Goal: Task Accomplishment & Management: Manage account settings

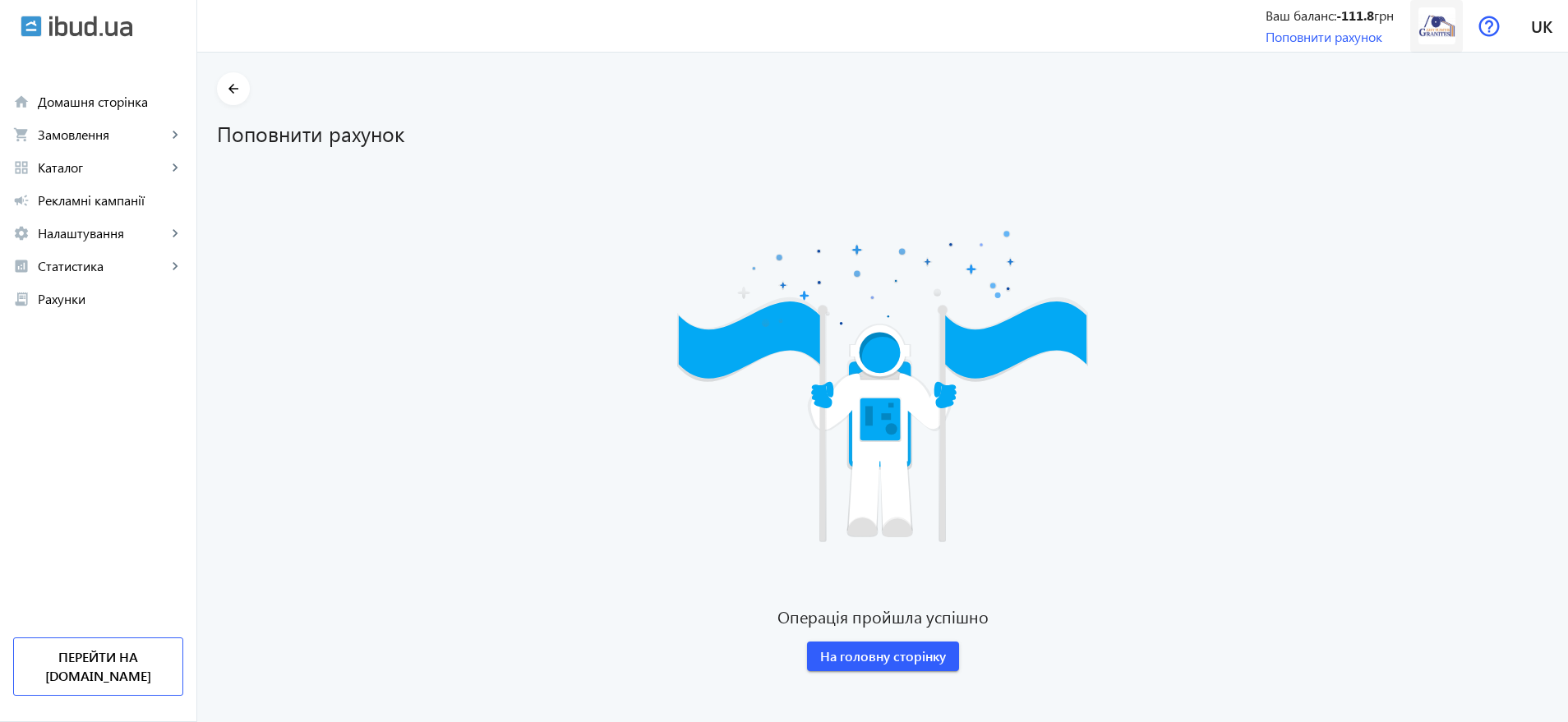
click at [1441, 31] on img at bounding box center [1436, 26] width 37 height 37
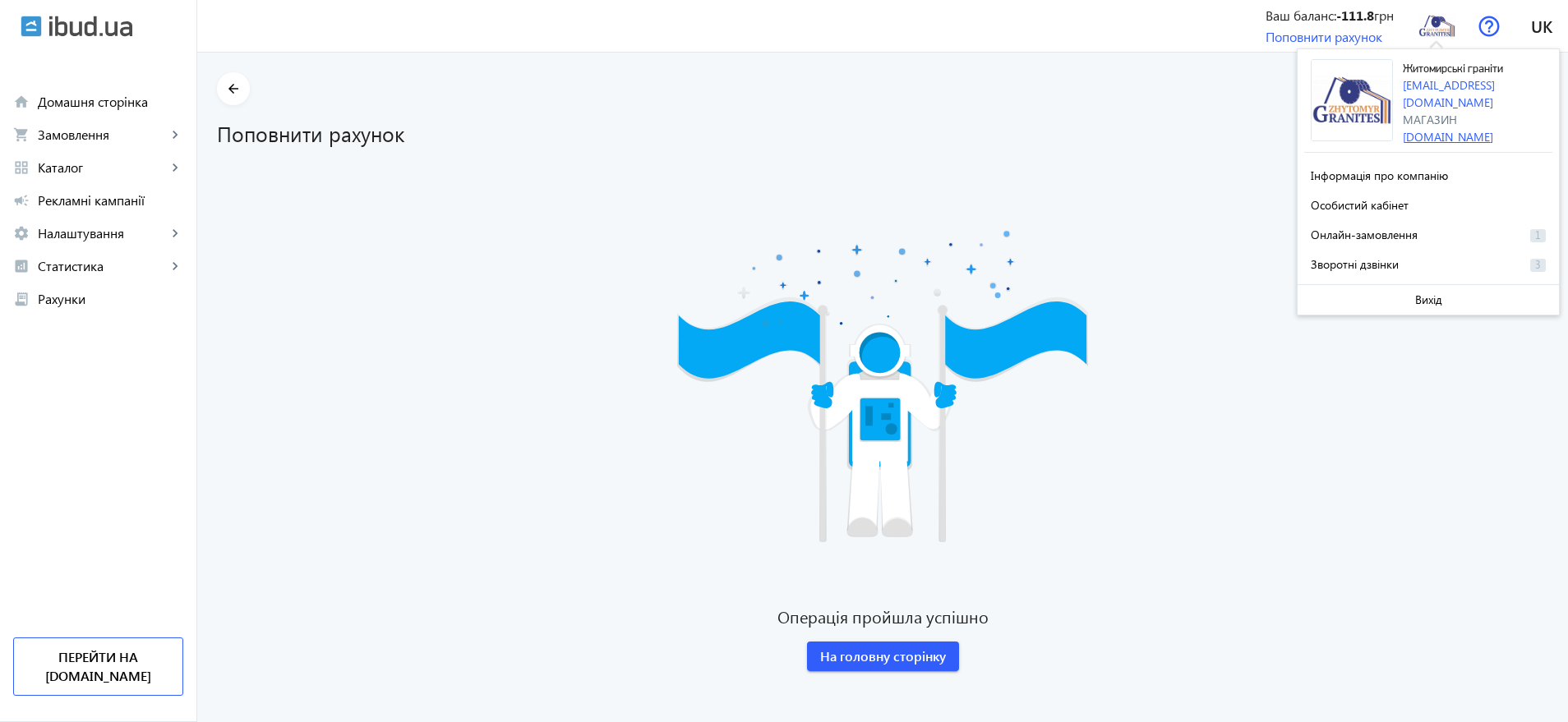
click at [1462, 129] on link "[DOMAIN_NAME]" at bounding box center [1448, 137] width 91 height 15
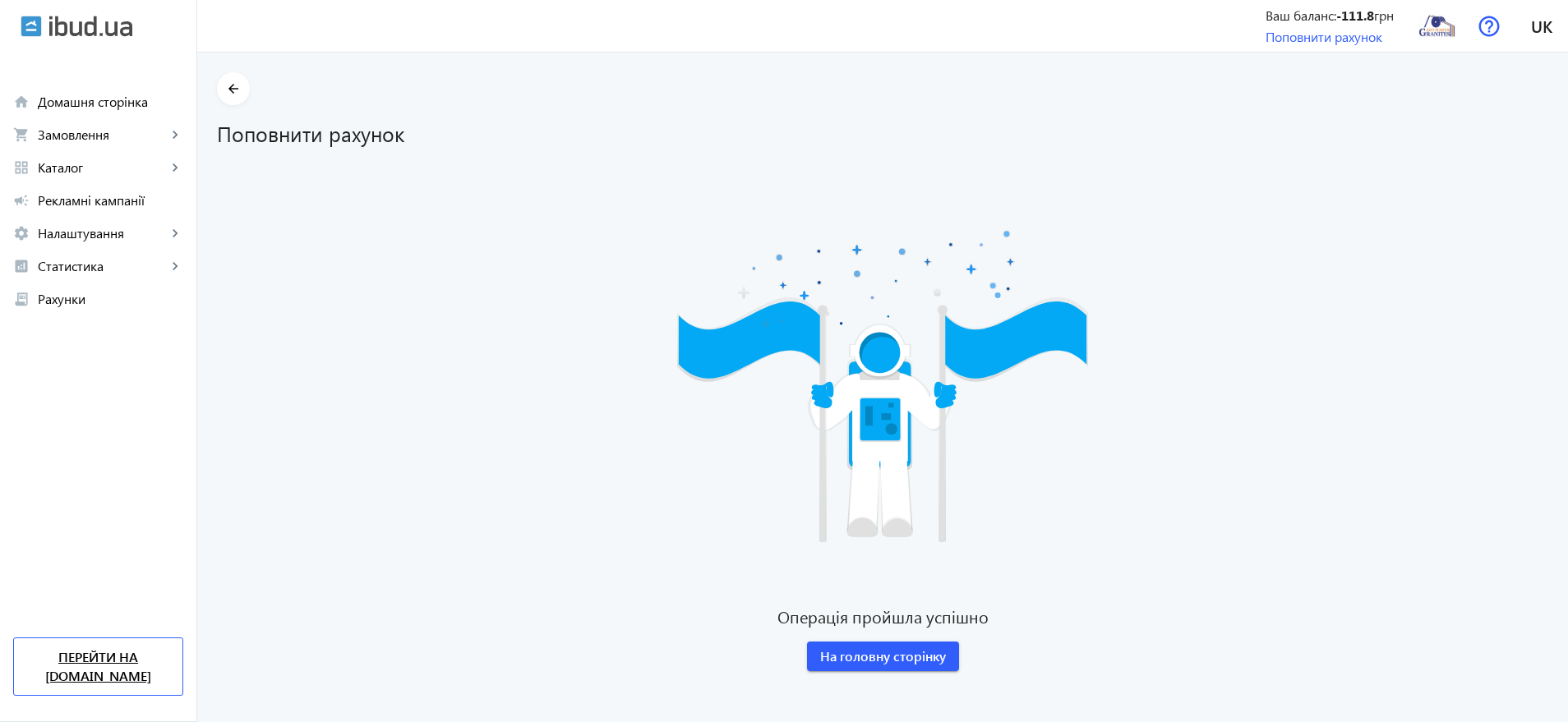
click at [81, 672] on link "Перейти на [DOMAIN_NAME]" at bounding box center [97, 666] width 170 height 58
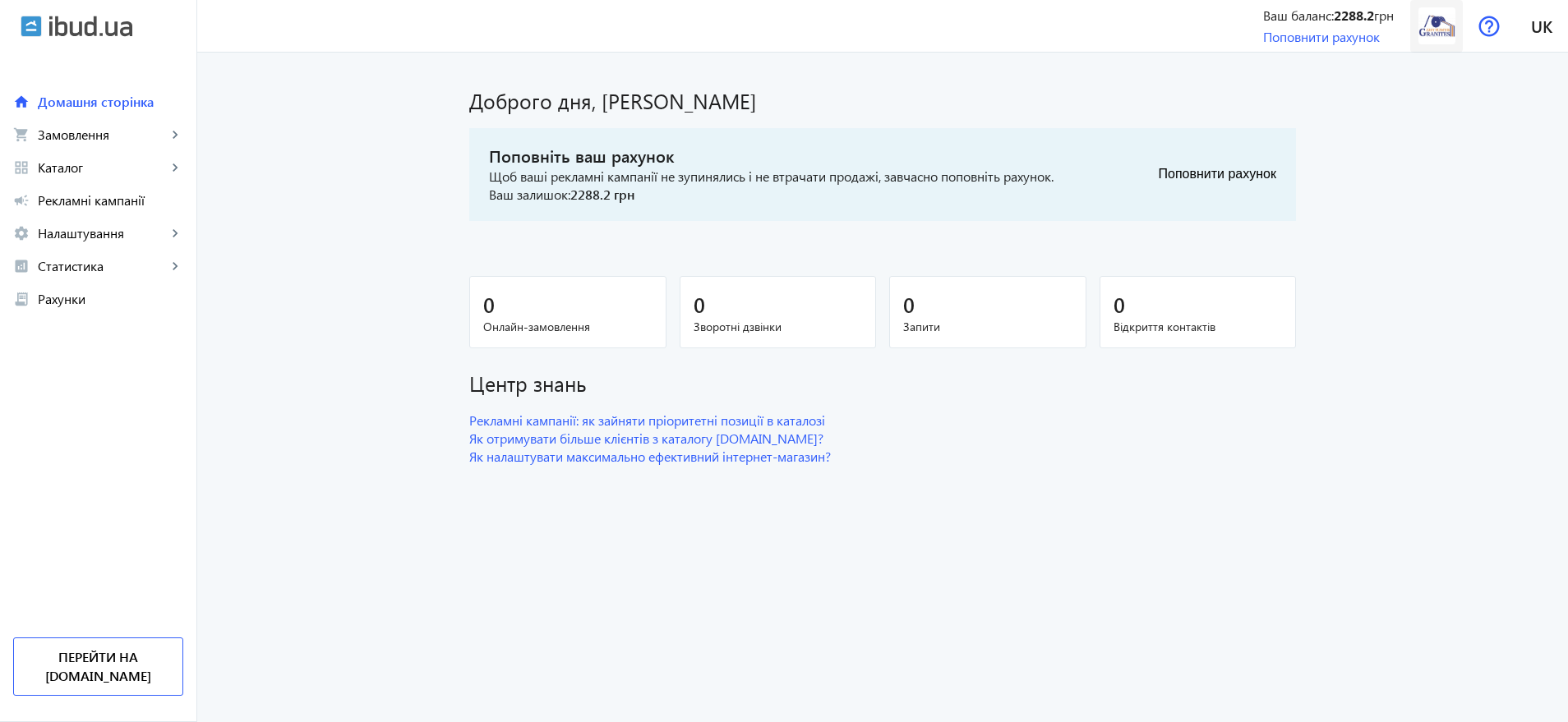
click at [1438, 32] on img at bounding box center [1436, 26] width 37 height 37
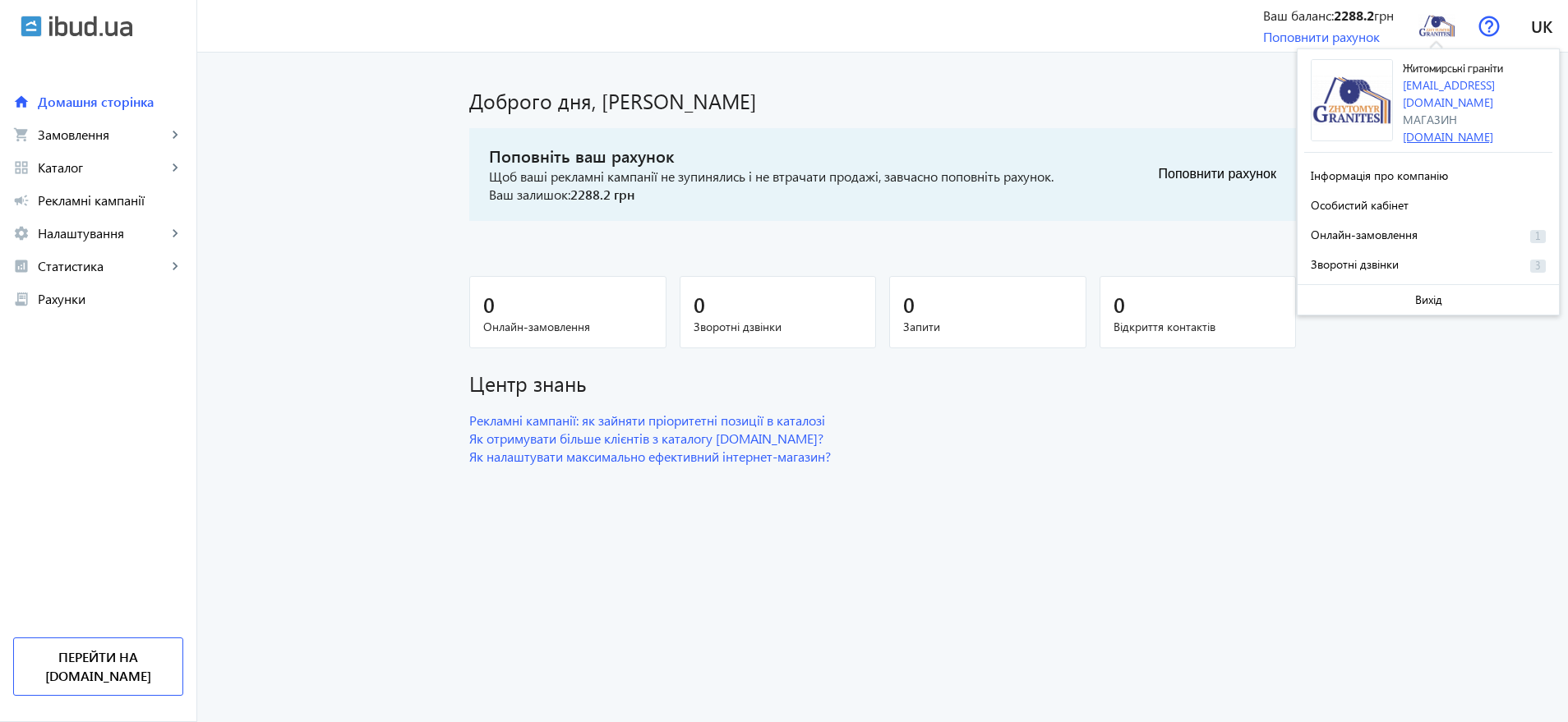
click at [1444, 129] on link "[DOMAIN_NAME]" at bounding box center [1448, 137] width 91 height 15
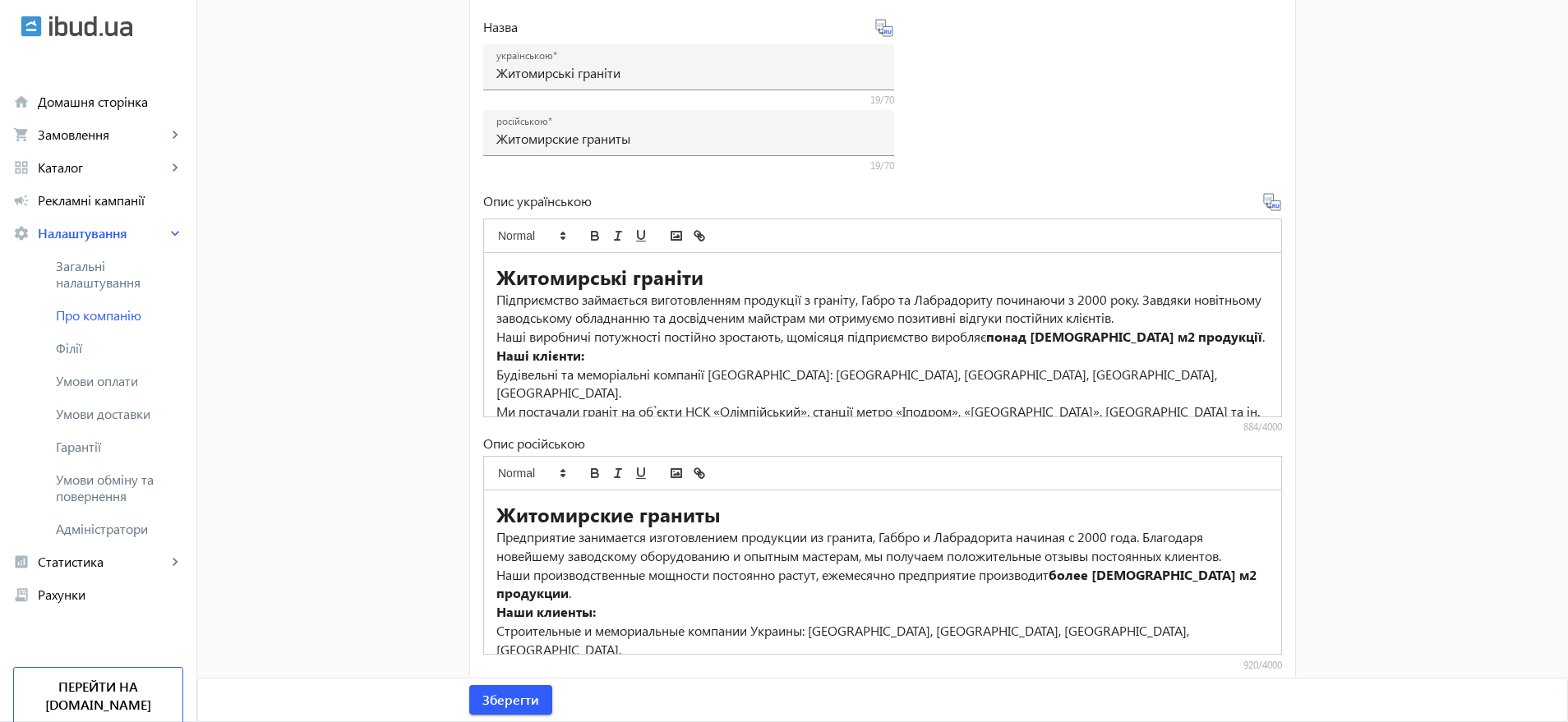
scroll to position [479, 0]
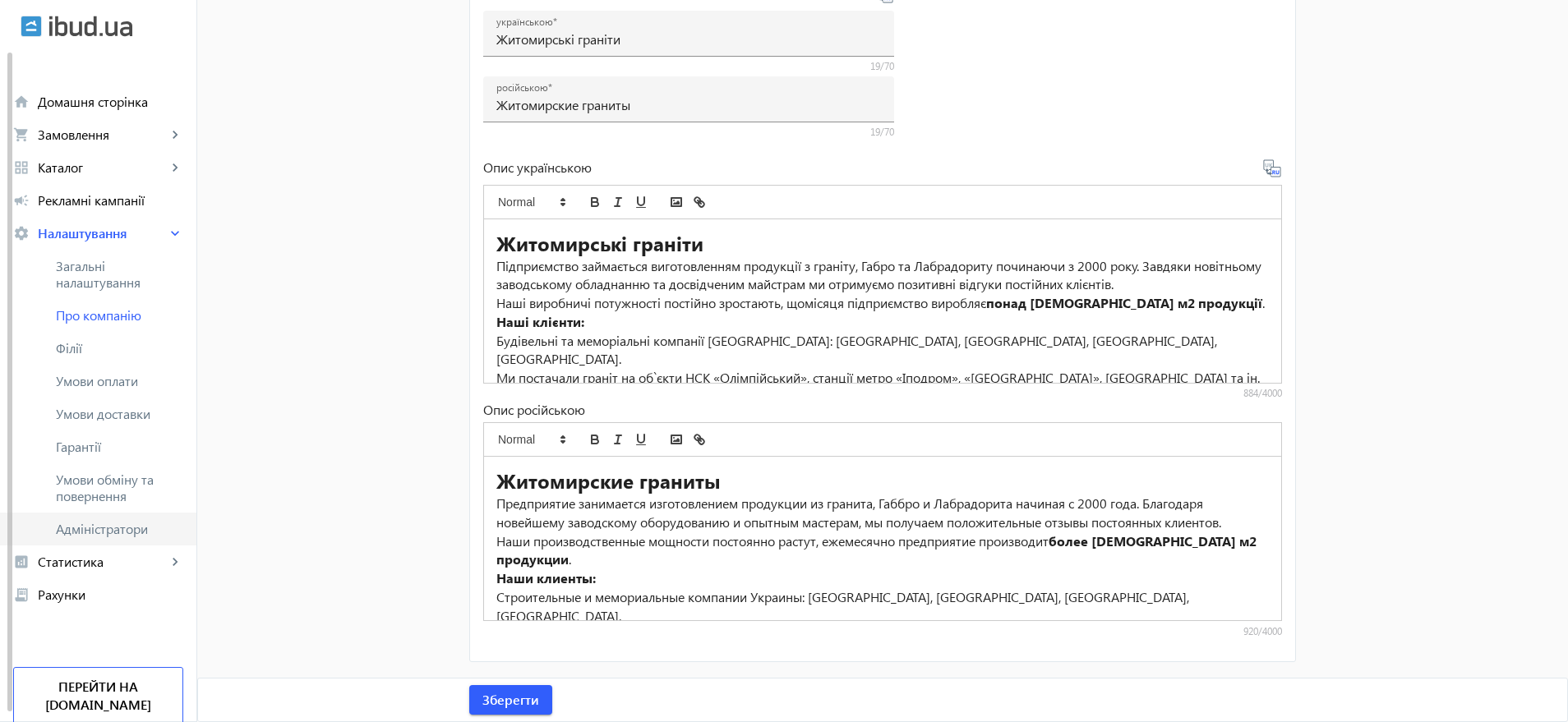
click at [105, 531] on span "Адміністратори" at bounding box center [119, 529] width 127 height 16
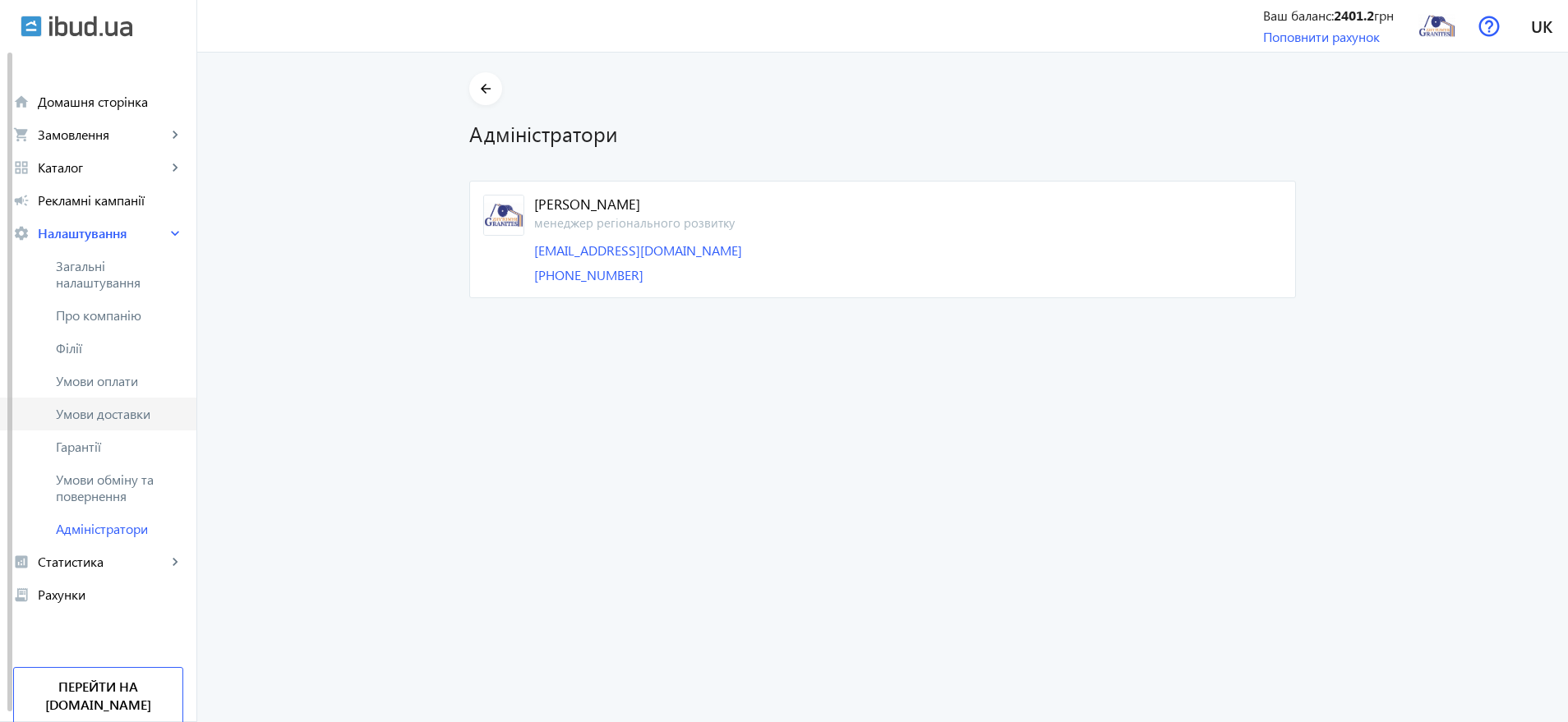
click at [97, 414] on span "Умови доставки" at bounding box center [119, 414] width 127 height 16
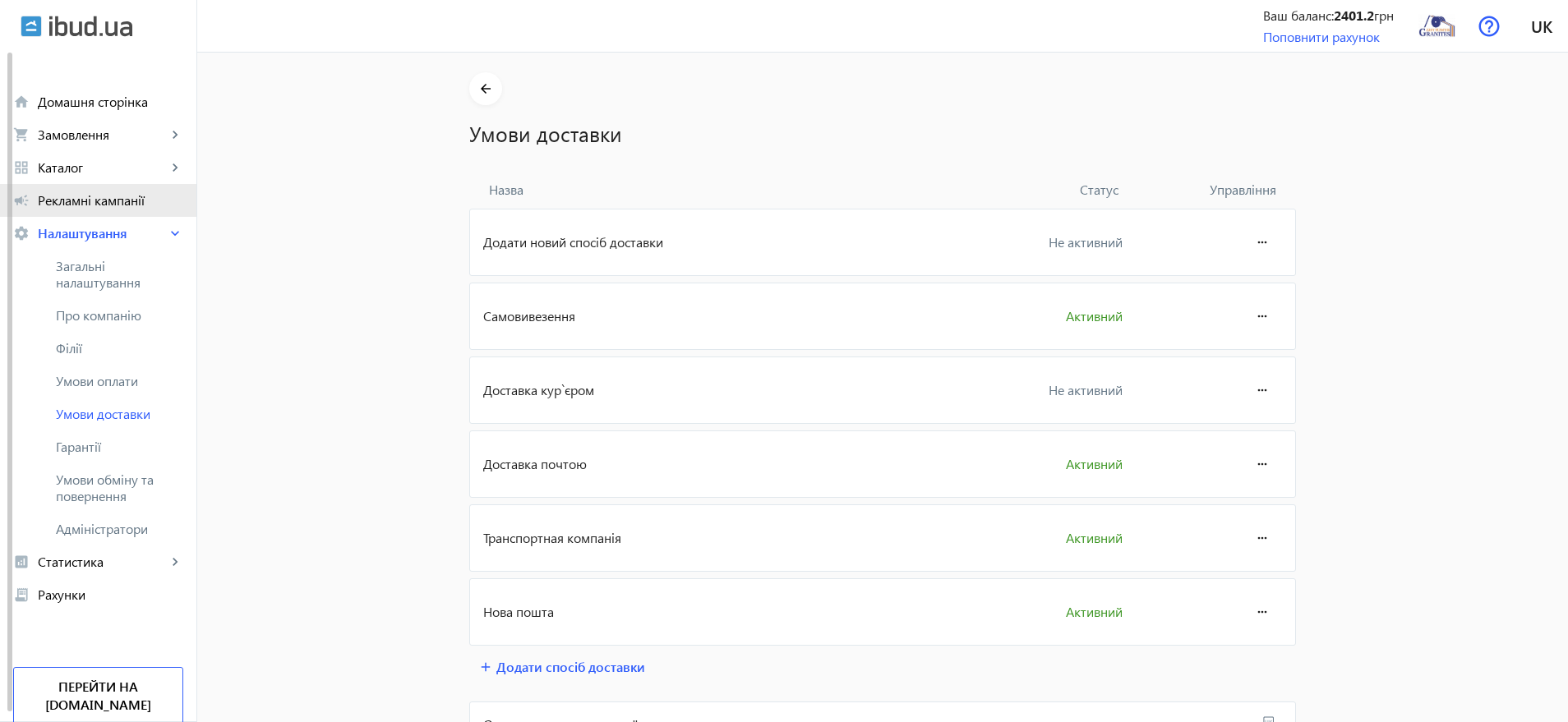
click at [103, 192] on span "Рекламні кампанії" at bounding box center [110, 200] width 145 height 16
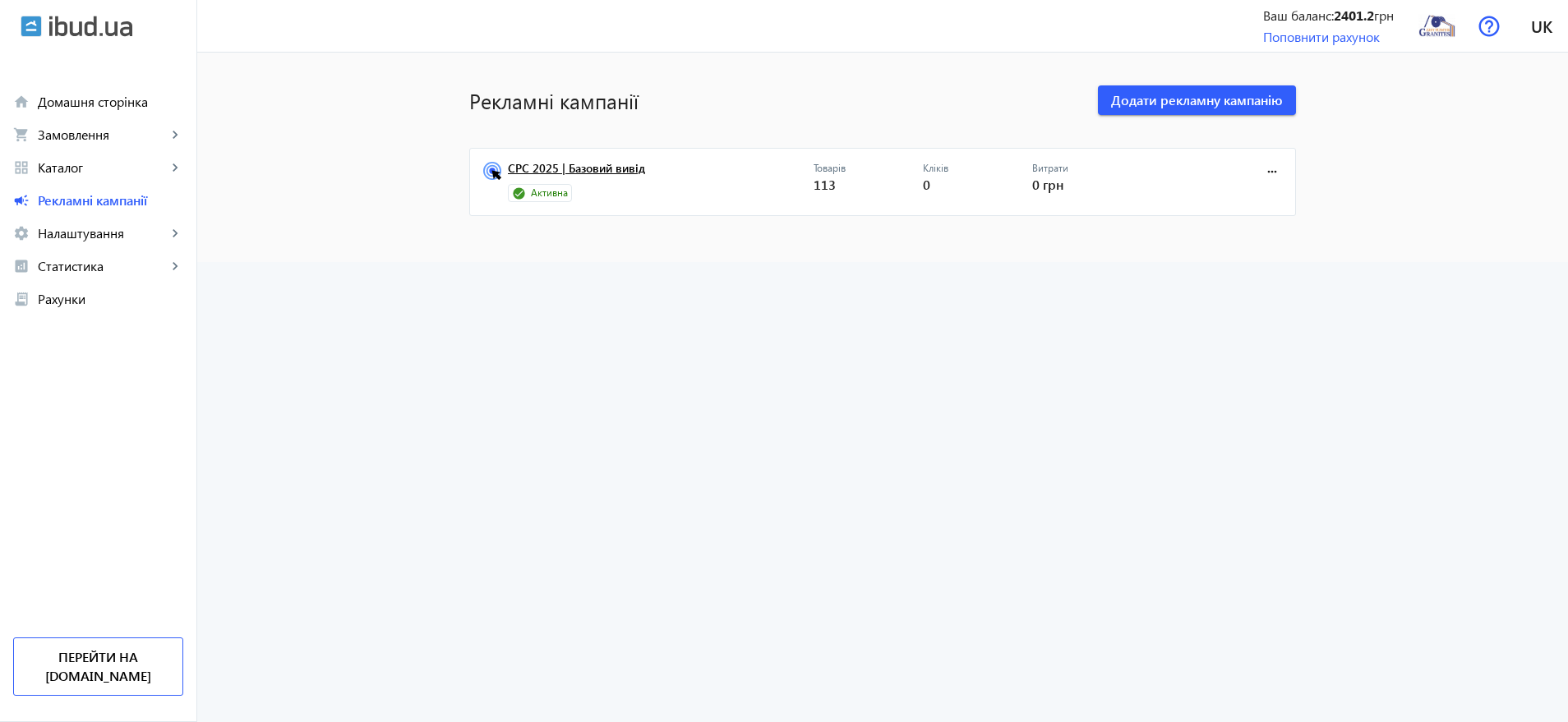
click at [615, 166] on link "CPC 2025 | Базовий вивід" at bounding box center [661, 173] width 306 height 23
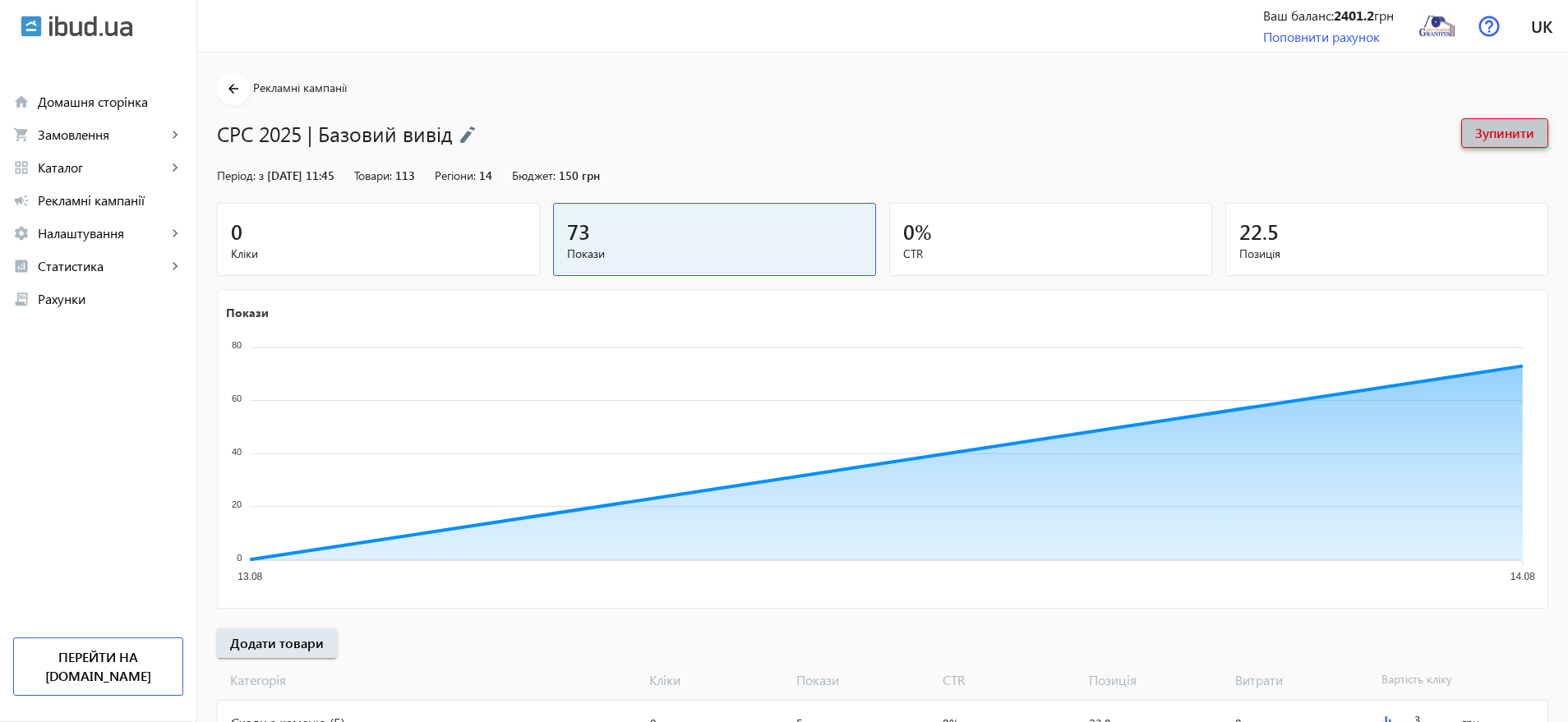
click at [1511, 131] on span "Зупинити" at bounding box center [1505, 132] width 59 height 18
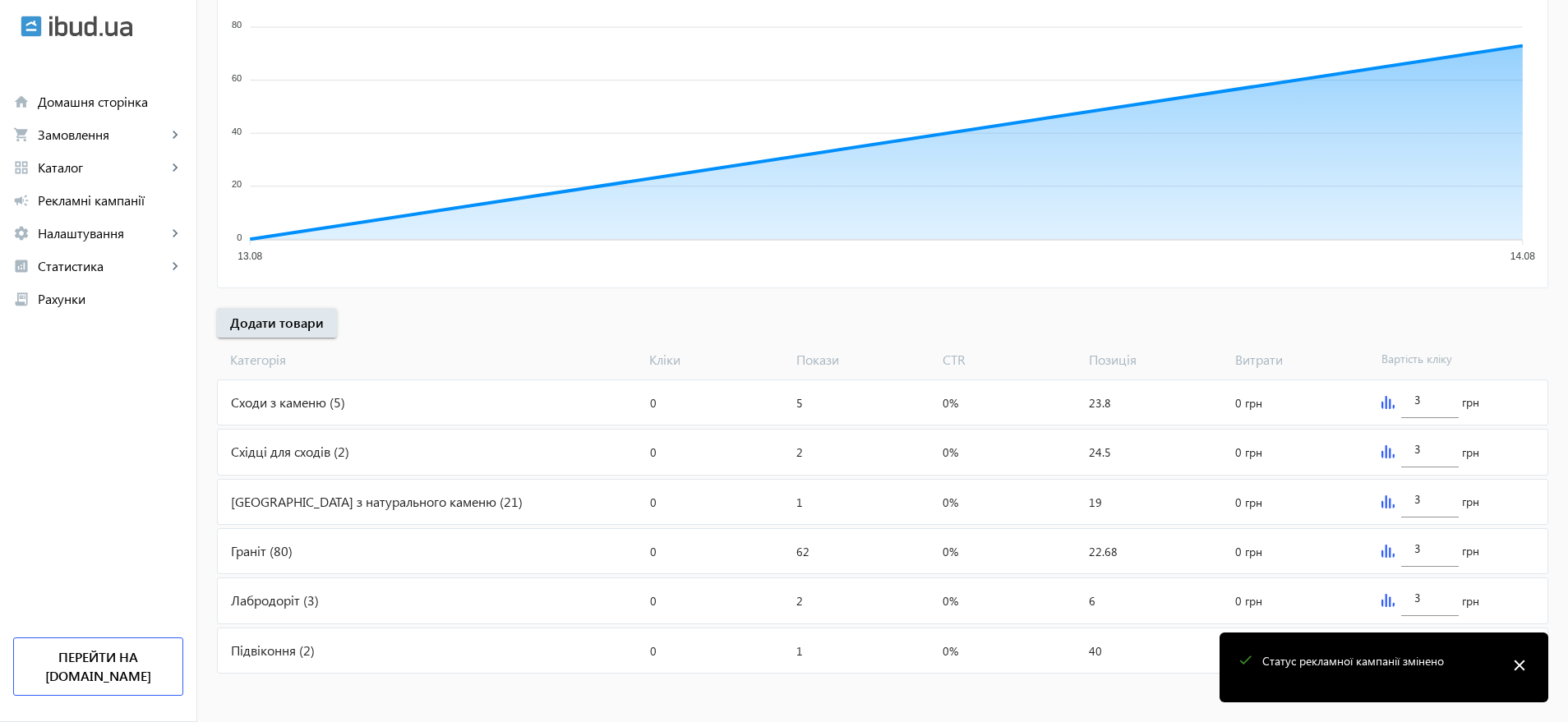
scroll to position [321, 0]
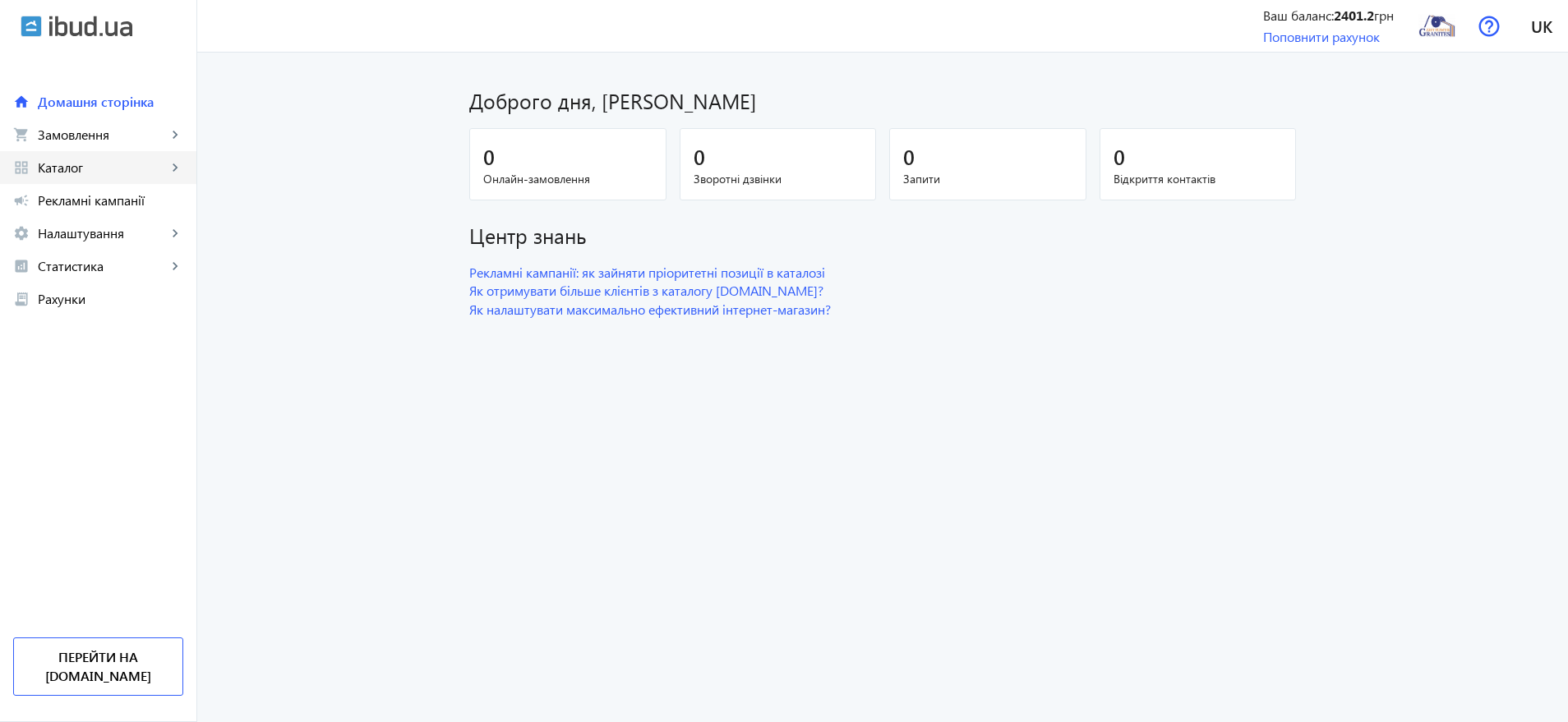
click at [47, 163] on span "Каталог" at bounding box center [102, 167] width 129 height 16
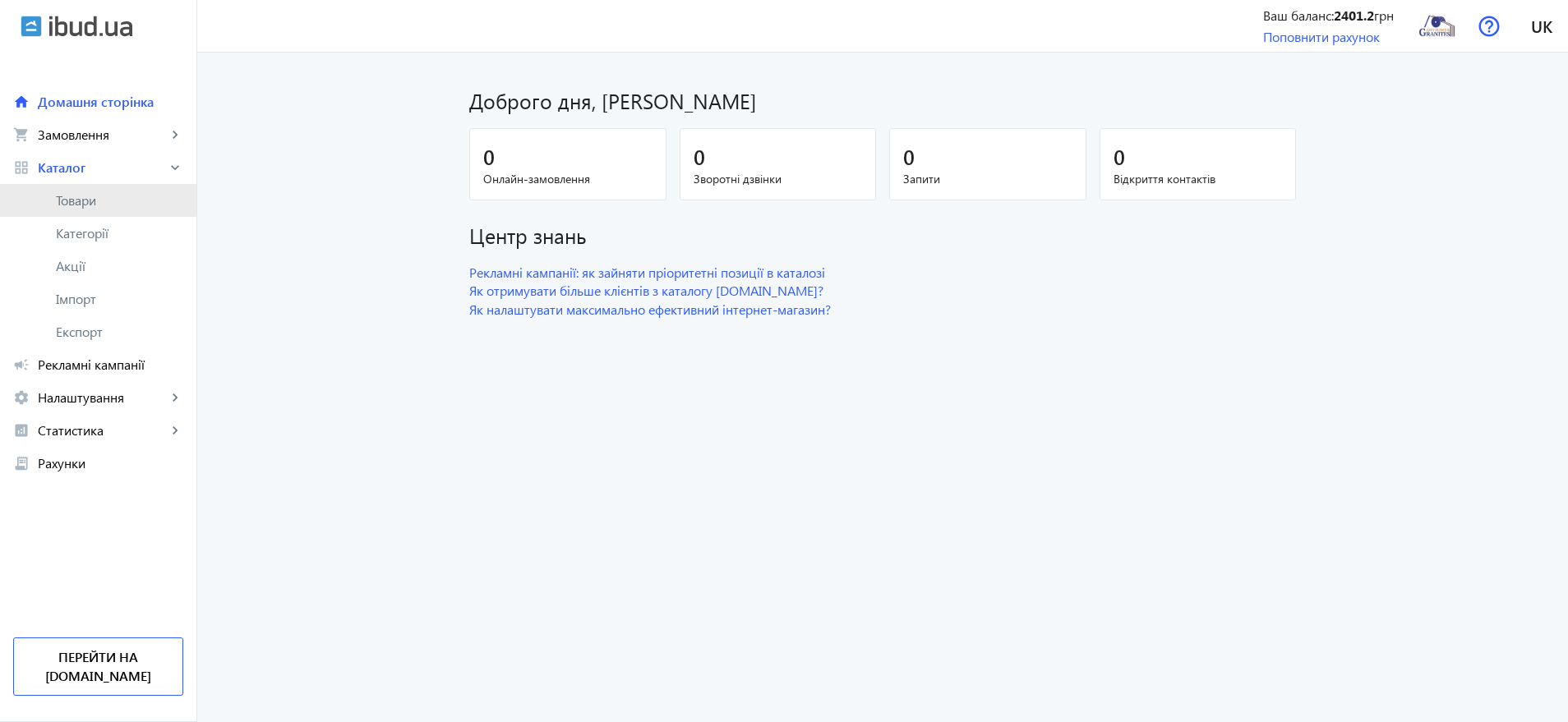
click at [68, 199] on span "Товари" at bounding box center [119, 200] width 127 height 16
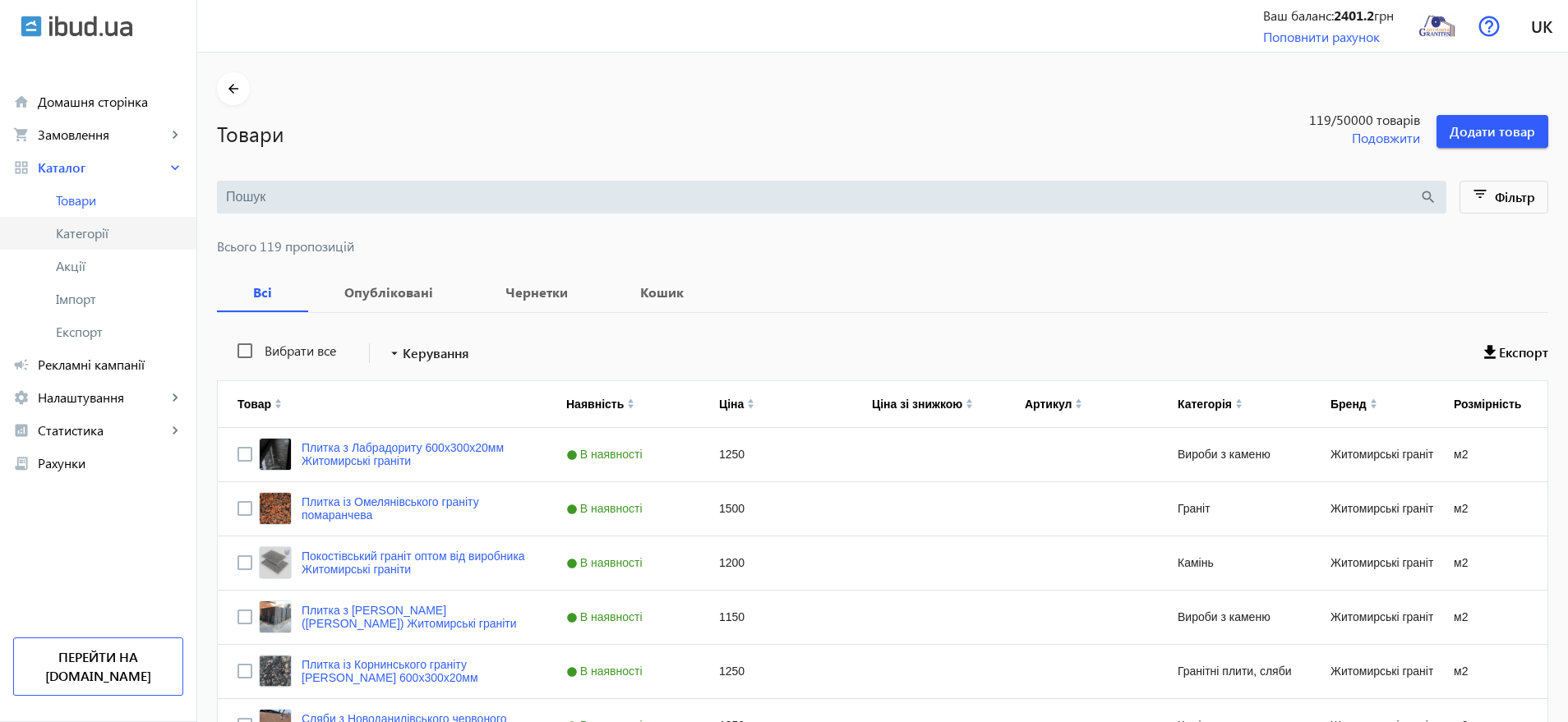
click at [103, 225] on span "Категорії" at bounding box center [119, 232] width 127 height 16
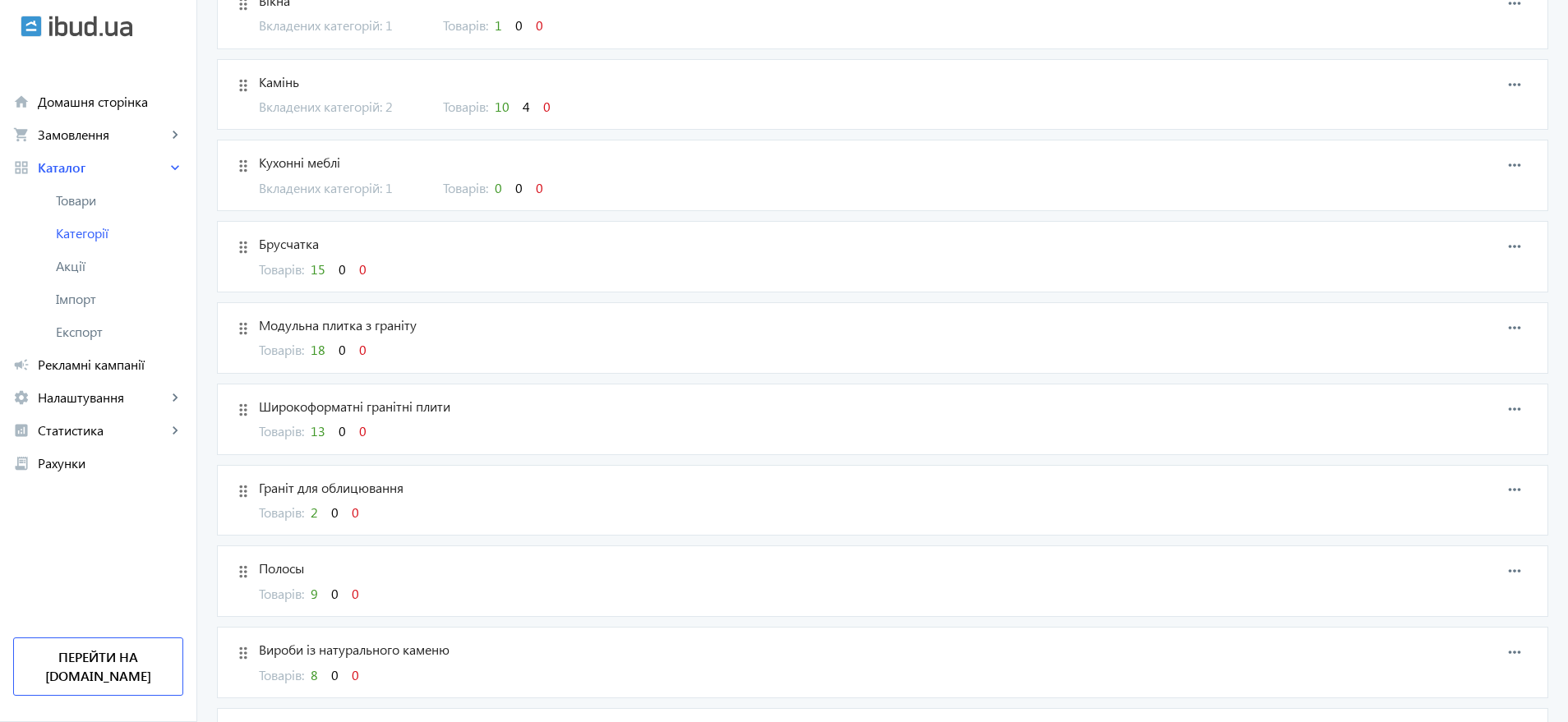
scroll to position [486, 0]
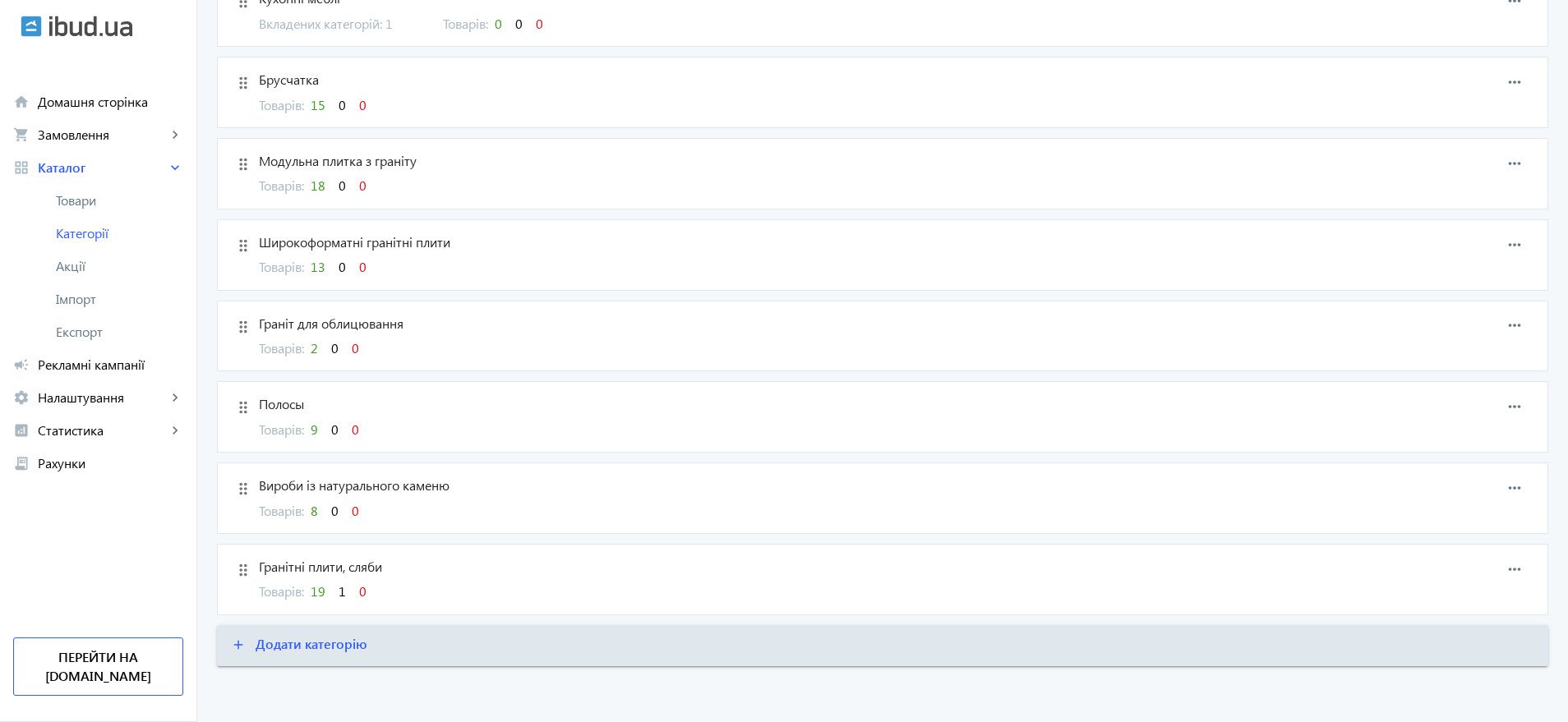
click at [287, 565] on span "Гранітні плити, сляби" at bounding box center [779, 566] width 1040 height 18
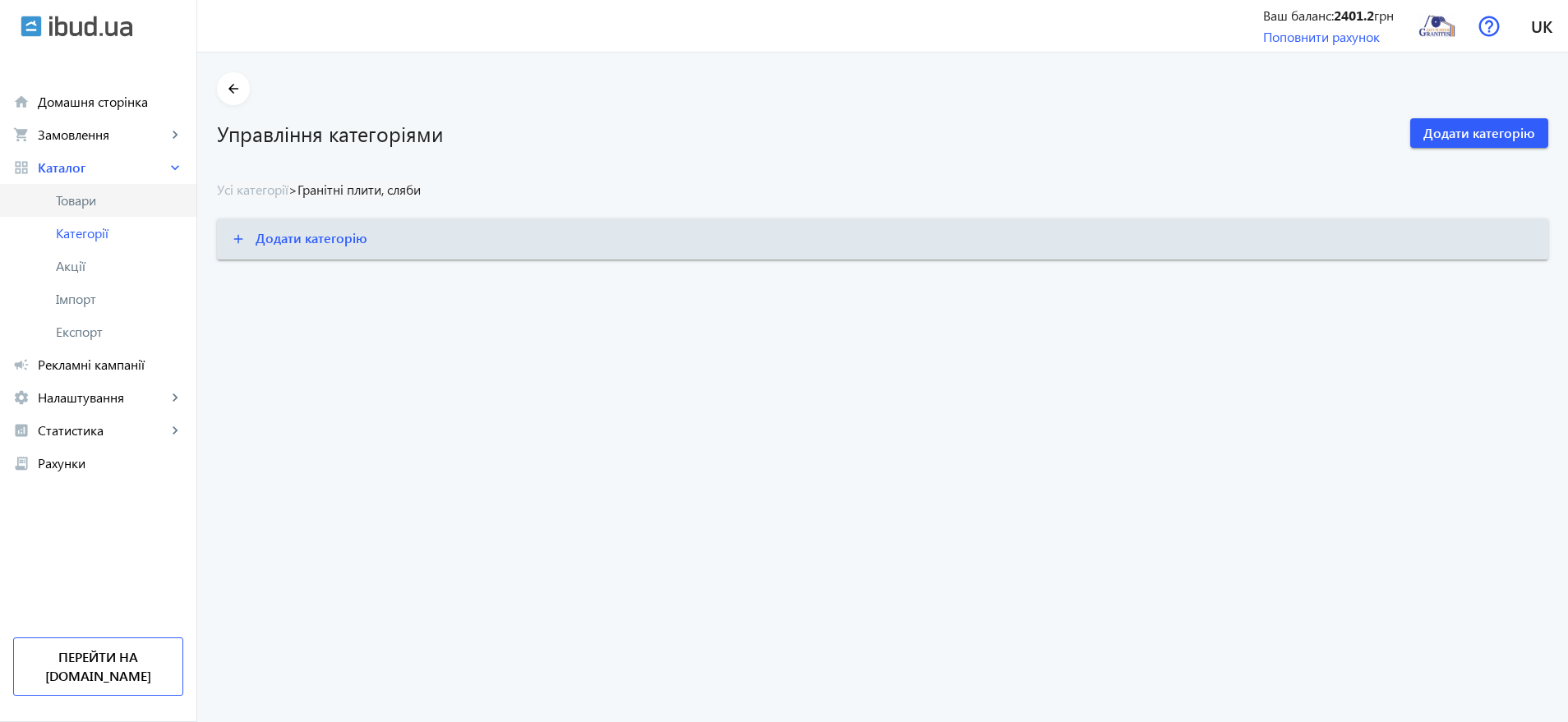
click at [85, 199] on span "Товари" at bounding box center [119, 200] width 127 height 16
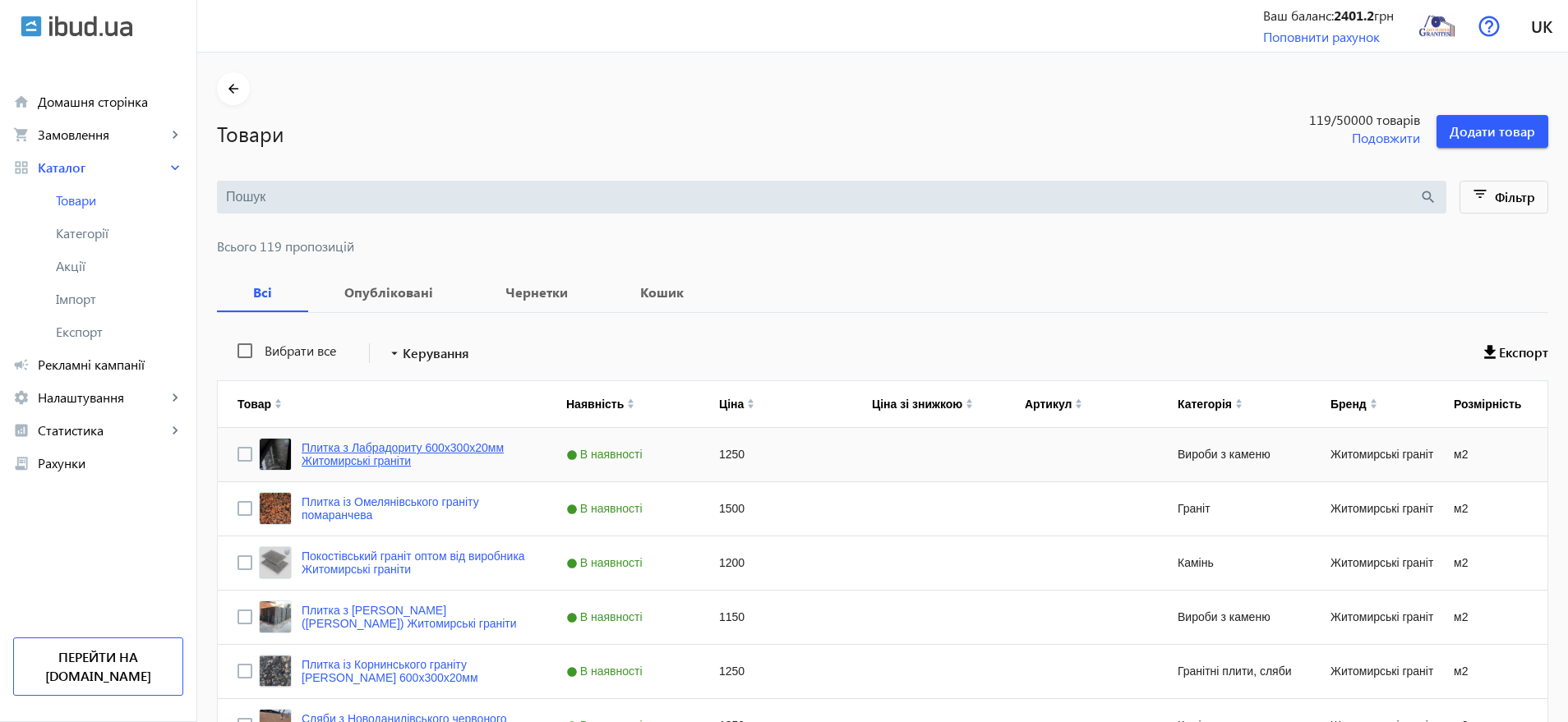
click at [368, 456] on link "Плитка з Лабрадориту 600х300х20мм Житомирські граніти" at bounding box center [414, 454] width 225 height 26
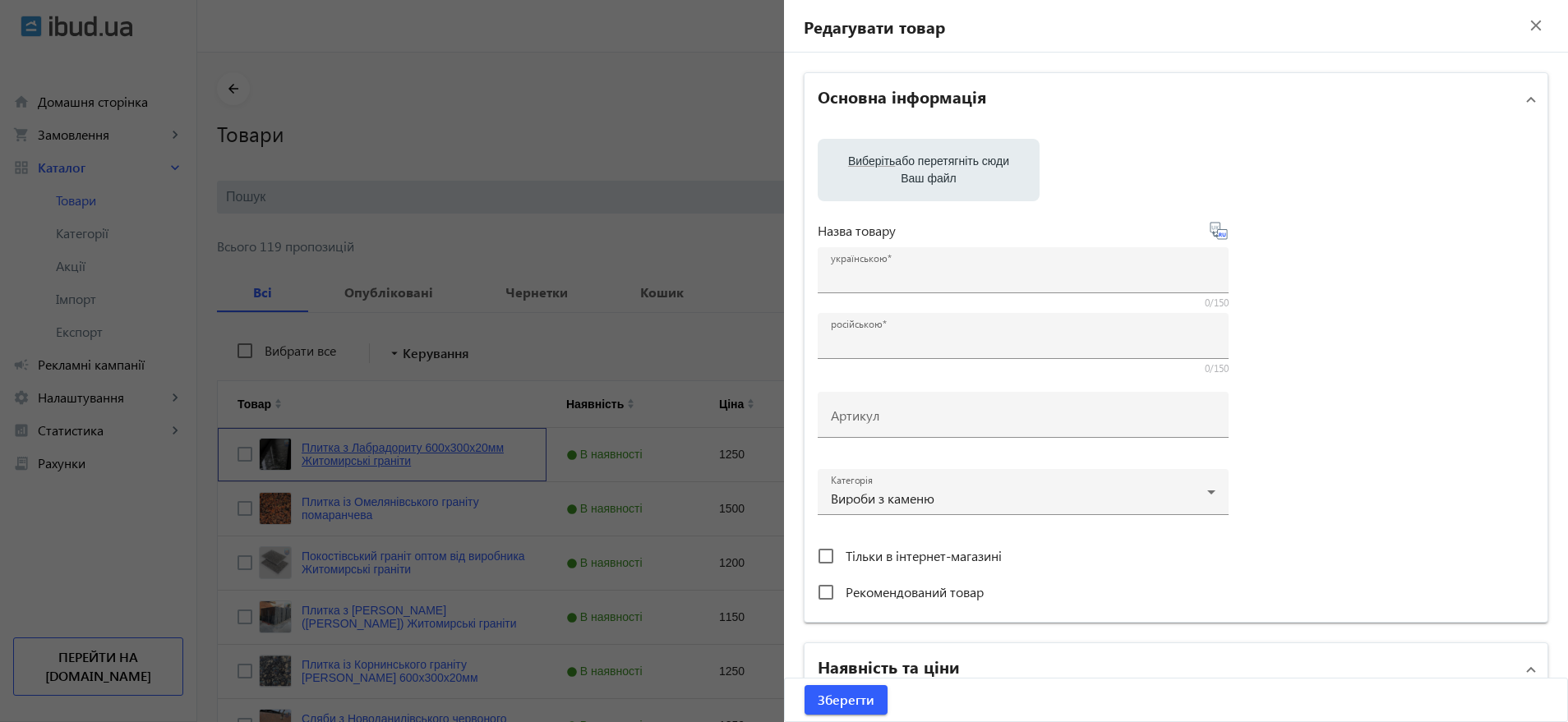
type input "Плитка з Лабрадориту 600х300х20мм Житомирські граніти"
type input "Плитка из Лабрадорита 600х300х20мм Житомирские граниты"
type input "1250"
type input "1"
type input "5000"
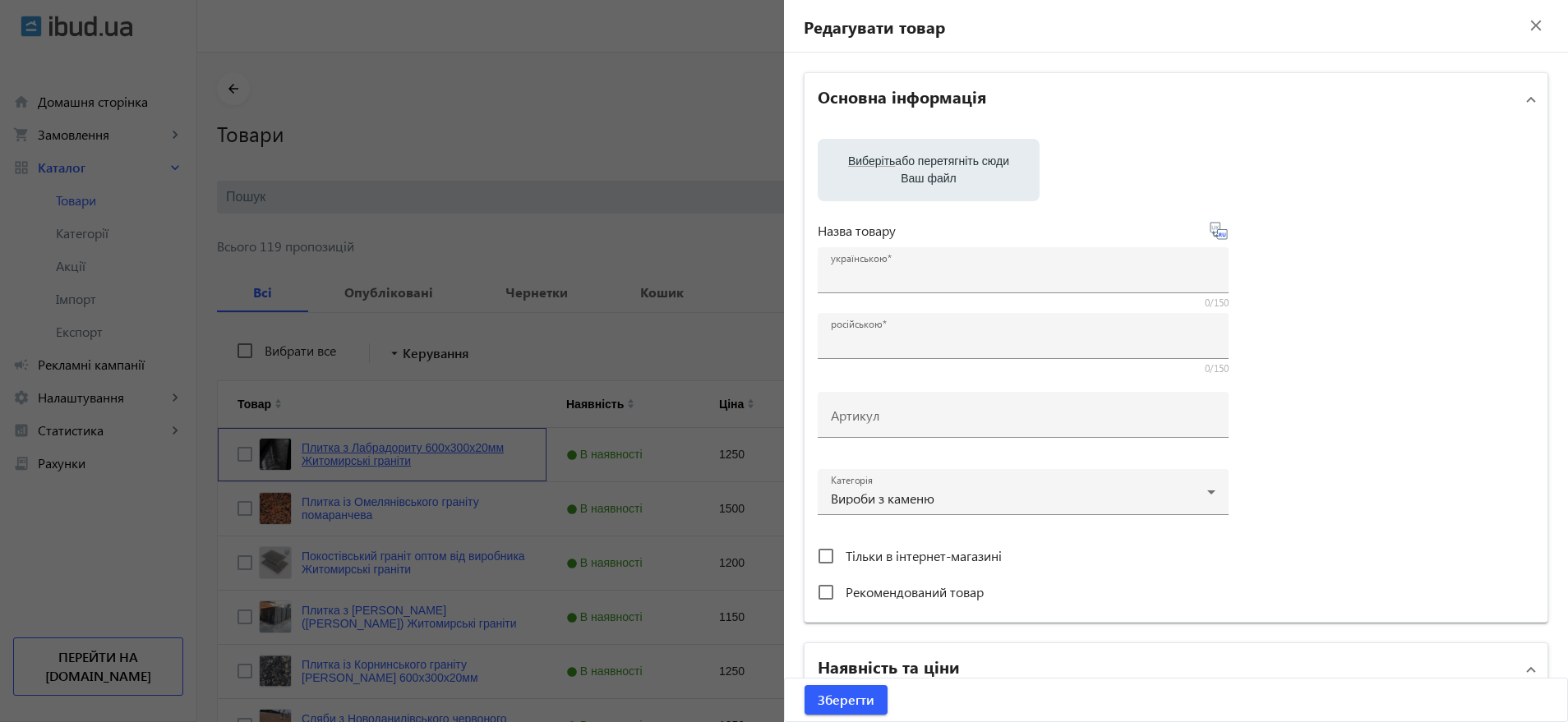
type input "Плитка з Лабрадориту модульна 600х300х20мм Гуртова ціна"
type input "Плитка из Лабрадорита модульная 600х300х20мм оптовая цена"
type textarea "Плитка з лабрадориту для облицювання фасадів, парканів та підлоги. Висока якіст…"
type textarea "Плитка из лабрадорита для облицовки фасадов, заборов и полов. Высокое качество,…"
type input "плитка з лабрадориту, лабрадорит Невирівка, плити з лабрадориту, лабрадорит під…"
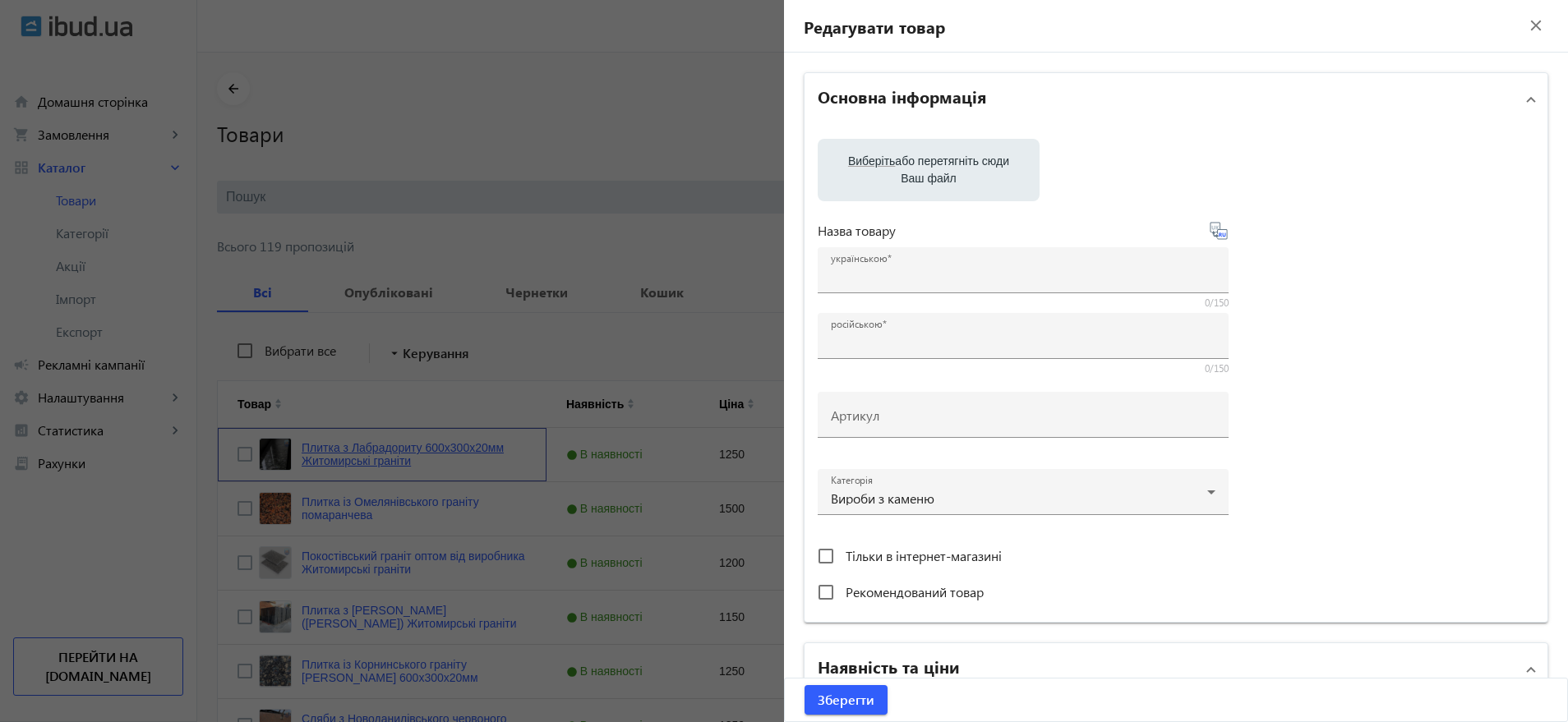
type input "плитка из лабрадорита, лабрадорит Невыровка, плиты из лабрадорита, лабрадорит п…"
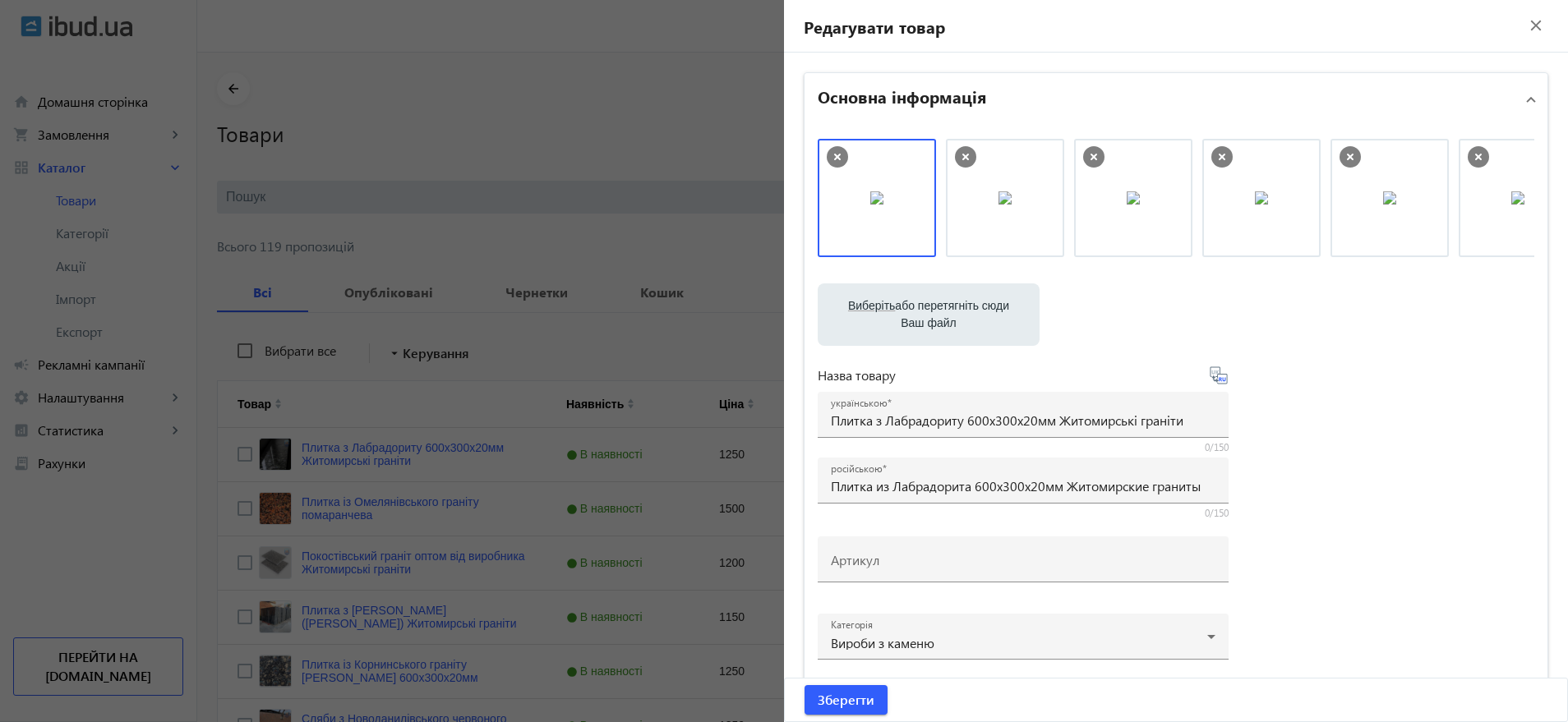
click at [682, 126] on div at bounding box center [784, 361] width 1568 height 722
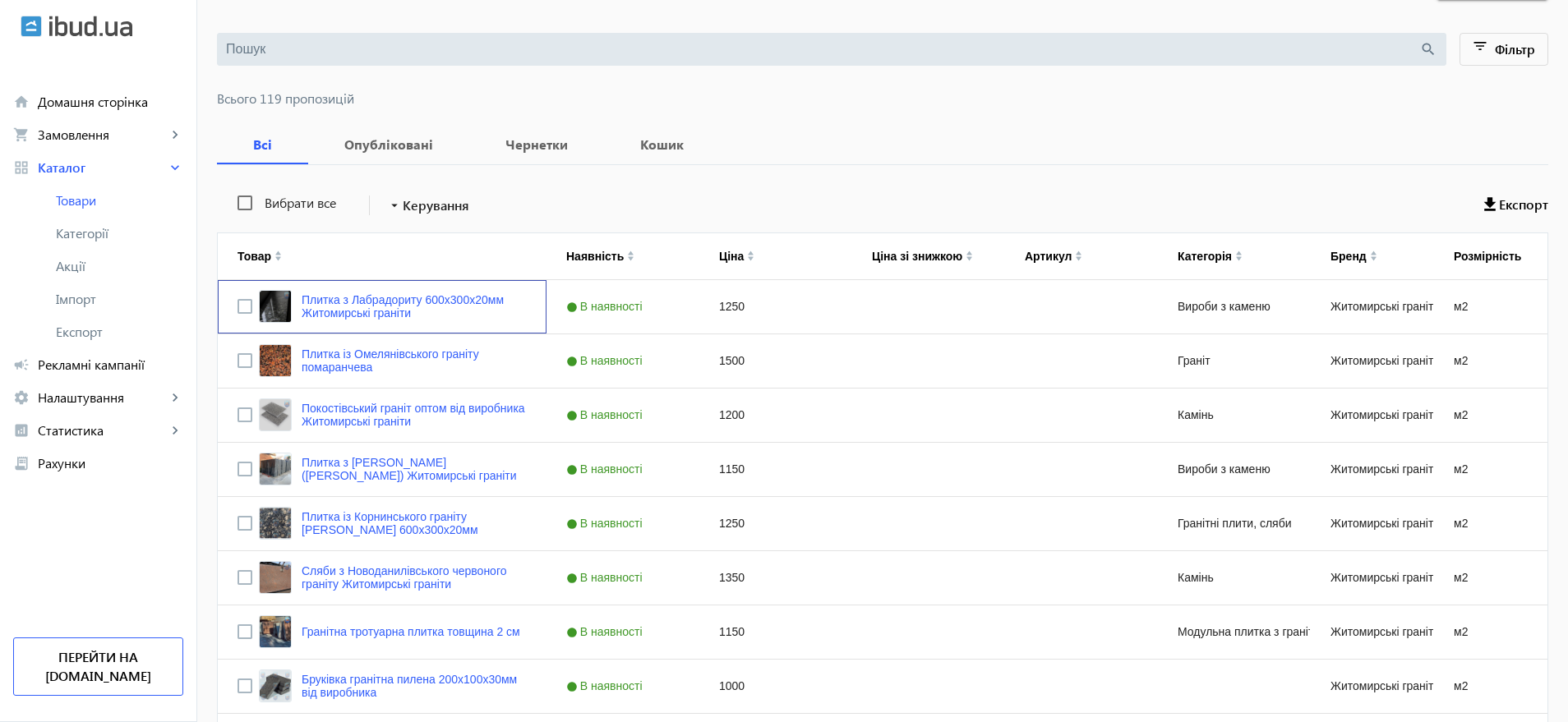
scroll to position [20, 0]
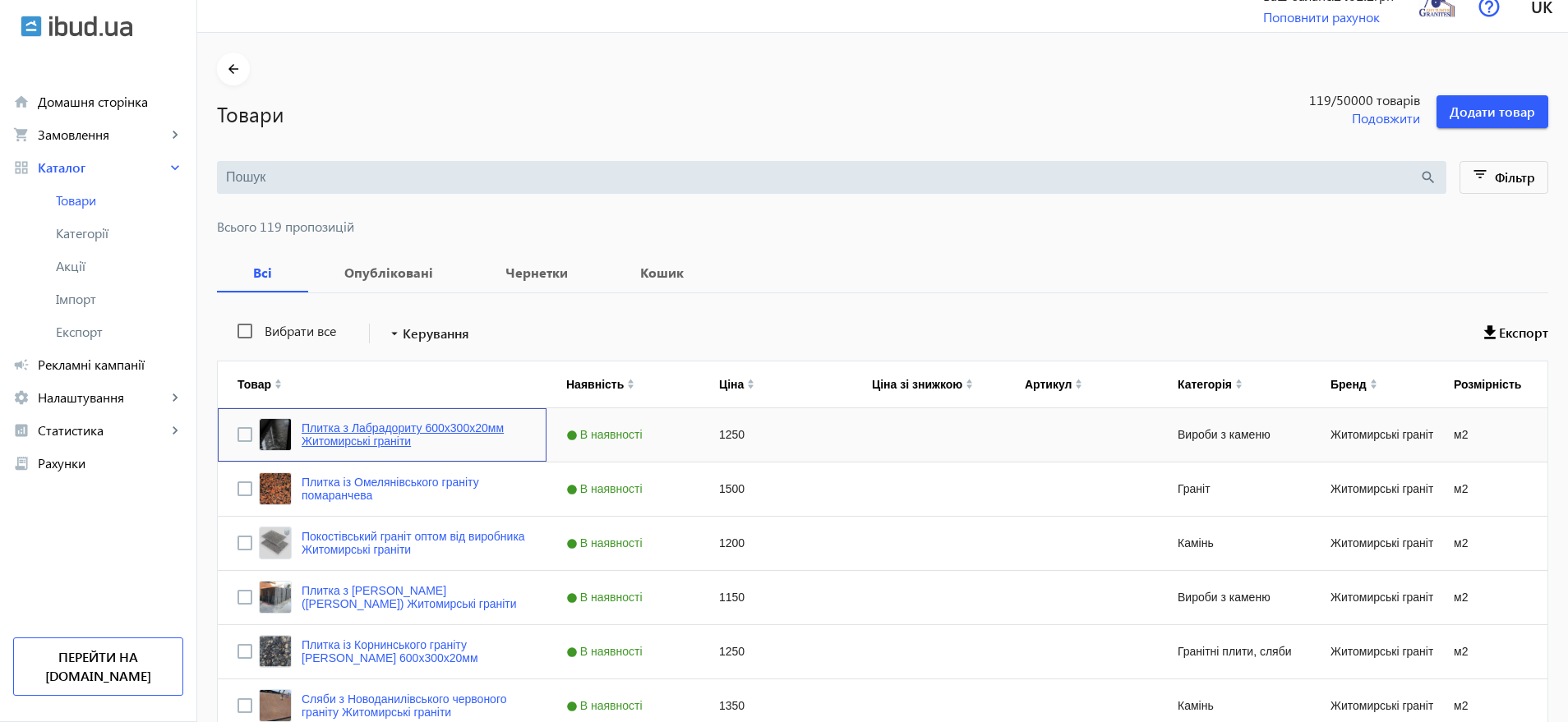
click at [367, 429] on link "Плитка з Лабрадориту 600х300х20мм Житомирські граніти" at bounding box center [414, 434] width 225 height 26
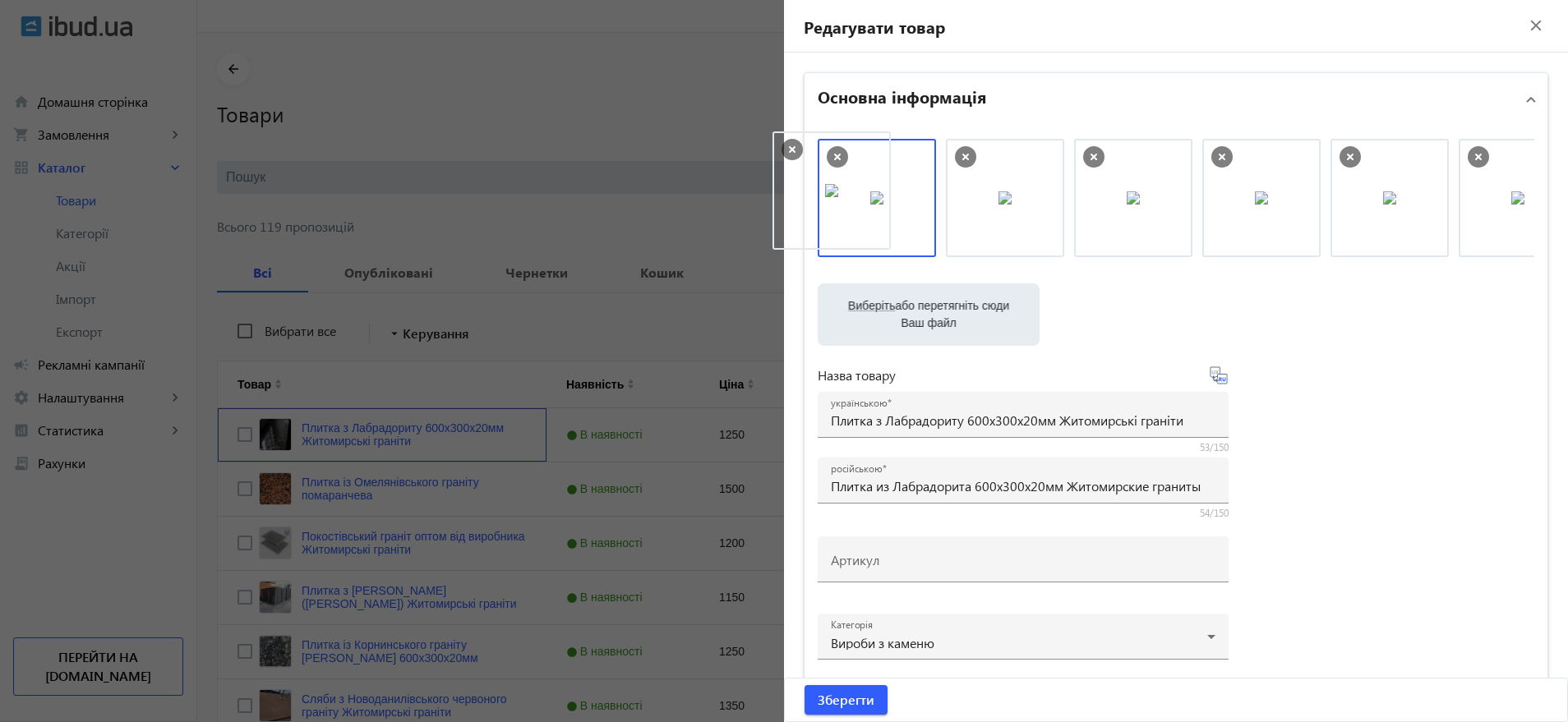
drag, startPoint x: 1253, startPoint y: 203, endPoint x: 828, endPoint y: 196, distance: 425.1
drag, startPoint x: 1156, startPoint y: 201, endPoint x: 871, endPoint y: 183, distance: 285.6
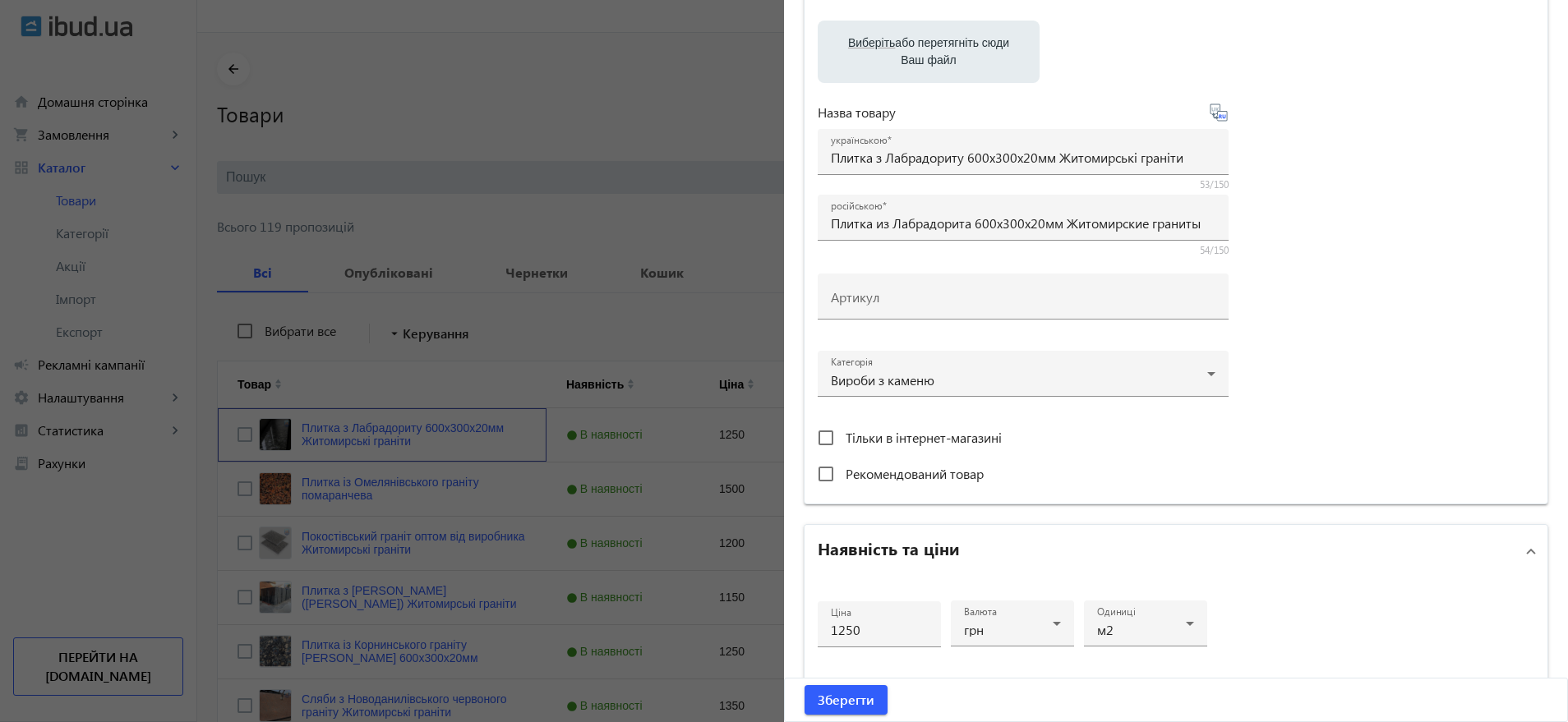
scroll to position [136, 0]
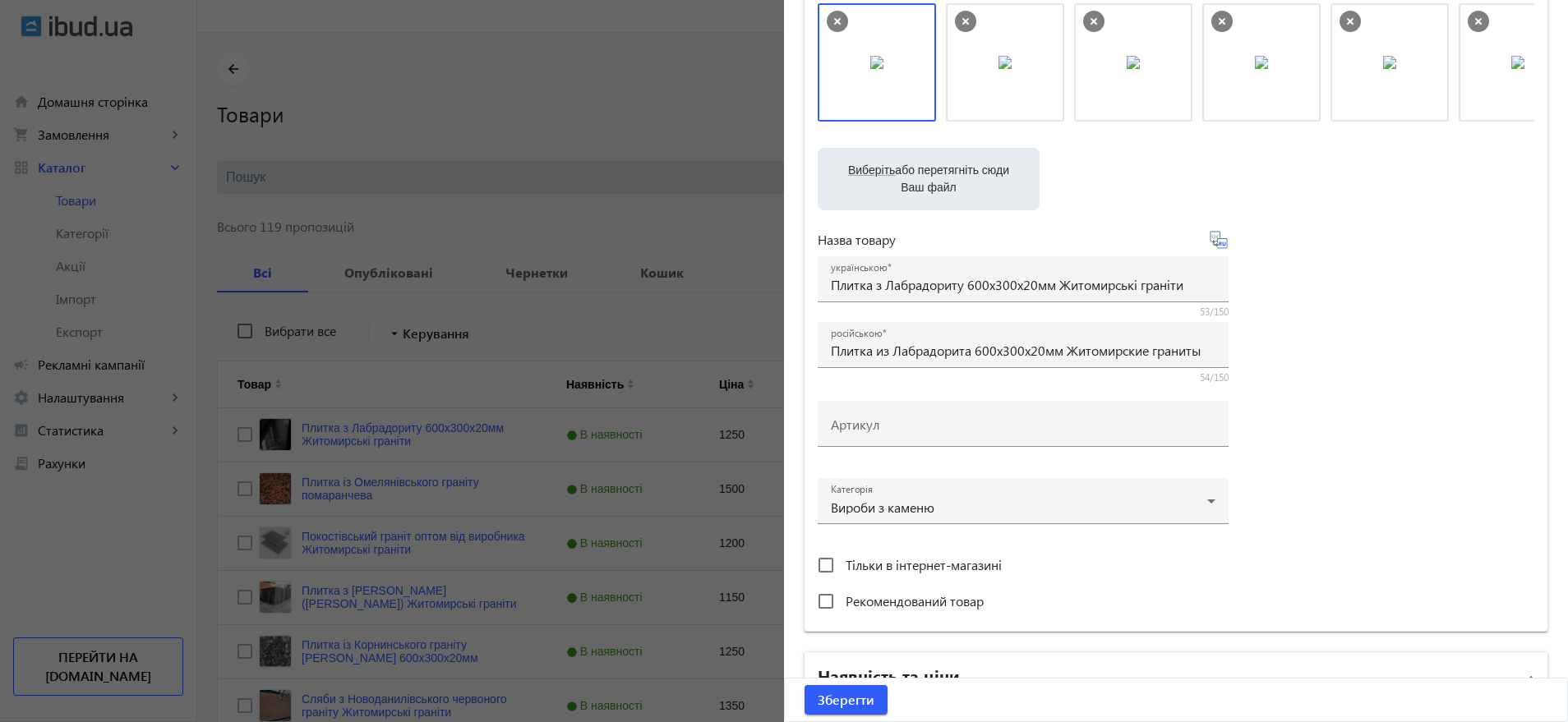
click at [603, 229] on div at bounding box center [784, 361] width 1568 height 722
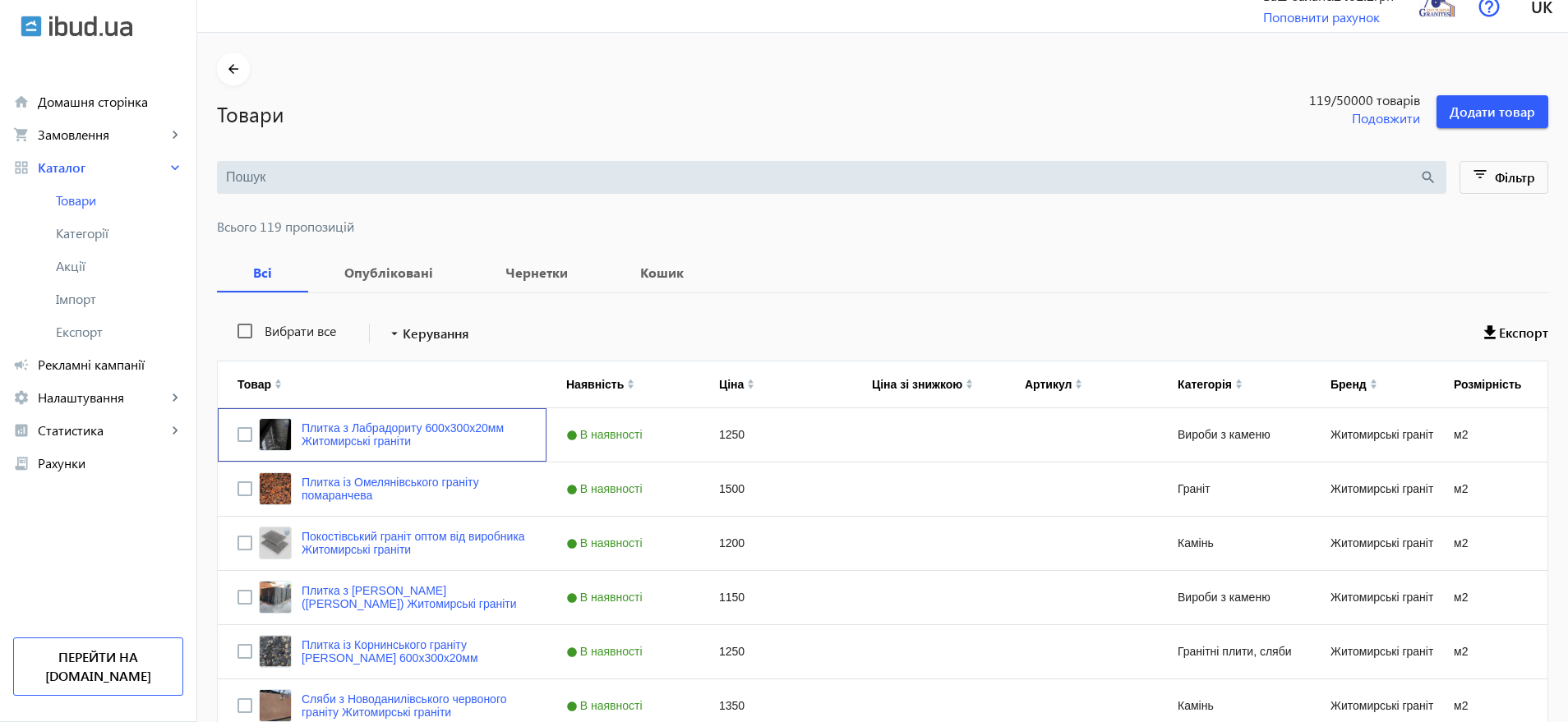
scroll to position [0, 0]
click at [435, 426] on link "Плитка з Лабрадориту 600х300х20мм Житомирські граніти" at bounding box center [414, 434] width 225 height 26
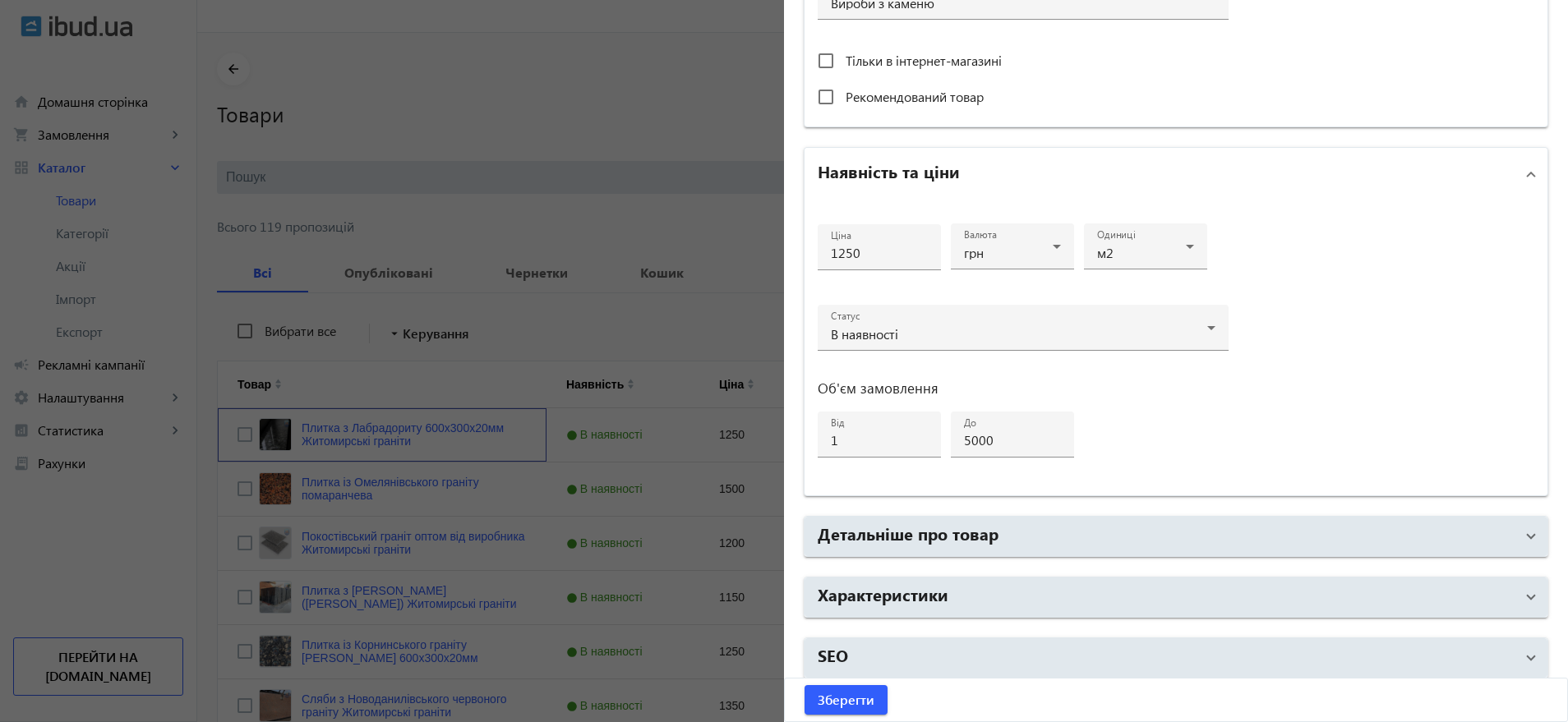
scroll to position [649, 0]
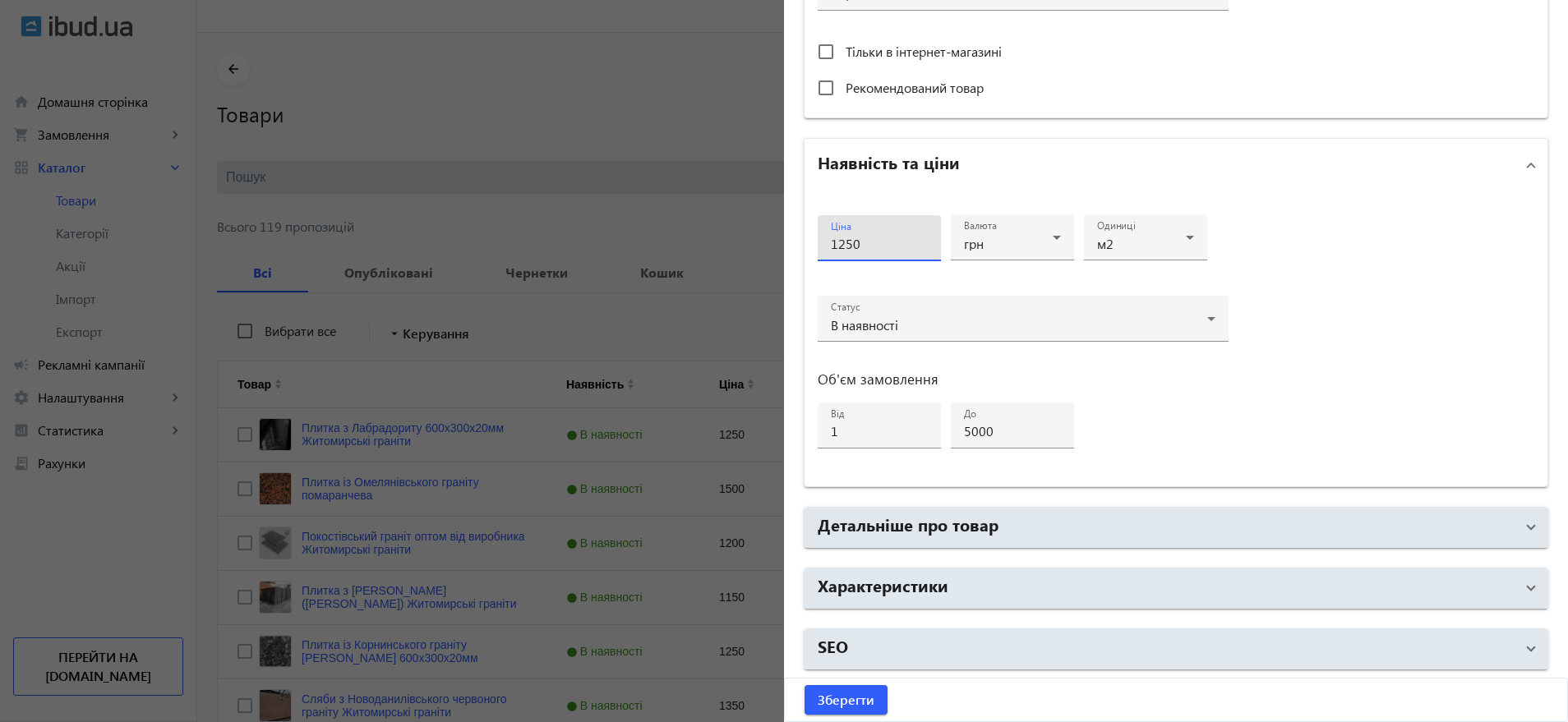
click at [881, 243] on input "1250" at bounding box center [879, 244] width 97 height 17
click at [1401, 291] on div "Ціна 1250 Валюта грн Одиниці м2 Статус В наявності Об'єм замовлення від 1 до 50…" at bounding box center [1176, 338] width 743 height 295
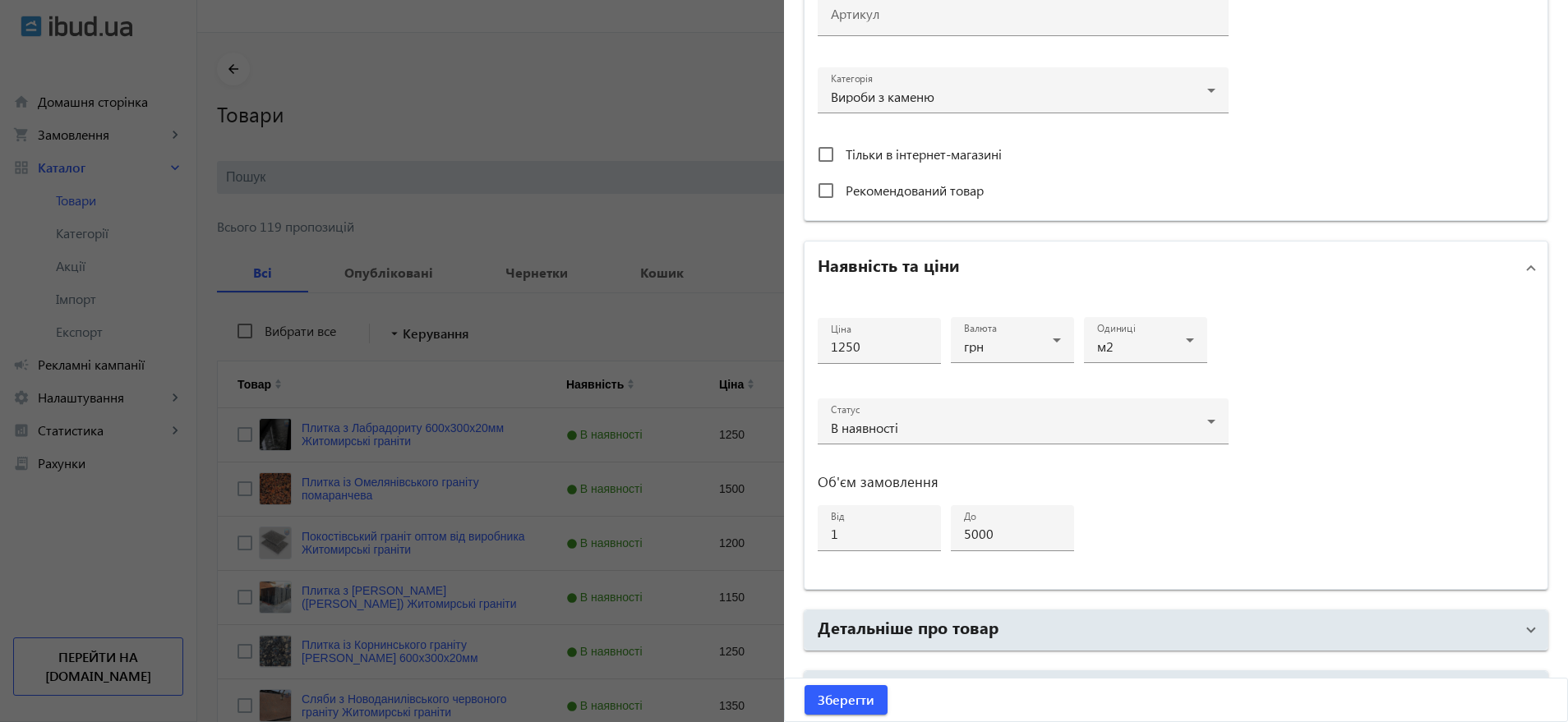
click at [916, 191] on span "Рекомендований товар" at bounding box center [915, 190] width 139 height 17
click at [842, 191] on input "Рекомендований товар" at bounding box center [826, 191] width 32 height 32
checkbox input "true"
drag, startPoint x: 864, startPoint y: 344, endPoint x: 821, endPoint y: 341, distance: 43.1
click at [821, 341] on div "Ціна 1250" at bounding box center [880, 341] width 123 height 46
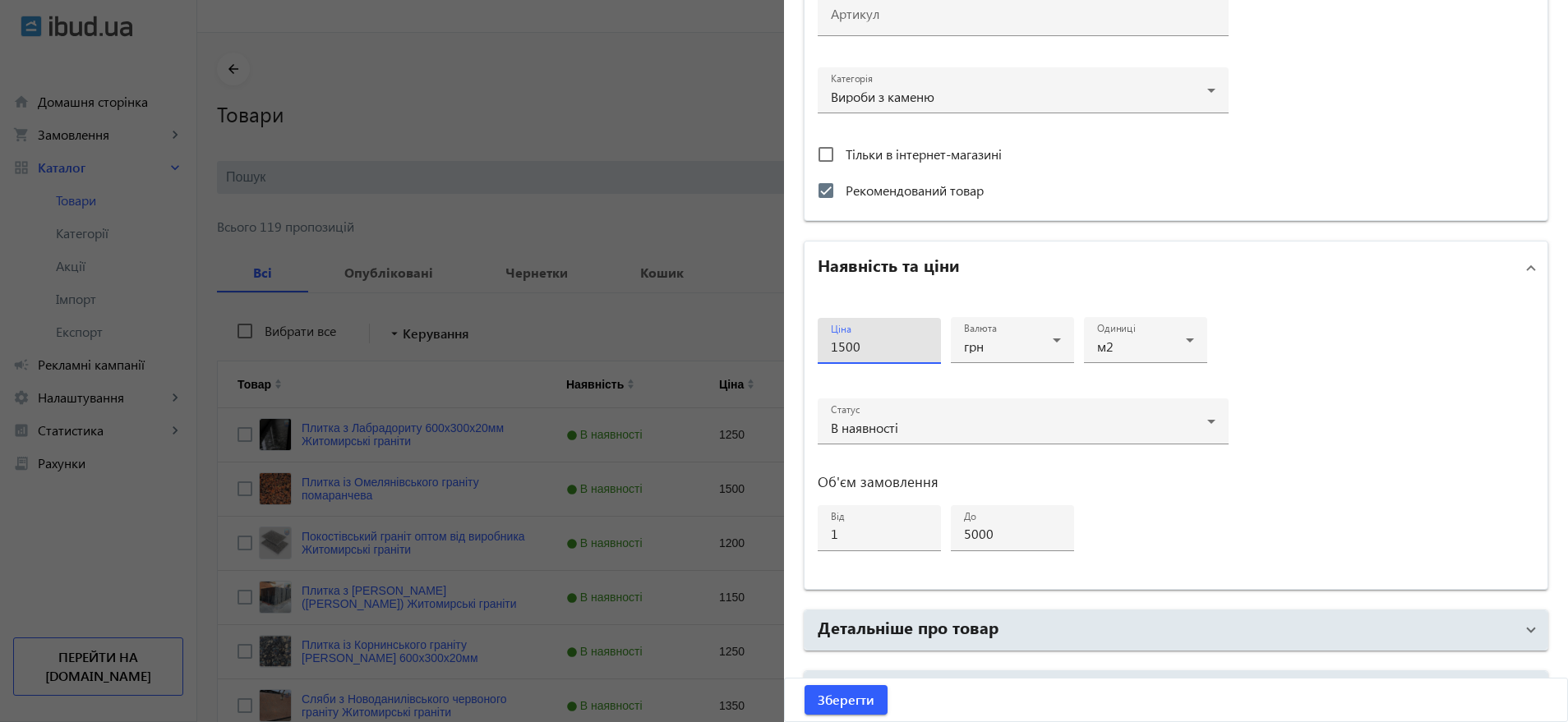
type input "1500"
click at [1365, 348] on div "Ціна 1500 Валюта грн Одиниці м2 Статус В наявності Об'єм замовлення від 1 до 50…" at bounding box center [1176, 441] width 743 height 295
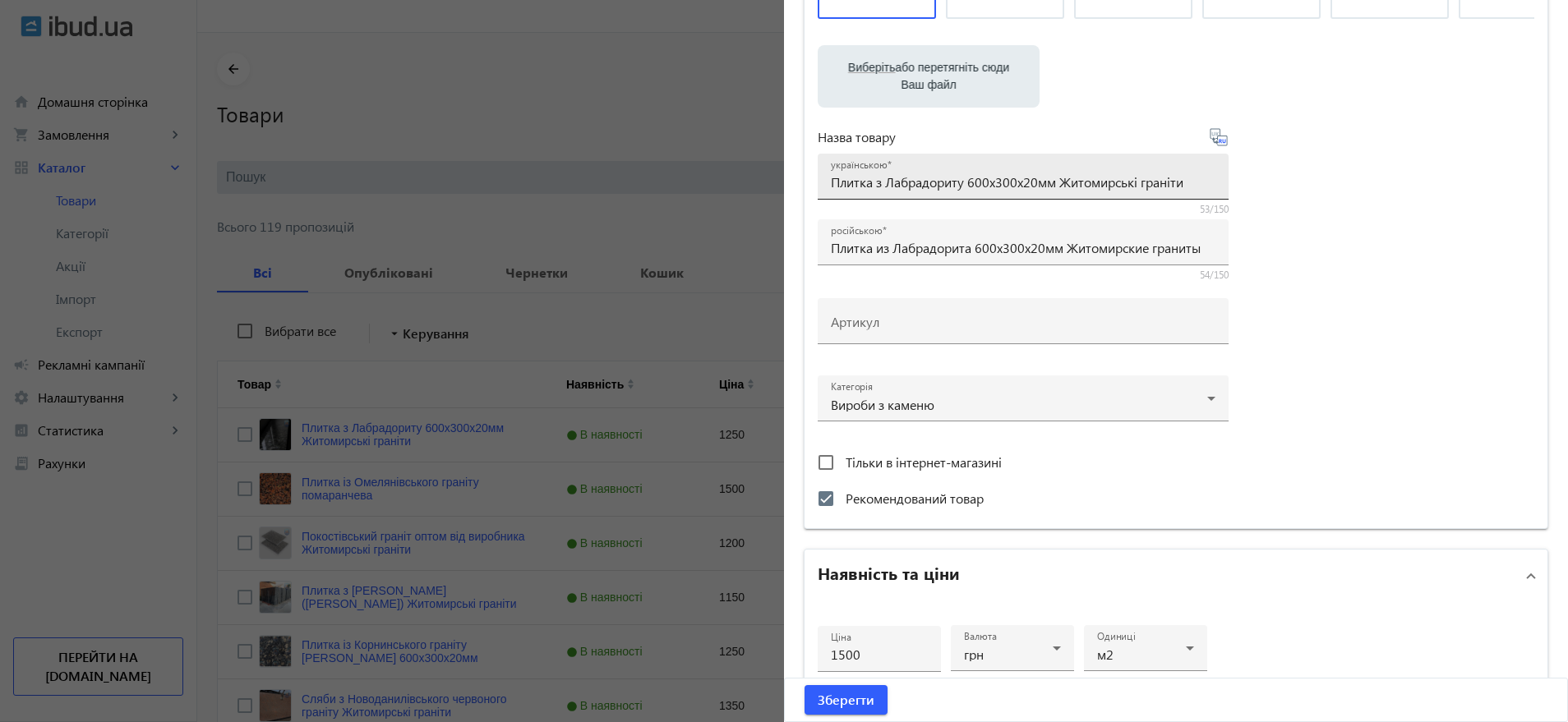
click at [964, 181] on input "Плитка з Лабрадориту 600х300х20мм Житомирські граніти" at bounding box center [1023, 182] width 385 height 17
type input "Плитка з Лабрадориту Північні Осники 600х300х20мм Житомирські граніти"
click at [1367, 354] on div "Виберіть або перетягніть сюди Ваш файл 651362f4d460245512855987355986-7d25b1cf5…" at bounding box center [1176, 208] width 716 height 614
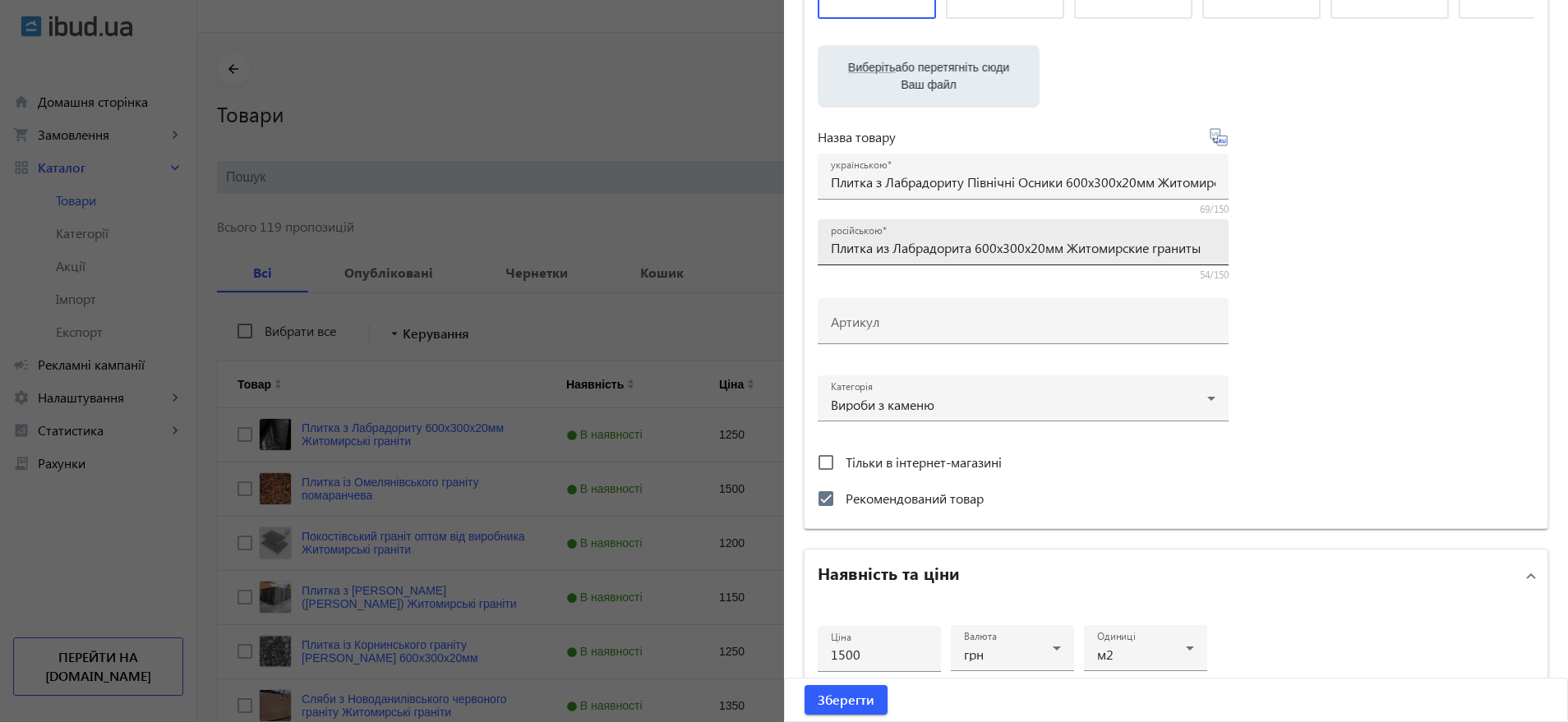
click at [971, 245] on input "Плитка из Лабрадорита 600х300х20мм Житомирские граниты" at bounding box center [1023, 248] width 385 height 17
click at [999, 244] on input "Плитка из Лабрадорита Сэвэрные Осныки 600х300х20мм Житомирские граниты" at bounding box center [1023, 248] width 385 height 17
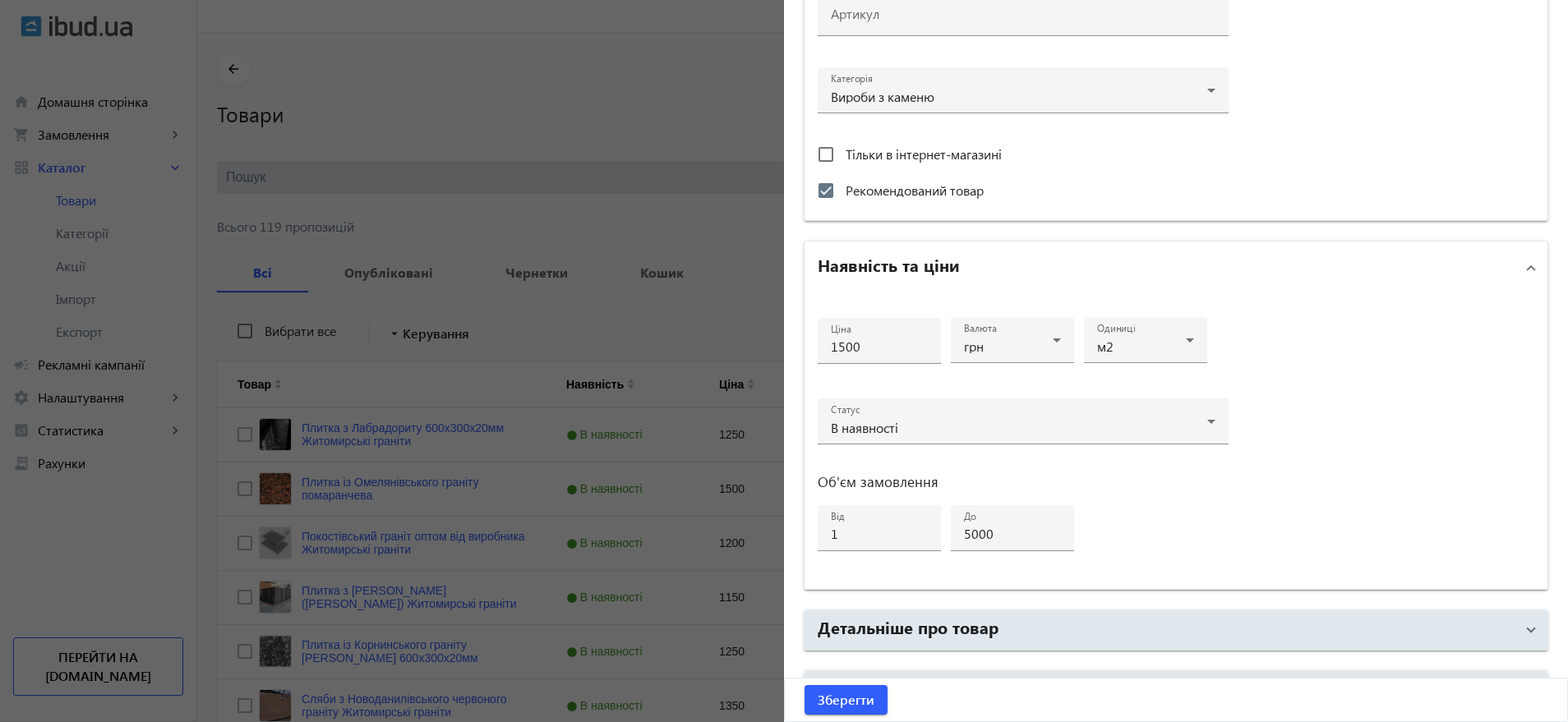
scroll to position [649, 0]
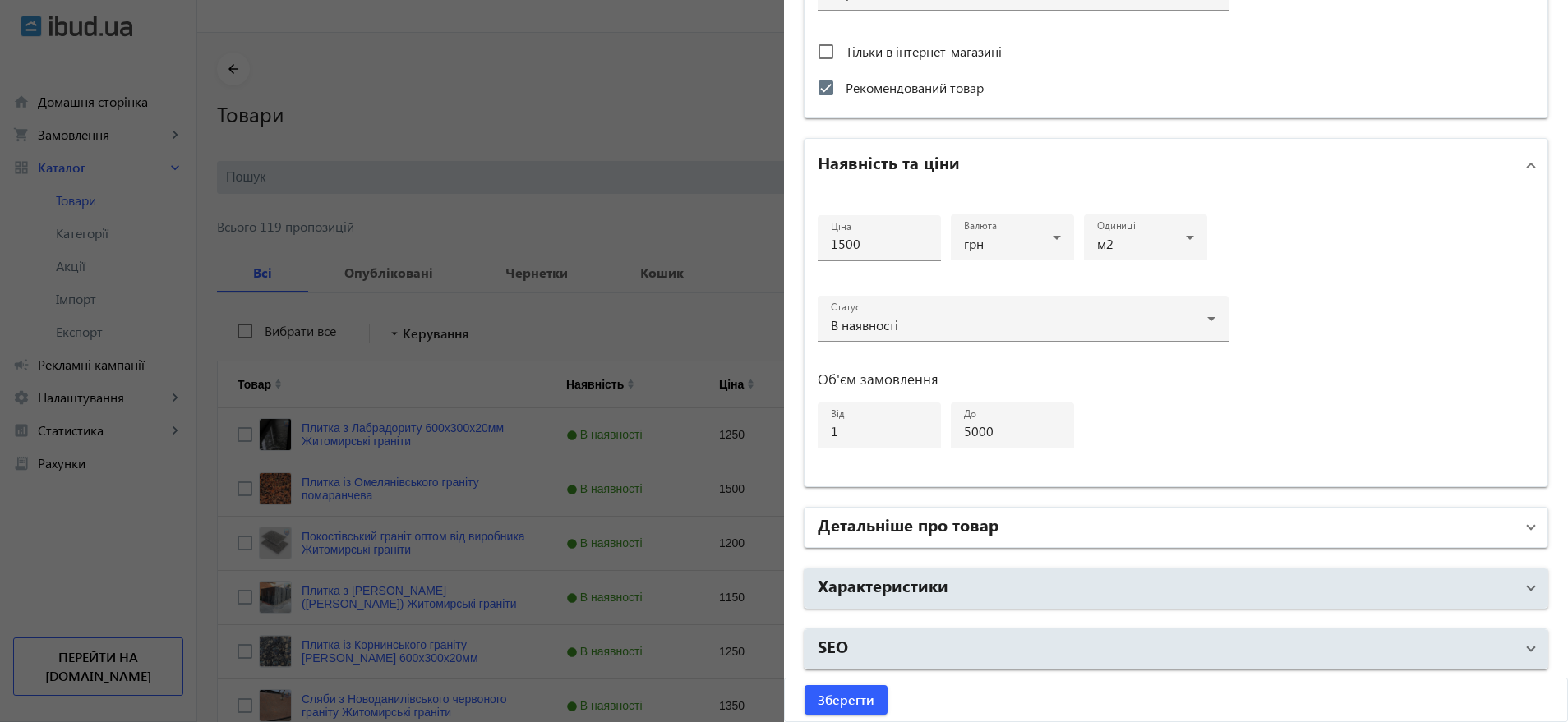
type input "Плитка из Лабрадорита Северные Осныки 600х300х20мм Житомирские граниты"
click at [913, 530] on h2 "Детальніше про товар" at bounding box center [909, 524] width 181 height 23
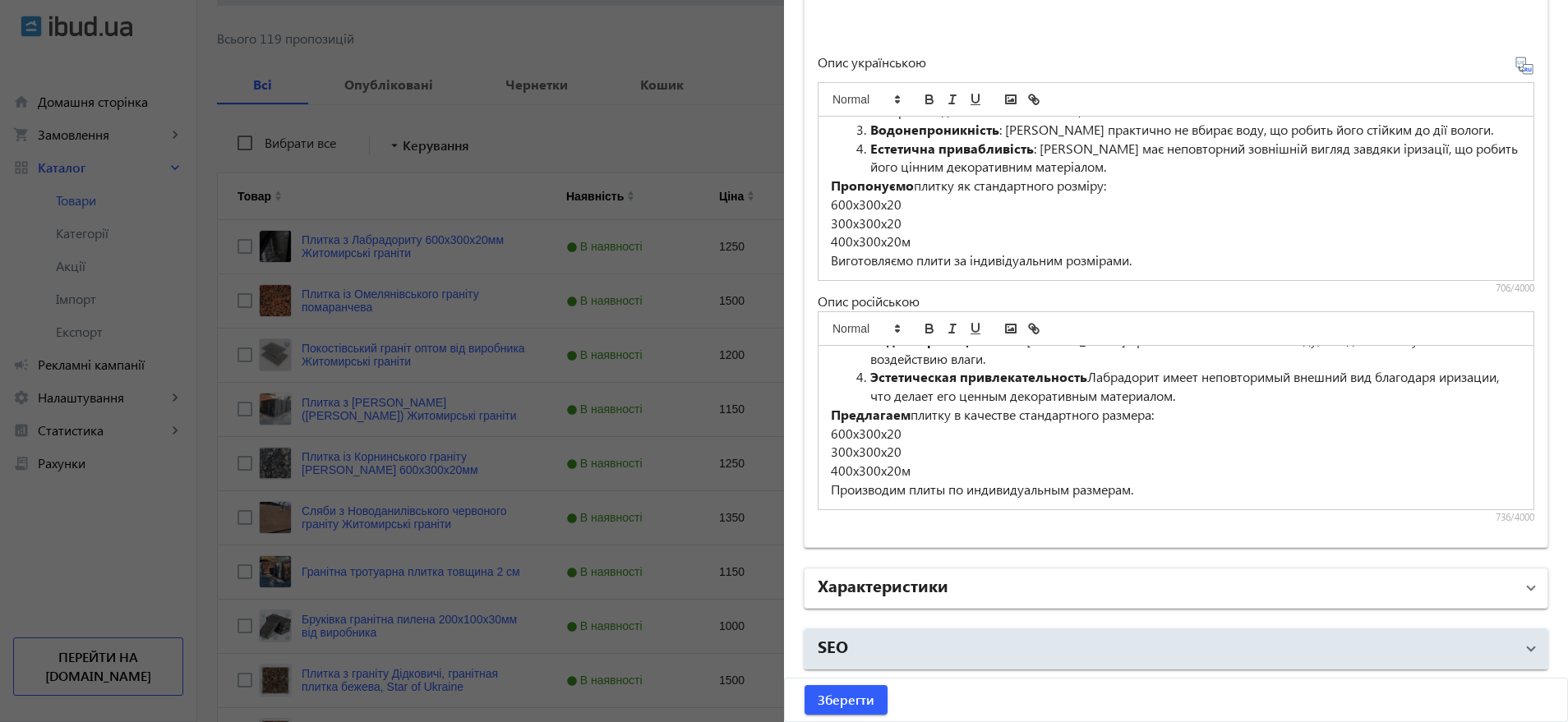
scroll to position [431, 0]
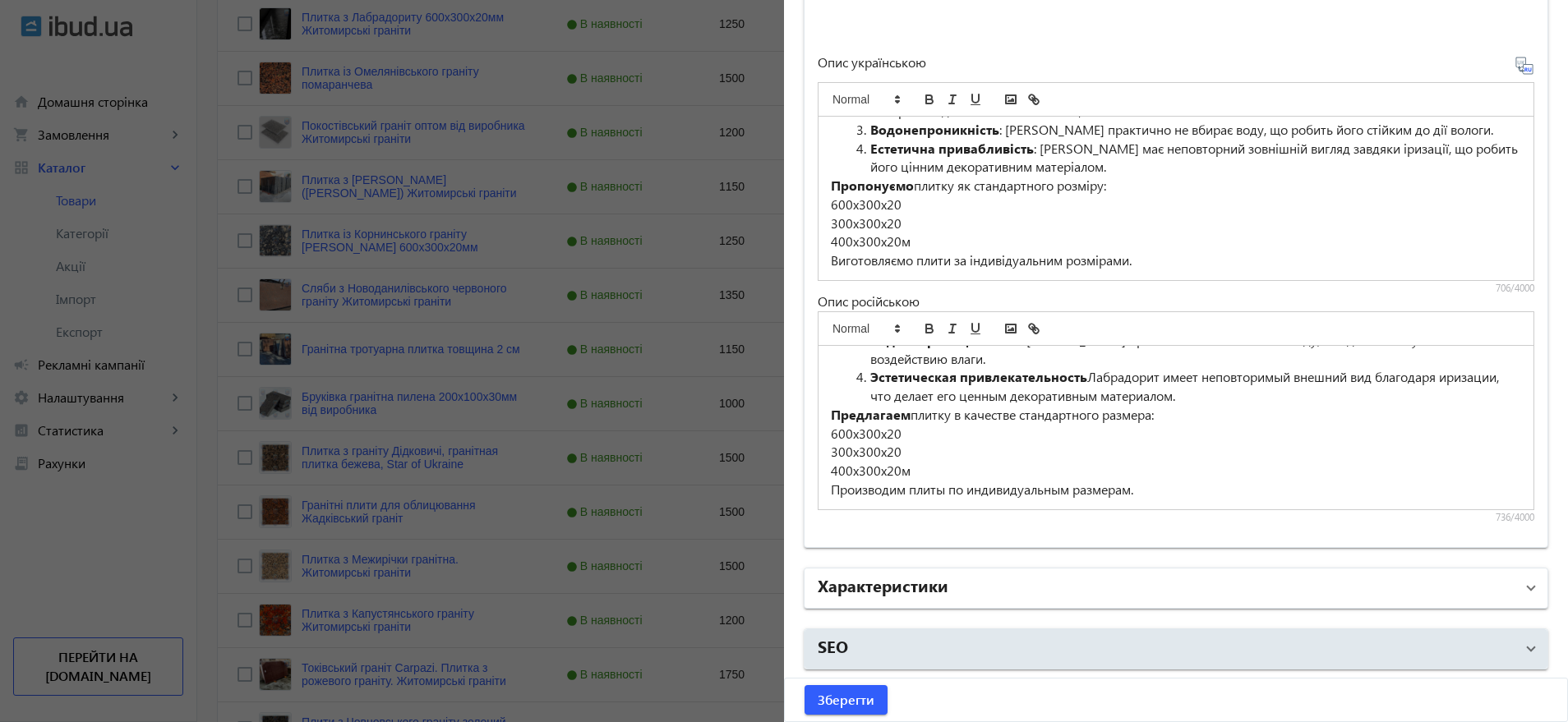
click at [1001, 579] on mat-panel-title "Характеристики" at bounding box center [1166, 588] width 697 height 30
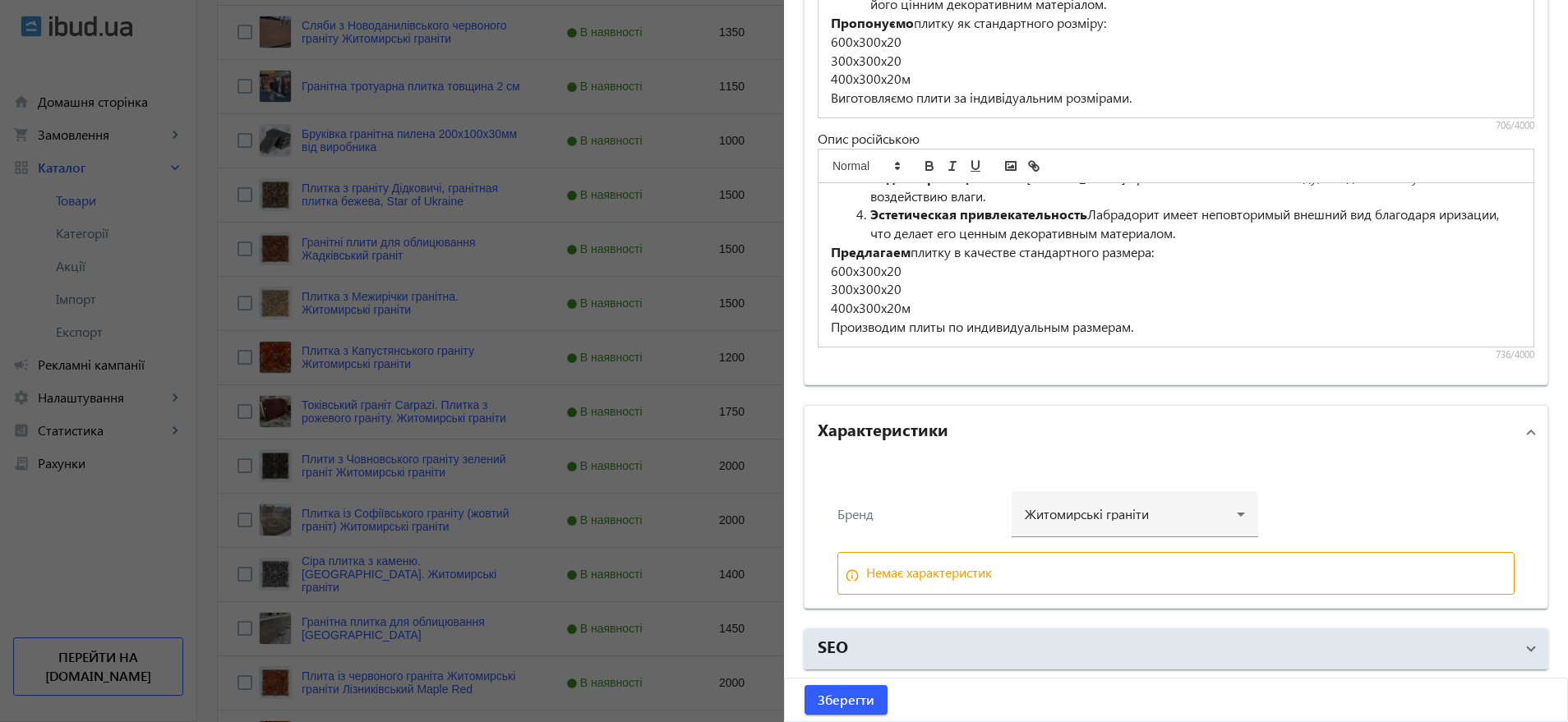
scroll to position [738, 0]
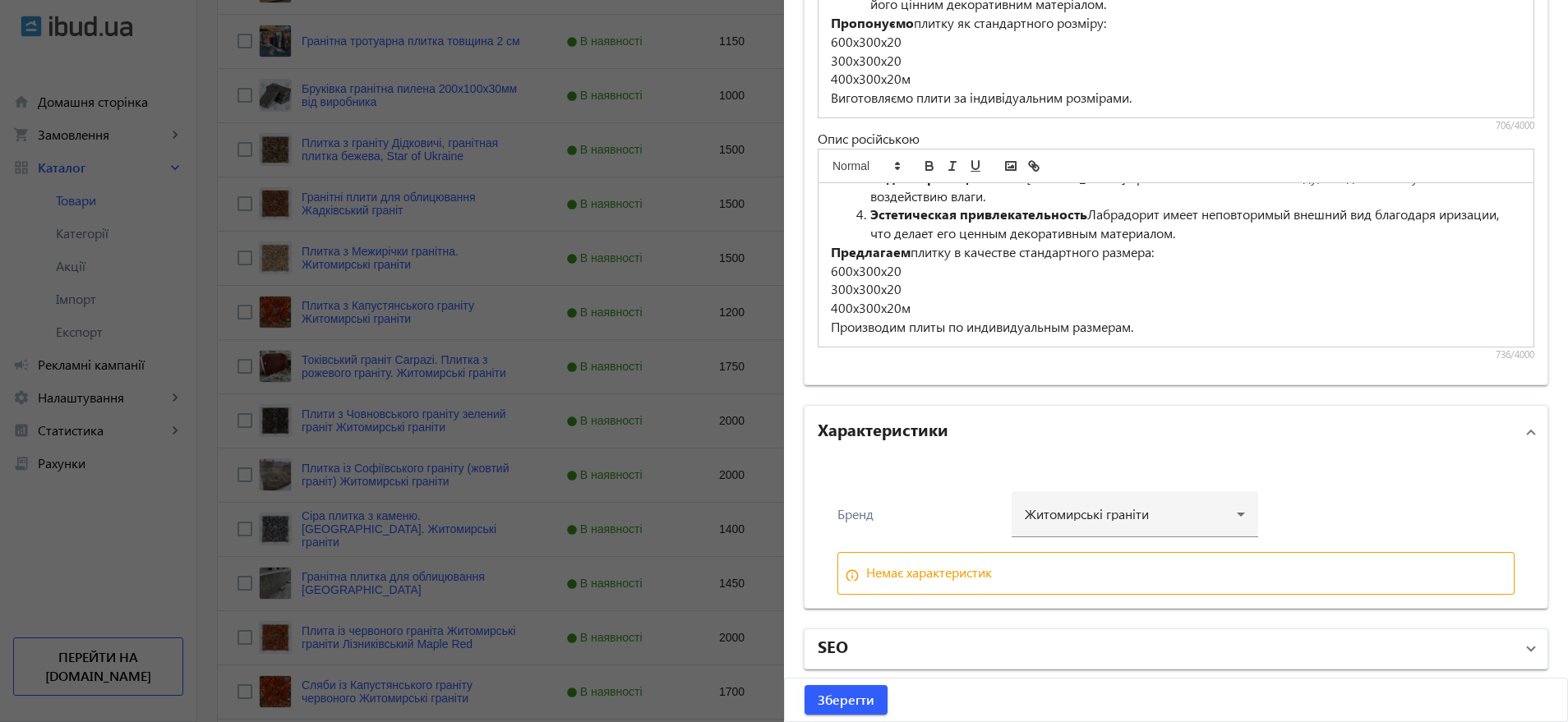
click at [851, 654] on mat-panel-title "SEO" at bounding box center [1166, 649] width 697 height 30
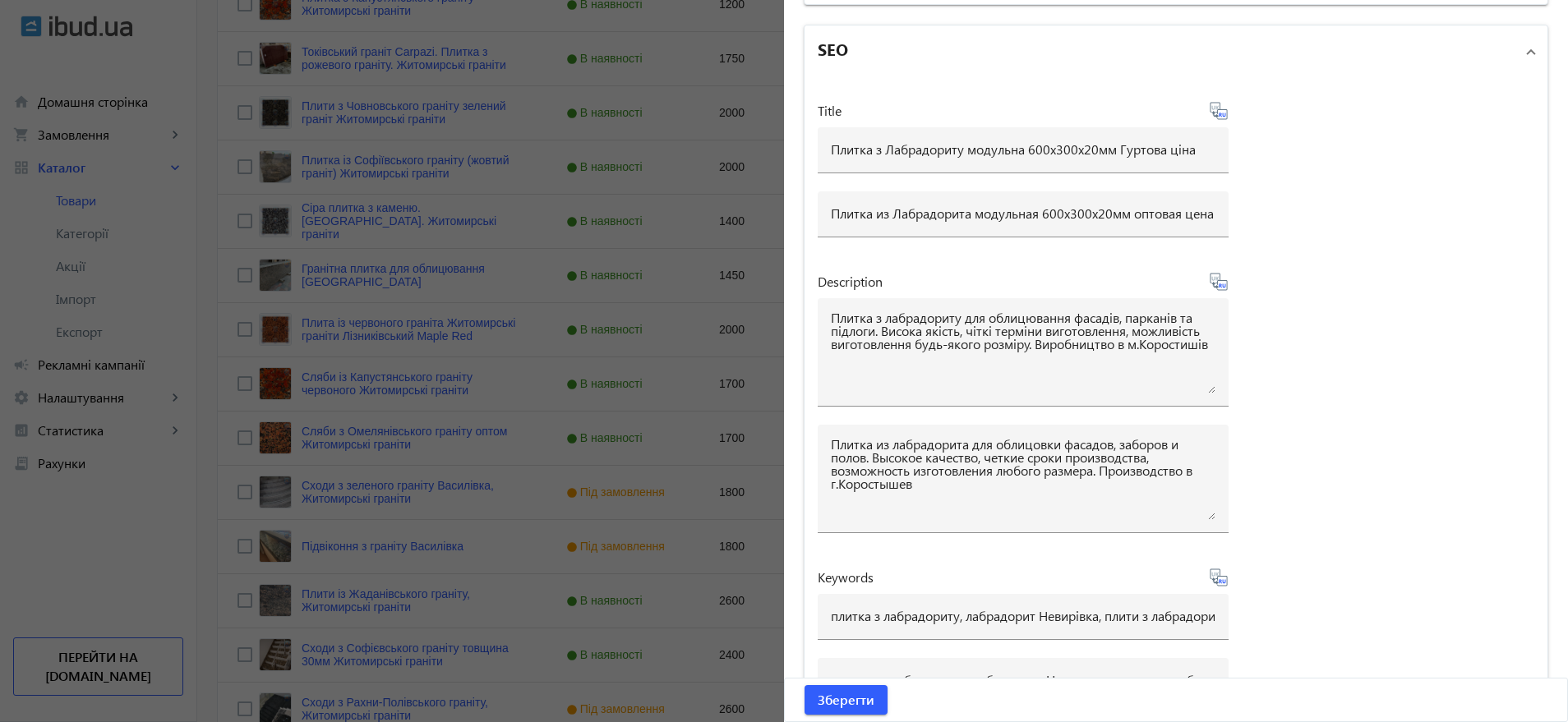
scroll to position [2016, 0]
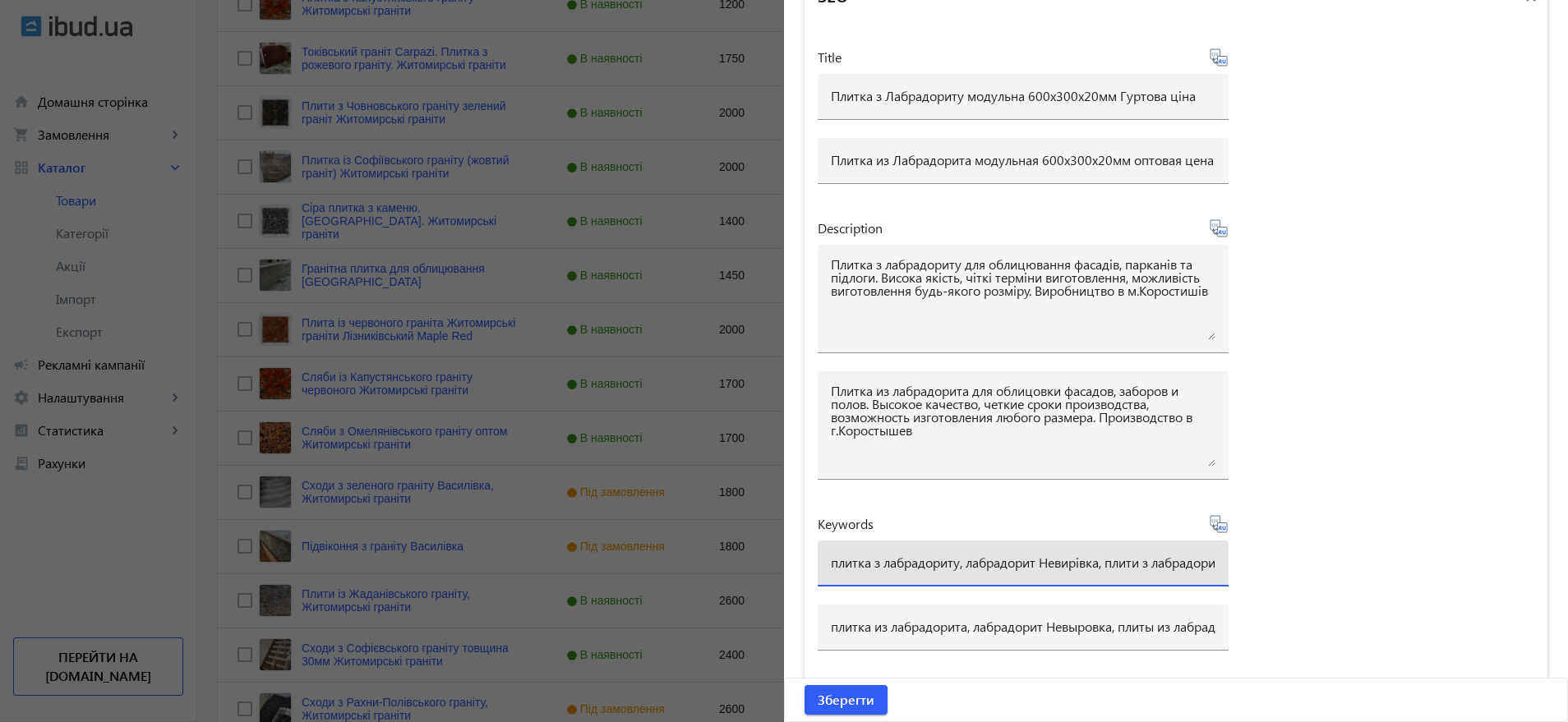
drag, startPoint x: 1098, startPoint y: 560, endPoint x: 1039, endPoint y: 550, distance: 59.8
click at [1039, 550] on div "плитка з лабрадориту, лабрадорит Невирівка, плити з лабрадориту, лабрадорит під…" at bounding box center [1023, 564] width 385 height 46
type input "плитка з лабрадориту, лабрадорит Осники, плити з лабрадориту, лабрадорит під за…"
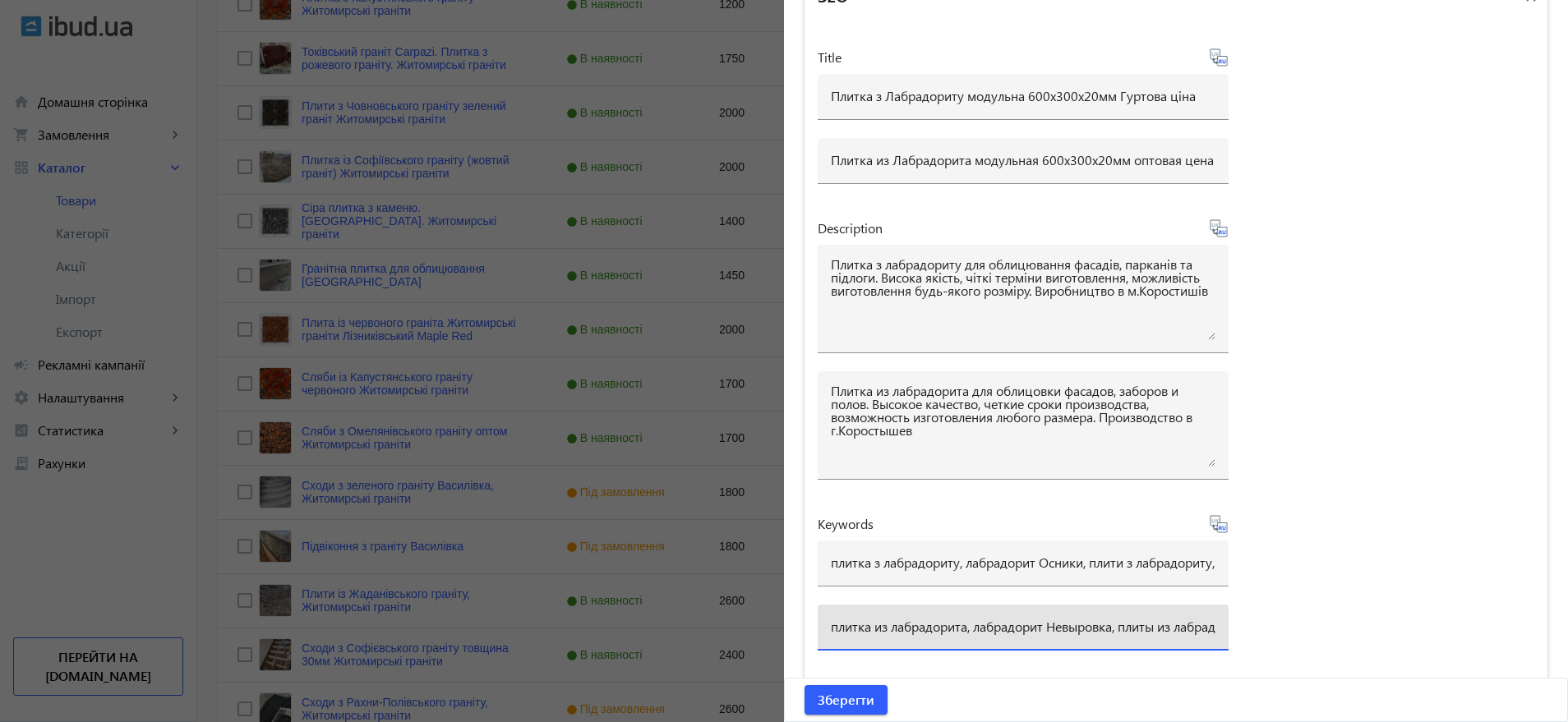
drag, startPoint x: 1113, startPoint y: 629, endPoint x: 1050, endPoint y: 624, distance: 63.2
click at [1050, 624] on input "плитка из лабрадорита, лабрадорит Невыровка, плиты из лабрадорита, лабрадорит п…" at bounding box center [1023, 626] width 385 height 17
type input "плитка из лабрадорита, лабрадорит Осныки, плиты из лабрадорита, лабрадорит под …"
click at [845, 702] on span "Зберегти" at bounding box center [846, 700] width 56 height 18
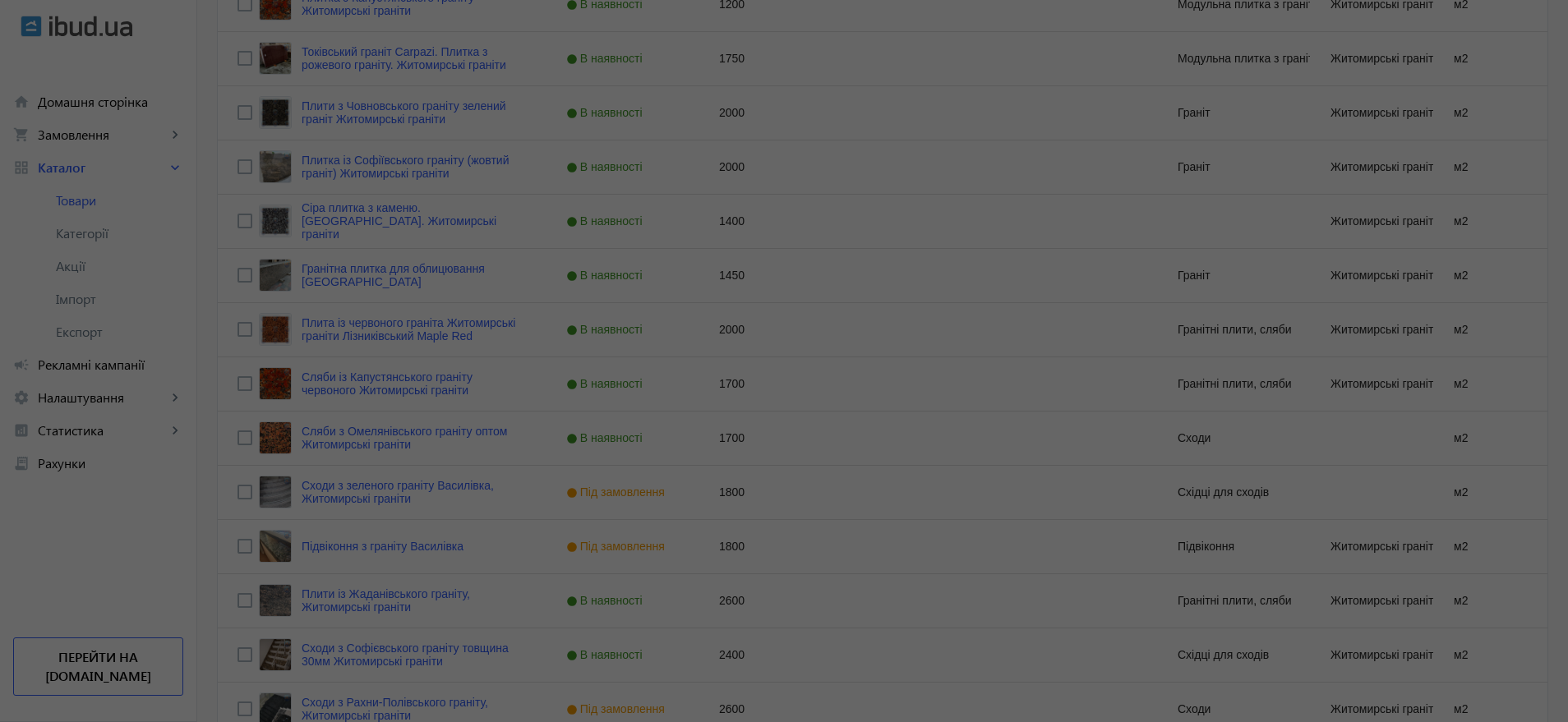
scroll to position [0, 0]
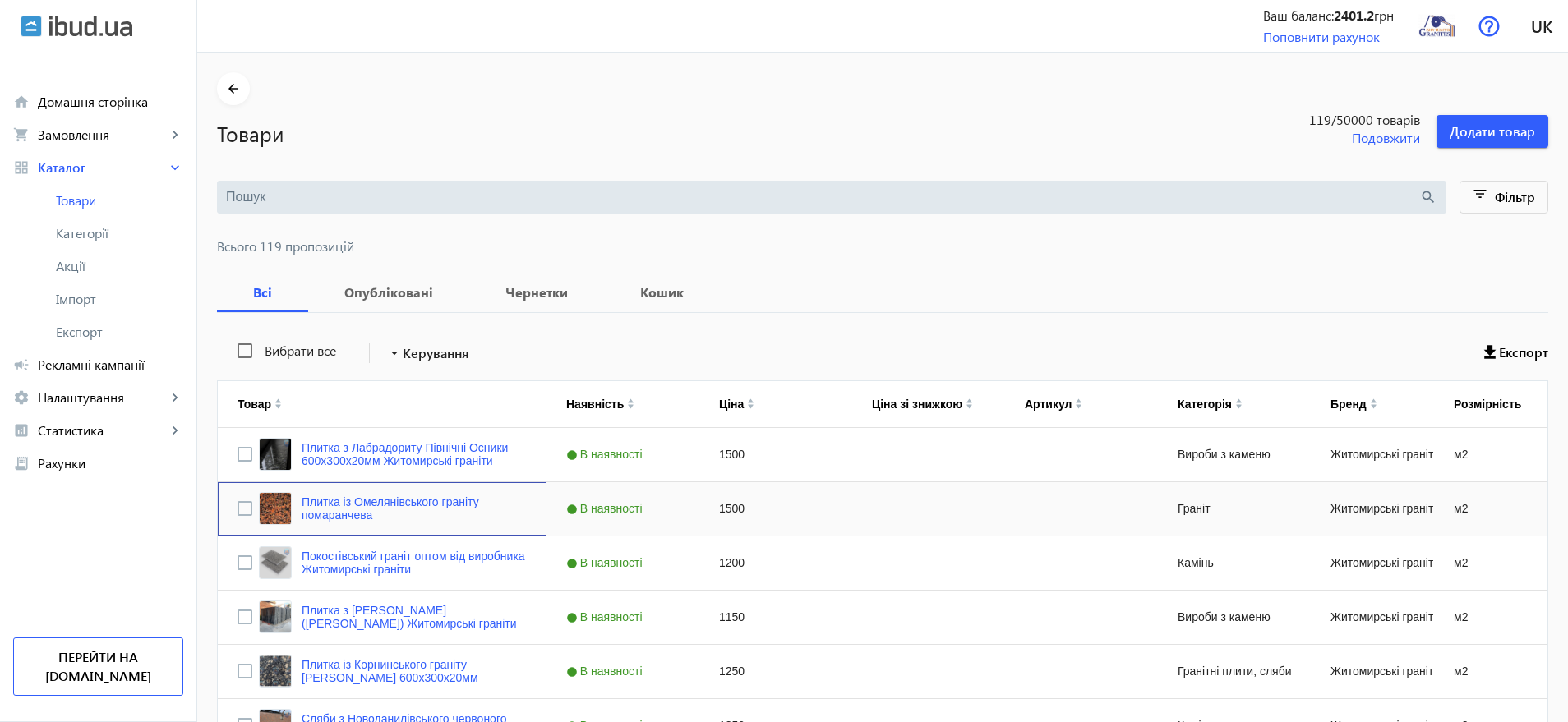
click at [244, 509] on div "Плитка із Омелянівського граніту помаранчева" at bounding box center [382, 508] width 289 height 38
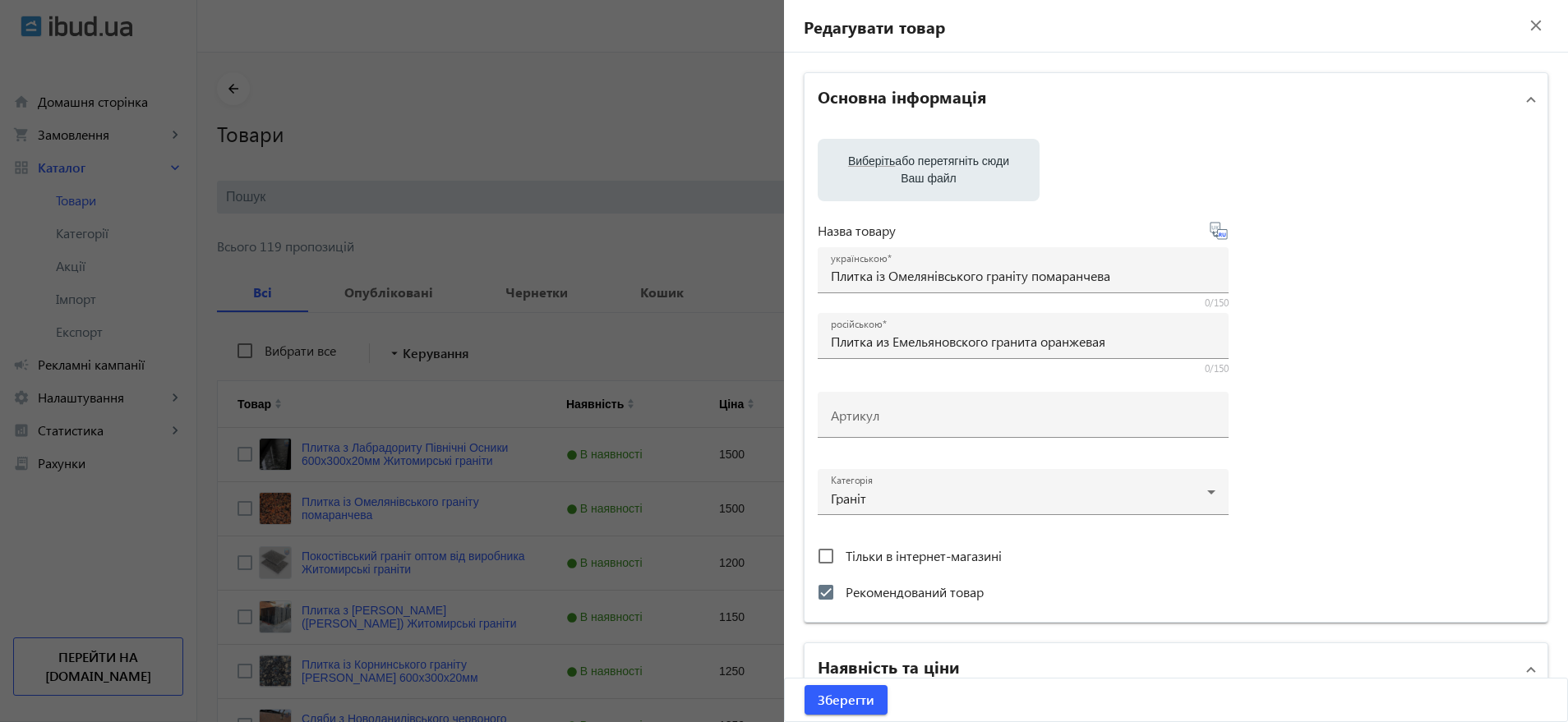
click at [238, 506] on div at bounding box center [784, 361] width 1568 height 722
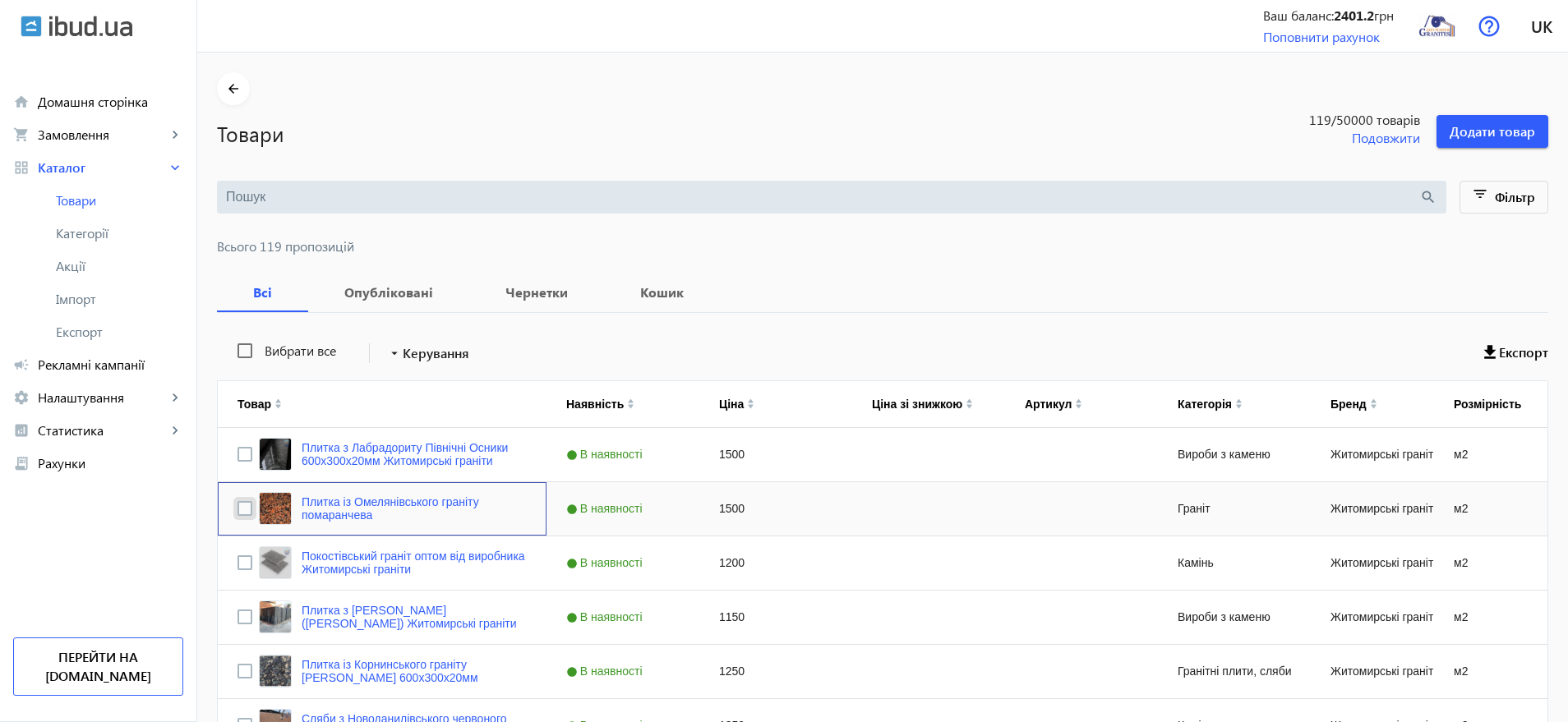
click at [238, 511] on input "Press Space to toggle row selection (unchecked)" at bounding box center [245, 508] width 15 height 15
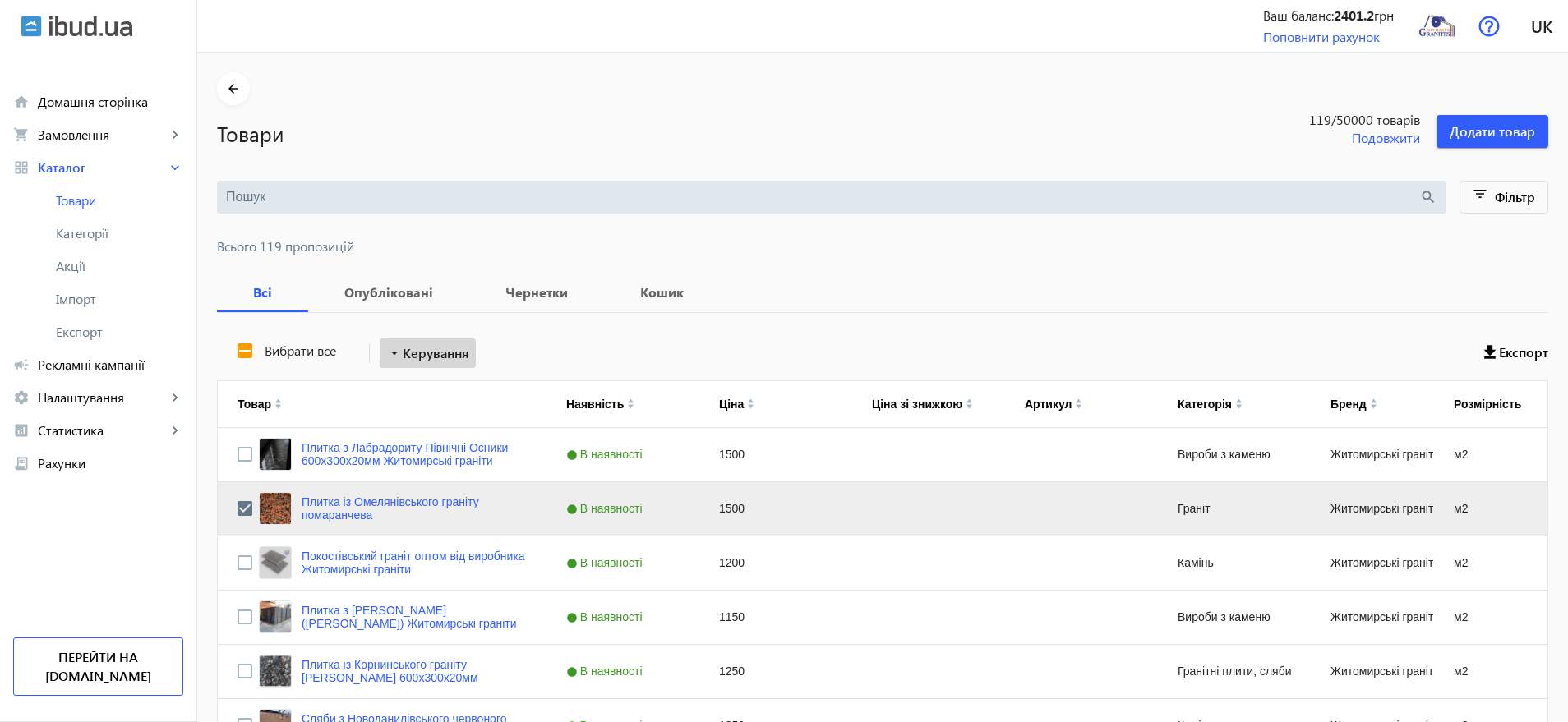
click at [429, 352] on span "Керування" at bounding box center [436, 353] width 67 height 20
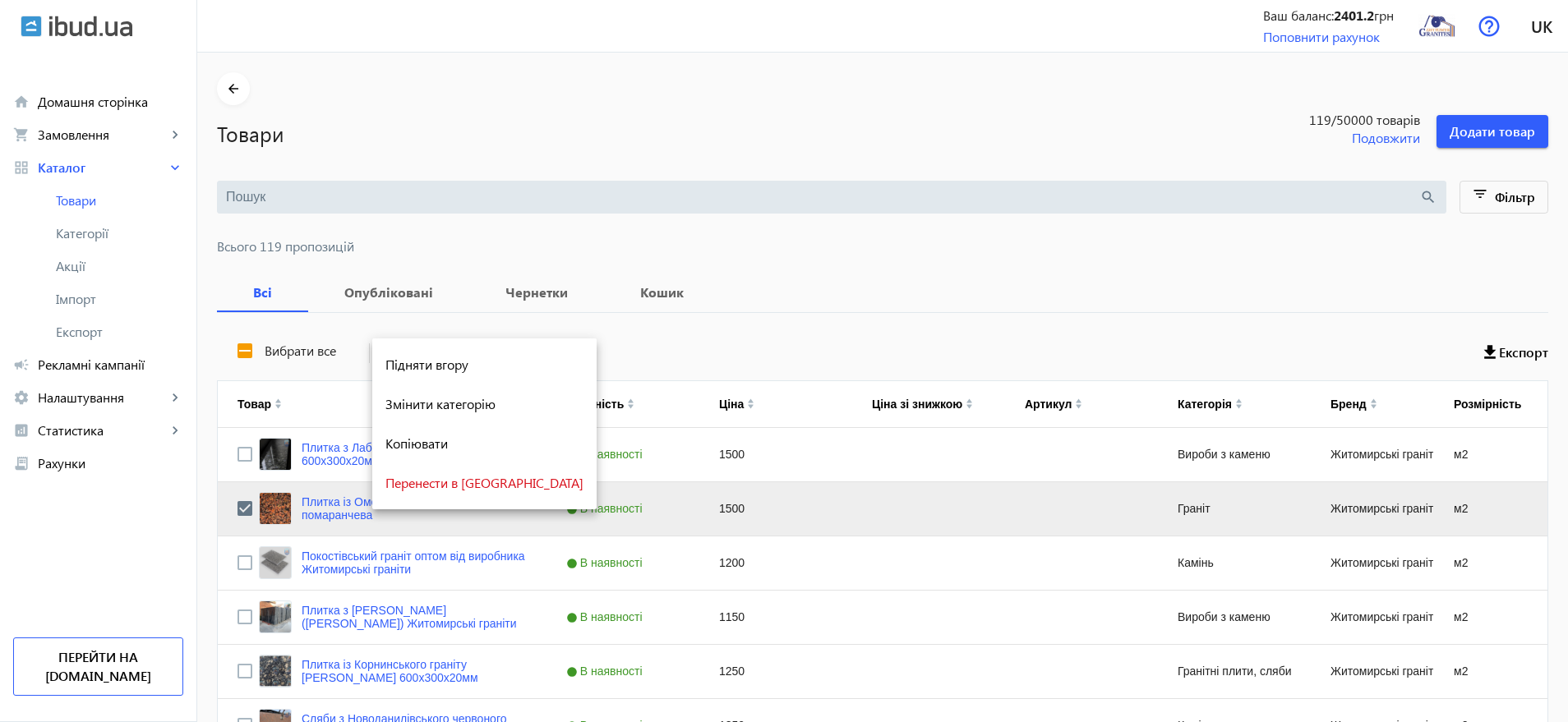
click at [667, 343] on div at bounding box center [784, 361] width 1568 height 722
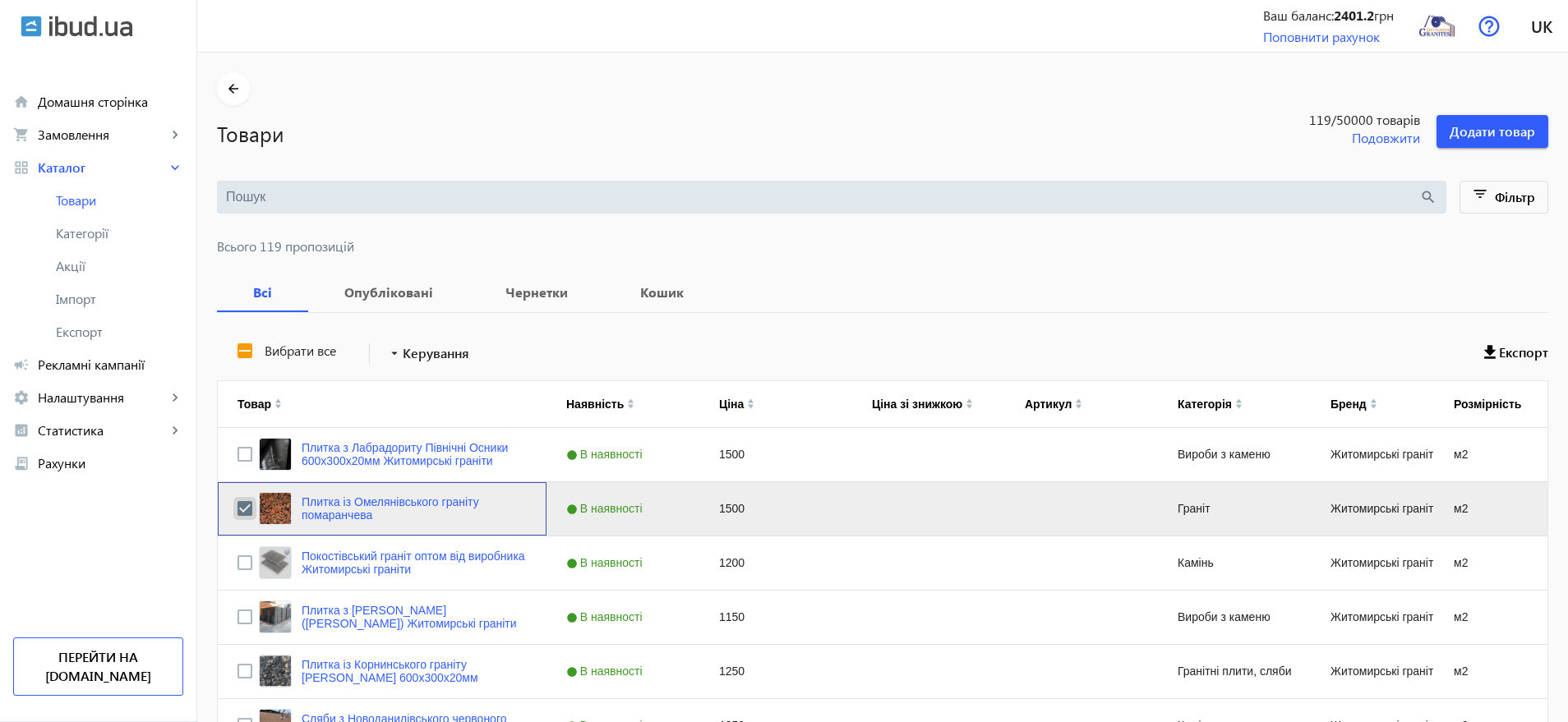
click at [239, 506] on input "Press Space to toggle row selection (checked)" at bounding box center [245, 508] width 15 height 15
checkbox input "false"
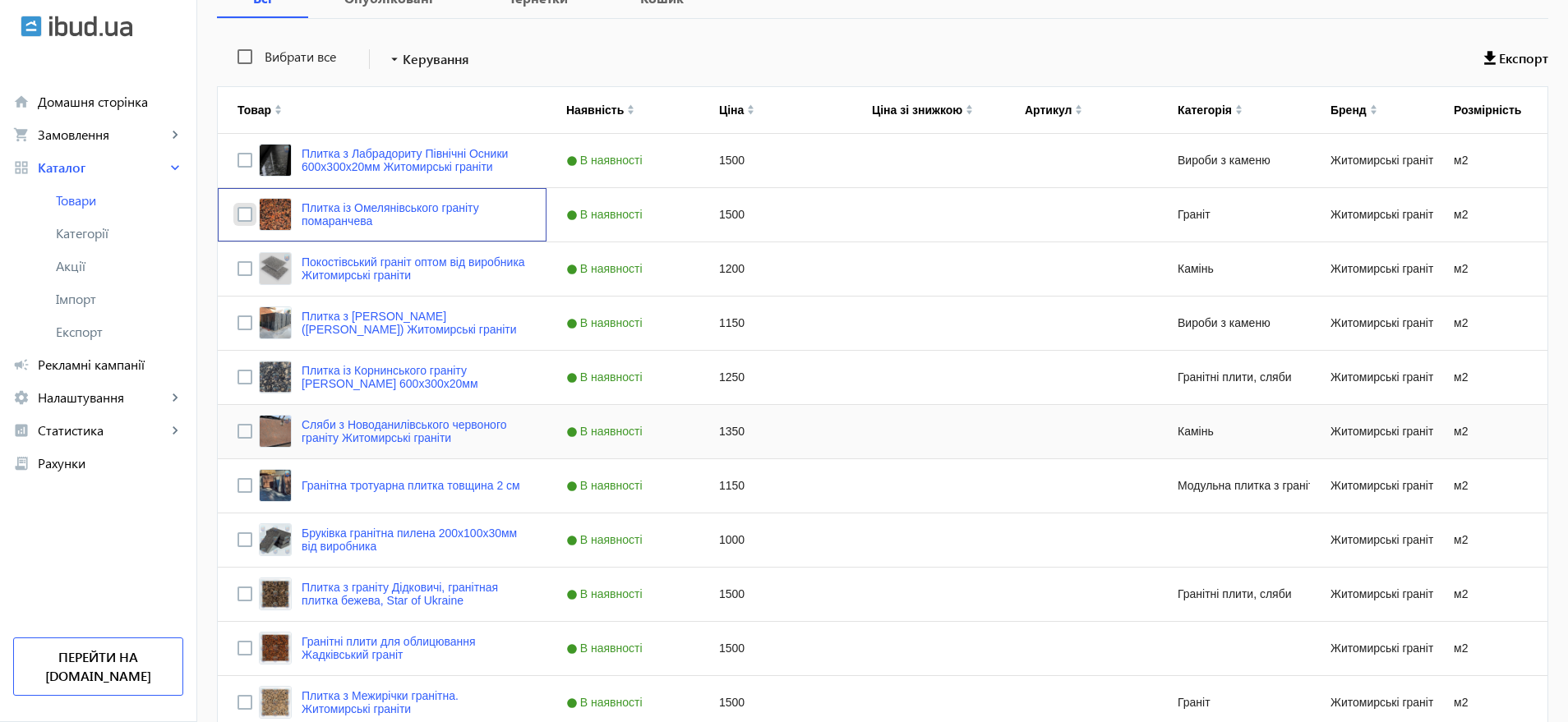
scroll to position [308, 0]
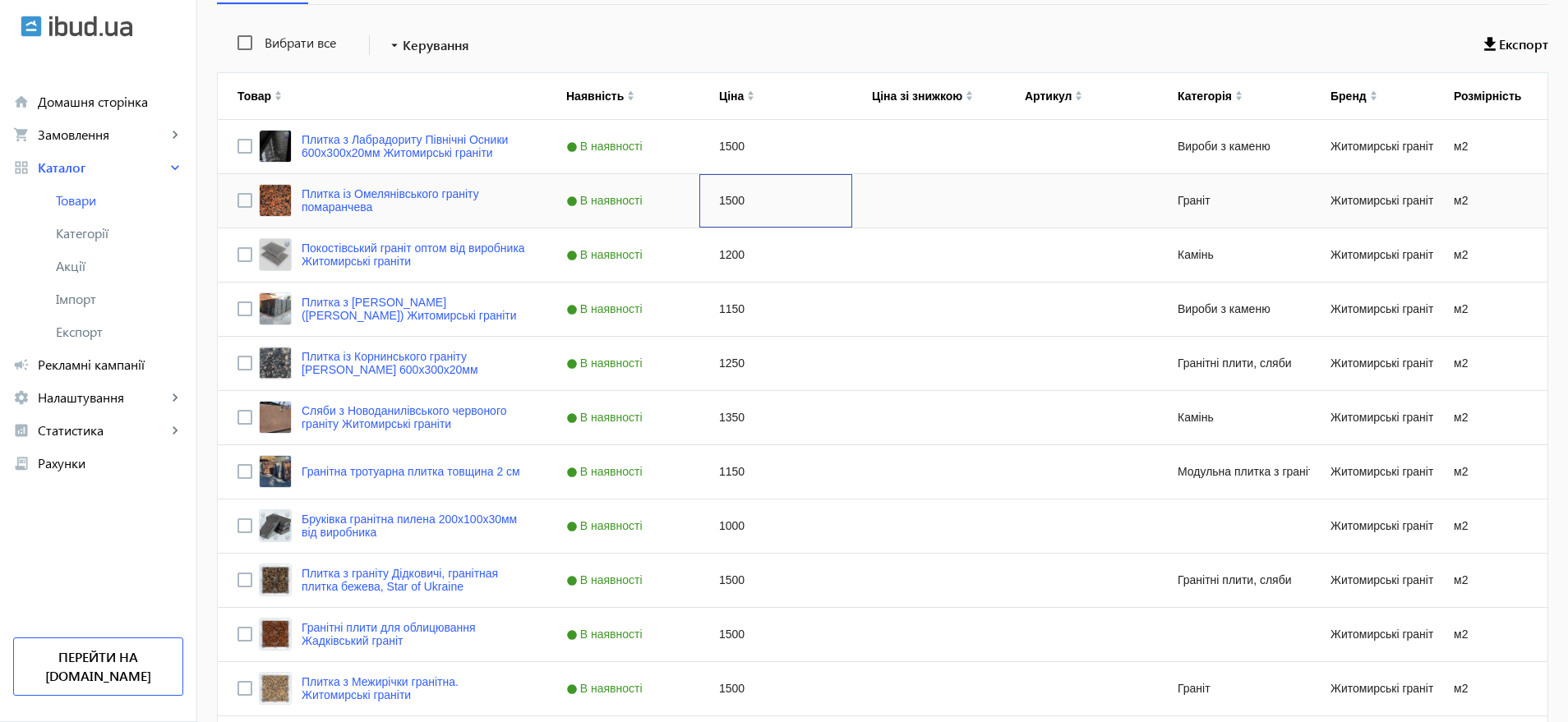
click at [723, 201] on div "1500" at bounding box center [775, 201] width 153 height 53
click at [729, 200] on div "1500" at bounding box center [775, 201] width 153 height 53
click at [732, 200] on div "1500" at bounding box center [775, 201] width 153 height 53
type input "1700"
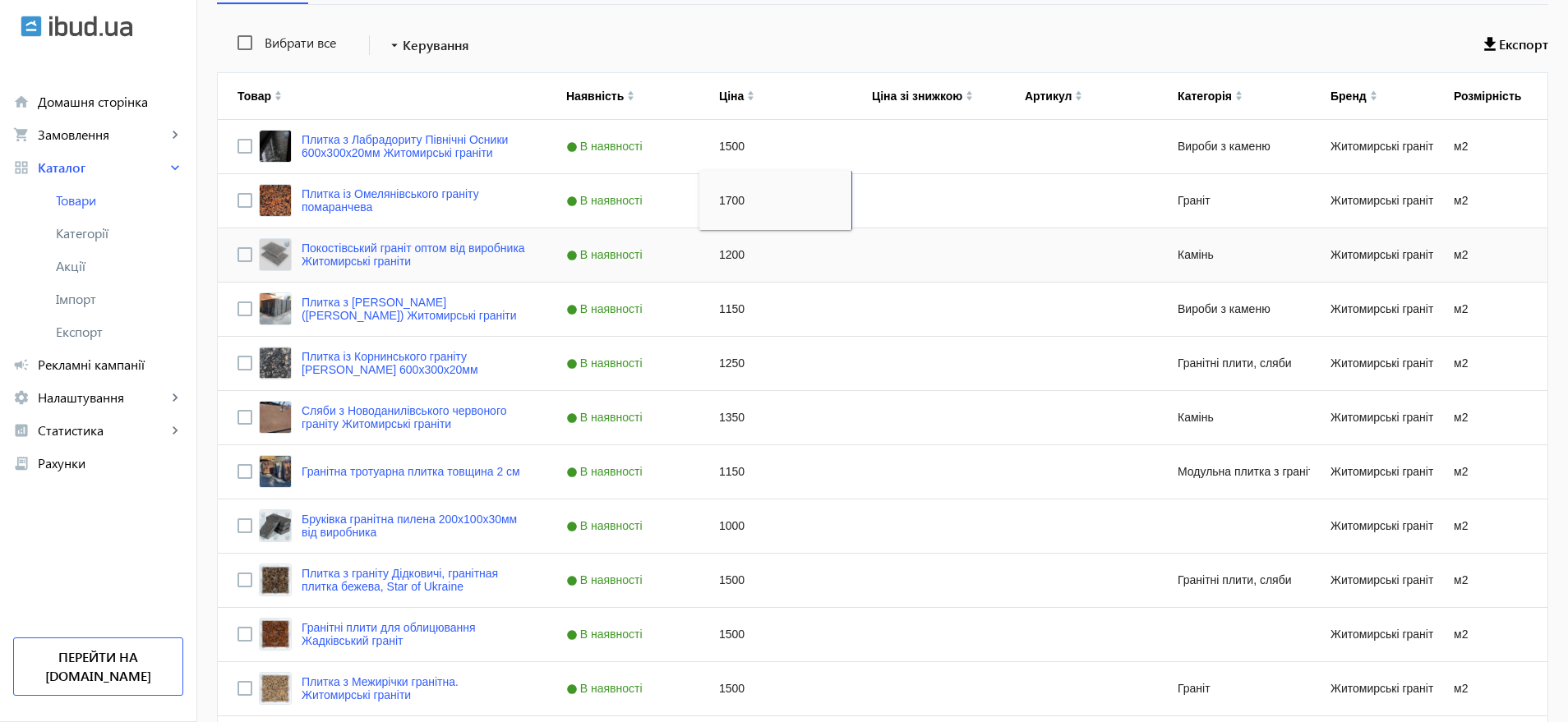
click at [726, 254] on div "1200" at bounding box center [775, 255] width 153 height 53
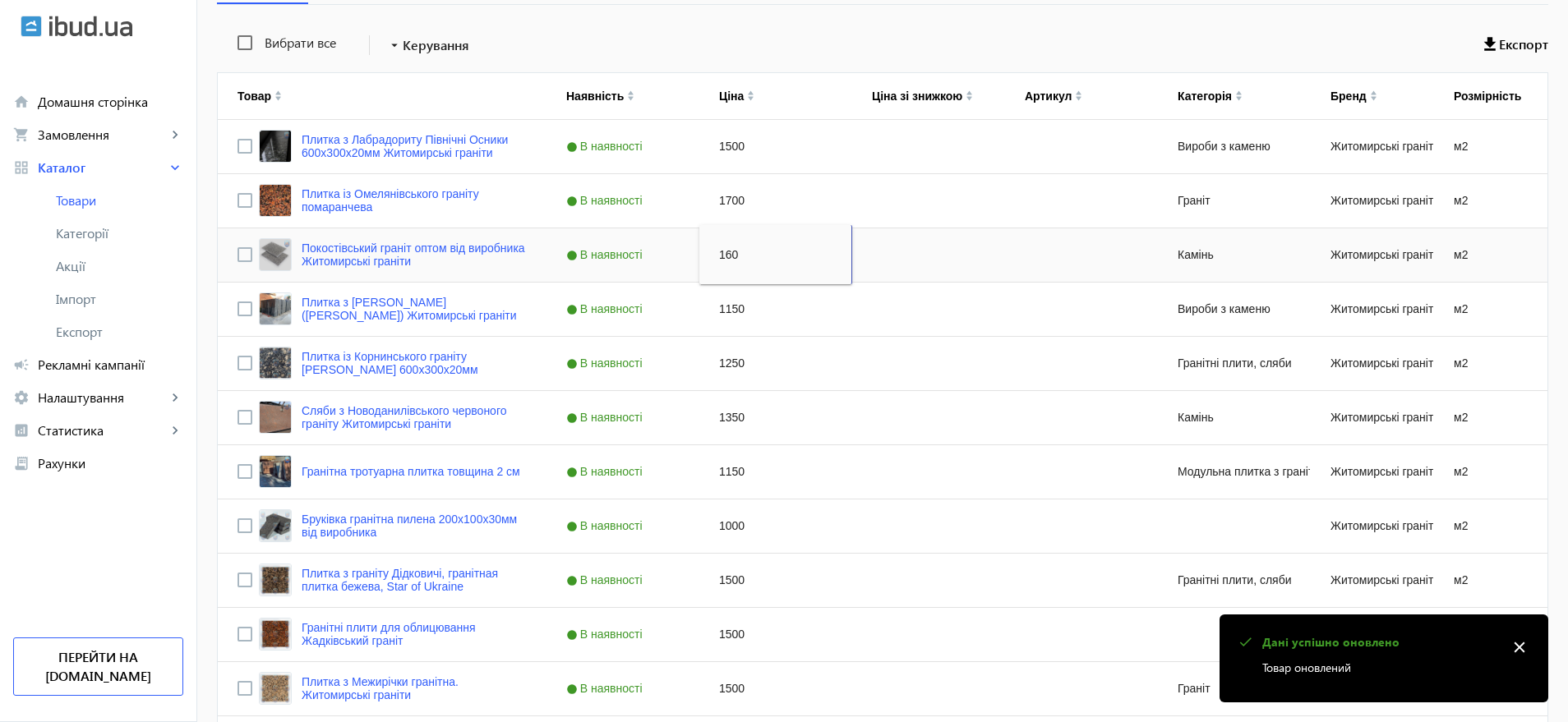
type input "1600"
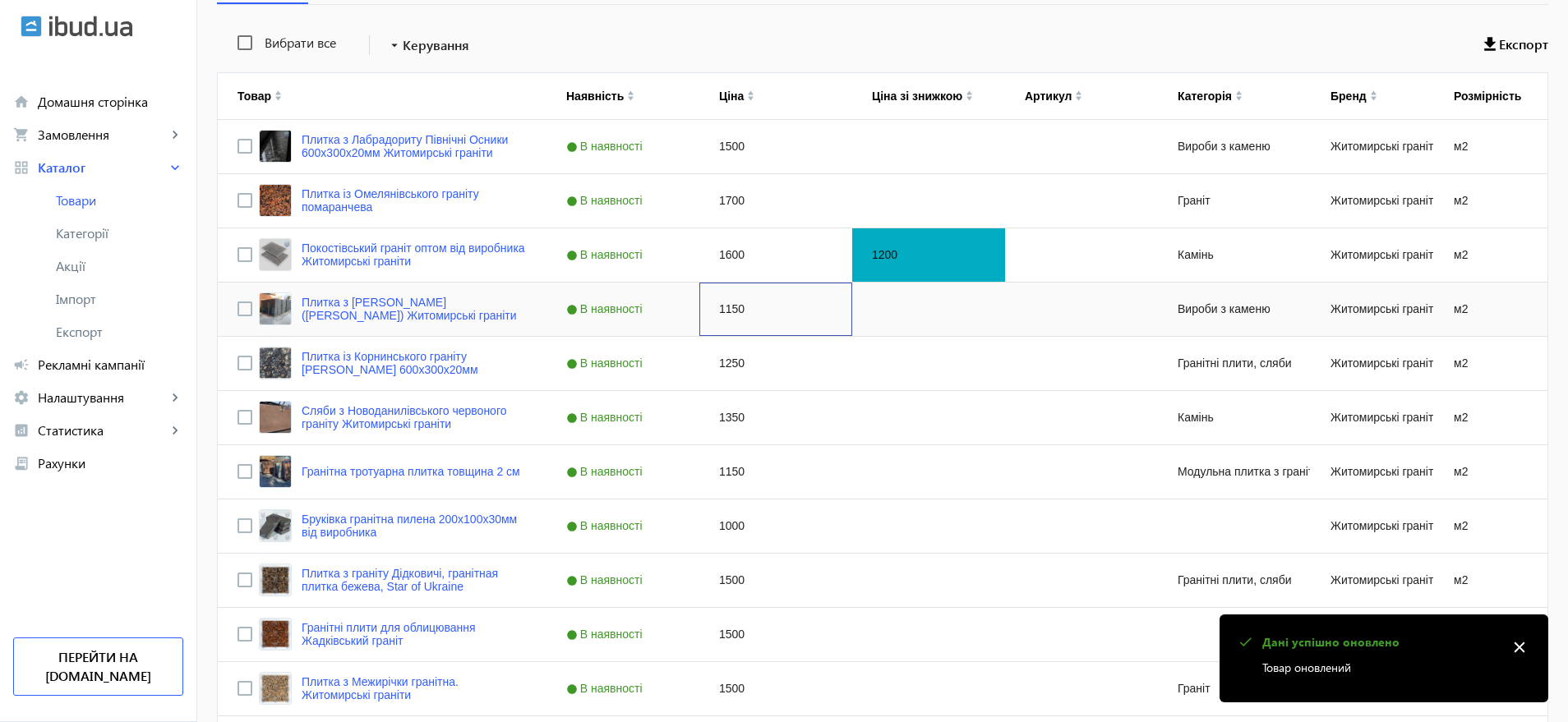
click at [726, 308] on div "1150" at bounding box center [775, 309] width 153 height 53
type input "1500"
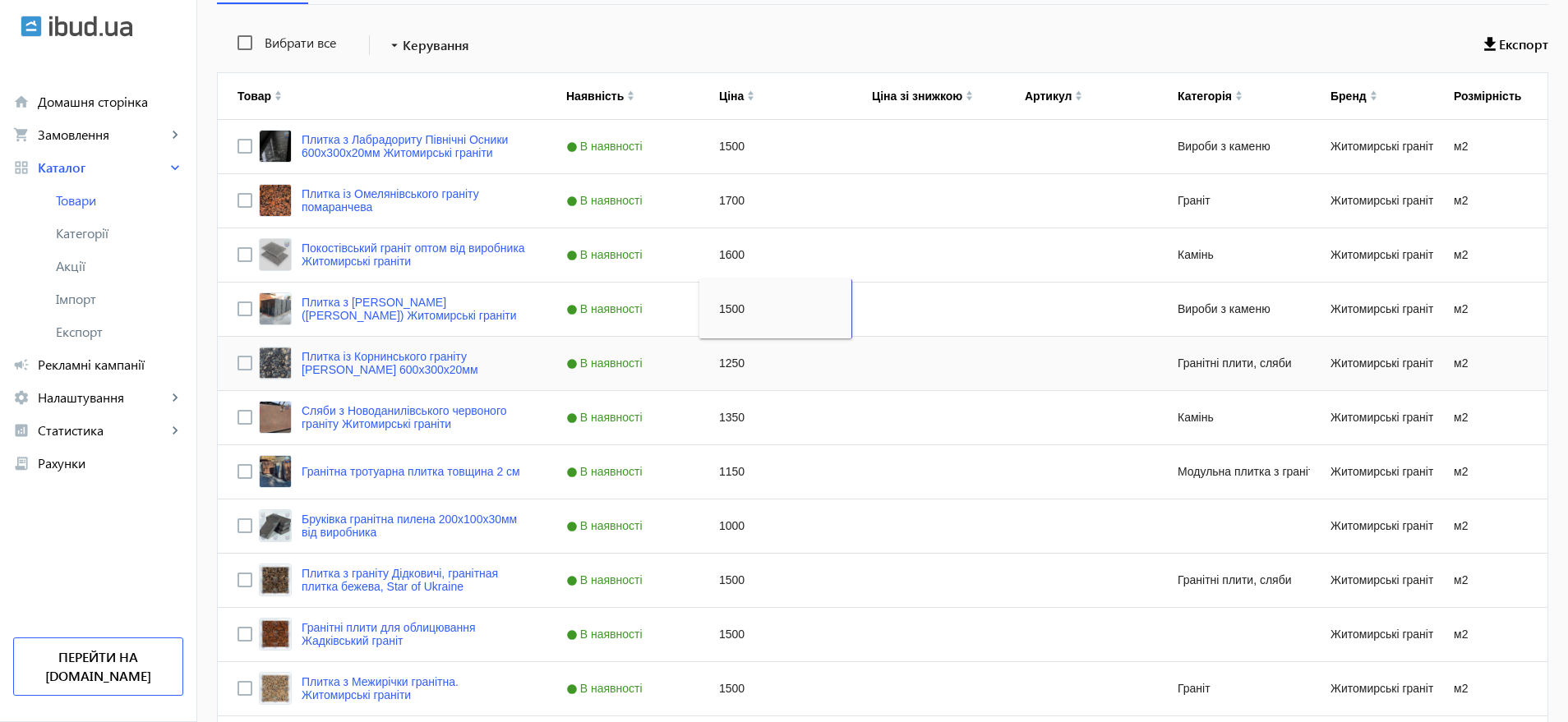
click at [725, 355] on div "1250" at bounding box center [775, 363] width 153 height 53
type input "1500"
click at [727, 415] on div "1350" at bounding box center [775, 418] width 153 height 53
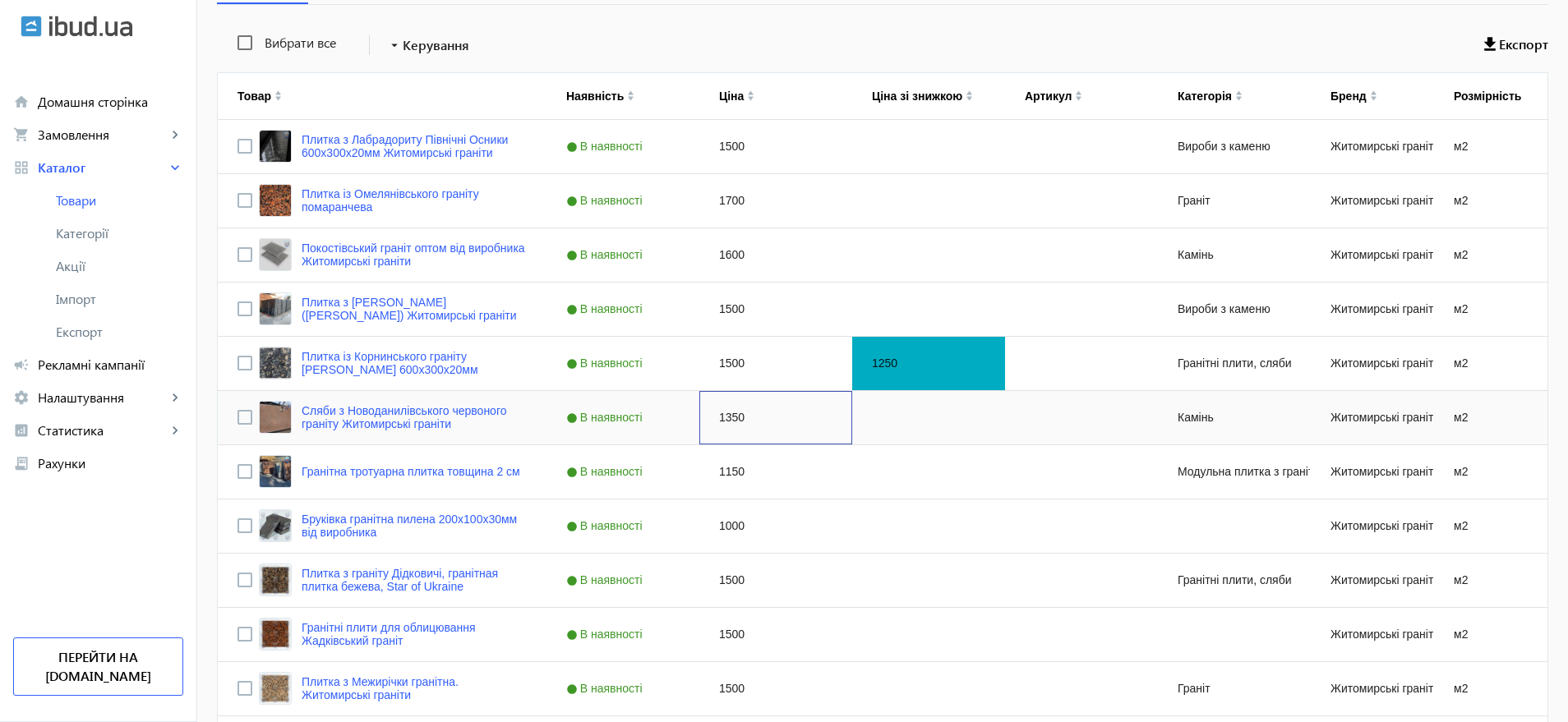
click at [727, 415] on div "1350" at bounding box center [775, 418] width 153 height 53
type input "1800"
click at [721, 467] on div "1150" at bounding box center [775, 472] width 153 height 53
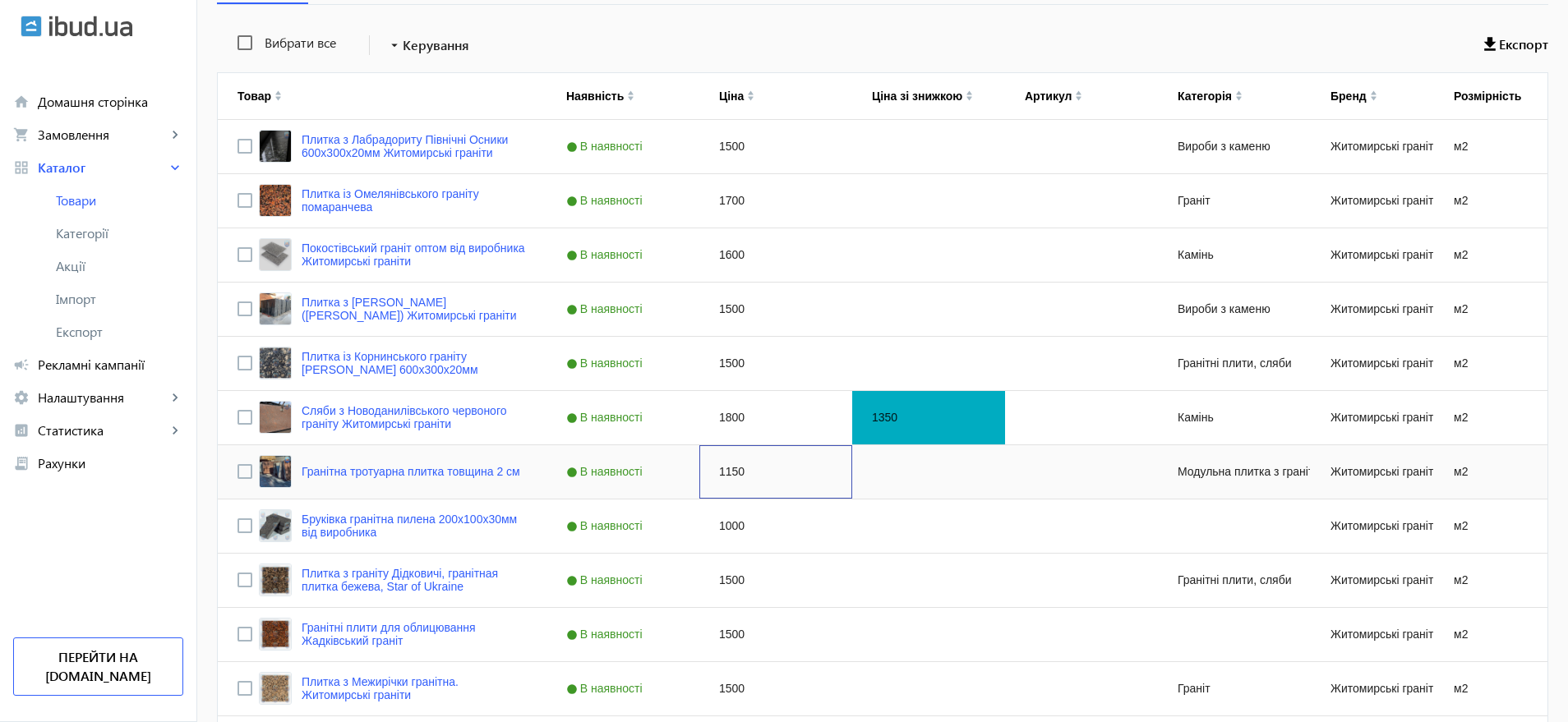
click at [721, 467] on div "1150" at bounding box center [775, 472] width 153 height 53
type input "1100"
click at [727, 522] on div "1000" at bounding box center [775, 526] width 153 height 53
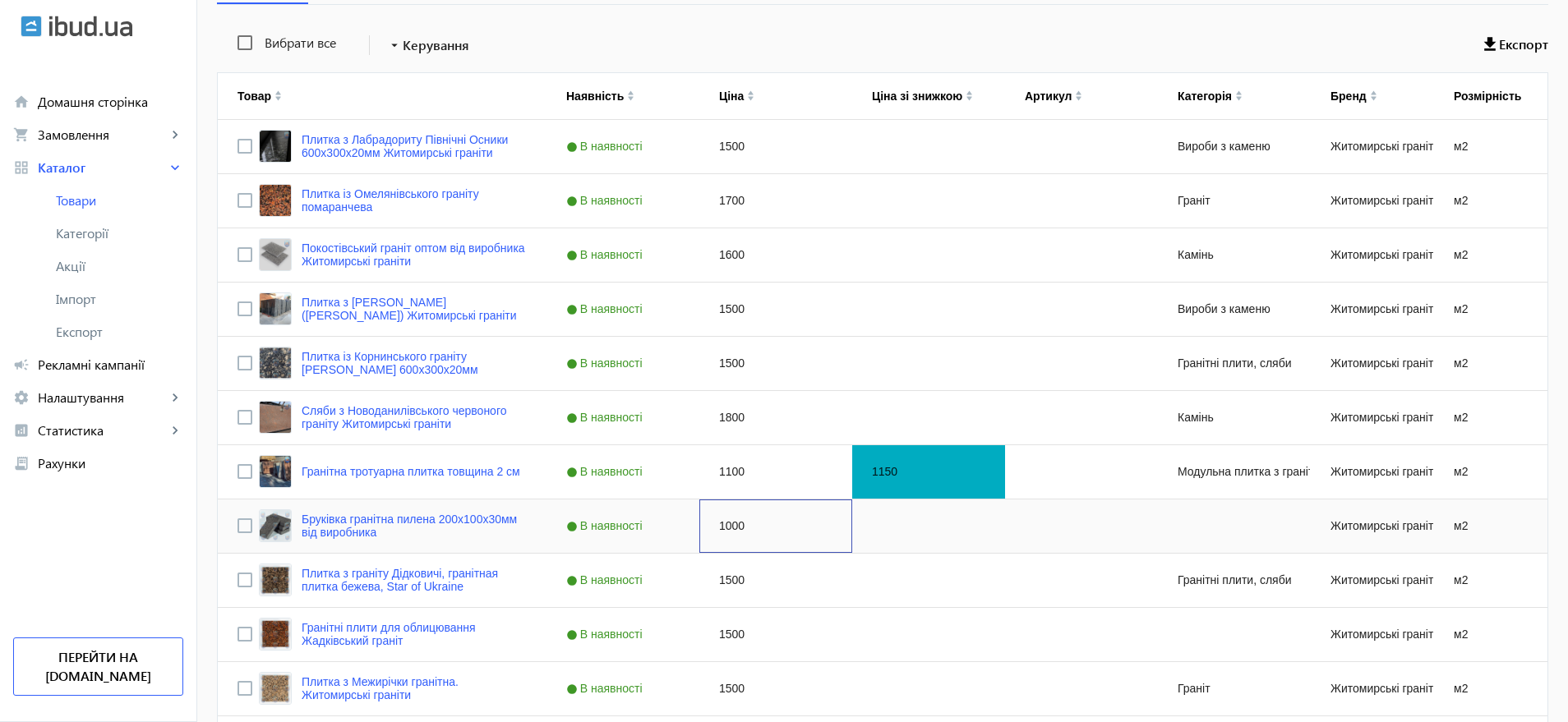
click at [727, 522] on div "1000" at bounding box center [775, 526] width 153 height 53
click at [238, 529] on input "Press Space to toggle row selection (unchecked)" at bounding box center [245, 525] width 15 height 15
checkbox input "true"
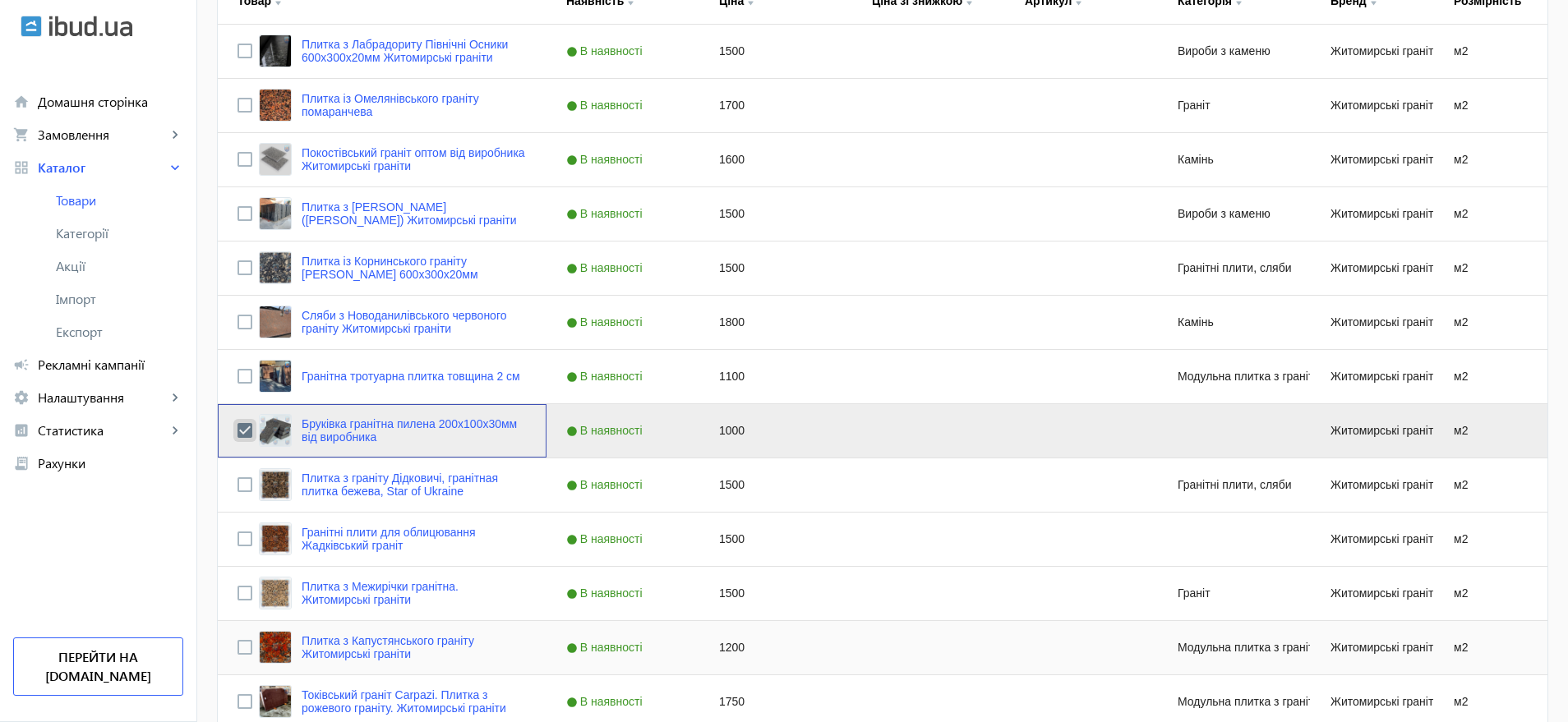
scroll to position [514, 0]
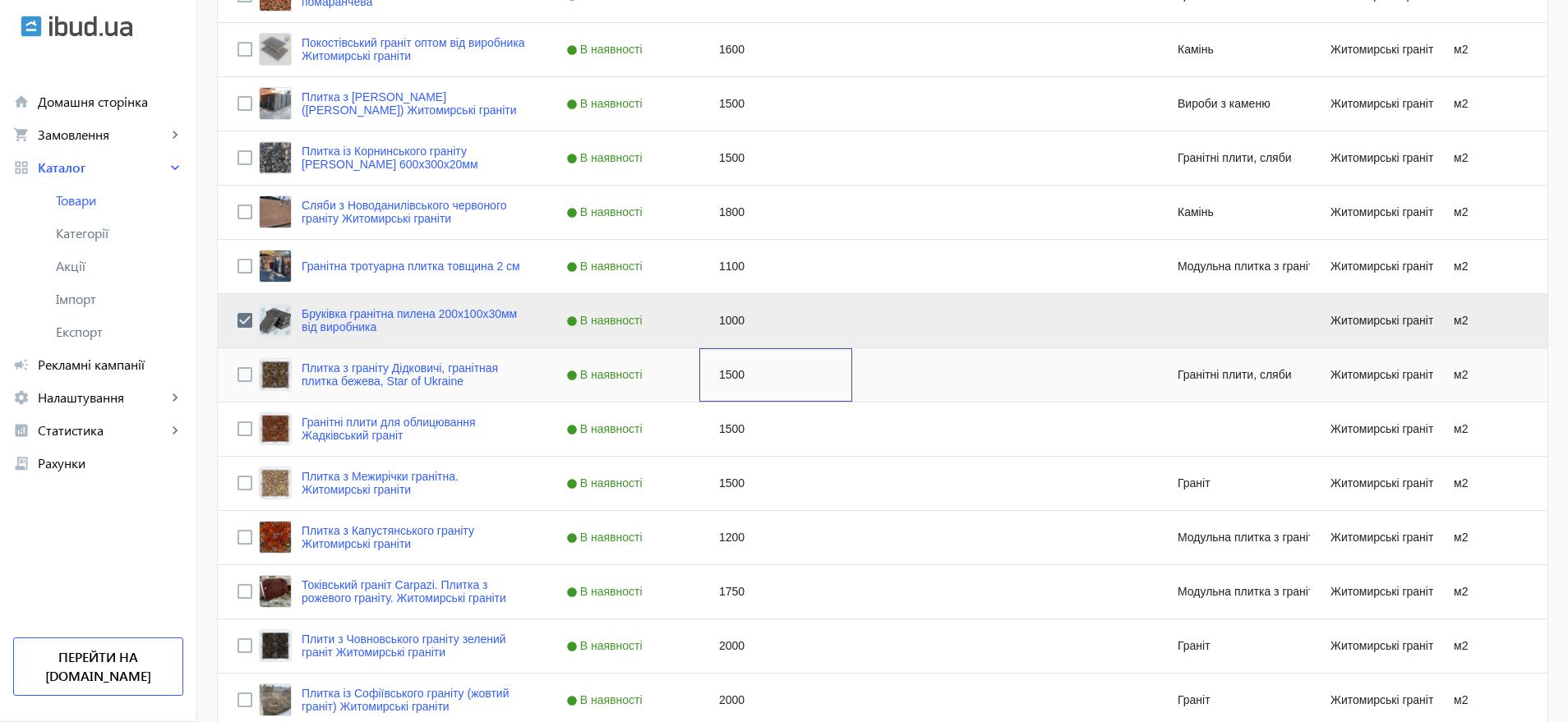
click at [718, 364] on div "1500" at bounding box center [775, 375] width 153 height 53
click at [718, 363] on div "1500" at bounding box center [775, 375] width 153 height 53
type input "1950"
click at [725, 426] on div "1500" at bounding box center [775, 429] width 153 height 53
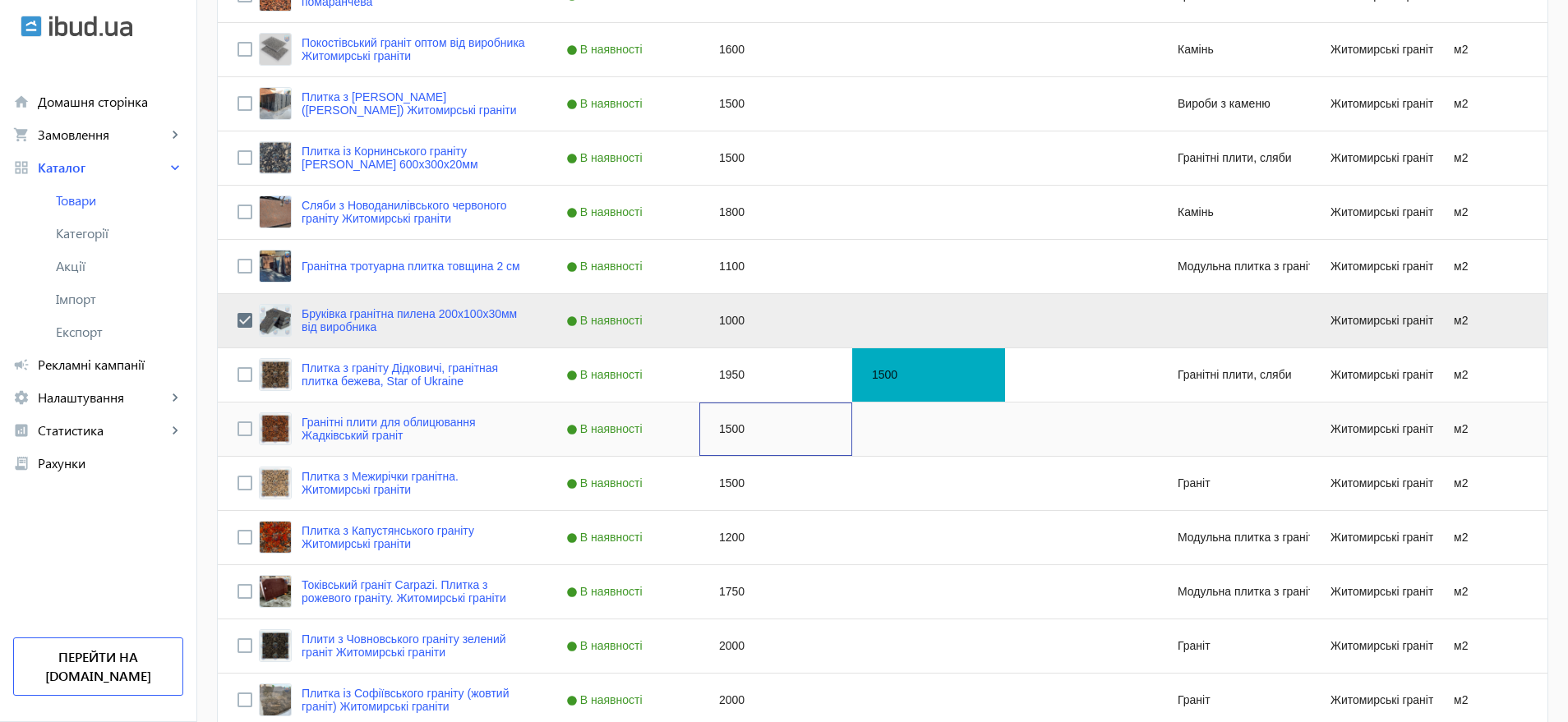
click at [725, 426] on div "1500" at bounding box center [775, 429] width 153 height 53
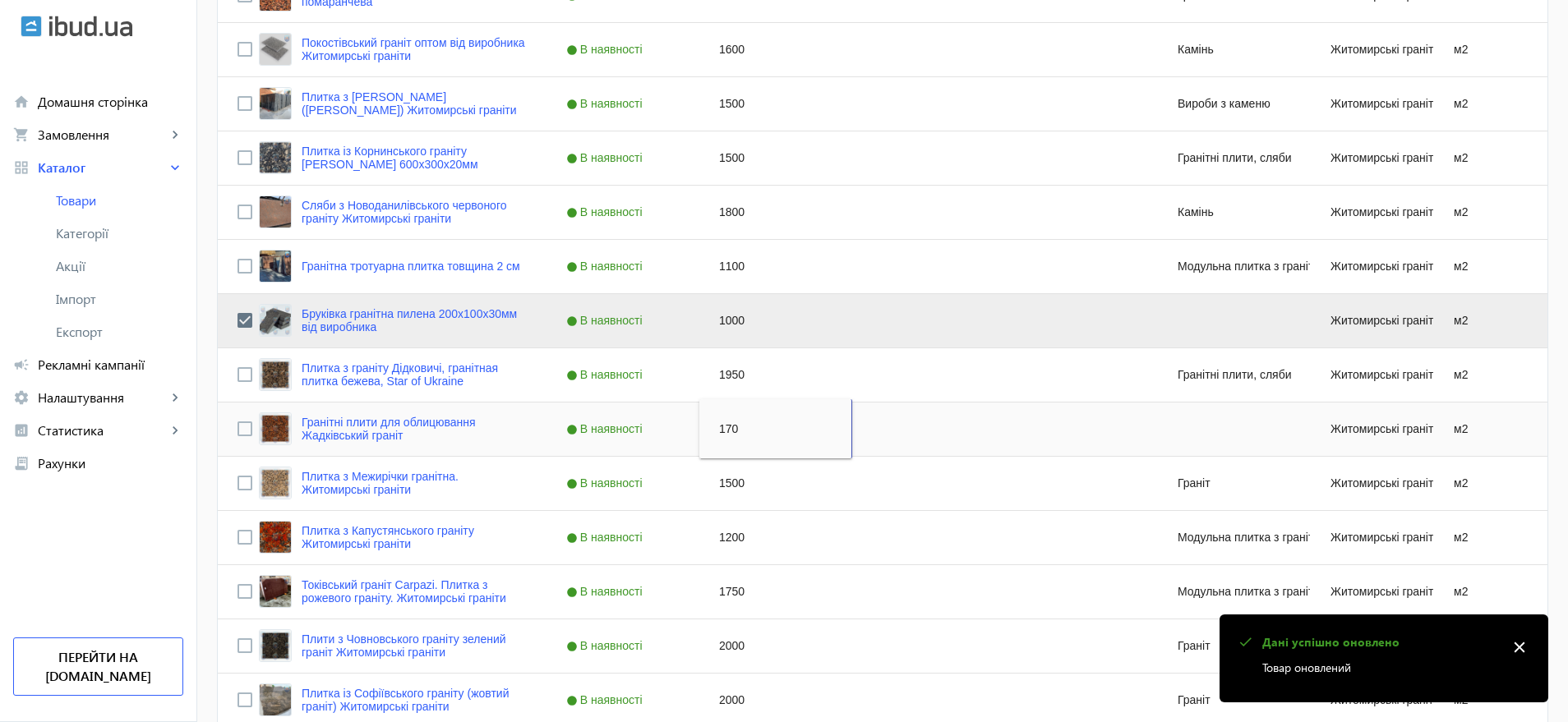
type input "1700"
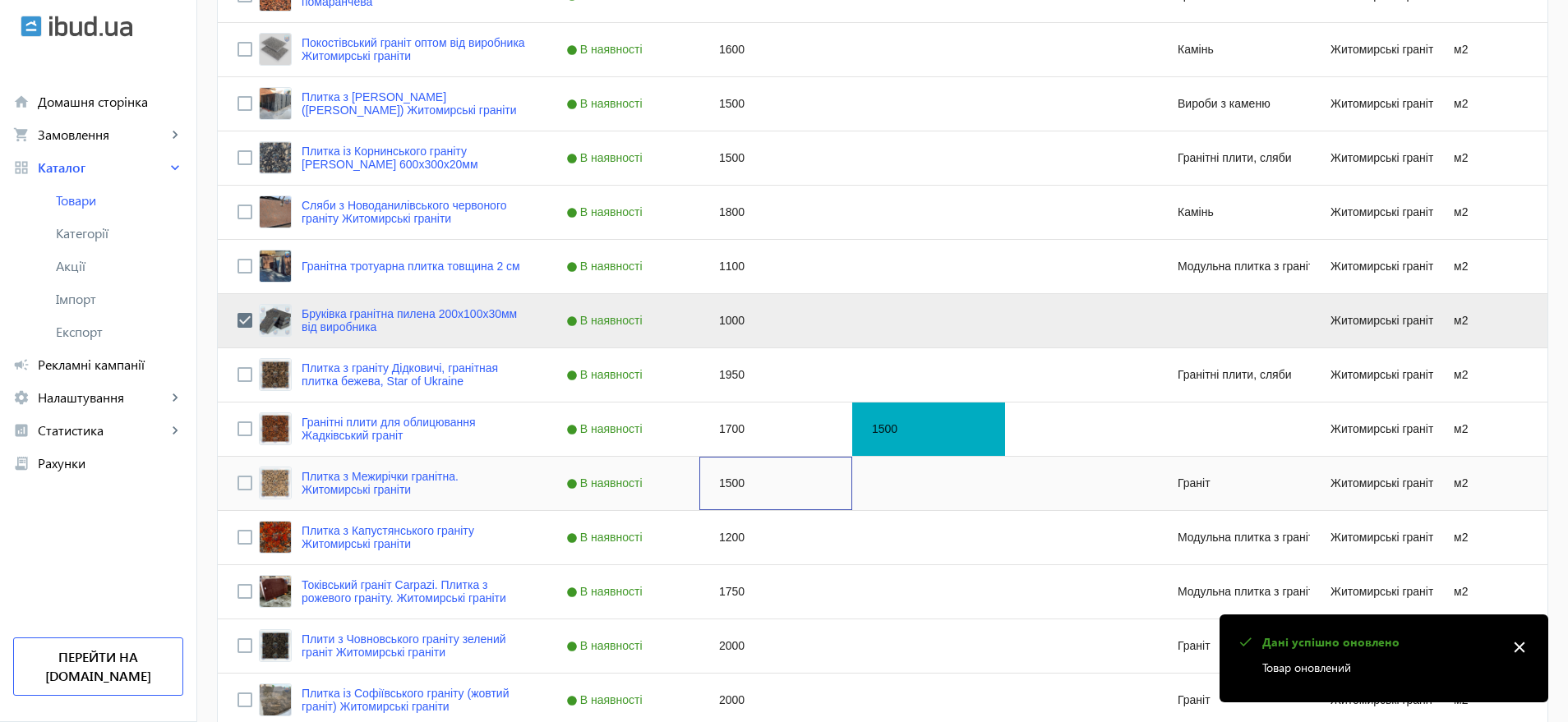
click at [729, 479] on div "1500" at bounding box center [775, 484] width 153 height 53
type input "1700"
click at [725, 535] on div "1200" at bounding box center [775, 537] width 153 height 53
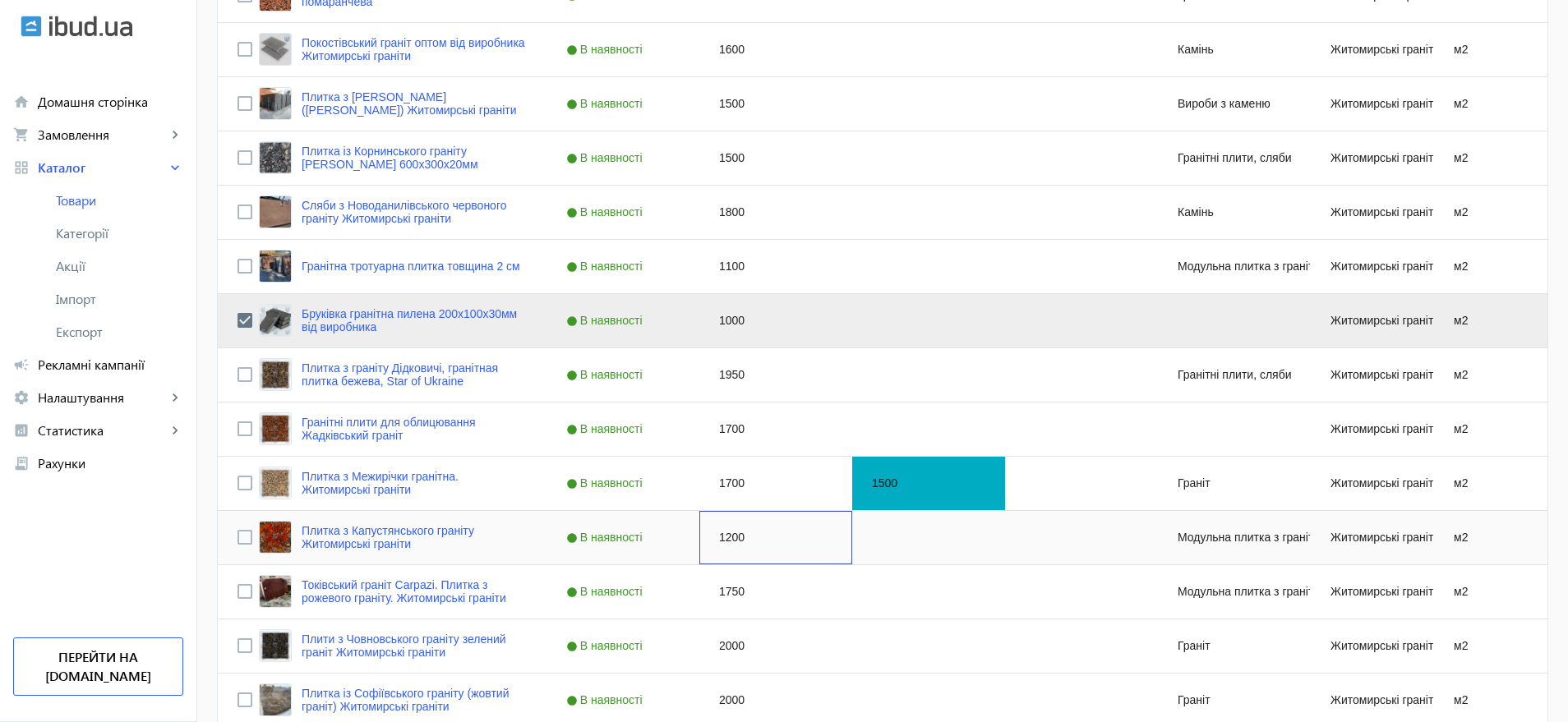
click at [725, 535] on div "1200" at bounding box center [775, 537] width 153 height 53
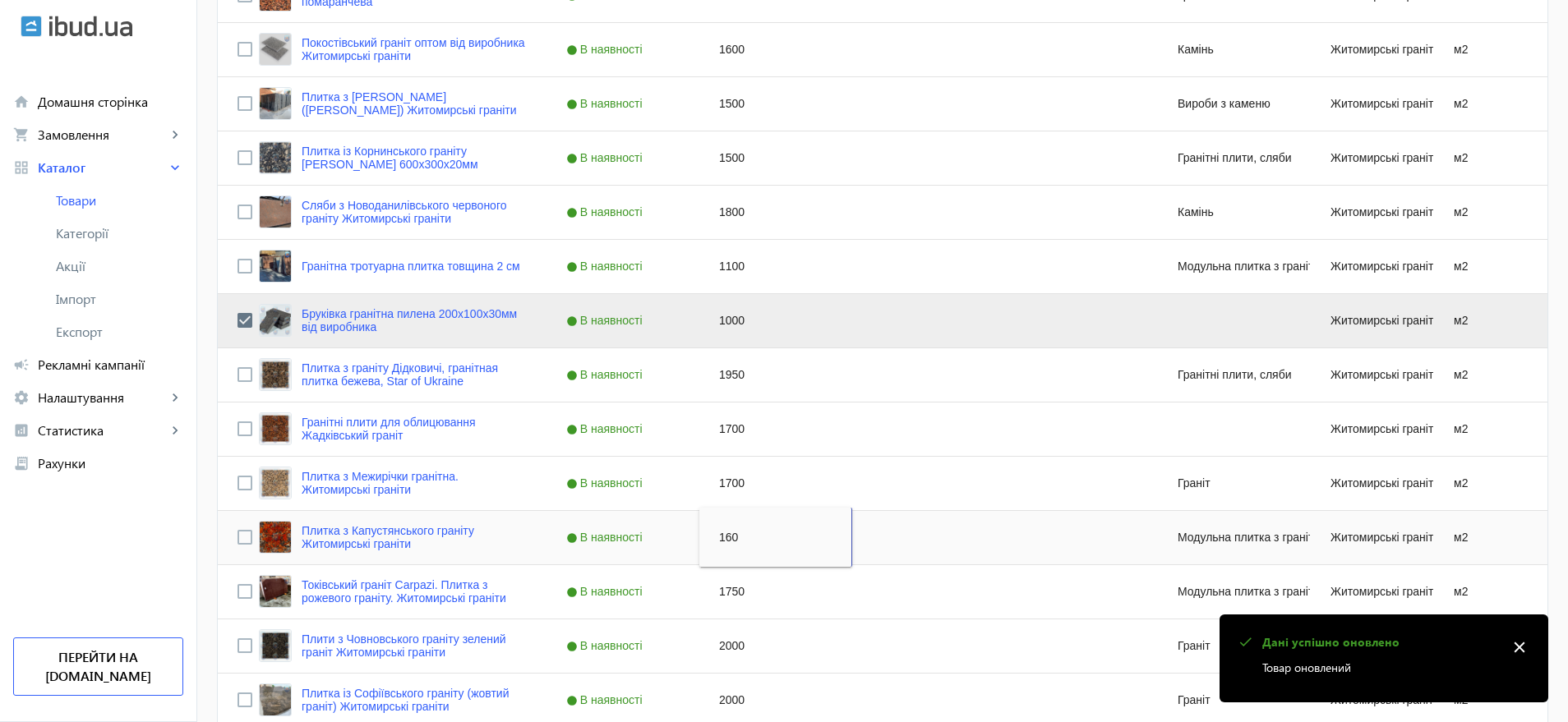
type input "1600"
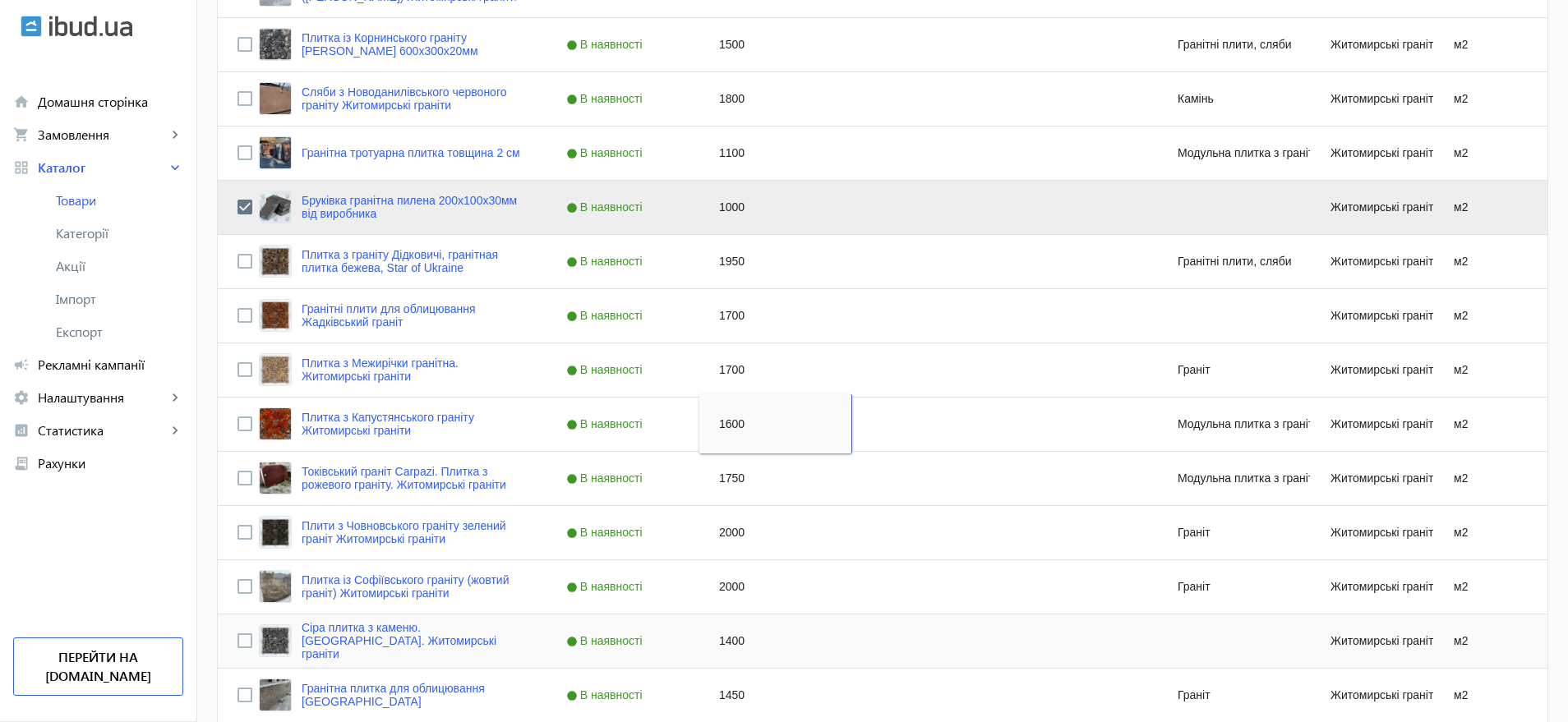
scroll to position [719, 0]
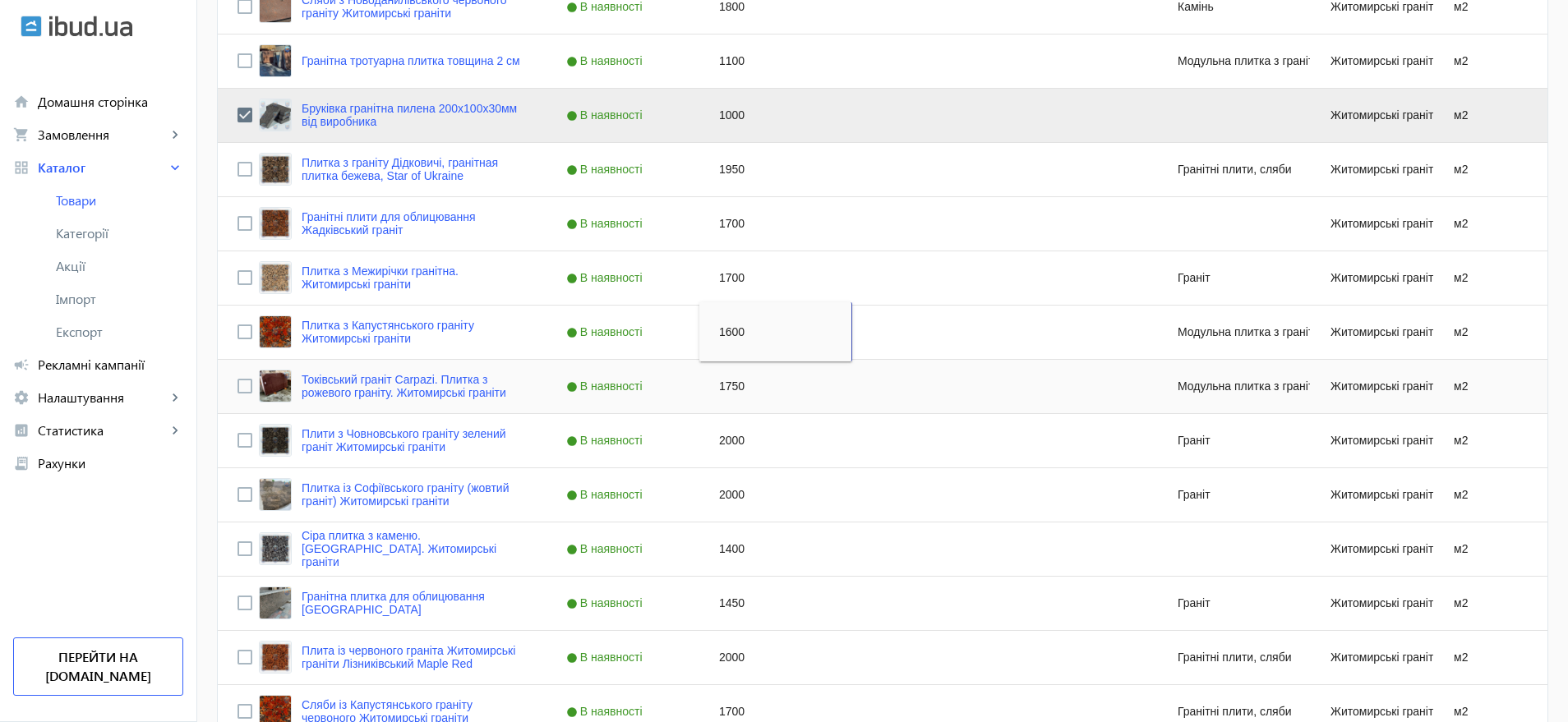
click at [723, 387] on div "1750" at bounding box center [775, 386] width 153 height 53
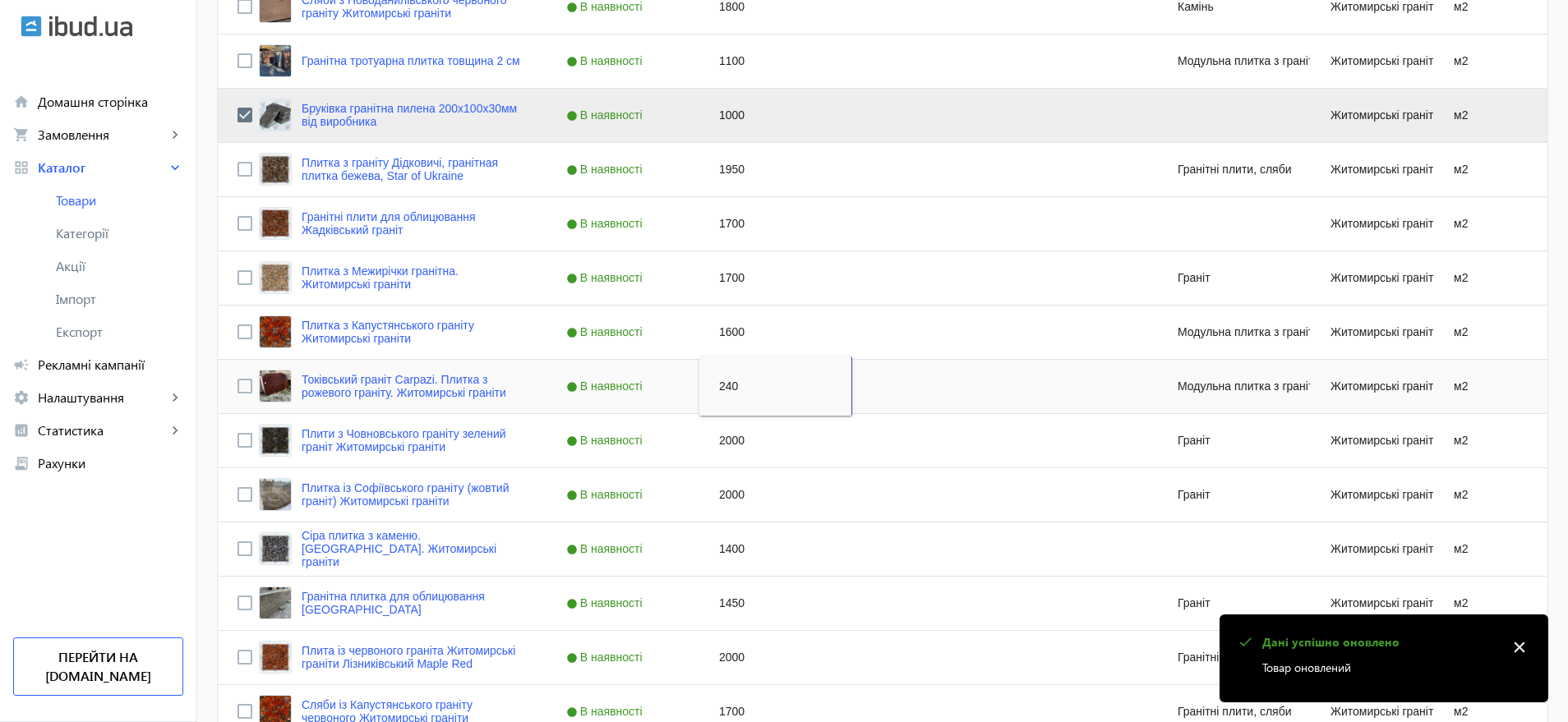
type input "2400"
click at [720, 443] on div "2000" at bounding box center [775, 441] width 153 height 53
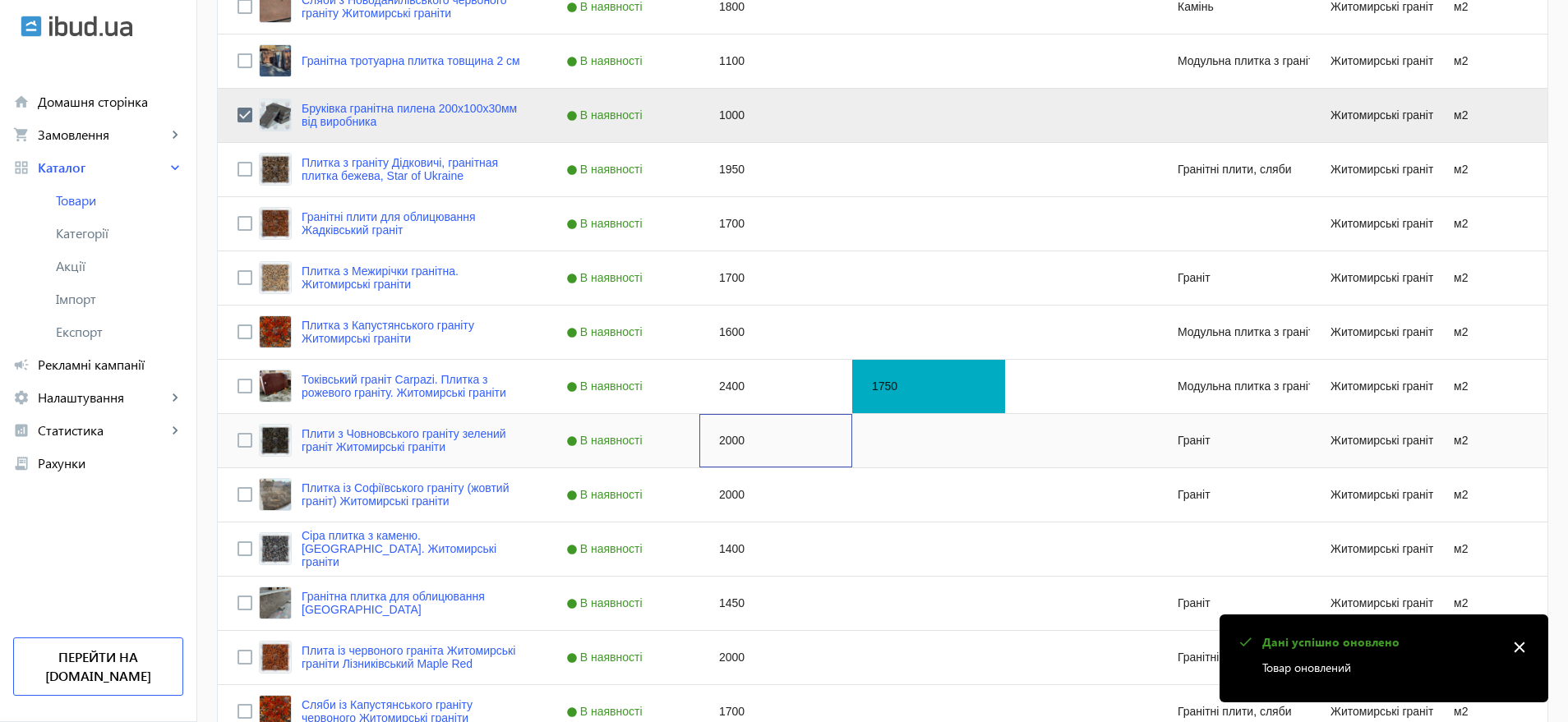
click at [720, 443] on div "2000" at bounding box center [775, 441] width 153 height 53
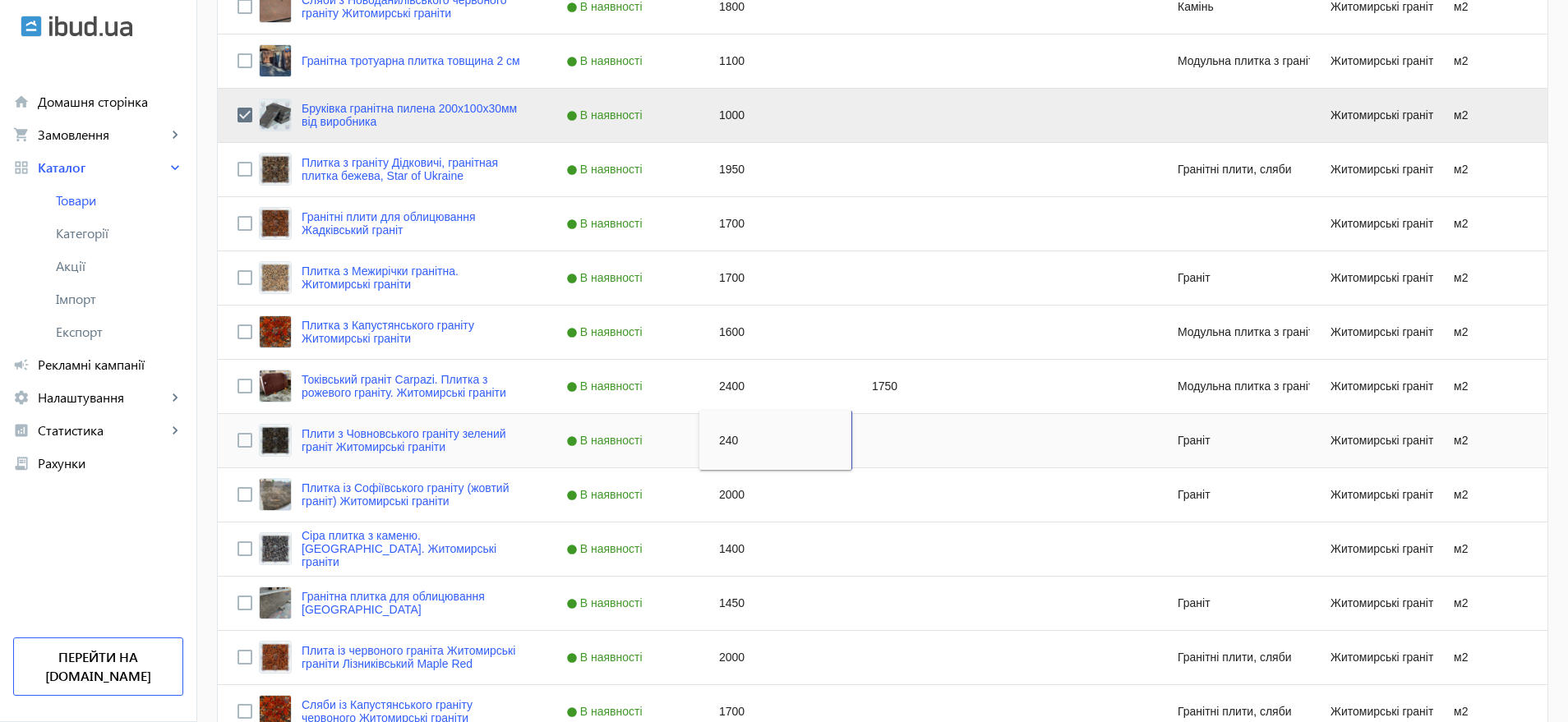
type input "2400"
click at [721, 490] on div "2000" at bounding box center [775, 495] width 153 height 53
type input "2420"
click at [733, 548] on div "1400" at bounding box center [775, 549] width 153 height 53
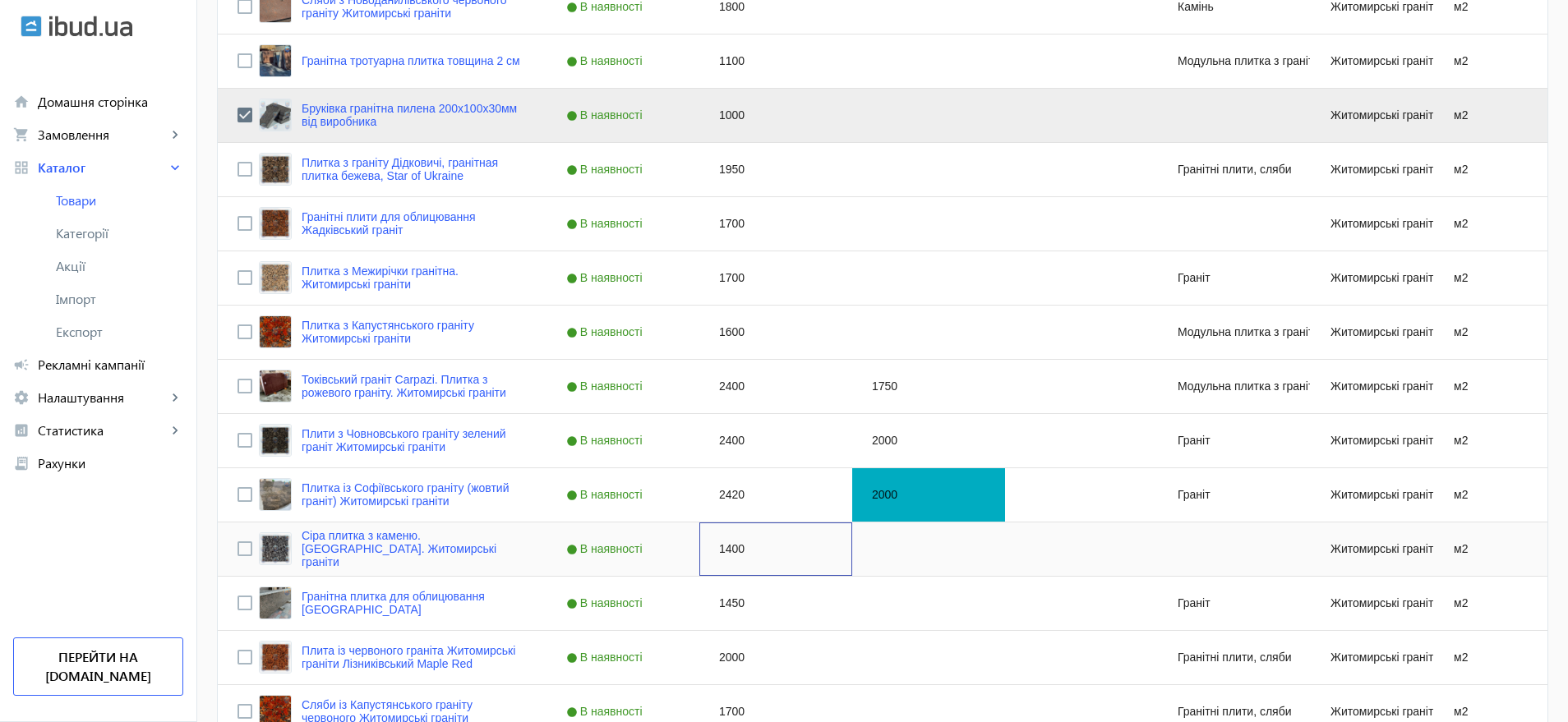
click at [733, 545] on div "1400" at bounding box center [775, 549] width 153 height 53
click at [728, 548] on div "1400" at bounding box center [775, 549] width 153 height 53
type input "1900"
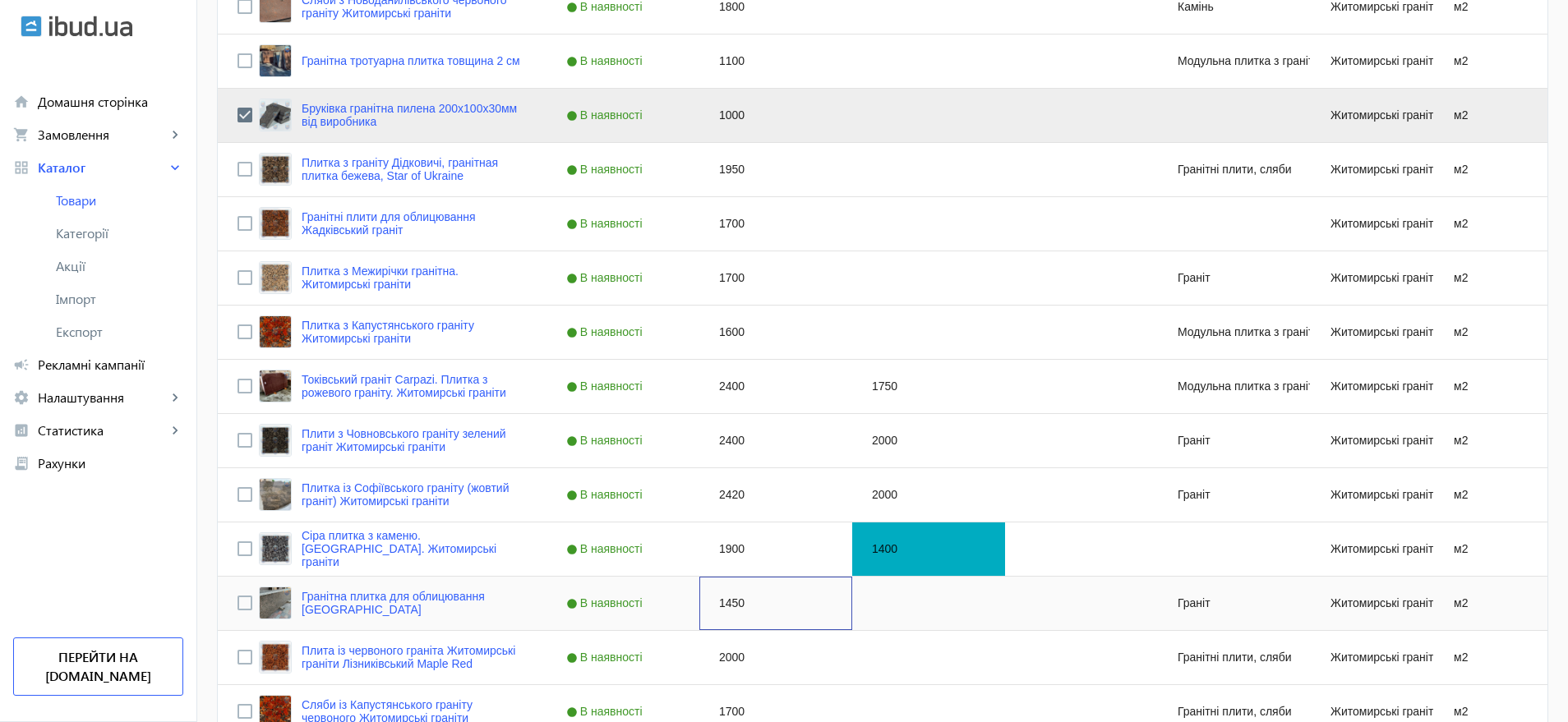
click at [725, 594] on div "1450" at bounding box center [775, 603] width 153 height 53
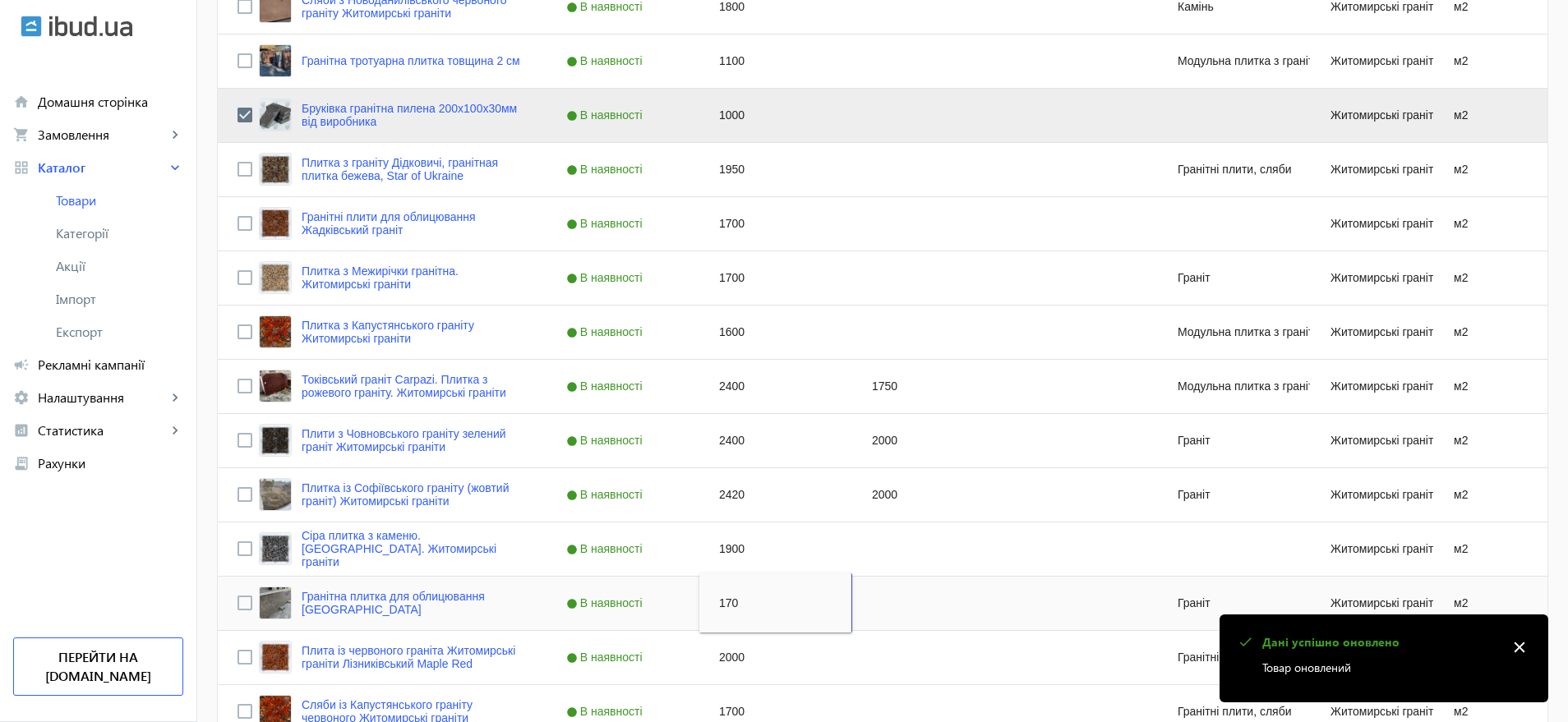
type input "1700"
click at [731, 658] on div "2000" at bounding box center [775, 657] width 153 height 53
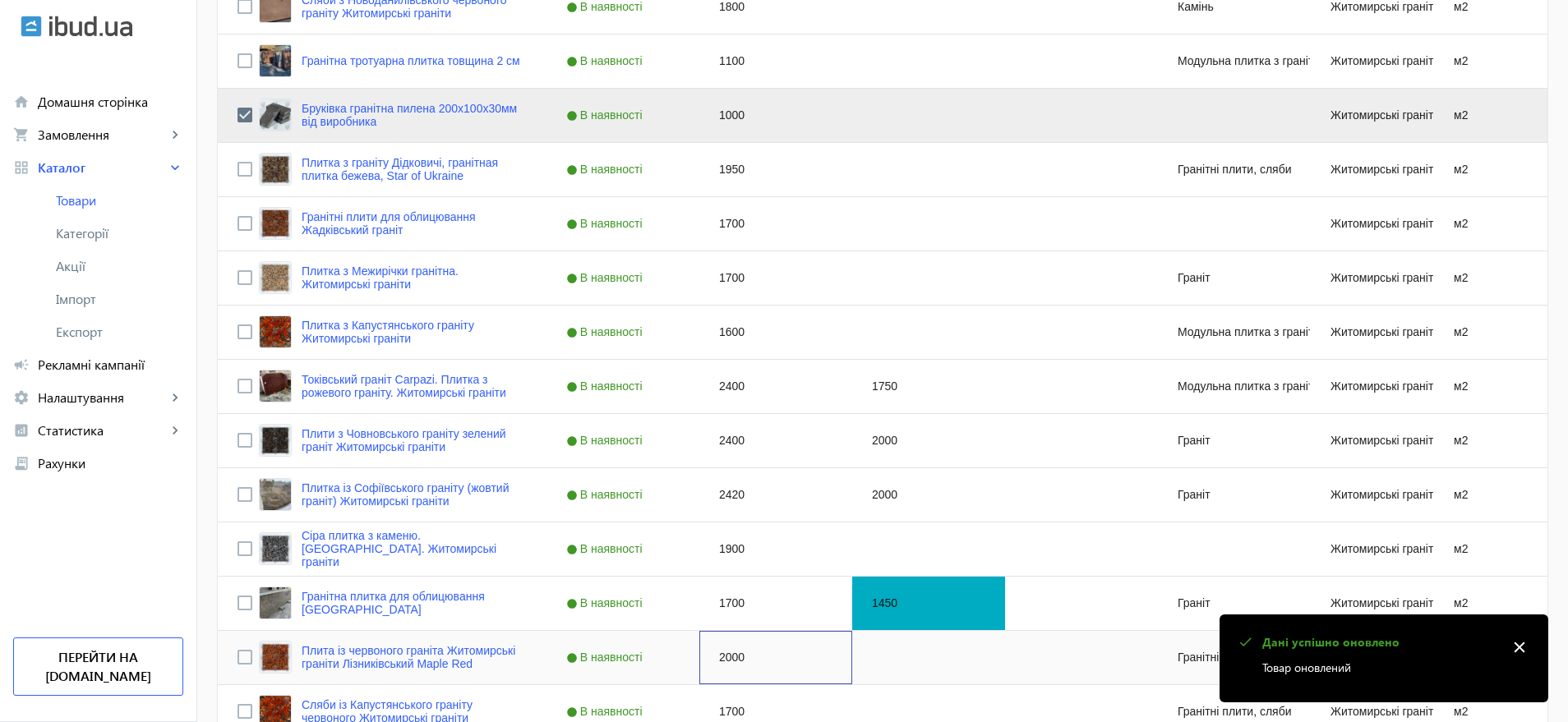
click at [731, 658] on div "2000" at bounding box center [775, 657] width 153 height 53
type input "2400"
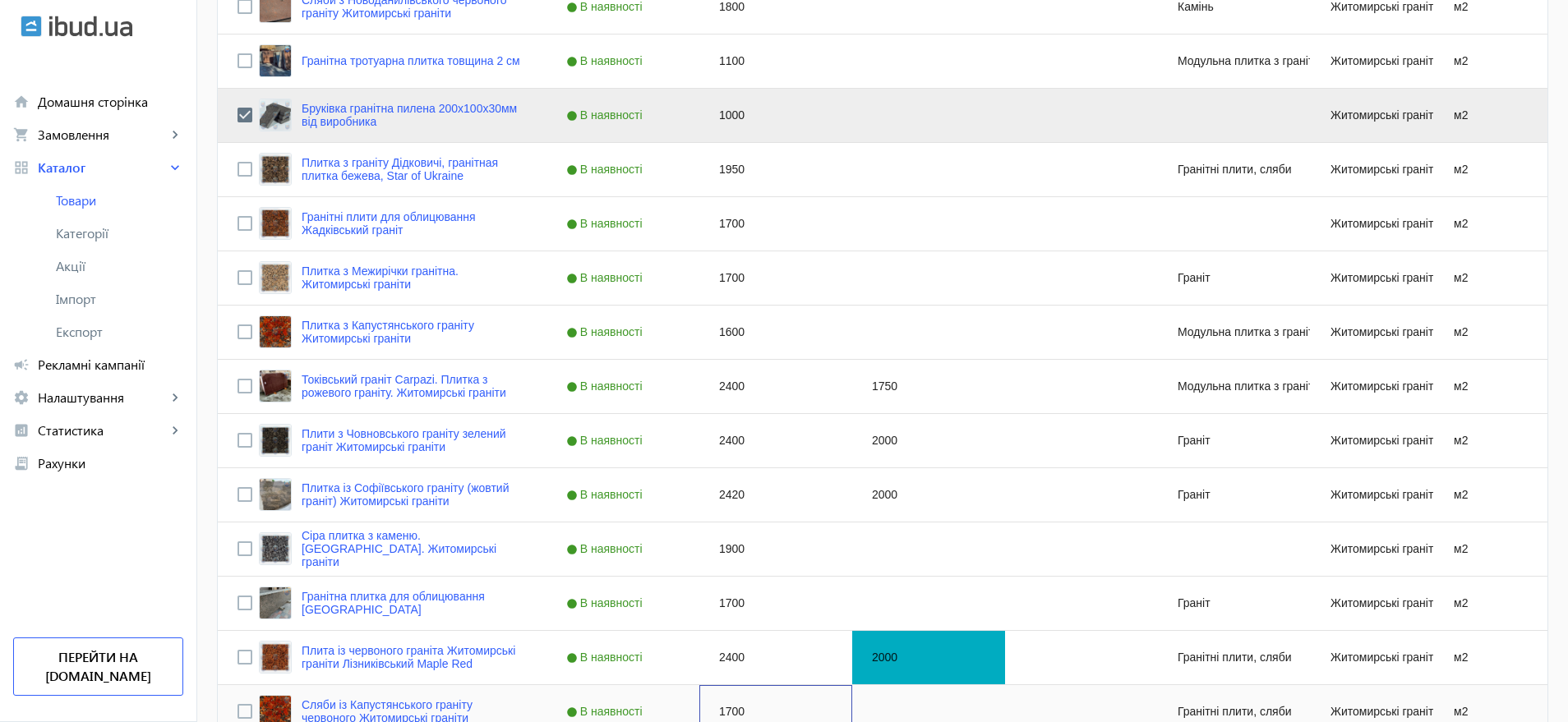
click at [724, 707] on div "1700" at bounding box center [775, 712] width 153 height 53
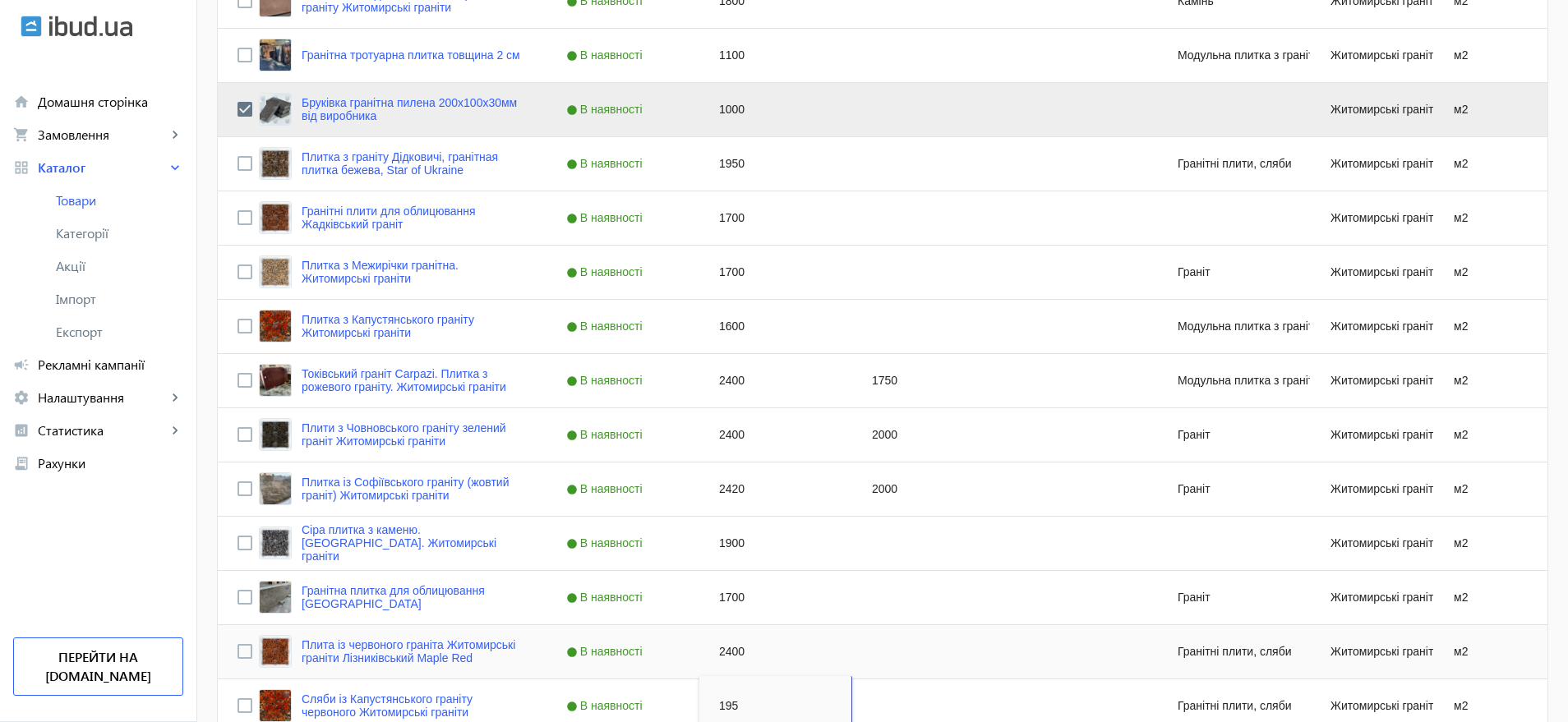
type input "1950"
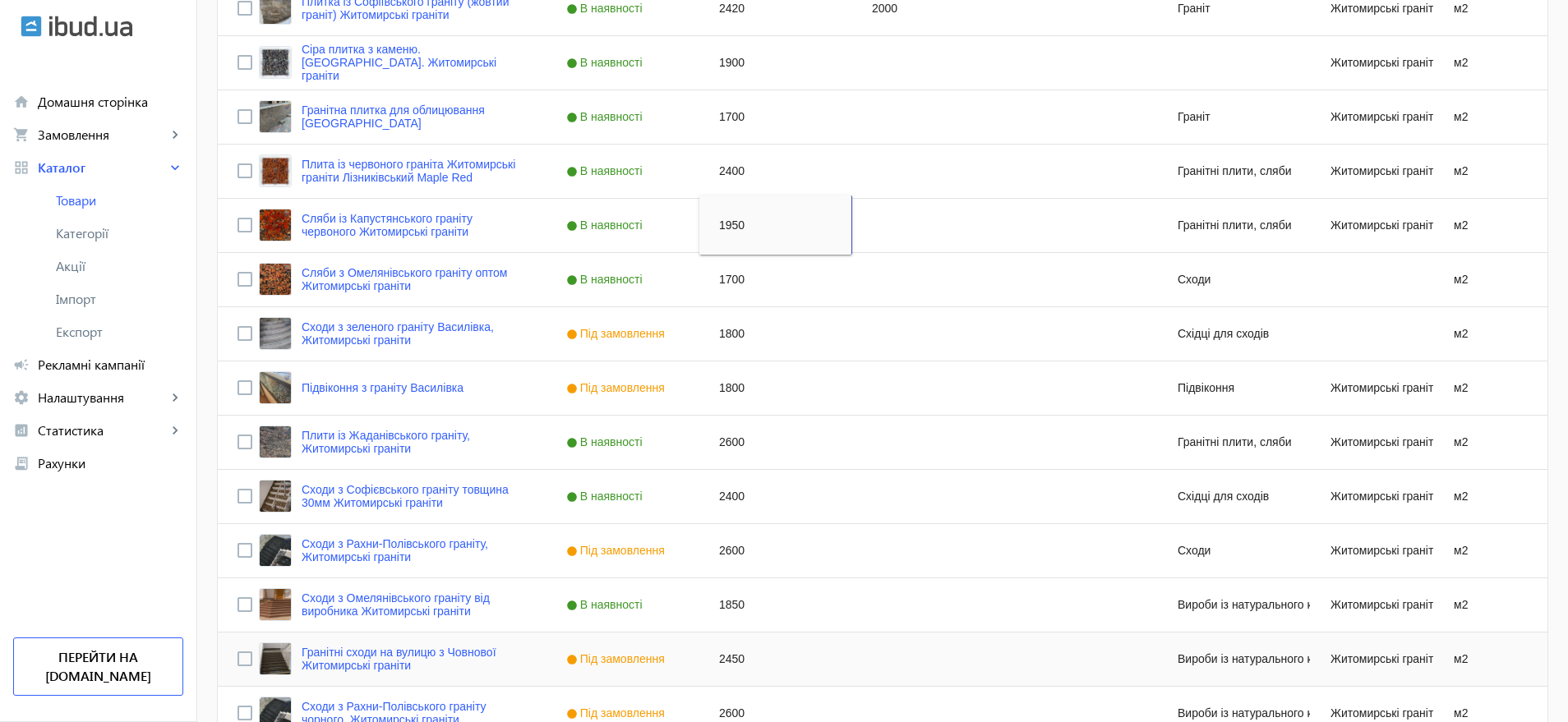
scroll to position [1238, 0]
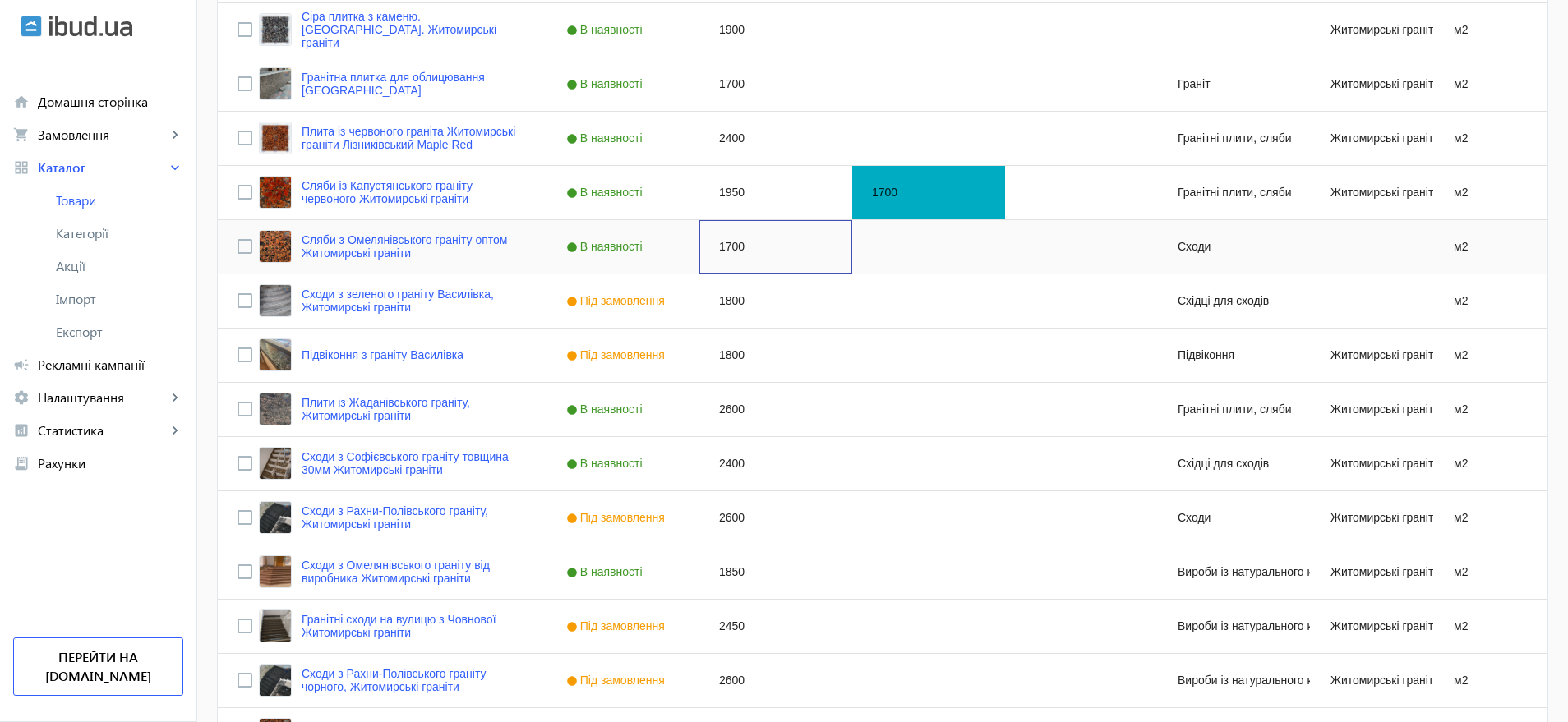
click at [722, 248] on div "1700" at bounding box center [775, 247] width 153 height 53
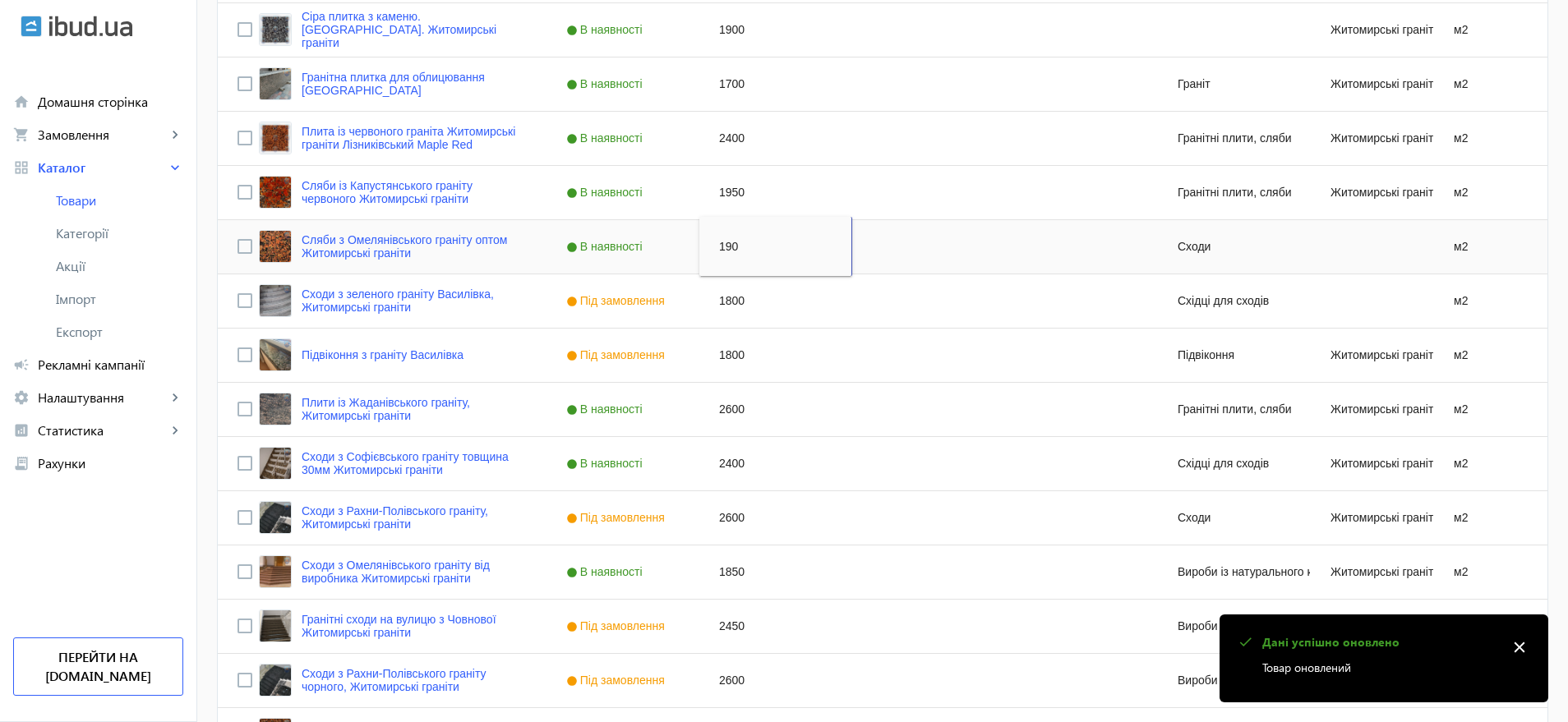
type input "1900"
click at [728, 298] on div "1800" at bounding box center [775, 301] width 153 height 53
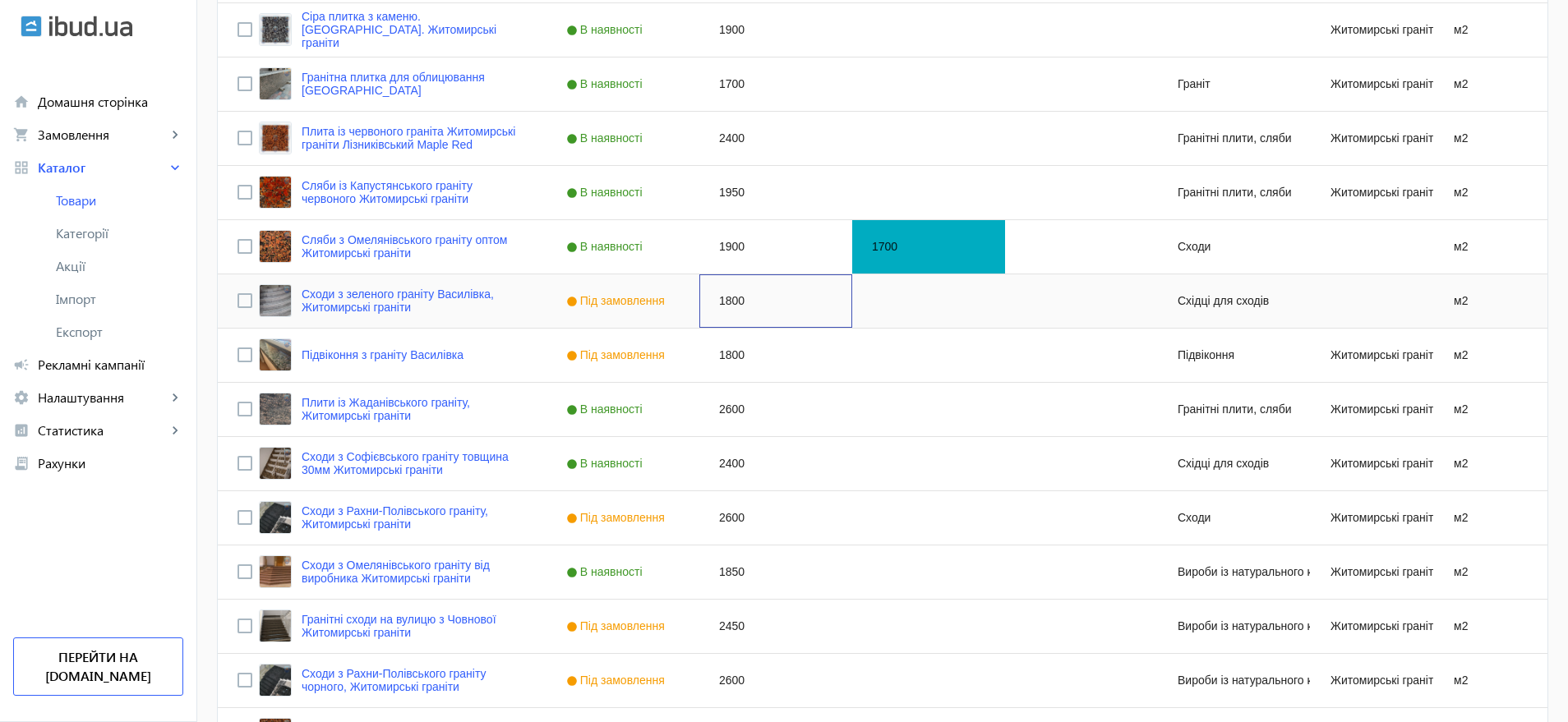
click at [728, 298] on div "1800" at bounding box center [775, 301] width 153 height 53
type input "1950"
click at [728, 352] on div "1800" at bounding box center [775, 355] width 153 height 53
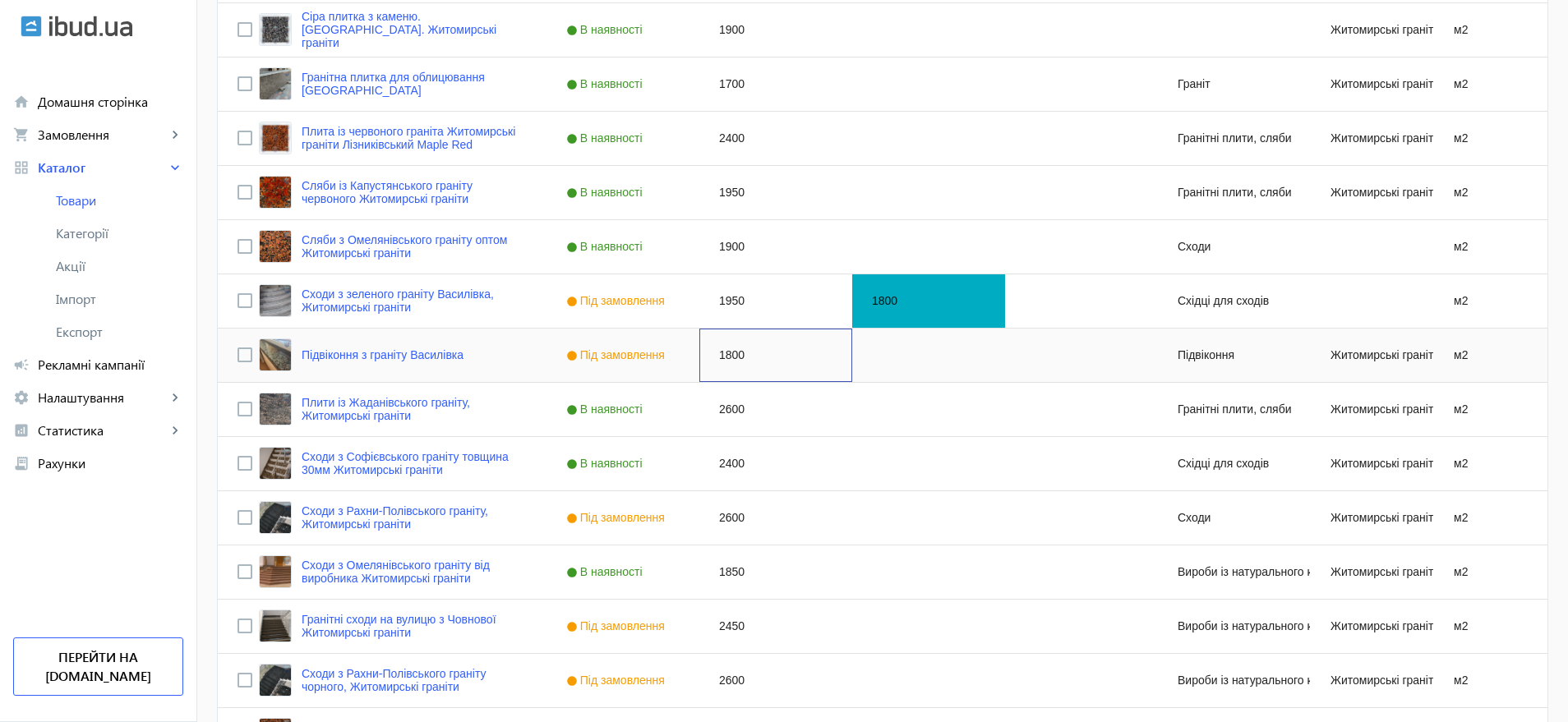
click at [728, 352] on div "1800" at bounding box center [775, 355] width 153 height 53
type input "1950"
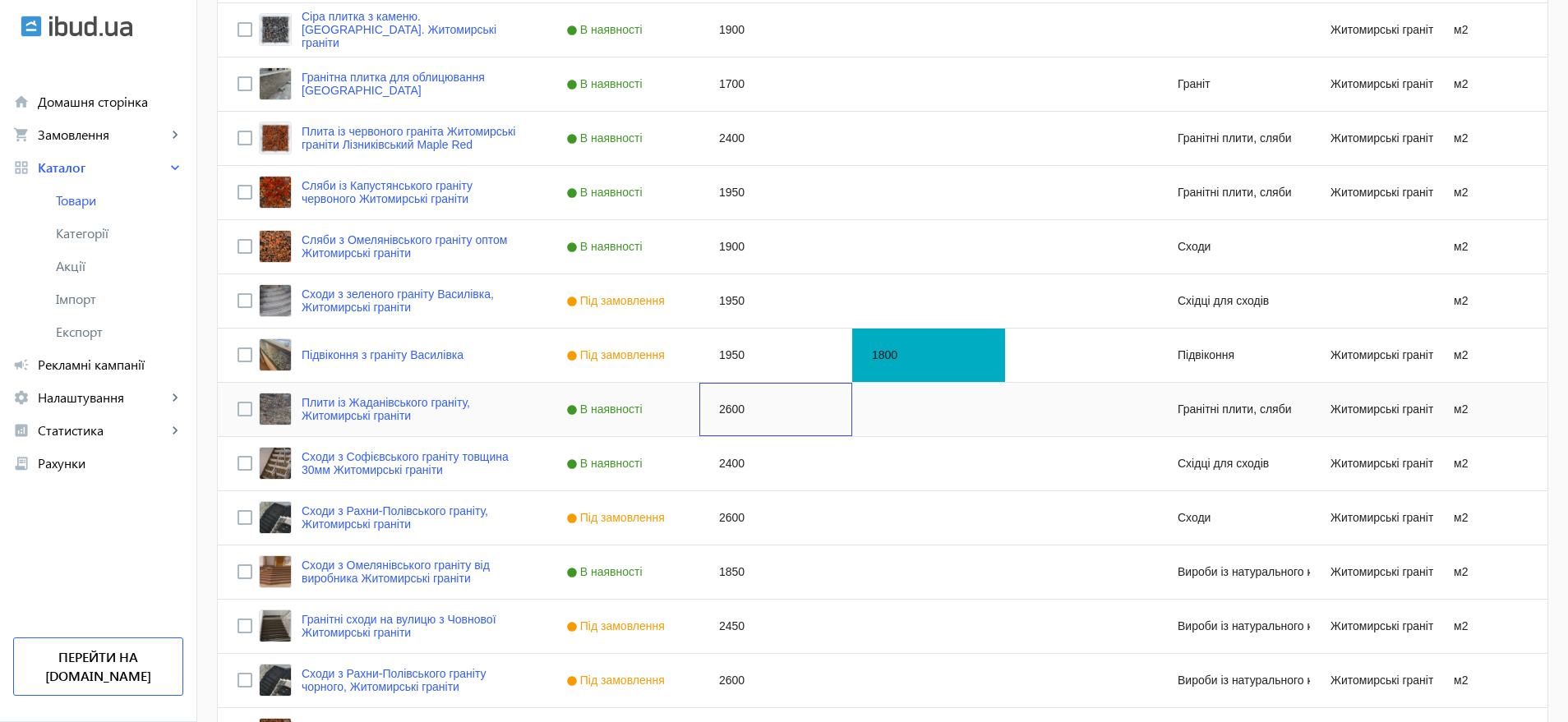
click at [730, 406] on div "2600" at bounding box center [775, 409] width 153 height 53
type input "2600"
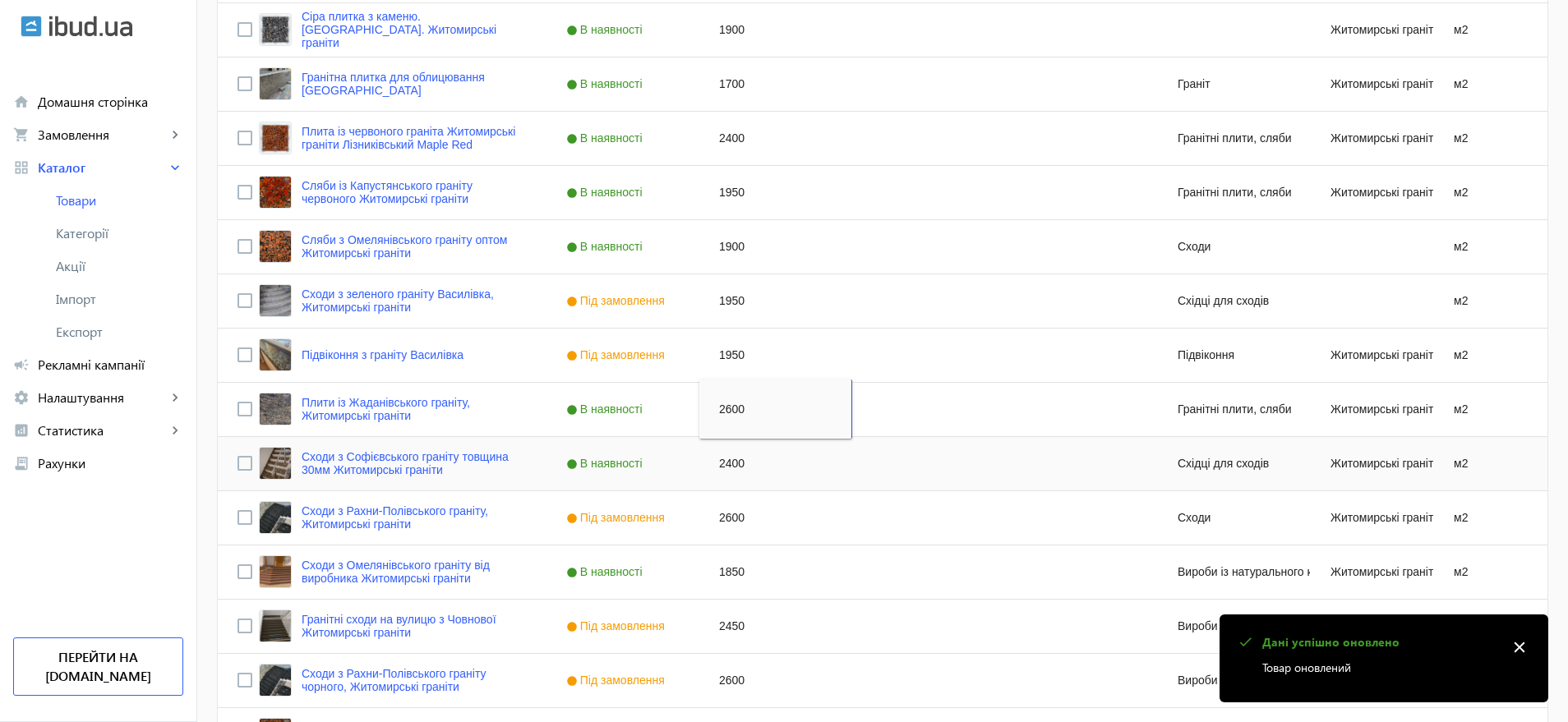
click at [734, 460] on div "2400" at bounding box center [775, 463] width 153 height 53
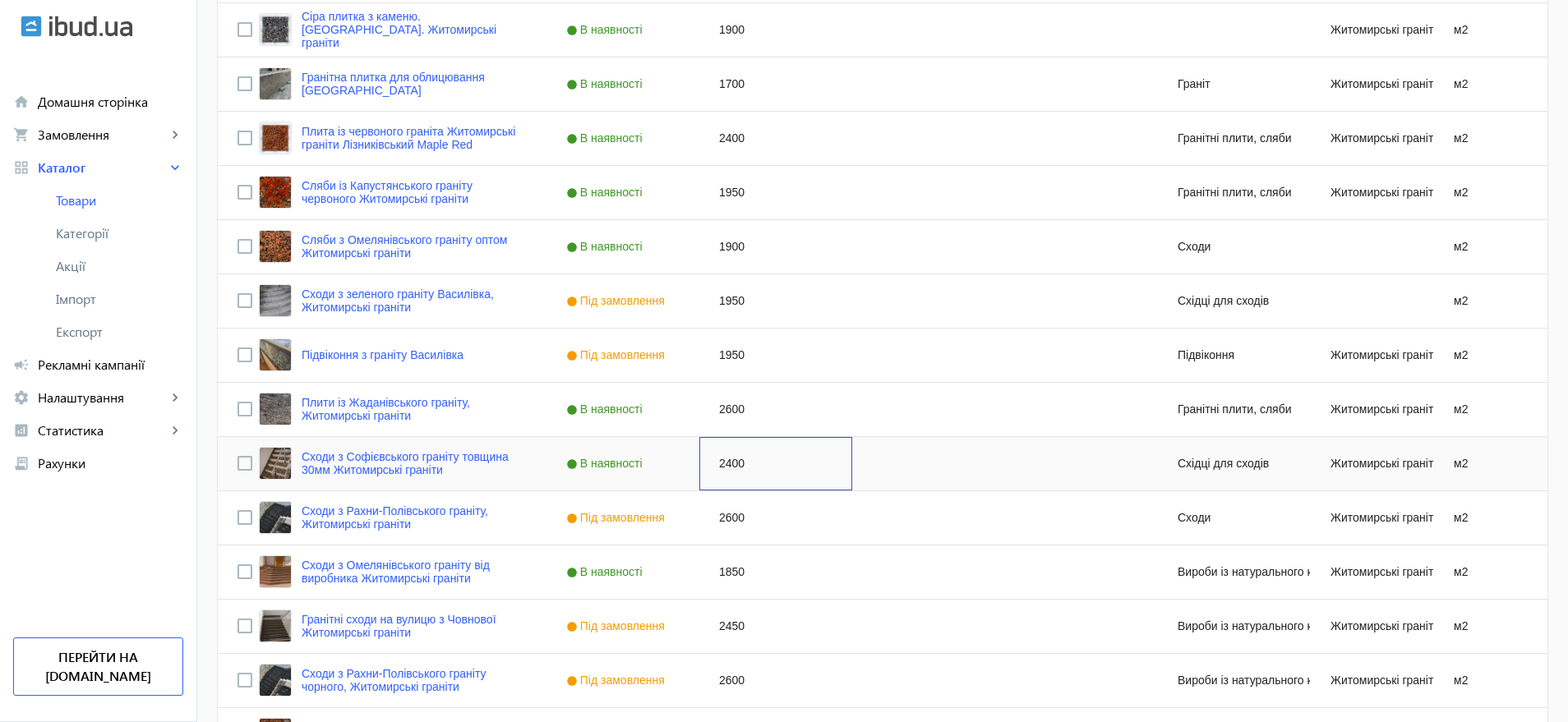
click at [734, 460] on div "2400" at bounding box center [775, 463] width 153 height 53
type input "2860"
click at [731, 510] on div "2600" at bounding box center [775, 518] width 153 height 53
type input "3500"
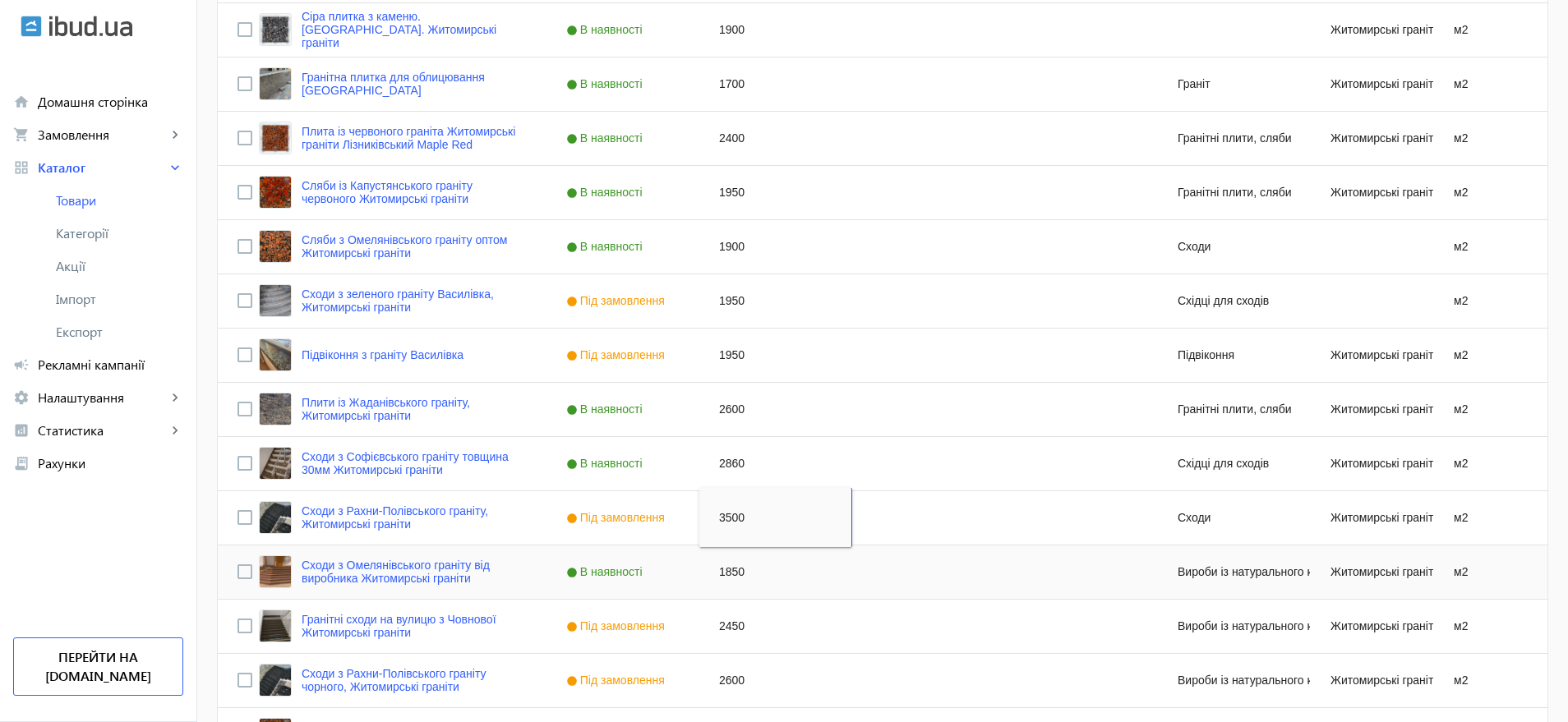
click at [721, 577] on div "1850" at bounding box center [775, 572] width 153 height 53
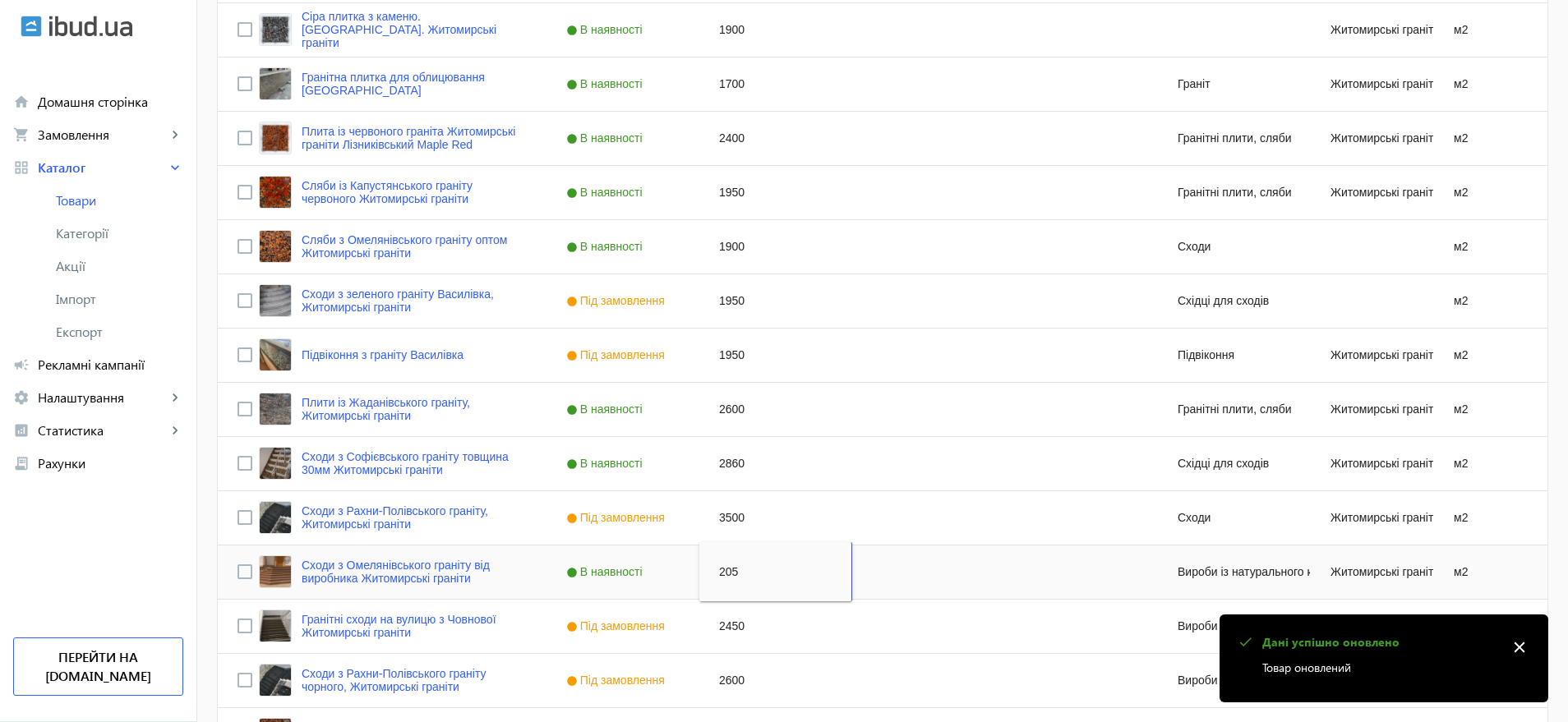
type input "2050"
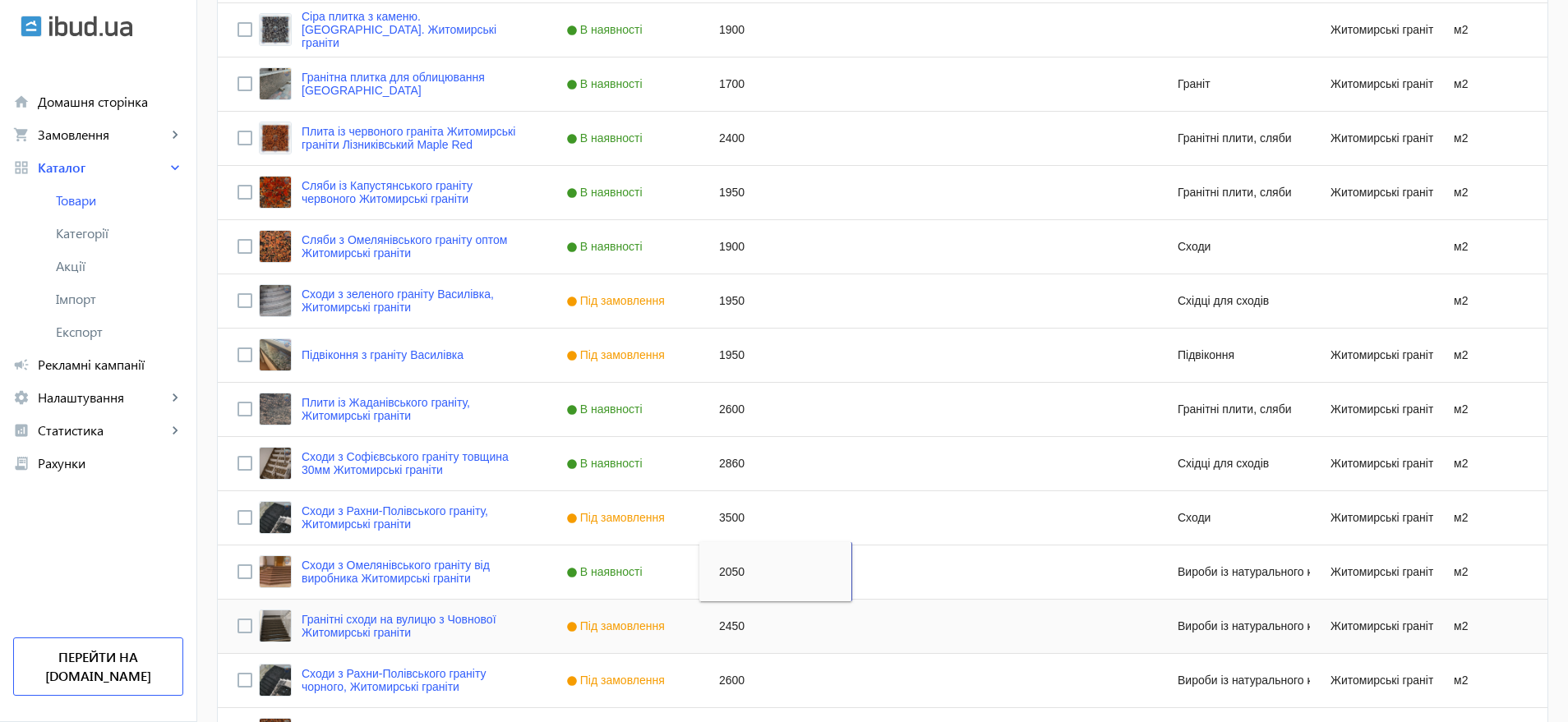
click at [723, 620] on div "2450" at bounding box center [775, 626] width 153 height 53
type input "2750"
click at [727, 682] on div "2600" at bounding box center [775, 680] width 153 height 53
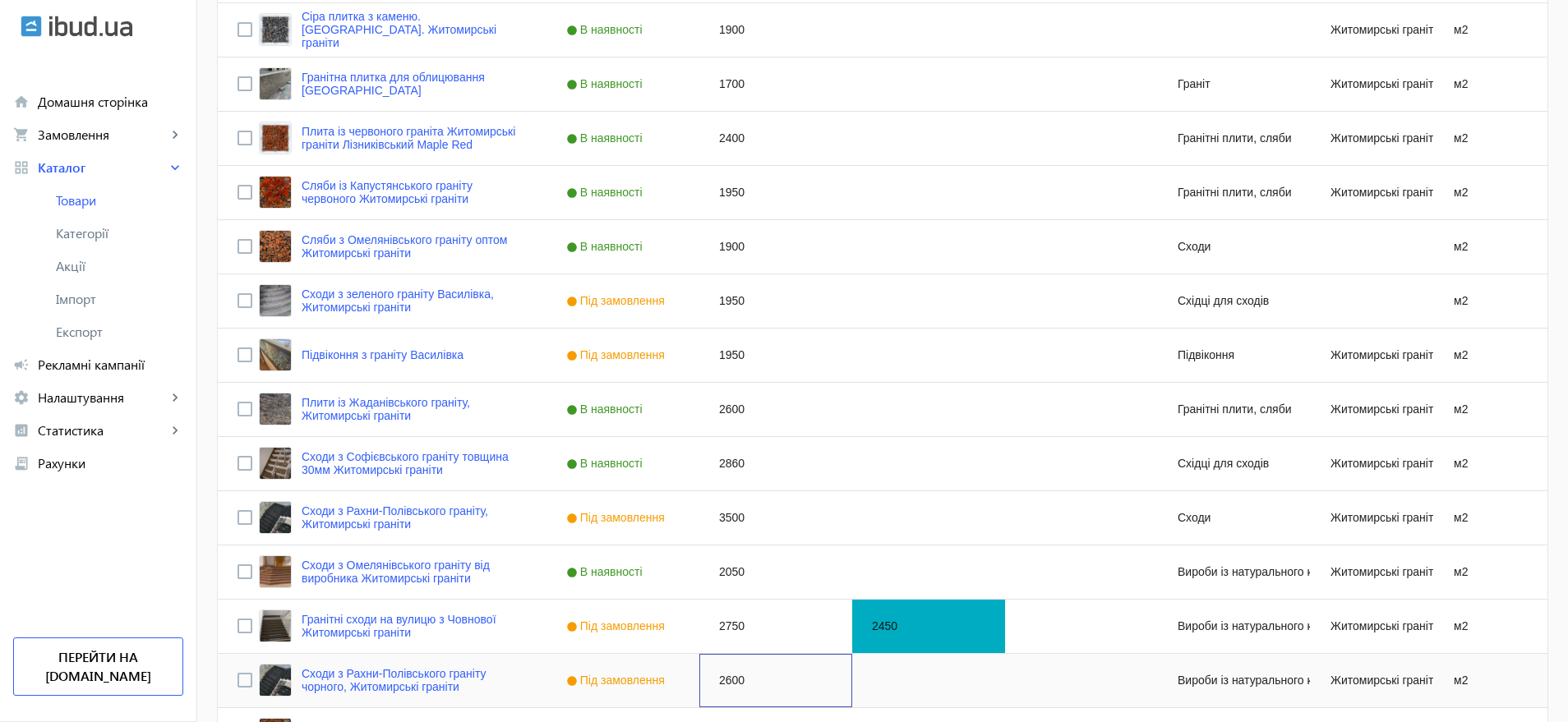
click at [727, 682] on div "2600" at bounding box center [775, 680] width 153 height 53
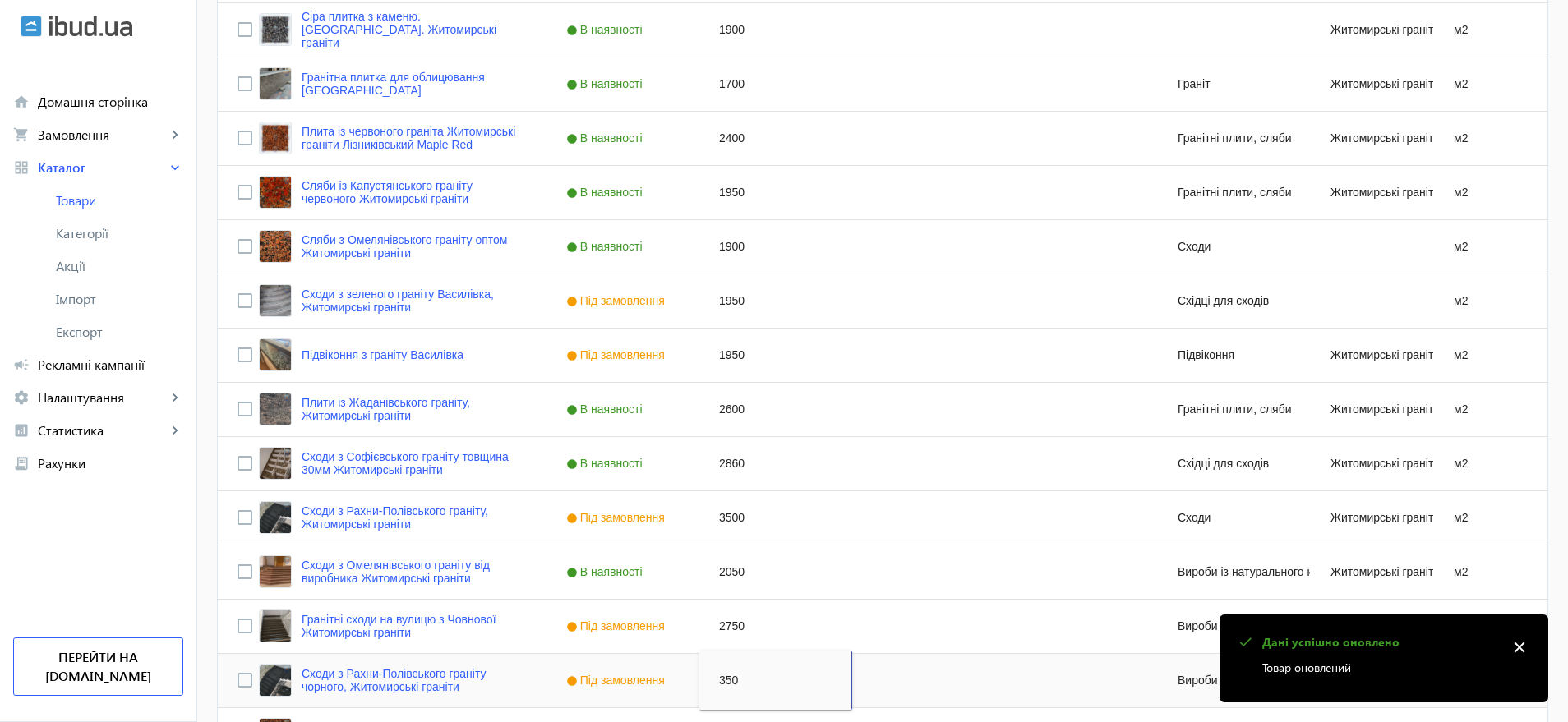
type input "3500"
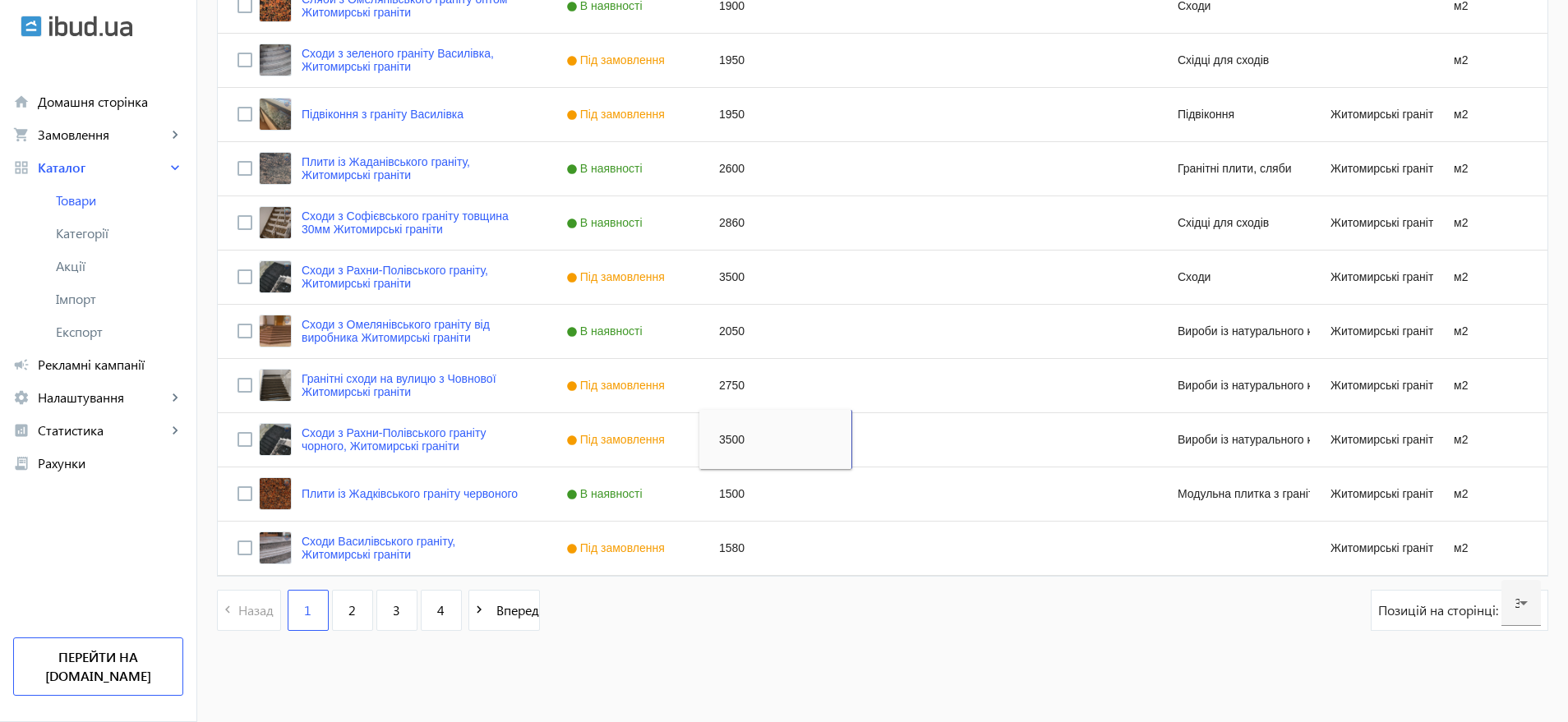
scroll to position [1480, 0]
click at [722, 490] on div "1500" at bounding box center [775, 493] width 153 height 53
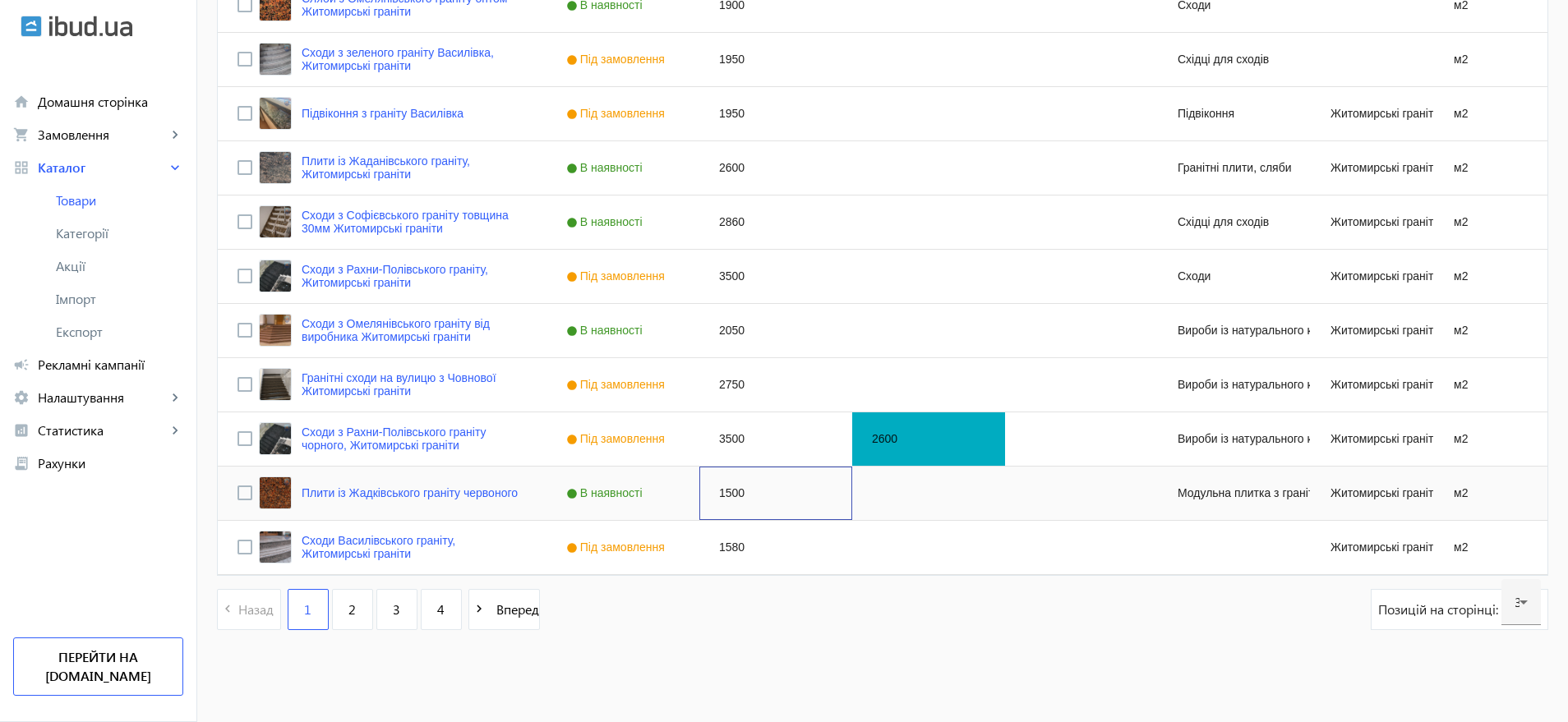
click at [722, 490] on div "1500" at bounding box center [775, 493] width 153 height 53
type input "1900"
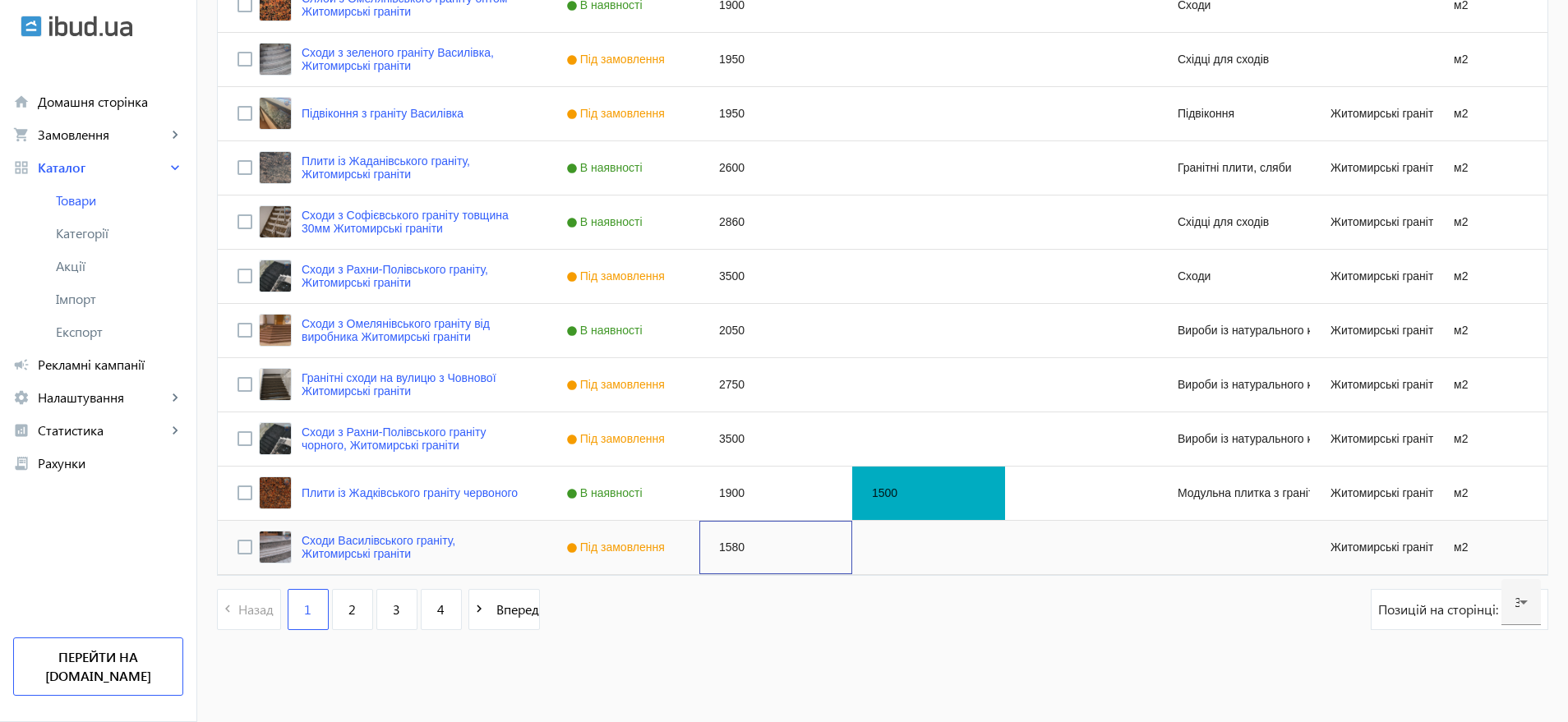
click at [727, 547] on div "1580" at bounding box center [775, 548] width 153 height 53
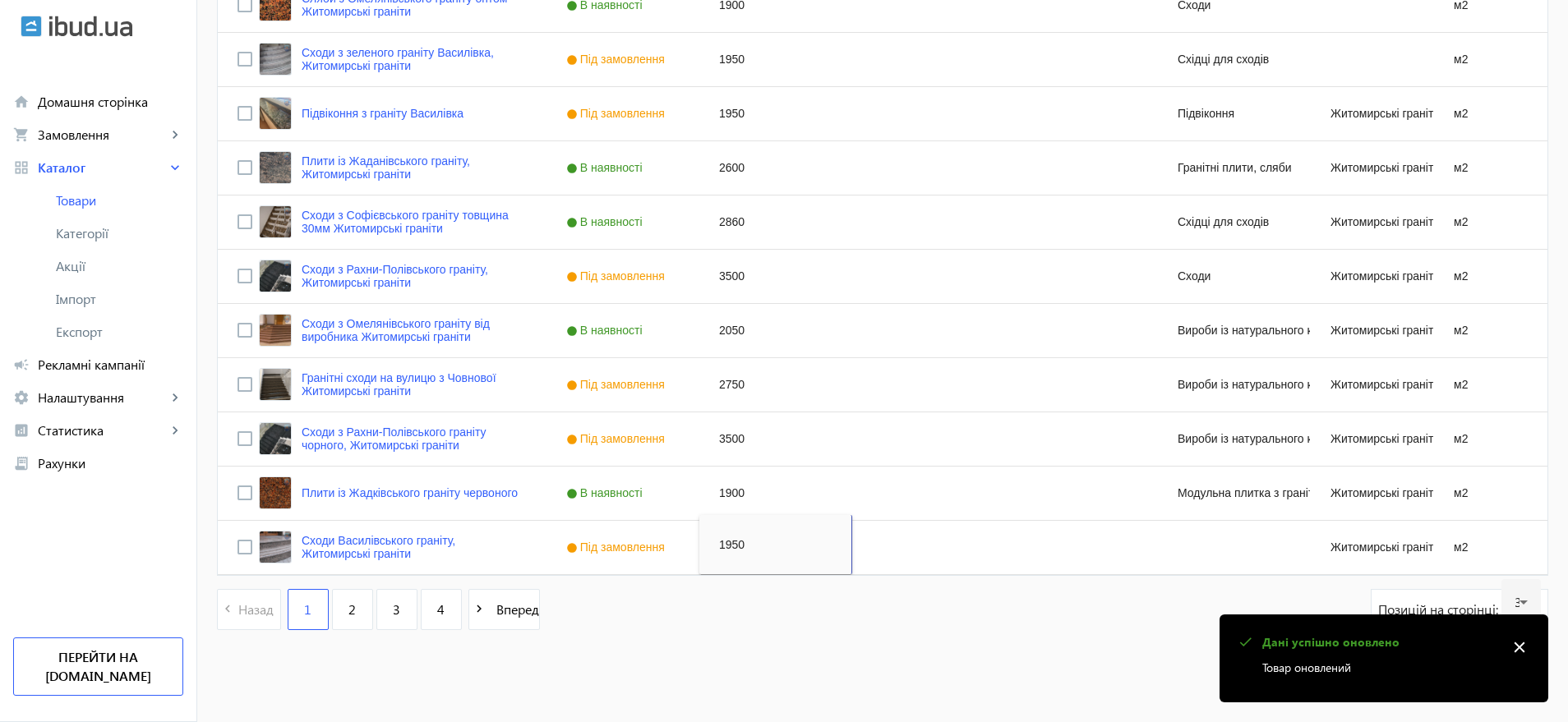
type input "1950"
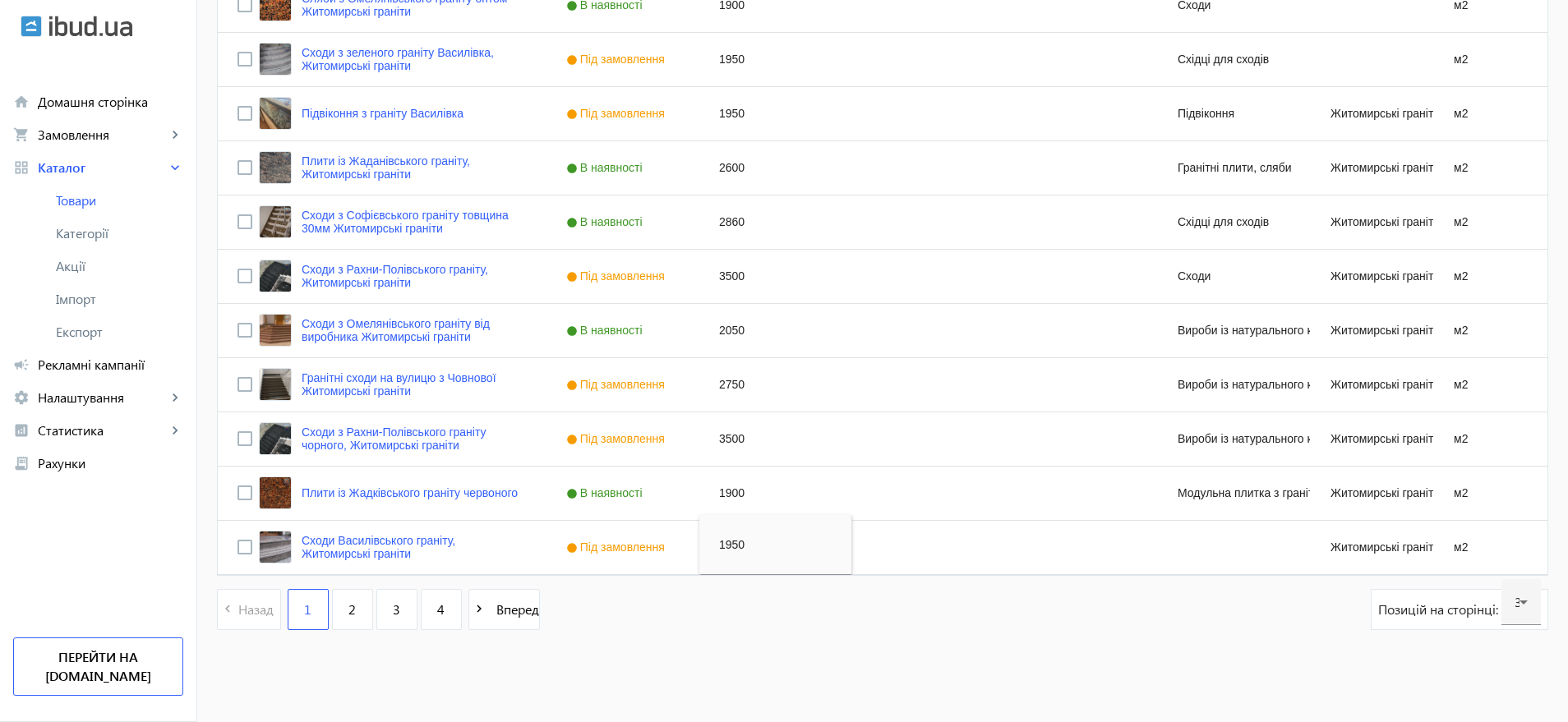
click at [657, 639] on div "navigate_before Назад 1 2 3 4 navigate_next Вперед Позицій на сторінці: 30" at bounding box center [883, 617] width 1332 height 57
click at [349, 611] on span "2" at bounding box center [352, 609] width 8 height 18
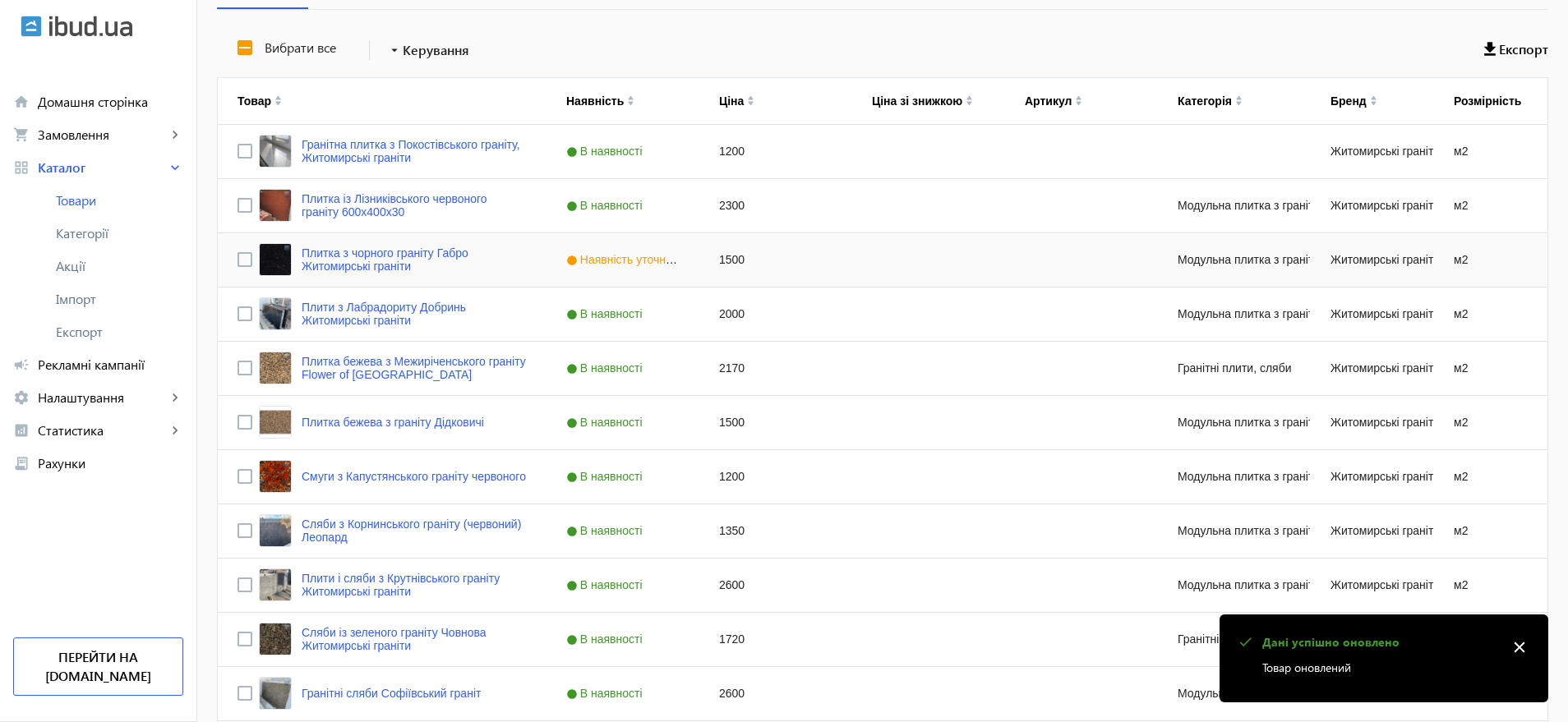
scroll to position [308, 0]
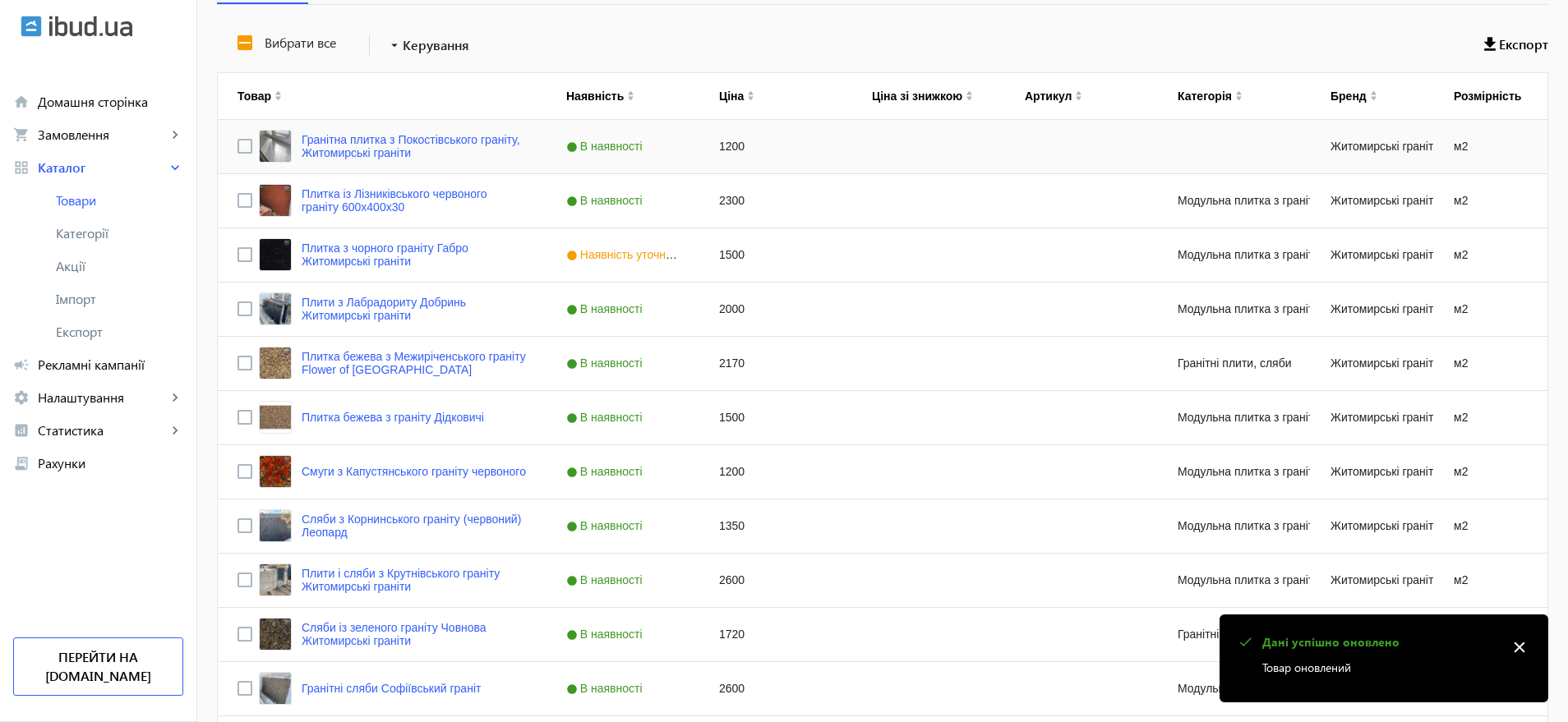
click at [726, 142] on div "1200" at bounding box center [775, 146] width 153 height 53
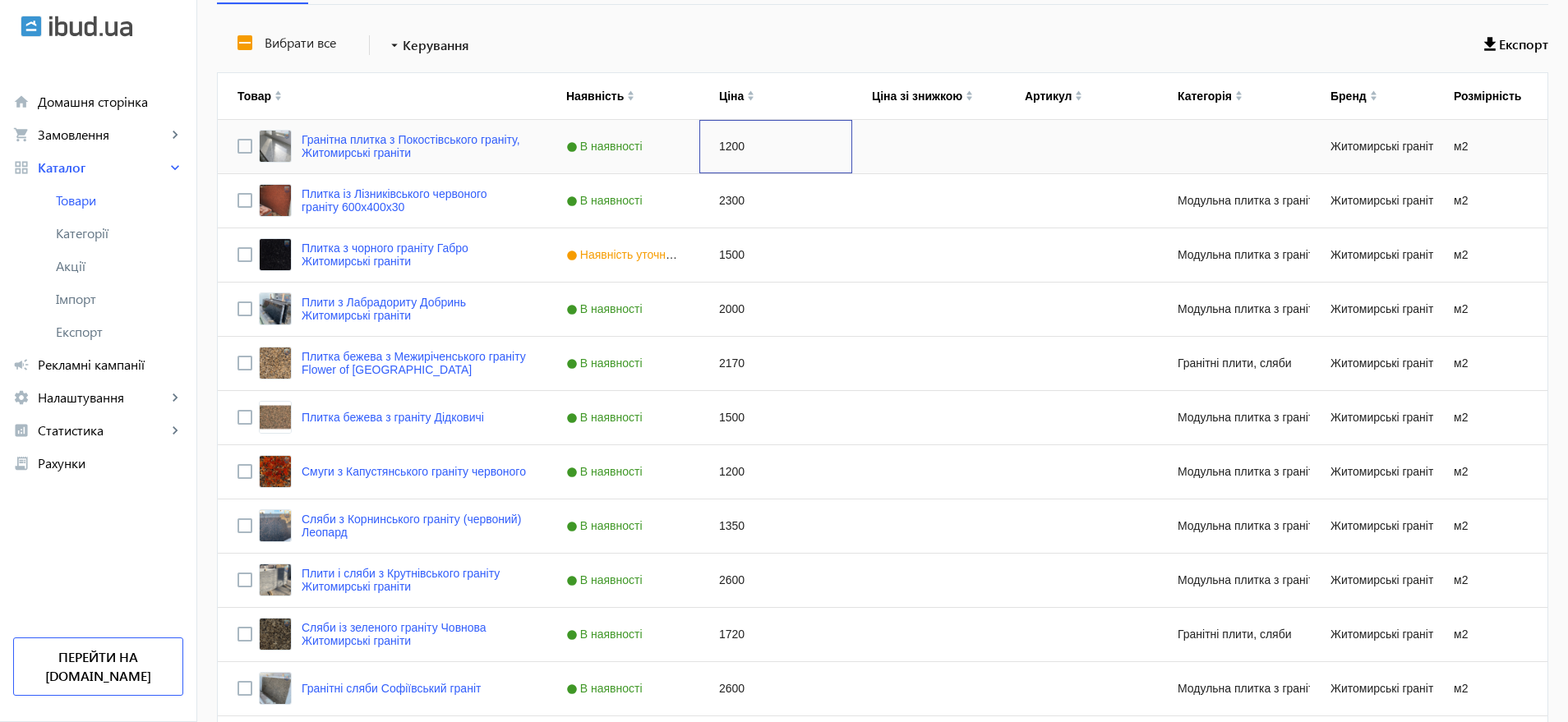
click at [726, 142] on div "1200" at bounding box center [775, 146] width 153 height 53
type input "1600"
click at [724, 200] on div "2300" at bounding box center [775, 201] width 153 height 53
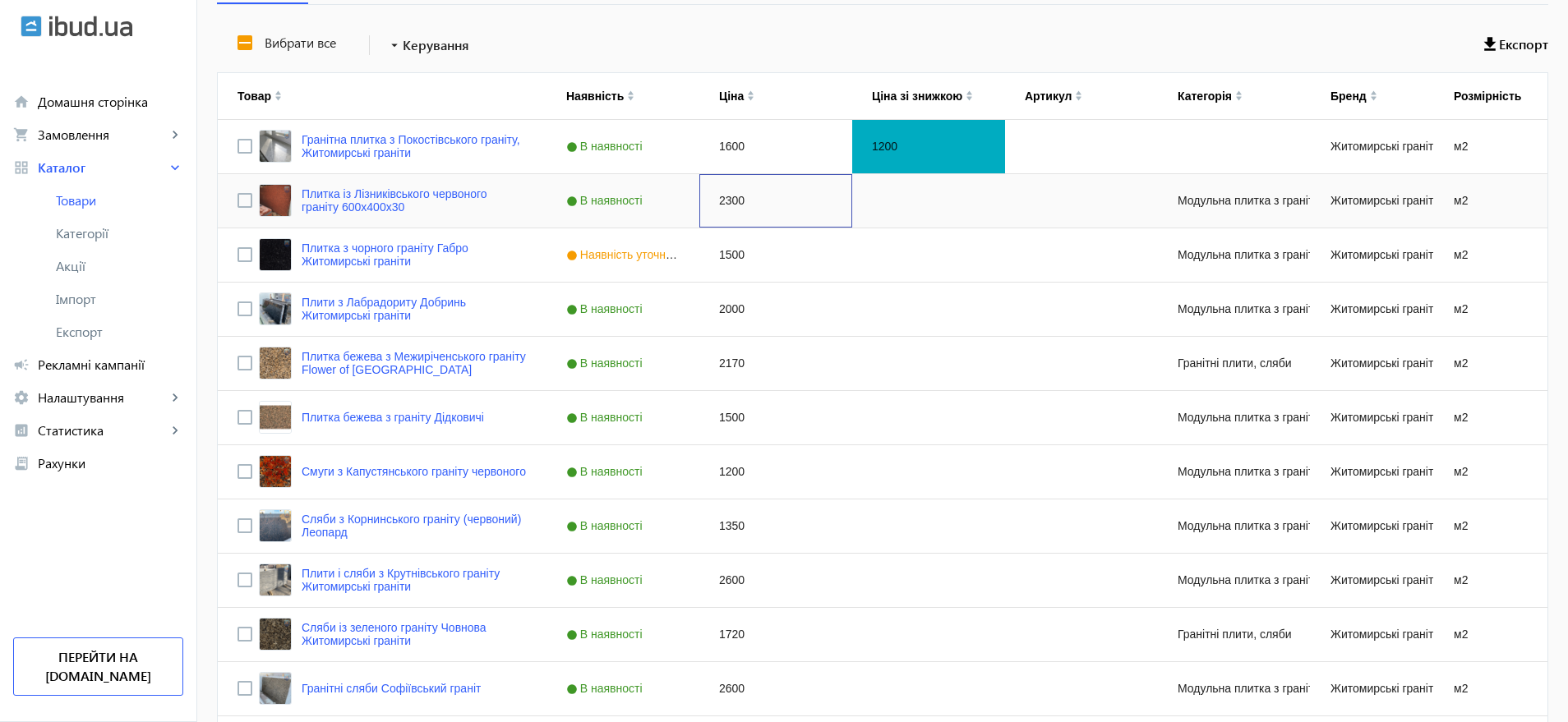
click at [724, 200] on div "2300" at bounding box center [775, 201] width 153 height 53
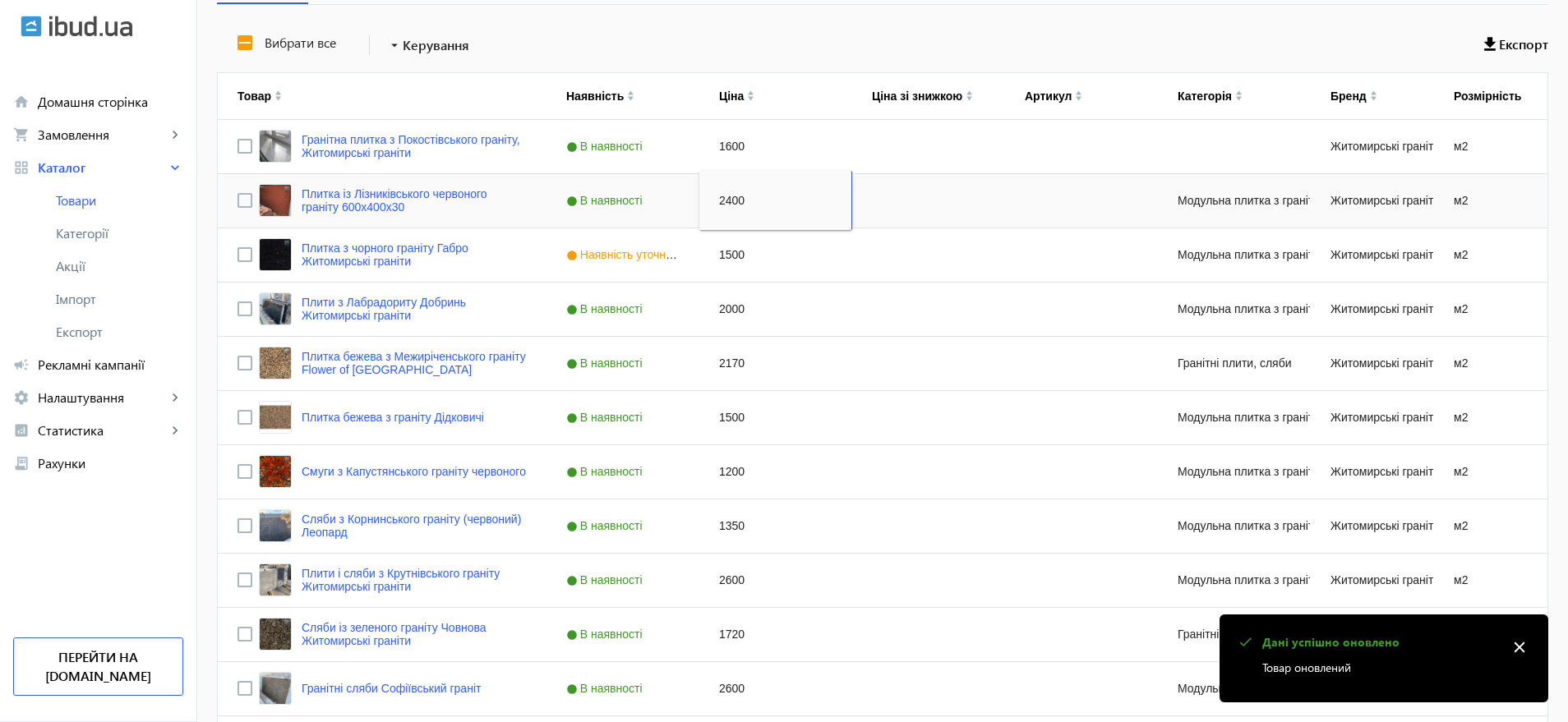
drag, startPoint x: 745, startPoint y: 198, endPoint x: 705, endPoint y: 197, distance: 40.0
click at [706, 197] on input "2400" at bounding box center [775, 200] width 139 height 32
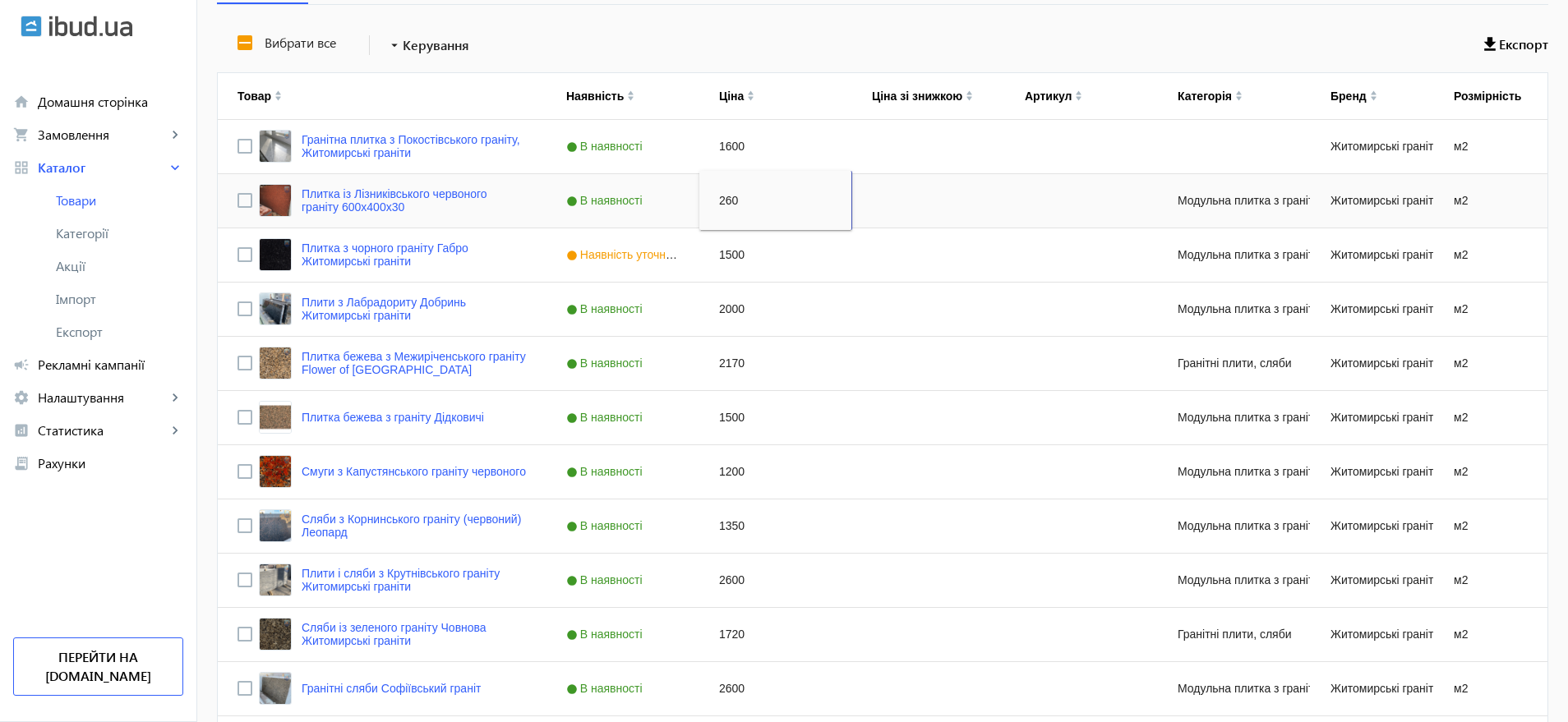
type input "2600"
click at [726, 254] on div "1500" at bounding box center [775, 255] width 153 height 53
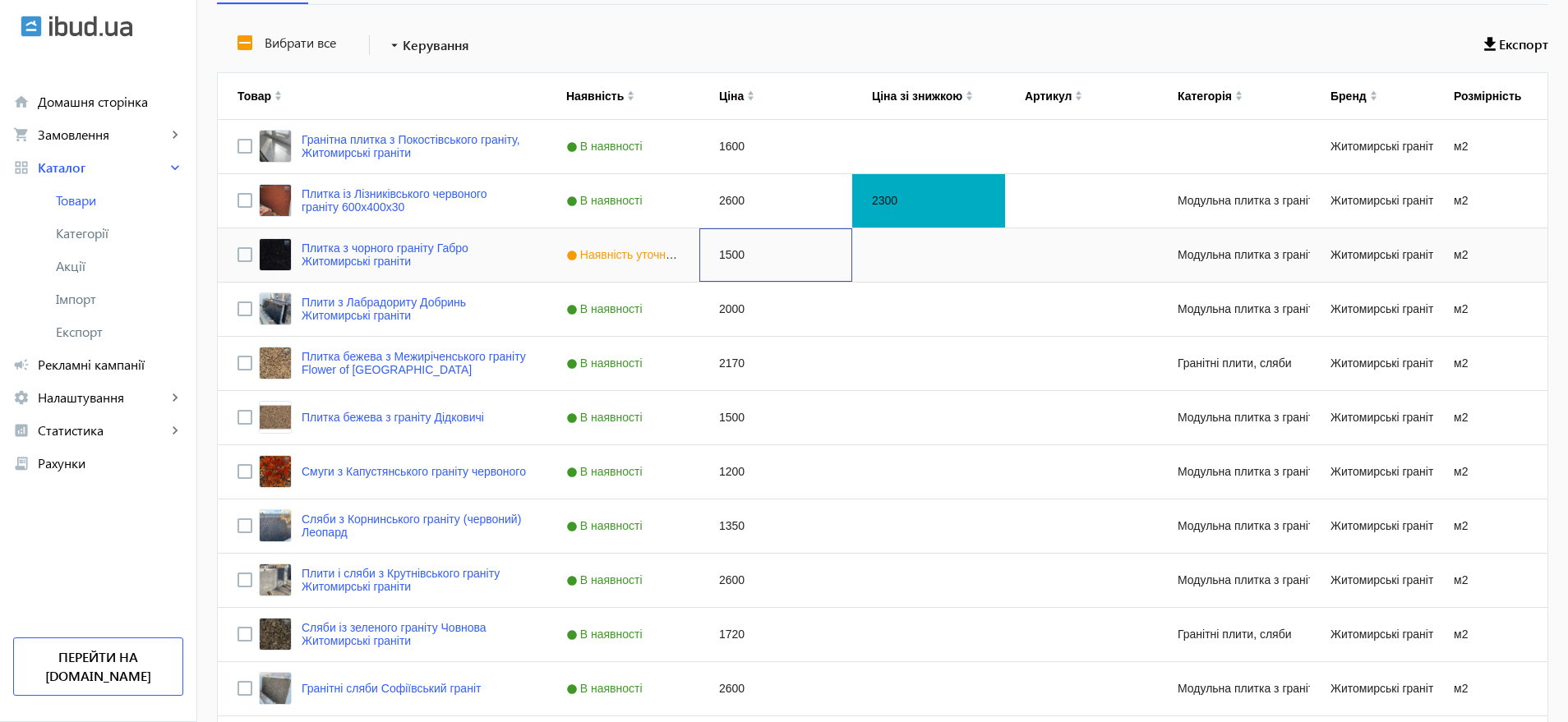
click at [726, 254] on div "1500" at bounding box center [775, 255] width 153 height 53
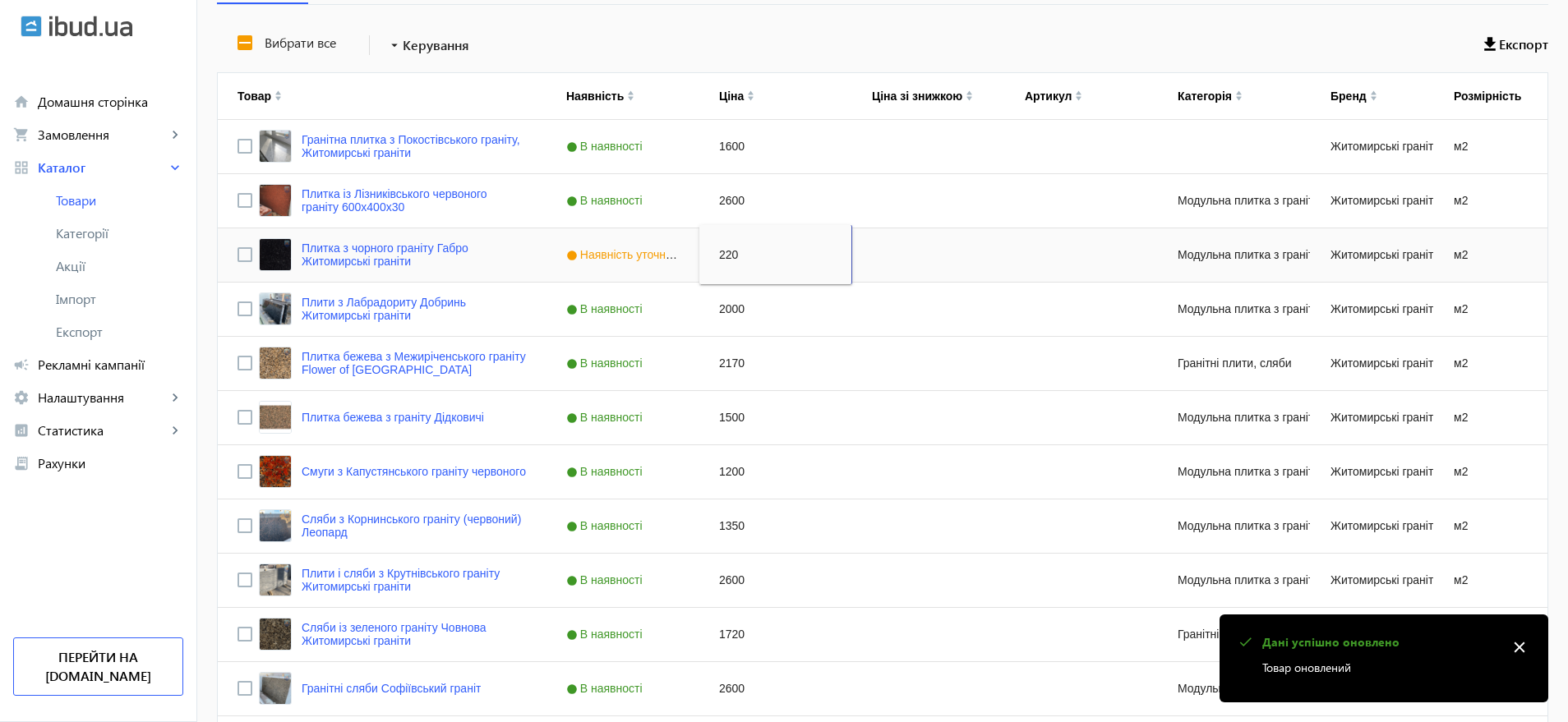
type input "2200"
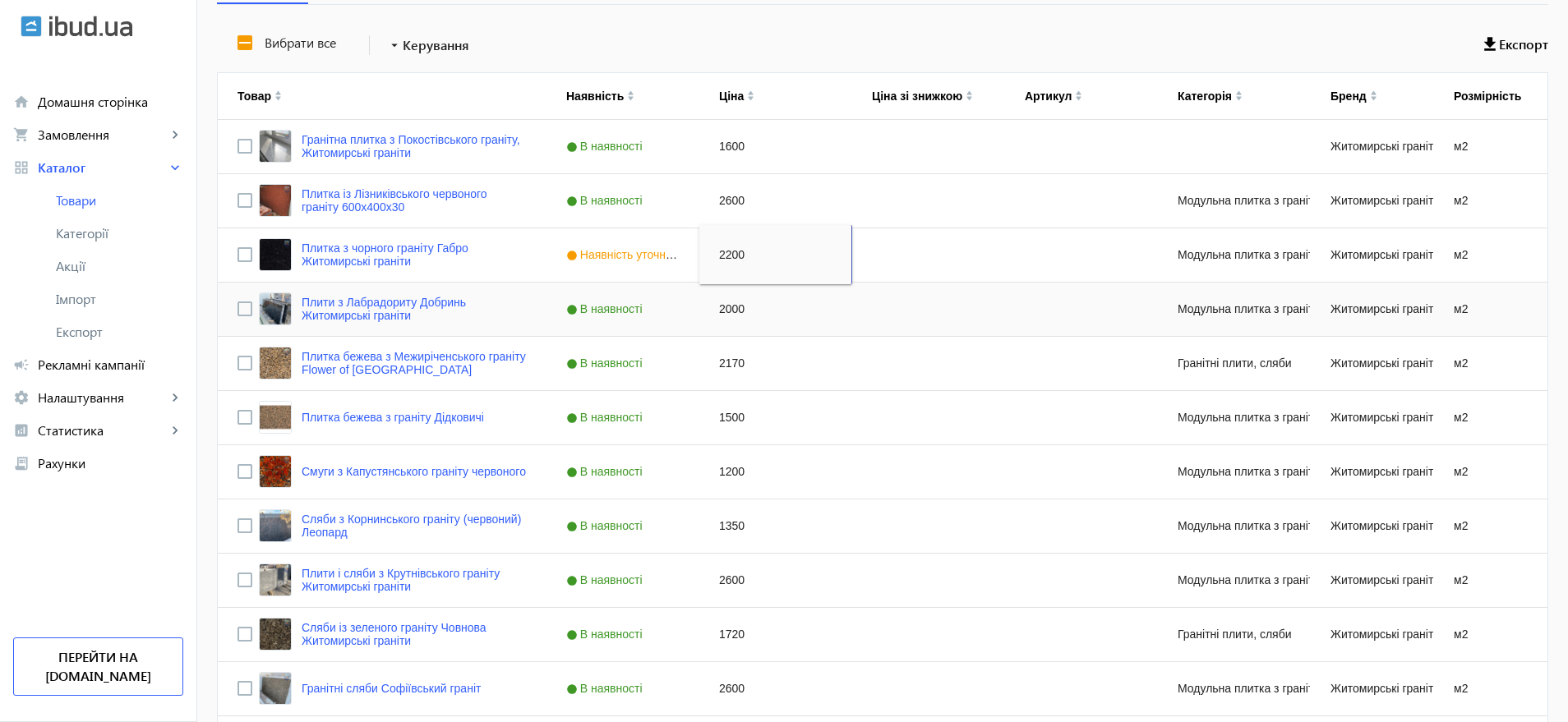
click at [729, 309] on div "2000" at bounding box center [775, 309] width 153 height 53
type input "1950"
click at [729, 362] on div "2170" at bounding box center [775, 363] width 153 height 53
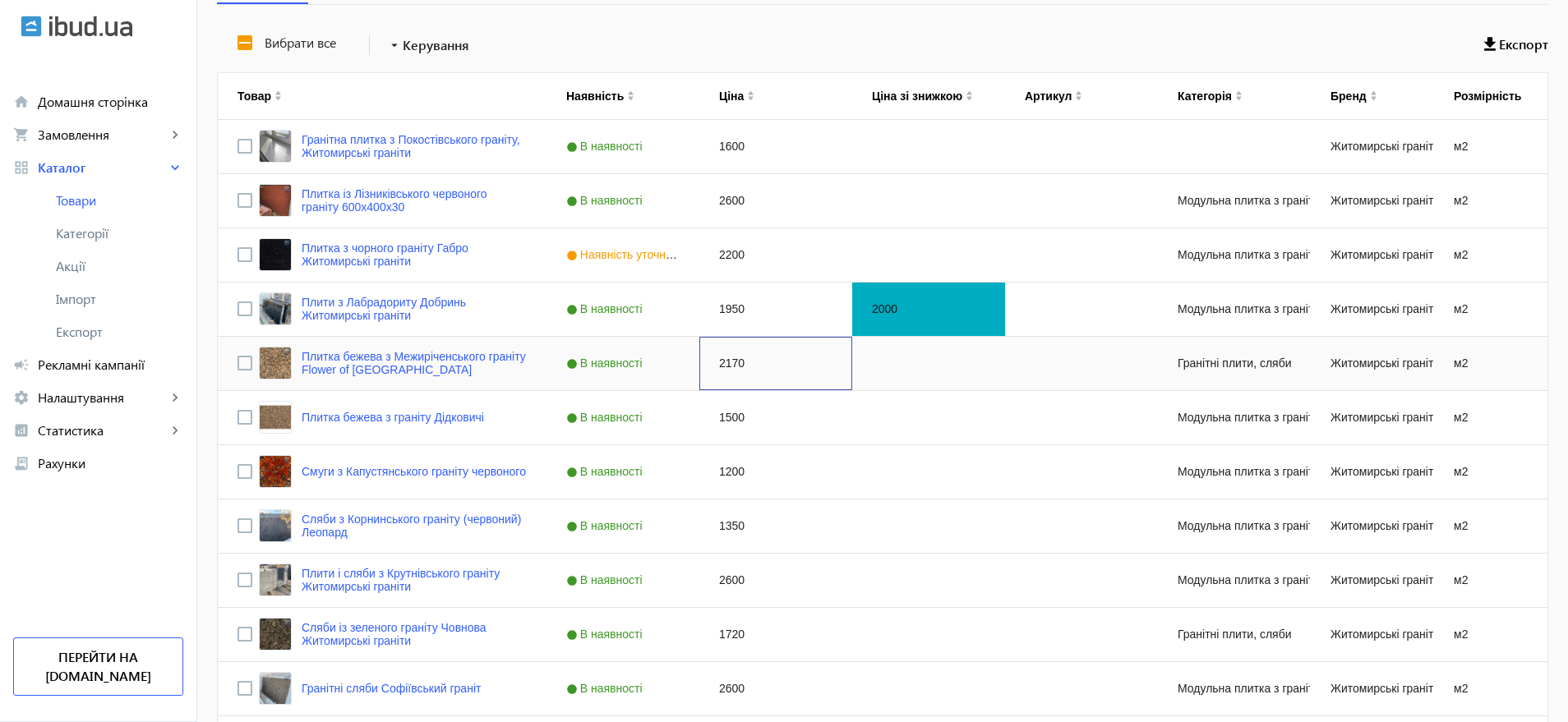
click at [729, 362] on div "2170" at bounding box center [775, 363] width 153 height 53
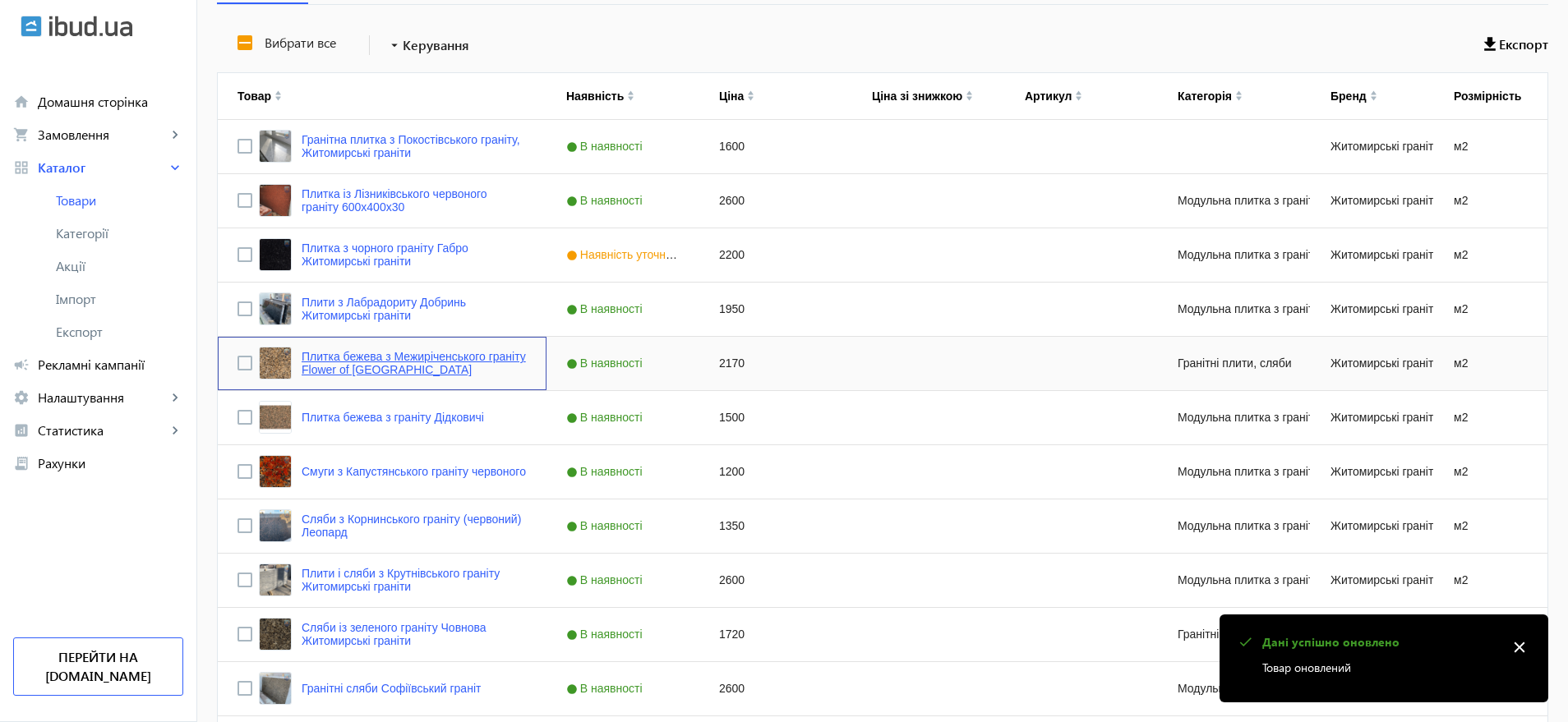
click at [390, 352] on link "Плитка бежева з Межиріченського граніту Flower of Ukraine" at bounding box center [414, 363] width 225 height 26
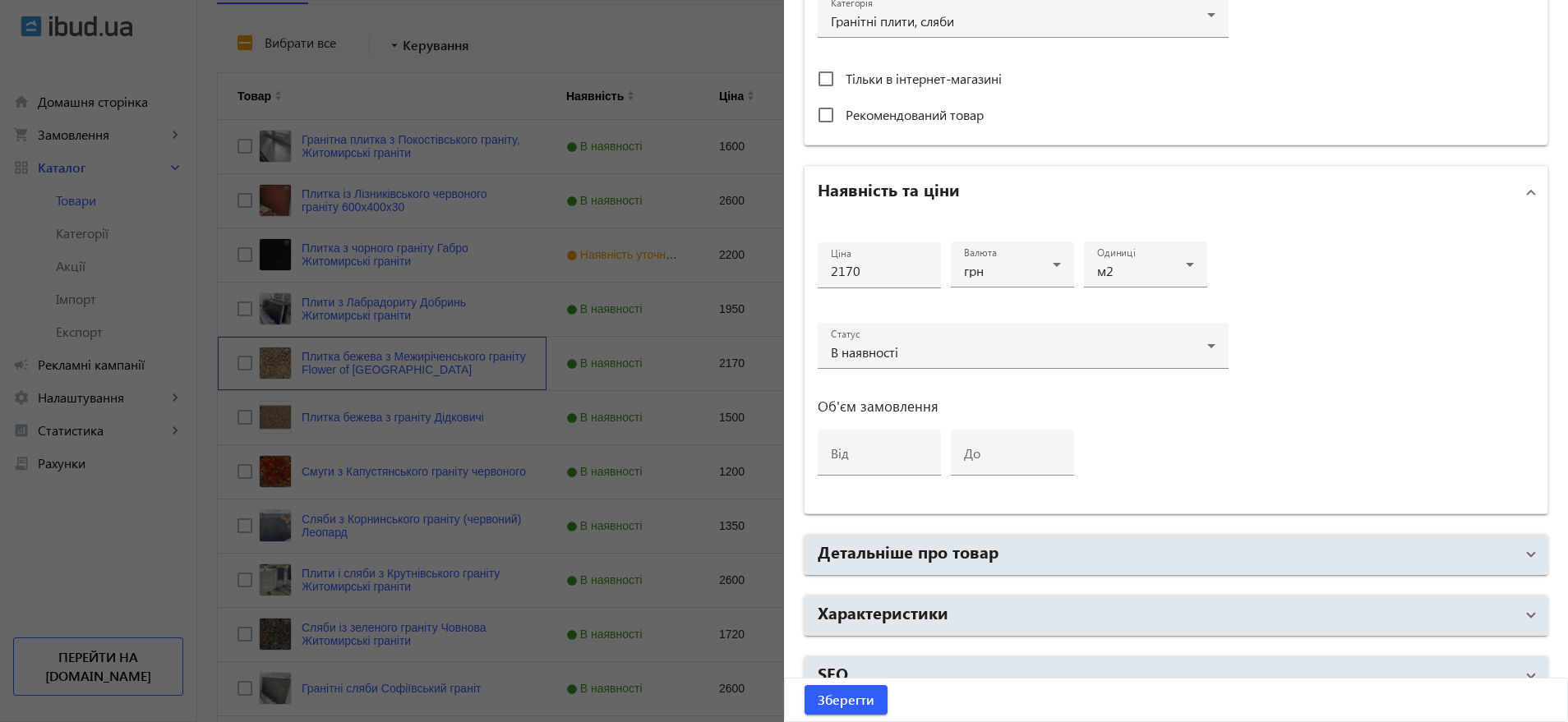
scroll to position [649, 0]
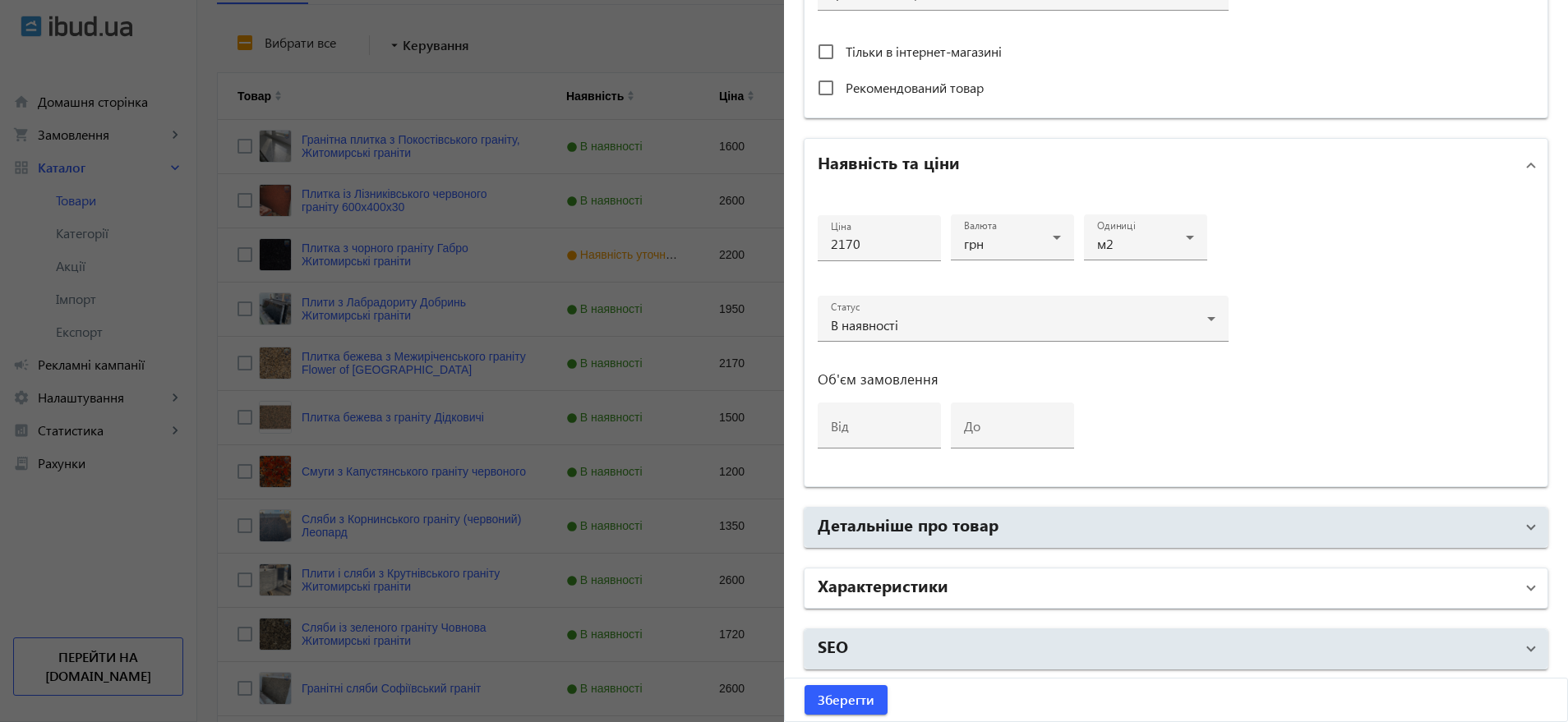
click at [935, 592] on h2 "Характеристики" at bounding box center [883, 584] width 131 height 23
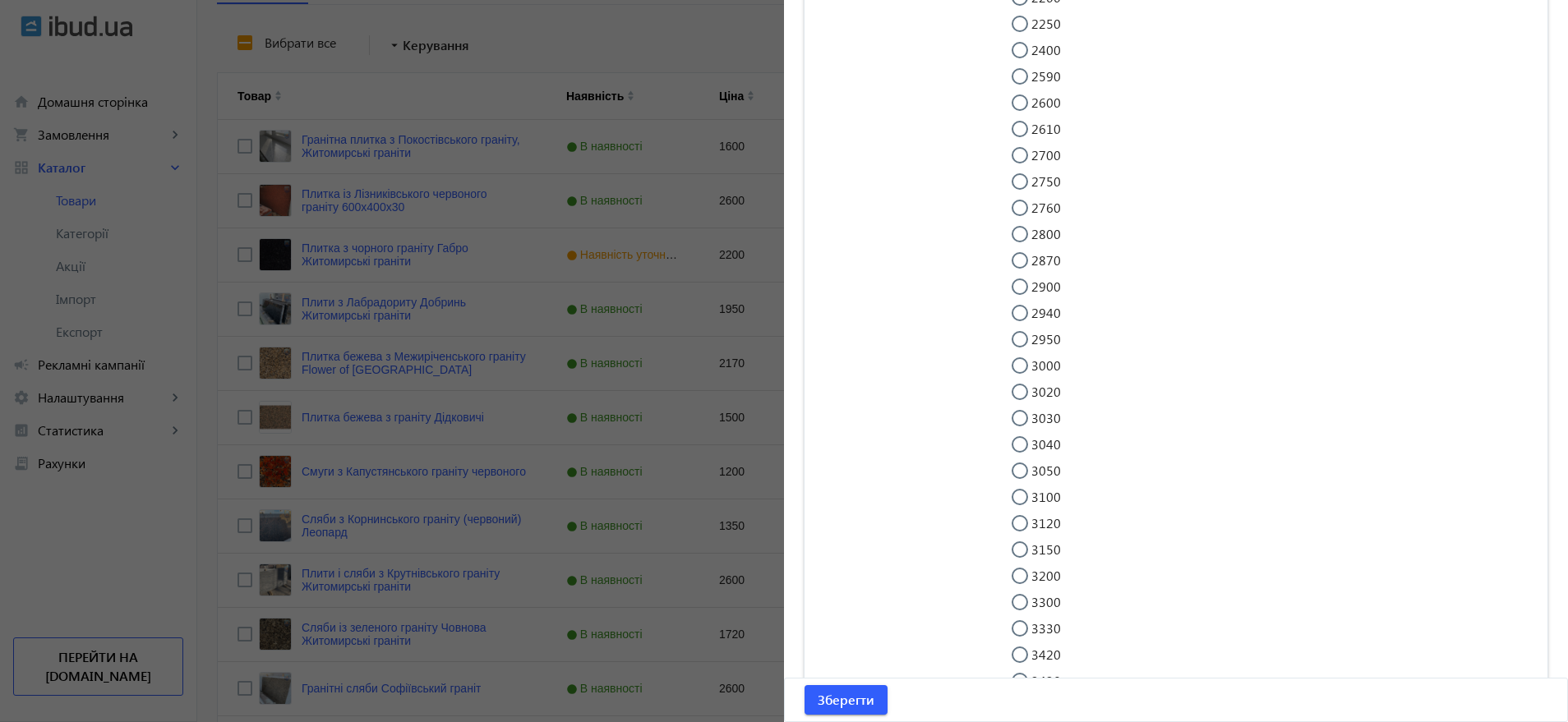
scroll to position [4243, 0]
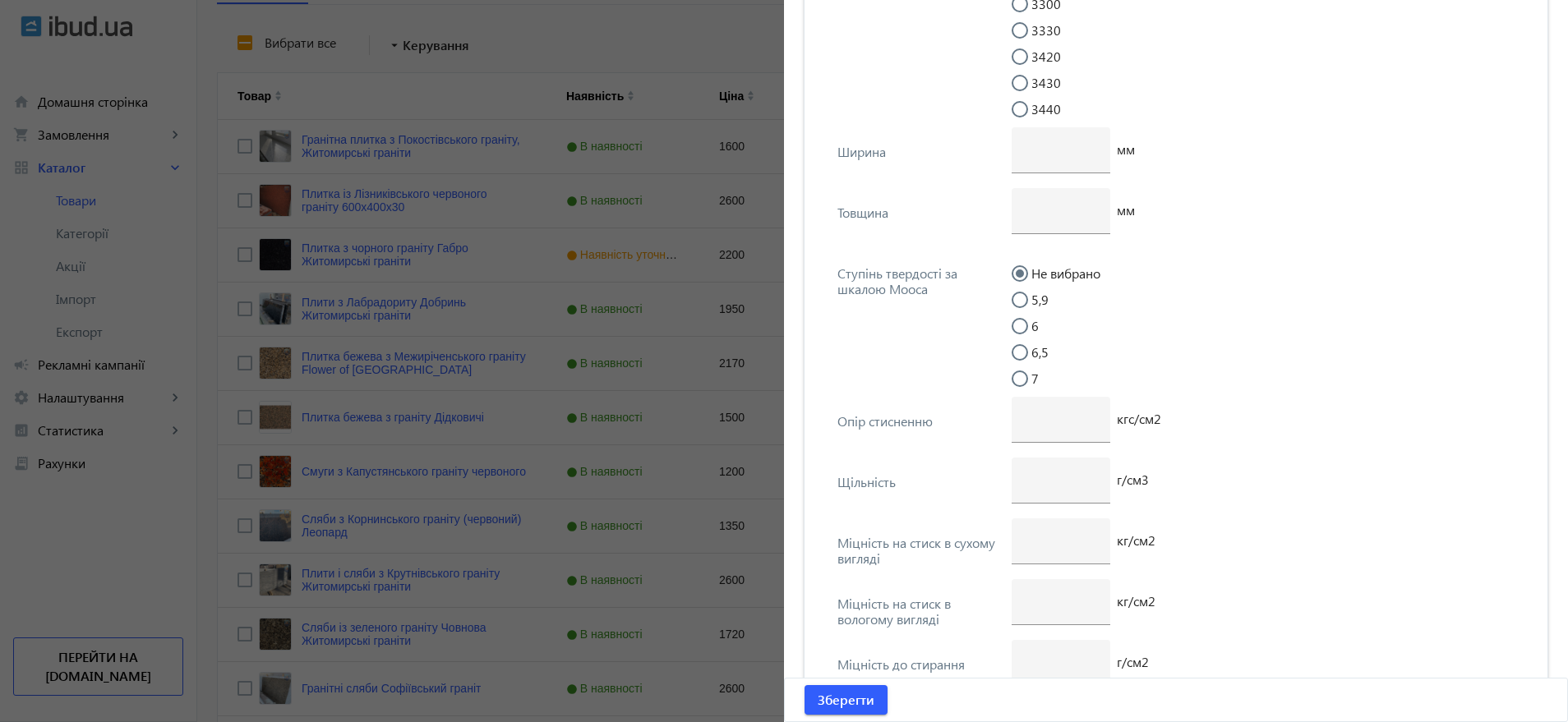
click at [514, 62] on div at bounding box center [784, 361] width 1568 height 722
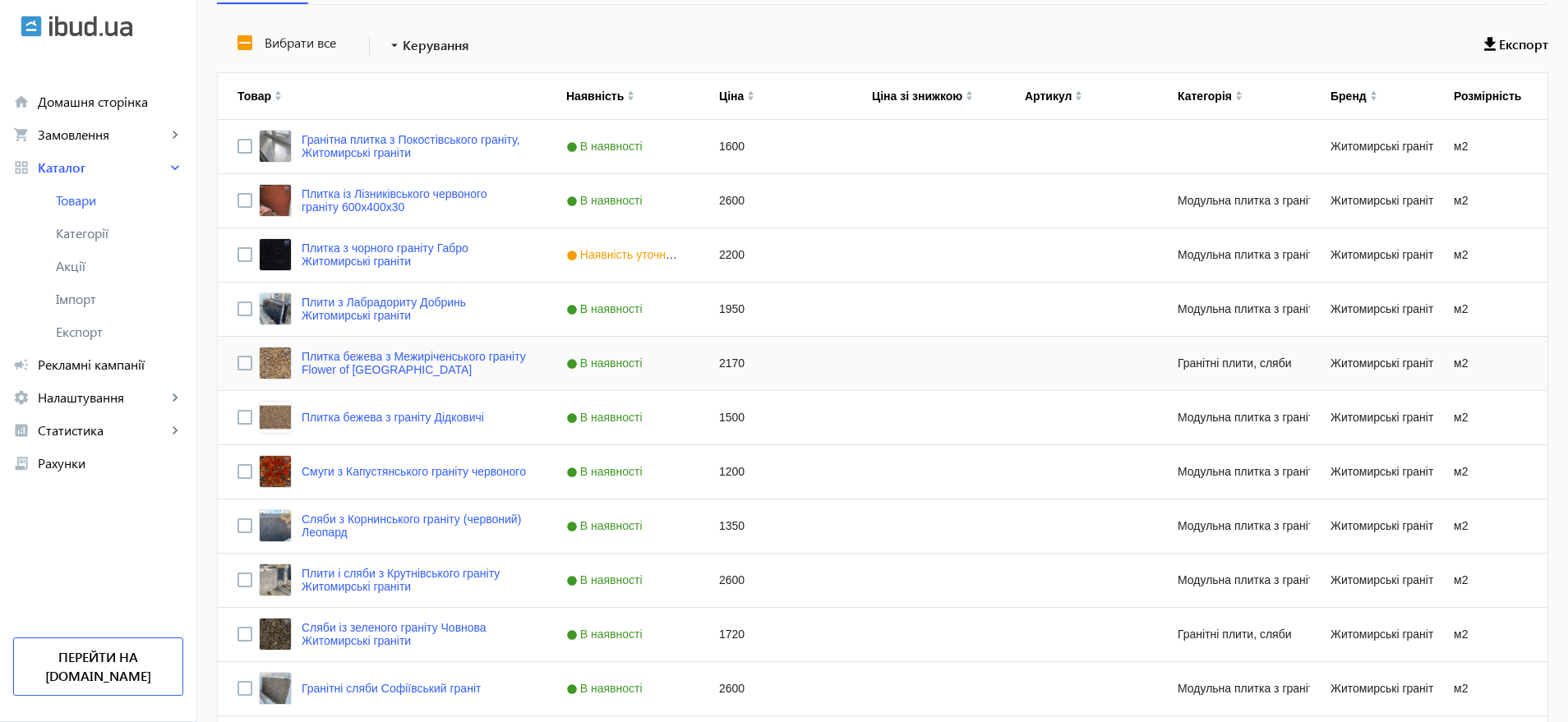
click at [732, 361] on div "2170" at bounding box center [775, 363] width 153 height 53
type input "1700"
click at [722, 418] on div "1500" at bounding box center [775, 418] width 153 height 53
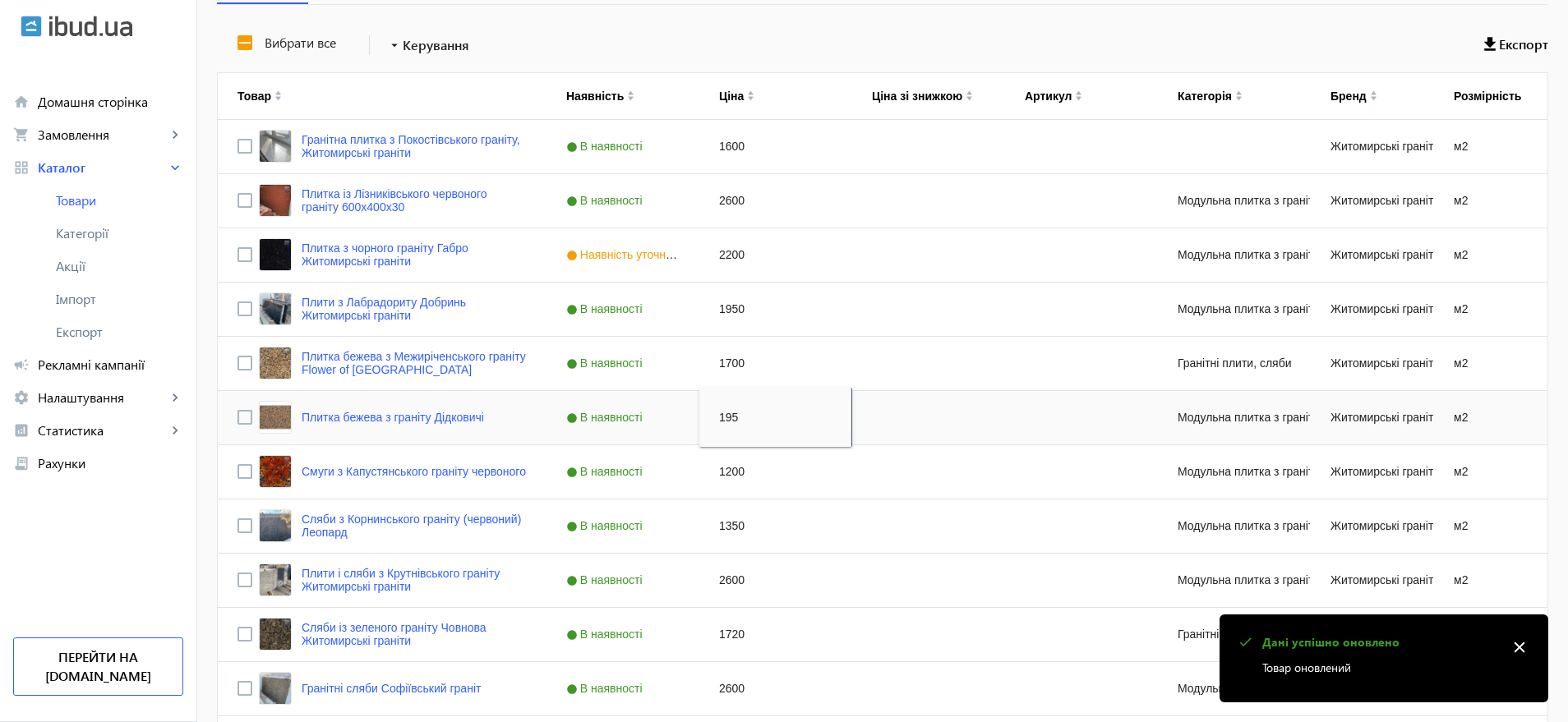
type input "1950"
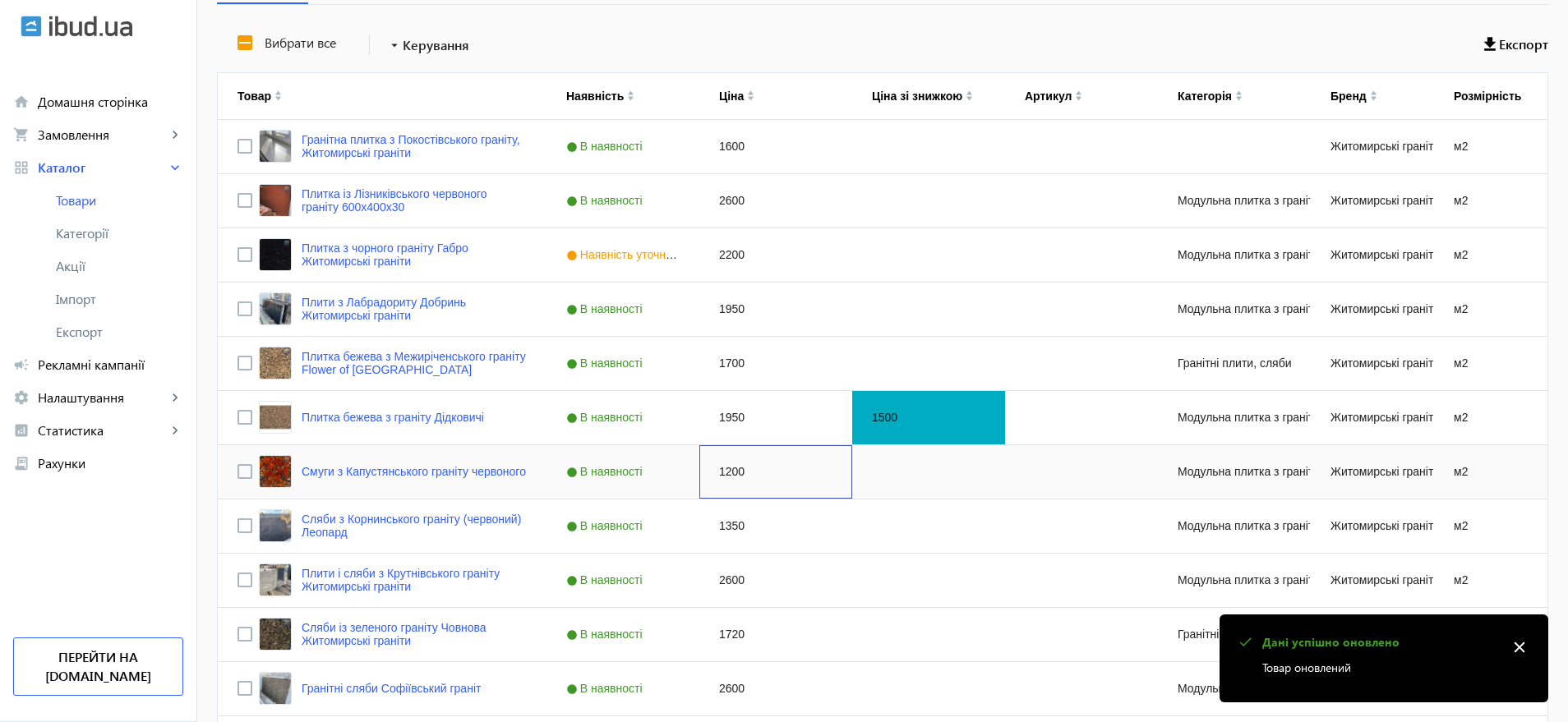
click at [725, 473] on div "1200" at bounding box center [775, 472] width 153 height 53
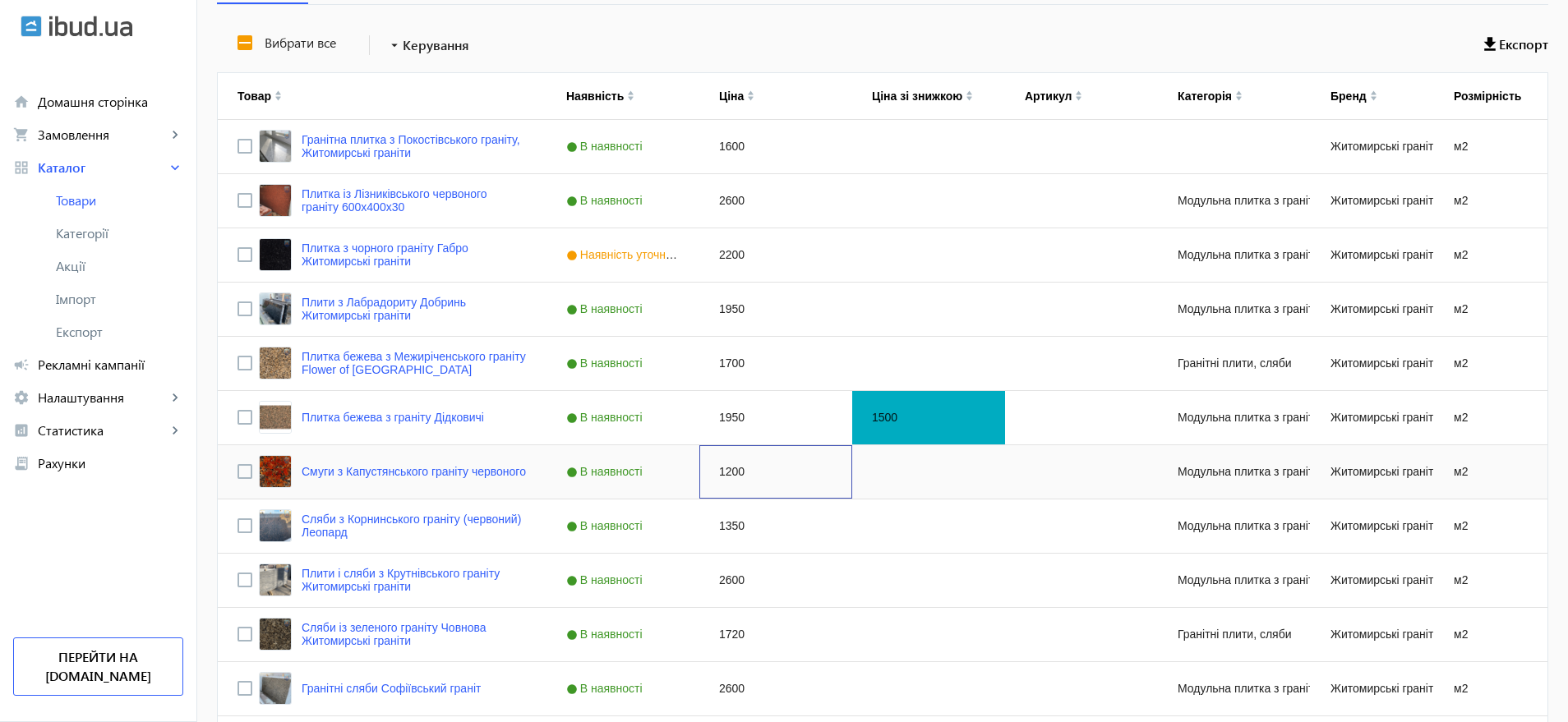
click at [725, 472] on div "1200" at bounding box center [775, 472] width 153 height 53
type input "1600"
click at [725, 522] on div "1350" at bounding box center [775, 526] width 153 height 53
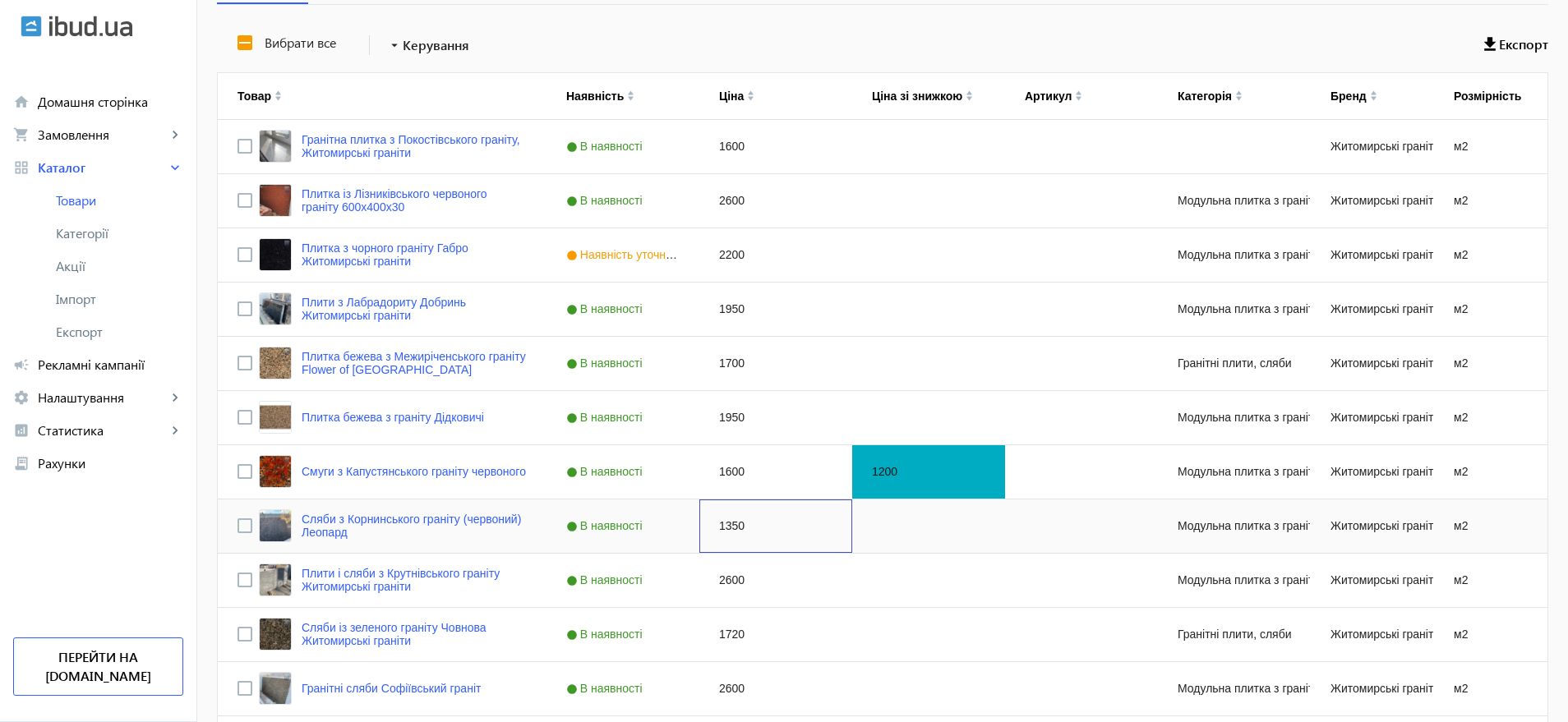
click at [725, 522] on div "1350" at bounding box center [775, 526] width 153 height 53
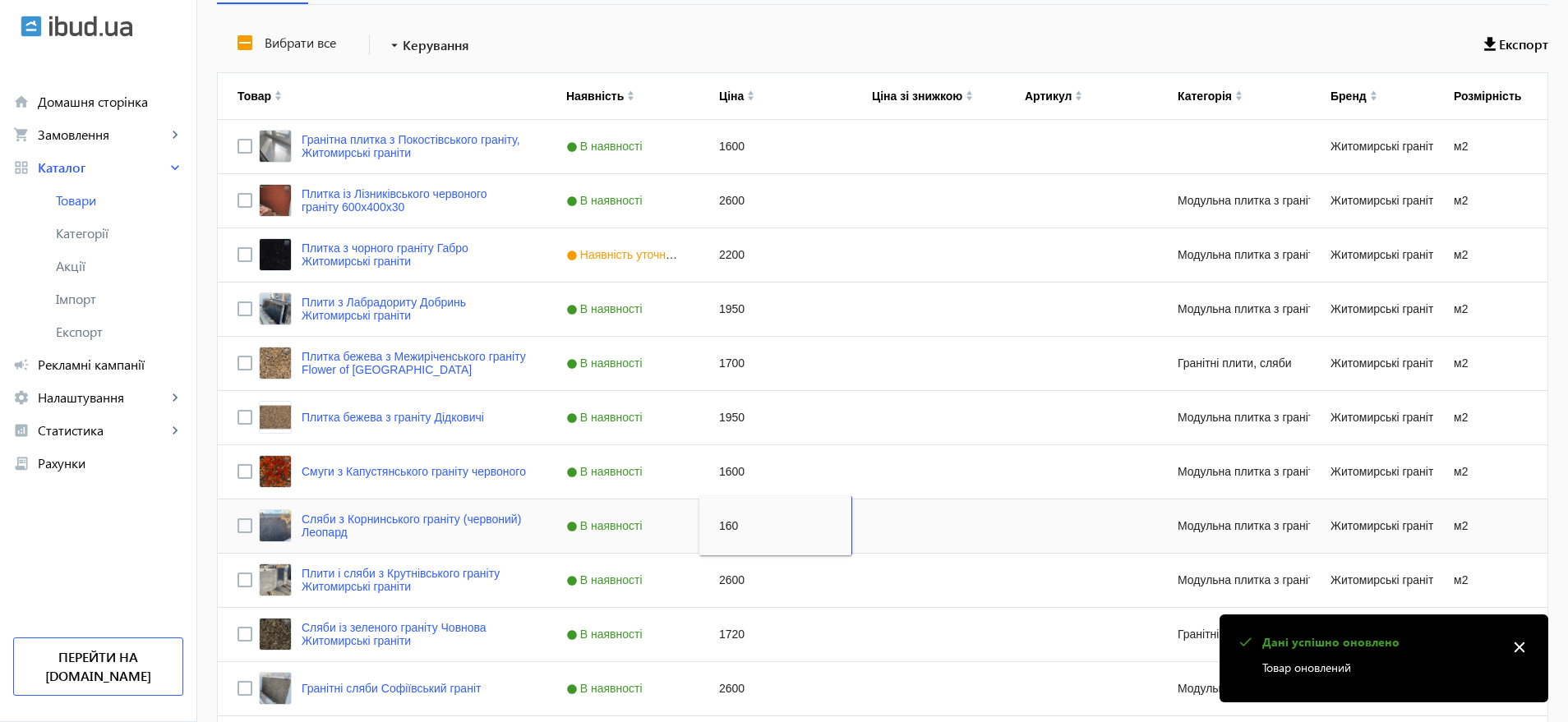
type input "1600"
click at [723, 582] on div "2600" at bounding box center [775, 580] width 153 height 53
click at [723, 580] on div "2600" at bounding box center [775, 580] width 153 height 53
type input "3000"
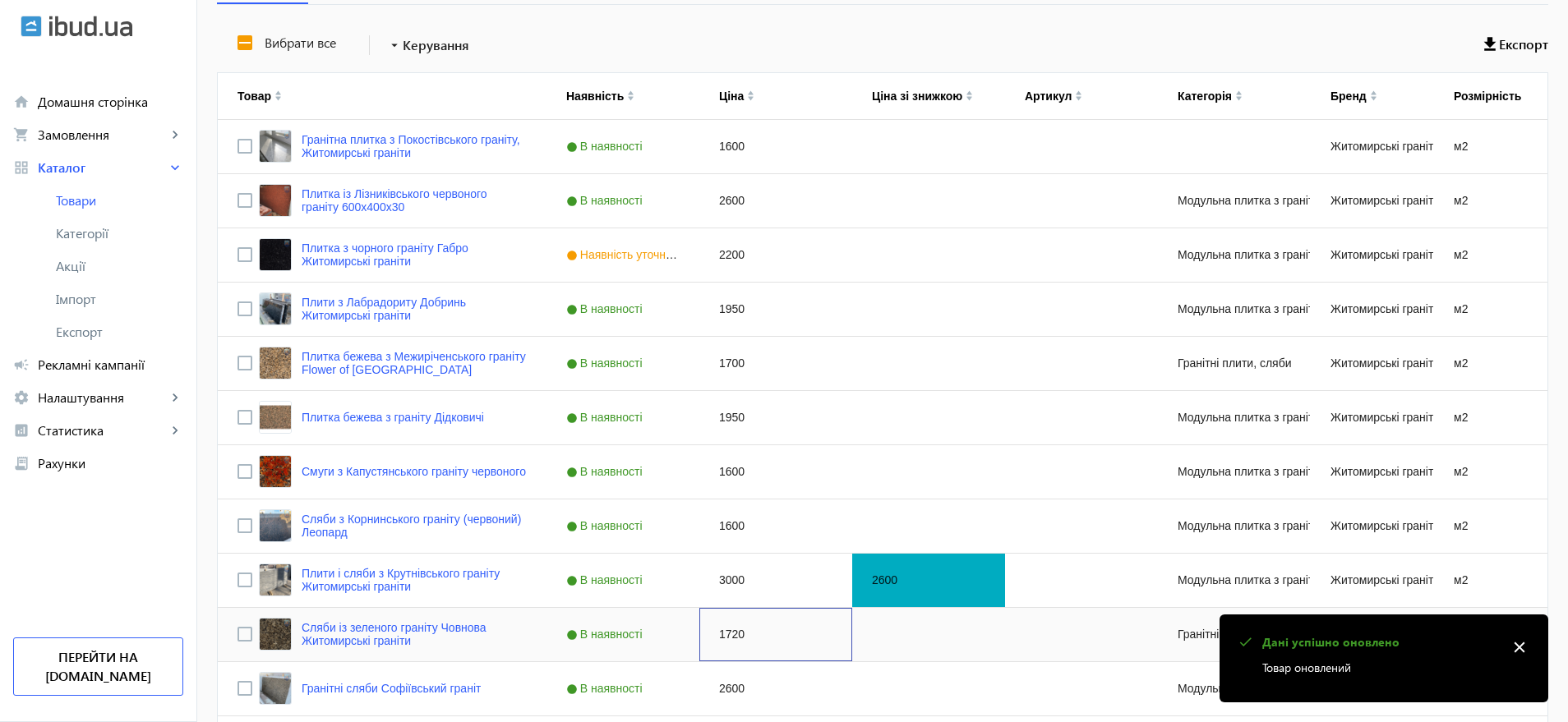
click at [731, 631] on div "1720" at bounding box center [775, 634] width 153 height 53
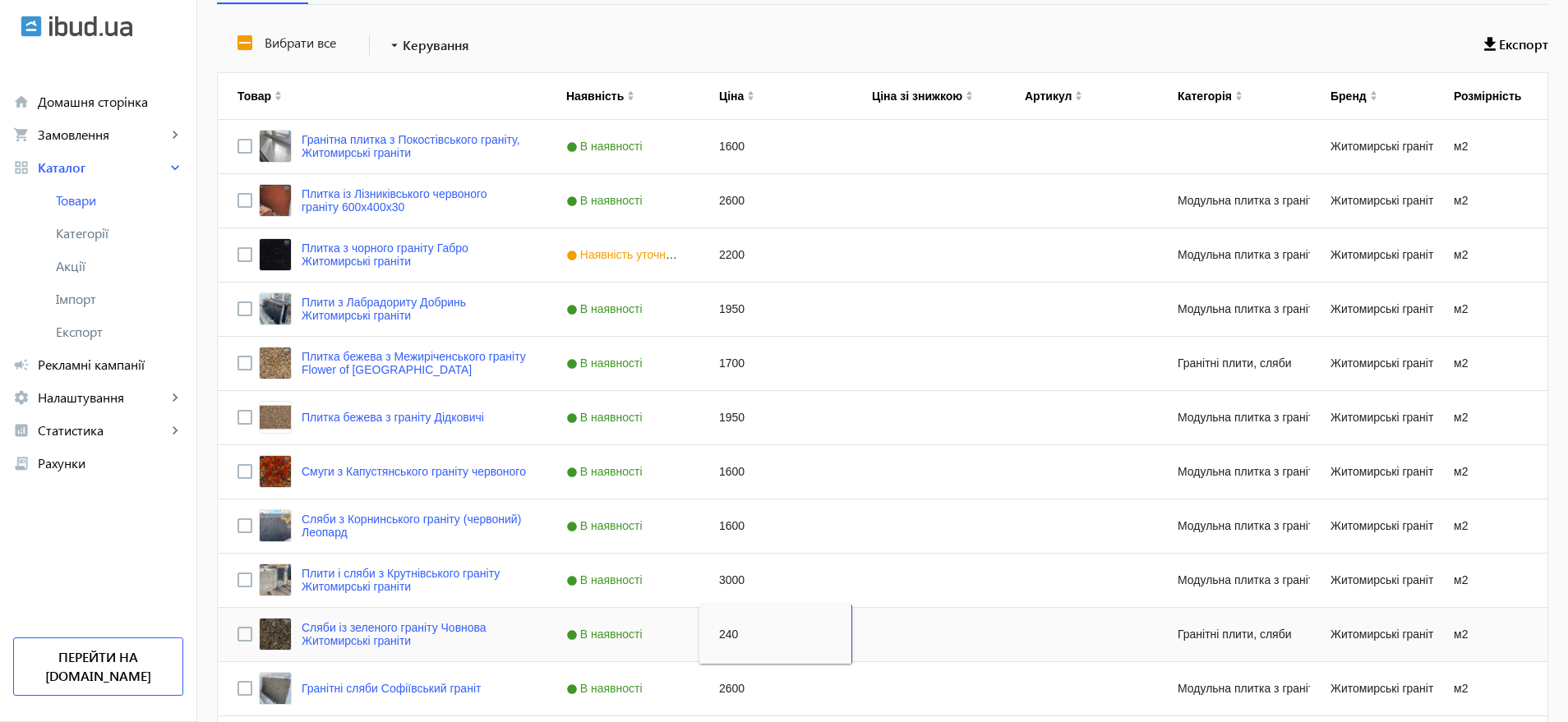
type input "2400"
click at [724, 686] on div "2600" at bounding box center [775, 689] width 153 height 53
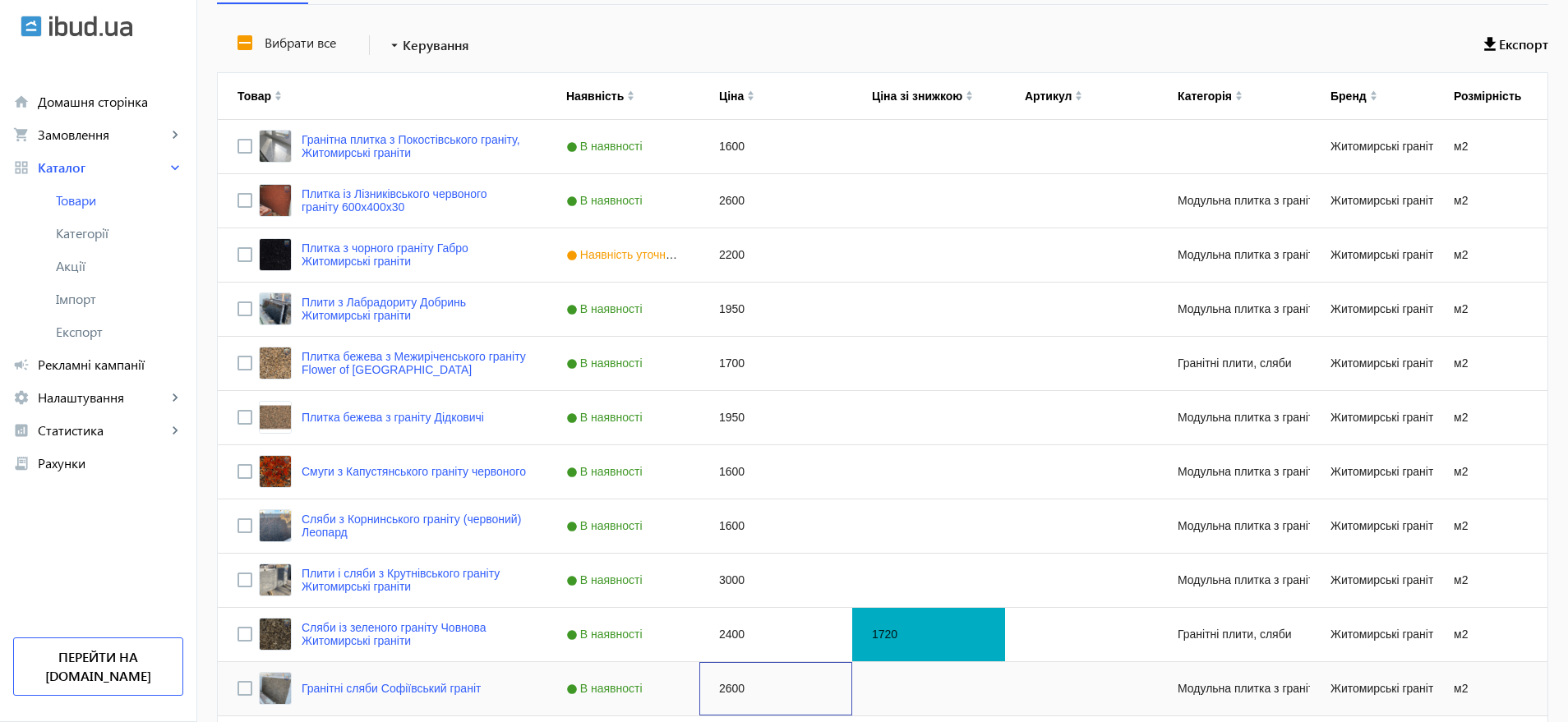
click at [724, 686] on div "2600" at bounding box center [775, 689] width 153 height 53
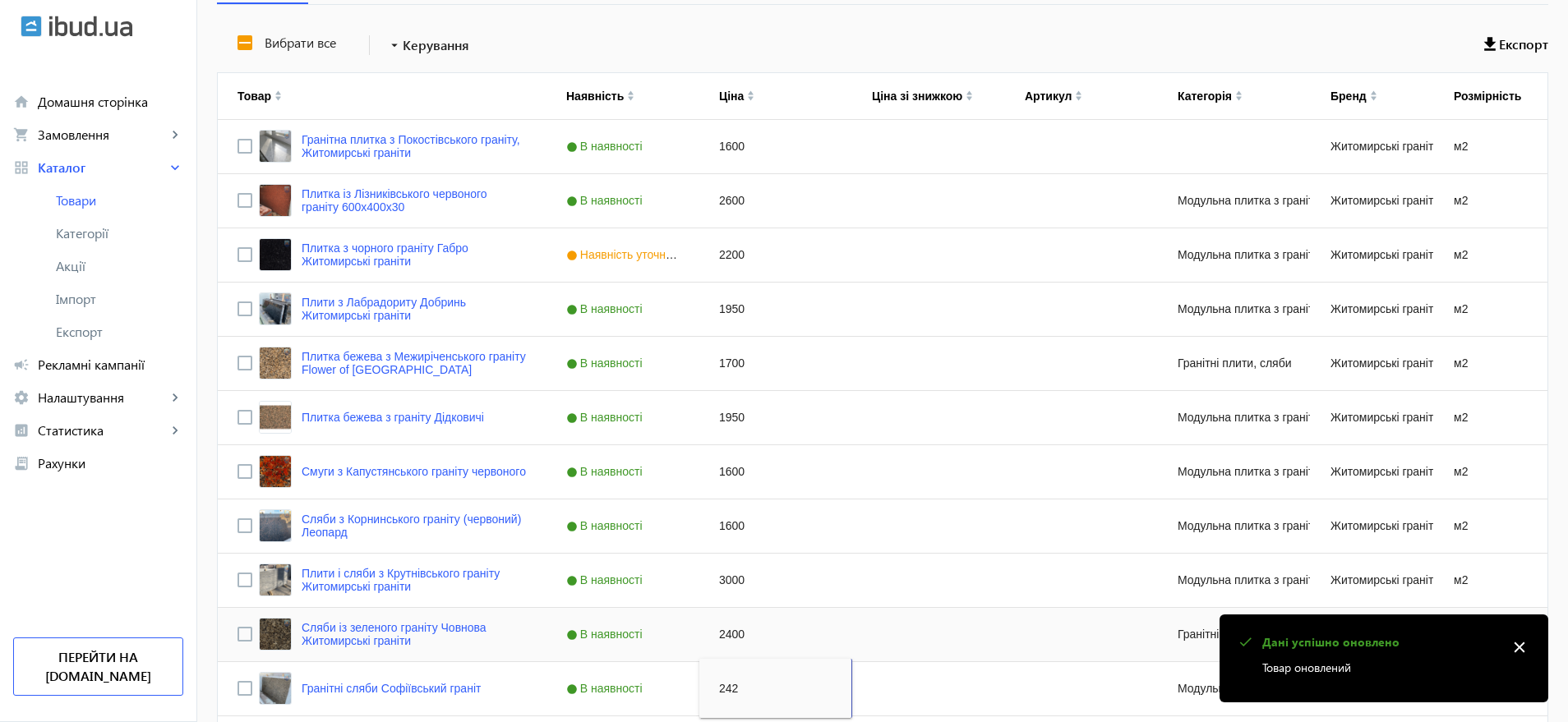
type input "2420"
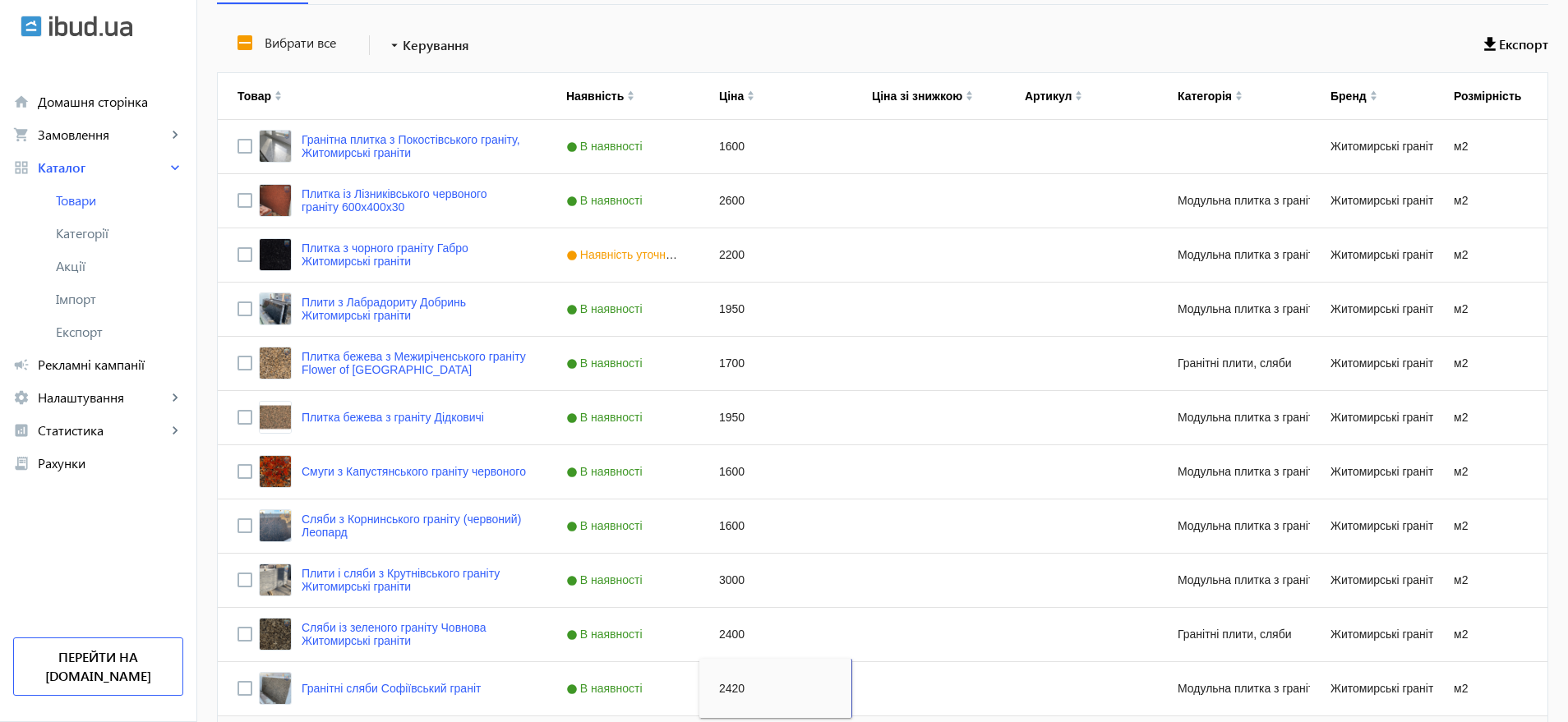
scroll to position [821, 0]
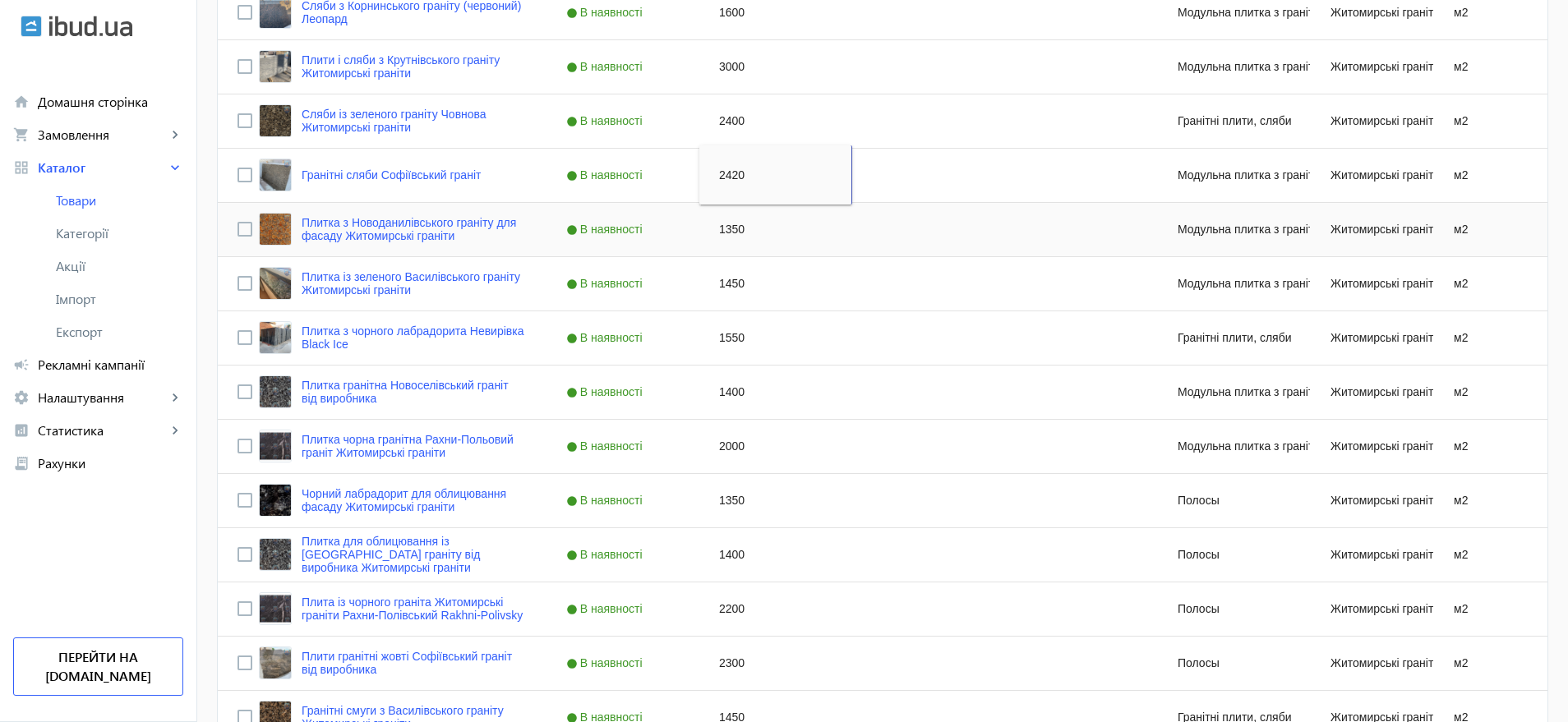
click at [724, 224] on div "1350" at bounding box center [775, 229] width 153 height 53
click at [724, 223] on div "1350" at bounding box center [775, 229] width 153 height 53
type input "1500"
click at [726, 286] on div "1450" at bounding box center [775, 284] width 153 height 53
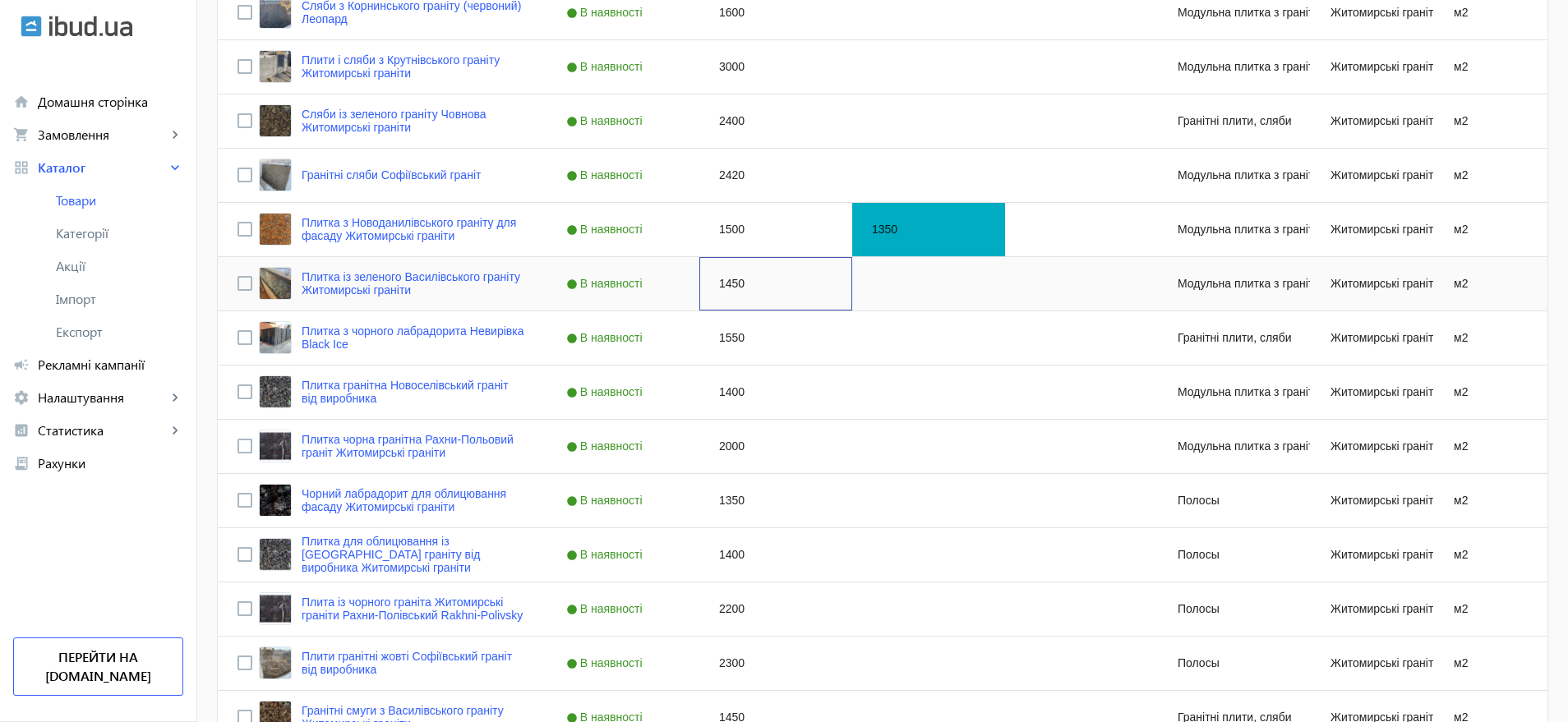
click at [726, 286] on div "1450" at bounding box center [775, 284] width 153 height 53
type input "1700"
click at [727, 337] on div "1550" at bounding box center [775, 338] width 153 height 53
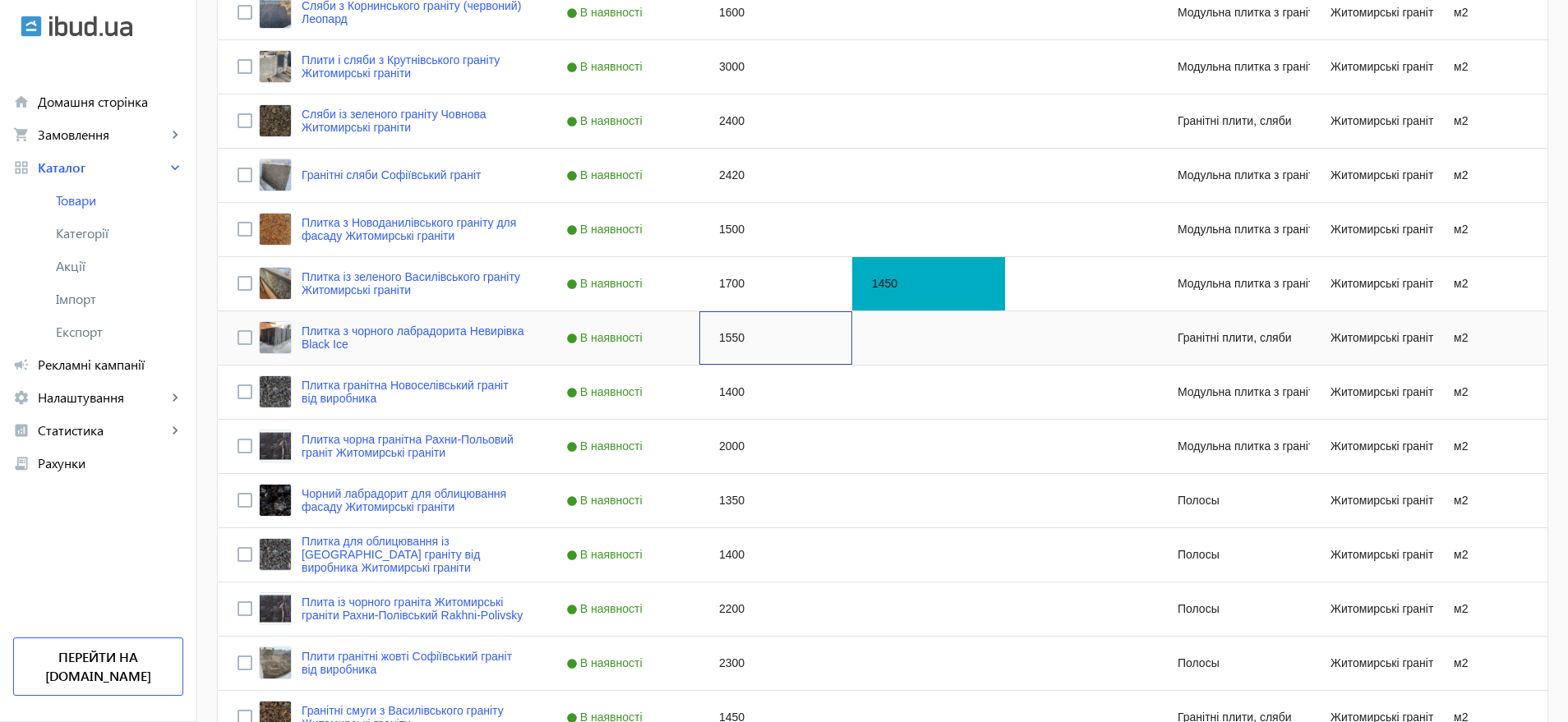
click at [727, 337] on div "1550" at bounding box center [775, 338] width 153 height 53
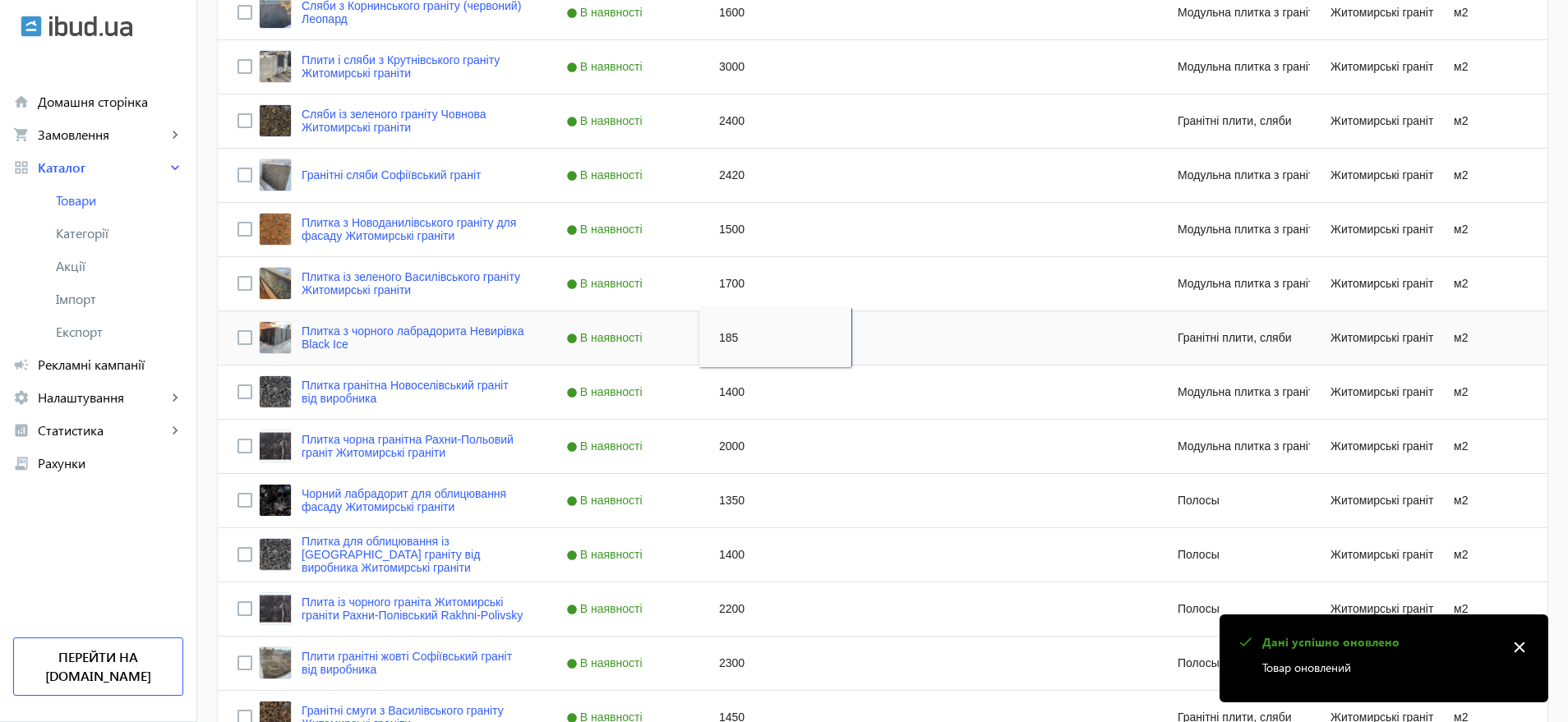
type input "1850"
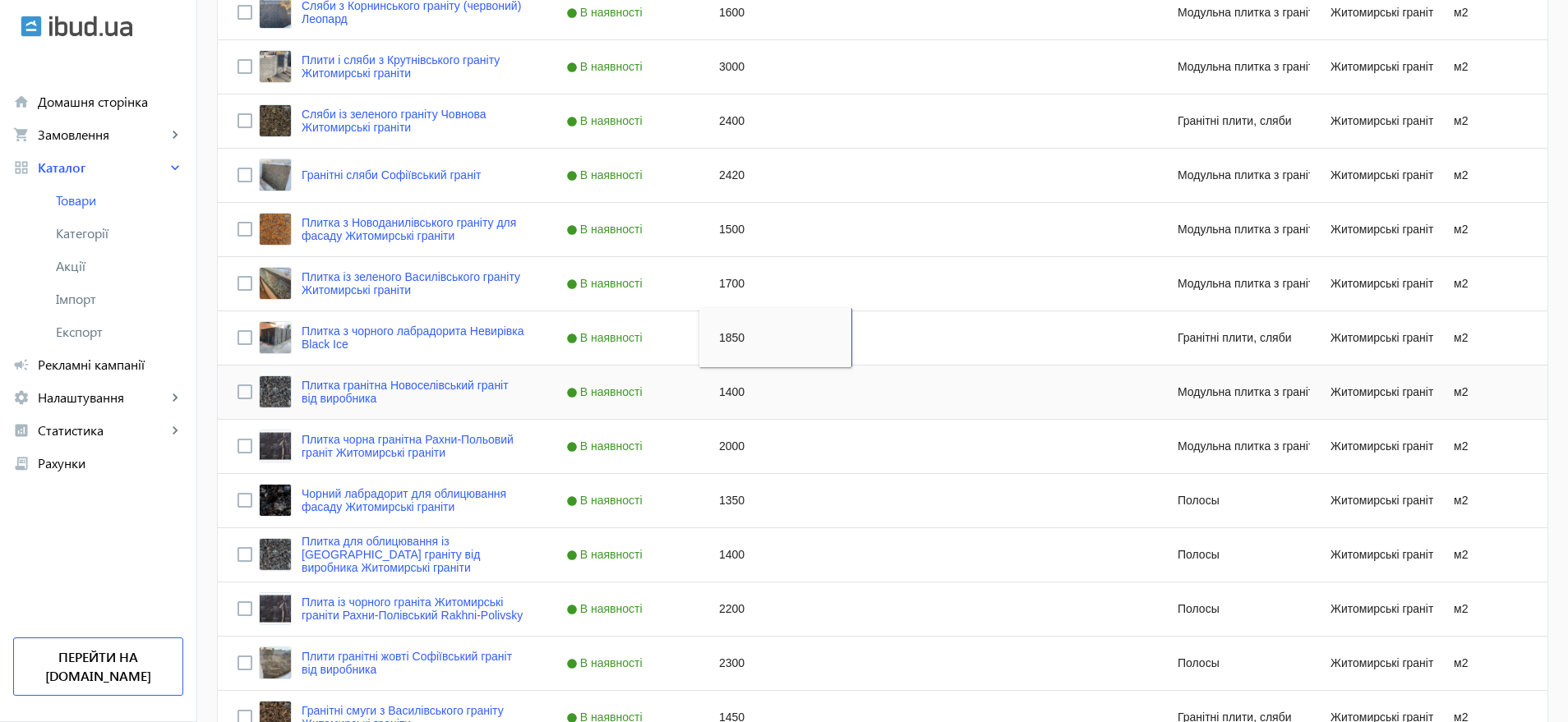
click at [722, 388] on div "1400" at bounding box center [775, 392] width 153 height 53
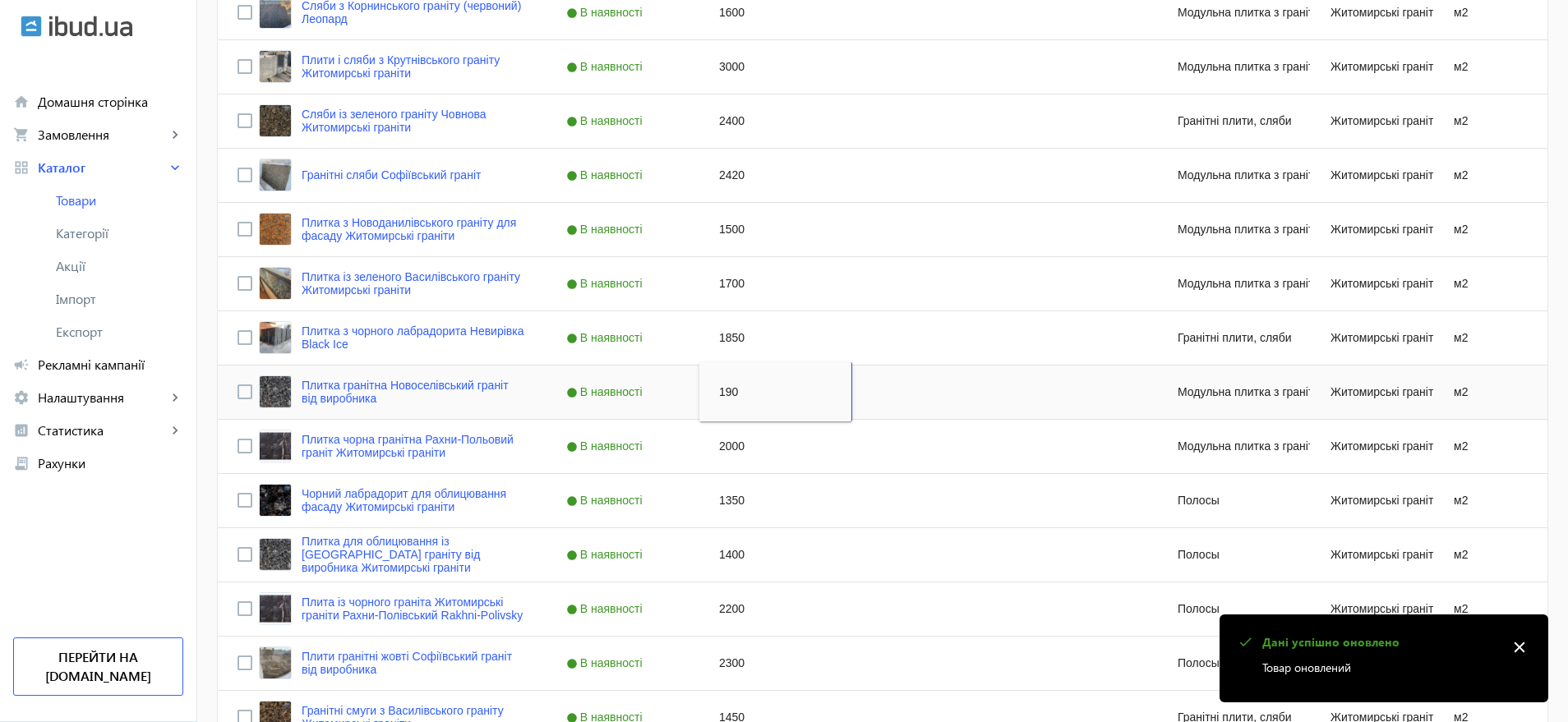
type input "1900"
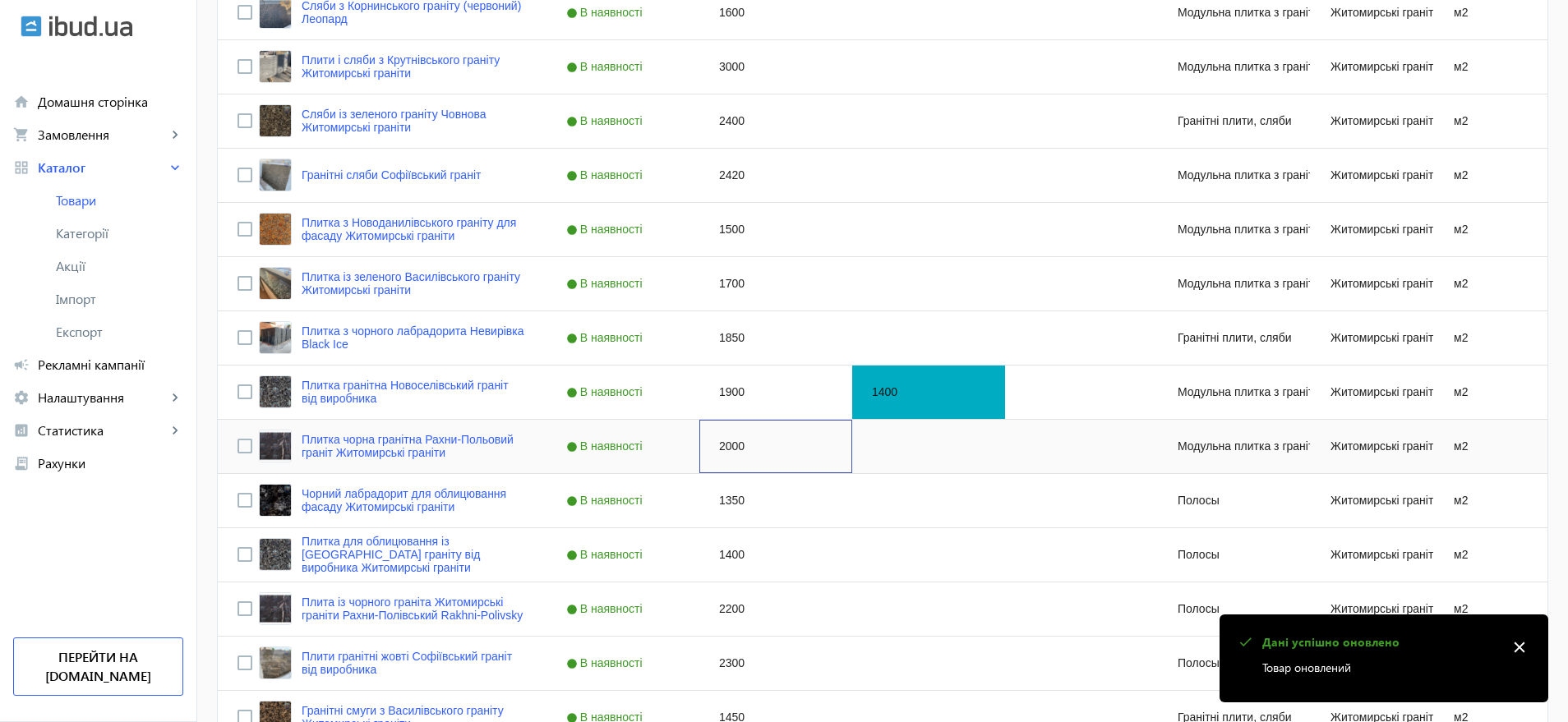
click at [721, 445] on div "2000" at bounding box center [775, 446] width 153 height 53
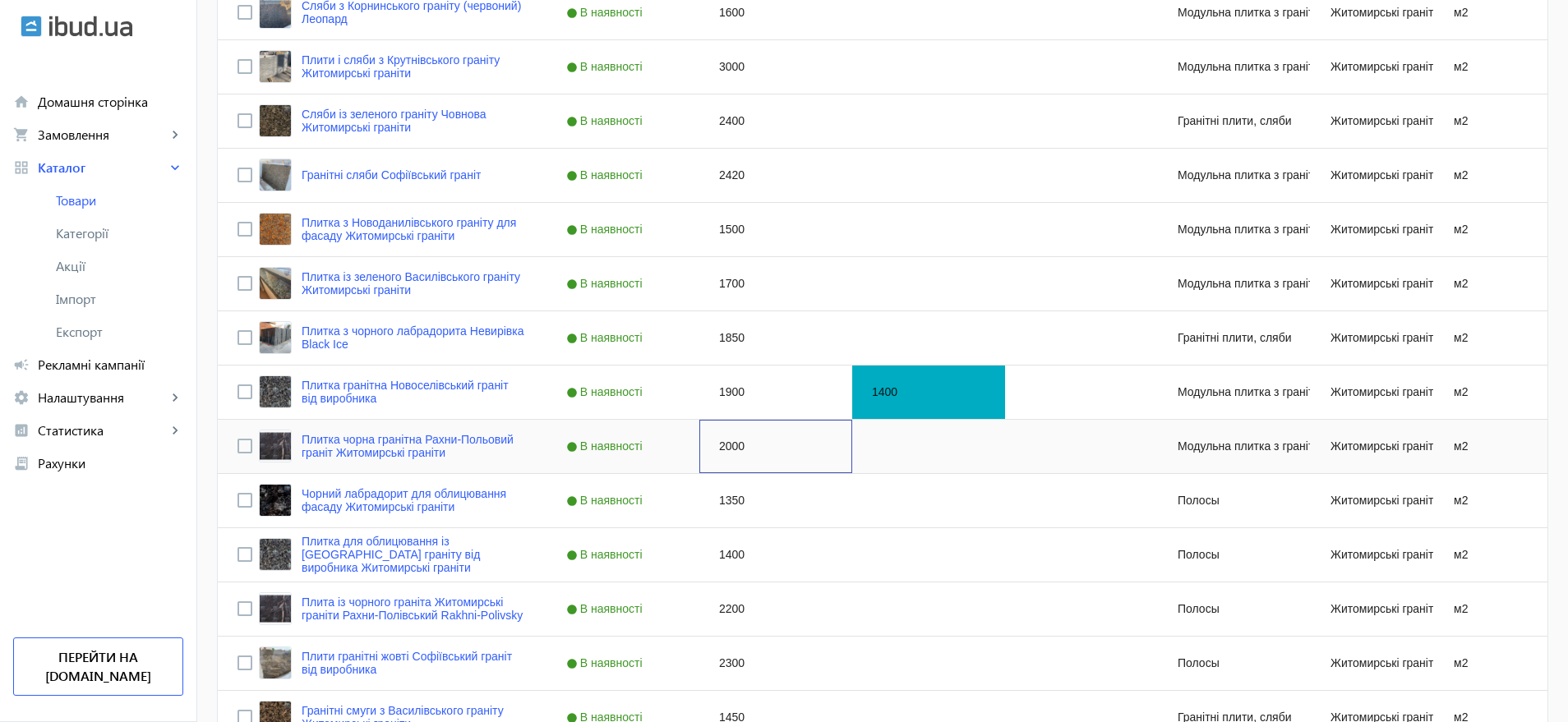
click at [721, 445] on div "2000" at bounding box center [775, 446] width 153 height 53
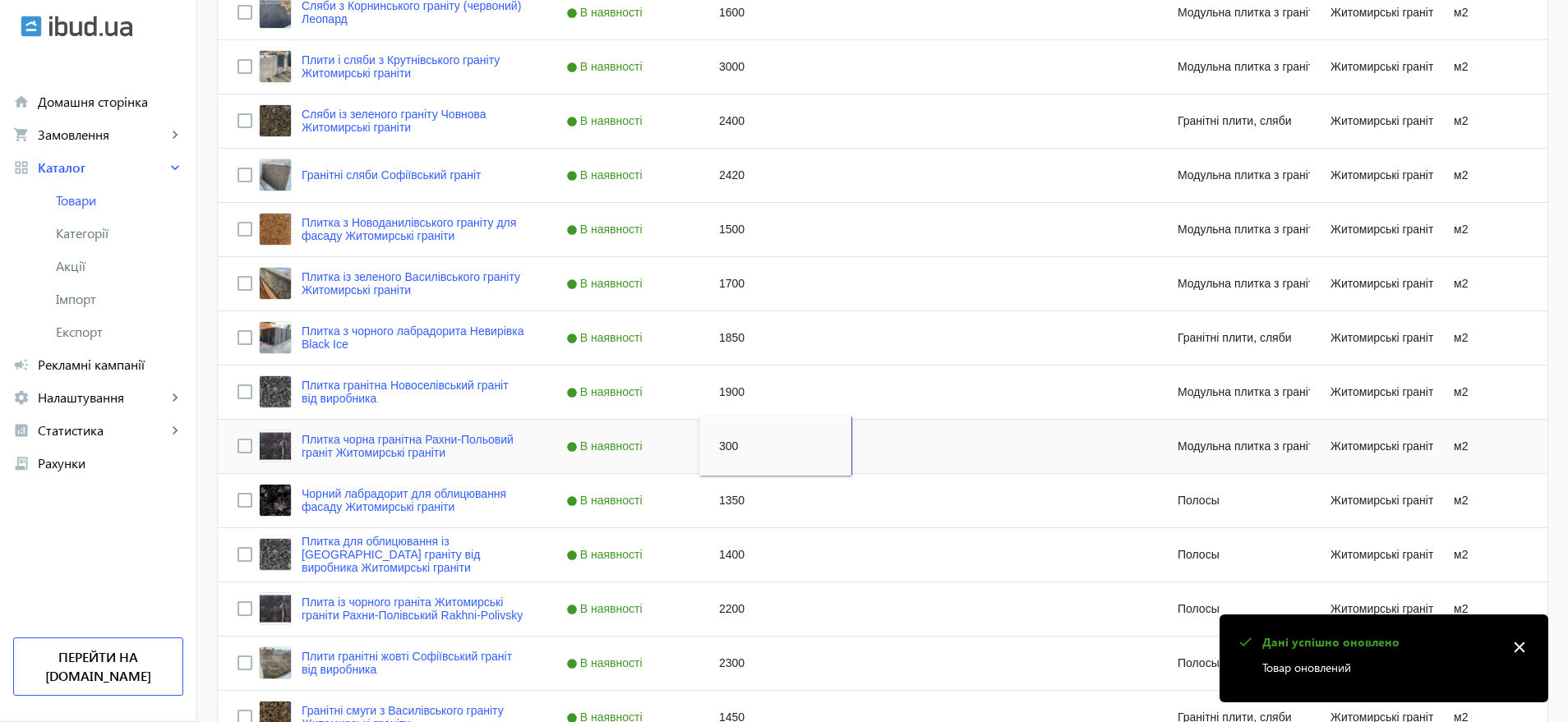
type input "3000"
click at [721, 500] on div "1350" at bounding box center [775, 501] width 153 height 53
type input "1500"
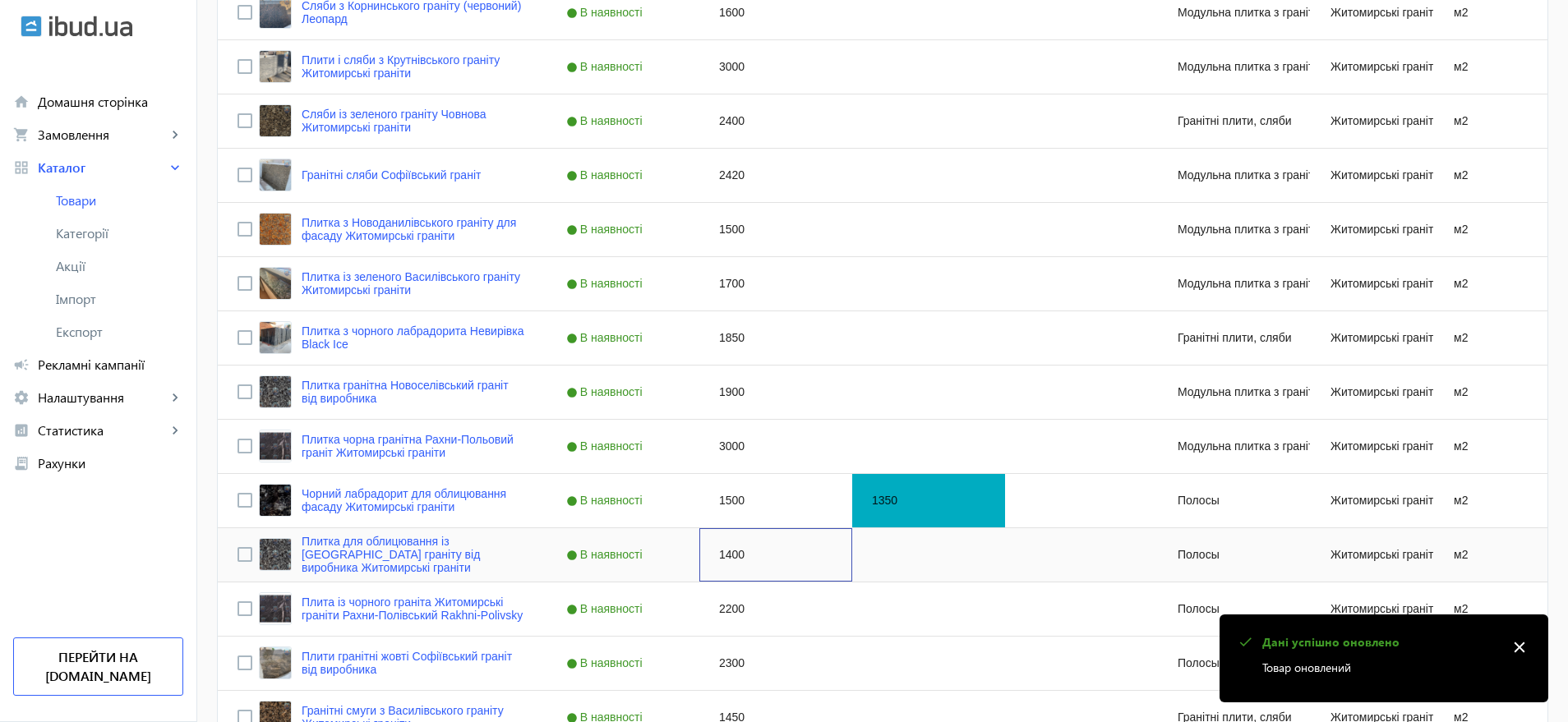
click at [732, 554] on div "1400" at bounding box center [775, 555] width 153 height 53
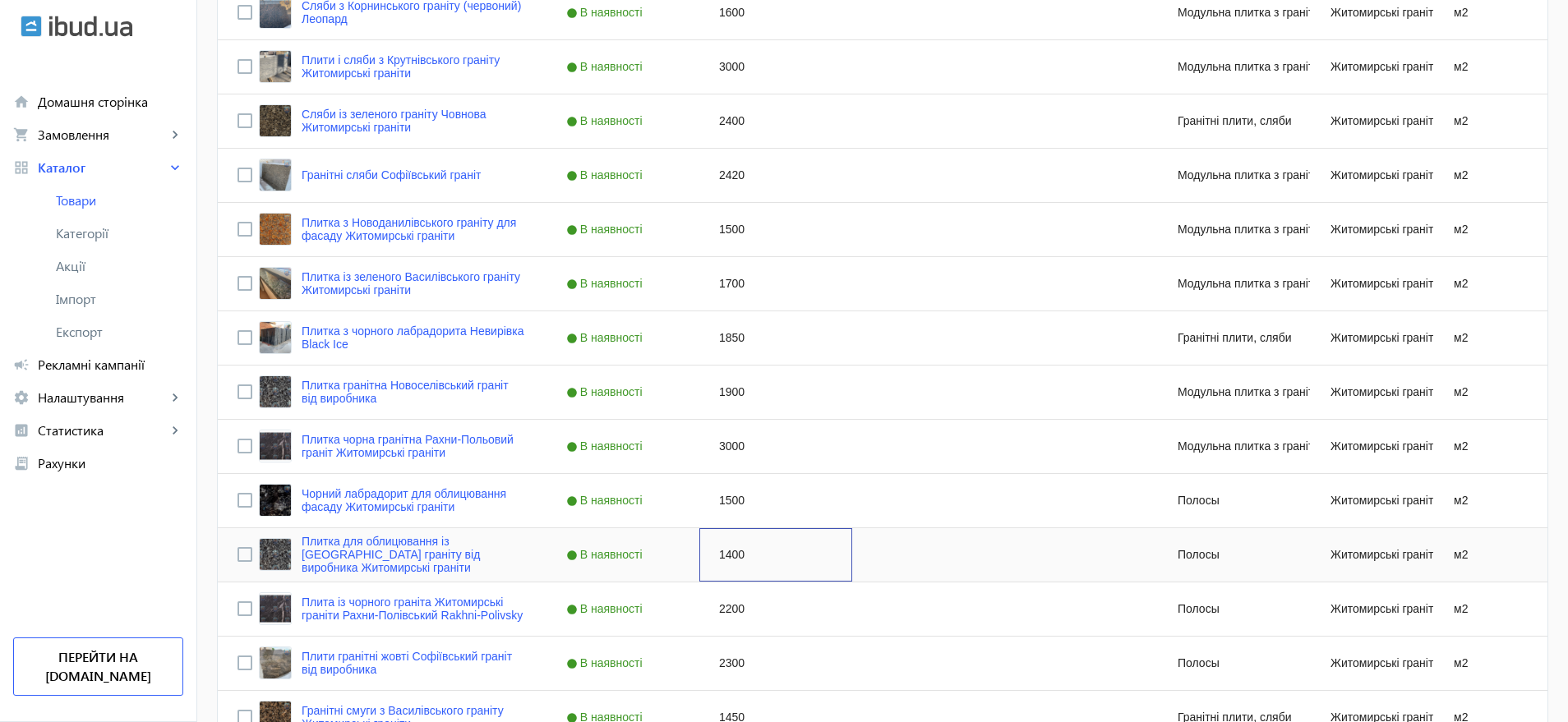
click at [732, 554] on div "1400" at bounding box center [775, 555] width 153 height 53
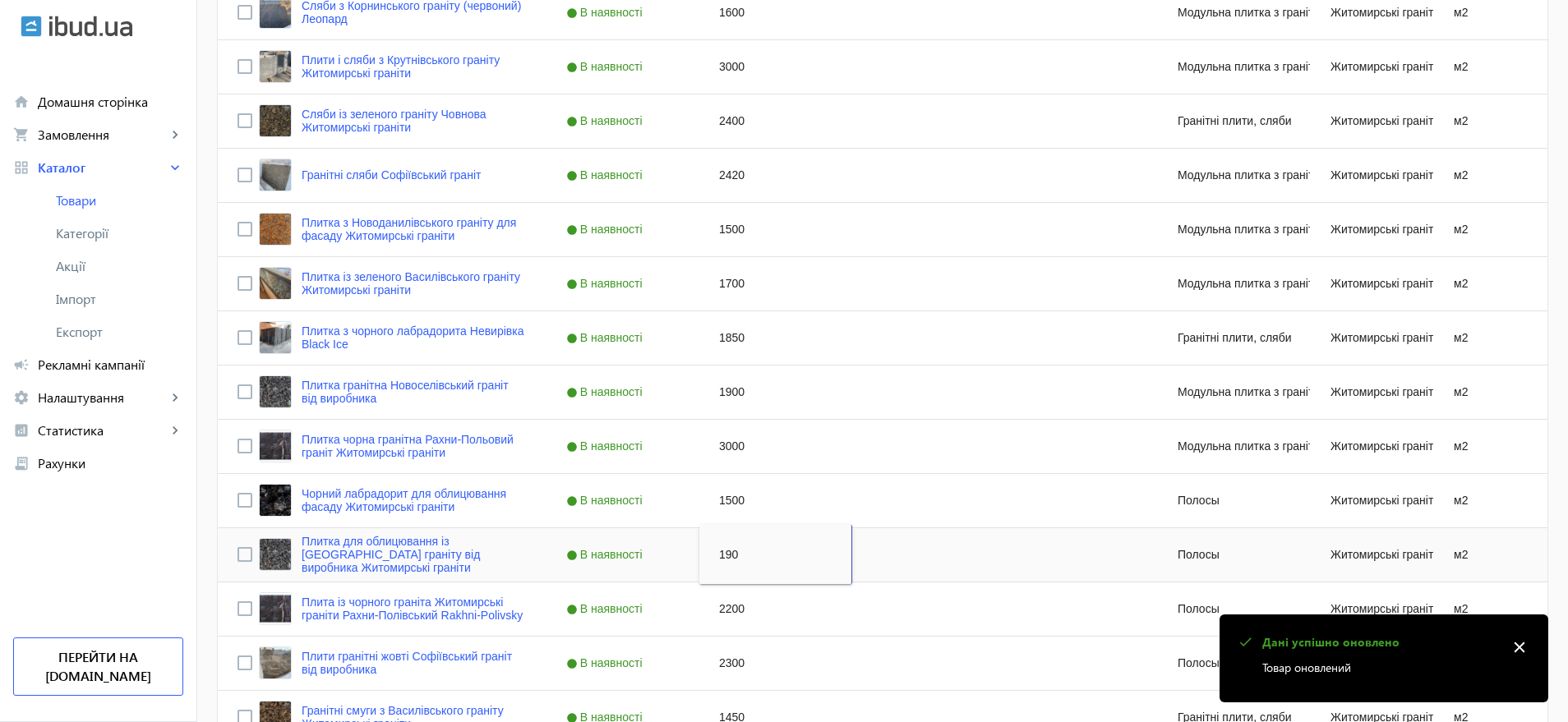
type input "1900"
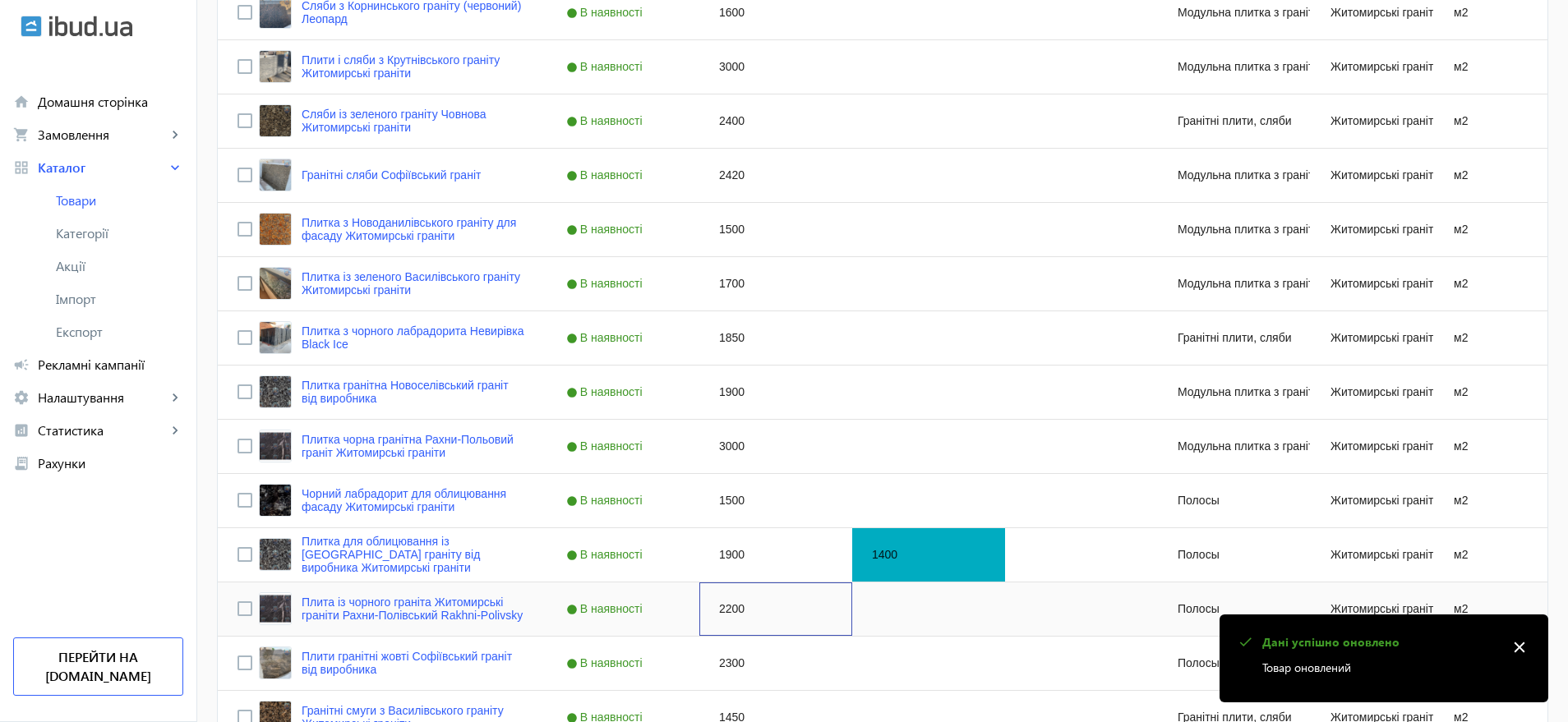
click at [723, 608] on div "2200" at bounding box center [775, 609] width 153 height 53
type input "3000"
click at [723, 666] on div "2300" at bounding box center [775, 663] width 153 height 53
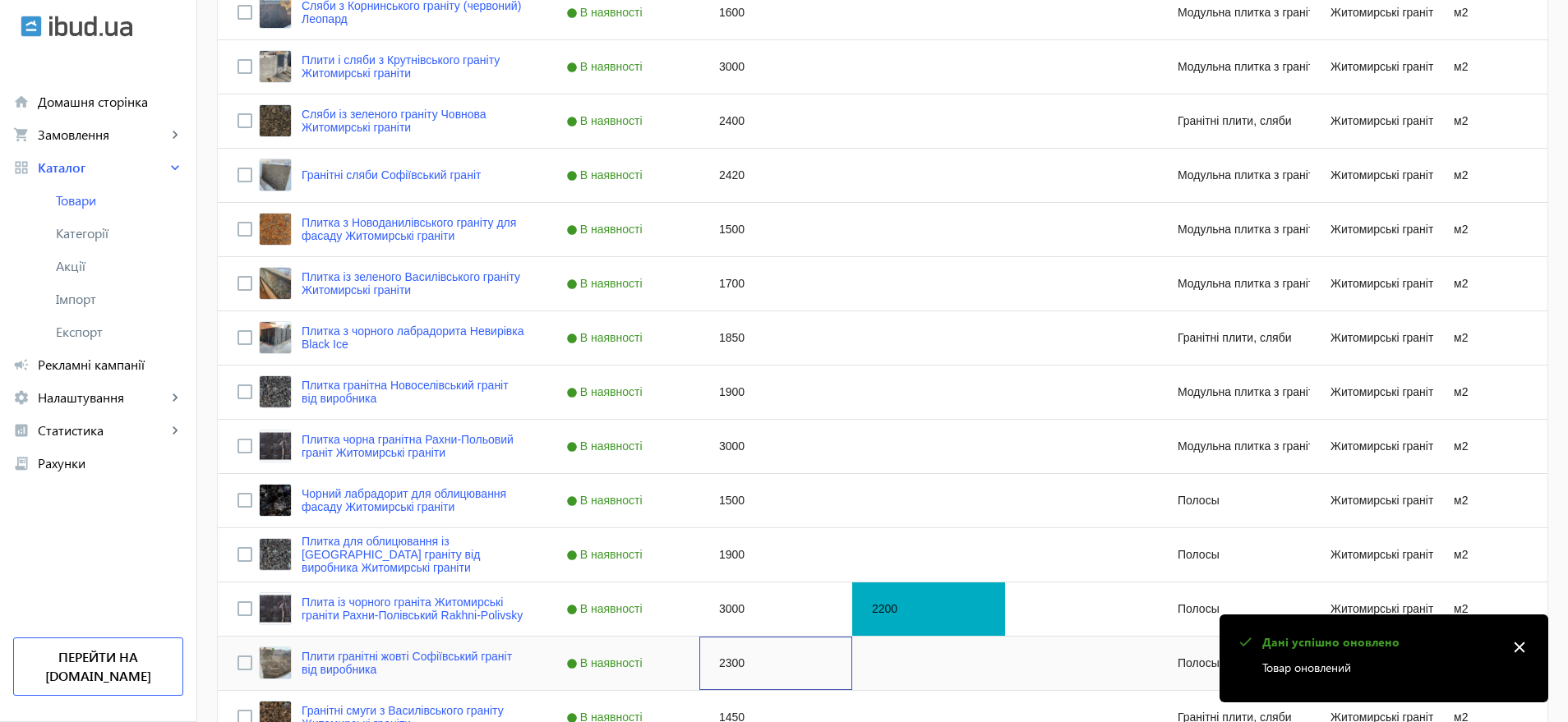
click at [723, 666] on div "2300" at bounding box center [775, 663] width 153 height 53
type input "2420"
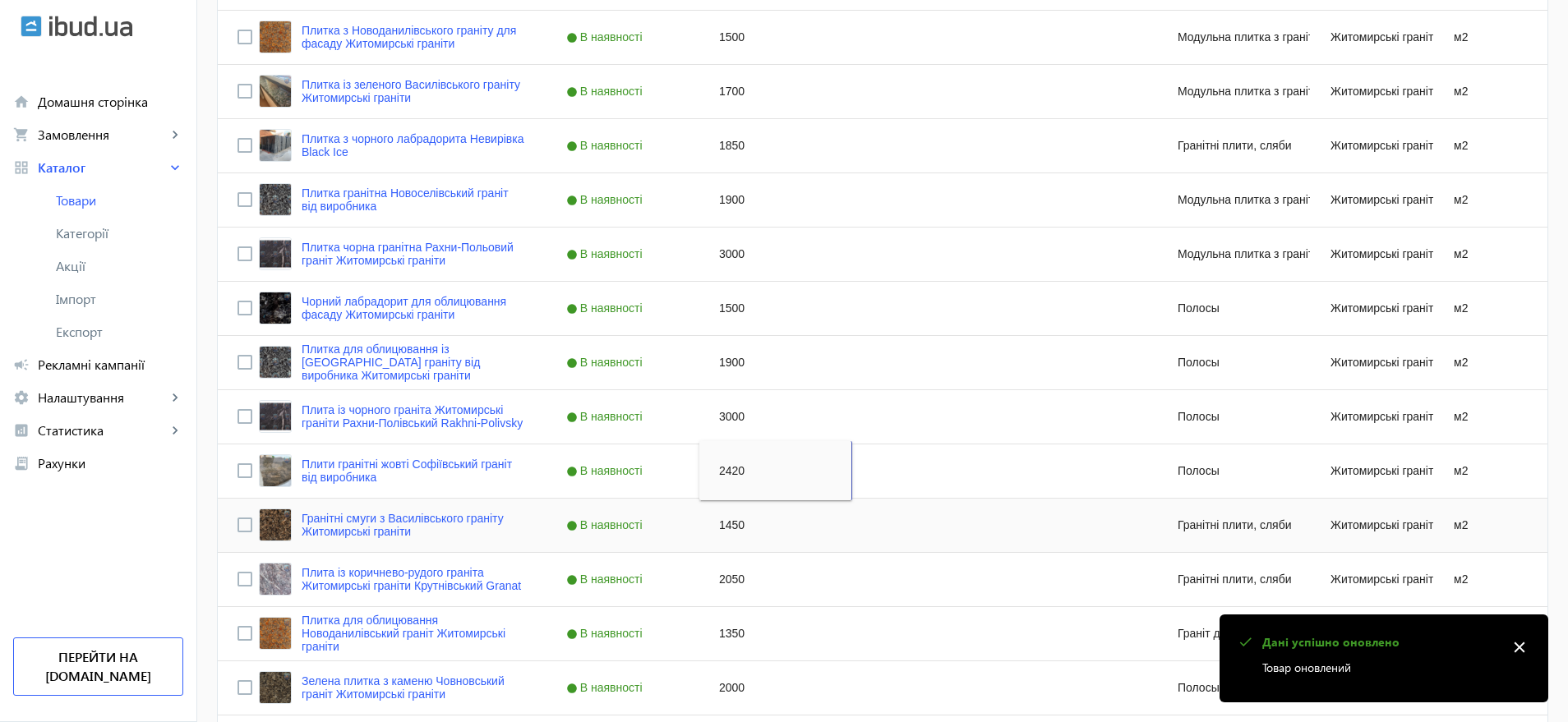
scroll to position [1232, 0]
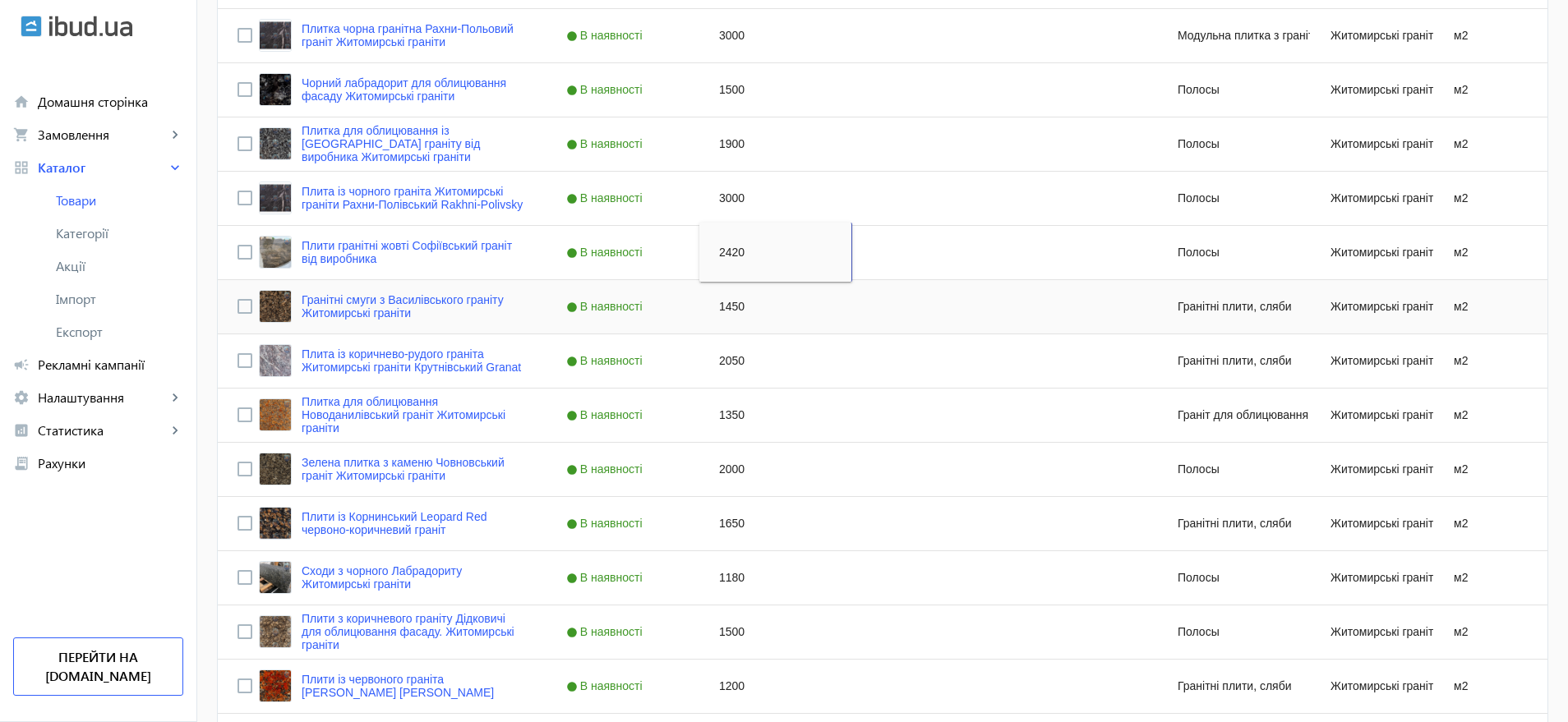
click at [720, 307] on div "1450" at bounding box center [775, 307] width 153 height 53
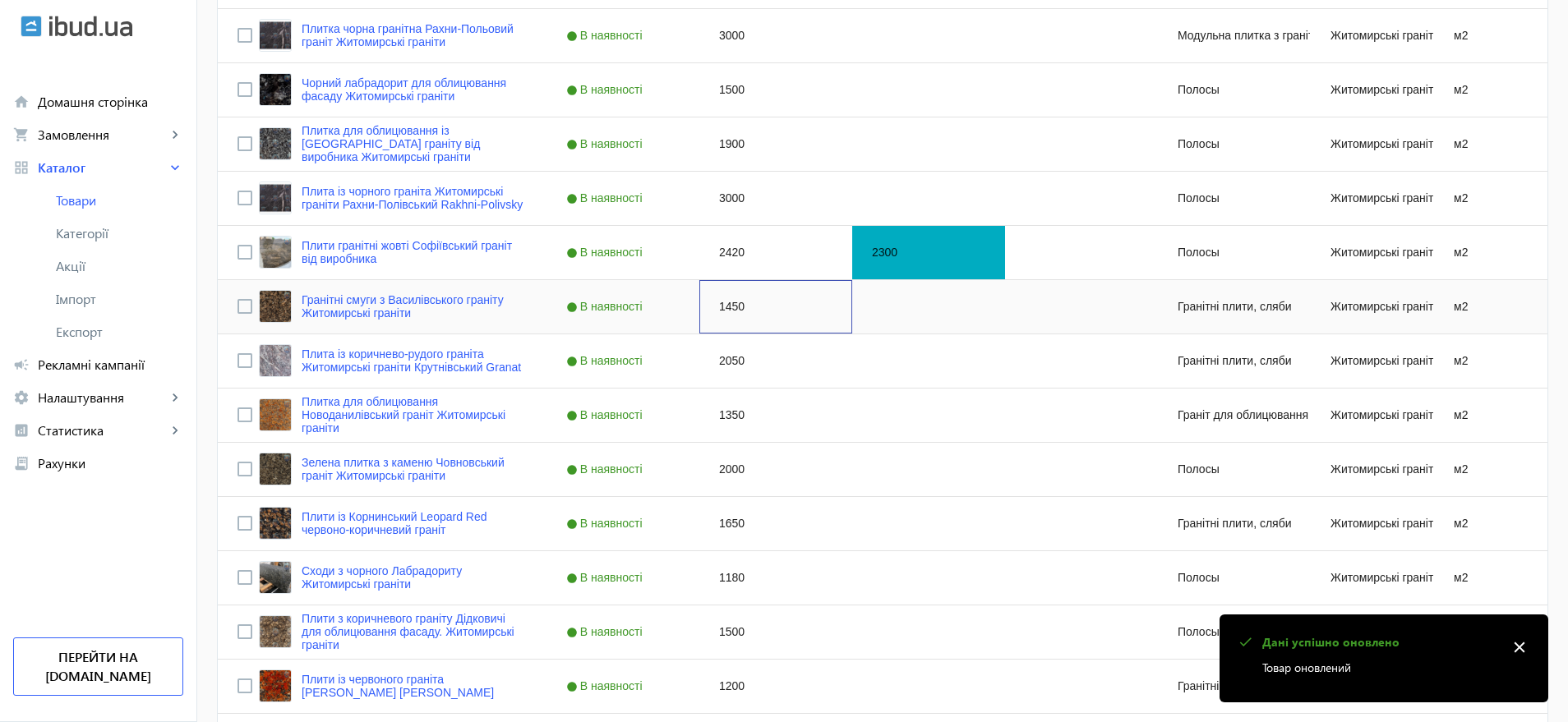
click at [720, 307] on div "1450" at bounding box center [775, 307] width 153 height 53
type input "1700"
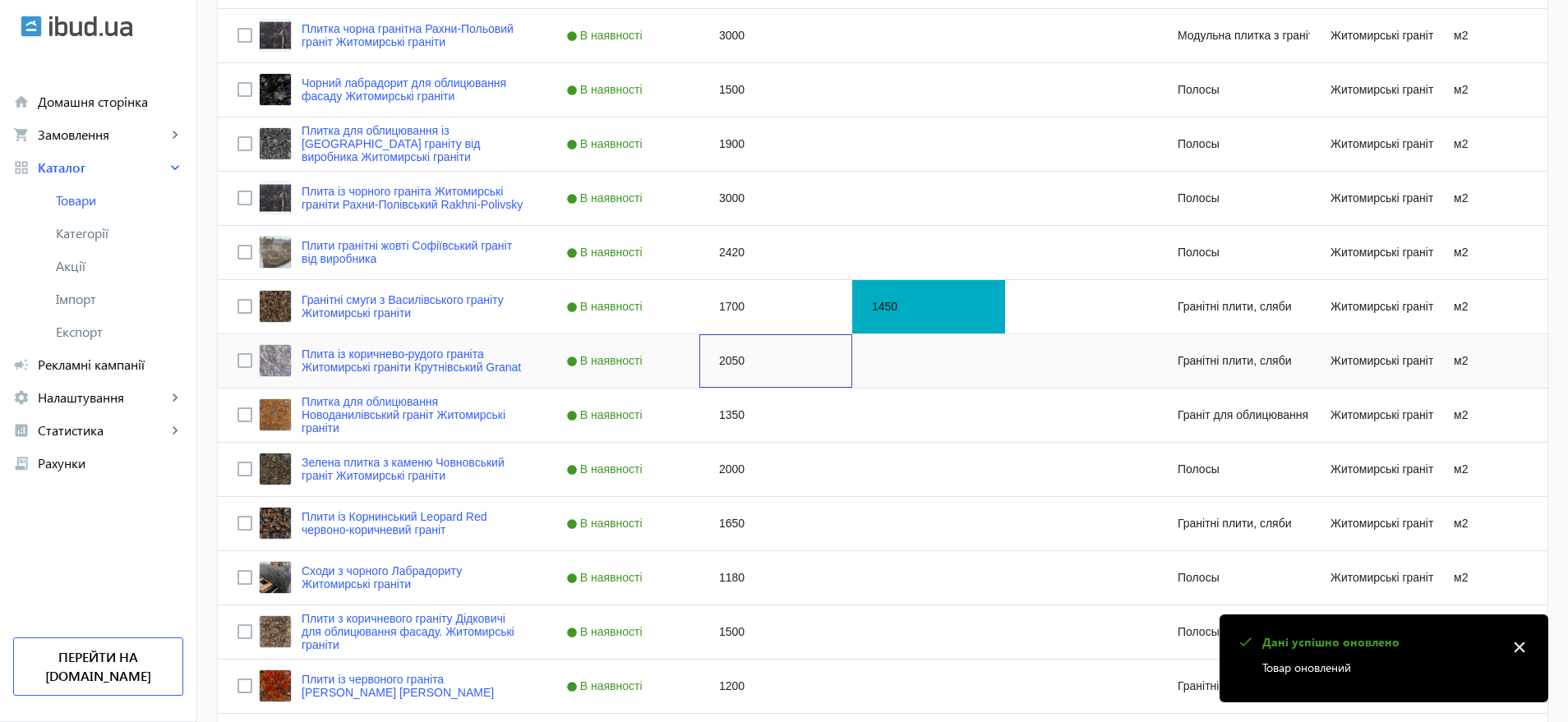
click at [722, 363] on div "2050" at bounding box center [775, 361] width 153 height 53
type input "3000"
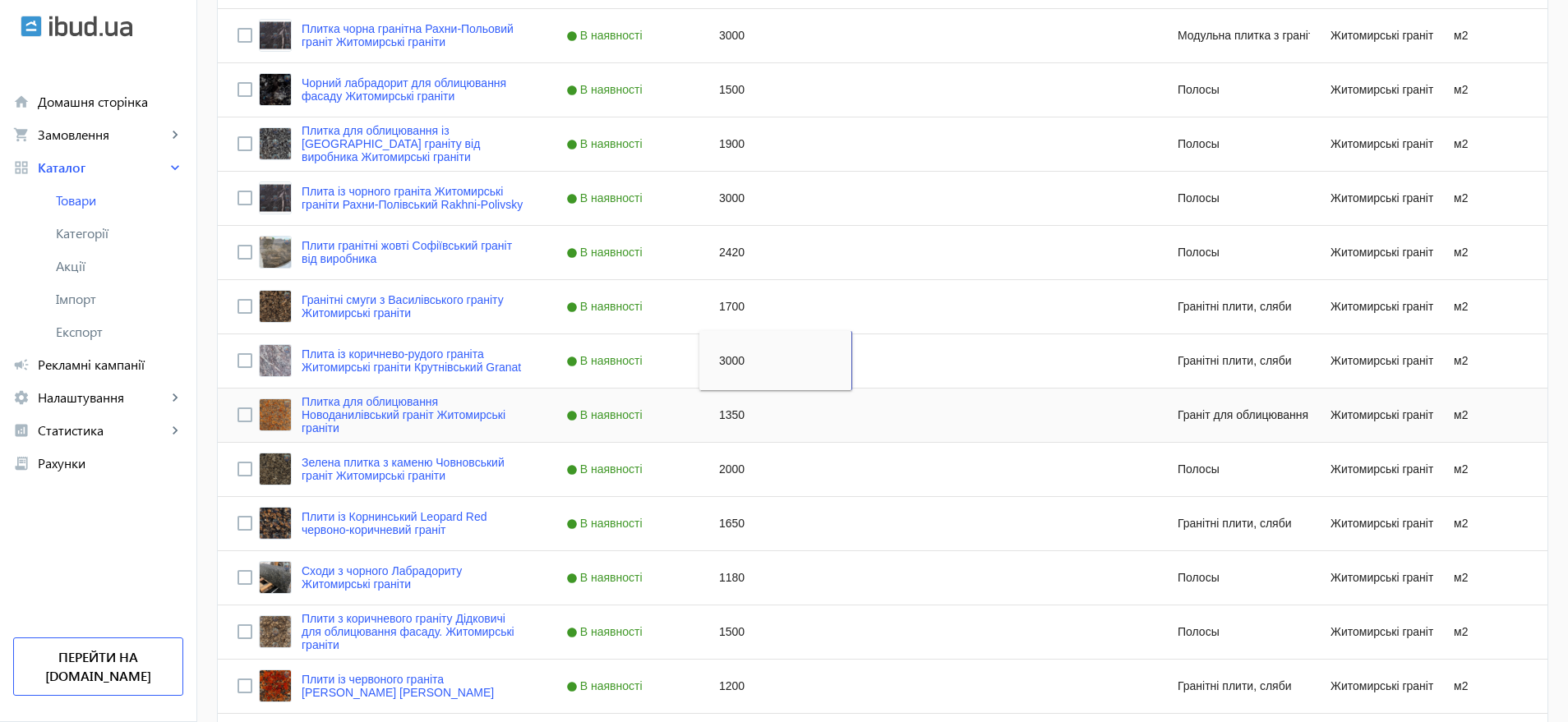
click at [723, 411] on div "1350" at bounding box center [775, 415] width 153 height 53
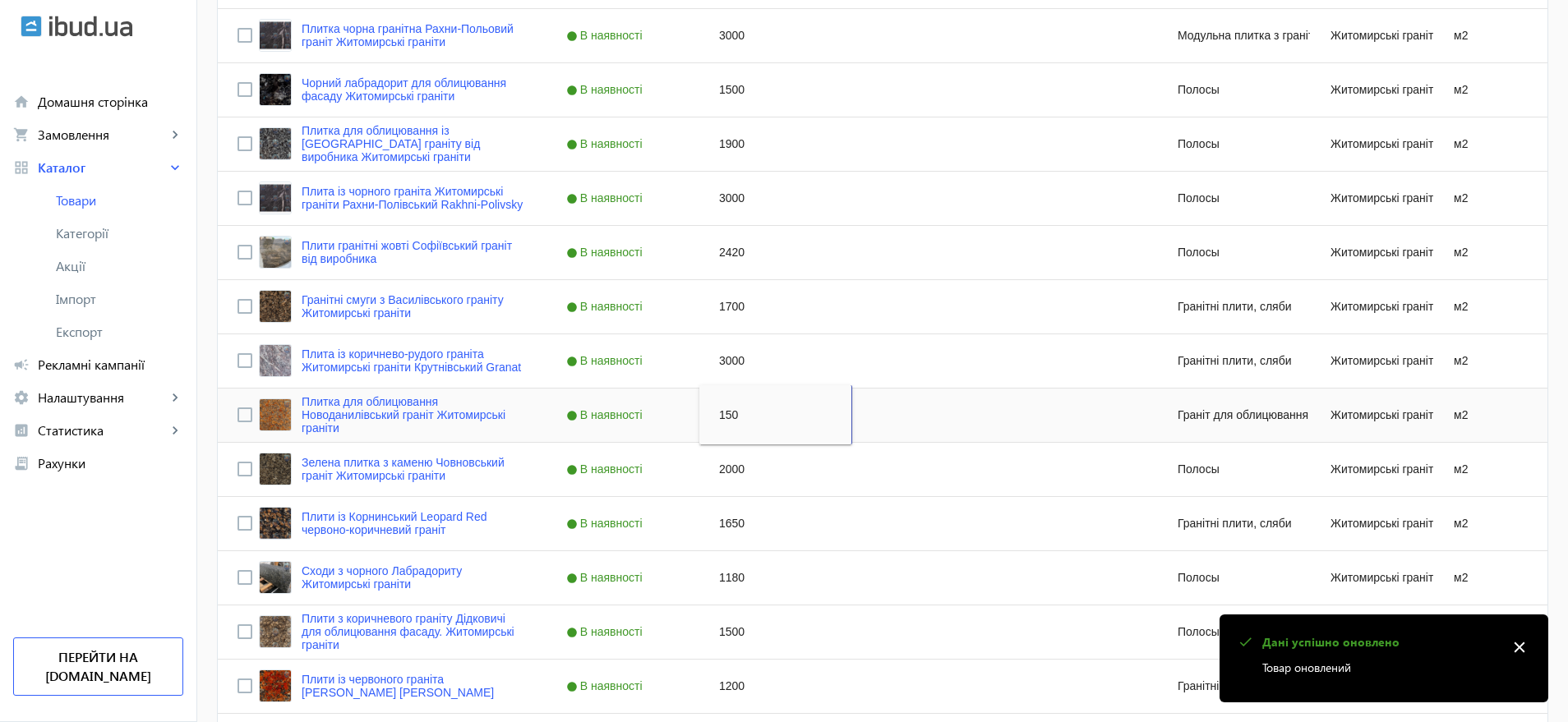
type input "1500"
click at [729, 458] on div "2000" at bounding box center [775, 469] width 153 height 53
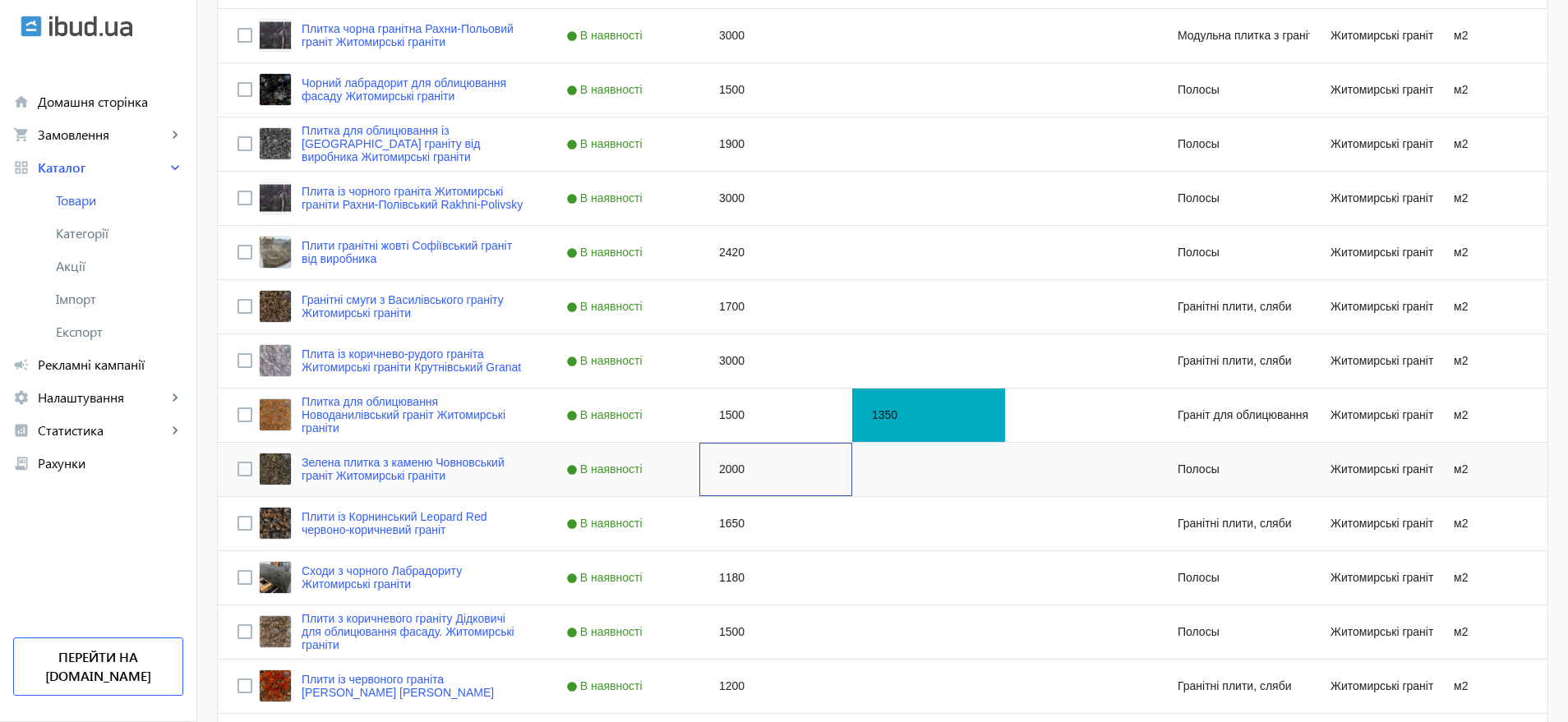
click at [729, 458] on div "2000" at bounding box center [775, 469] width 153 height 53
type input "2400"
click at [722, 518] on div "1650" at bounding box center [775, 524] width 153 height 53
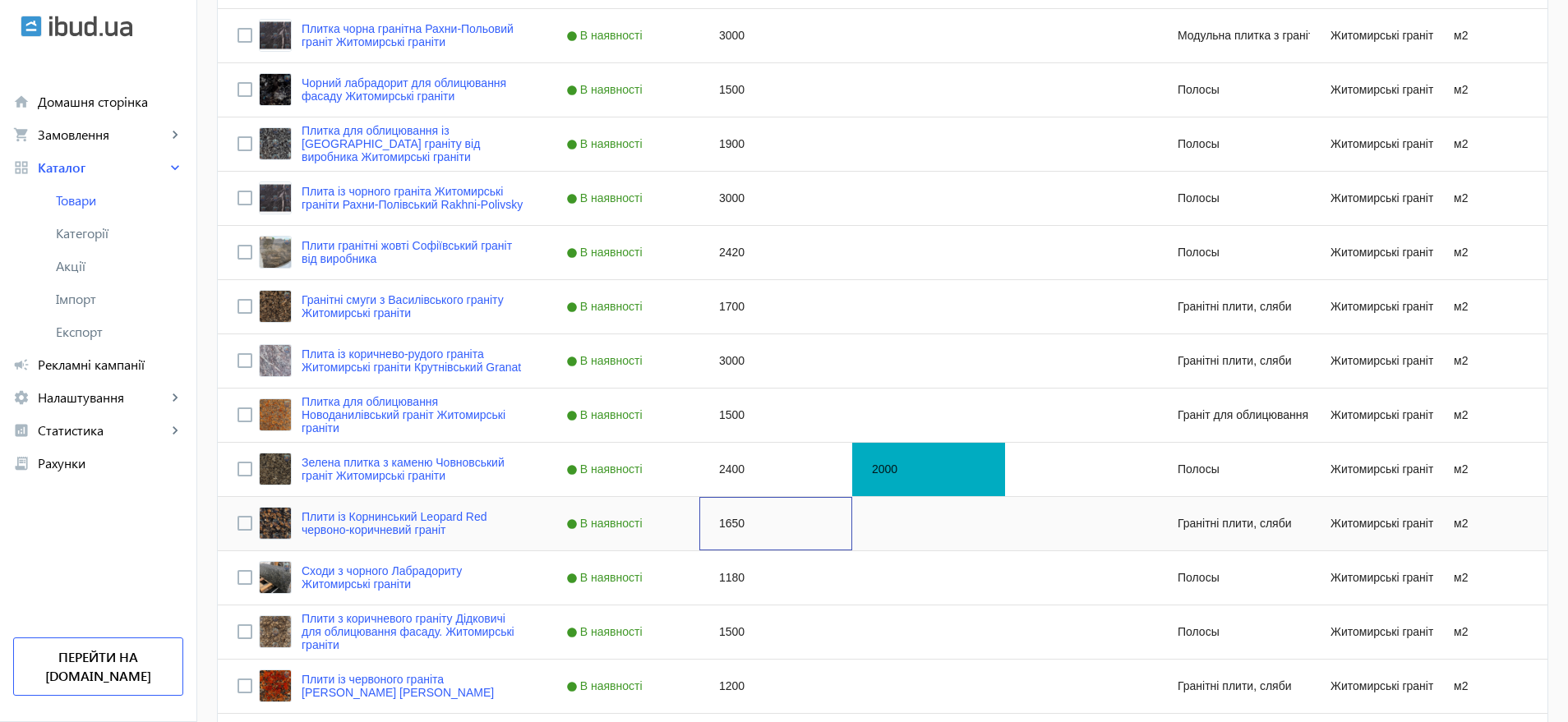
click at [722, 518] on div "1650" at bounding box center [775, 524] width 153 height 53
type input "1600"
click at [723, 582] on div "1180" at bounding box center [775, 578] width 153 height 53
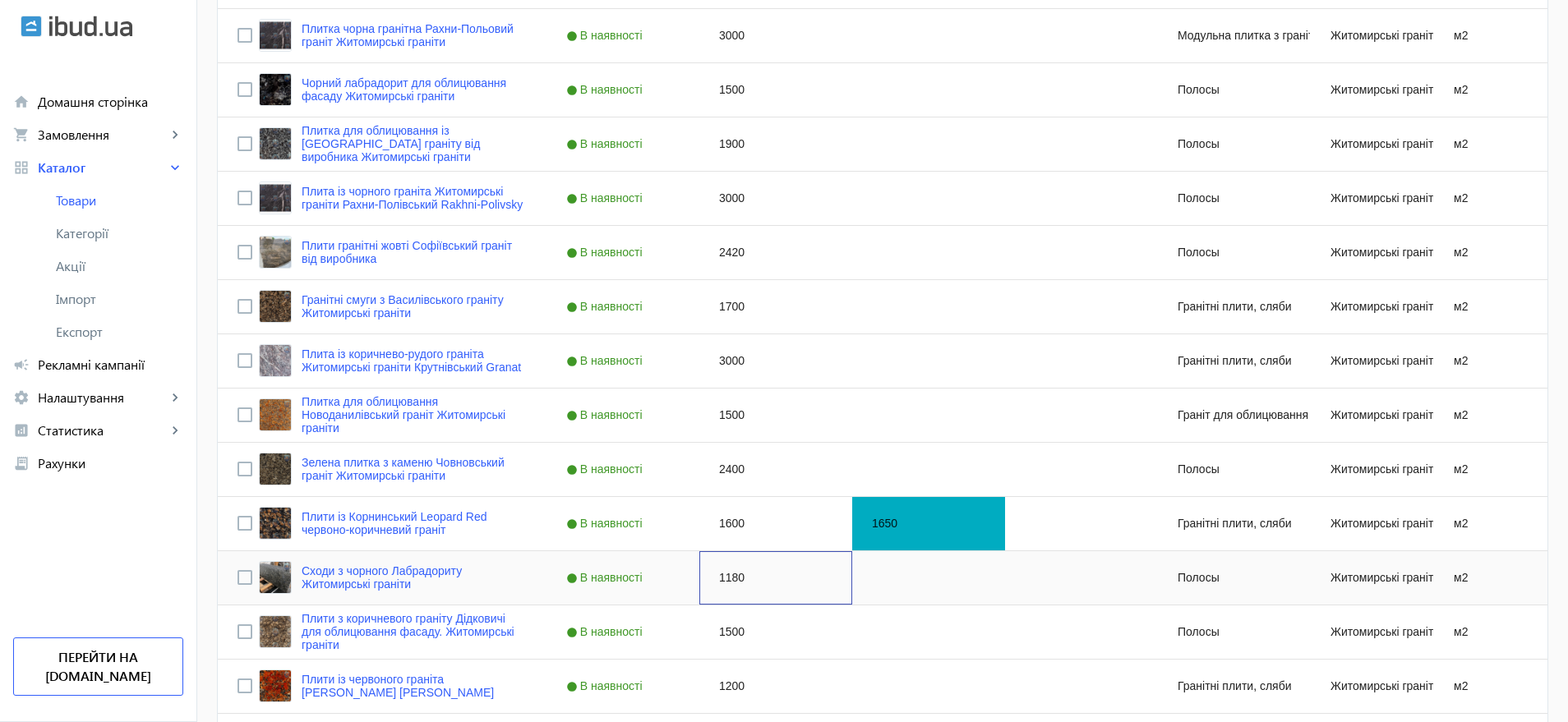
click at [723, 582] on div "1180" at bounding box center [775, 578] width 153 height 53
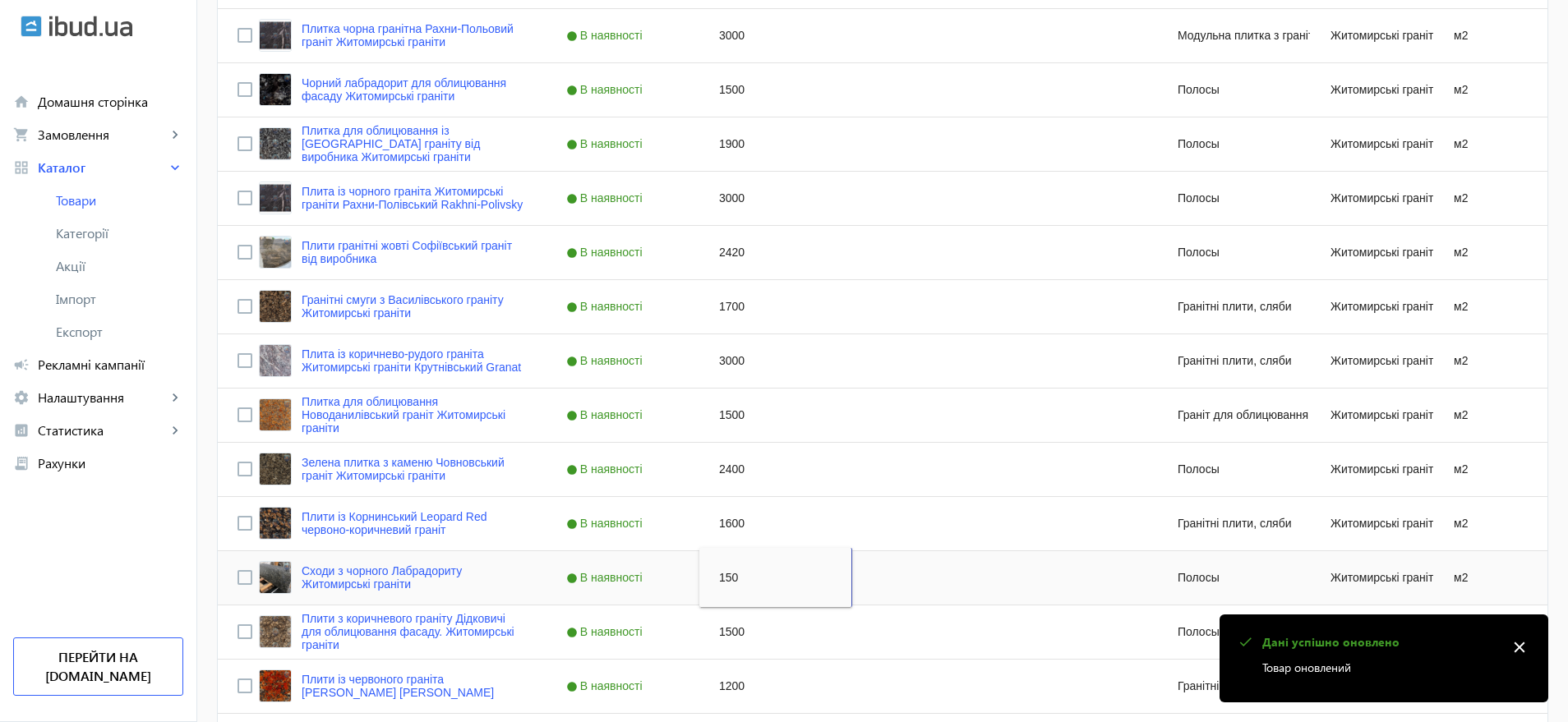
type input "1500"
click at [721, 629] on div "1500" at bounding box center [775, 632] width 153 height 53
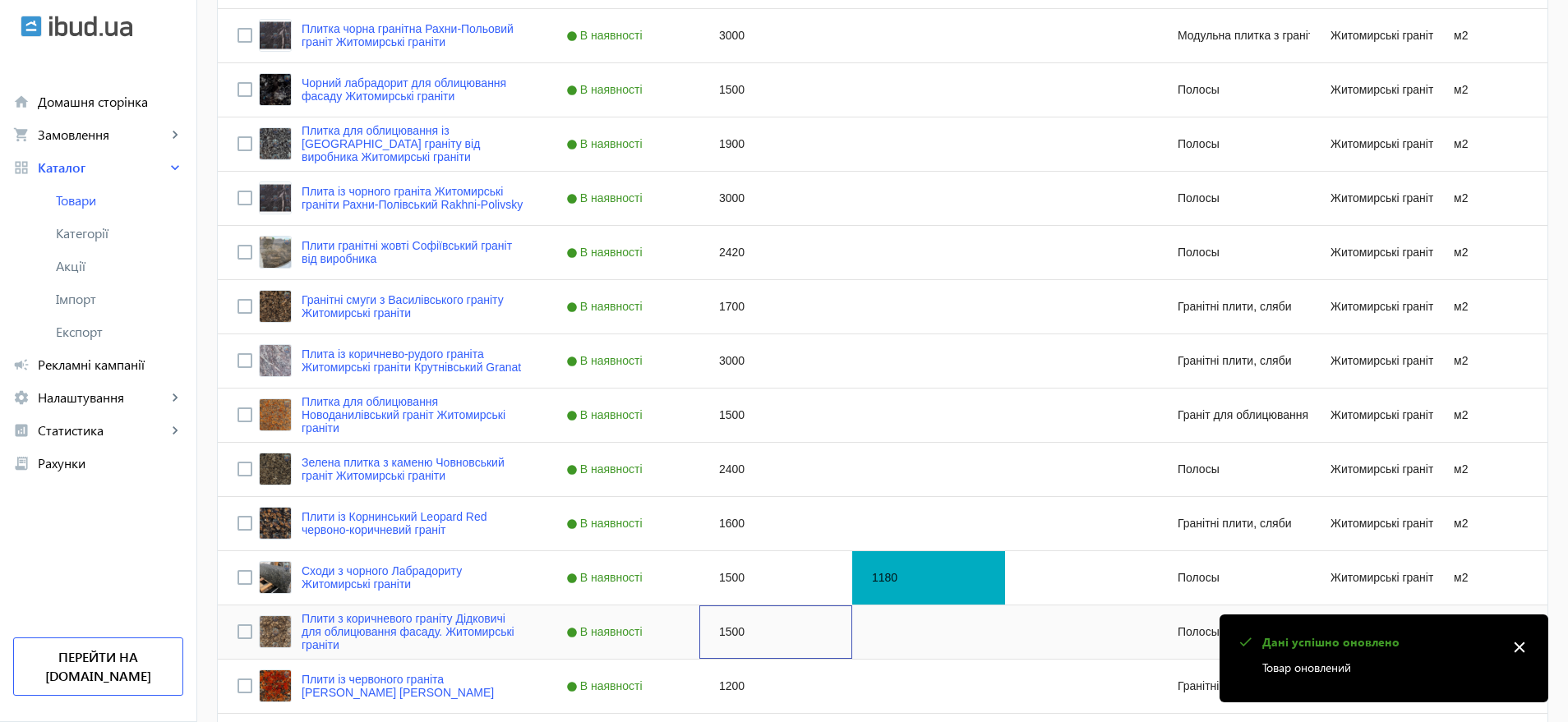
click at [721, 629] on div "1500" at bounding box center [775, 632] width 153 height 53
type input "1950"
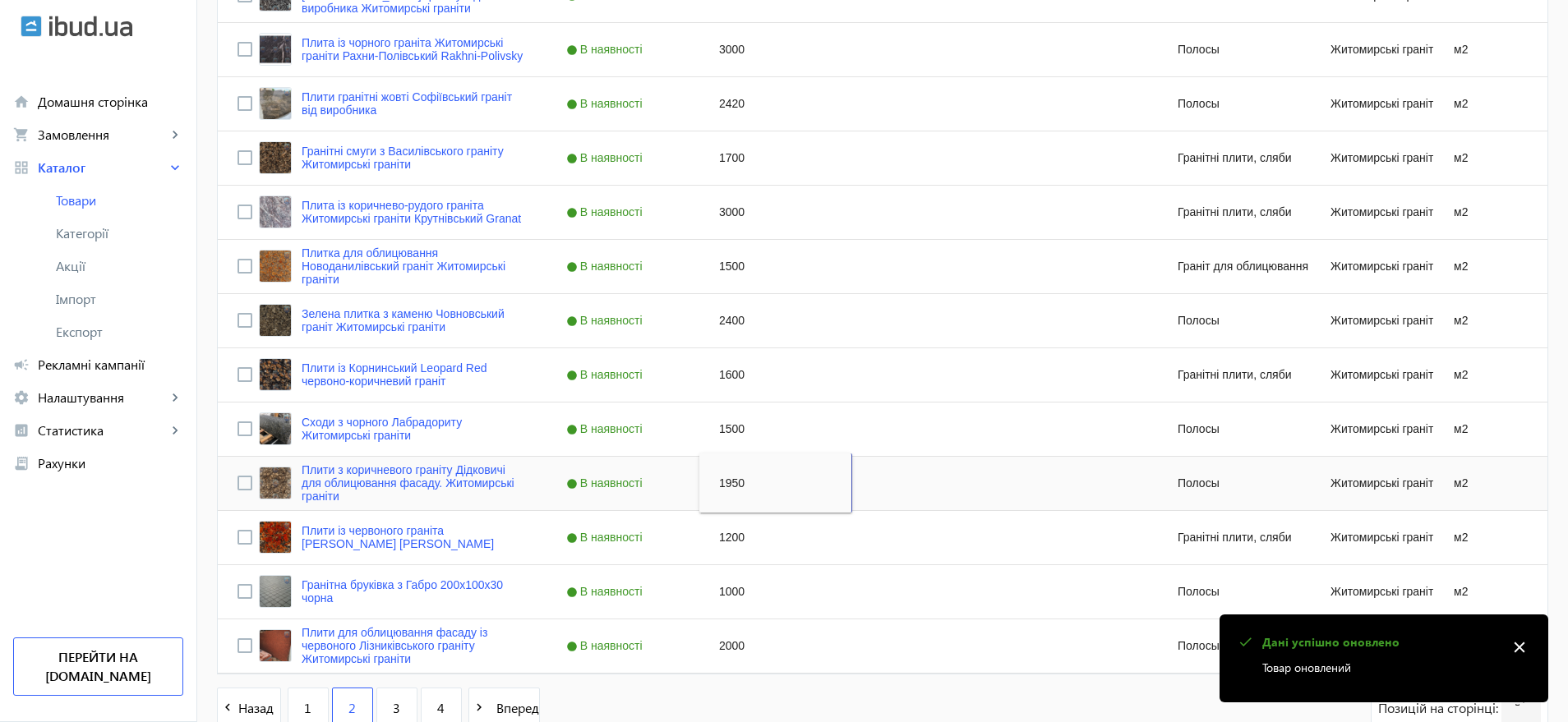
scroll to position [1480, 0]
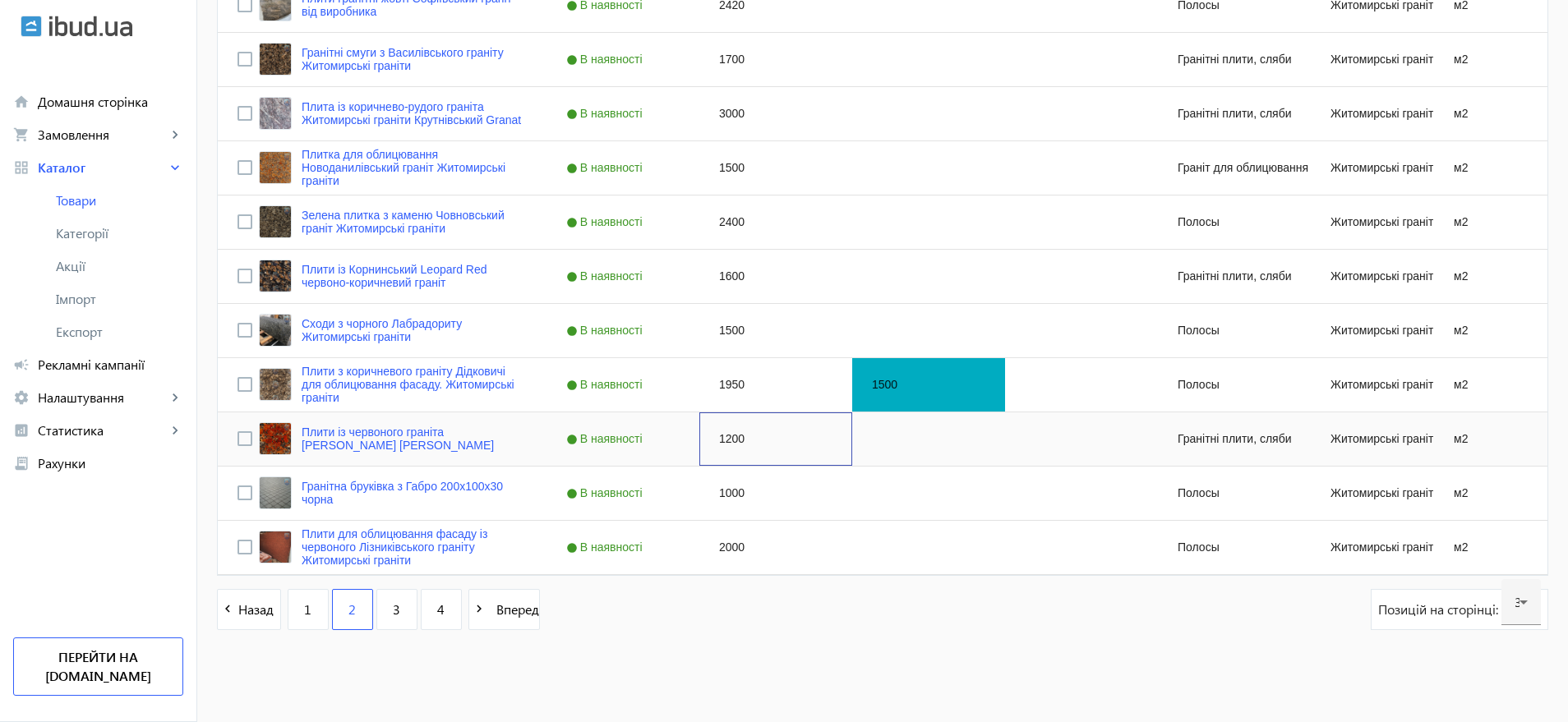
click at [737, 437] on div "1200" at bounding box center [775, 439] width 153 height 53
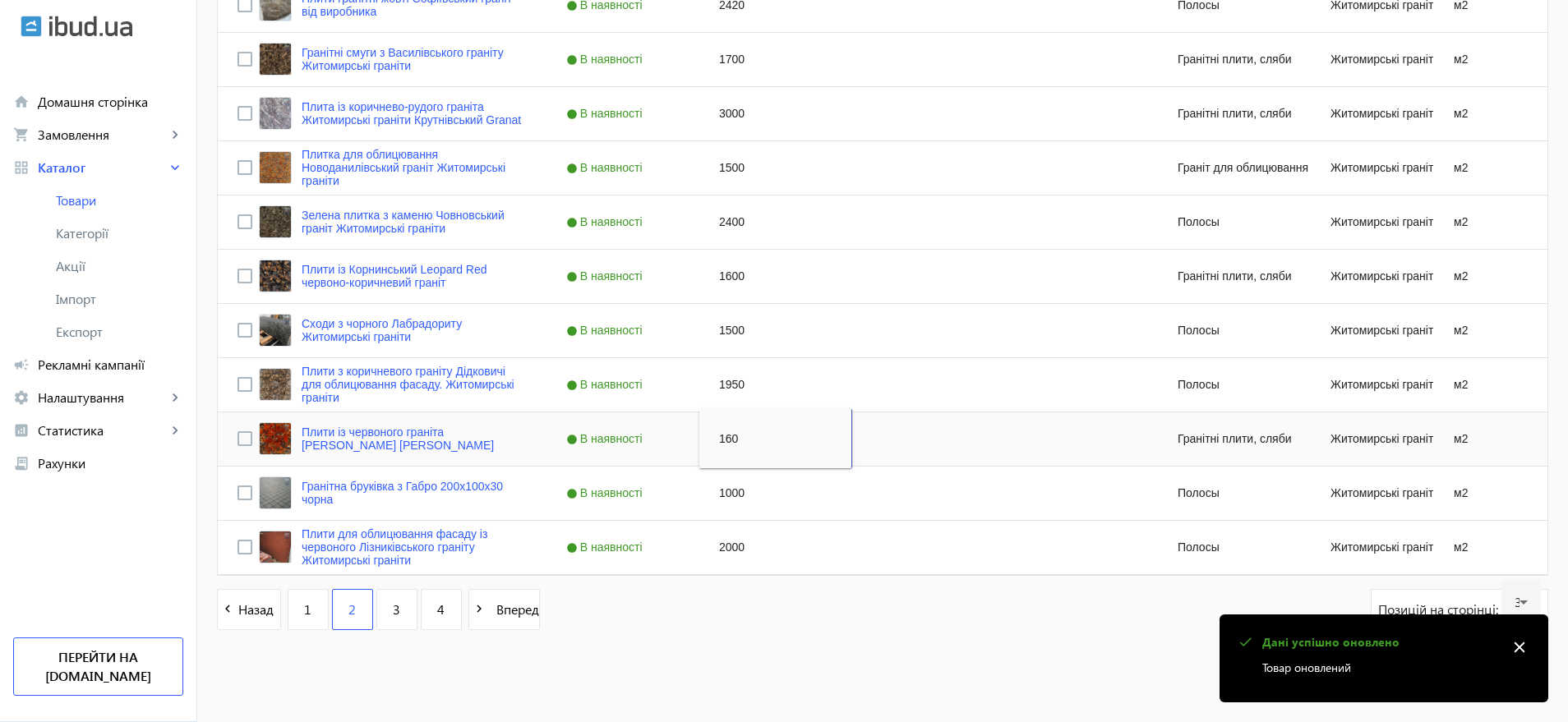
type input "1600"
click at [726, 491] on div "1000" at bounding box center [775, 493] width 153 height 53
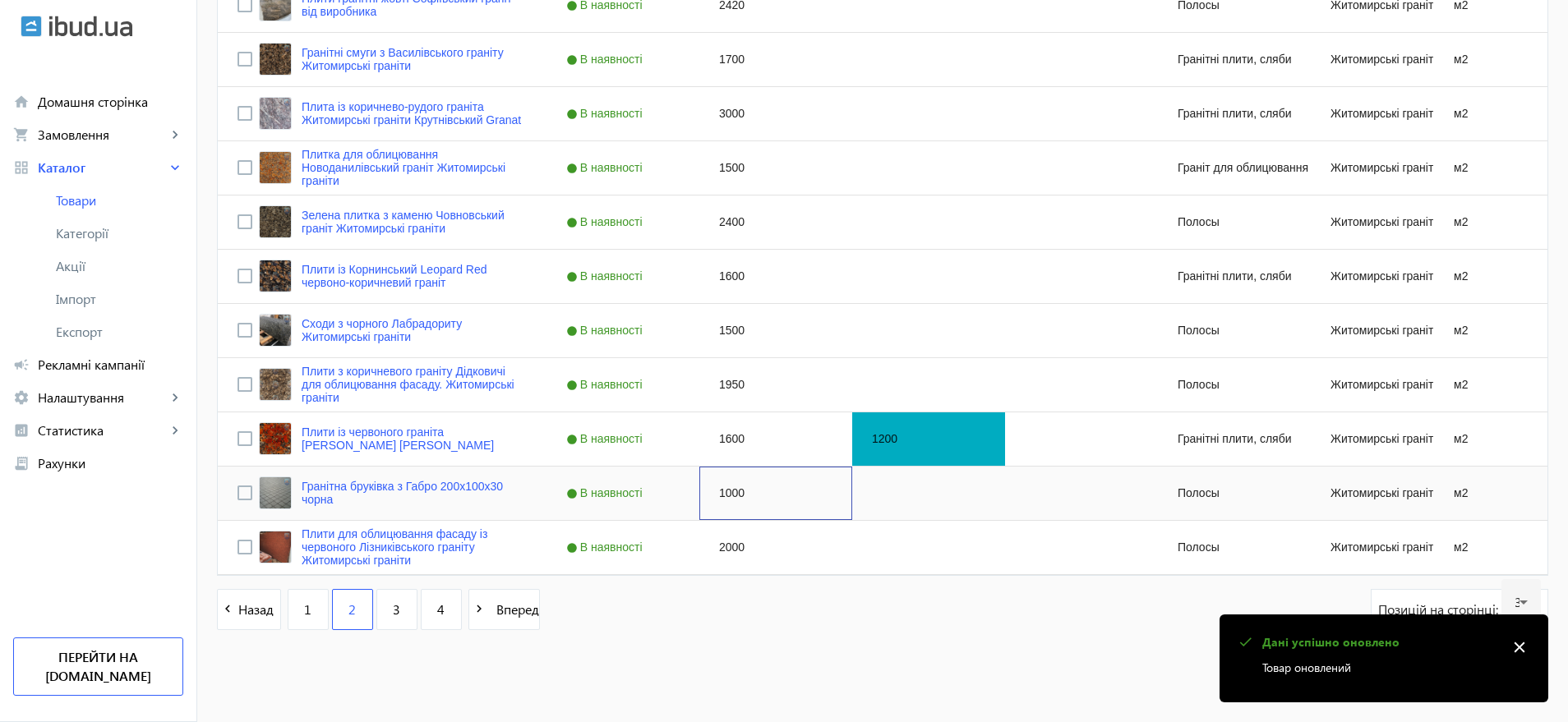
click at [726, 491] on div "1000" at bounding box center [775, 493] width 153 height 53
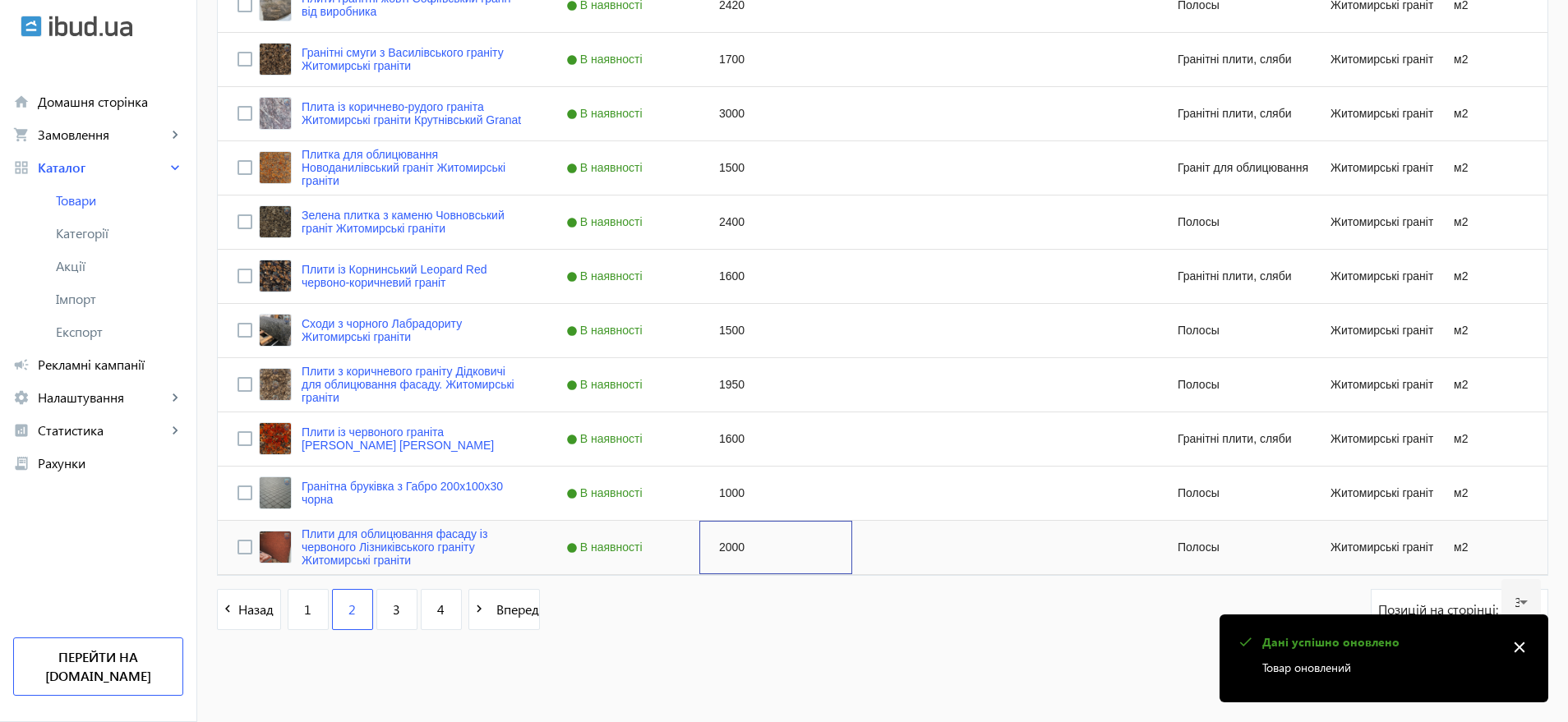
click at [734, 547] on div "2000" at bounding box center [775, 548] width 153 height 53
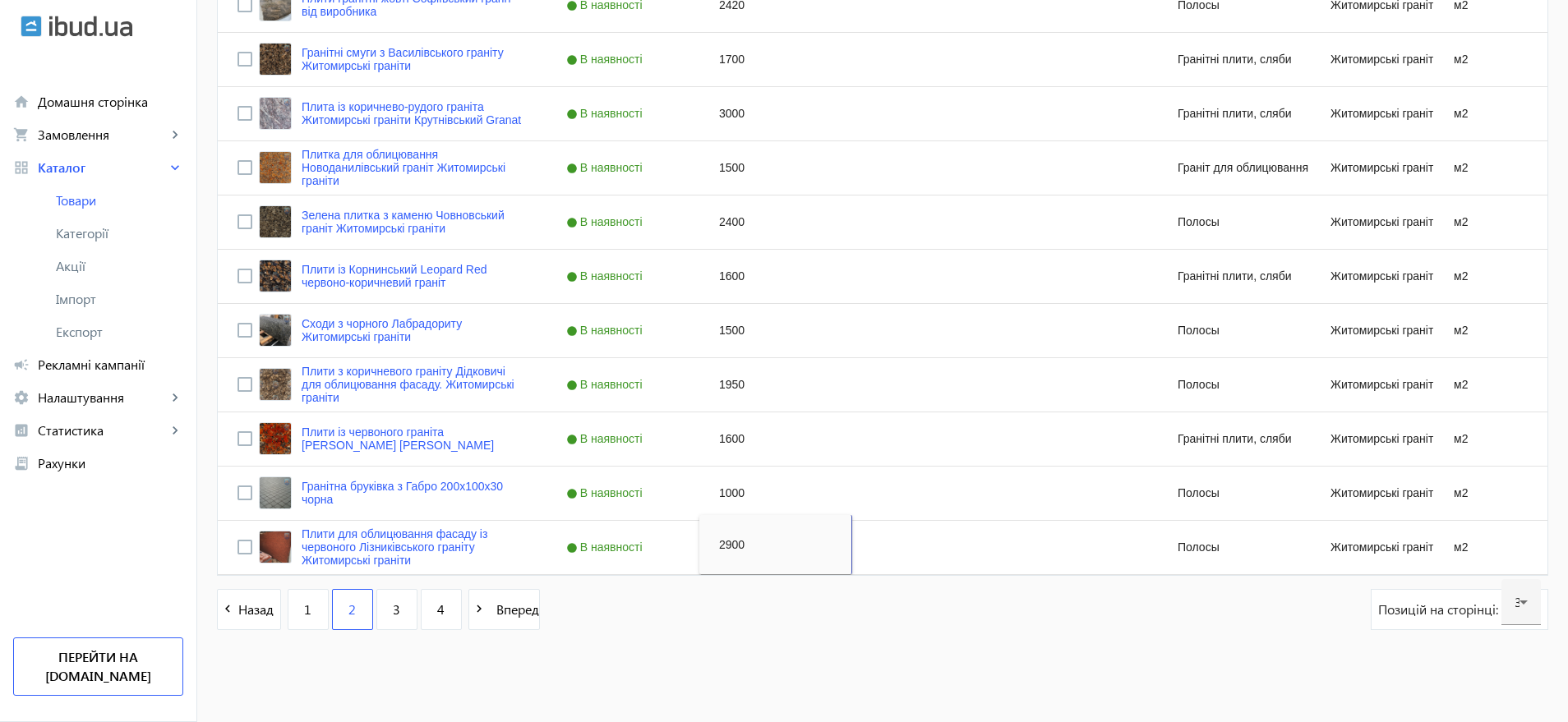
type input "2900"
click at [633, 637] on div "navigate_before Назад 1 2 3 4 navigate_next Вперед Позицій на сторінці: 30" at bounding box center [883, 617] width 1332 height 57
click at [381, 611] on link "3" at bounding box center [397, 609] width 41 height 41
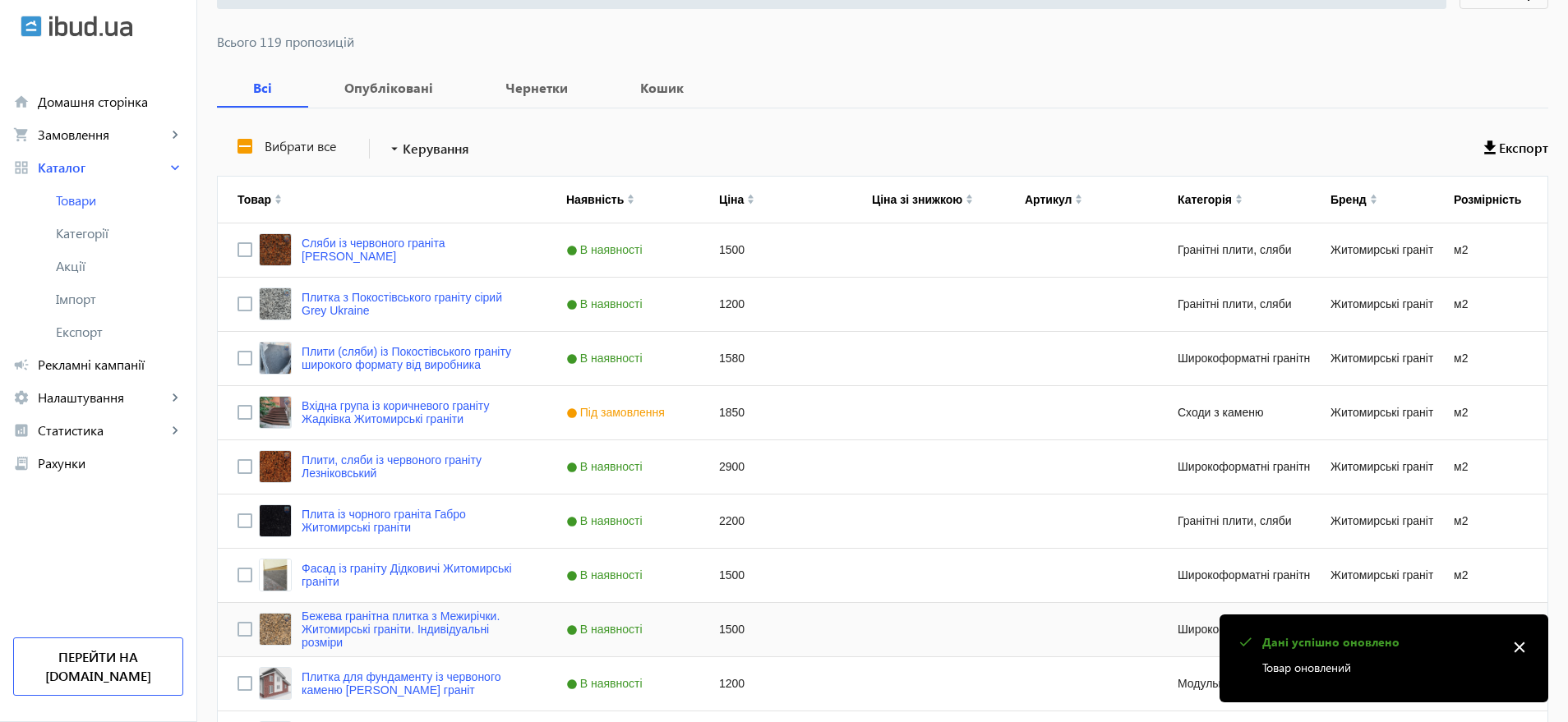
scroll to position [205, 0]
click at [732, 255] on div "1500" at bounding box center [775, 249] width 153 height 53
click at [732, 254] on div "1500" at bounding box center [775, 249] width 153 height 53
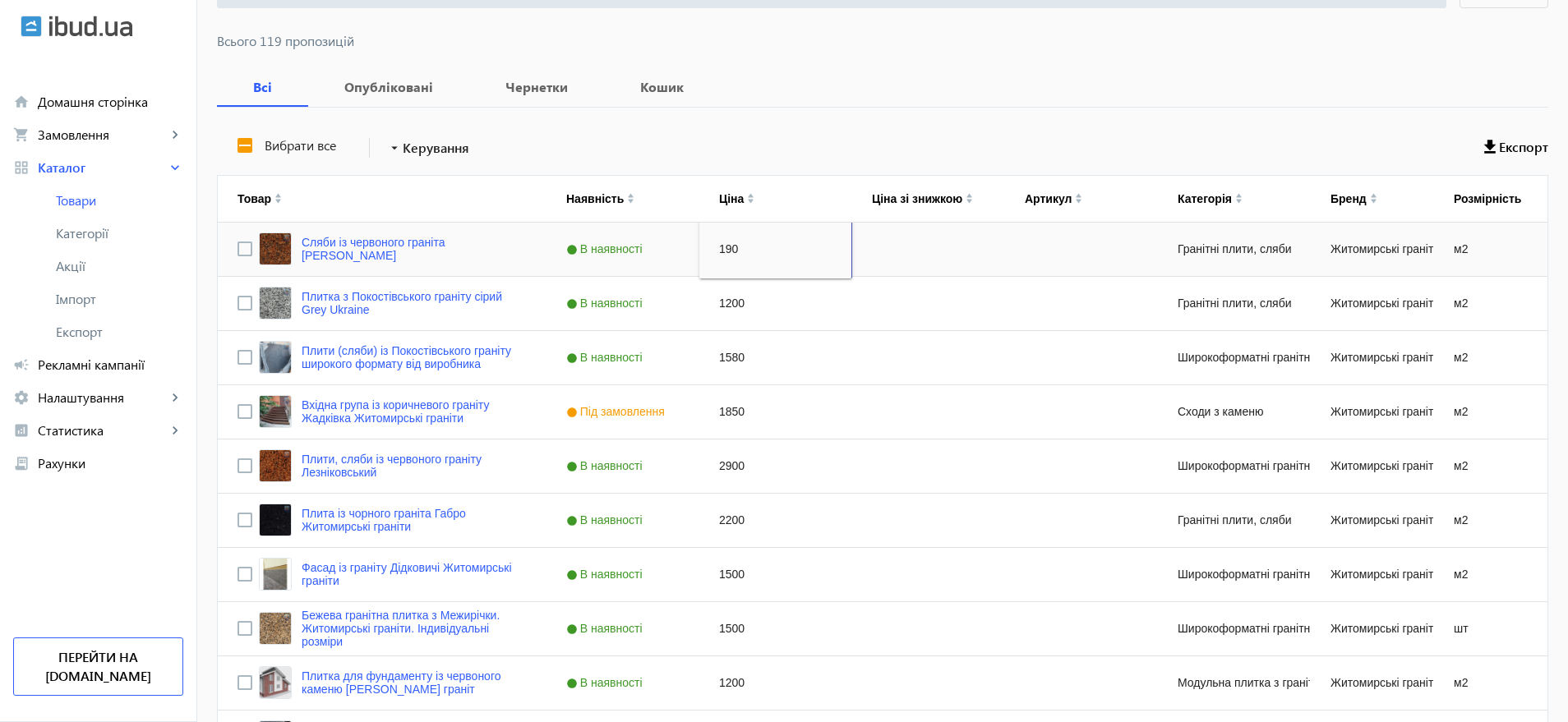
type input "1900"
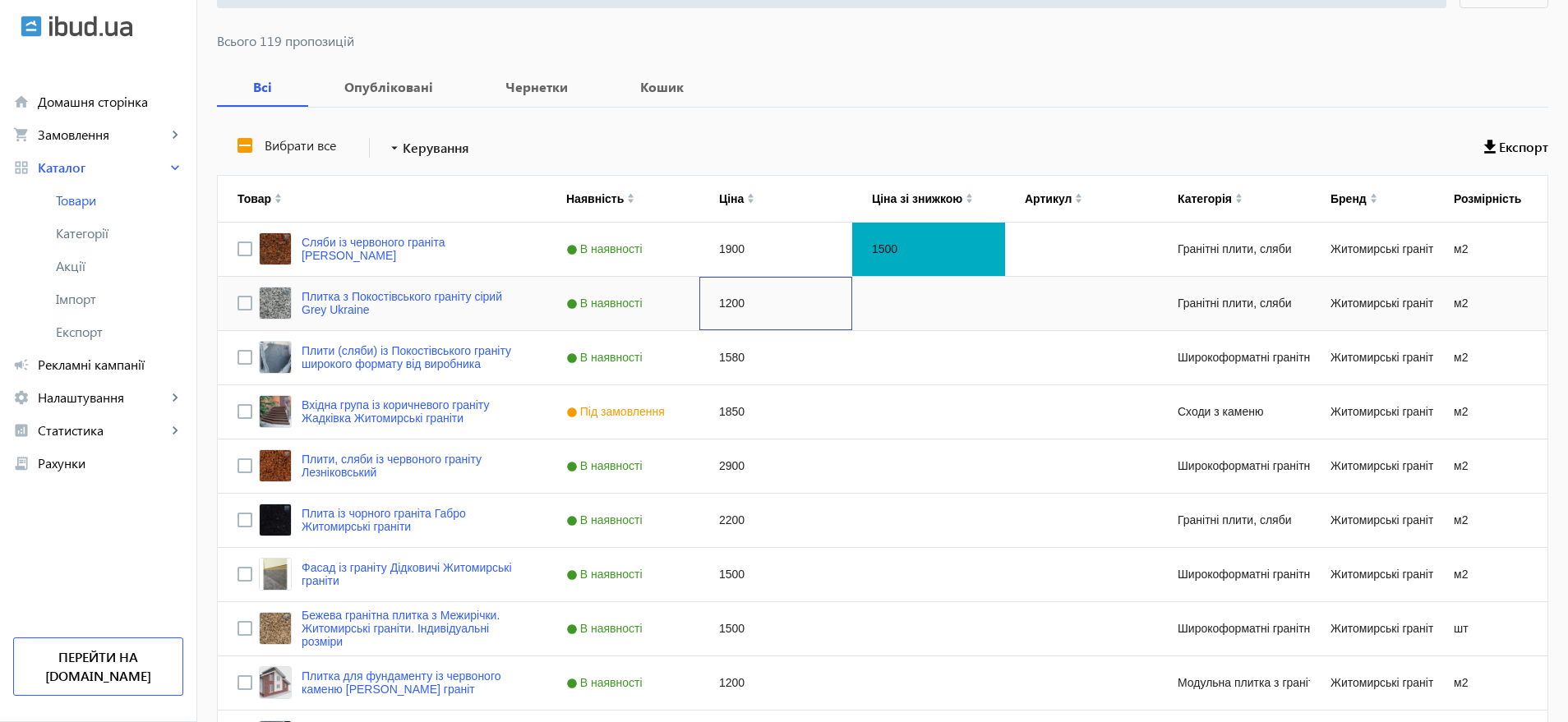
click at [725, 297] on div "1200" at bounding box center [775, 303] width 153 height 53
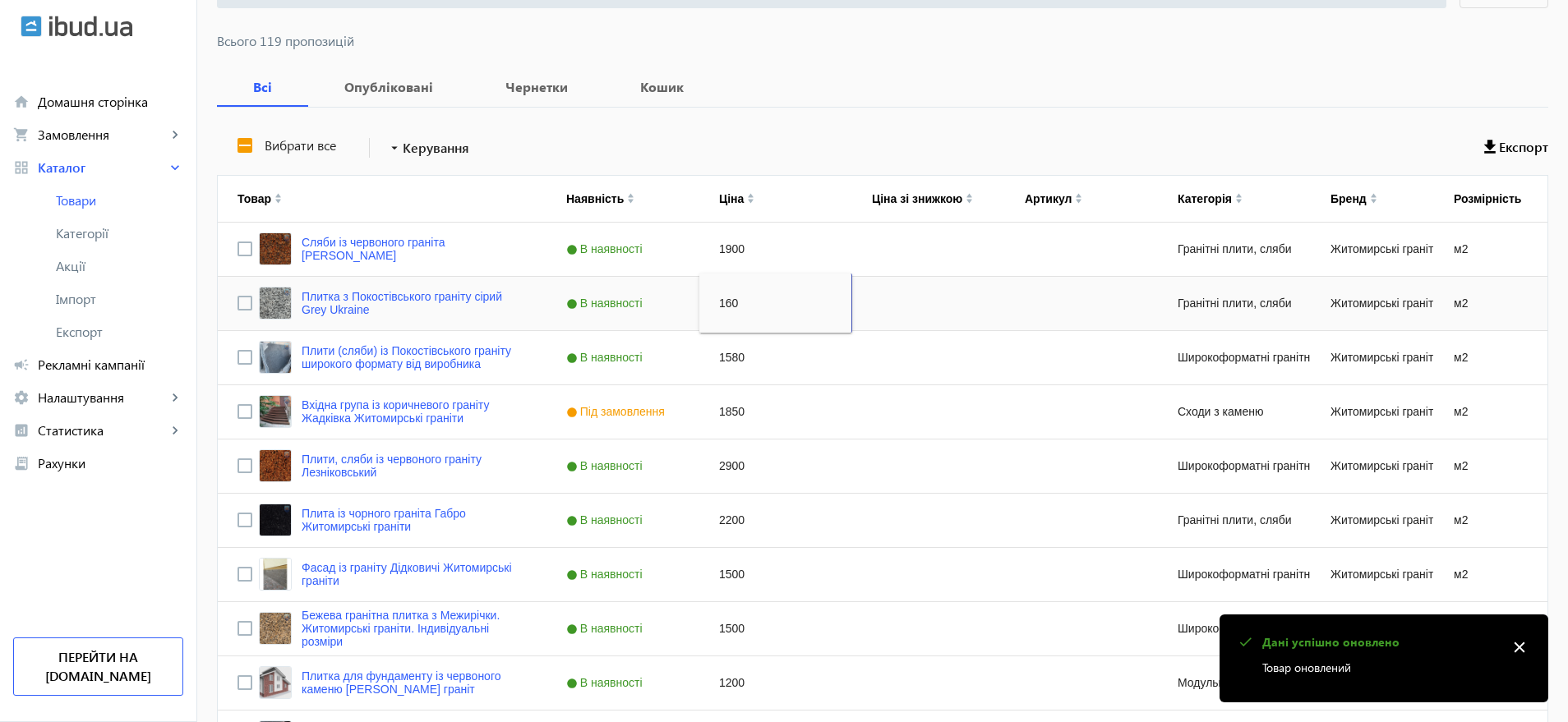
type input "1600"
click at [728, 358] on div "1580" at bounding box center [775, 357] width 153 height 53
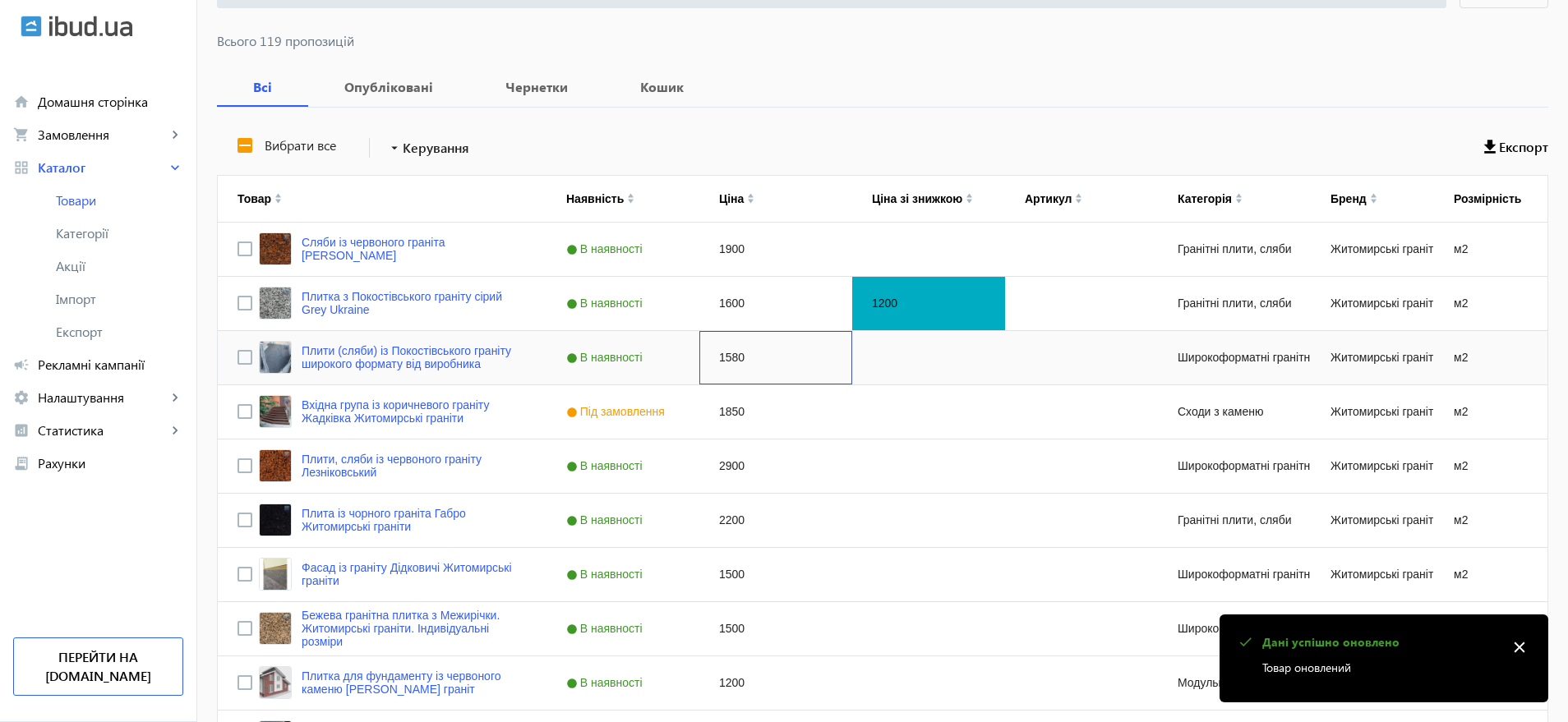
click at [728, 358] on div "1580" at bounding box center [775, 357] width 153 height 53
type input "1950"
click at [731, 407] on div "1850" at bounding box center [775, 412] width 153 height 53
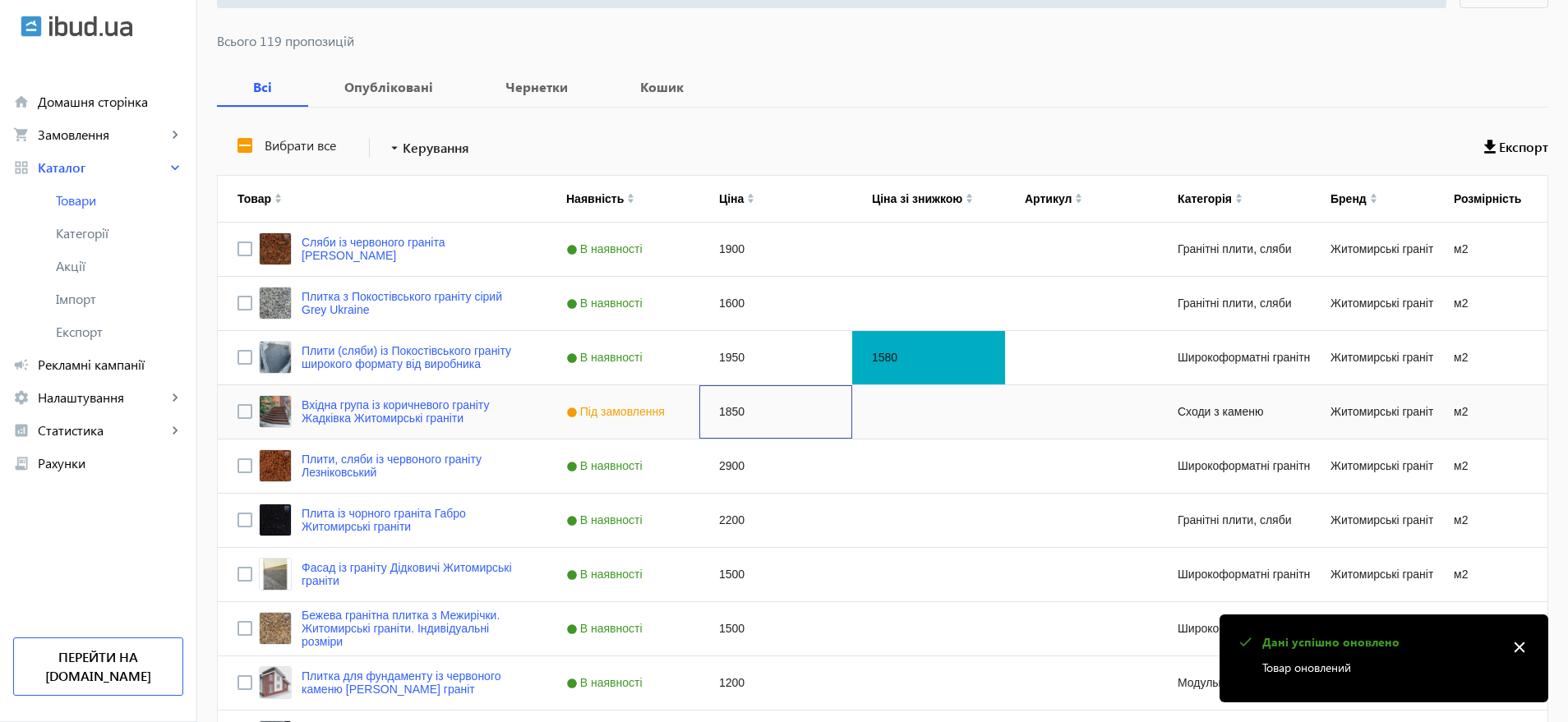
click at [731, 407] on div "1850" at bounding box center [775, 412] width 153 height 53
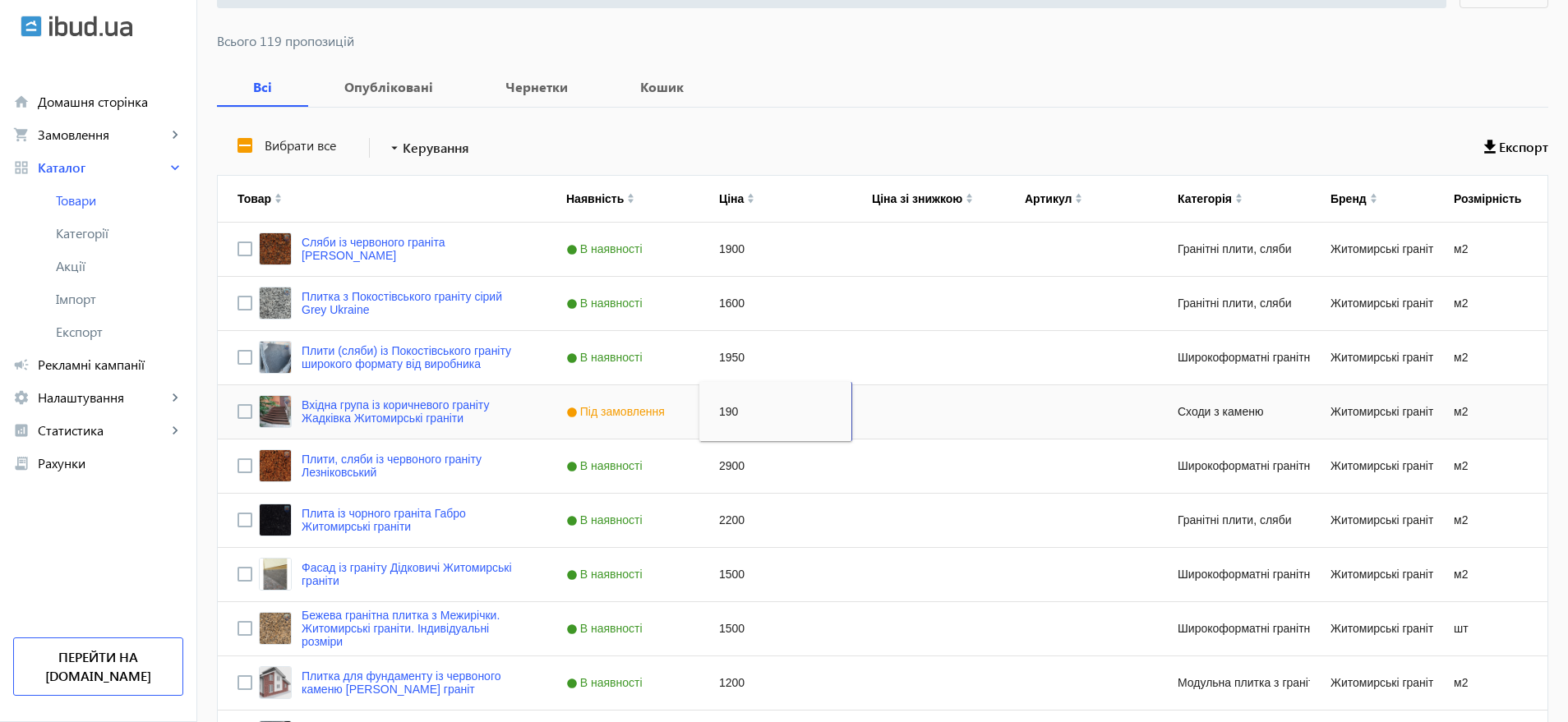
type input "1900"
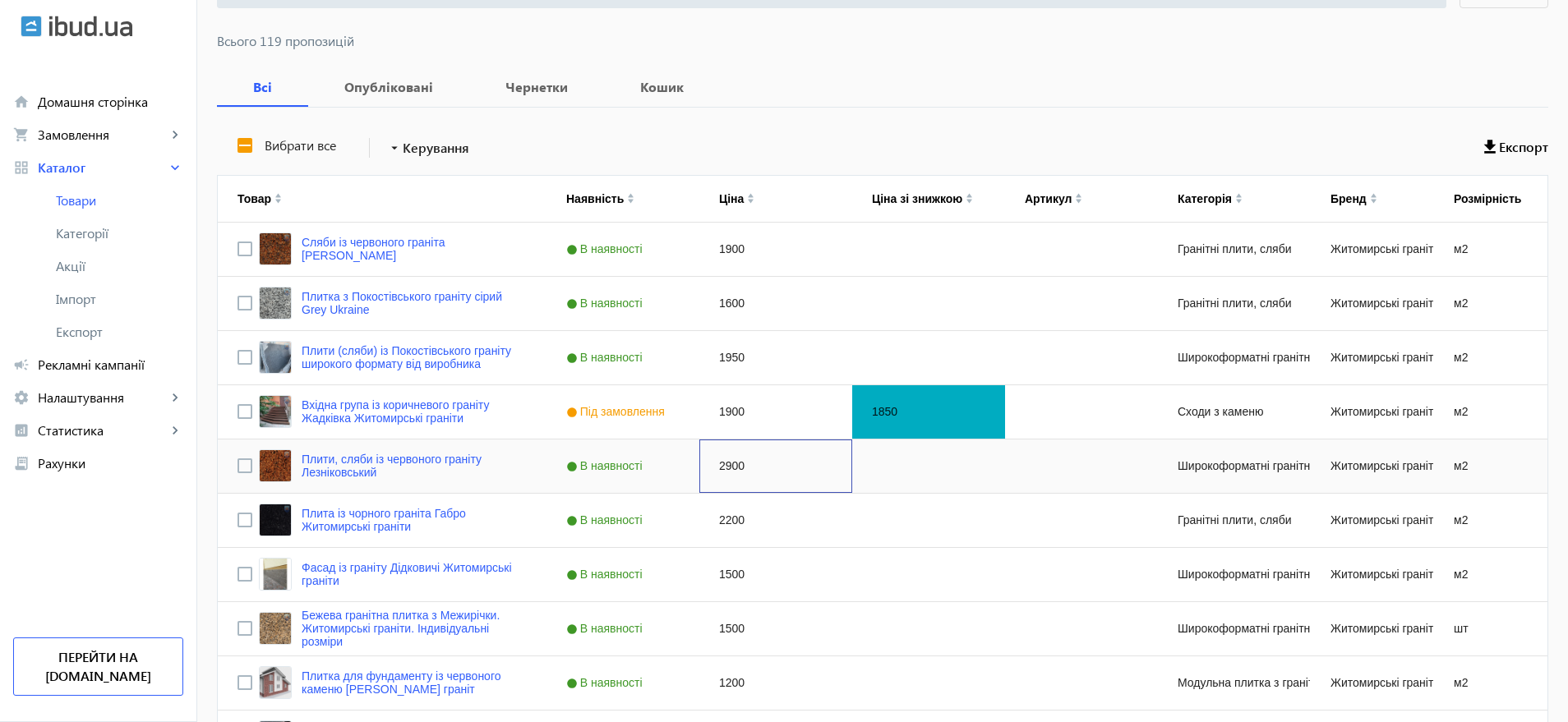
click at [727, 462] on div "2900" at bounding box center [775, 466] width 153 height 53
type input "3300"
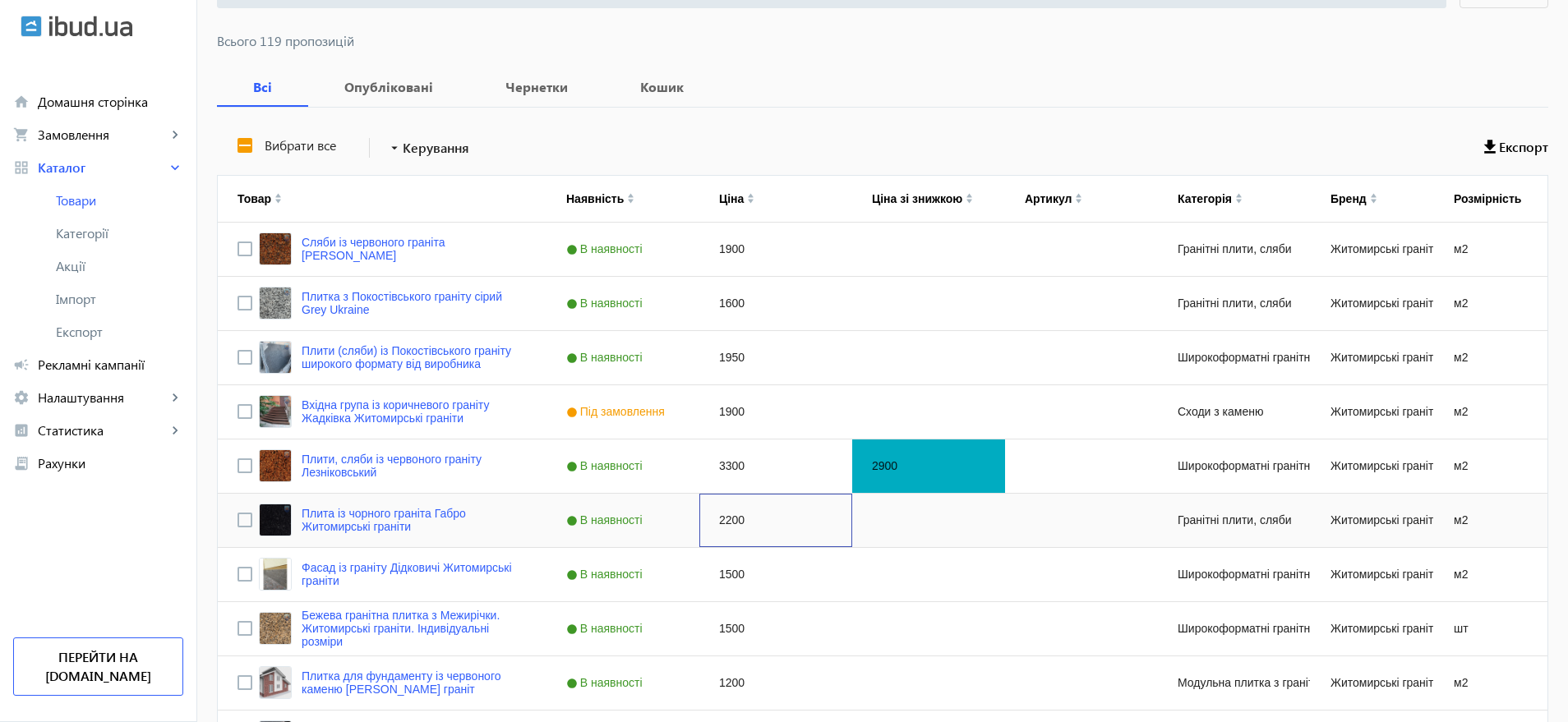
click at [729, 518] on div "2200" at bounding box center [775, 520] width 153 height 53
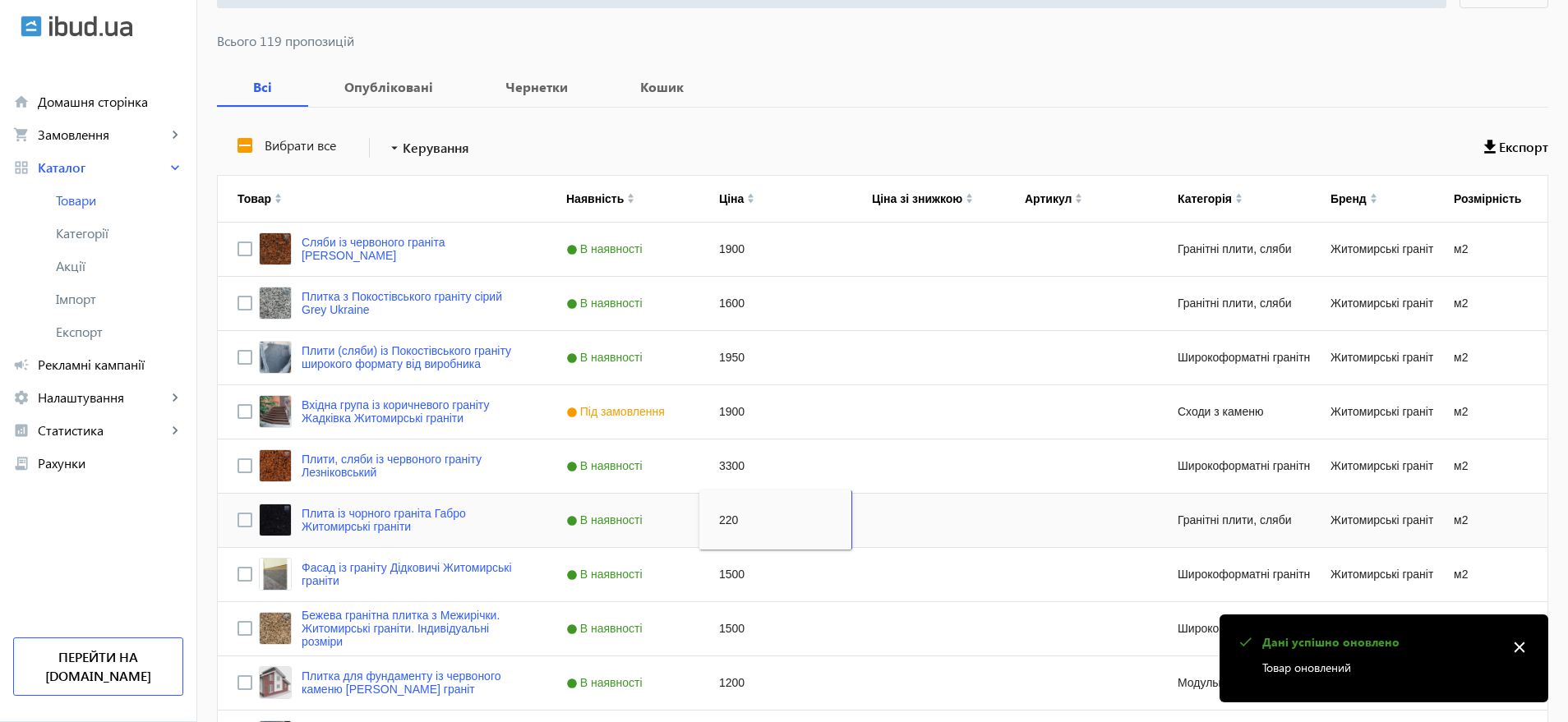
type input "2200"
click at [726, 572] on div "1500" at bounding box center [775, 574] width 153 height 53
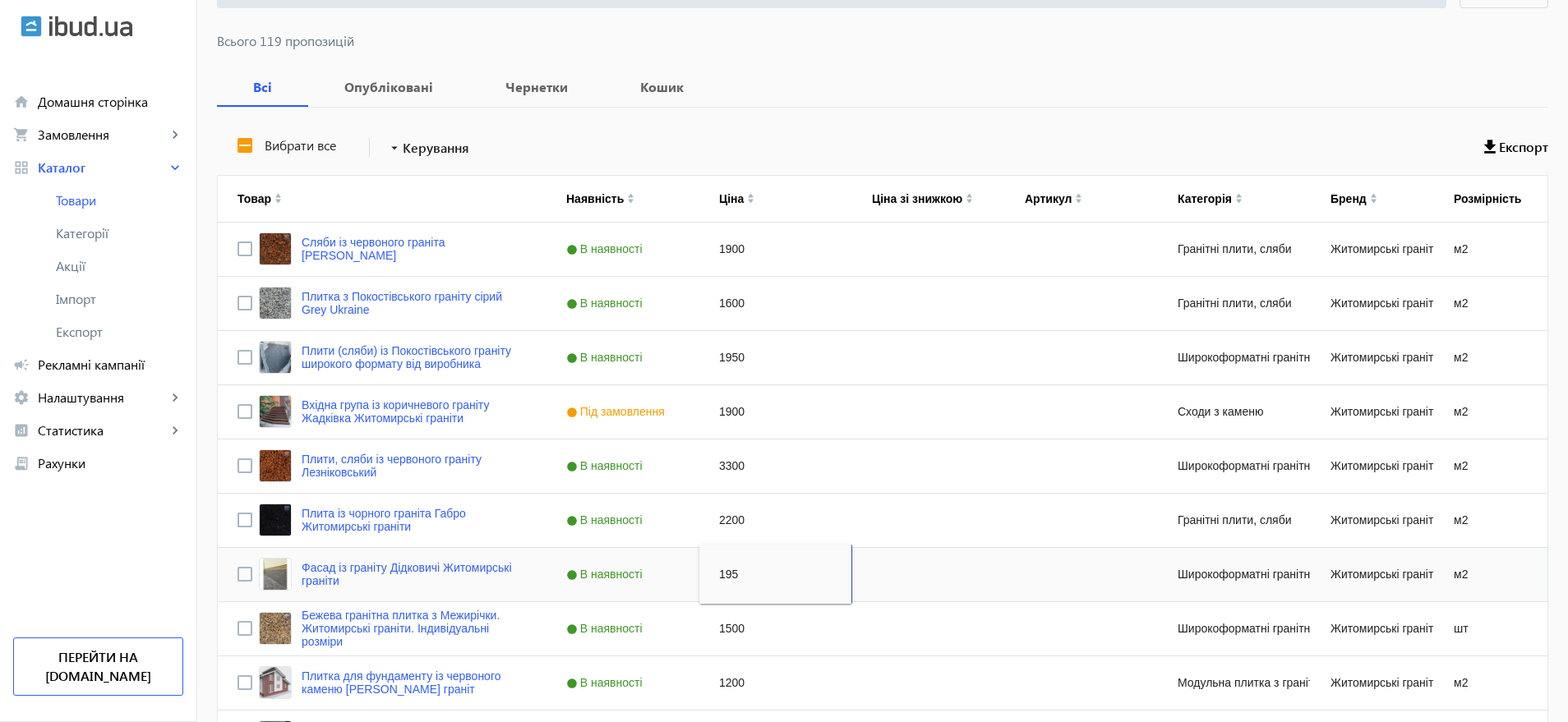
type input "1950"
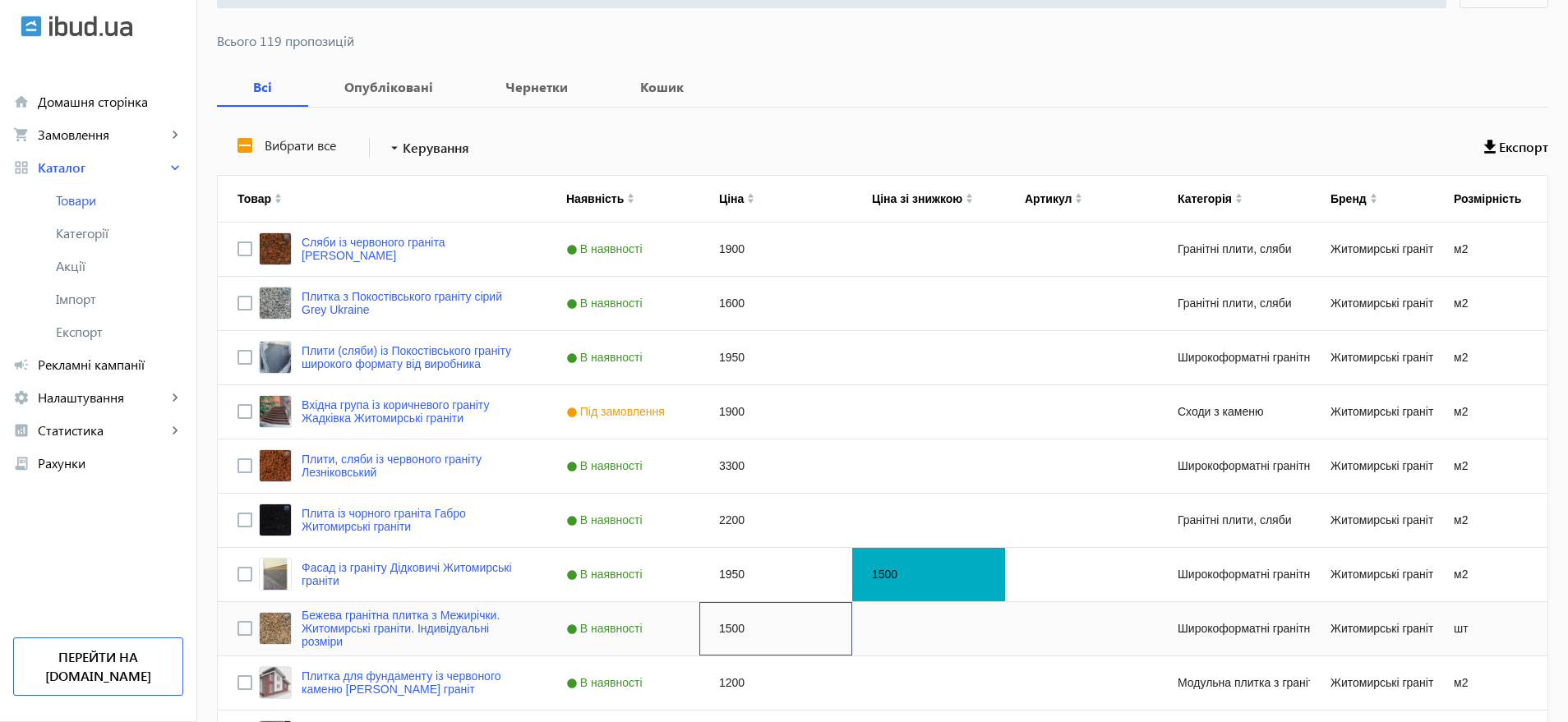
click at [718, 627] on div "1500" at bounding box center [775, 629] width 153 height 53
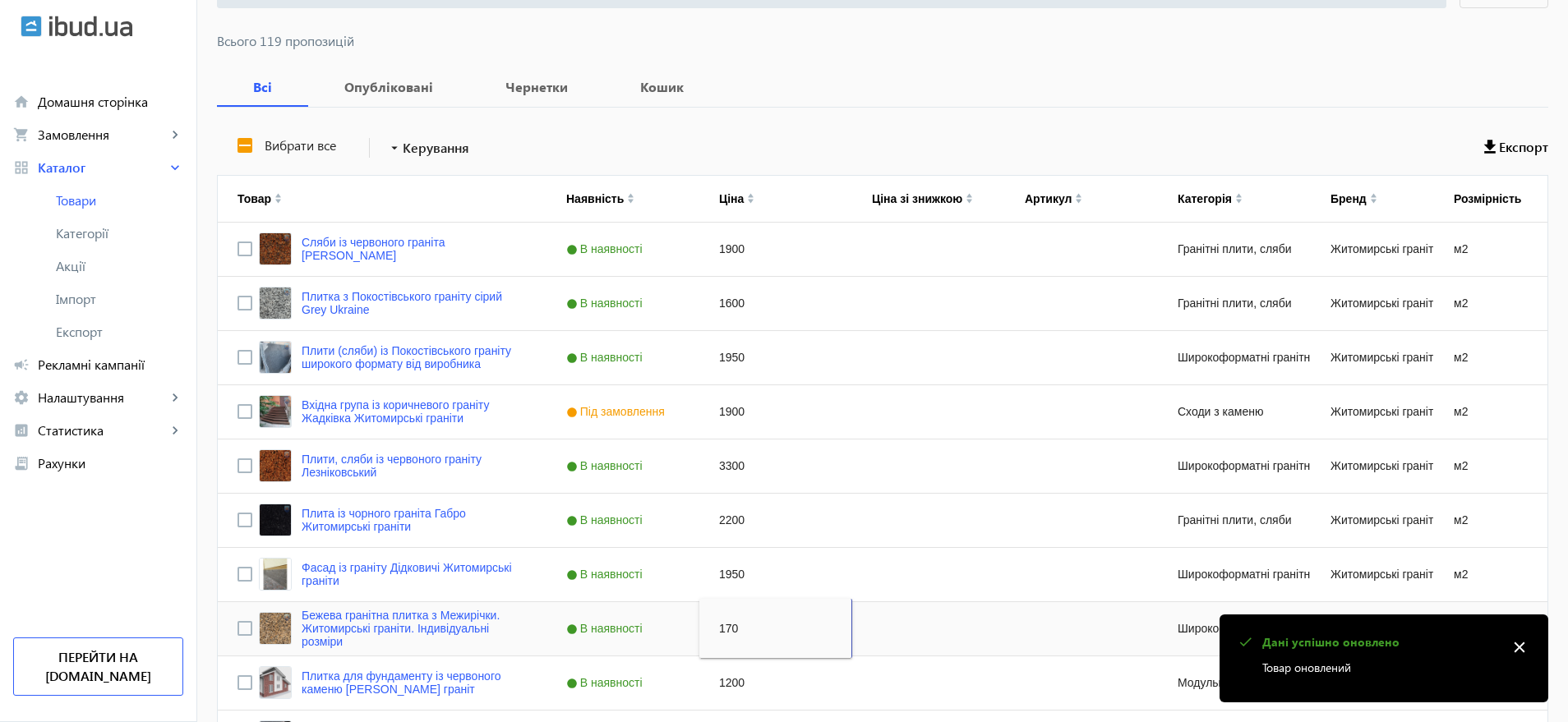
type input "1700"
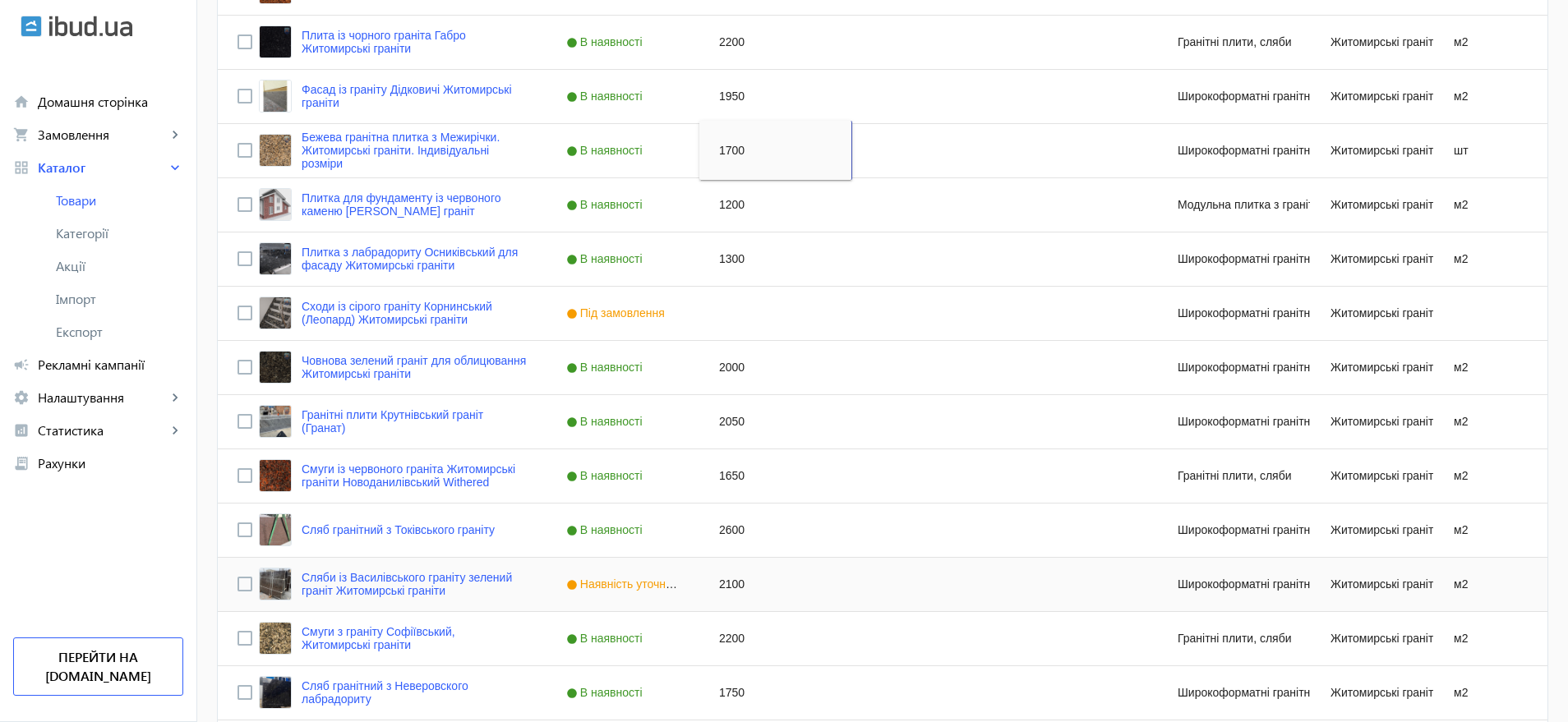
scroll to position [719, 0]
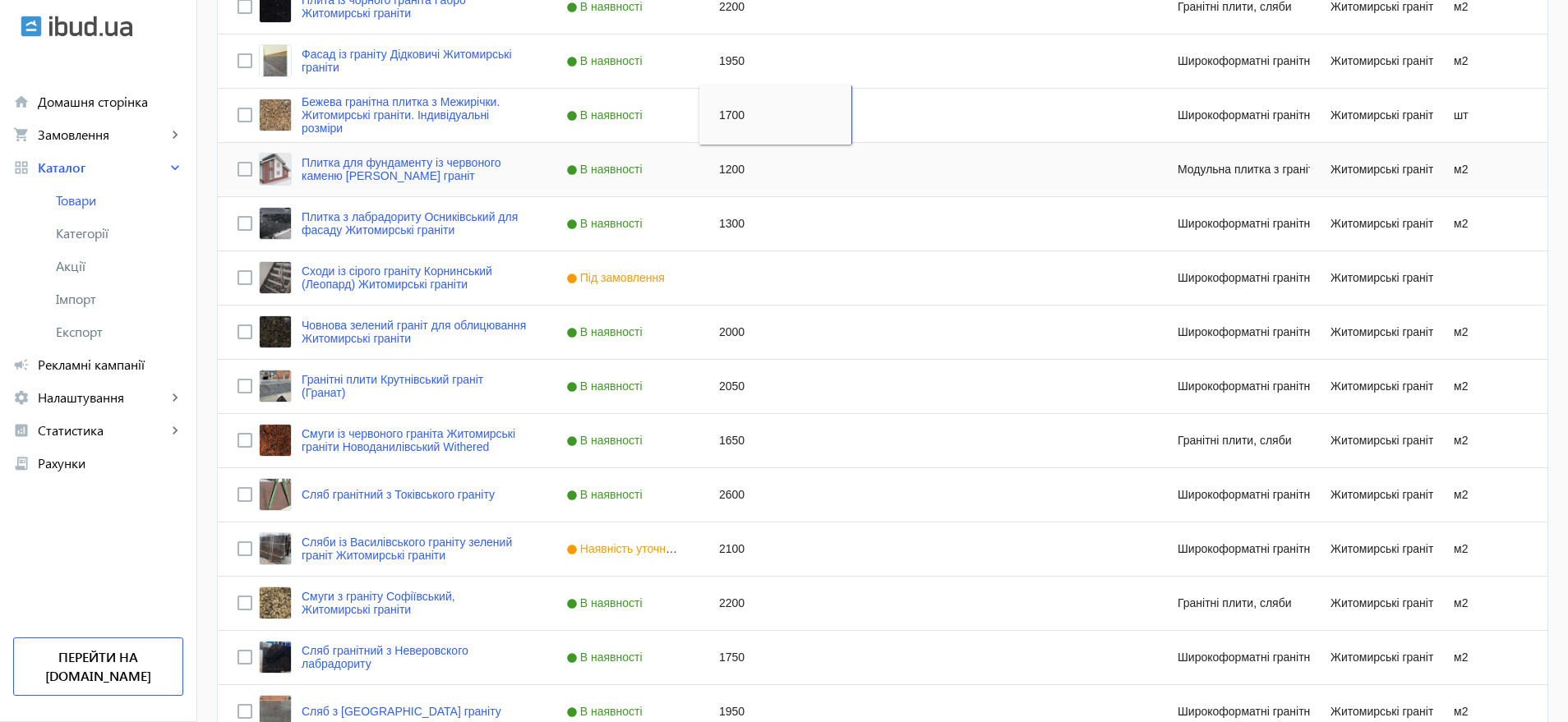
click at [726, 165] on div "1200" at bounding box center [775, 169] width 153 height 53
type input "1600"
click at [725, 220] on div "1300" at bounding box center [775, 224] width 153 height 53
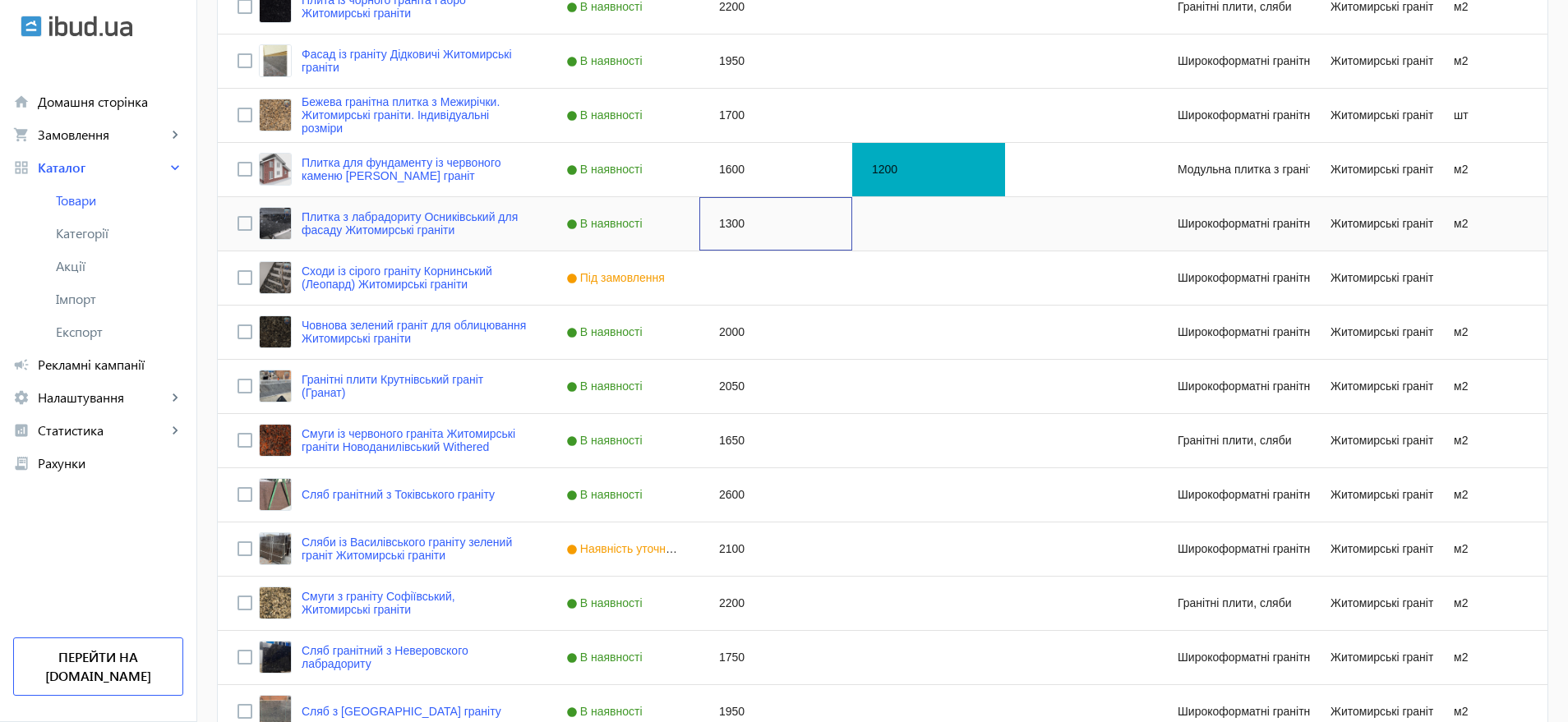
click at [725, 220] on div "1300" at bounding box center [775, 224] width 153 height 53
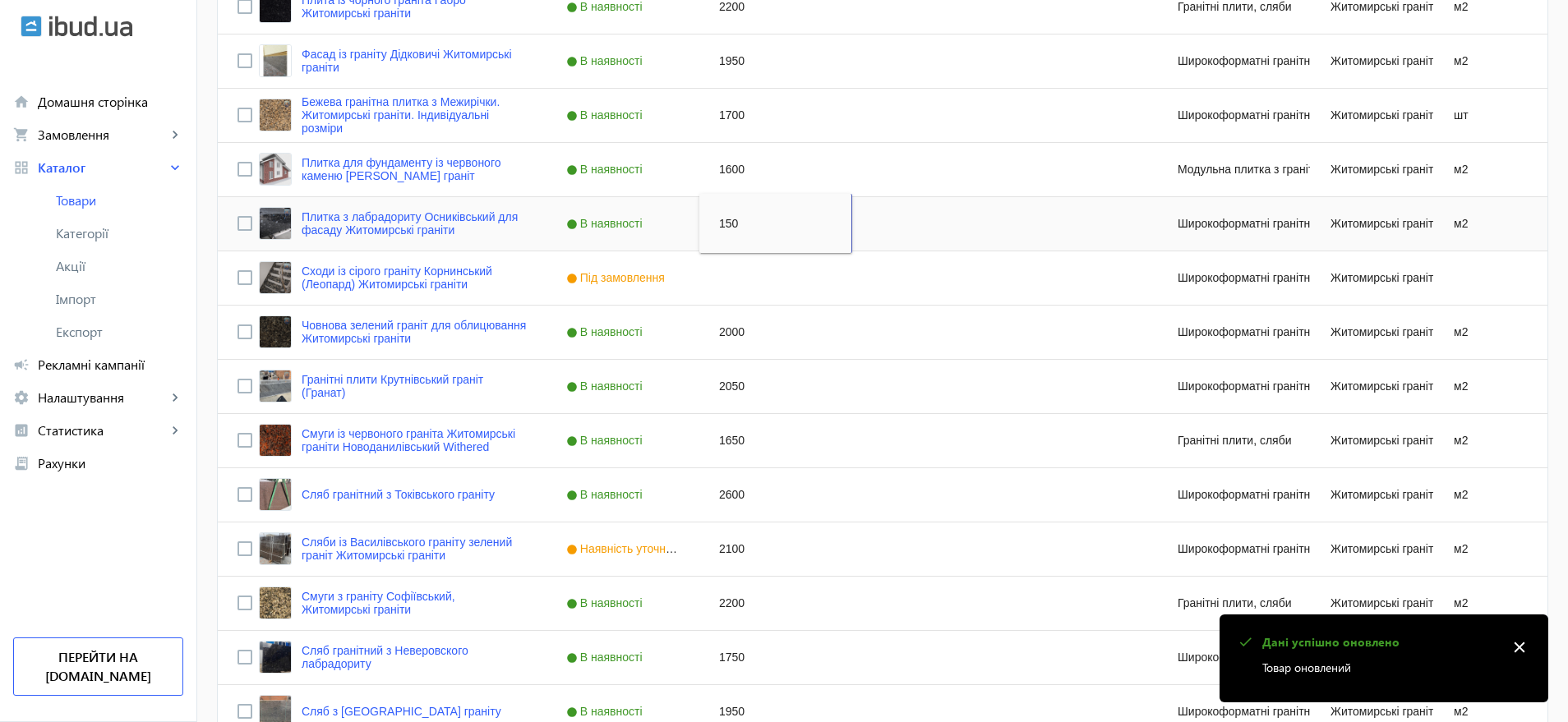
type input "1500"
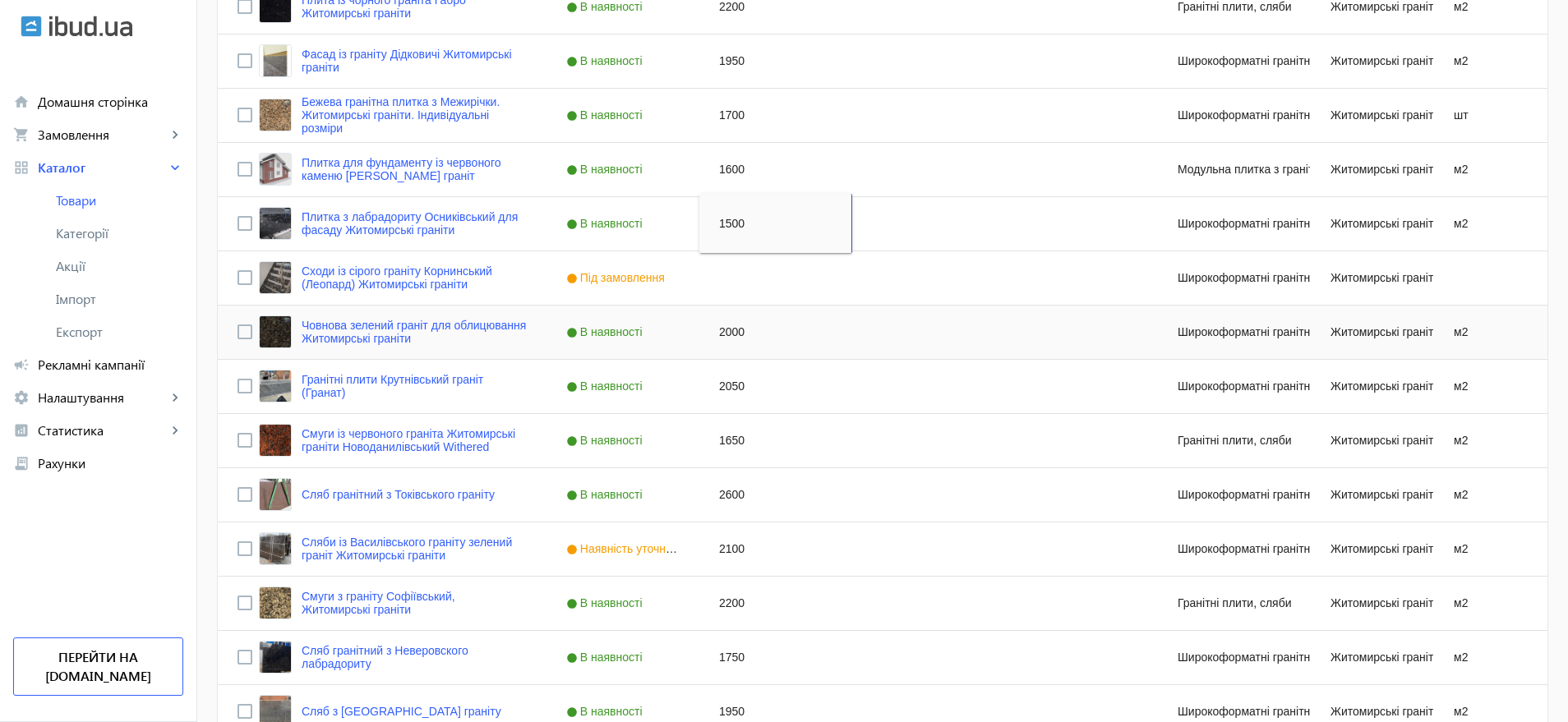
click at [726, 327] on div "2000" at bounding box center [775, 332] width 153 height 53
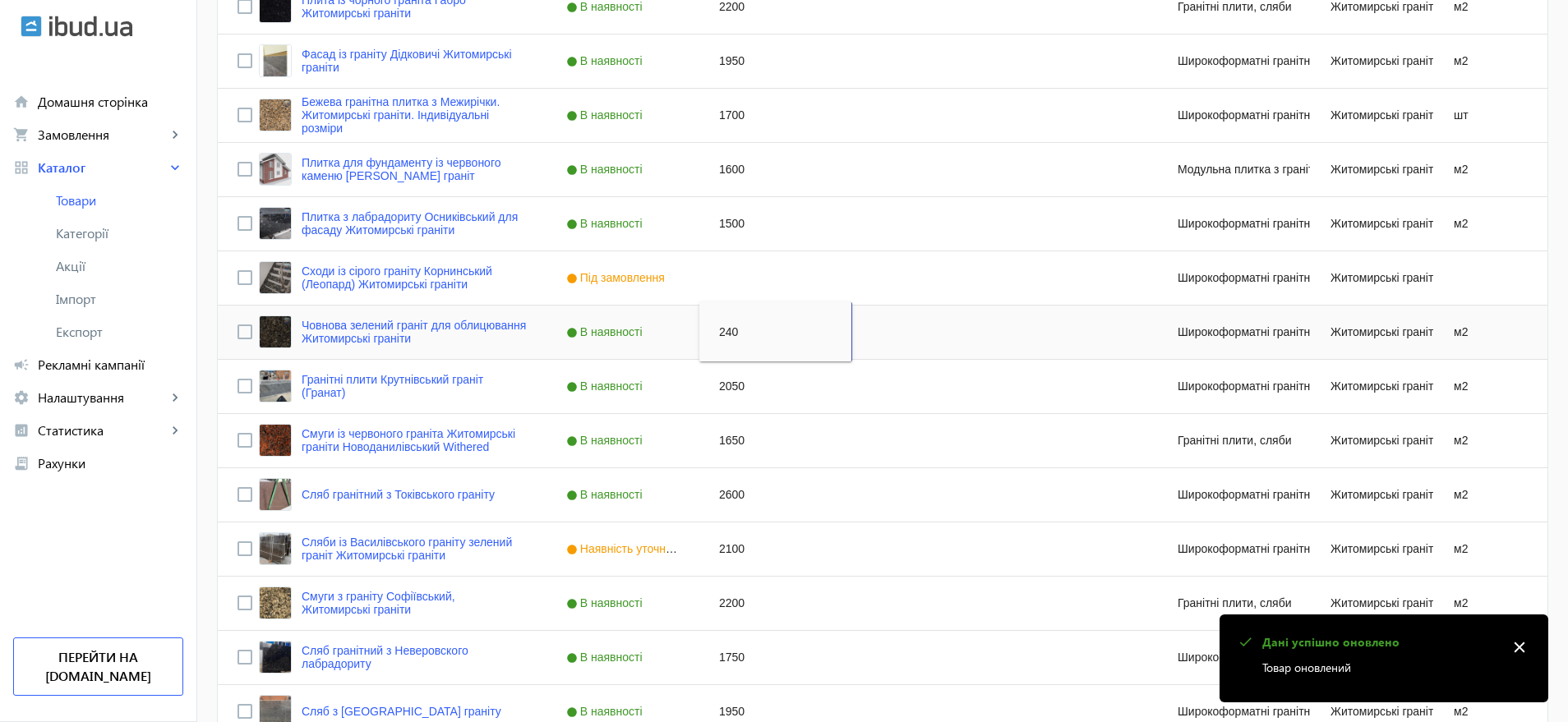
type input "2400"
click at [728, 379] on div "2050" at bounding box center [775, 386] width 153 height 53
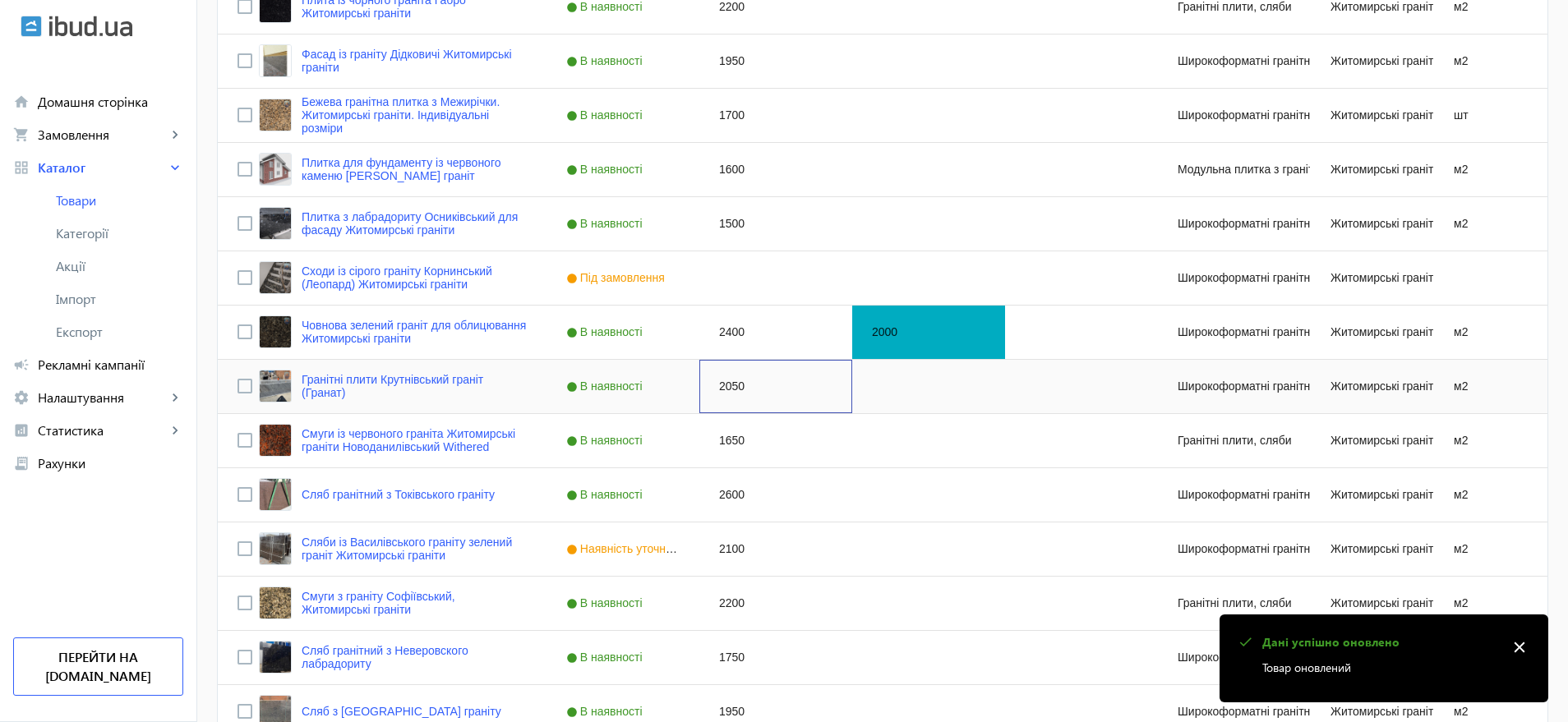
click at [728, 379] on div "2050" at bounding box center [775, 386] width 153 height 53
type input "3000"
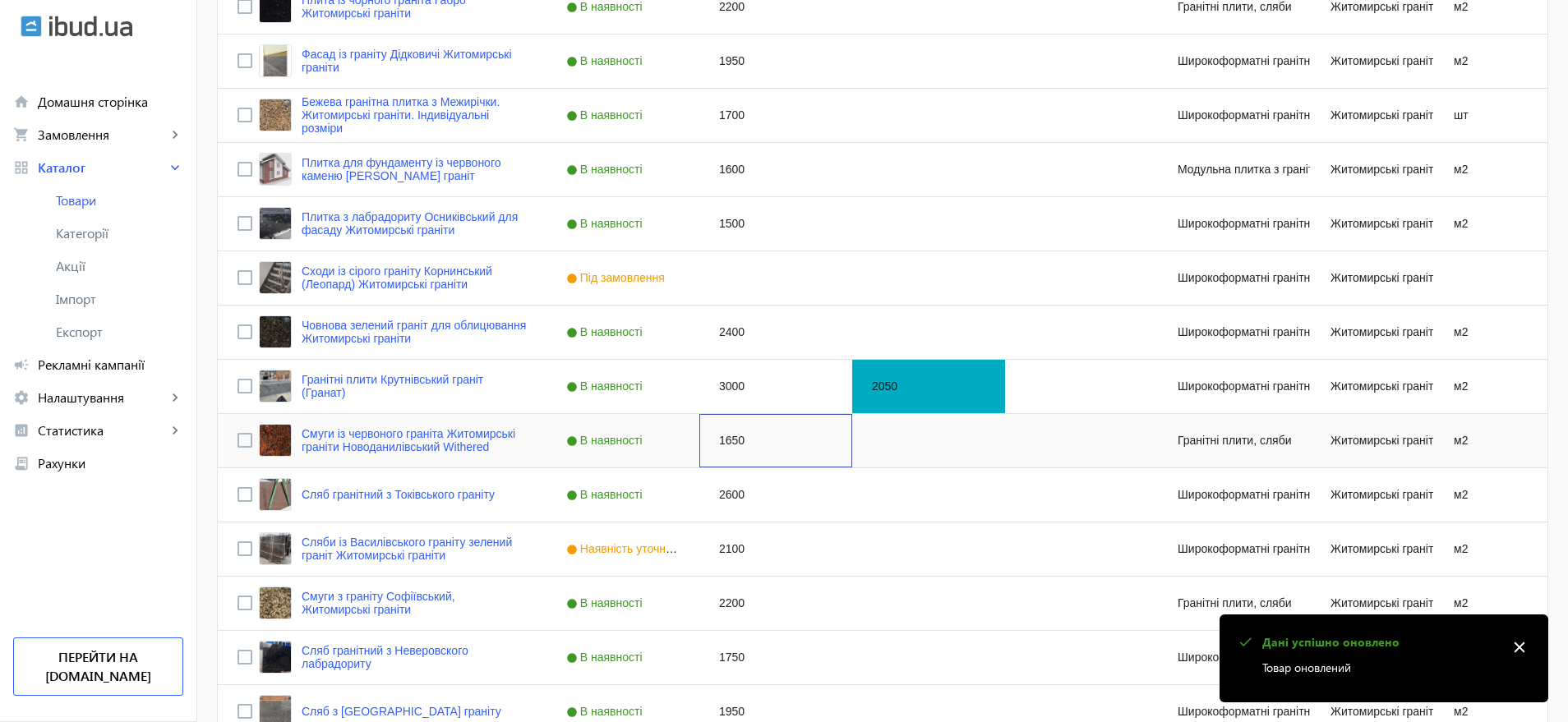
click at [732, 435] on div "1650" at bounding box center [775, 441] width 153 height 53
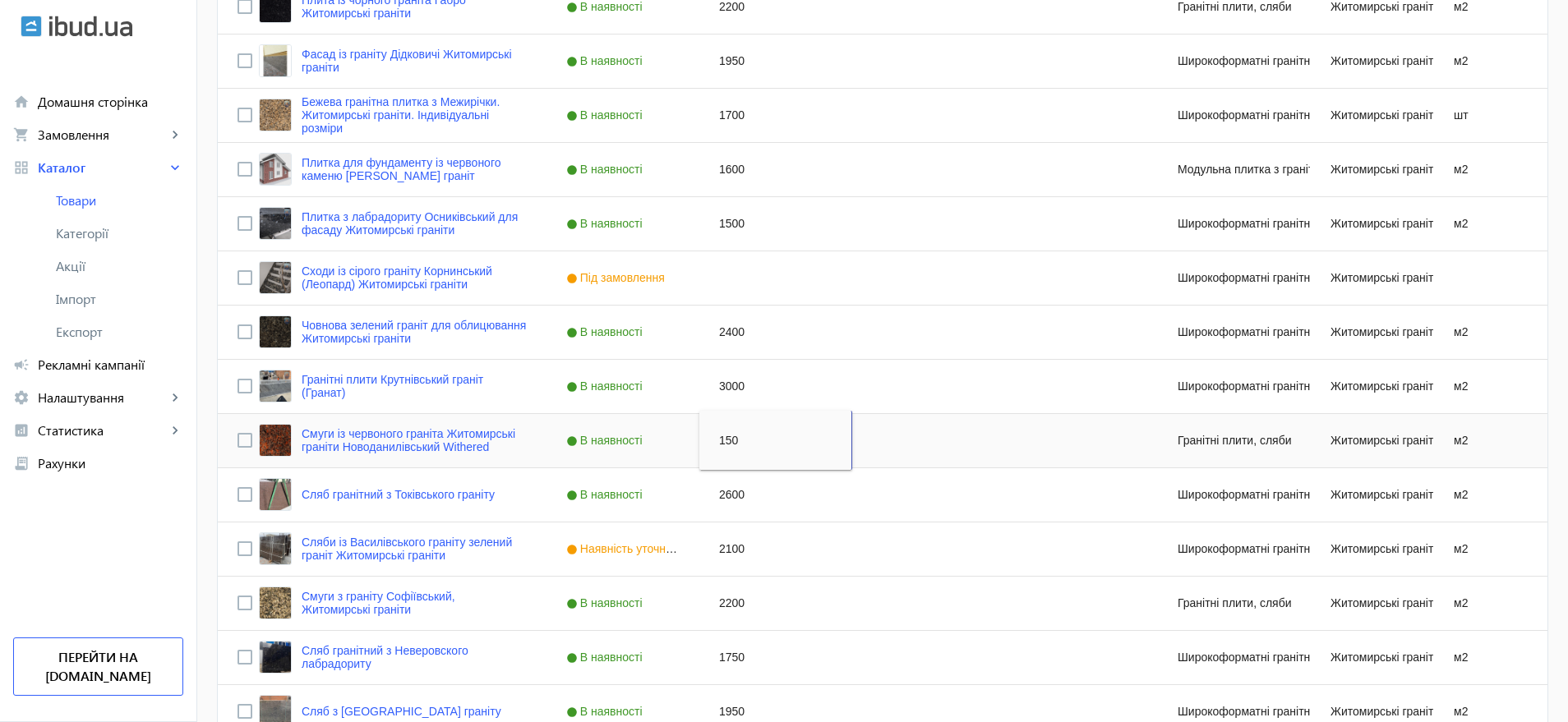
type input "1500"
click at [734, 489] on div "2600" at bounding box center [775, 495] width 153 height 53
type input "3"
type input "2700"
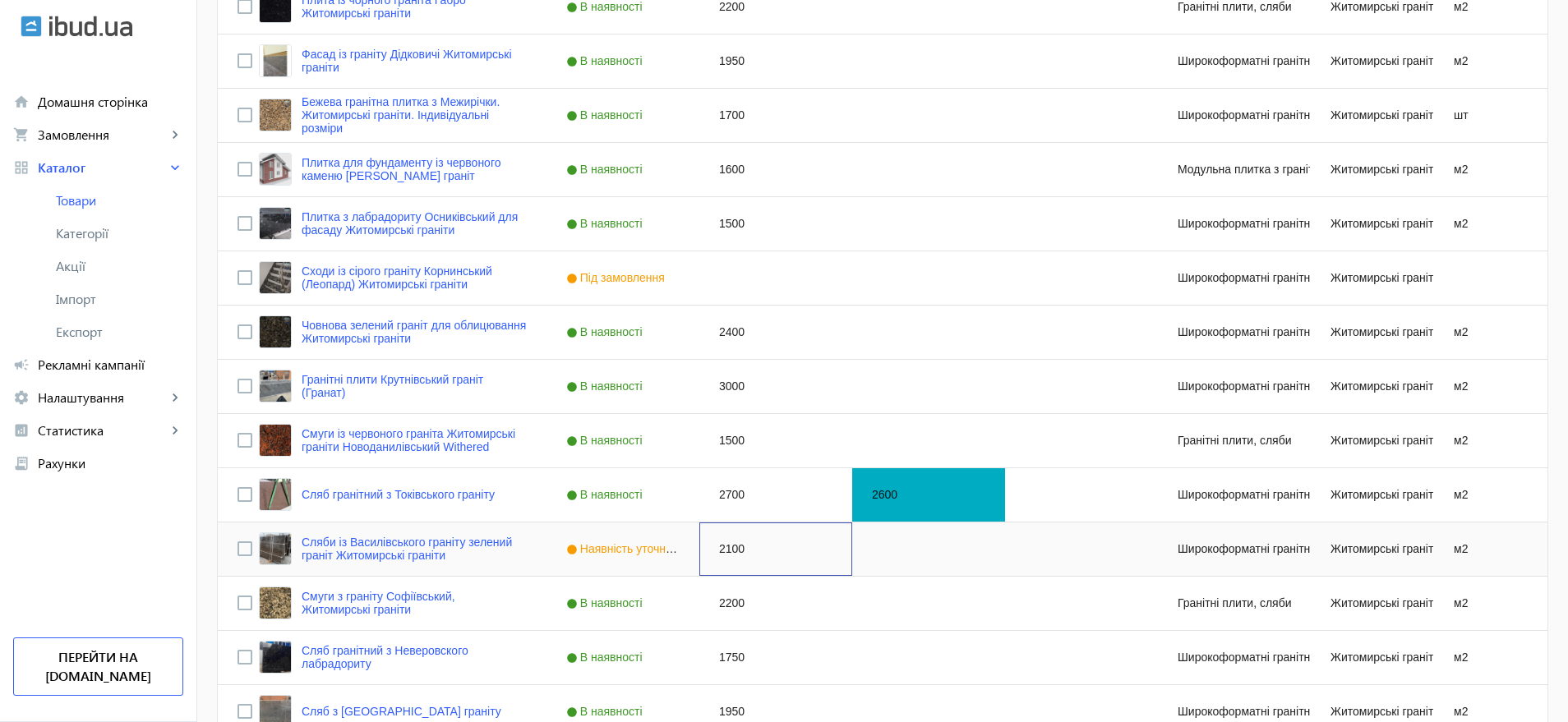
click at [725, 548] on div "2100" at bounding box center [775, 549] width 153 height 53
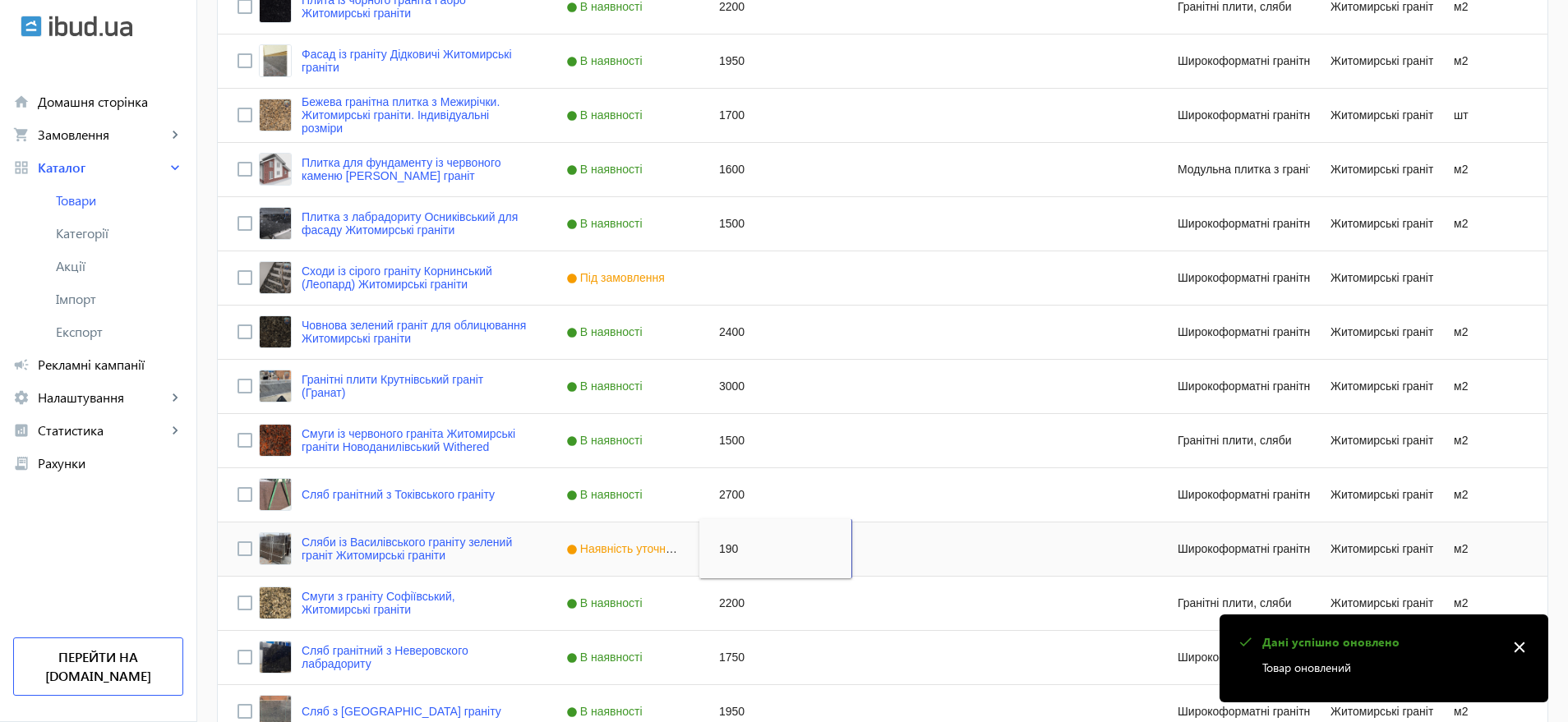
type input "1900"
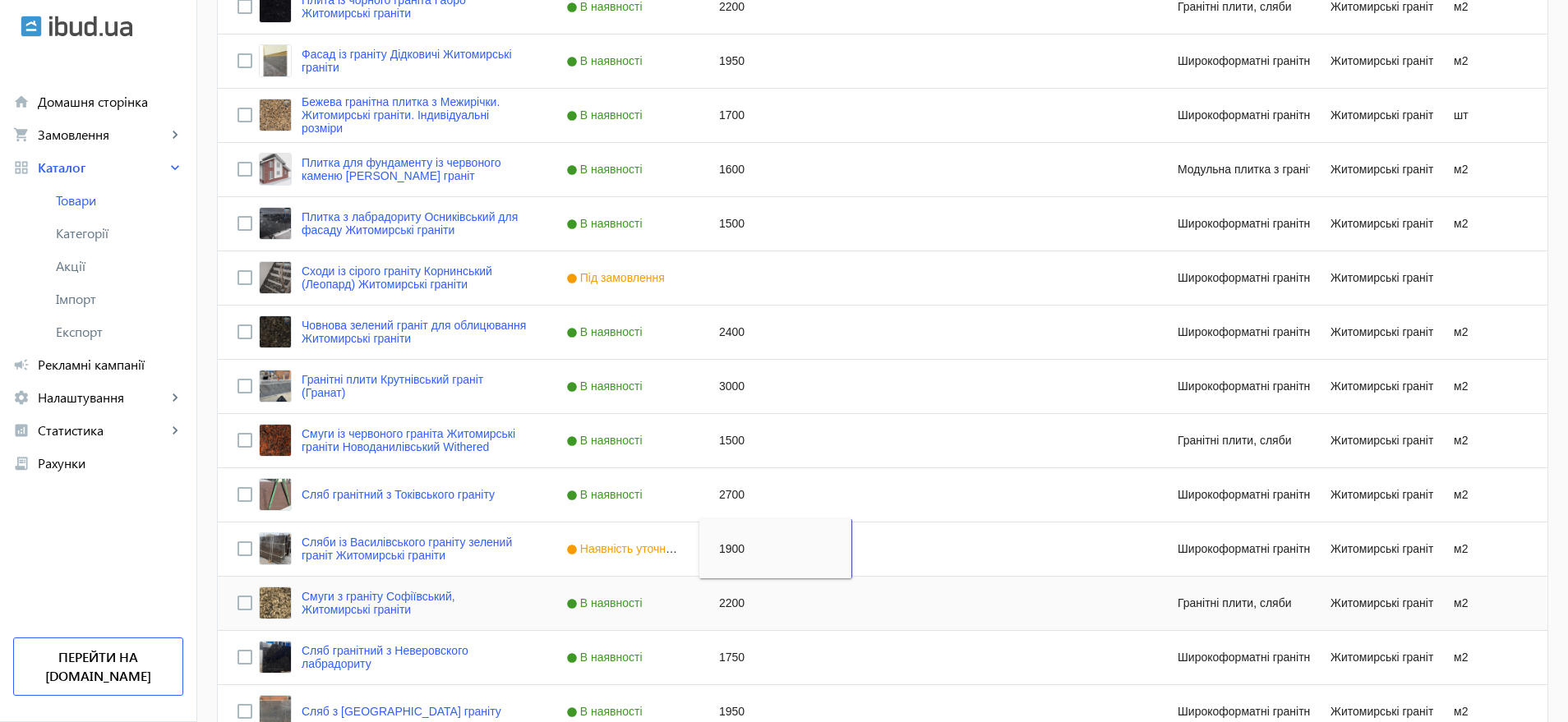
click at [722, 601] on div "2200" at bounding box center [775, 603] width 153 height 53
type input "2420"
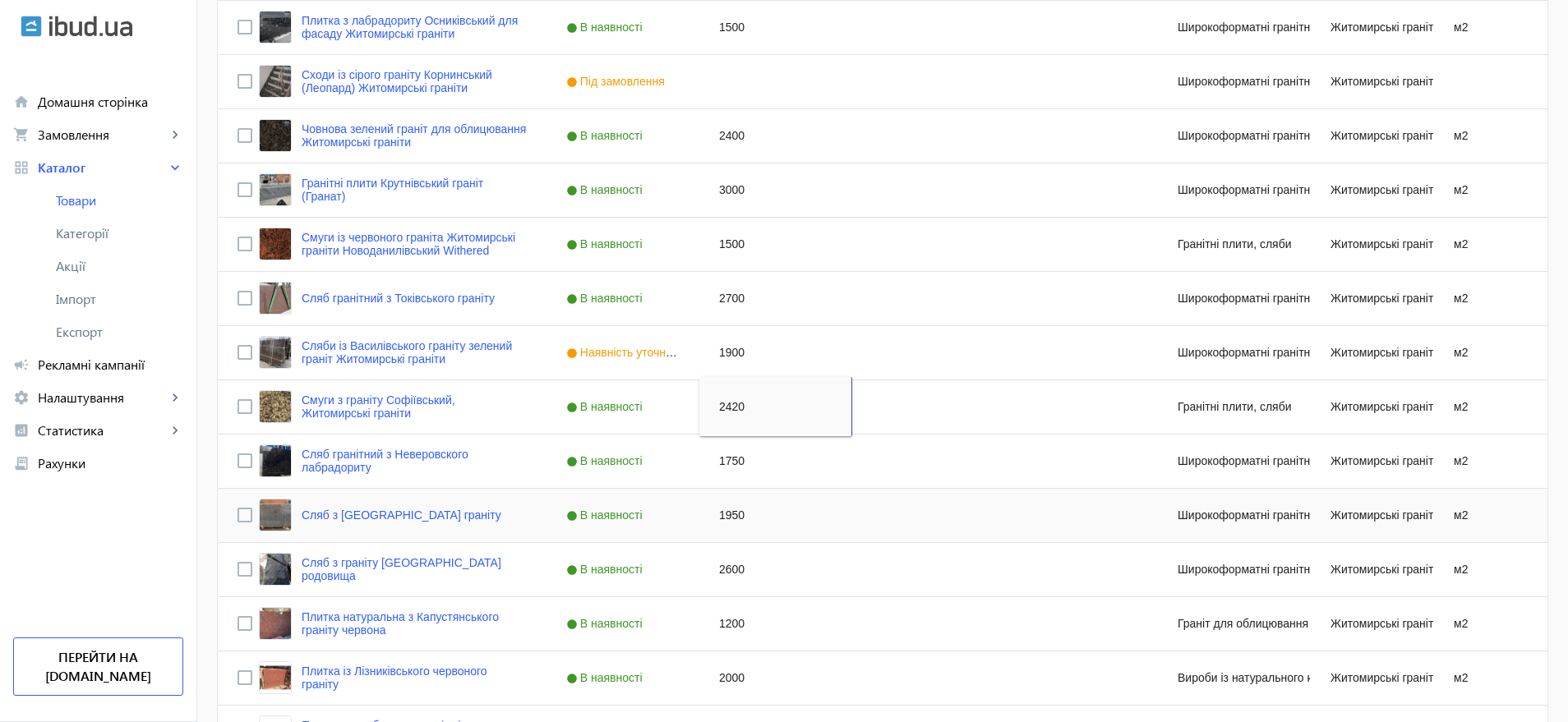
scroll to position [1027, 0]
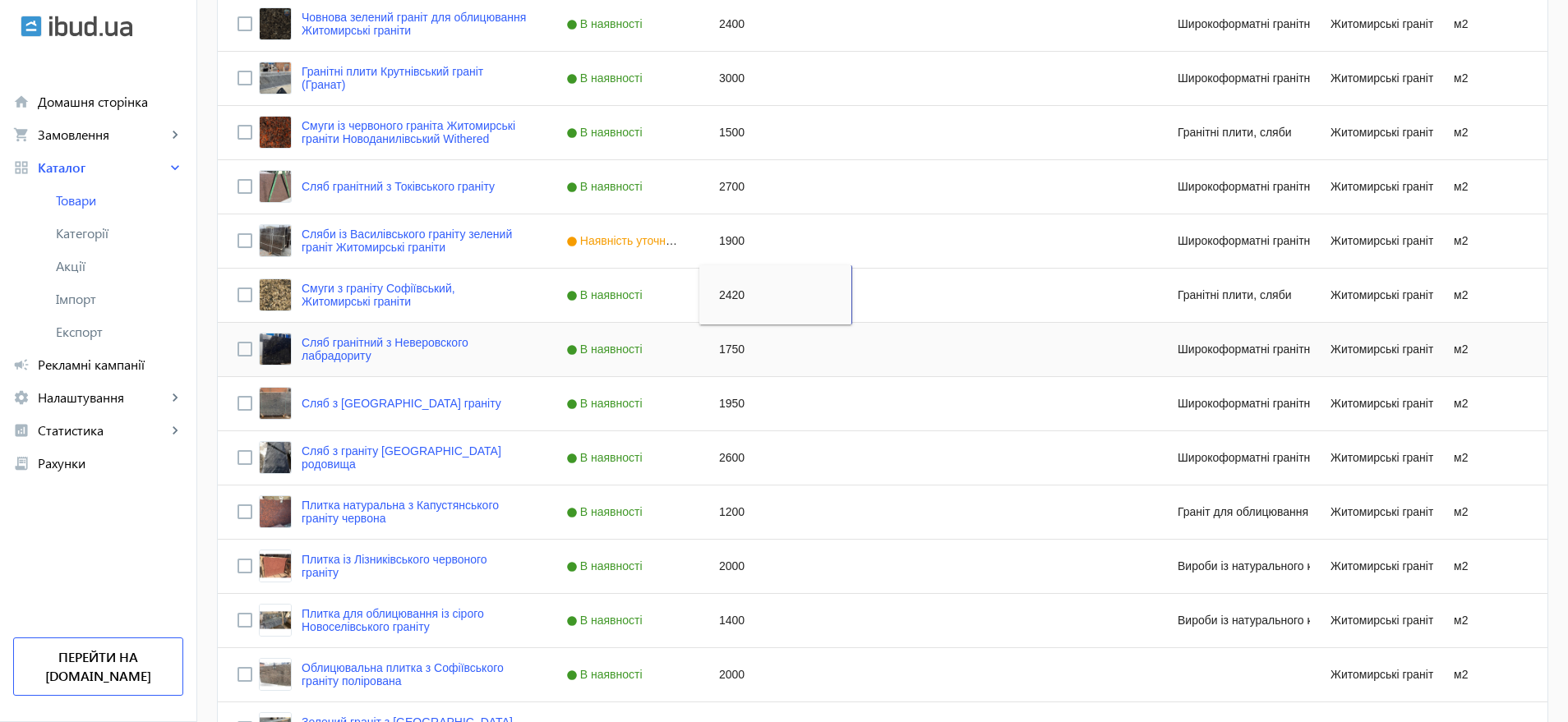
click at [729, 346] on div "1750" at bounding box center [775, 349] width 153 height 53
type input "2100"
click at [731, 404] on div "1950" at bounding box center [775, 403] width 153 height 53
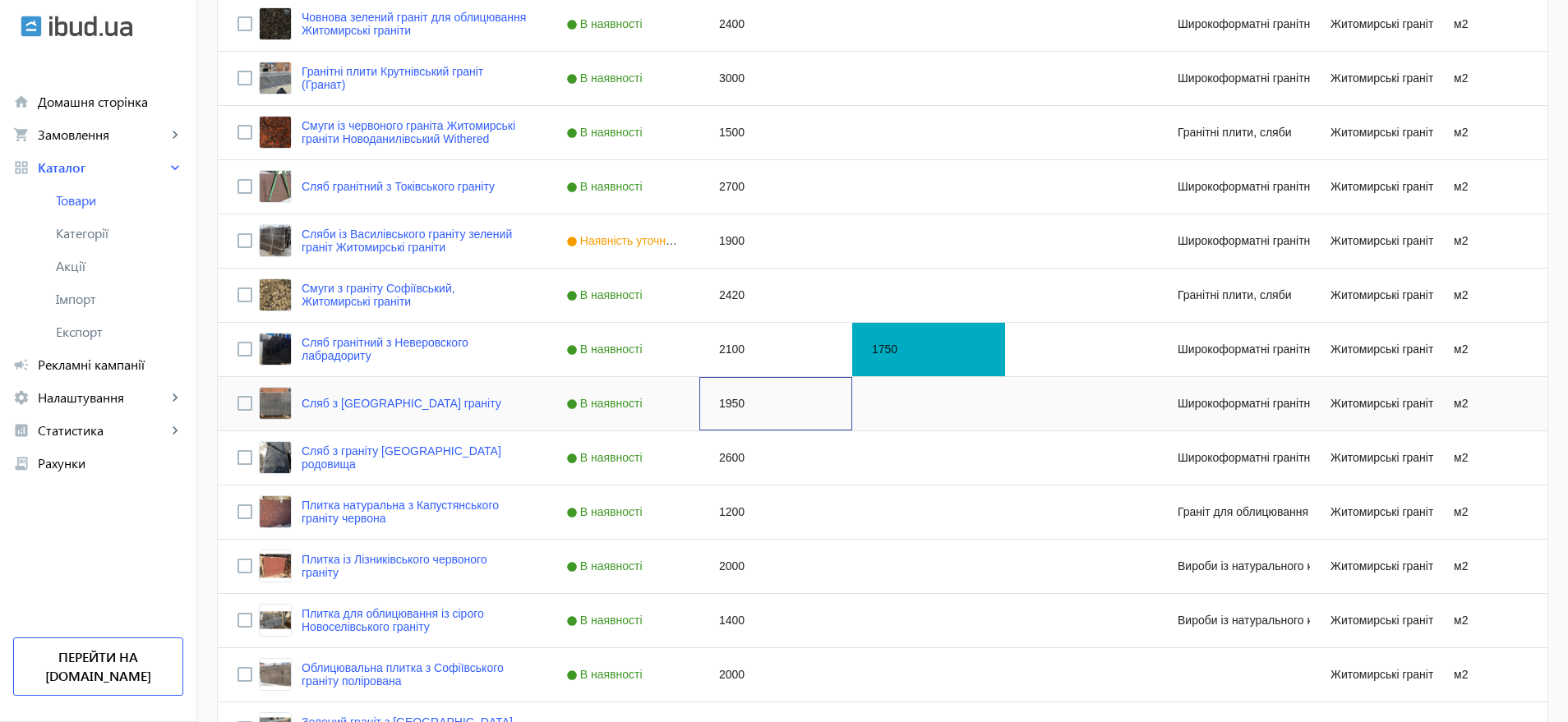
click at [731, 404] on div "1950" at bounding box center [775, 403] width 153 height 53
type input "2200"
click at [728, 459] on div "2600" at bounding box center [775, 458] width 153 height 53
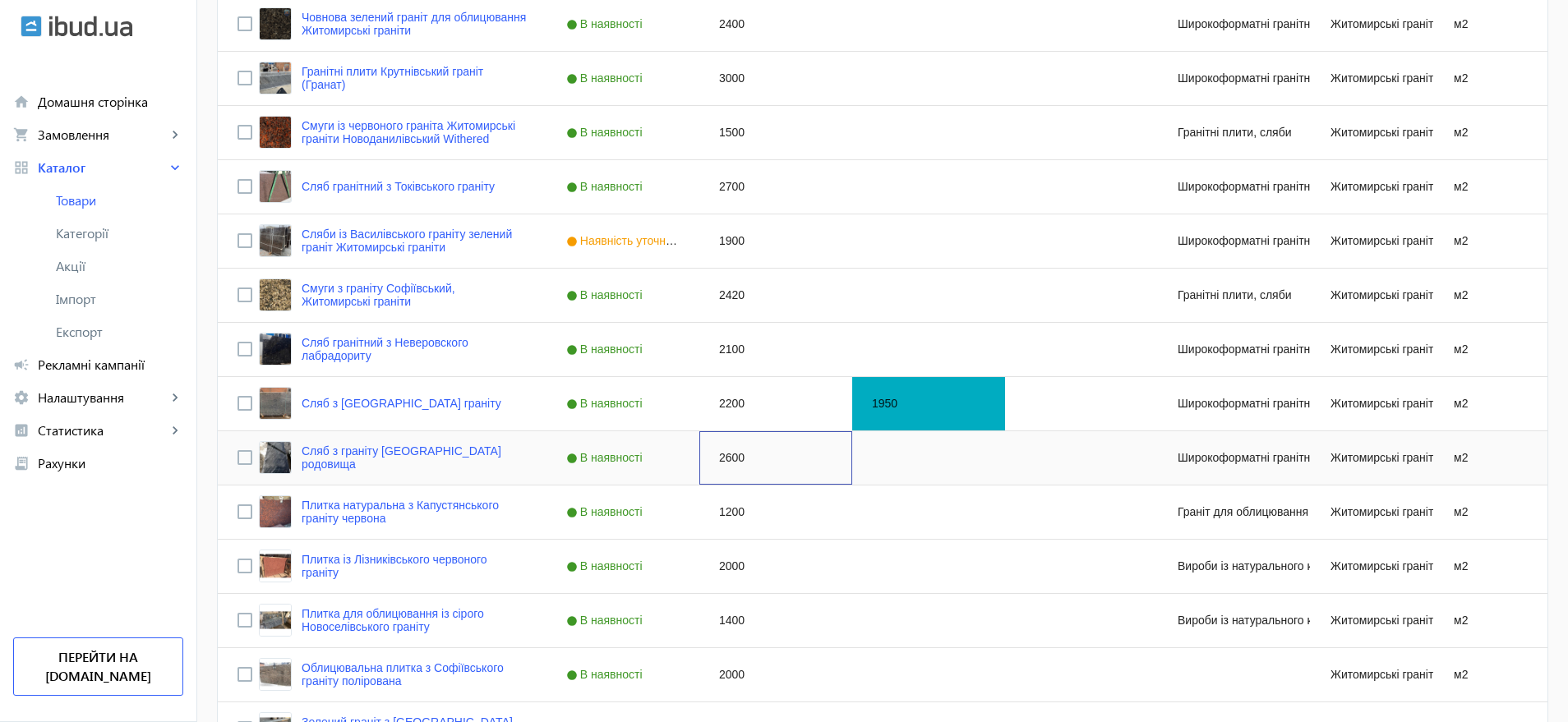
click at [728, 459] on div "2600" at bounding box center [775, 458] width 153 height 53
type input "3000"
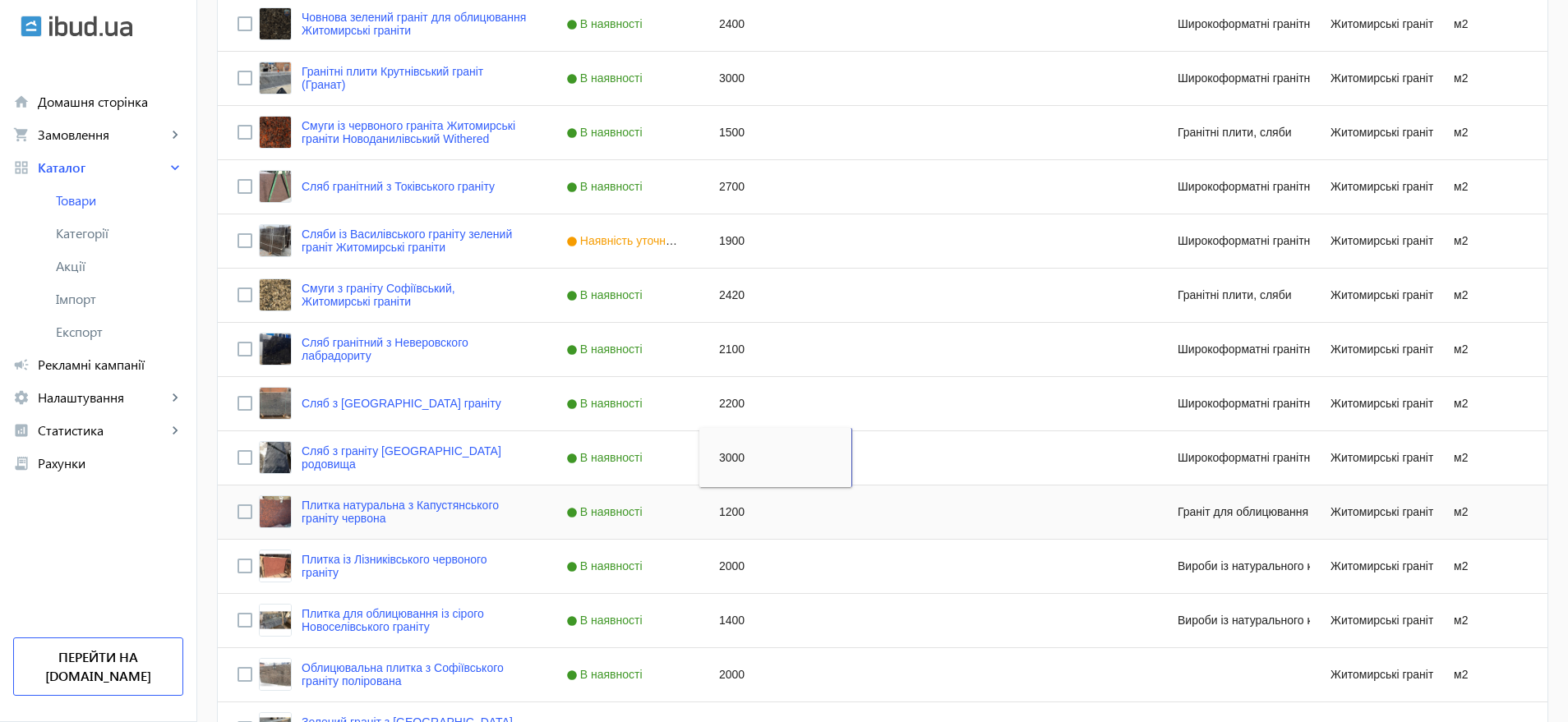
click at [726, 501] on div "1200" at bounding box center [775, 512] width 153 height 53
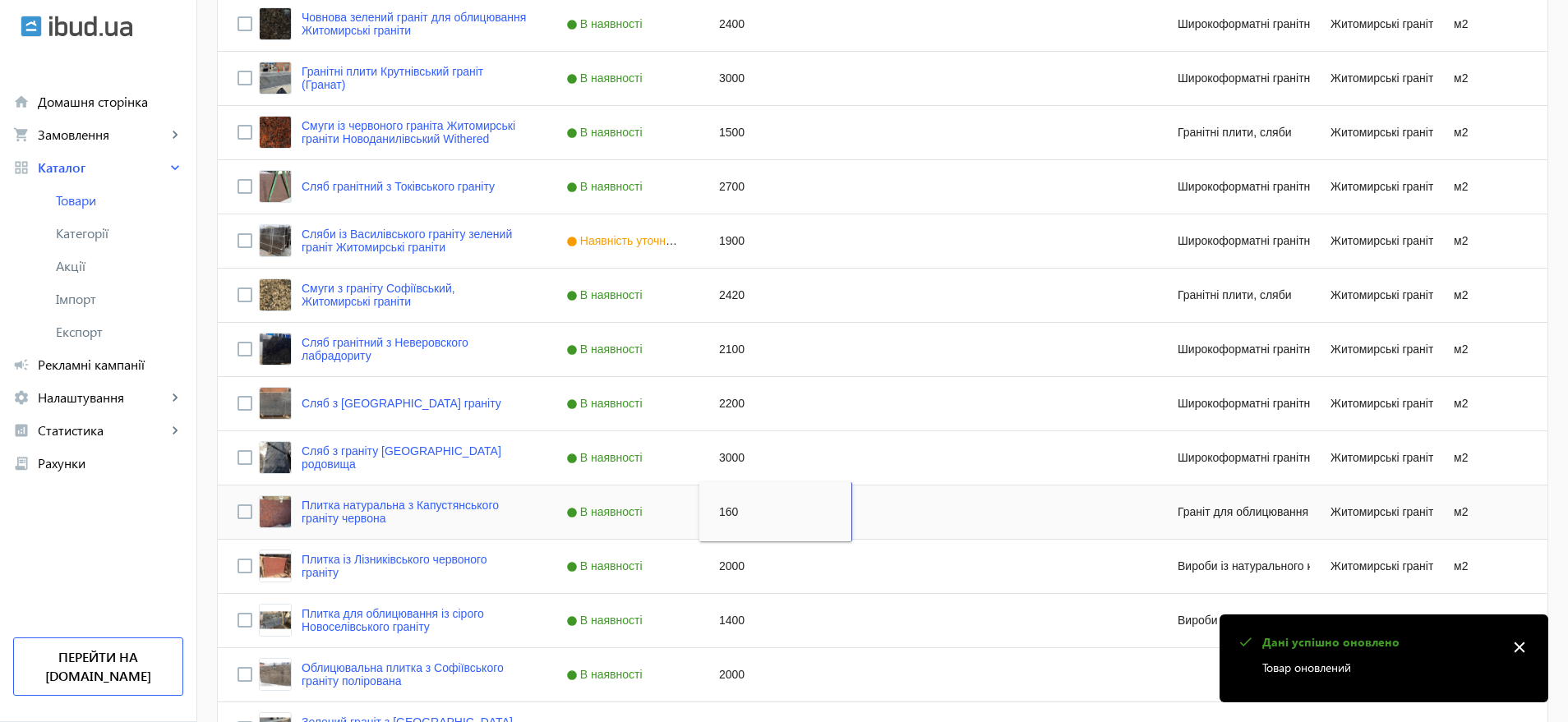
type input "1600"
click at [727, 566] on div "2000" at bounding box center [775, 566] width 153 height 53
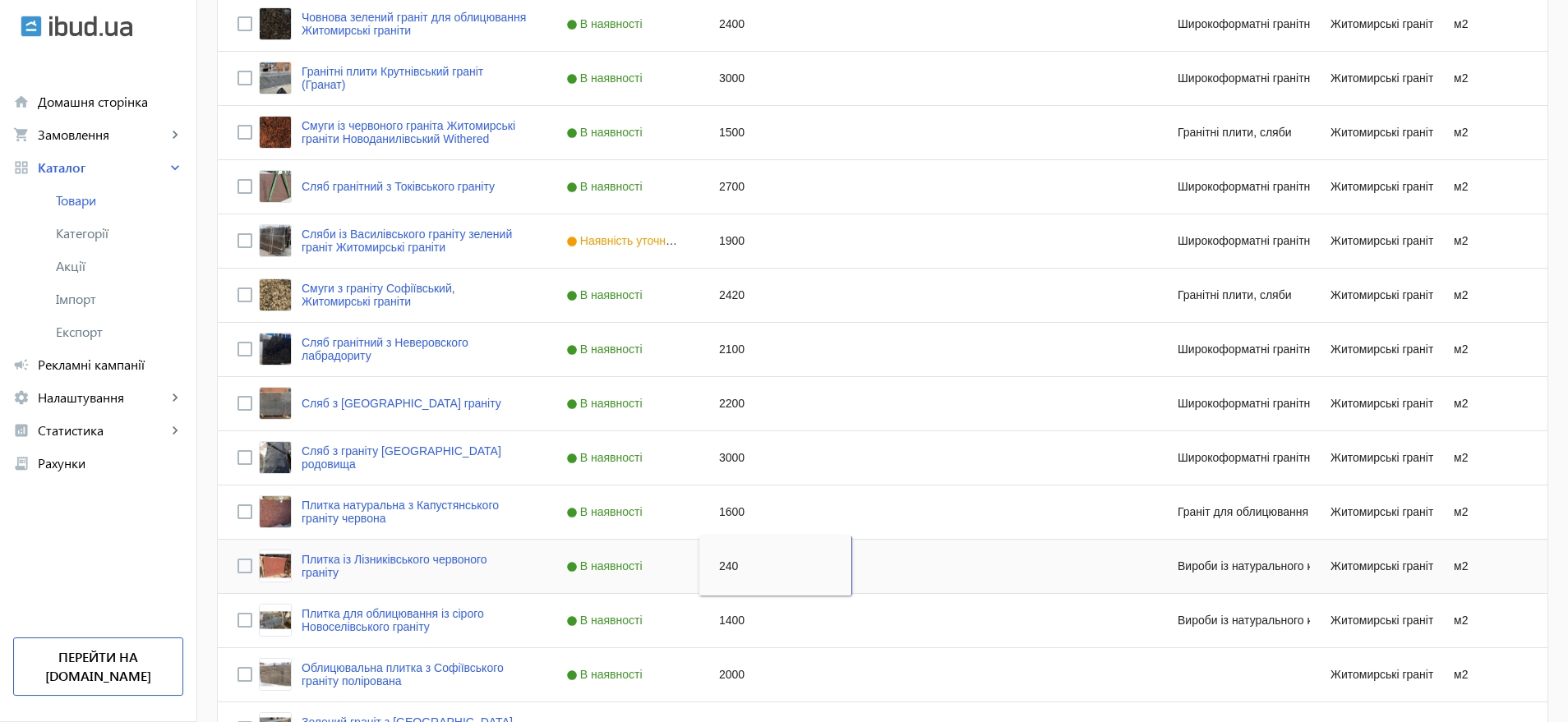
type input "2400"
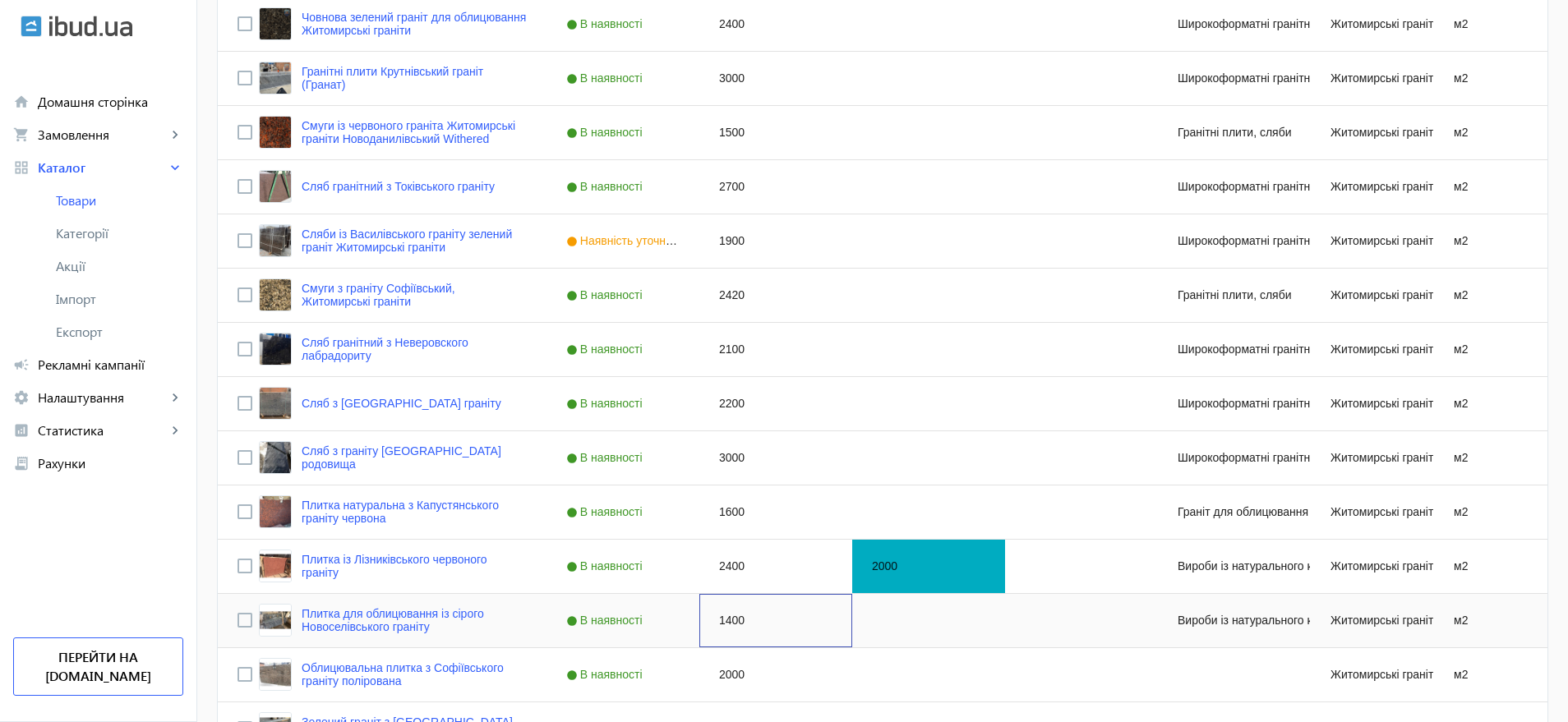
click at [721, 618] on div "1400" at bounding box center [775, 620] width 153 height 53
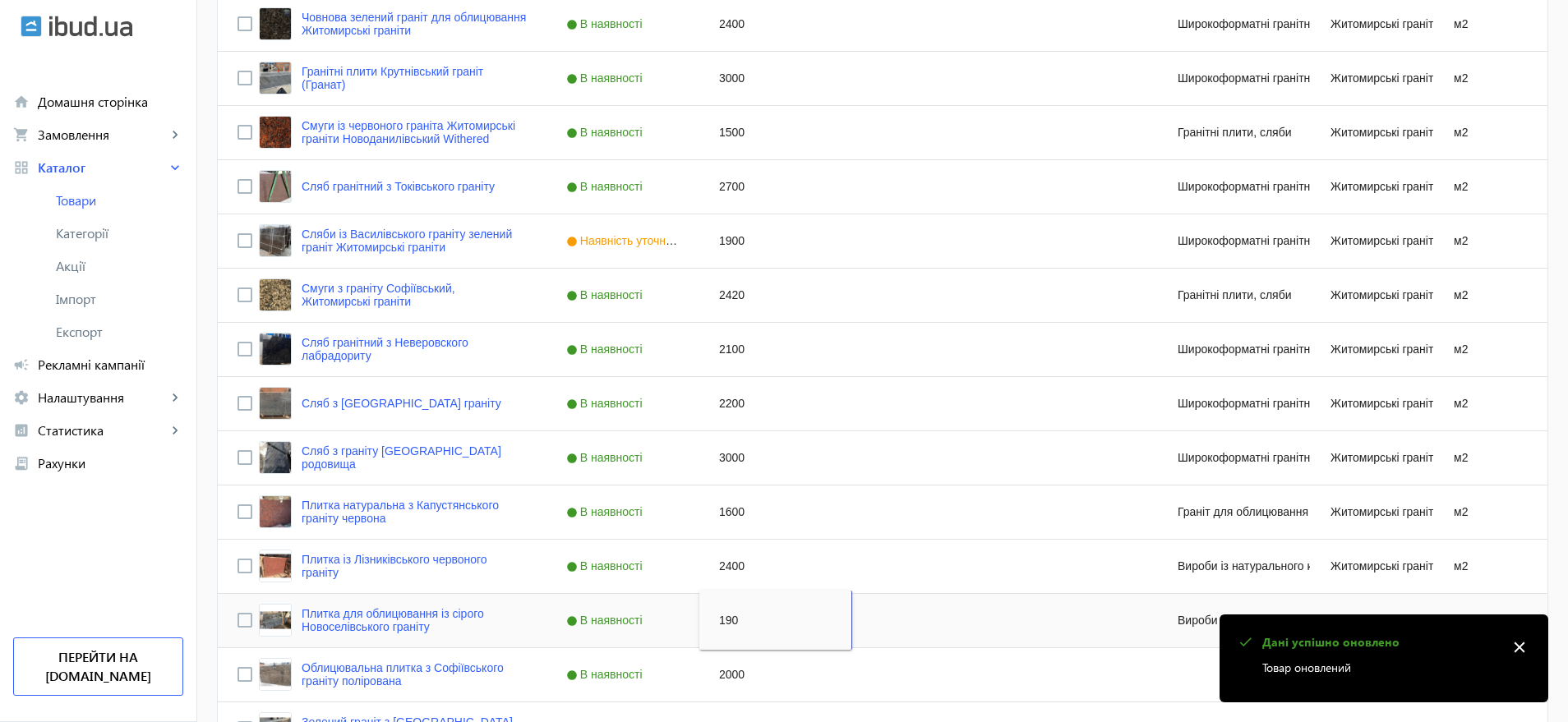
type input "1900"
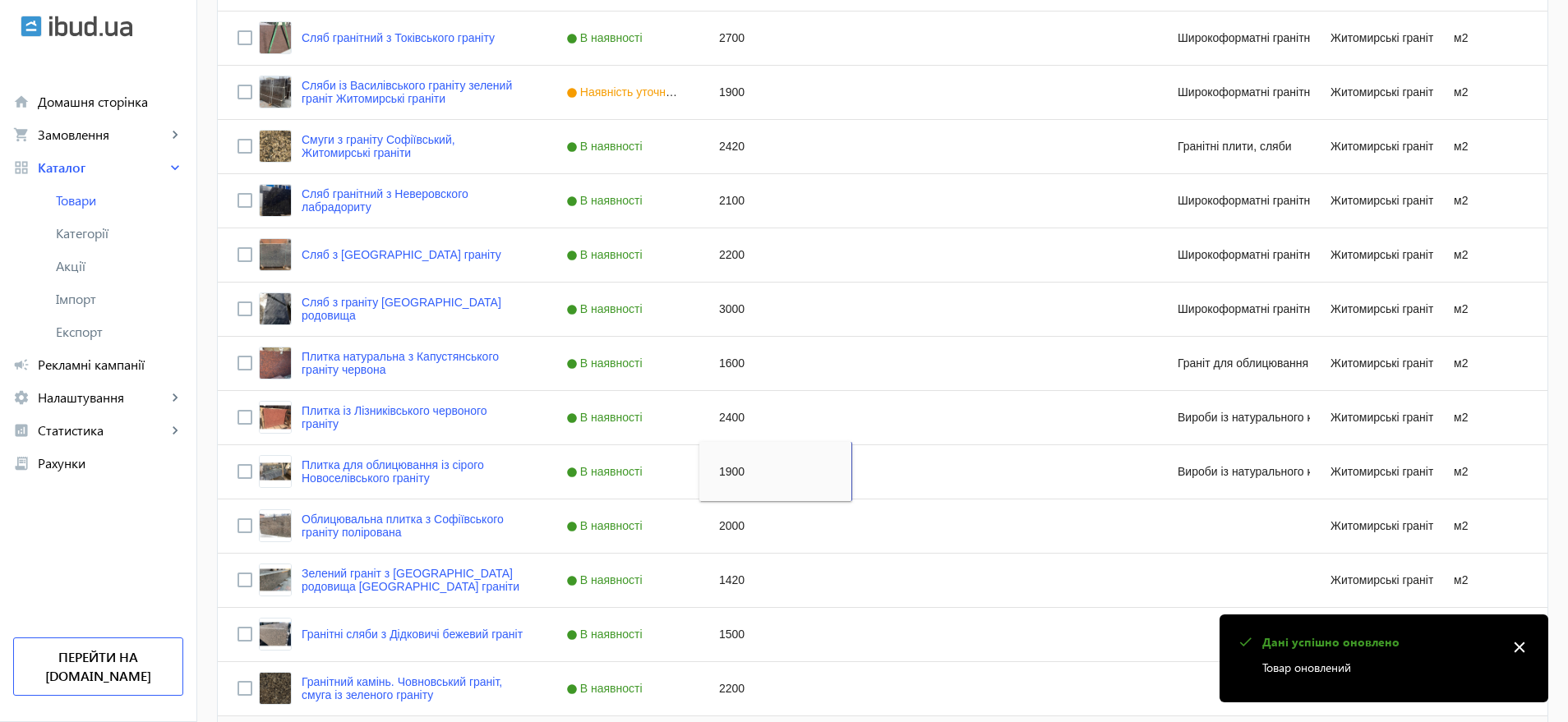
scroll to position [1335, 0]
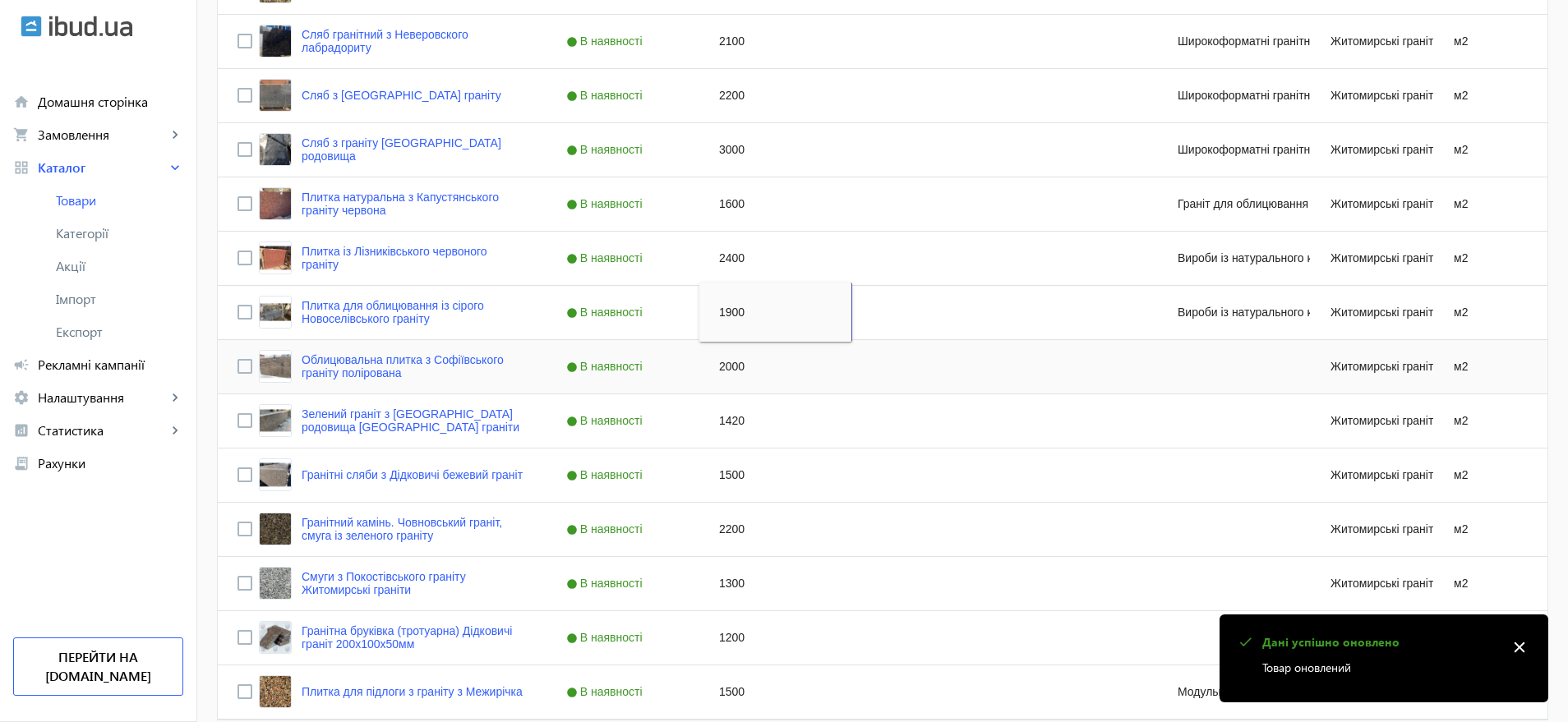
click at [721, 362] on div "2000" at bounding box center [775, 367] width 153 height 53
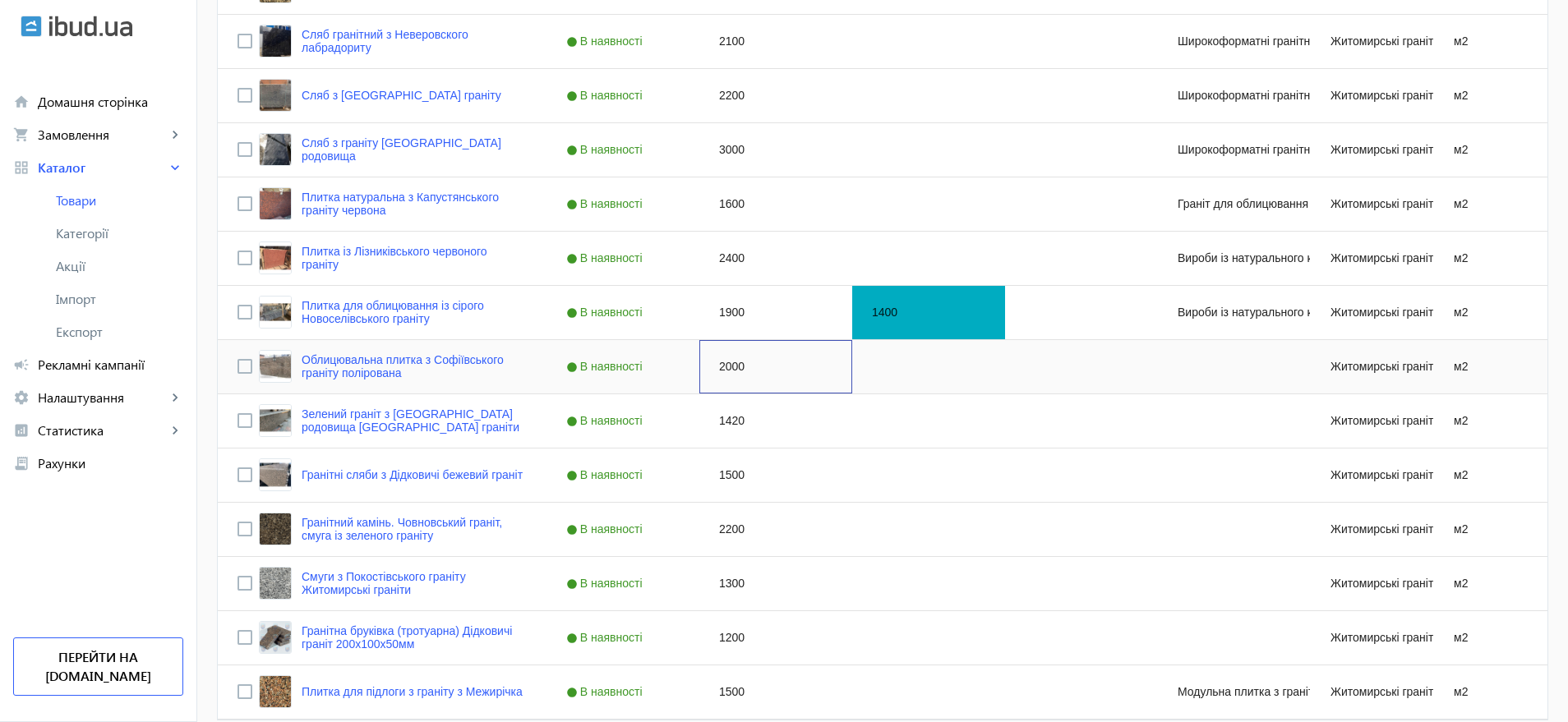
click at [721, 362] on div "2000" at bounding box center [775, 367] width 153 height 53
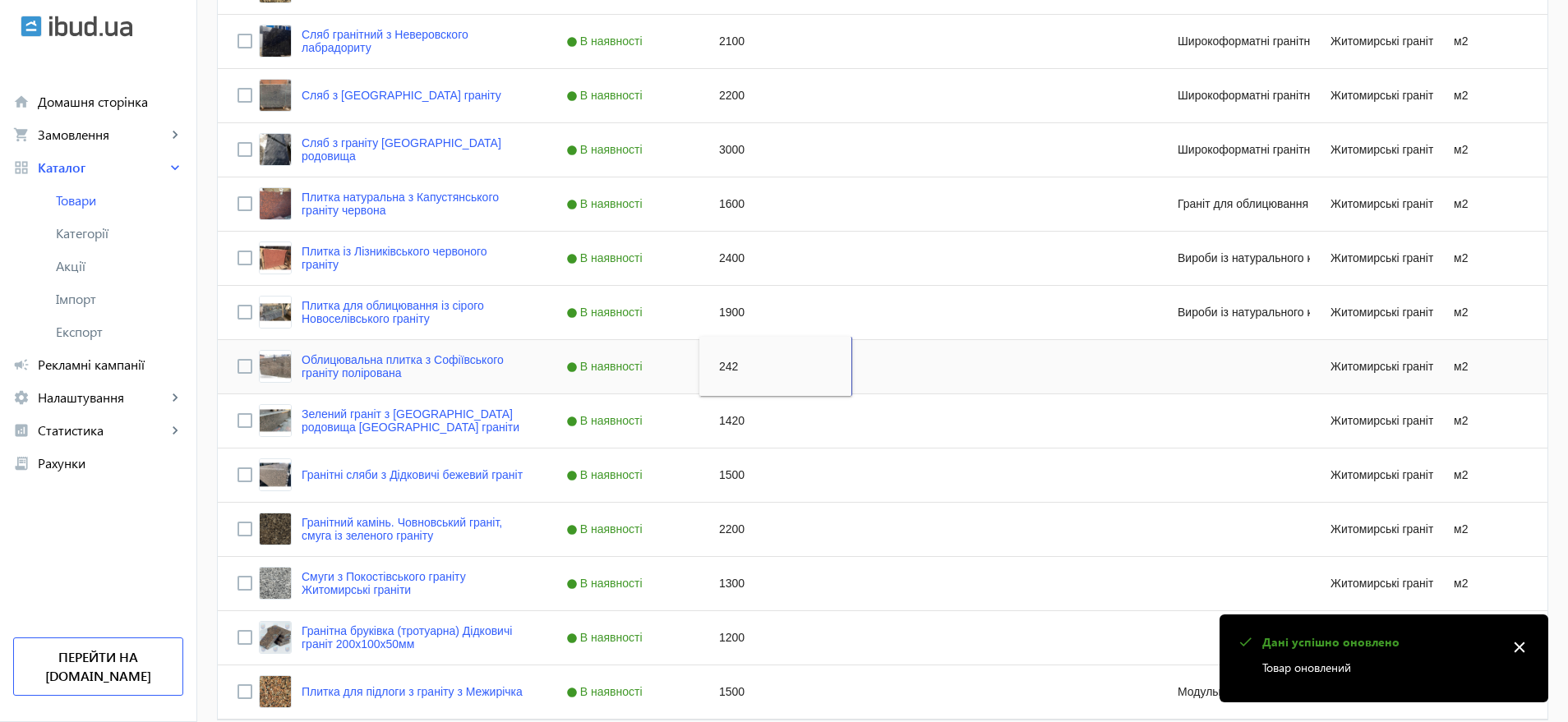
type input "2420"
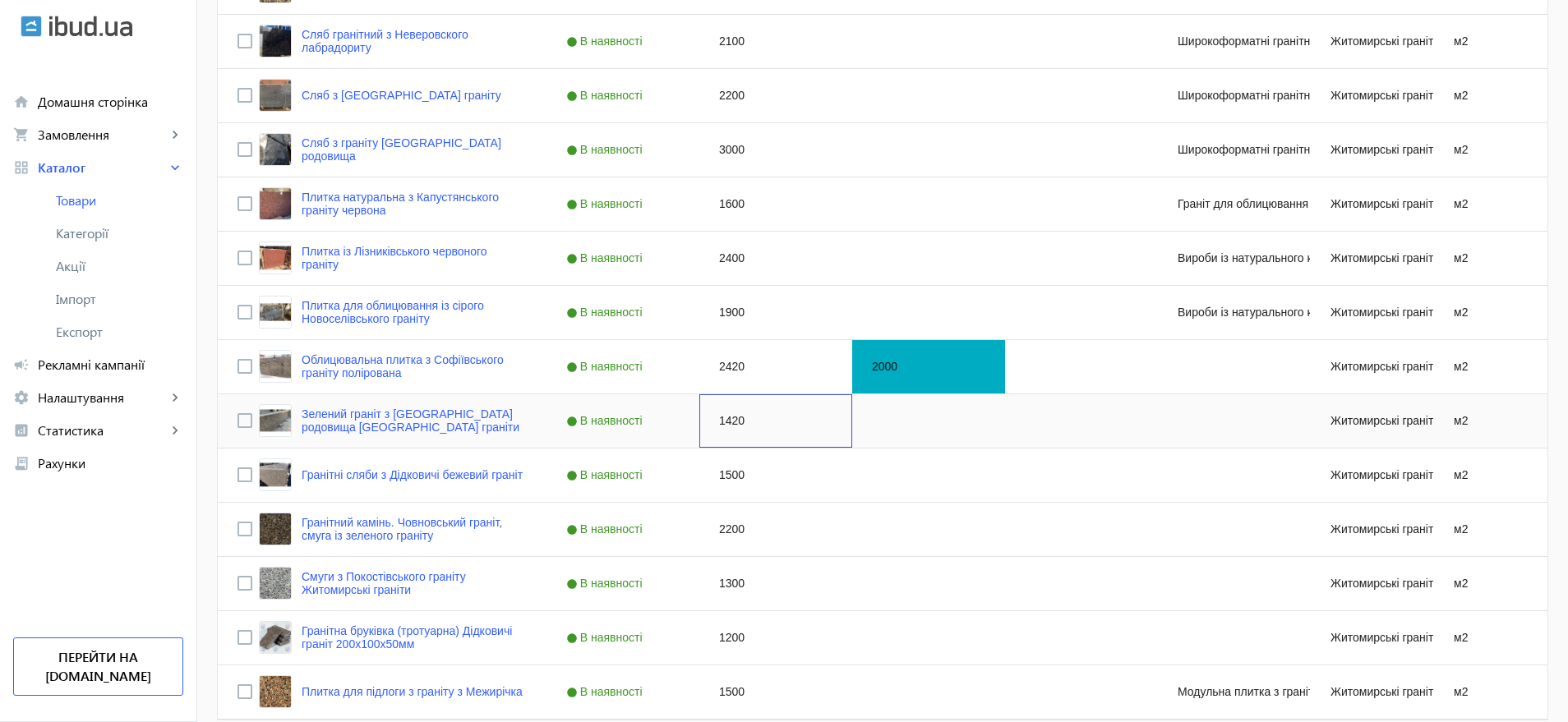
click at [731, 420] on div "1420" at bounding box center [775, 421] width 153 height 53
type input "1700"
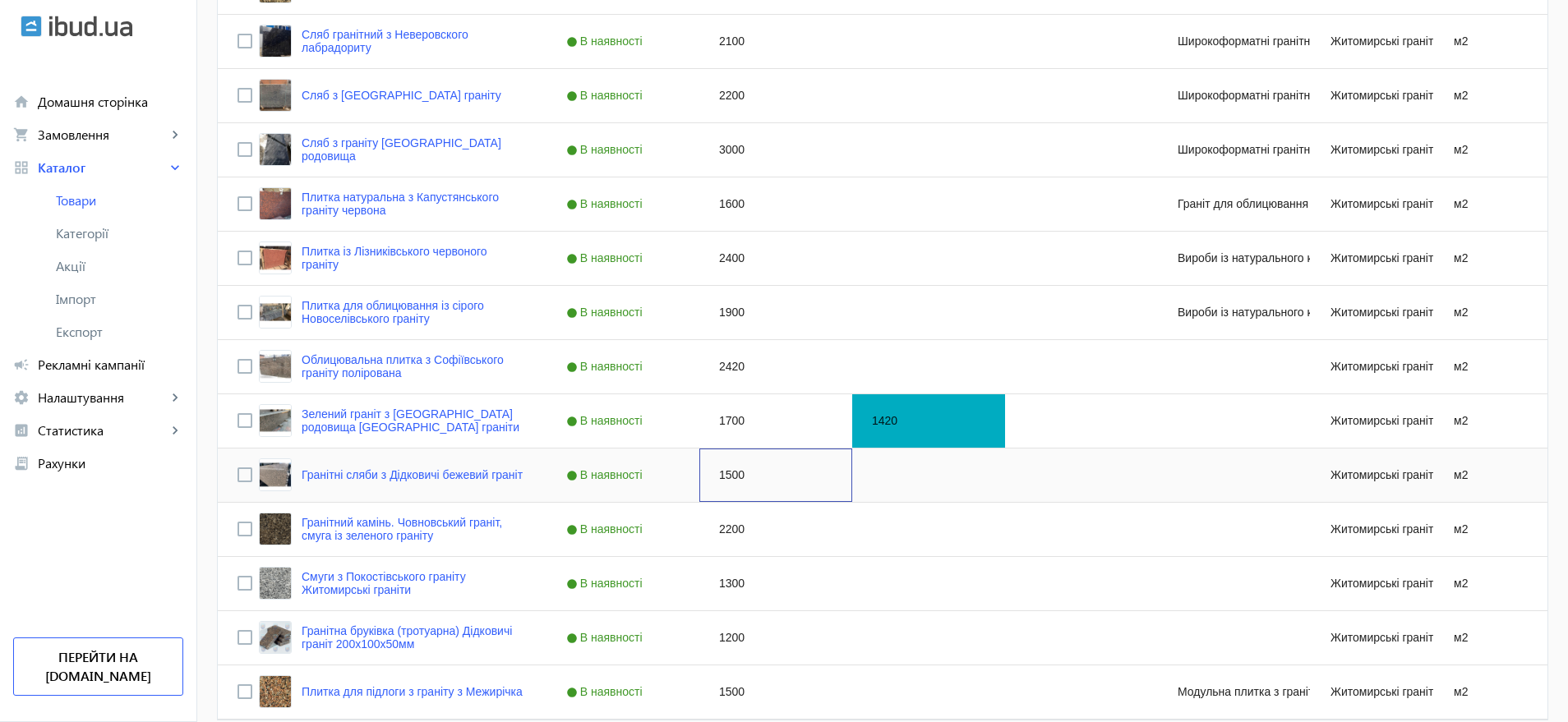
click at [725, 473] on div "1500" at bounding box center [775, 475] width 153 height 53
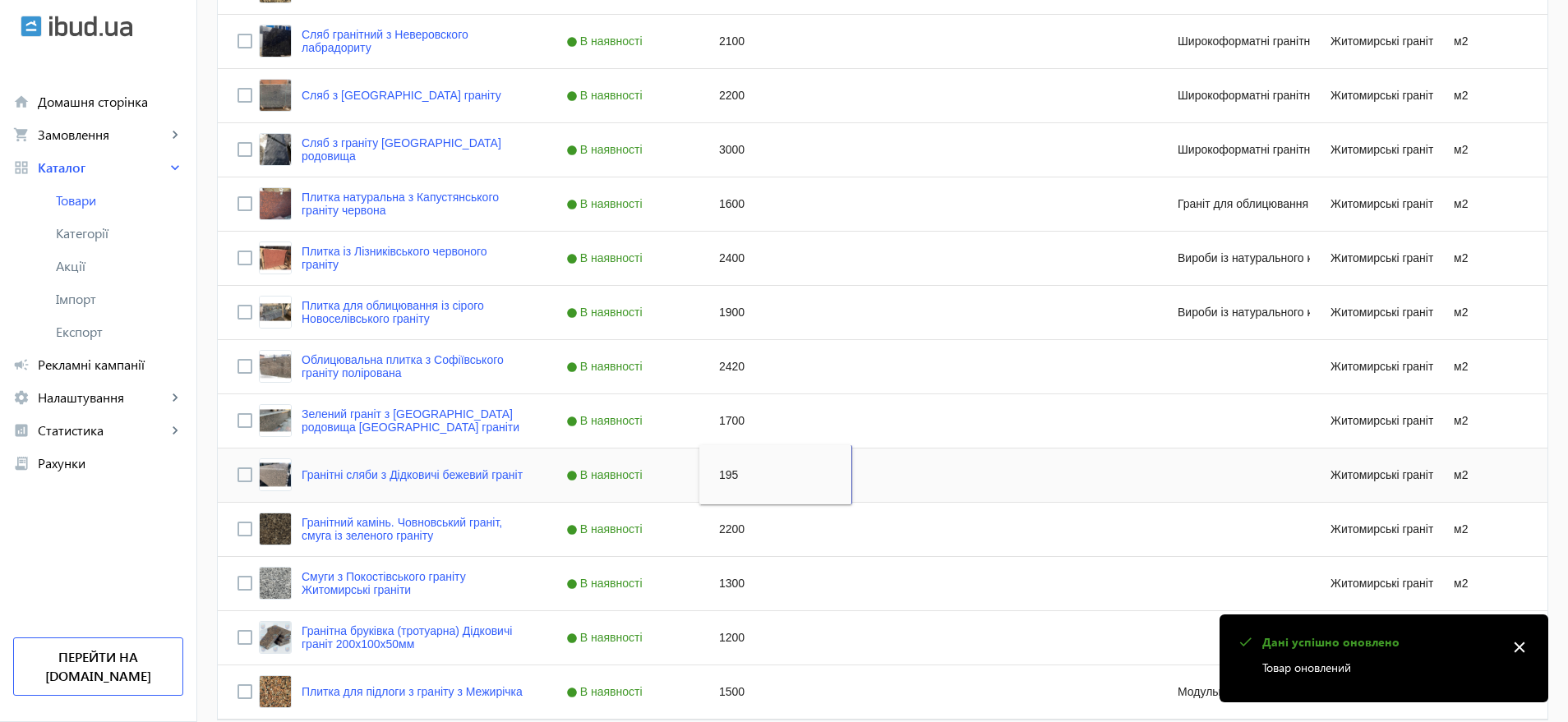
type input "1950"
click at [725, 522] on div "2200" at bounding box center [775, 529] width 153 height 53
type input "2400"
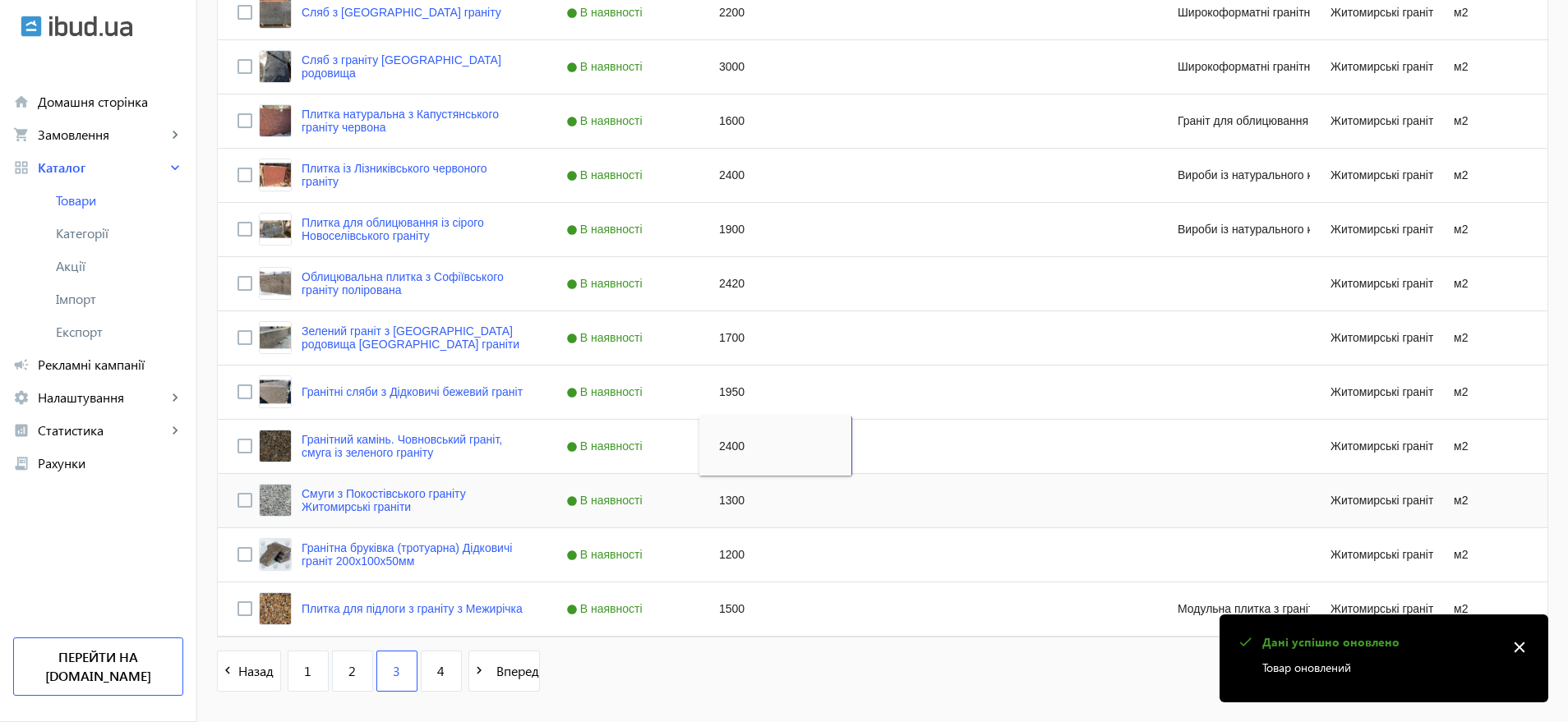
scroll to position [1480, 0]
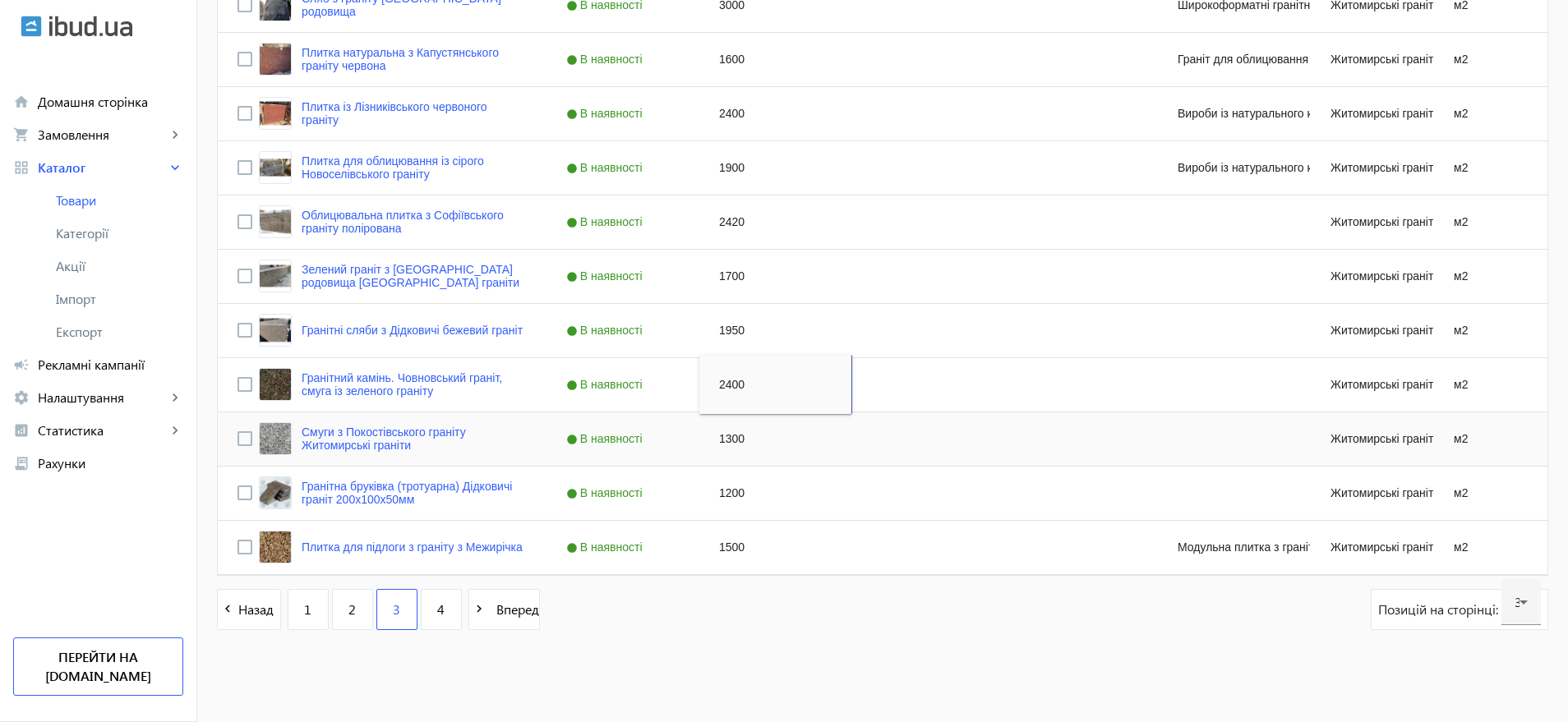
click at [731, 437] on div "1300" at bounding box center [775, 439] width 153 height 53
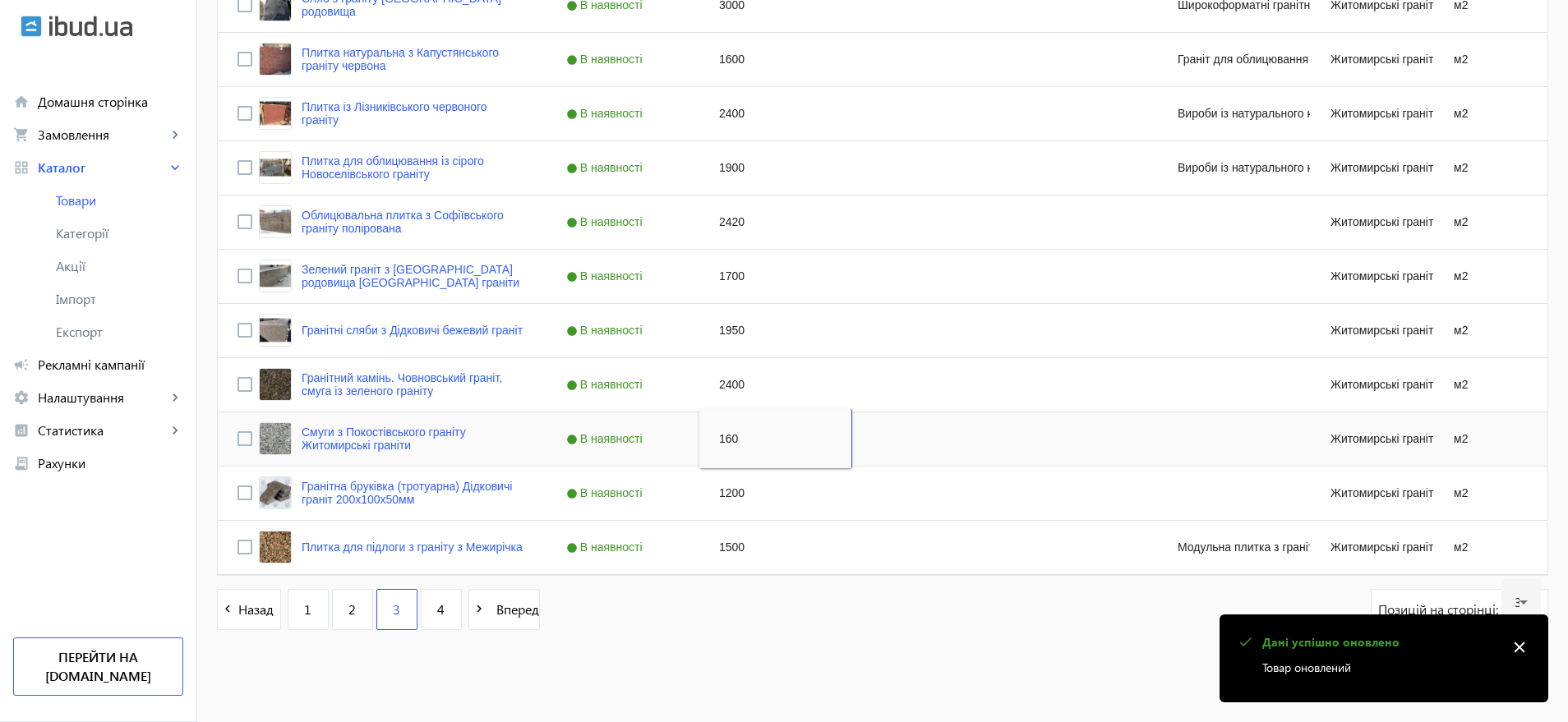
type input "1600"
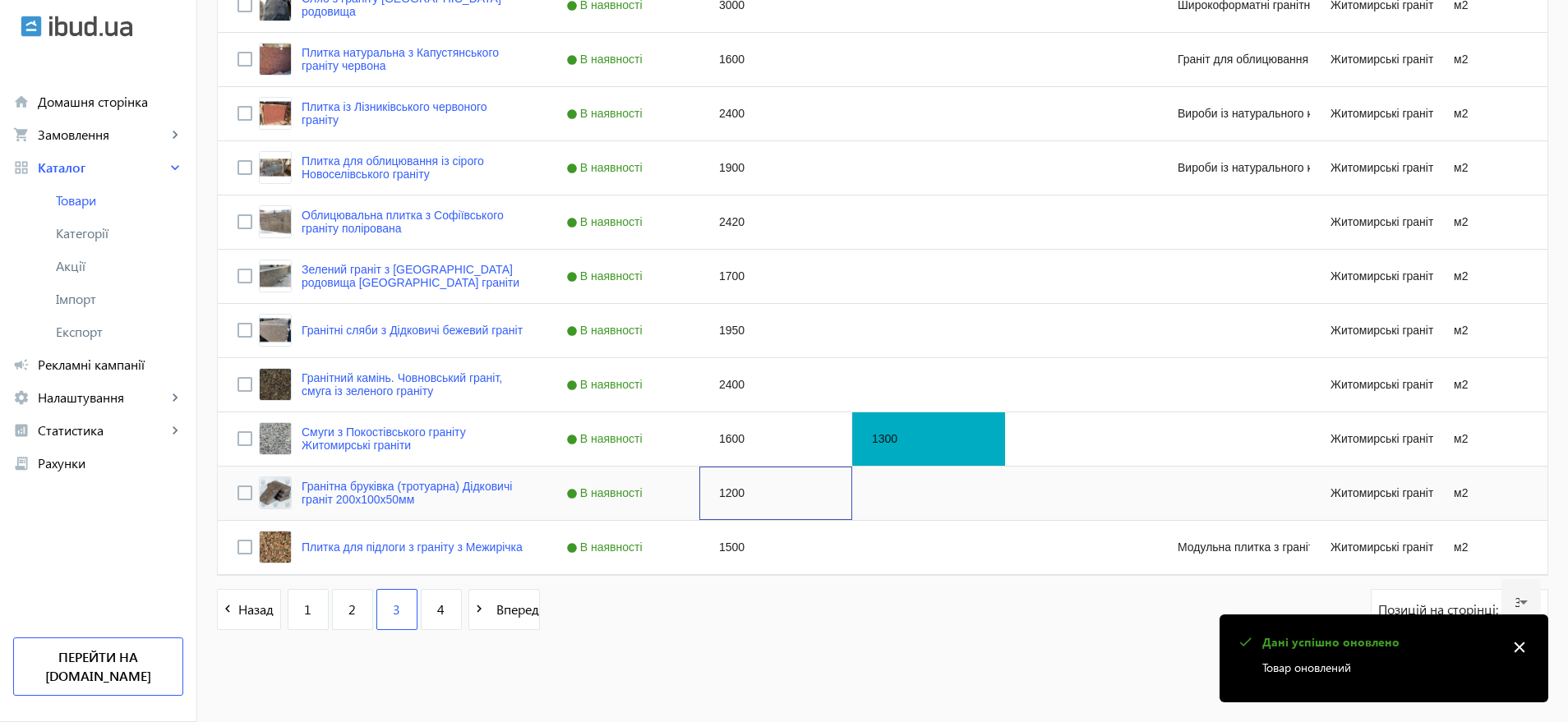
click at [729, 492] on div "1200" at bounding box center [775, 493] width 153 height 53
type input "1000"
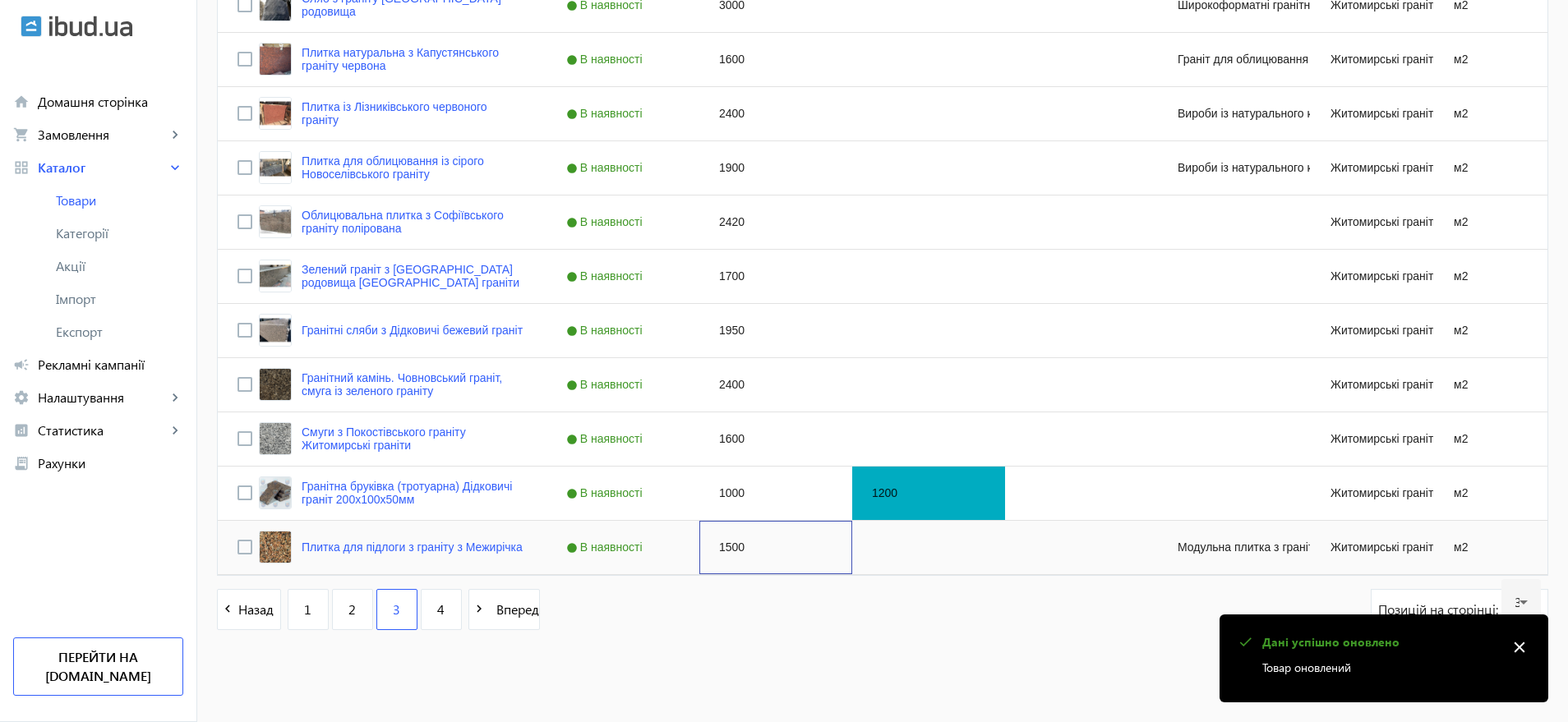
click at [729, 540] on div "1500" at bounding box center [775, 548] width 153 height 53
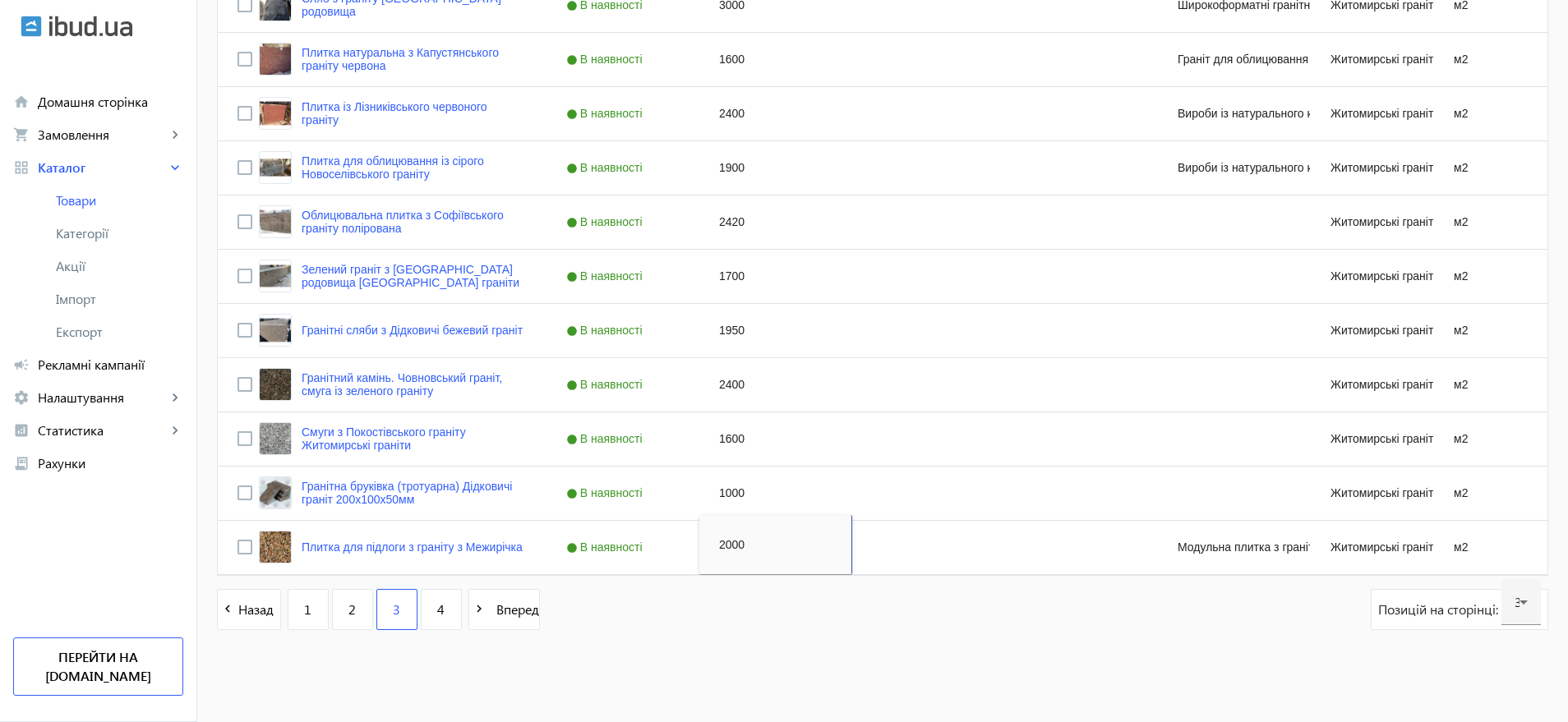
type input "2000"
click at [692, 632] on div "navigate_before Назад 1 2 3 4 navigate_next Вперед Позицій на сторінці: 30" at bounding box center [883, 617] width 1332 height 57
click at [437, 608] on link "4" at bounding box center [441, 609] width 41 height 41
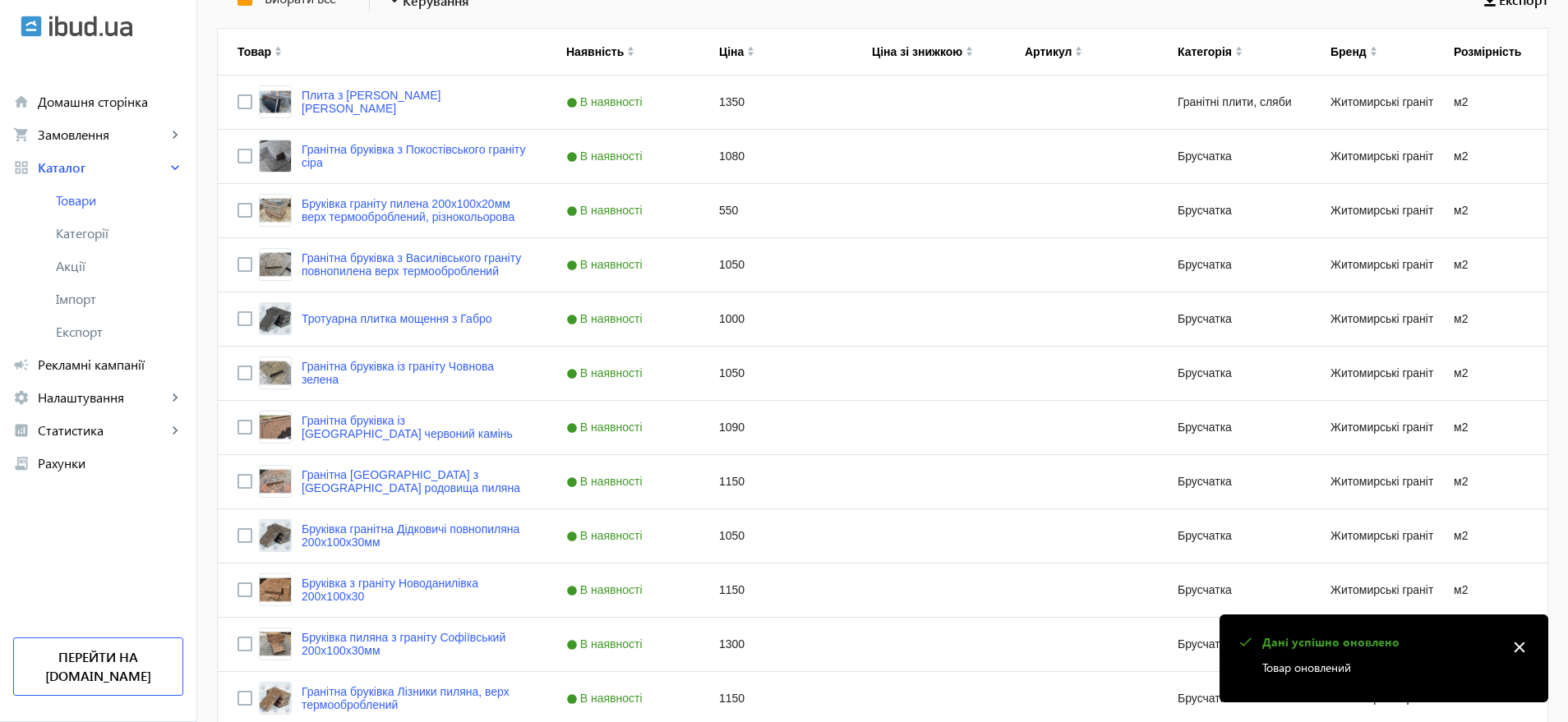
scroll to position [193, 0]
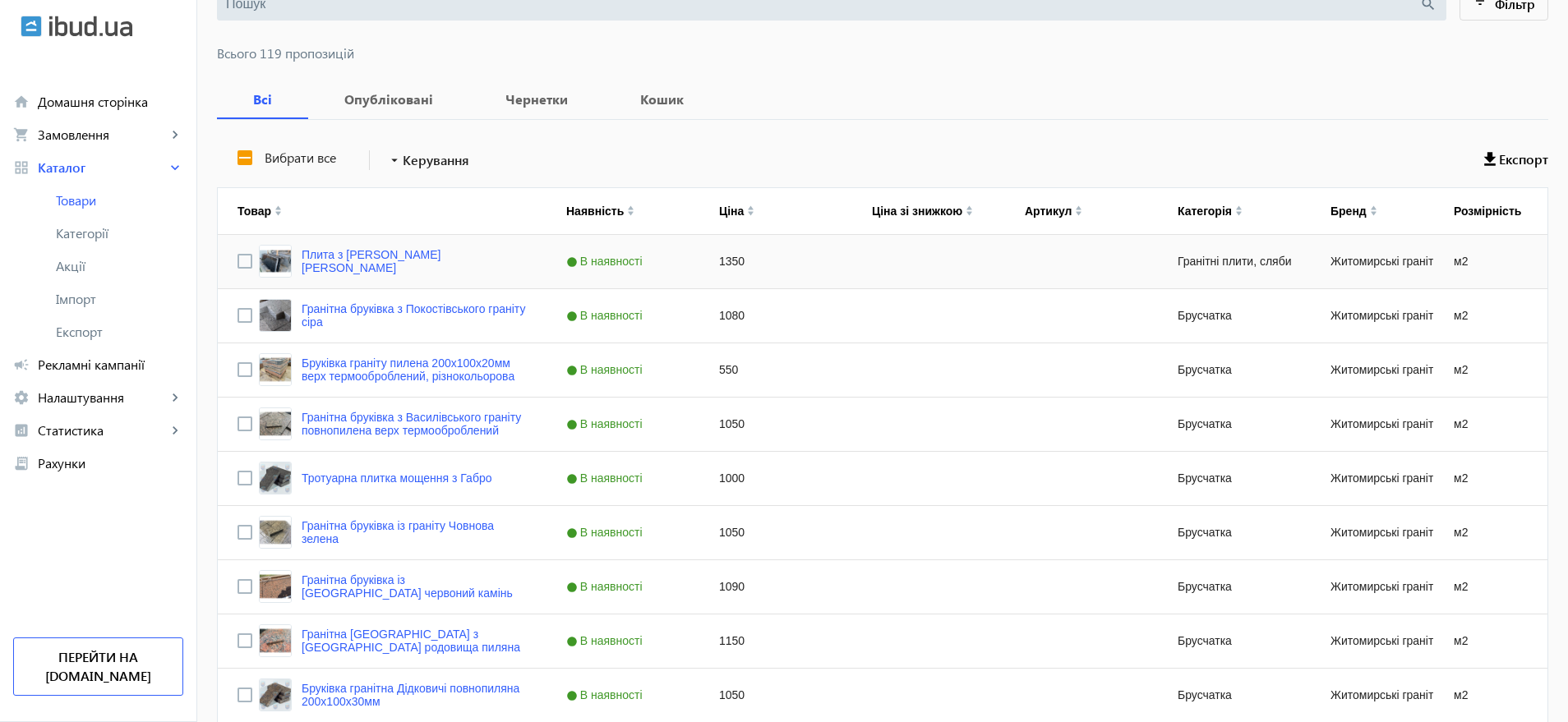
click at [723, 261] on div "1350" at bounding box center [775, 261] width 153 height 53
type input "1500"
click at [727, 313] on div "1080" at bounding box center [775, 315] width 153 height 53
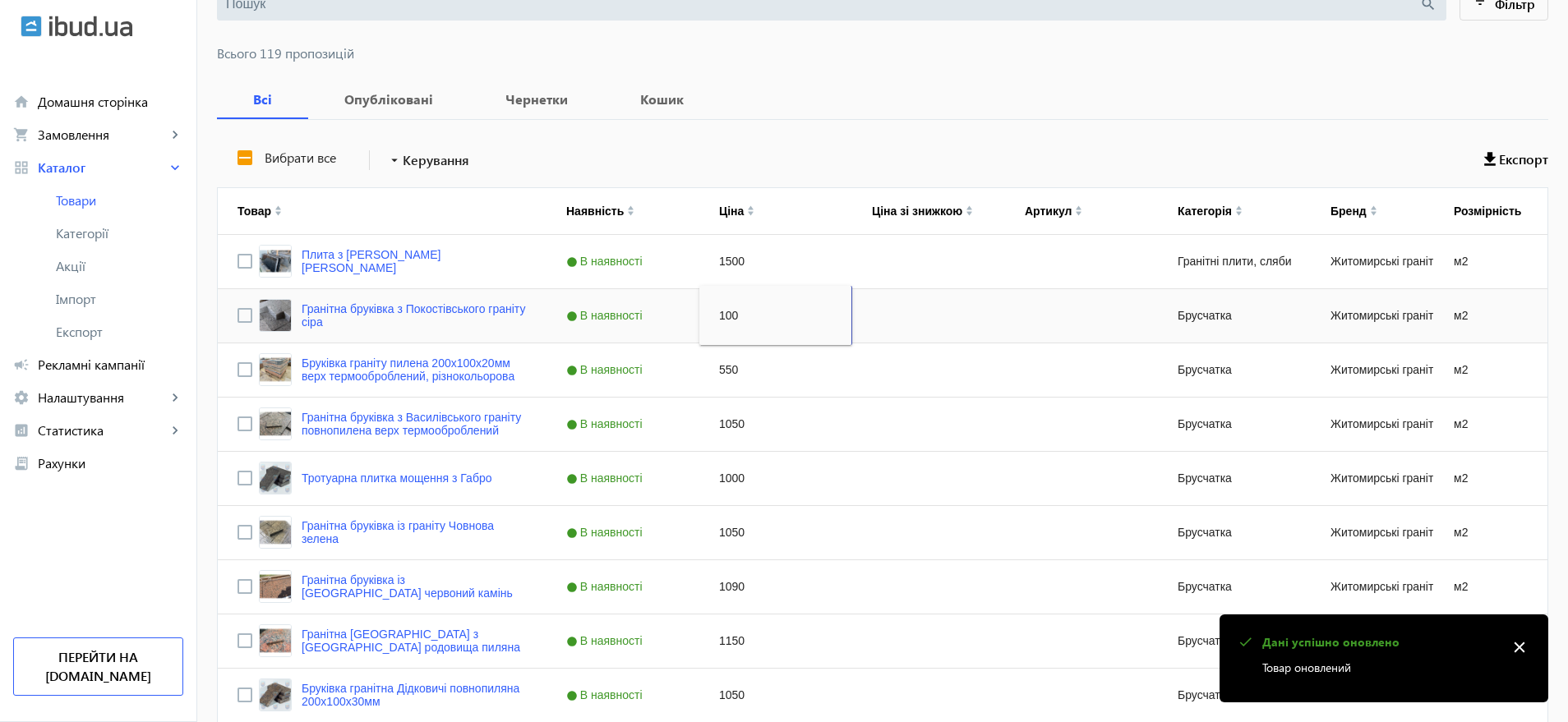
type input "1000"
click at [723, 365] on div "550" at bounding box center [775, 370] width 153 height 53
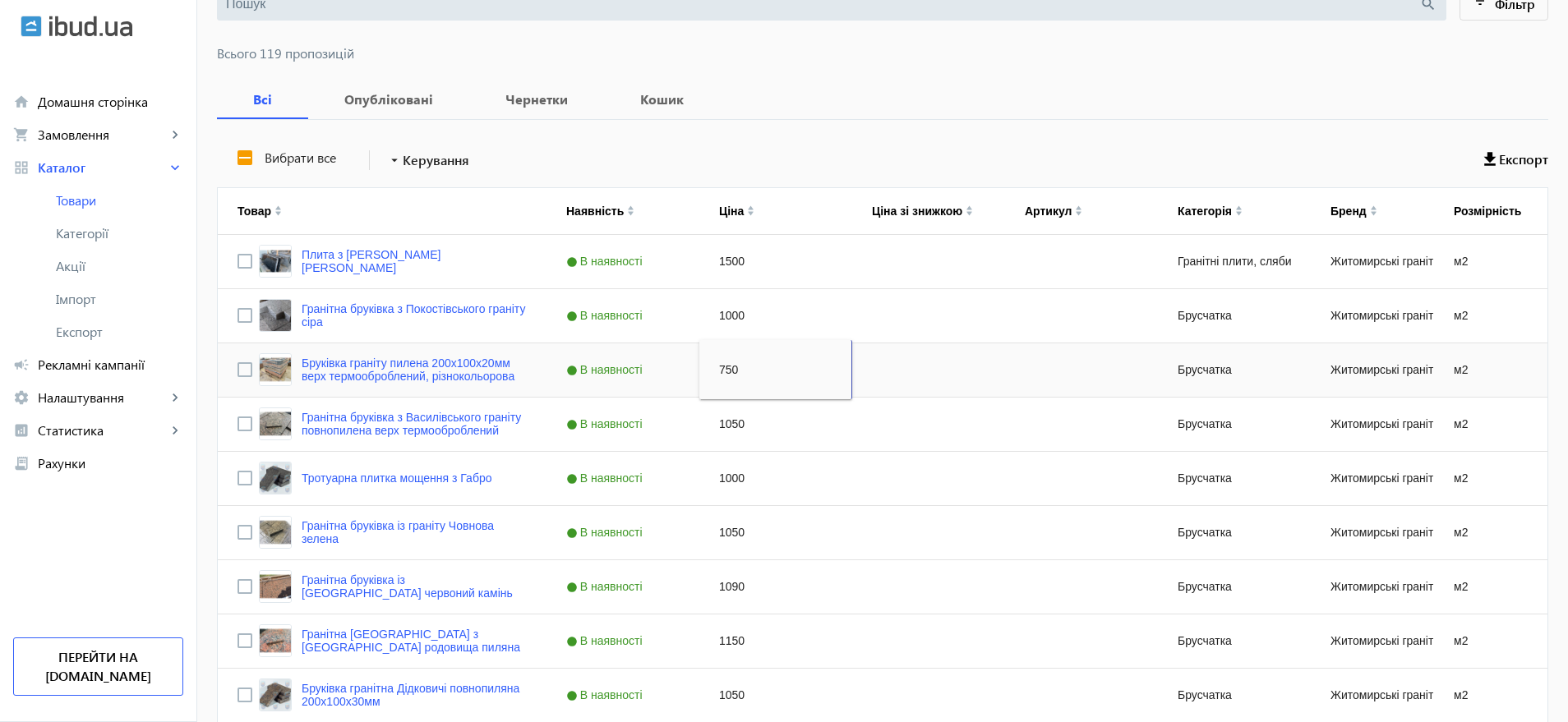
drag, startPoint x: 736, startPoint y: 369, endPoint x: 709, endPoint y: 368, distance: 27.0
click at [709, 368] on input "750" at bounding box center [775, 369] width 139 height 32
type input "700"
click at [720, 422] on div "1050" at bounding box center [775, 424] width 153 height 53
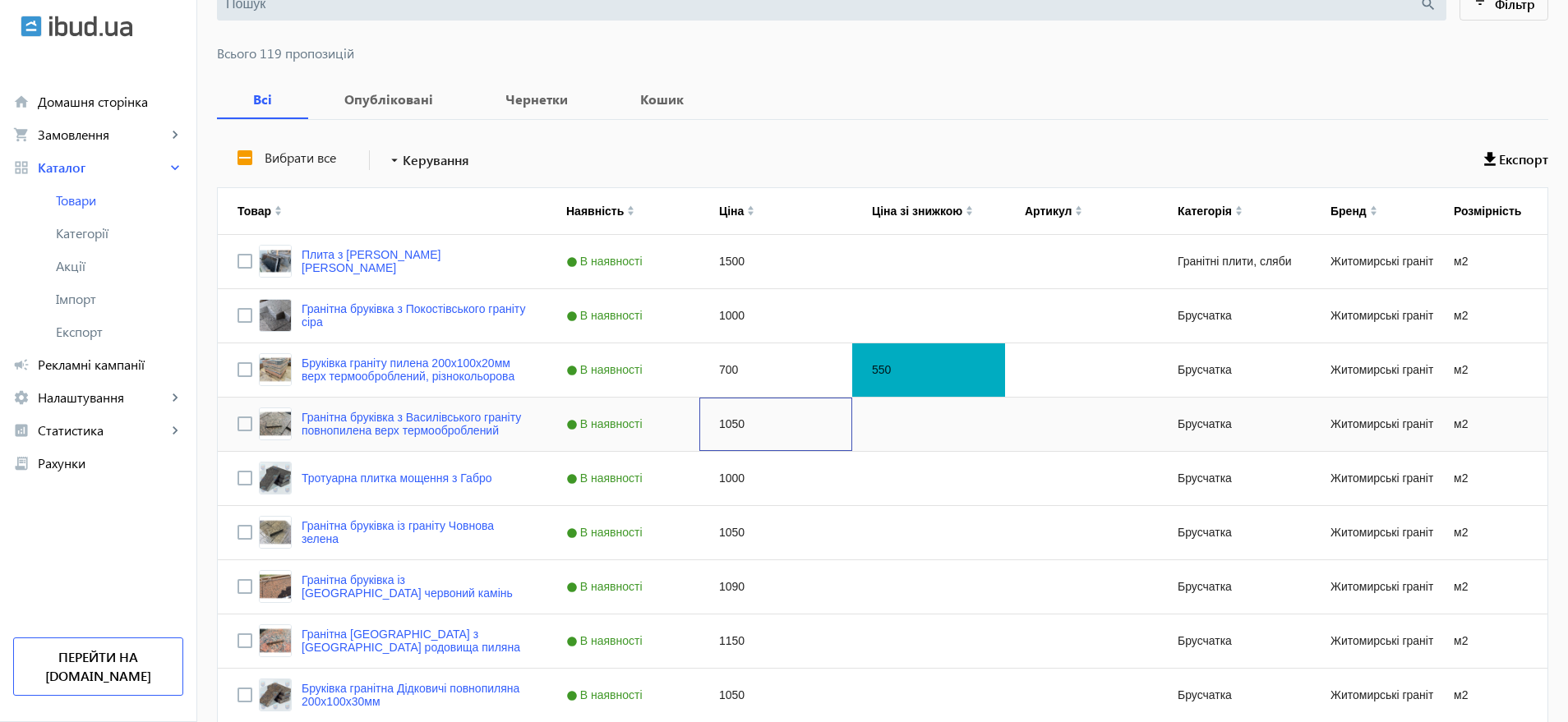
click at [720, 422] on div "1050" at bounding box center [775, 424] width 153 height 53
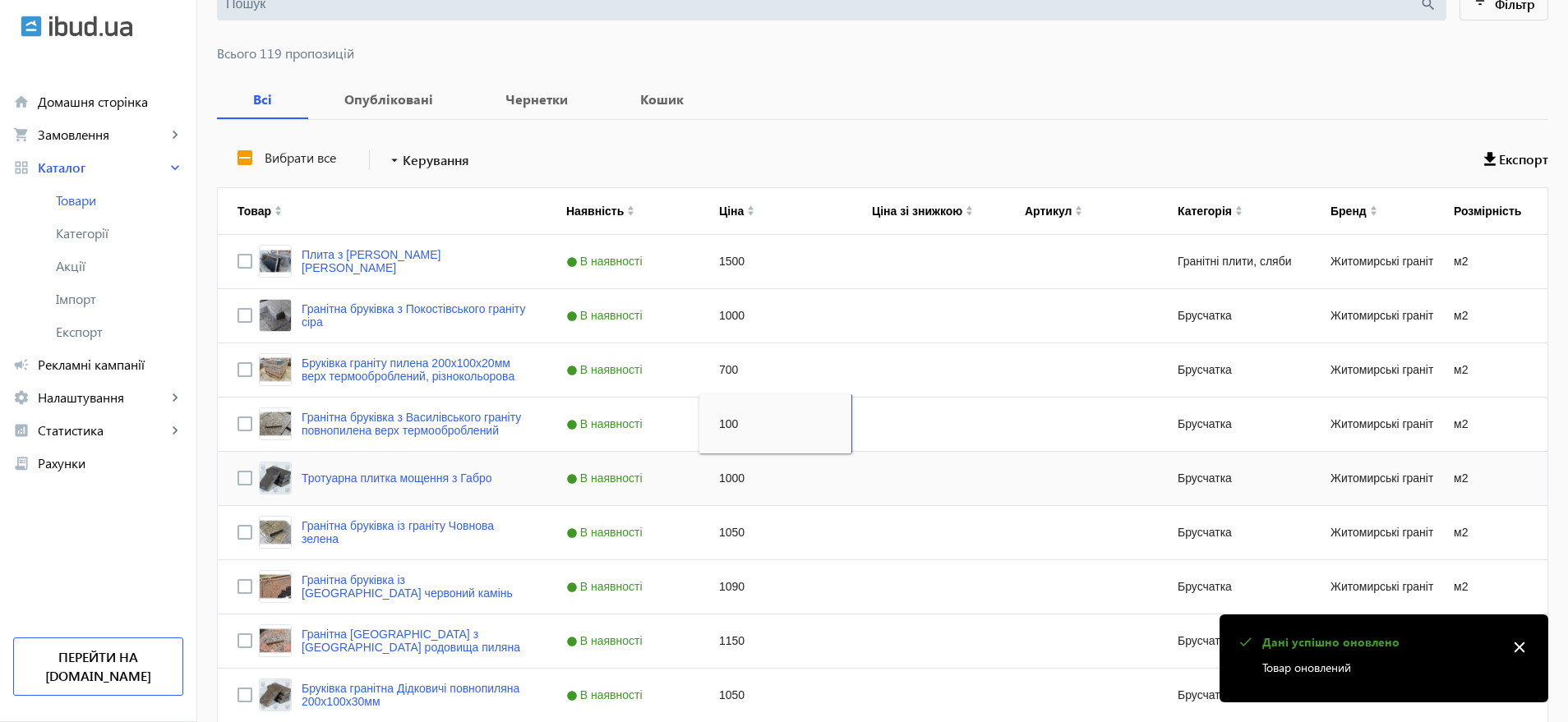
type input "1000"
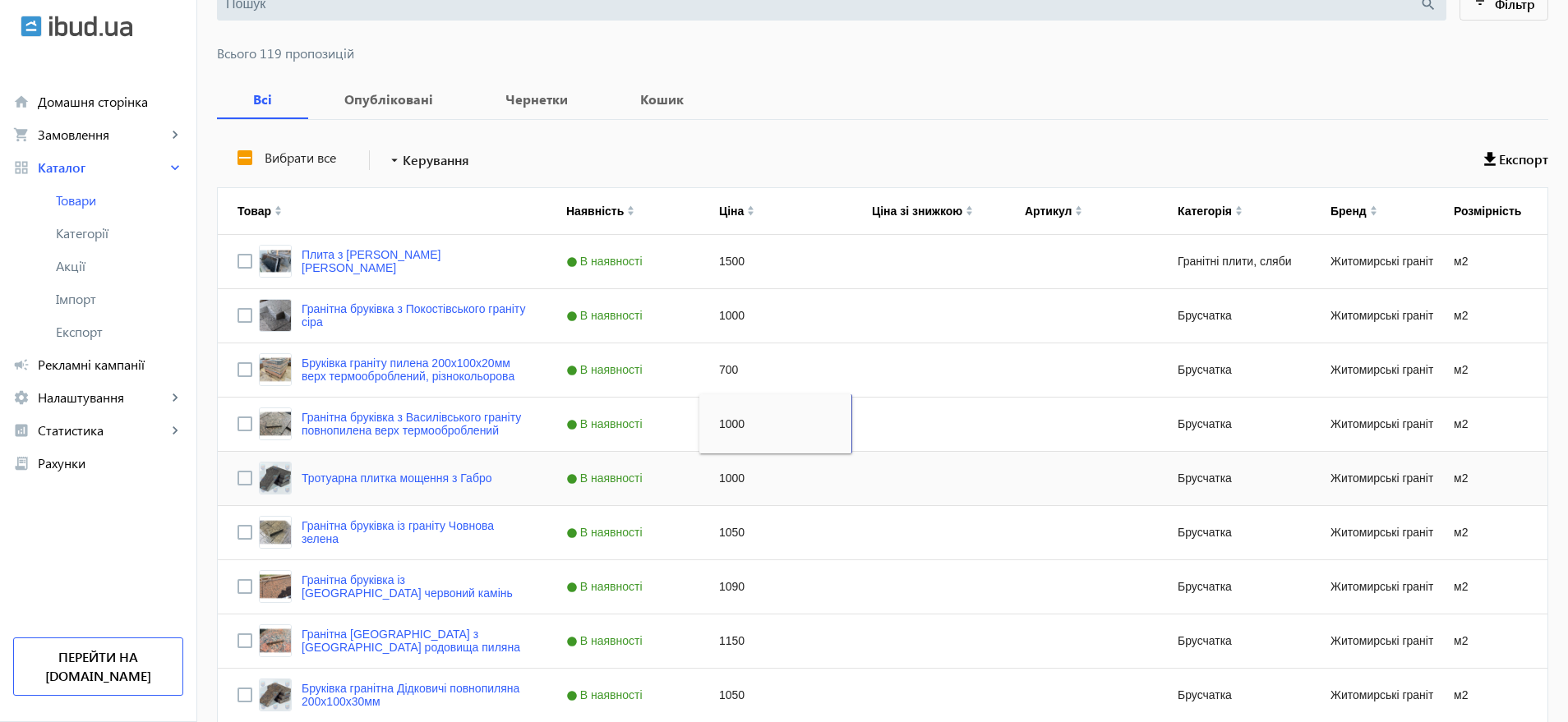
click at [725, 472] on div "1000" at bounding box center [775, 478] width 153 height 53
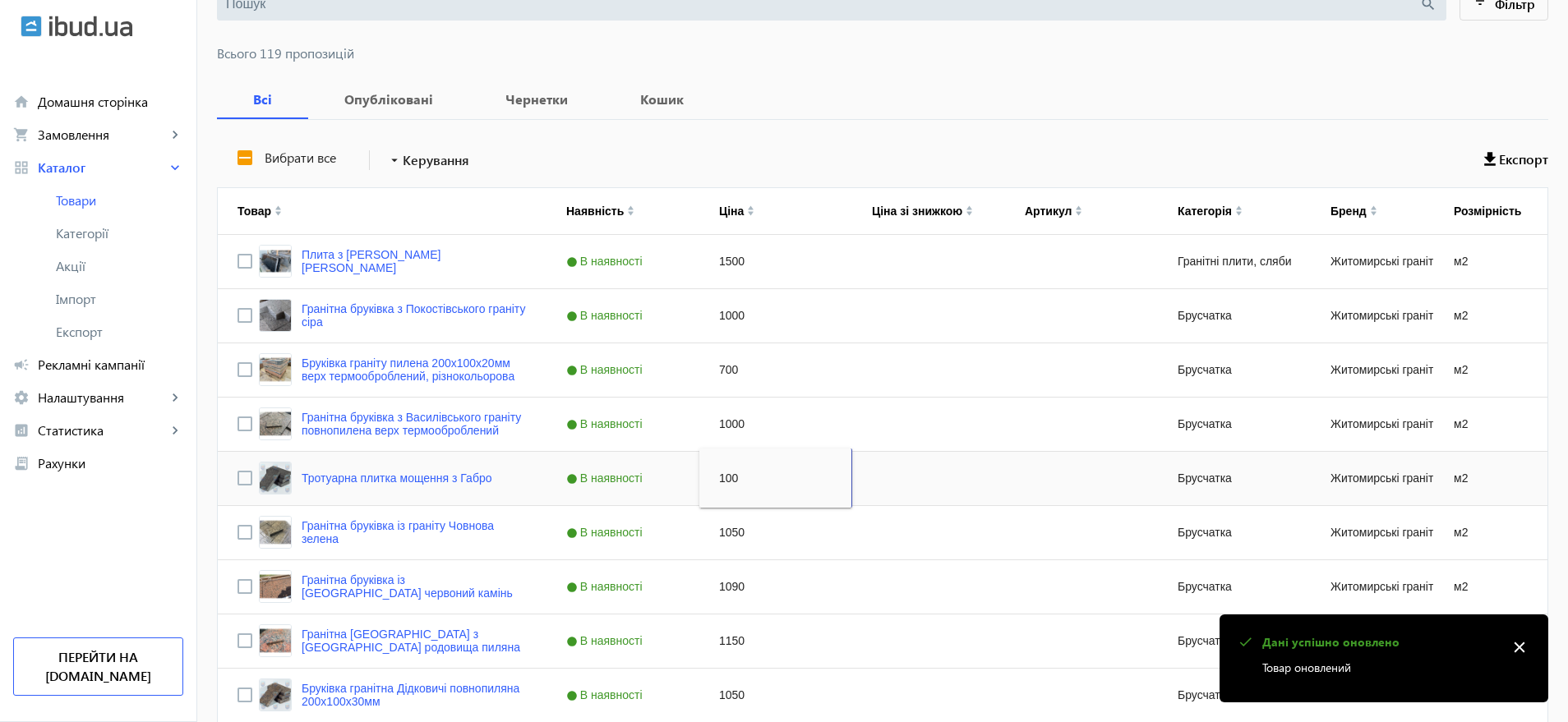
type input "1000"
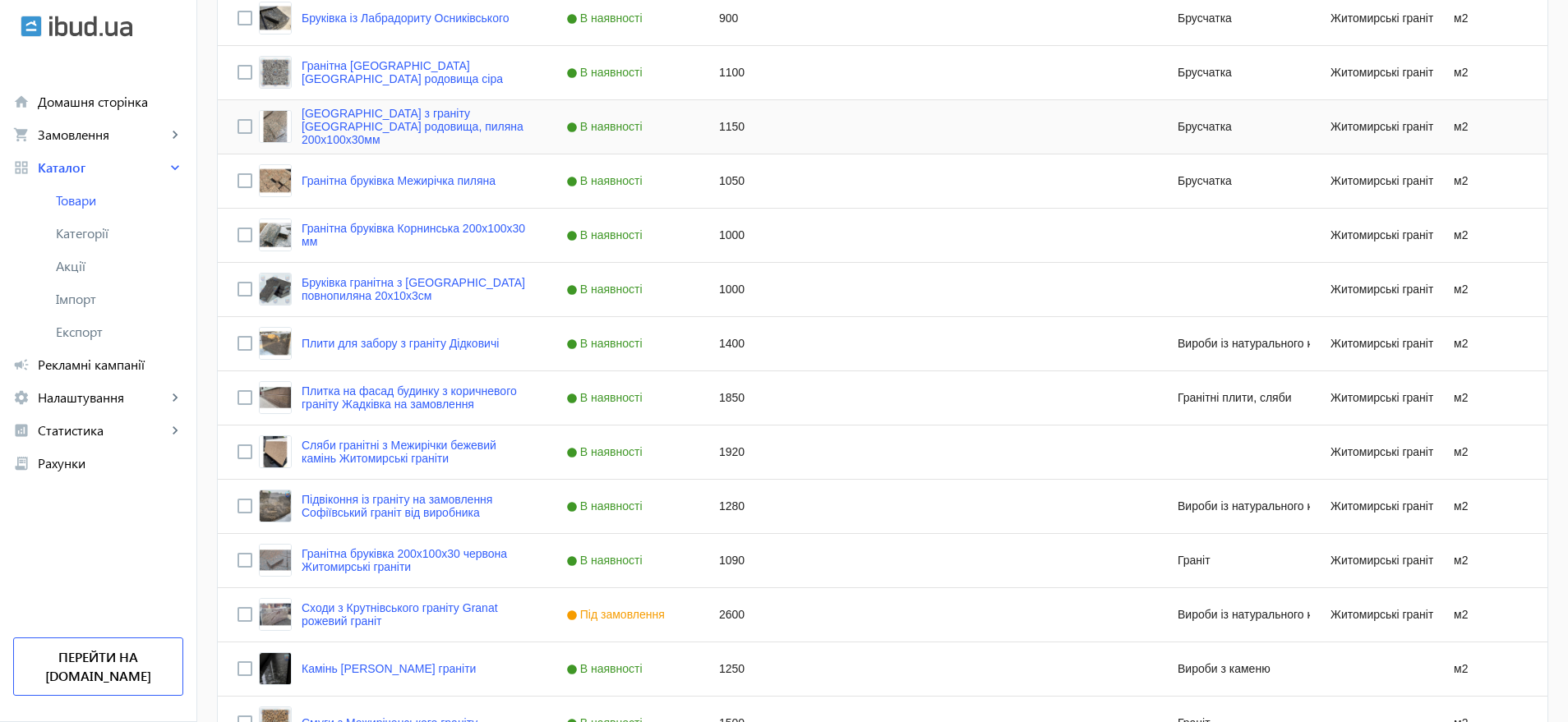
scroll to position [1118, 0]
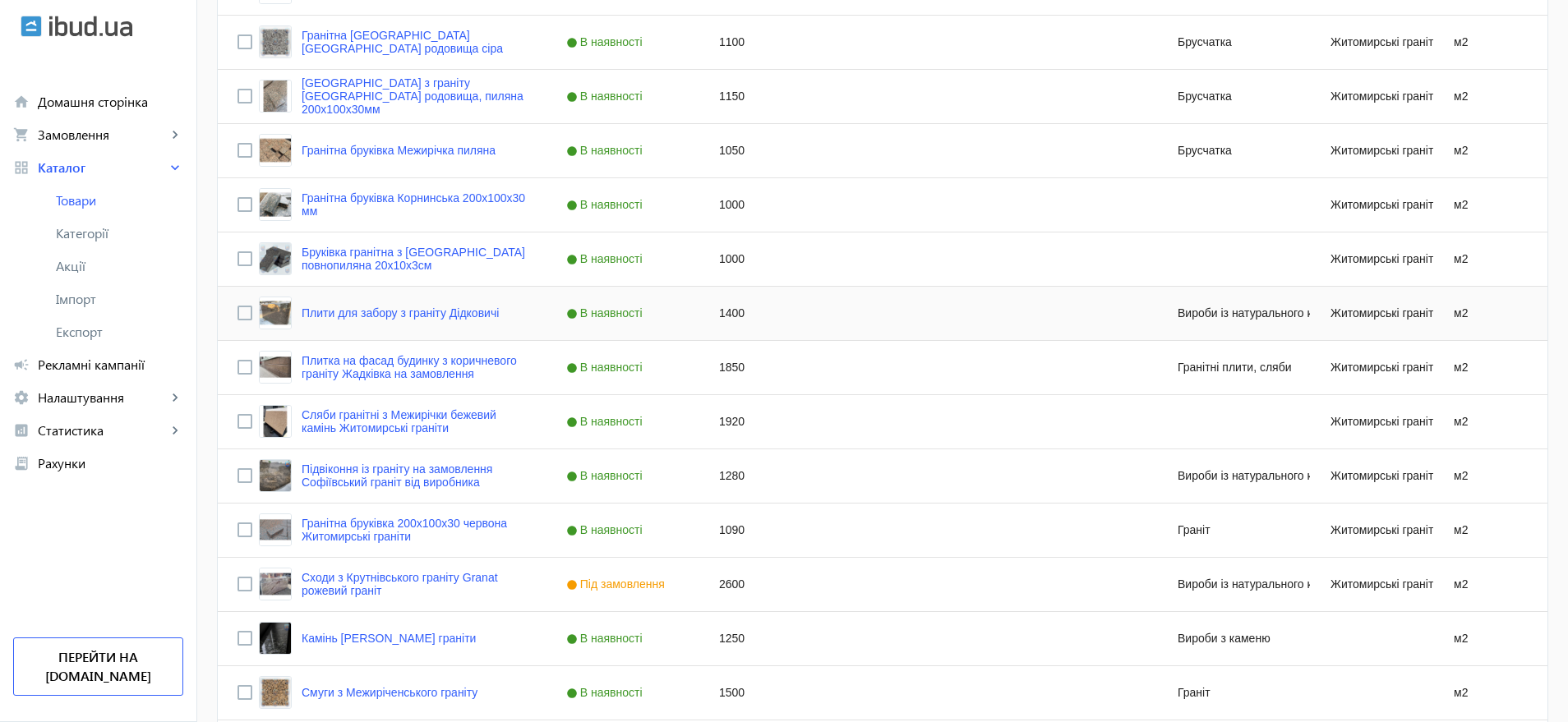
click at [728, 309] on div "1400" at bounding box center [775, 314] width 153 height 53
type input "1950"
click at [724, 365] on div "1850" at bounding box center [775, 367] width 153 height 53
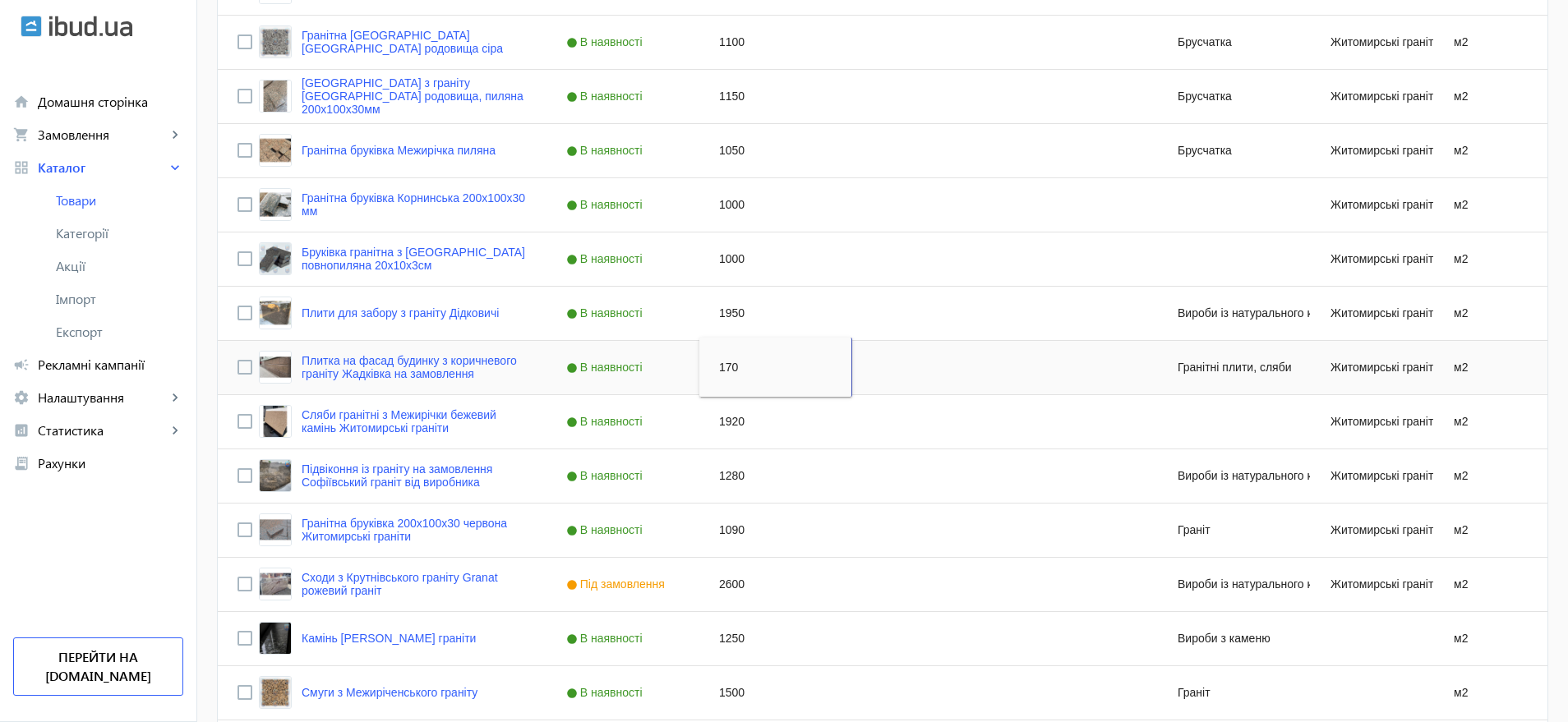
type input "1700"
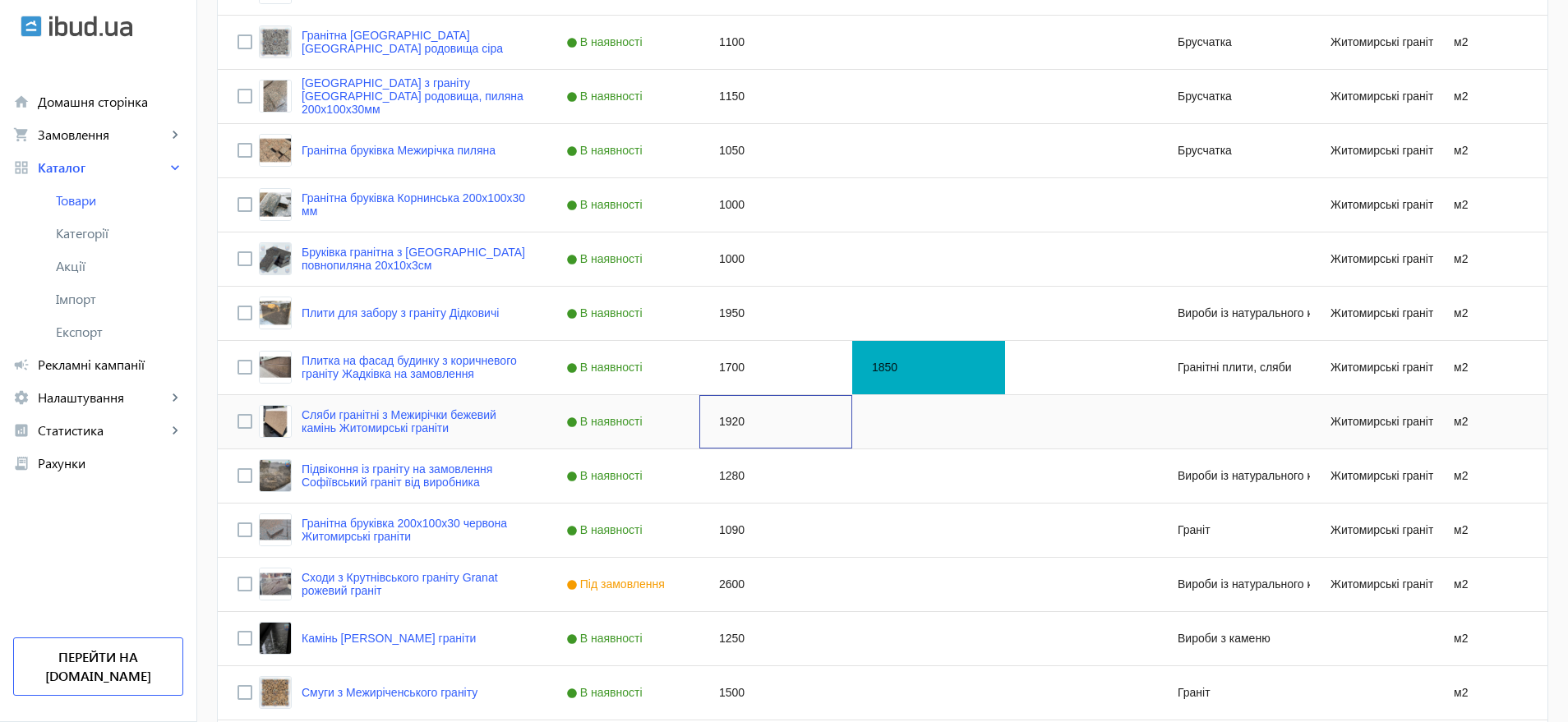
click at [724, 418] on div "1920" at bounding box center [775, 421] width 153 height 53
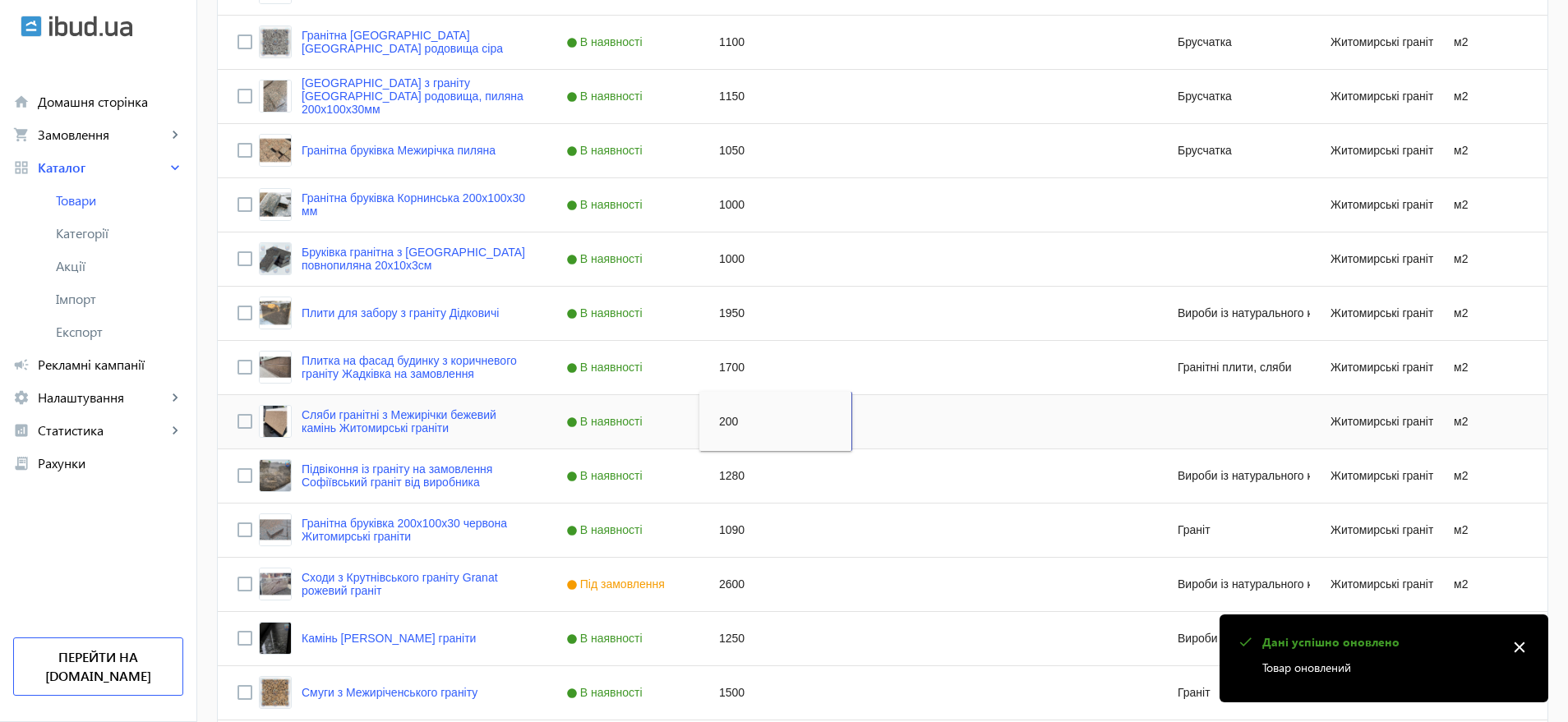
type input "2000"
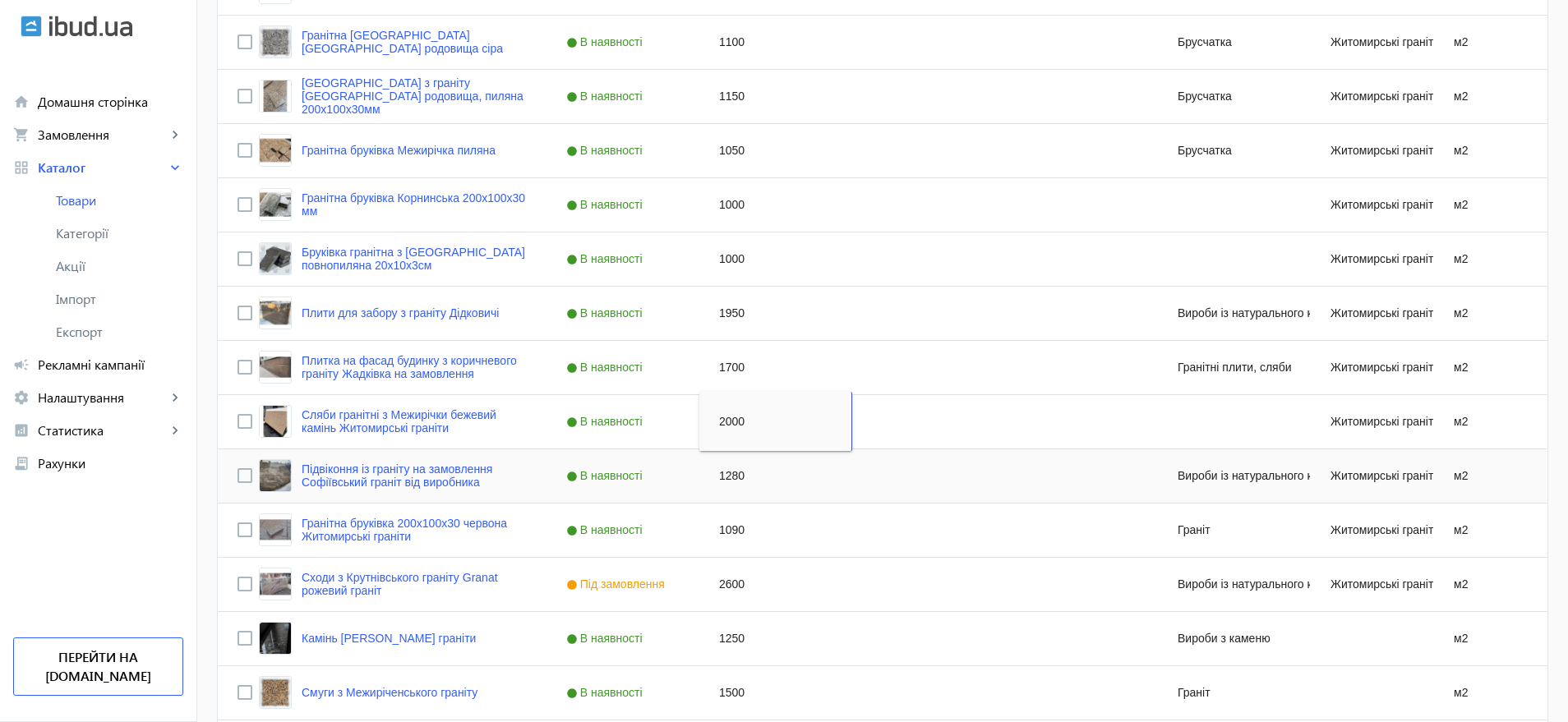
click at [735, 473] on div "1280" at bounding box center [775, 476] width 153 height 53
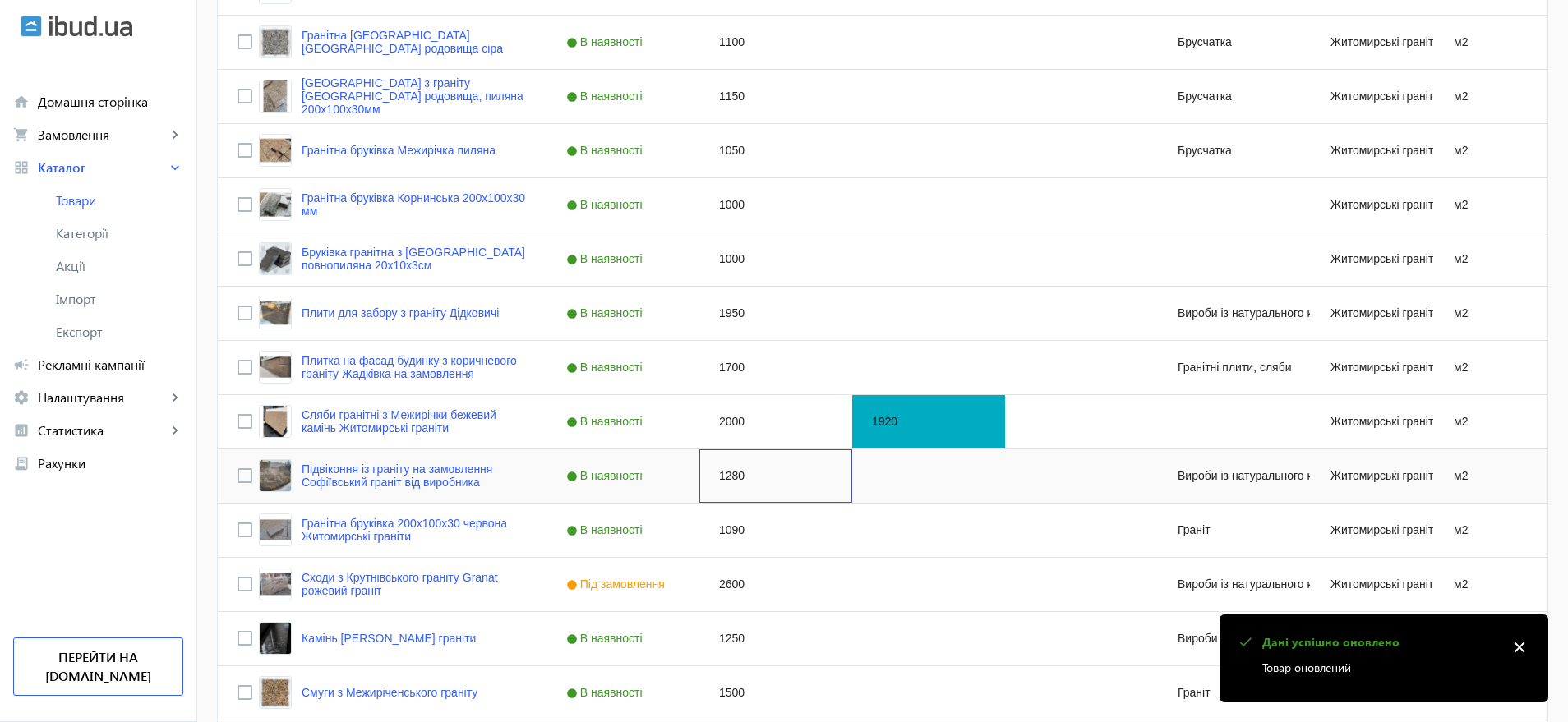
click at [735, 473] on div "1280" at bounding box center [775, 476] width 153 height 53
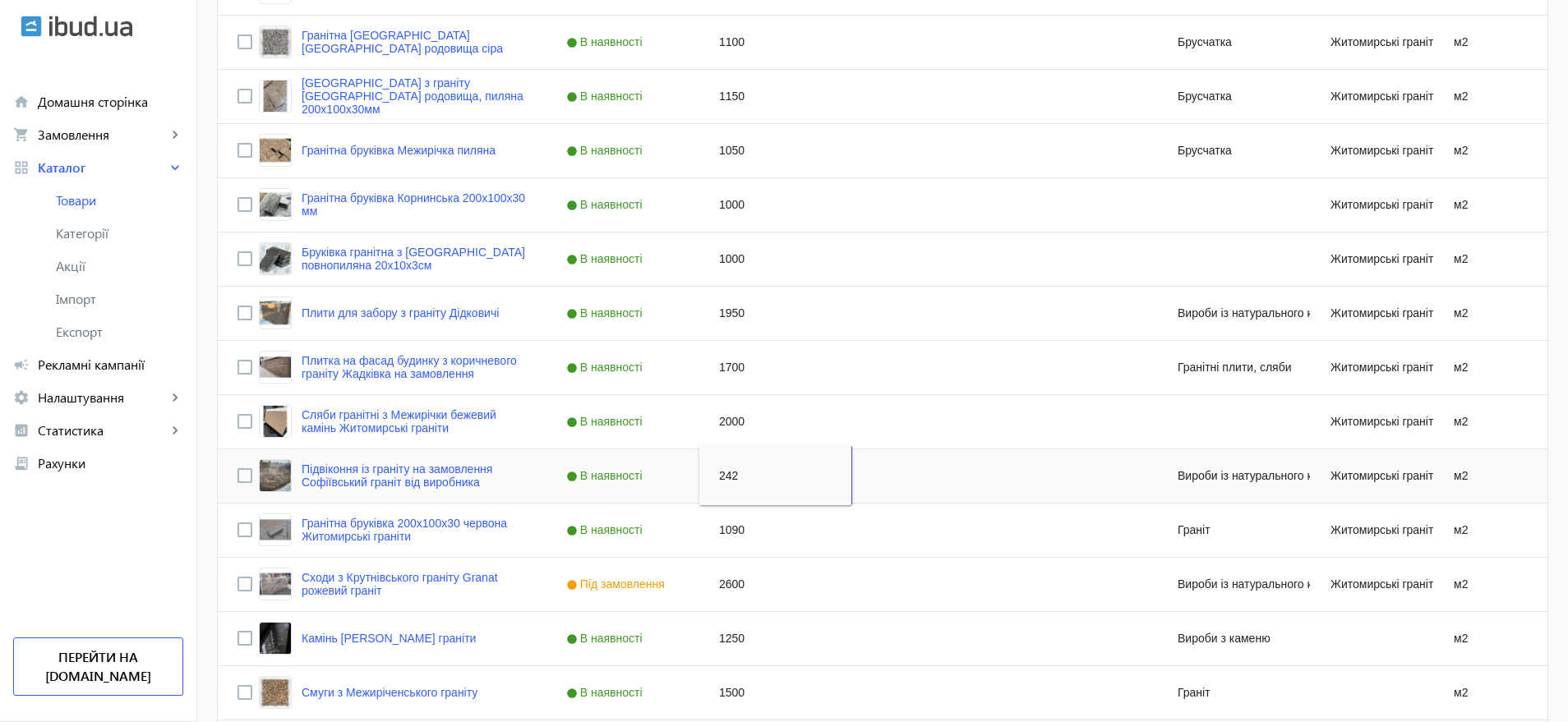
drag, startPoint x: 739, startPoint y: 475, endPoint x: 710, endPoint y: 470, distance: 29.4
click at [710, 470] on input "242" at bounding box center [775, 475] width 139 height 32
type input "3000"
click at [729, 530] on div "1090" at bounding box center [775, 530] width 153 height 53
click at [729, 529] on div "1090" at bounding box center [775, 530] width 153 height 53
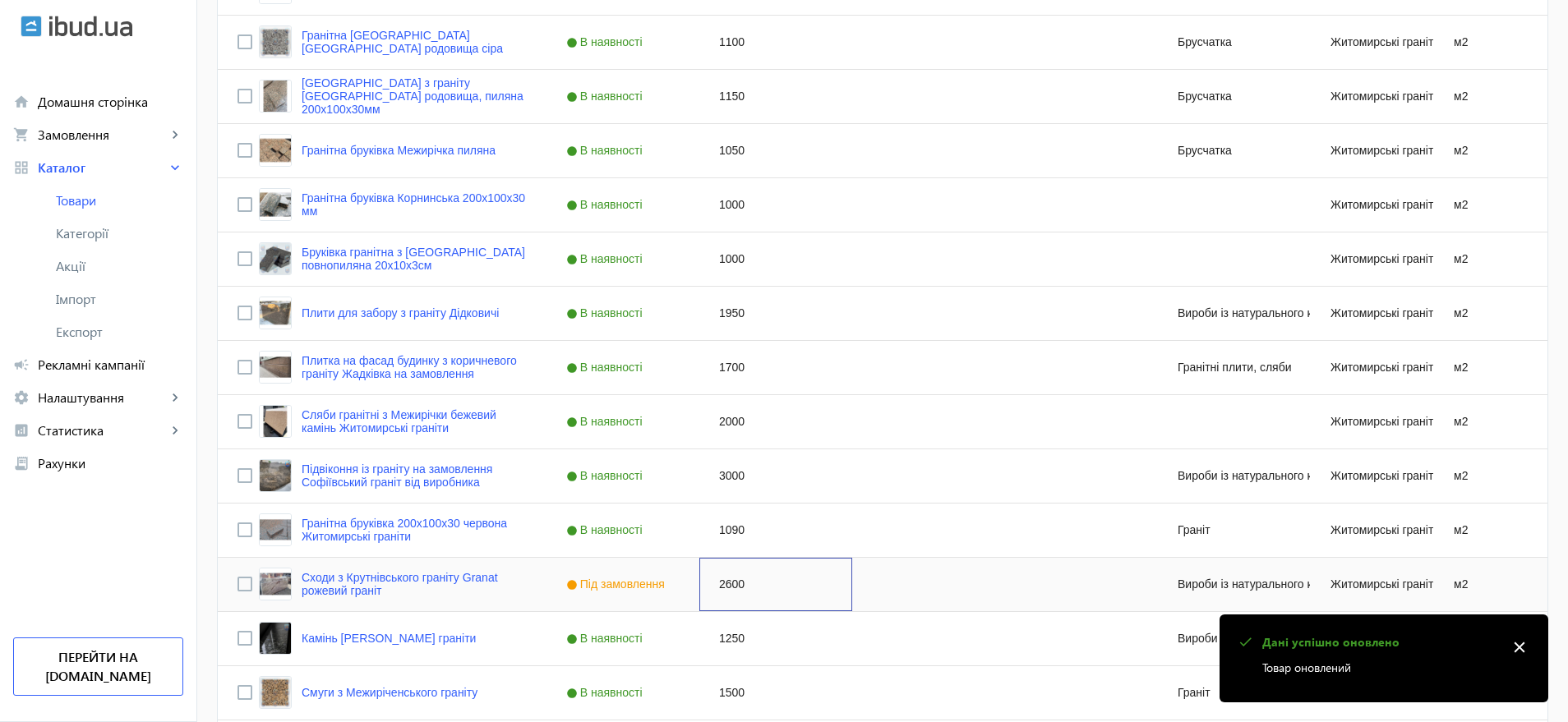
click at [722, 582] on div "2600" at bounding box center [775, 584] width 153 height 53
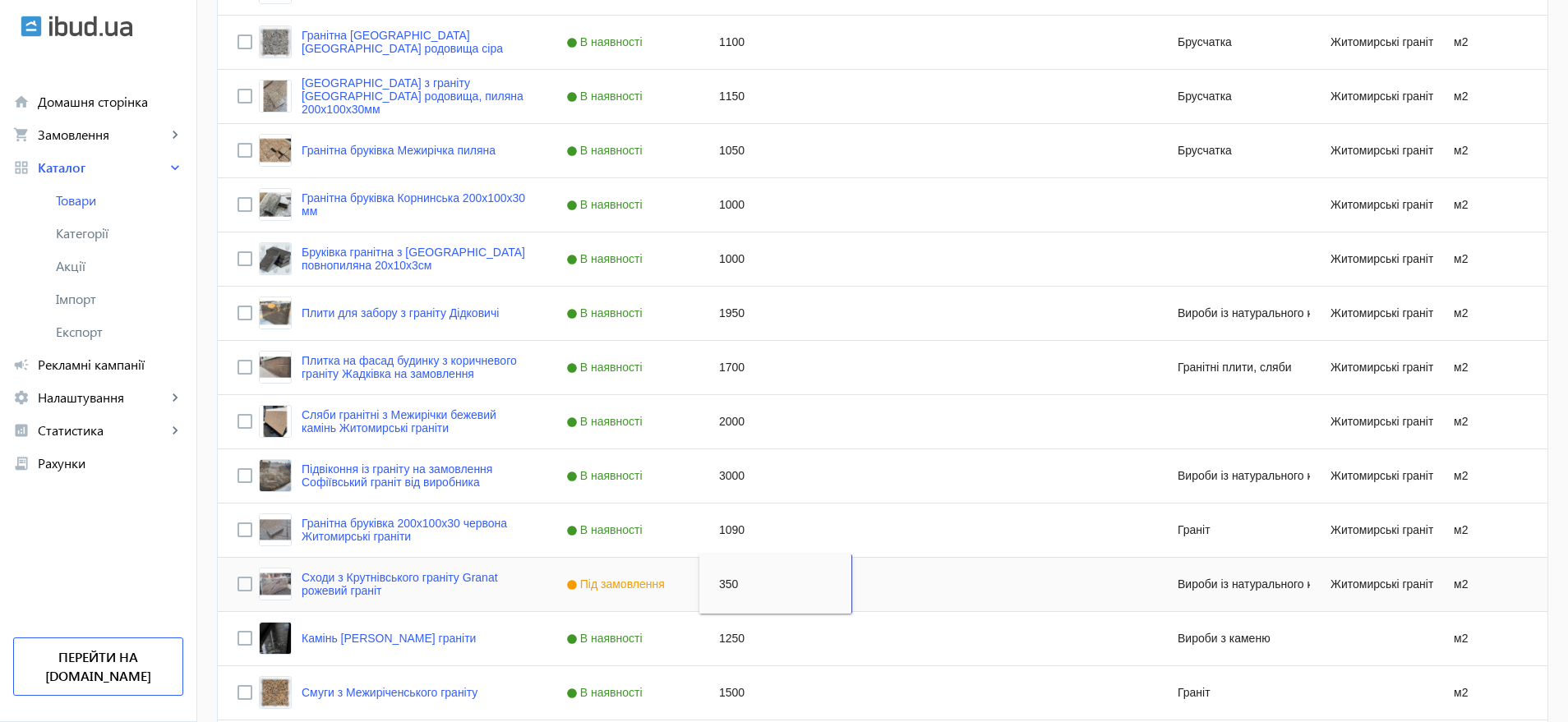
type input "3500"
click at [727, 631] on div "1250" at bounding box center [775, 638] width 153 height 53
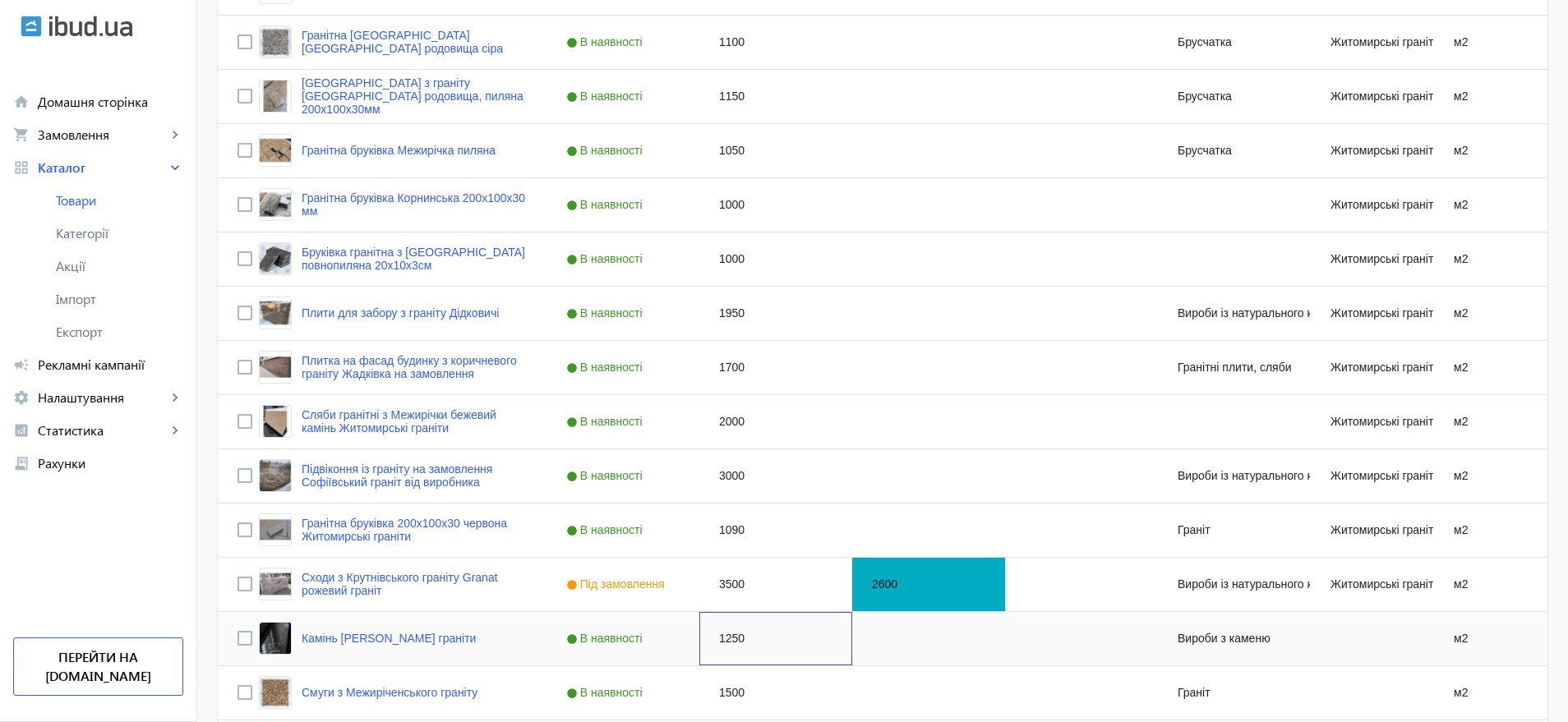
click at [727, 631] on div "1250" at bounding box center [775, 638] width 153 height 53
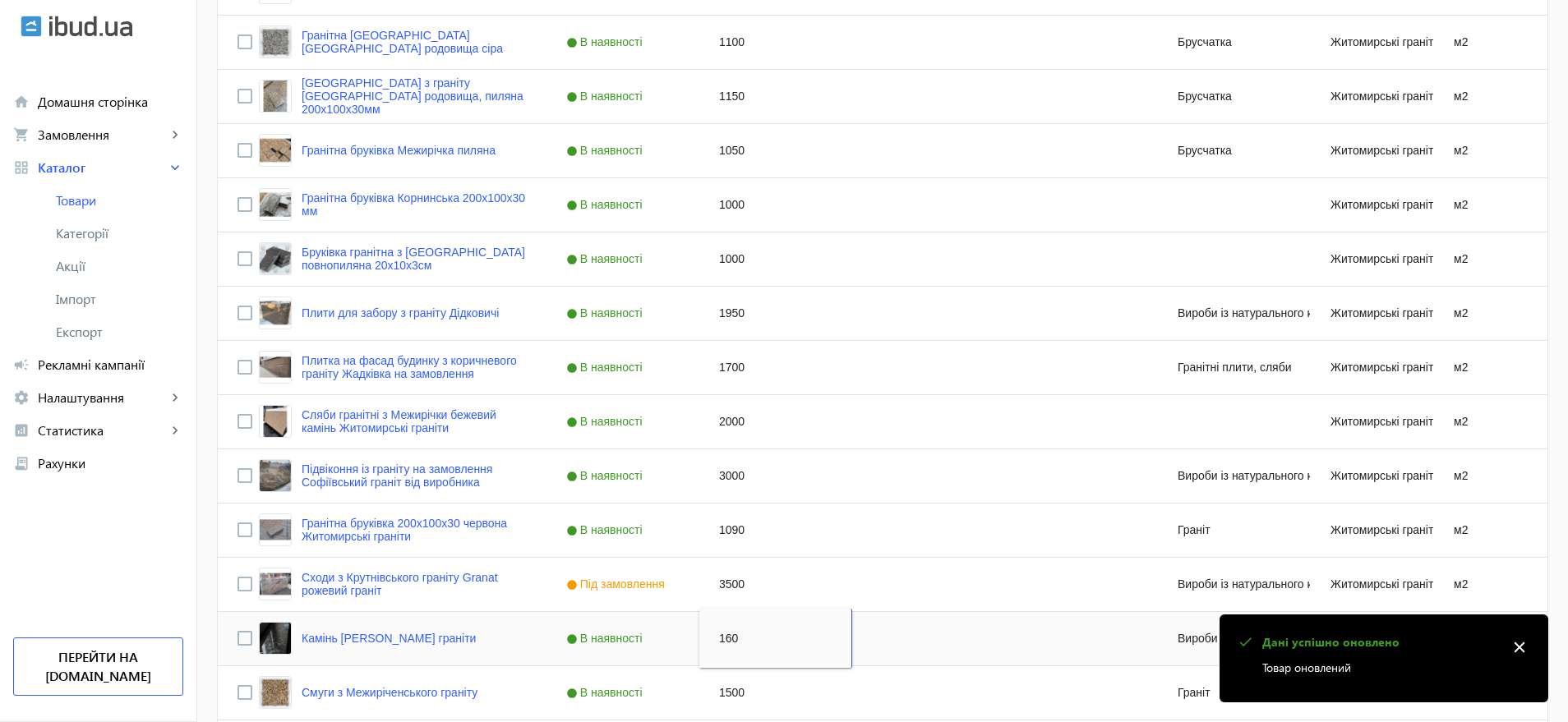
type input "1600"
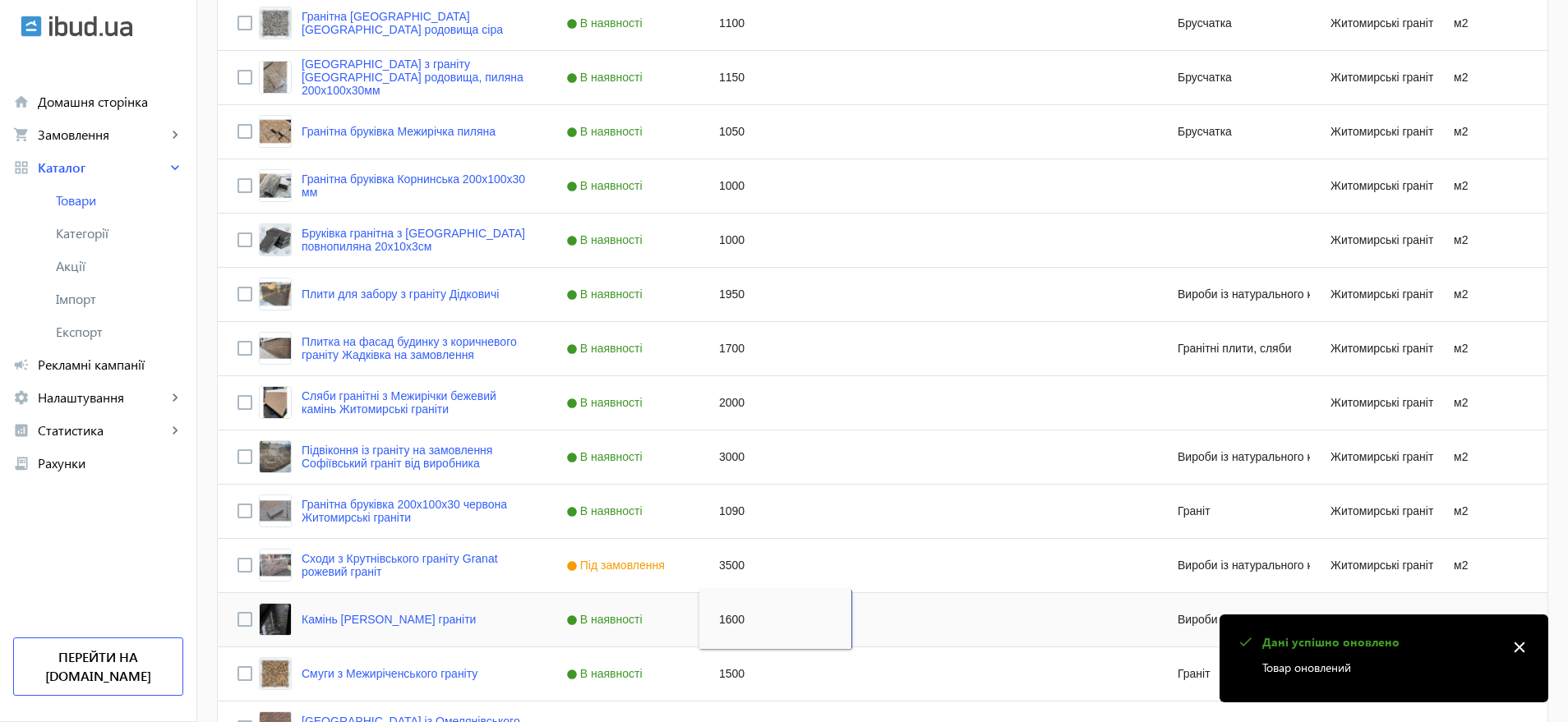
scroll to position [1425, 0]
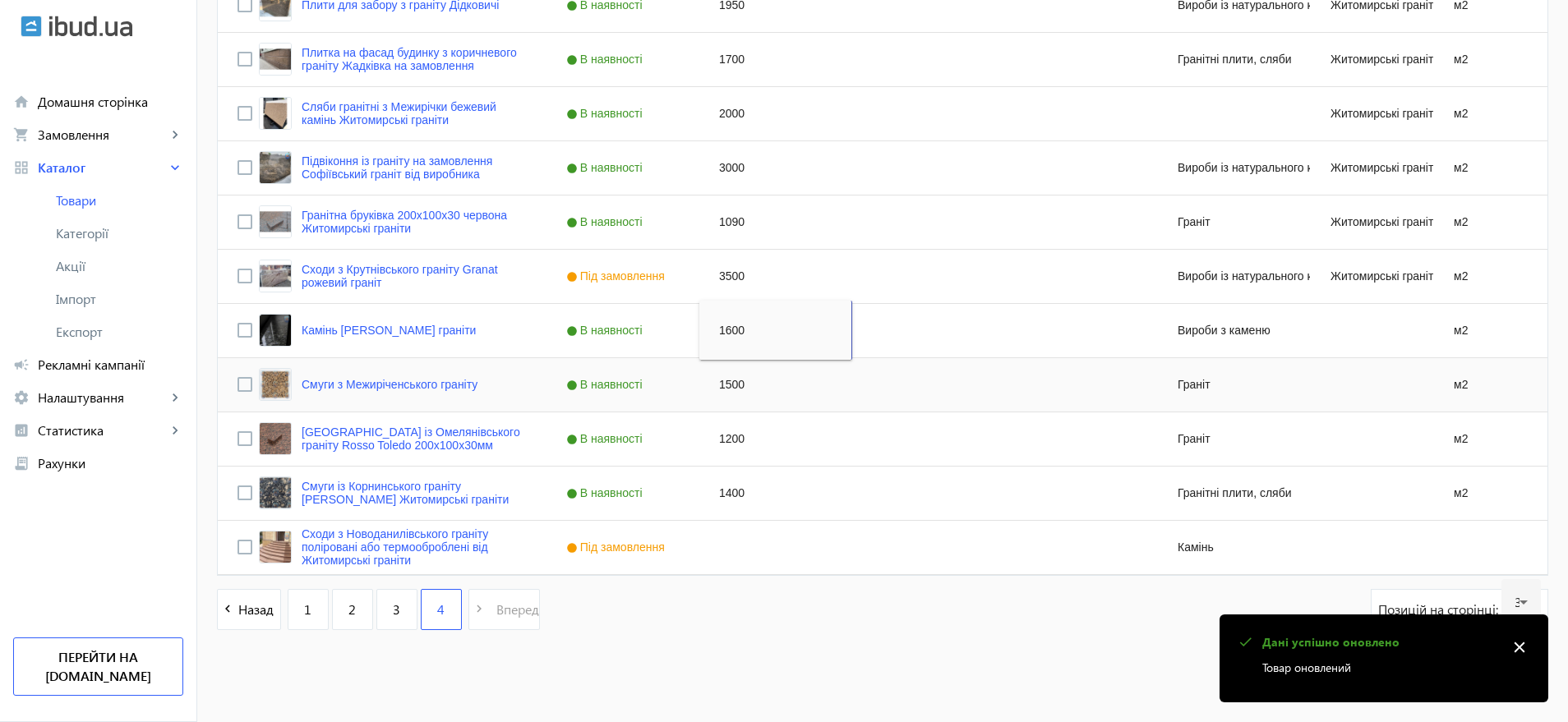
click at [728, 385] on div "1500" at bounding box center [775, 384] width 153 height 53
type input "1700"
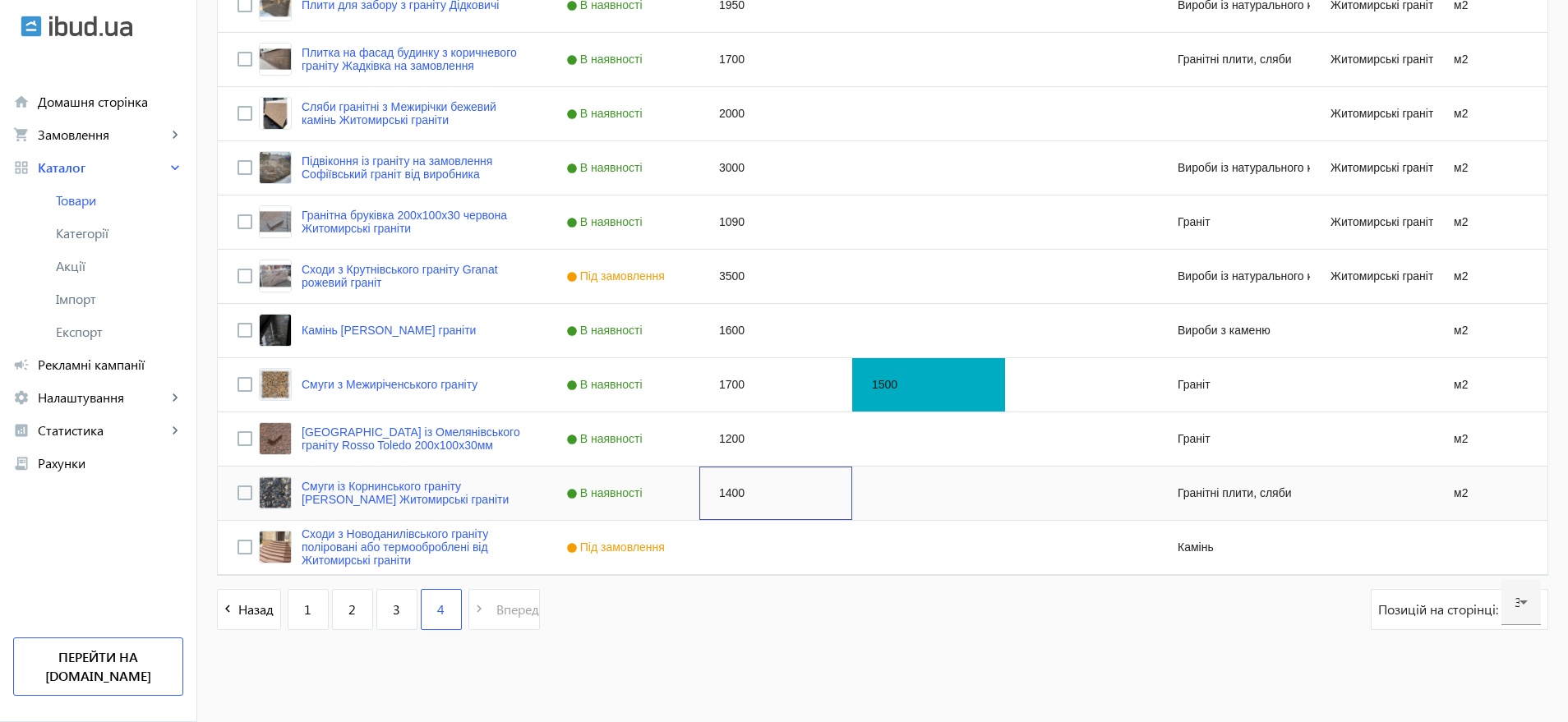
click at [733, 474] on div "1400" at bounding box center [775, 493] width 153 height 53
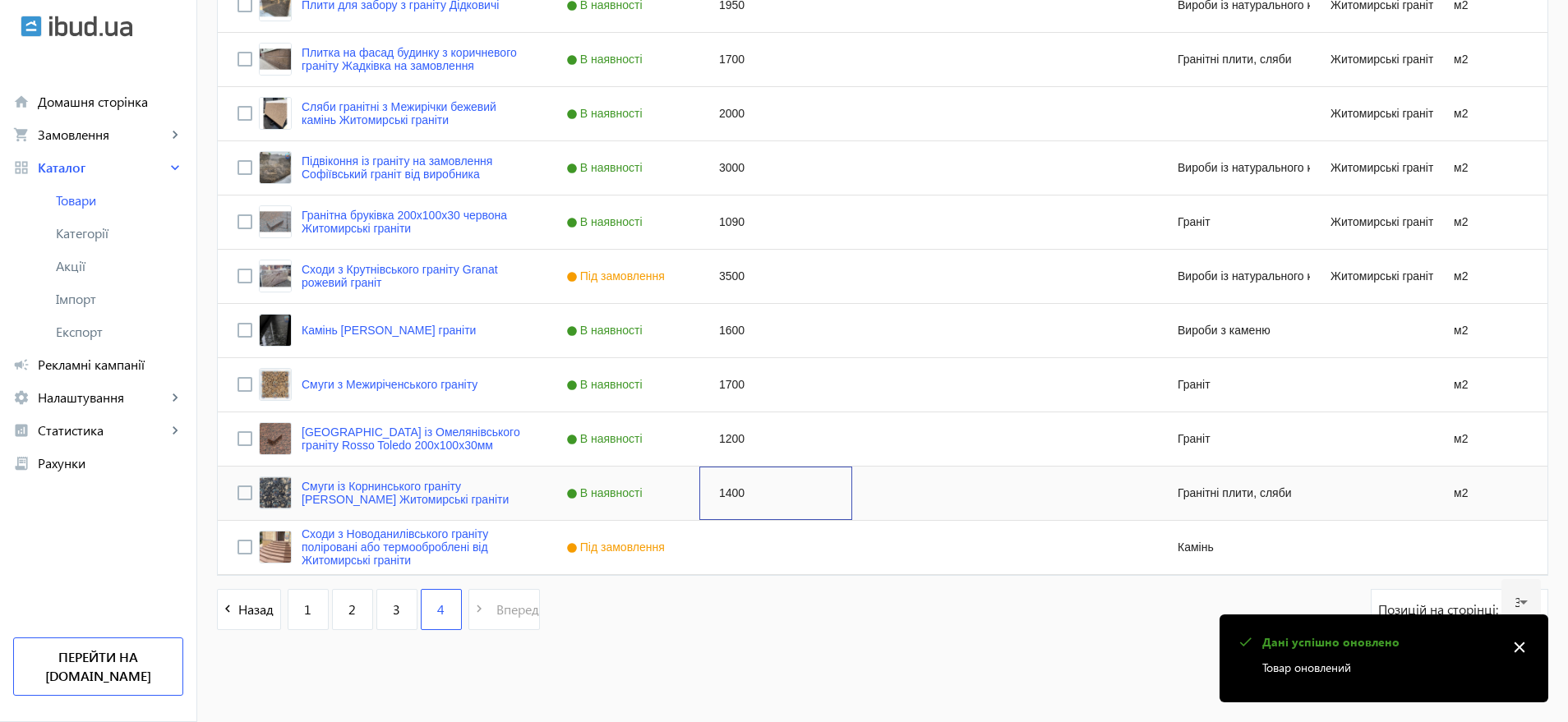
click at [731, 494] on div "1400" at bounding box center [775, 493] width 153 height 53
type input "1500"
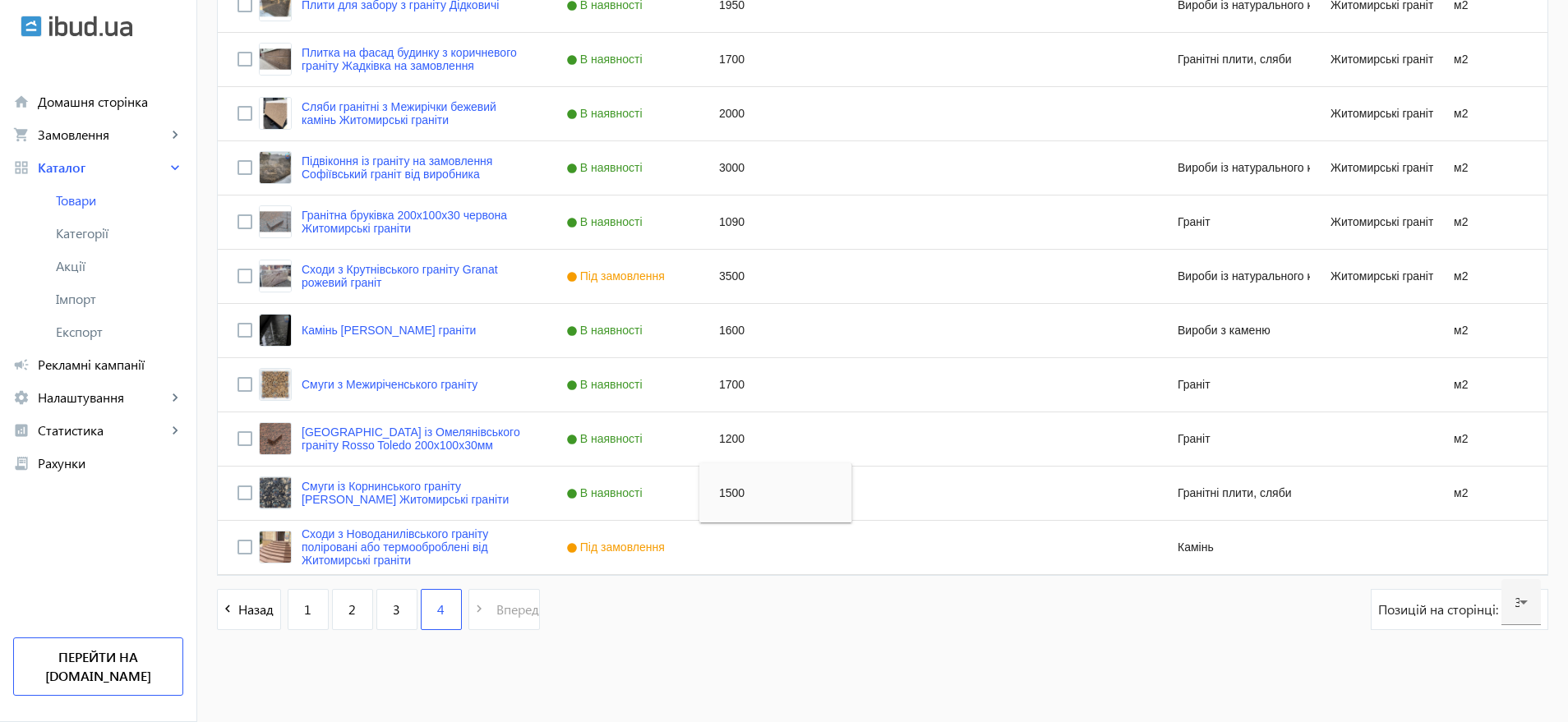
drag, startPoint x: 663, startPoint y: 631, endPoint x: 651, endPoint y: 615, distance: 20.0
click at [663, 629] on div "navigate_before Назад 1 2 3 4 navigate_next Вперед Позицій на сторінці: 30" at bounding box center [883, 617] width 1332 height 57
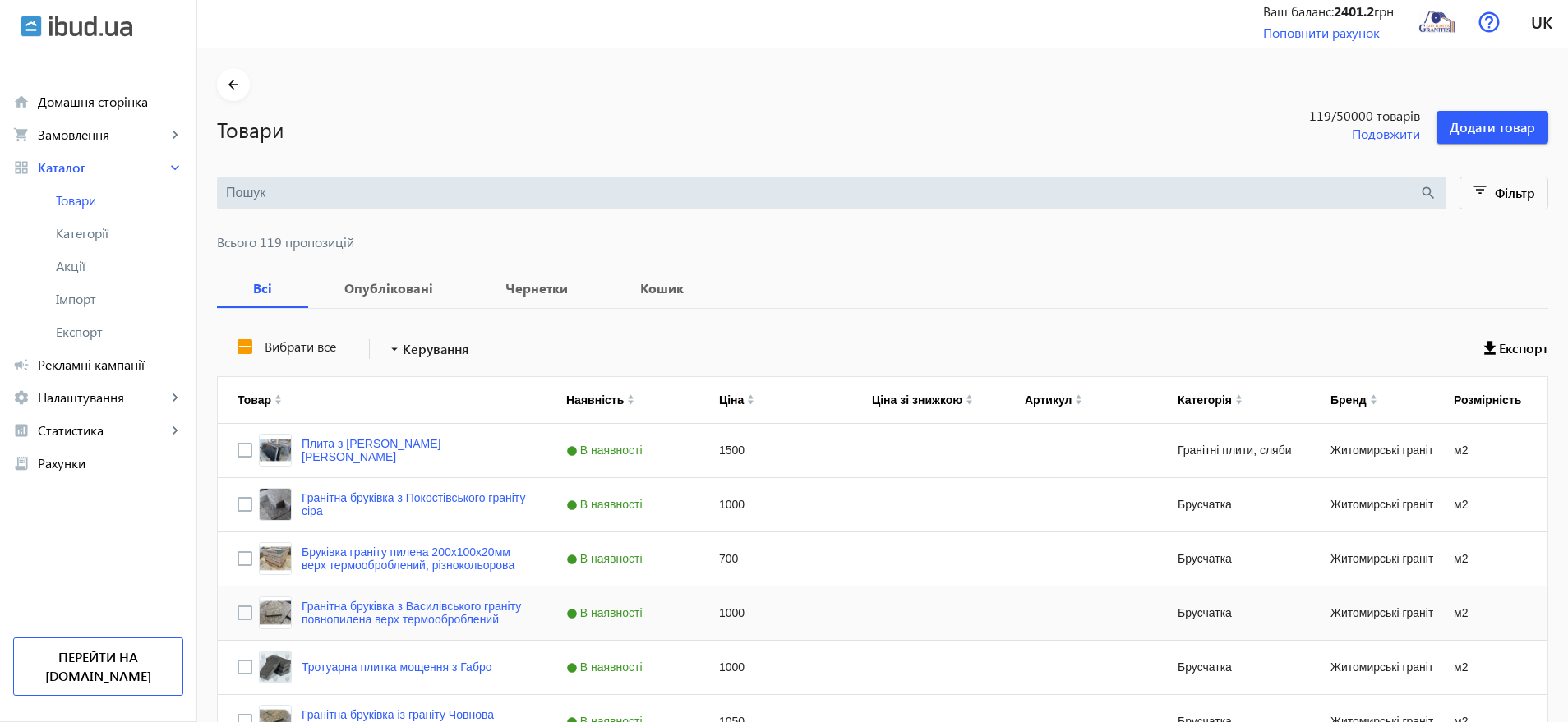
scroll to position [0, 0]
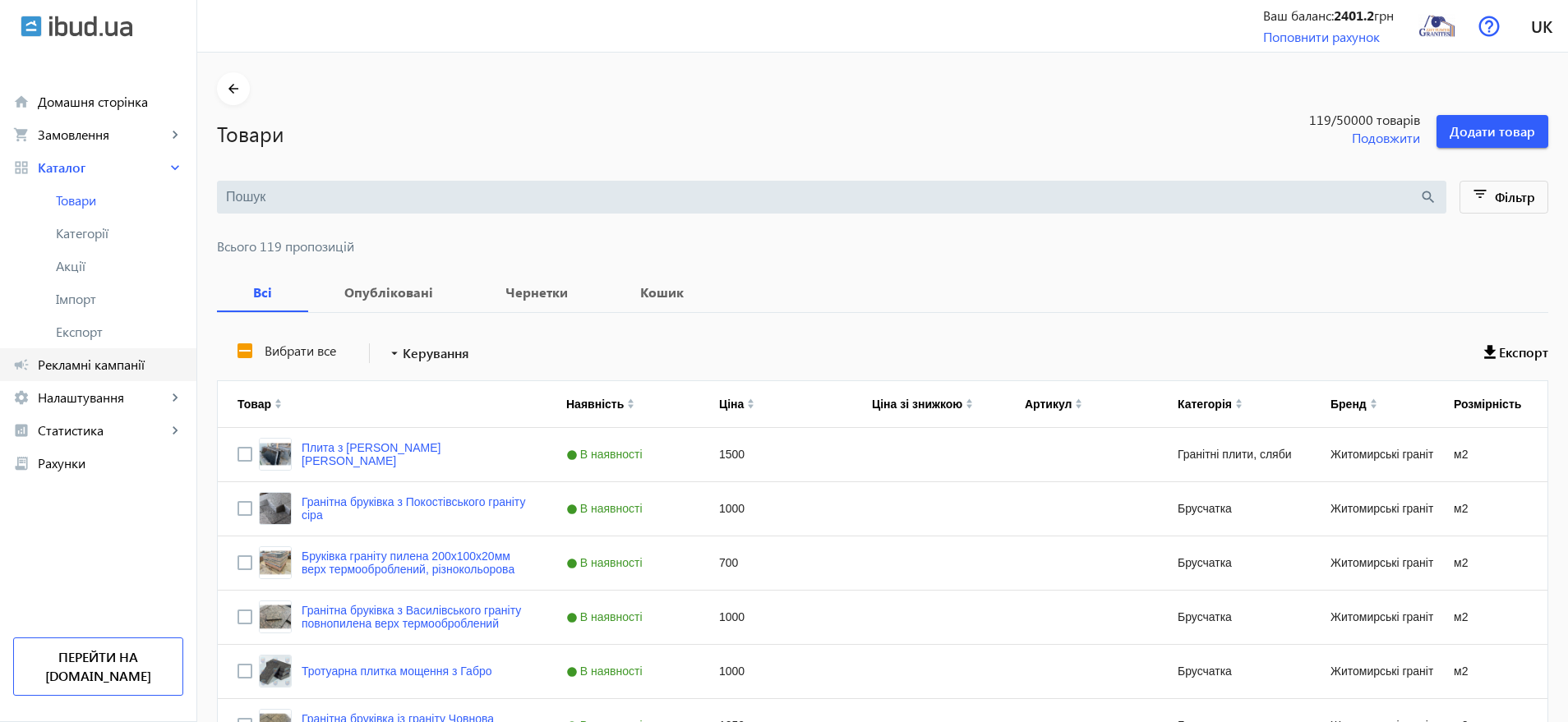
click at [97, 366] on span "Рекламні кампанії" at bounding box center [110, 364] width 145 height 16
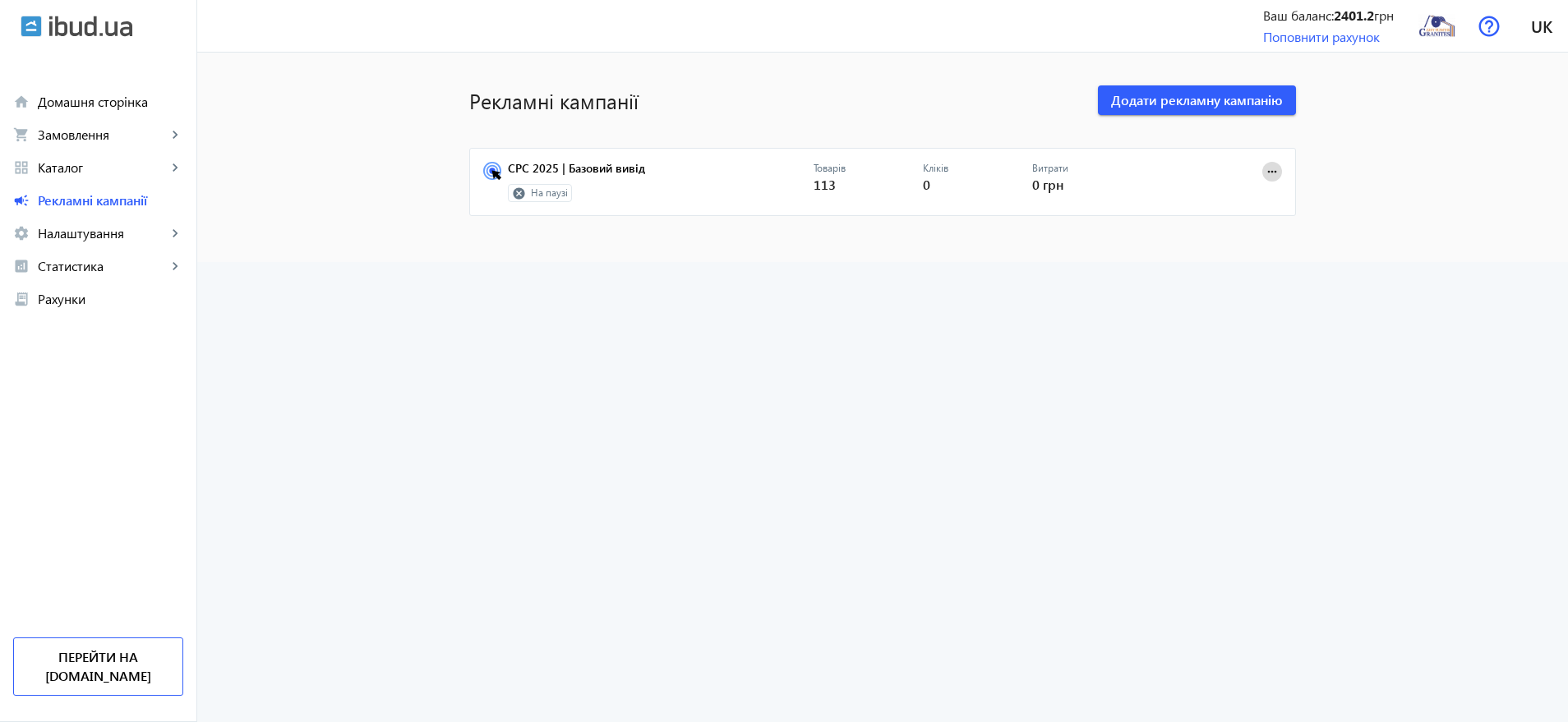
click at [1267, 172] on mat-icon "more_horiz" at bounding box center [1272, 171] width 18 height 18
click at [1224, 241] on span "Редагувати" at bounding box center [1221, 247] width 86 height 13
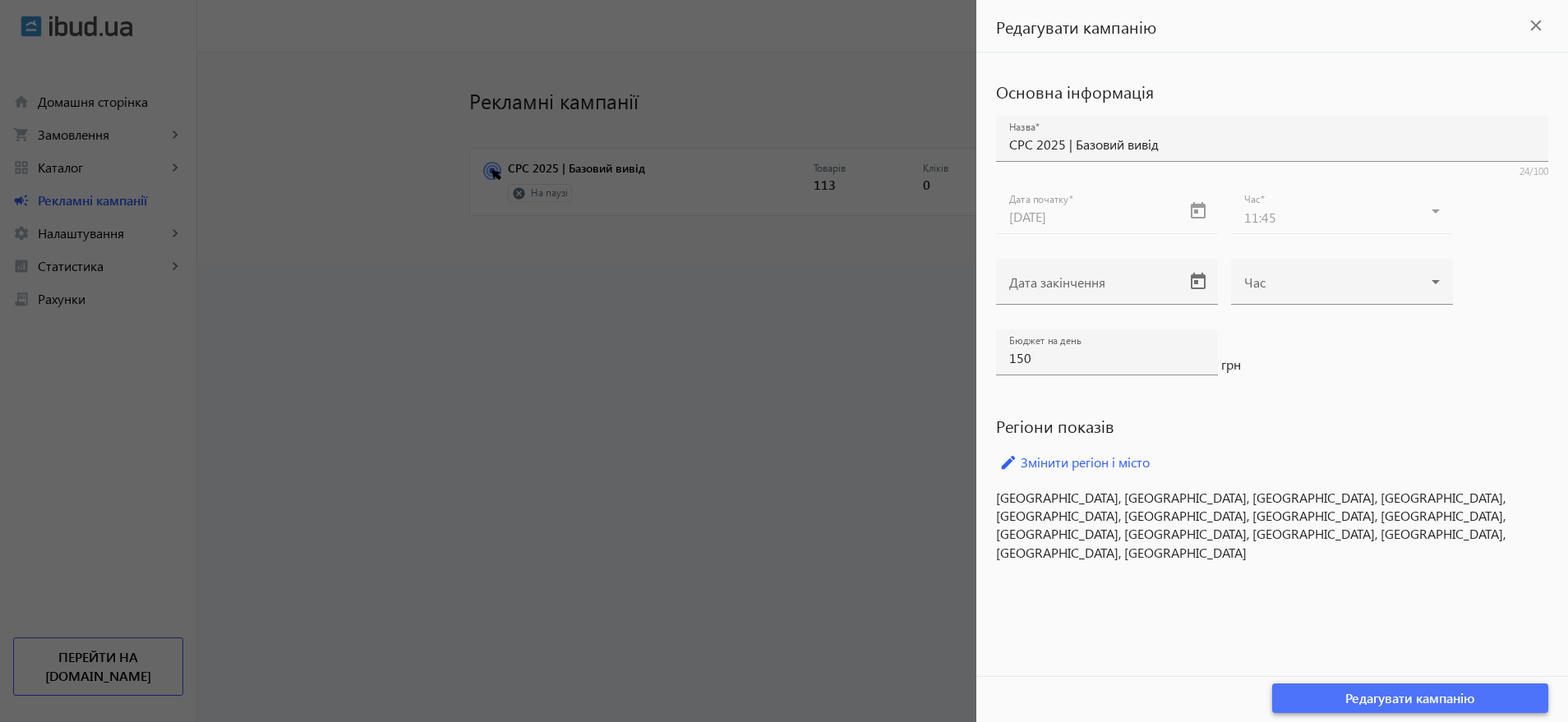
click at [1356, 696] on span "Редагувати кампанію" at bounding box center [1411, 698] width 130 height 18
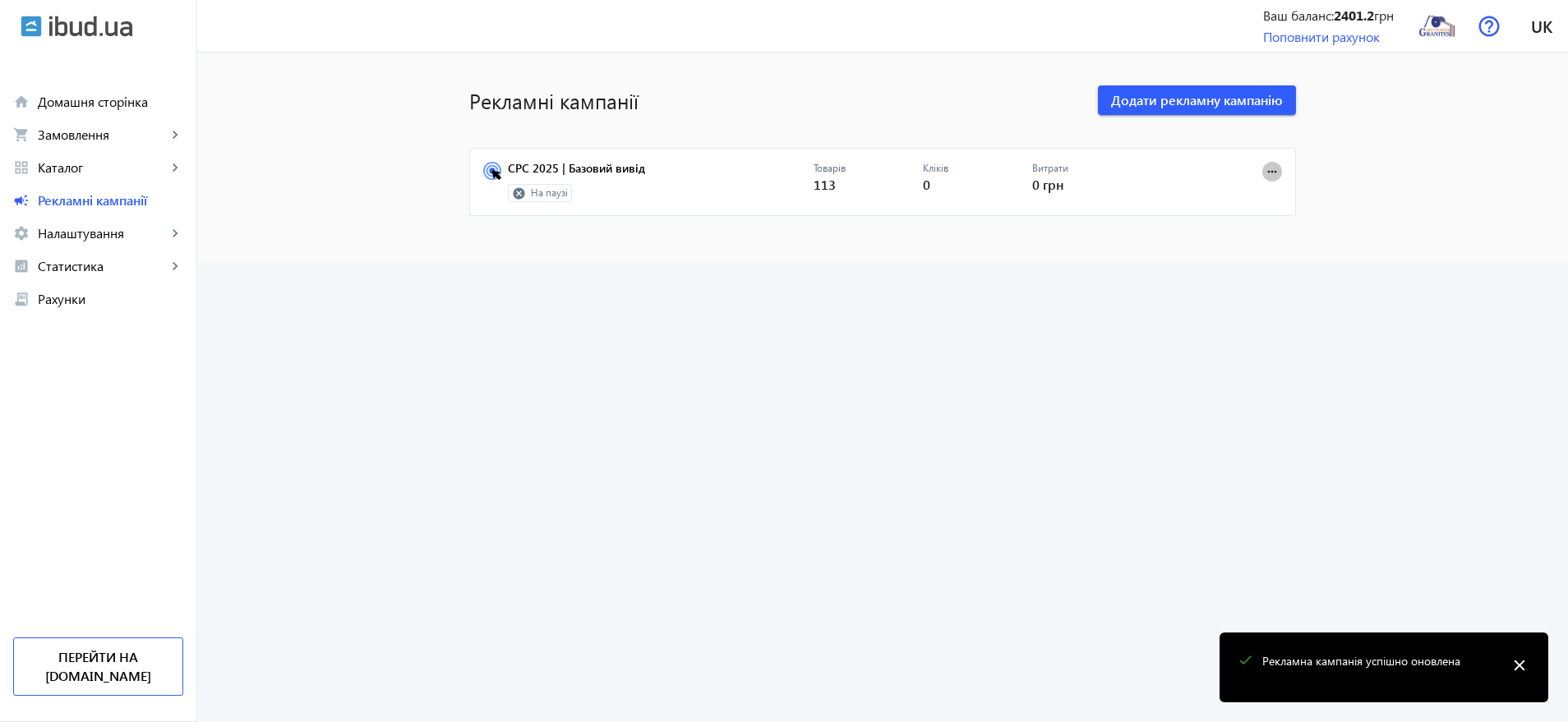
click at [1269, 171] on mat-icon "more_horiz" at bounding box center [1272, 171] width 18 height 18
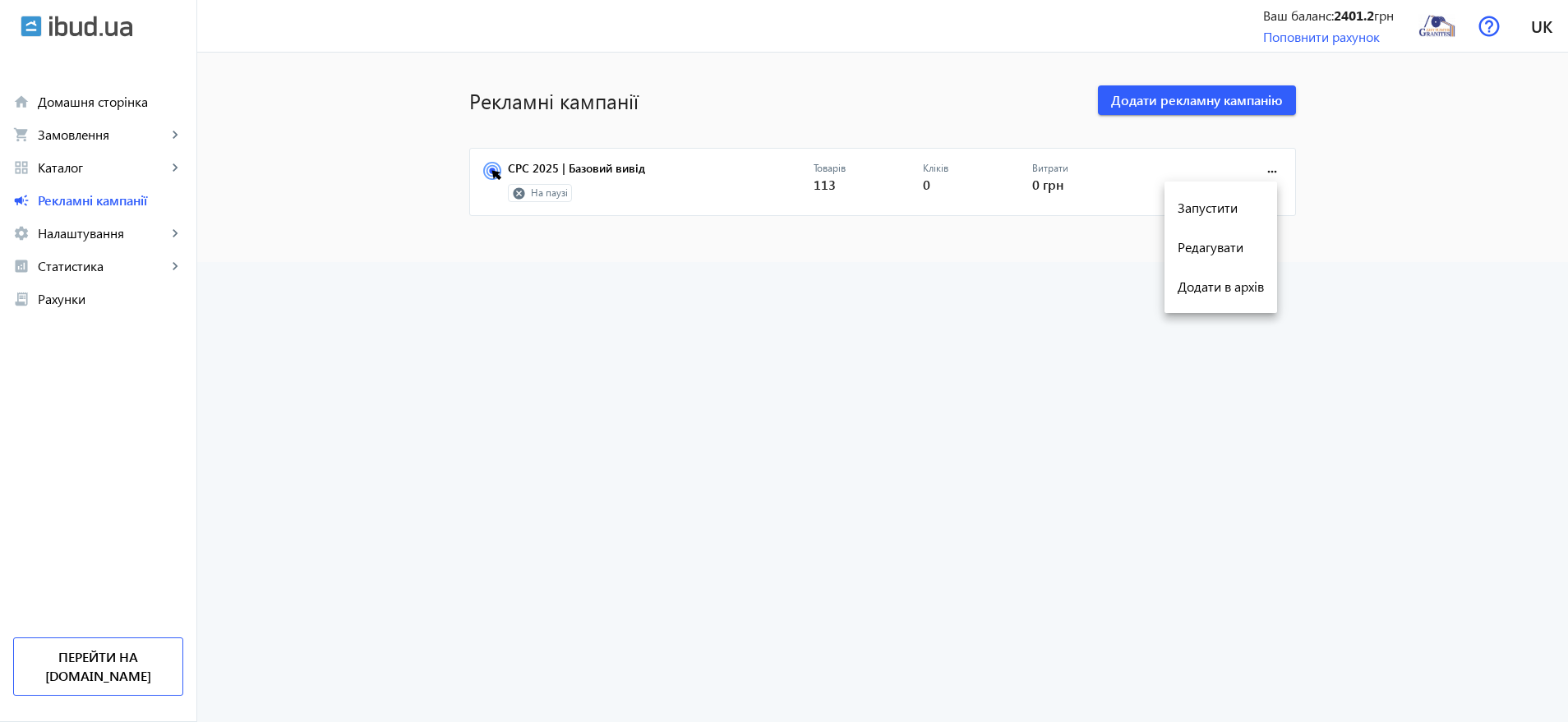
click at [619, 196] on div at bounding box center [784, 361] width 1568 height 722
click at [559, 163] on link "CPC 2025 | Базовий вивід" at bounding box center [661, 173] width 306 height 23
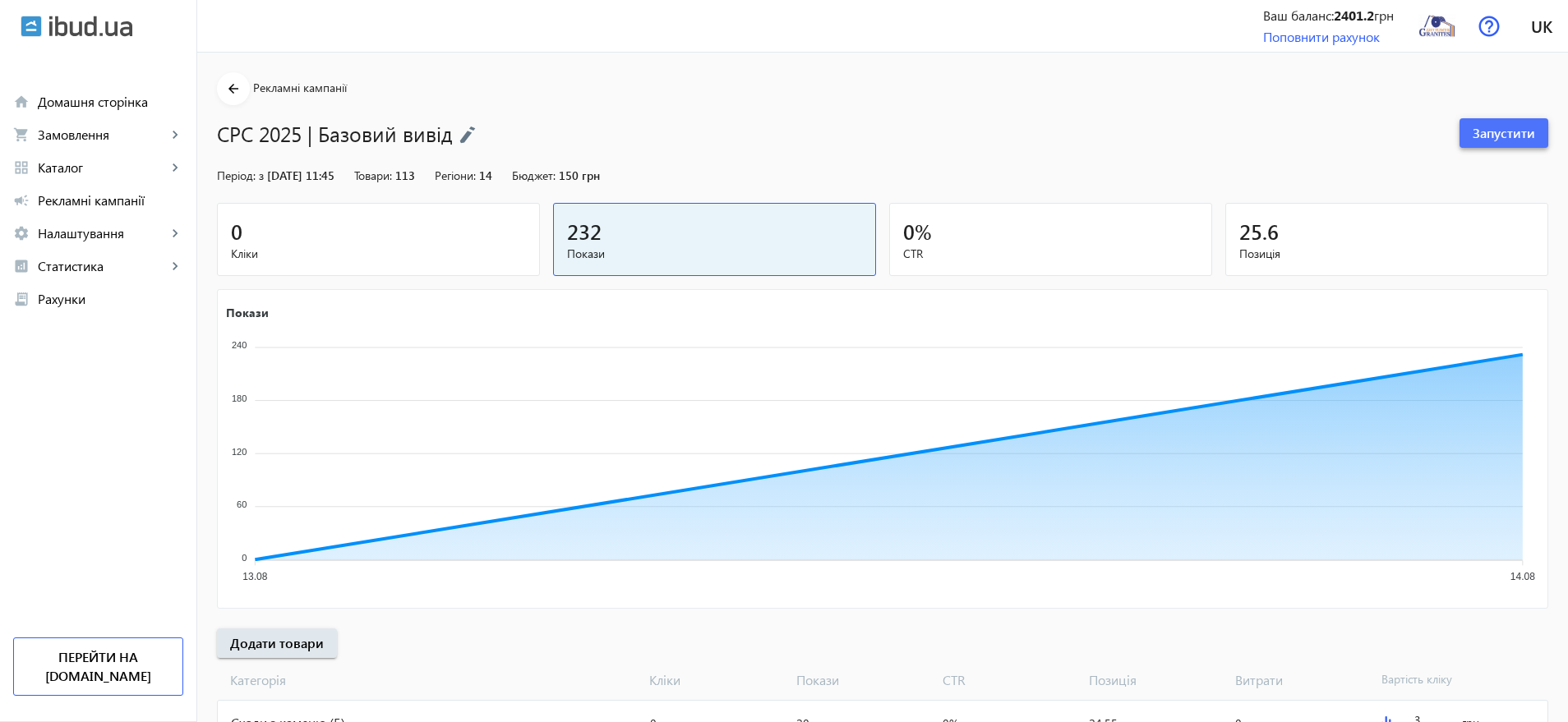
click at [1512, 124] on span "Запустити" at bounding box center [1504, 132] width 62 height 18
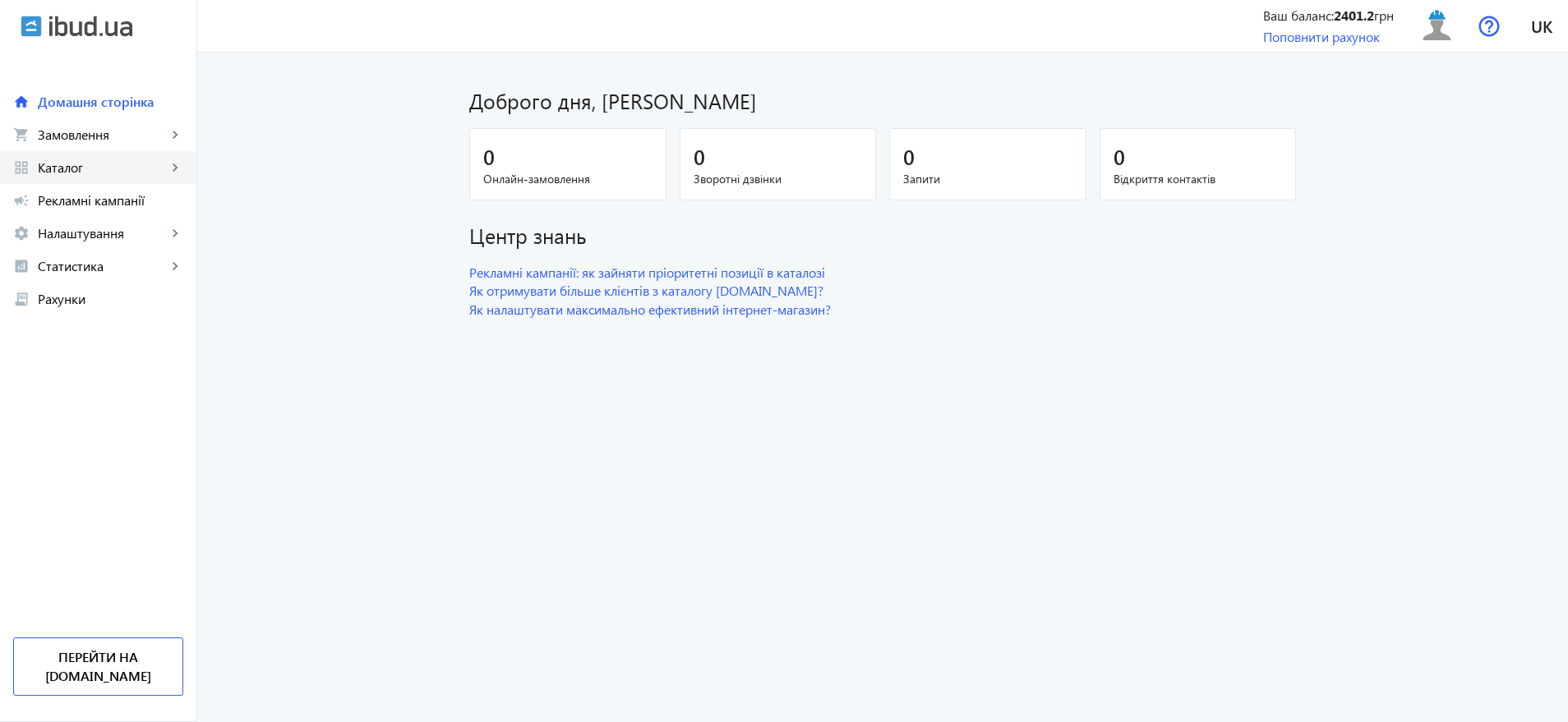
click at [64, 178] on link "grid_view Каталог keyboard_arrow_right" at bounding box center [98, 167] width 197 height 32
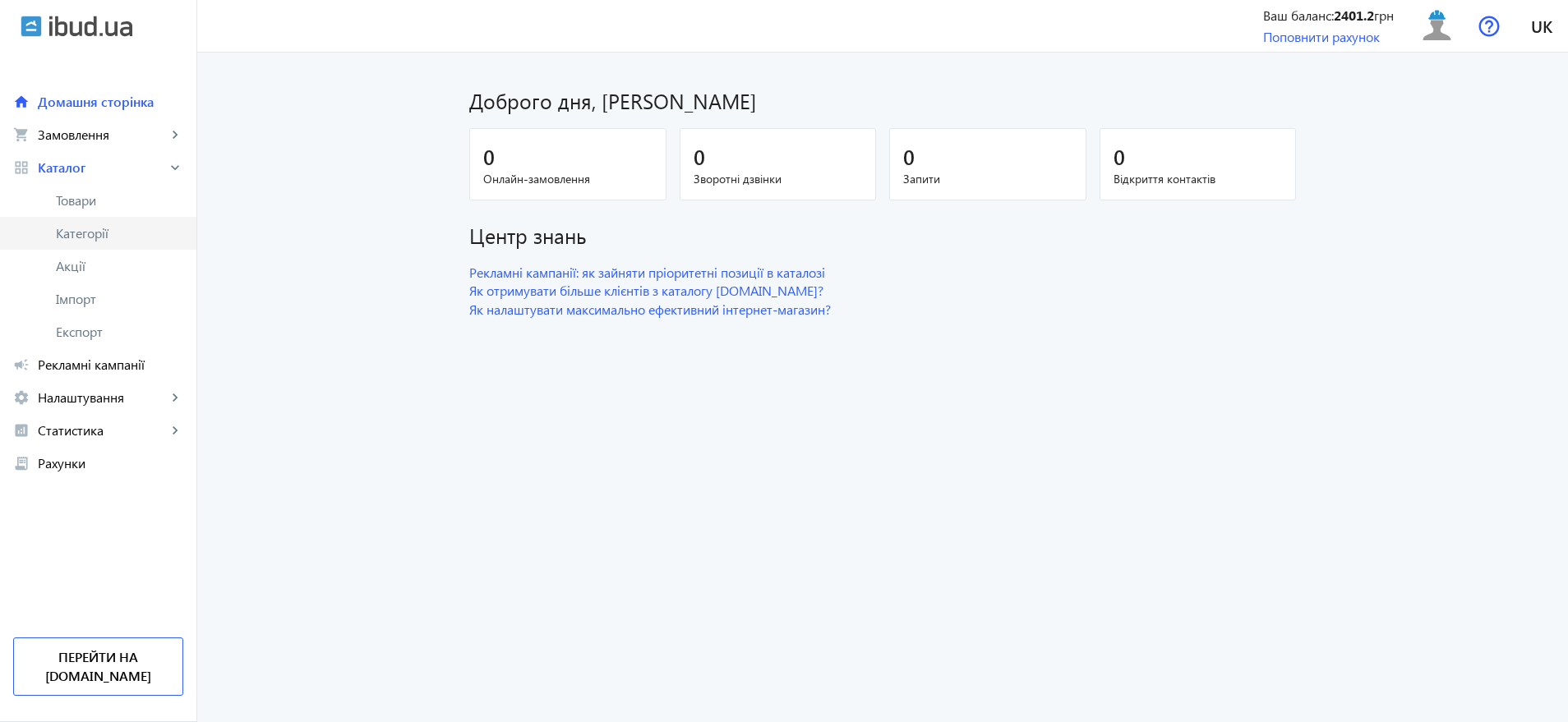
click at [87, 236] on span "Категорії" at bounding box center [119, 232] width 127 height 16
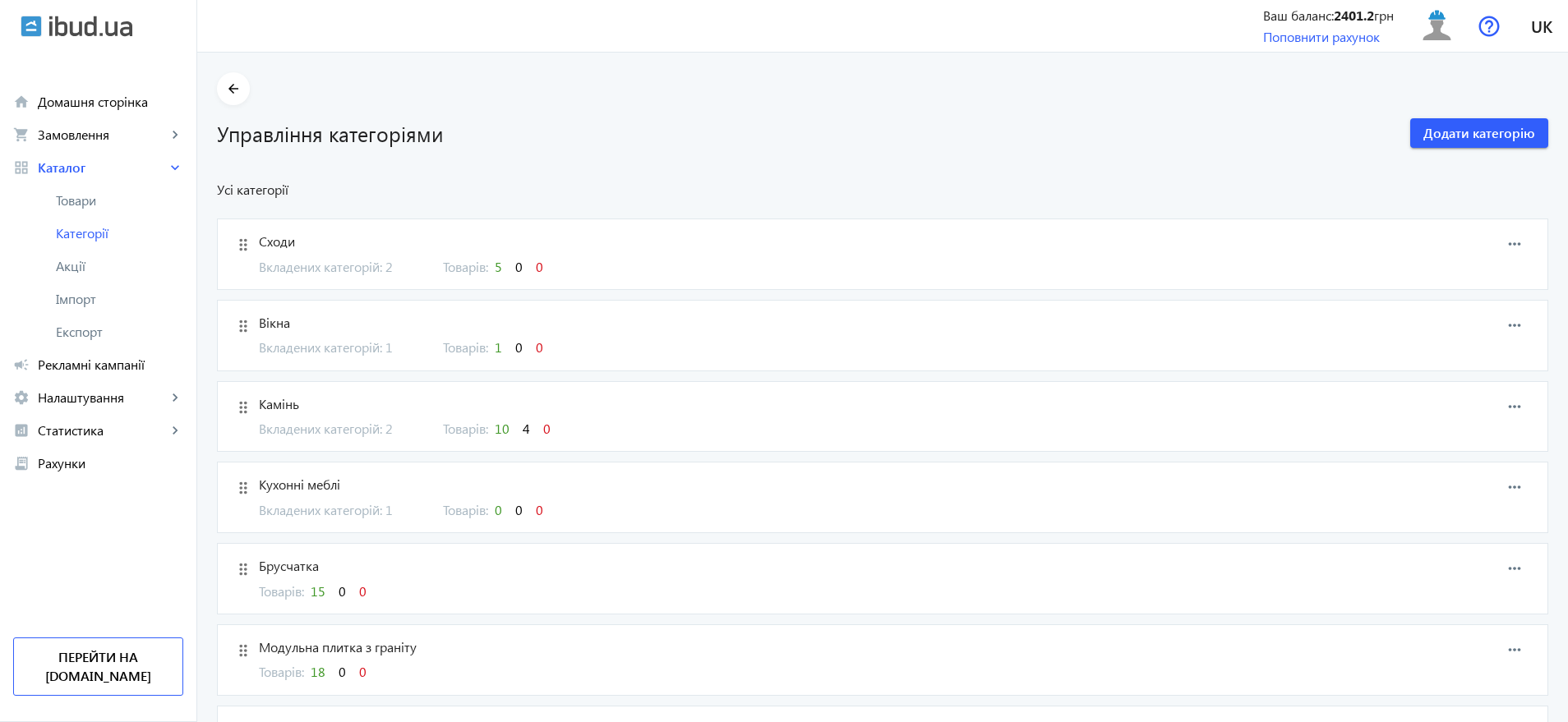
click at [259, 235] on span "Сходи" at bounding box center [779, 241] width 1040 height 18
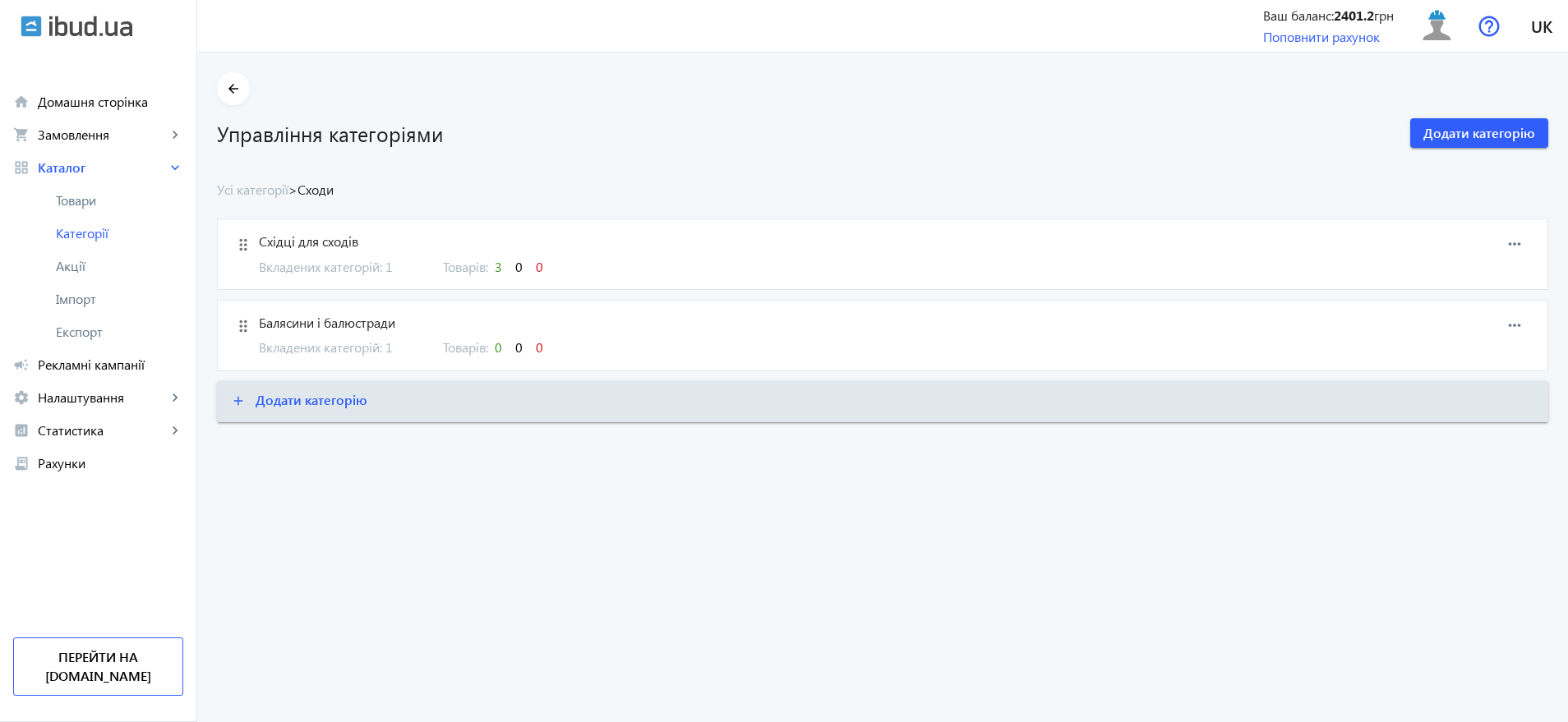
click at [310, 233] on span "Східці для сходів" at bounding box center [779, 241] width 1040 height 18
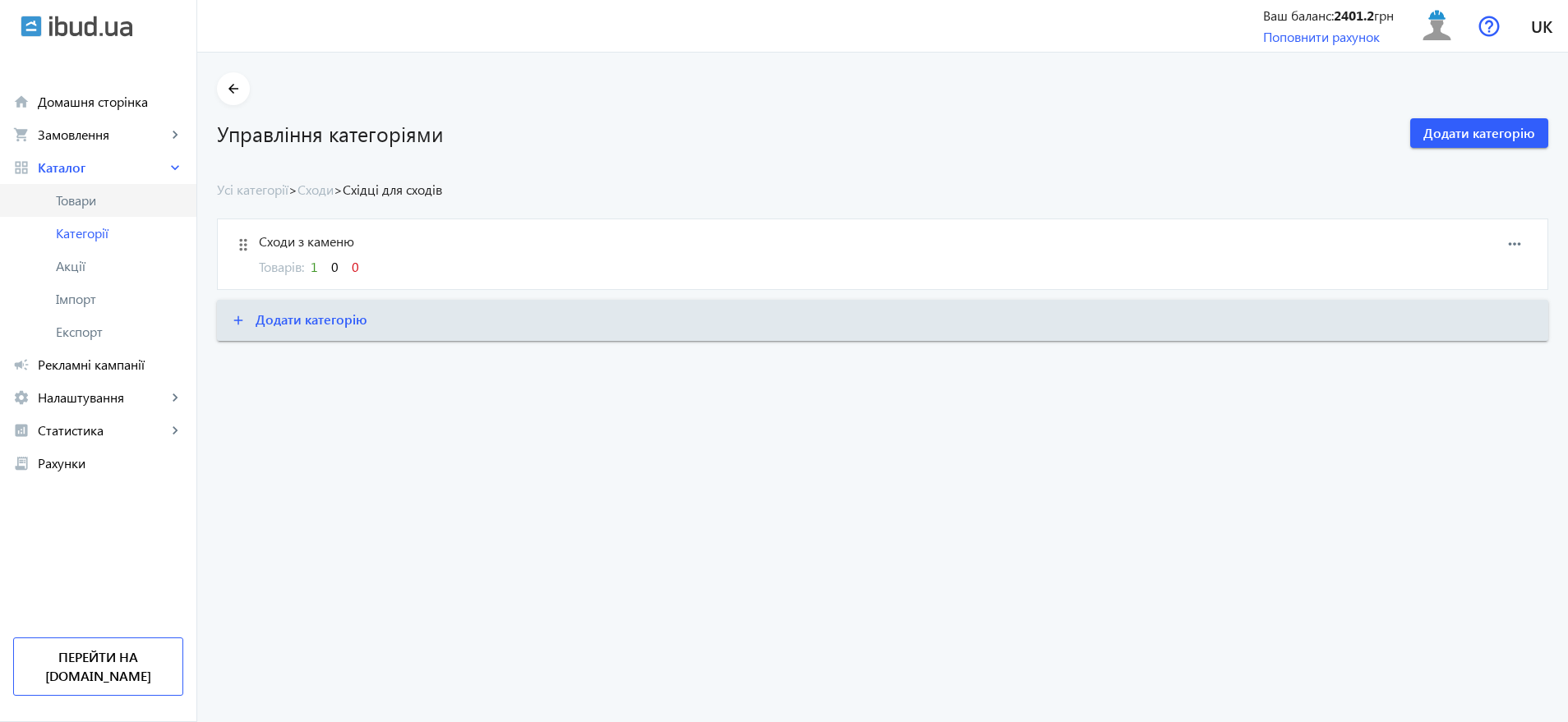
click at [87, 196] on span "Товари" at bounding box center [119, 200] width 127 height 16
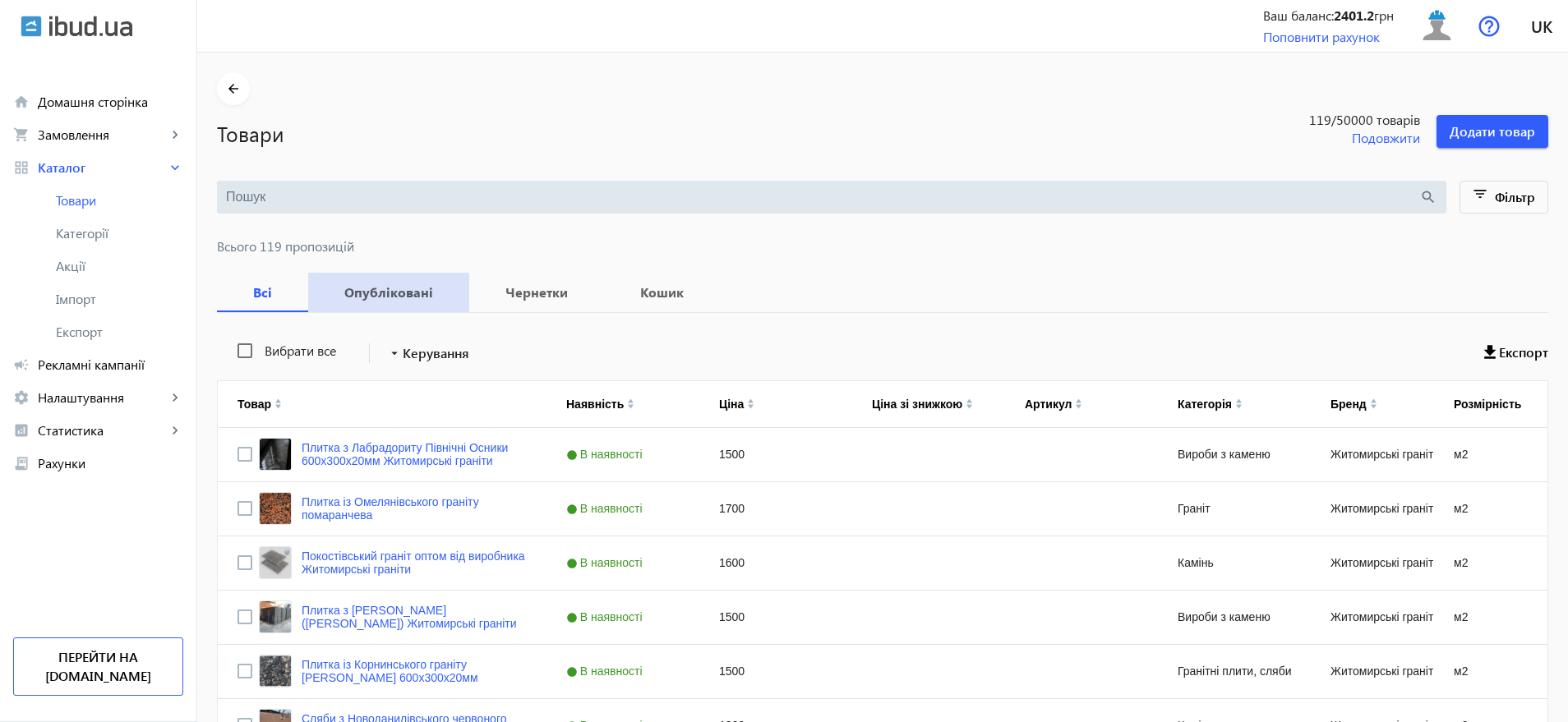
click at [400, 296] on b "Опубліковані" at bounding box center [389, 292] width 121 height 13
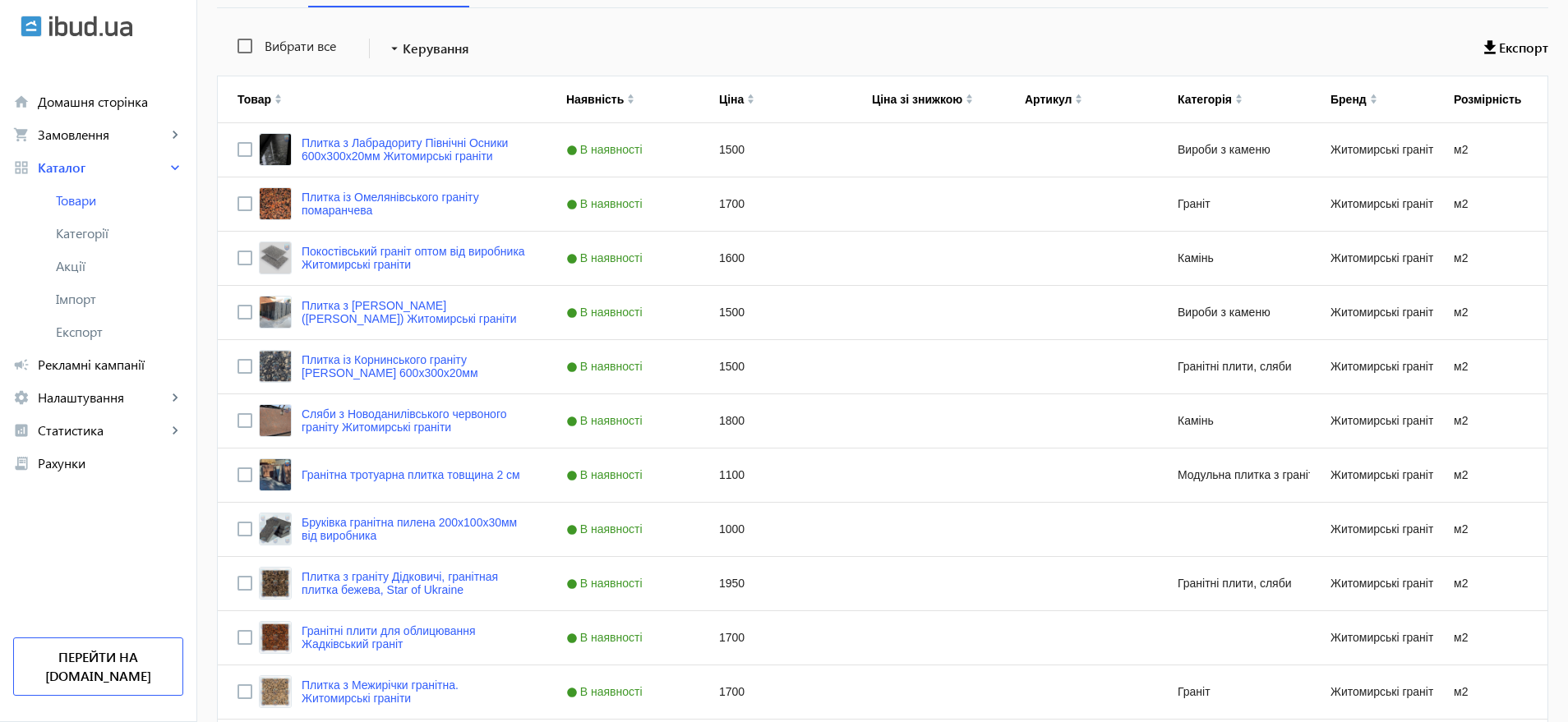
scroll to position [308, 0]
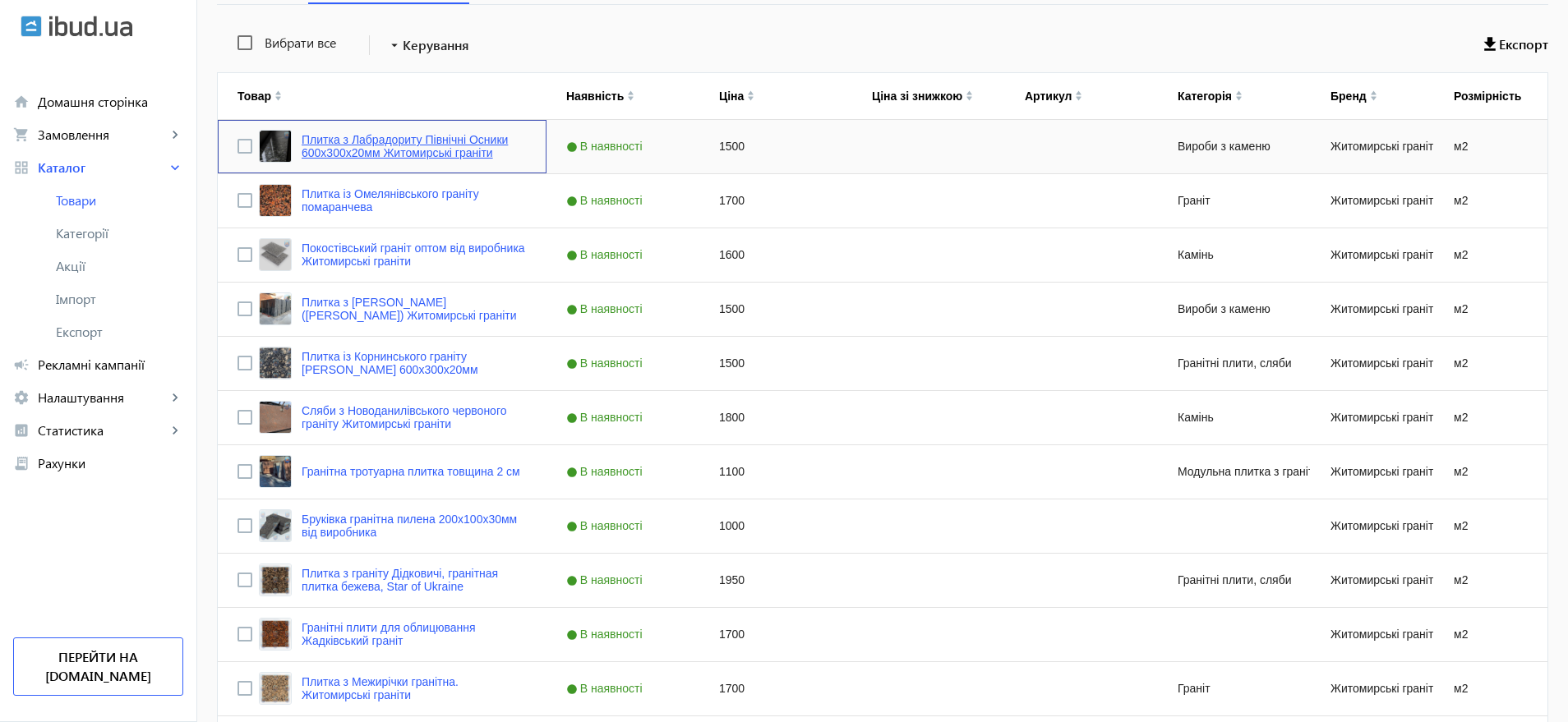
click at [432, 155] on link "Плитка з Лабрадориту Північні Осники 600х300х20мм Житомирські граніти" at bounding box center [414, 146] width 225 height 26
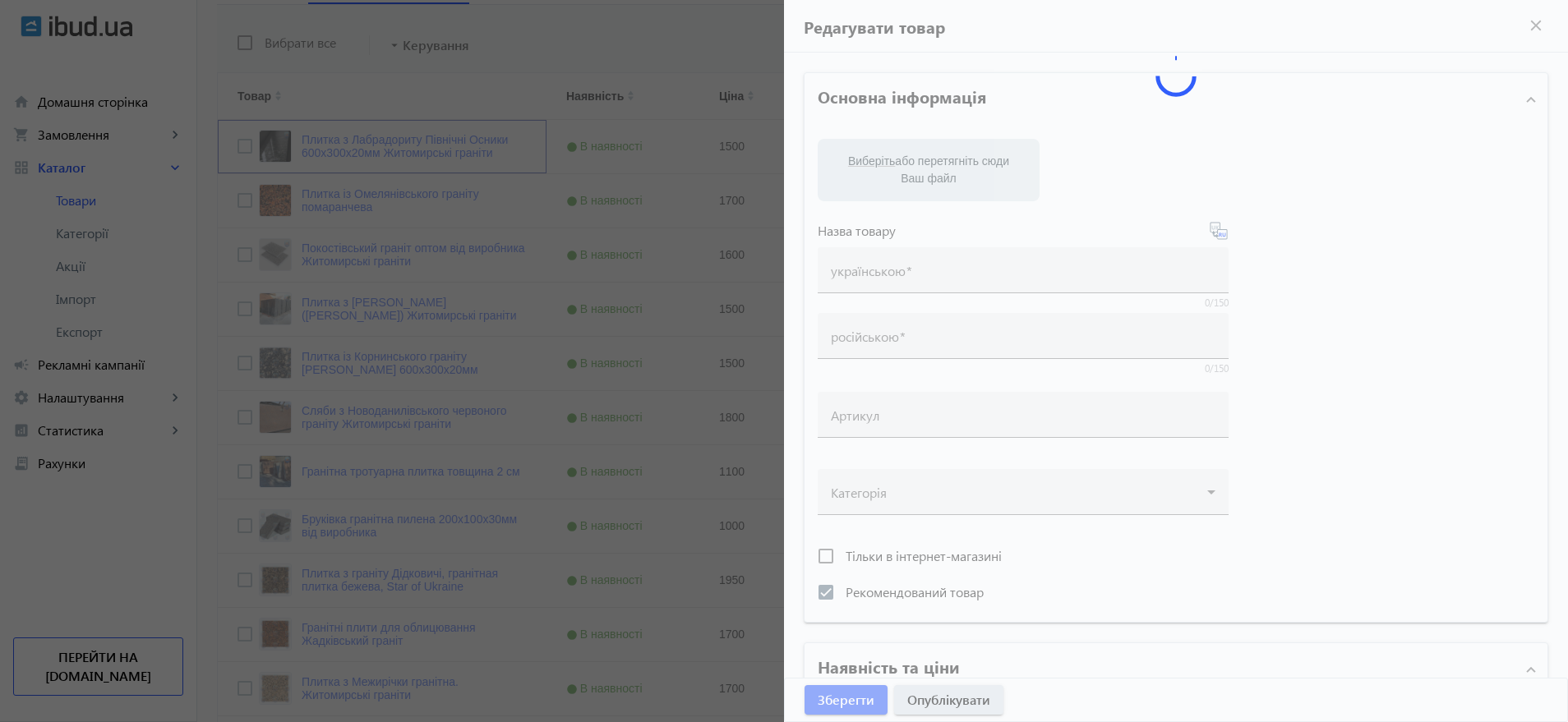
type input "Плитка з Лабрадориту Північні Осники 600х300х20мм Житомирські граніти"
type input "Плитка из Лабрадорита Северные Осныки 600х300х20мм Житомирские граниты"
checkbox input "true"
type input "1500"
type input "1"
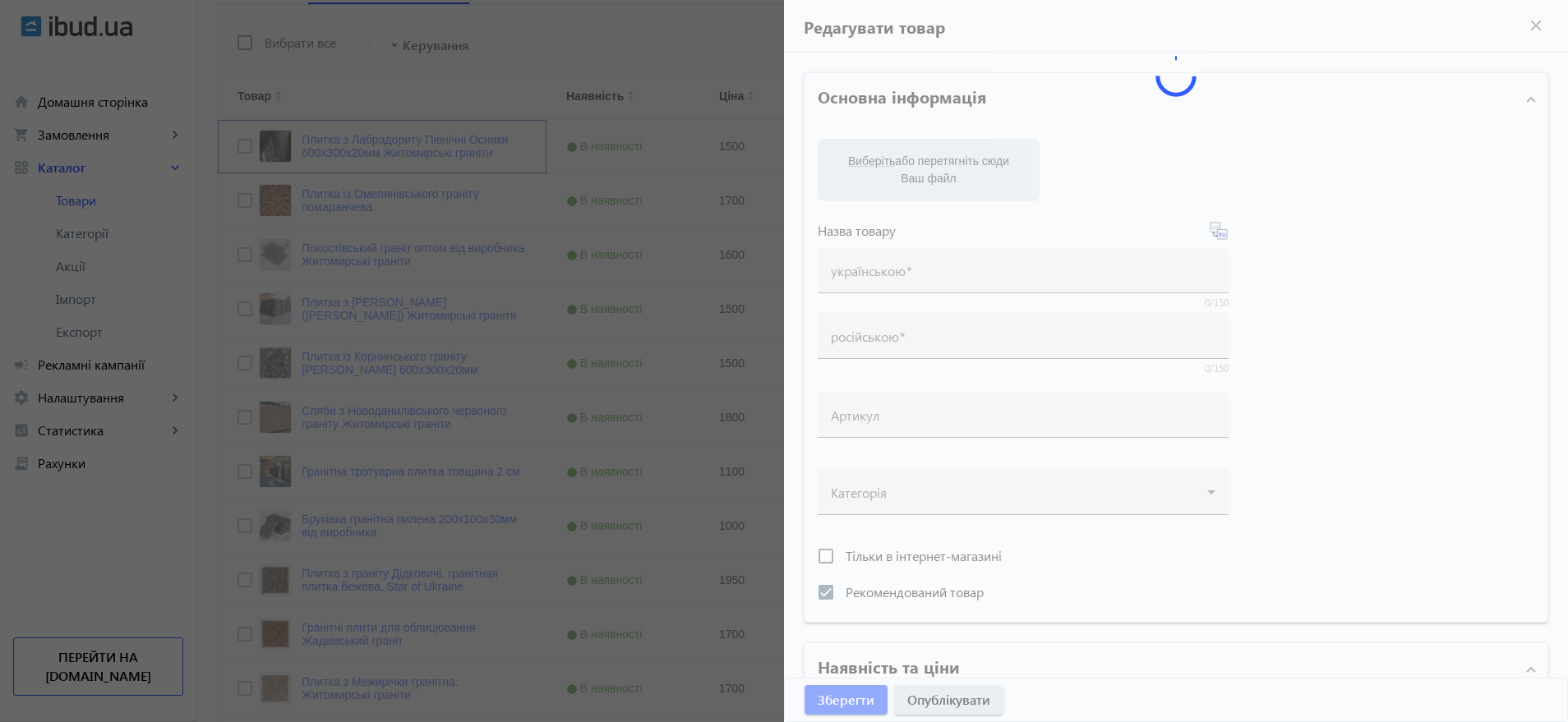
type input "5000"
type input "Плитка з Лабрадориту модульна 600х300х20мм Гуртова ціна"
type input "Плитка из Лабрадорита модульная 600х300х20мм оптовая цена"
type textarea "Плитка з лабрадориту для облицювання фасадів, парканів та підлоги. Висока якіст…"
type textarea "Плитка из лабрадорита для облицовки фасадов, заборов и полов. Высокое качество,…"
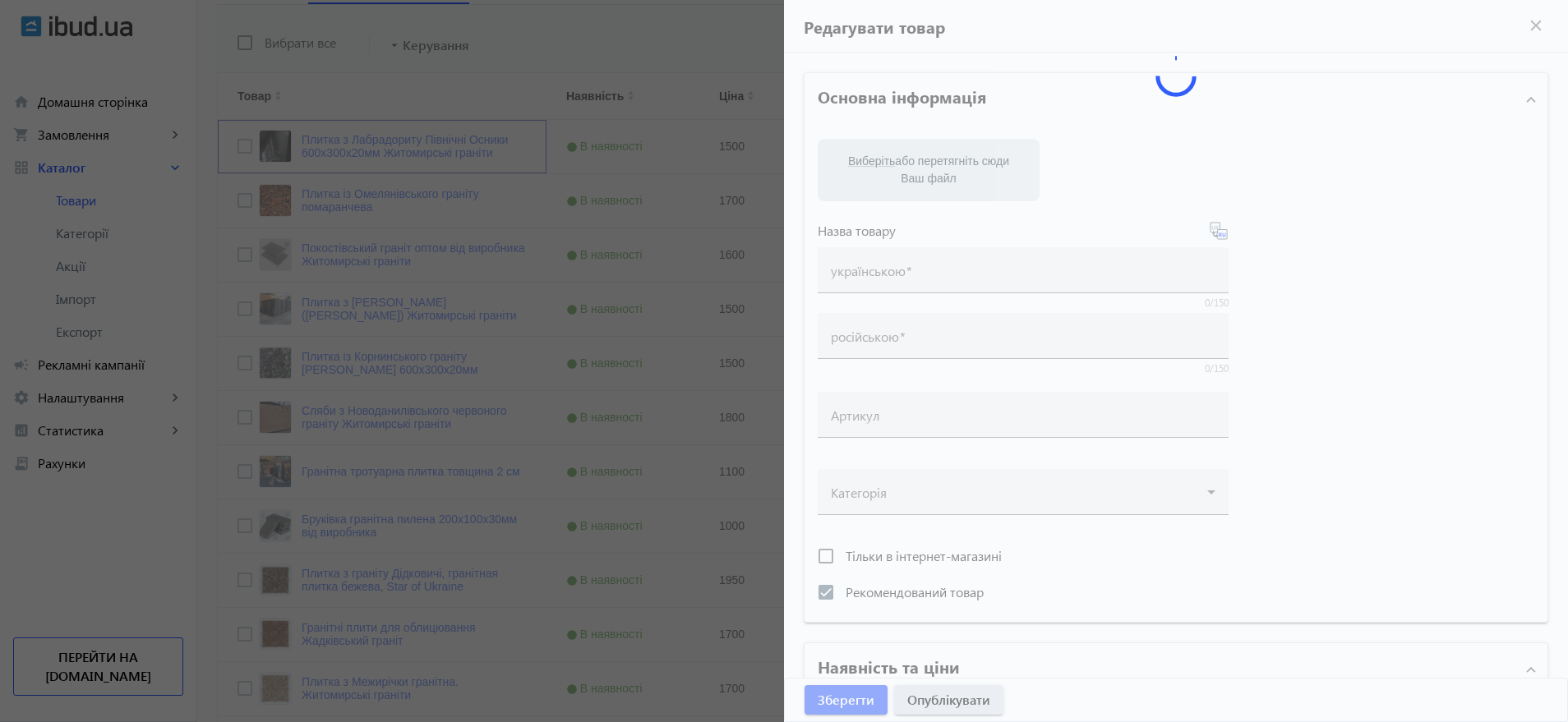
type input "плитка з лабрадориту, лабрадорит Осники, плити з лабрадориту, лабрадорит під за…"
type input "плитка из лабрадорита, лабрадорит Осныки, плиты из лабрадорита, лабрадорит под …"
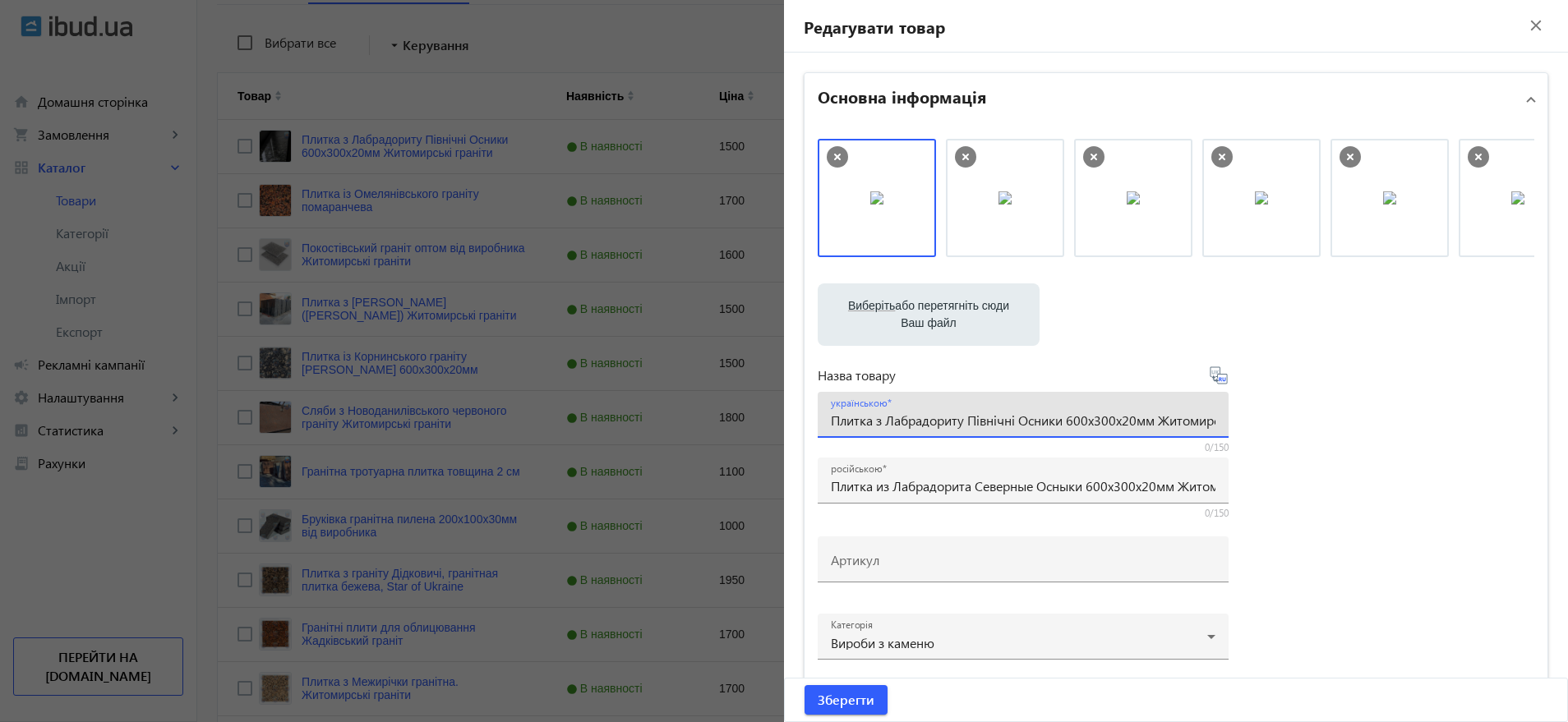
drag, startPoint x: 965, startPoint y: 420, endPoint x: 1059, endPoint y: 420, distance: 94.0
click at [1059, 420] on input "Плитка з Лабрадориту Північні Осники 600х300х20мм Житомирські граніти" at bounding box center [1023, 420] width 385 height 17
type input "Плитка з Лабрадориту Невирівка 600х300х20мм Житомирські граніти"
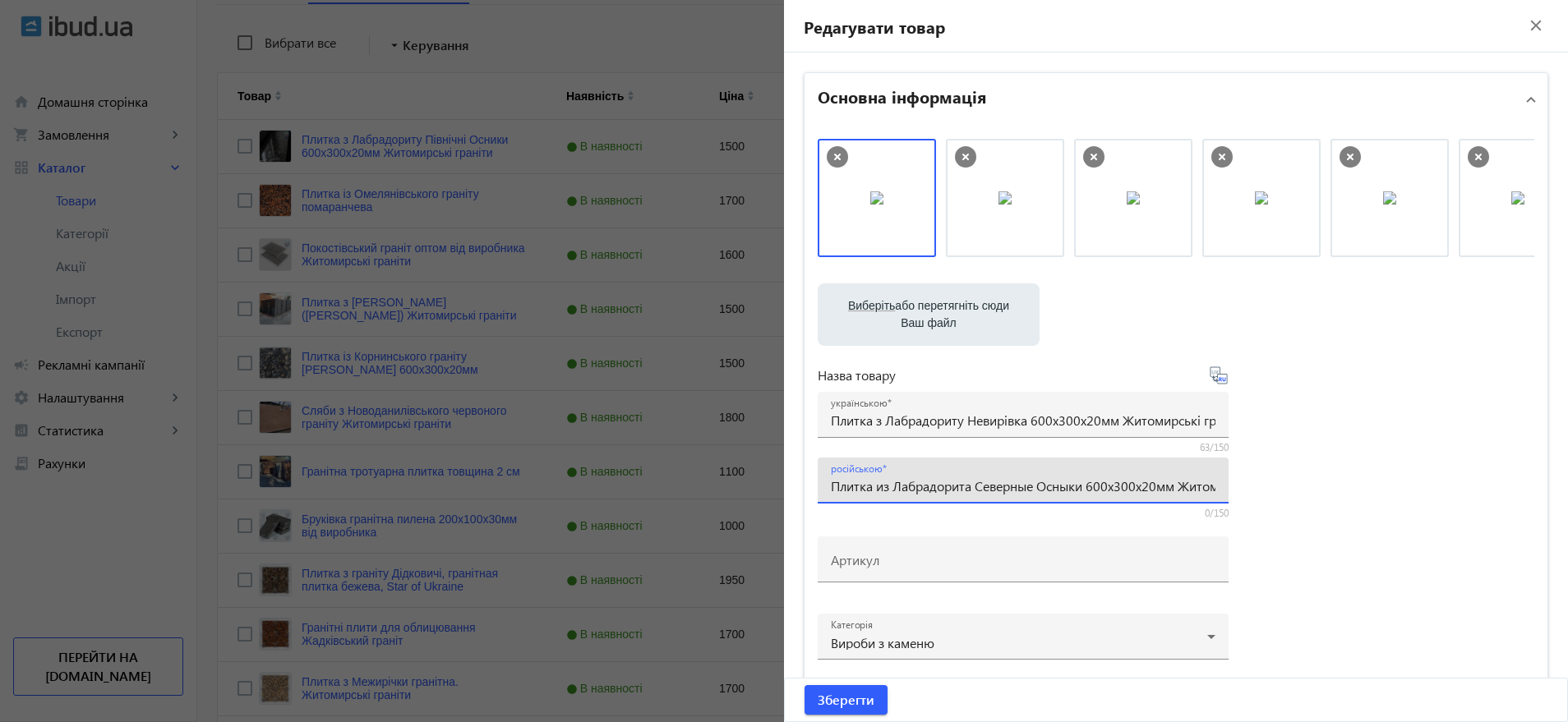
drag, startPoint x: 1082, startPoint y: 488, endPoint x: 976, endPoint y: 479, distance: 106.4
click at [976, 479] on input "Плитка из Лабрадорита Северные Осныки 600х300х20мм Житомирские граниты" at bounding box center [1023, 486] width 385 height 17
type input "Плитка из Лабрадорита Неверовка 600х300х20мм Житомирские граниты"
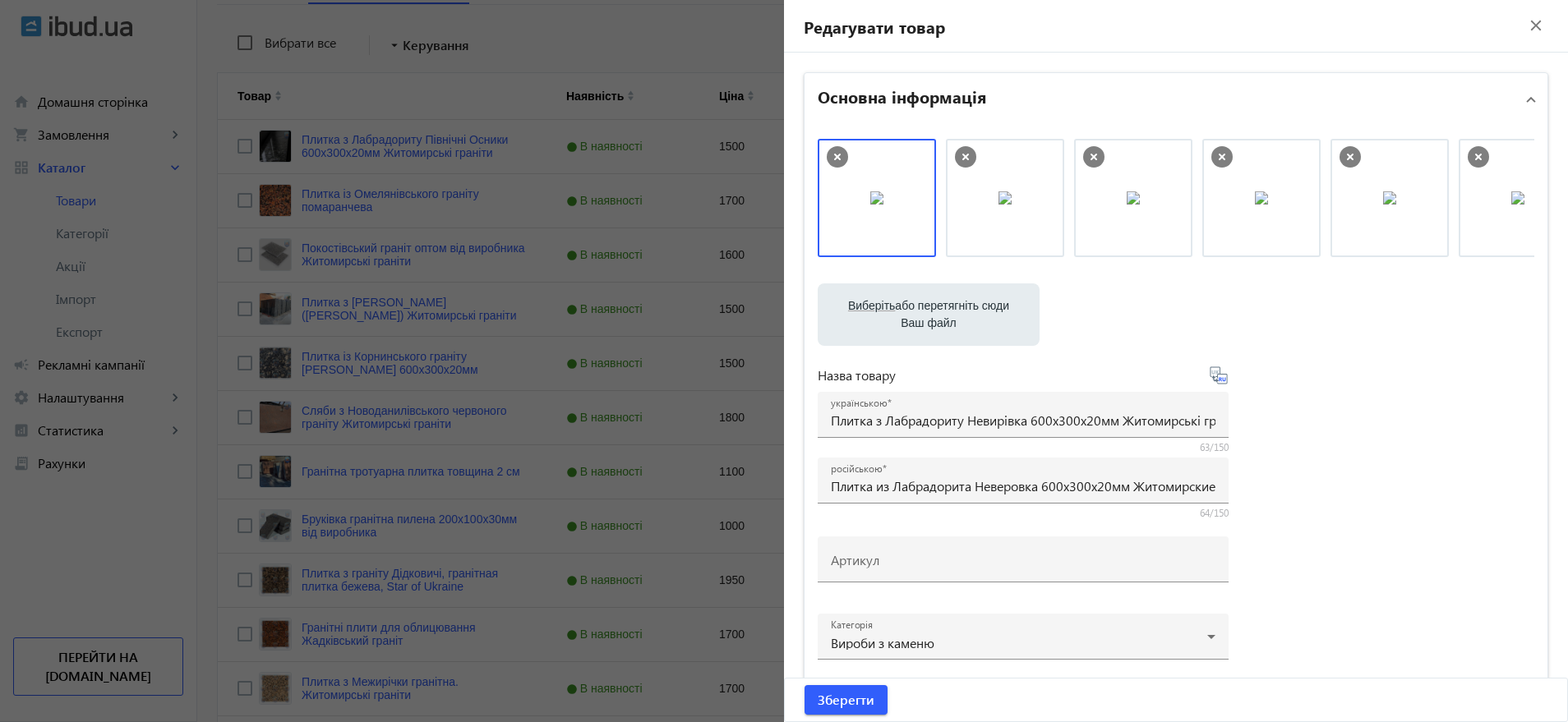
click at [834, 157] on icon at bounding box center [838, 157] width 7 height 7
click at [1083, 156] on icon at bounding box center [1093, 156] width 21 height 21
click at [1088, 154] on icon at bounding box center [1093, 156] width 21 height 21
click at [935, 302] on label "Виберіть або перетягніть сюди Ваш файл" at bounding box center [928, 314] width 196 height 46
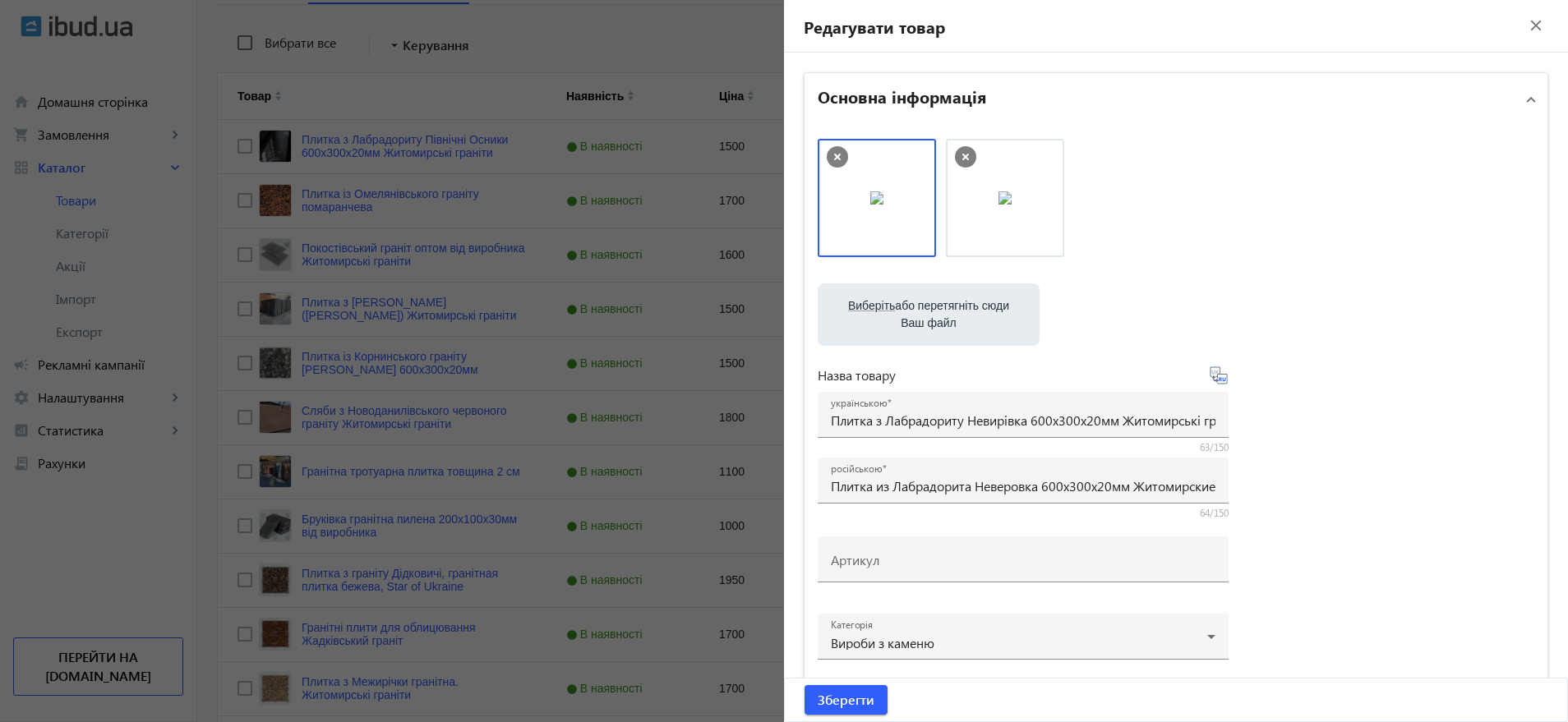
click at [935, 307] on input "Виберіть або перетягніть сюди Ваш файл" at bounding box center [928, 316] width 196 height 20
type input "C:\fakepath\IMG-132fc400a50e822765841f78c5c43f96-V.jpg"
drag, startPoint x: 1353, startPoint y: 196, endPoint x: 851, endPoint y: 181, distance: 502.2
drag, startPoint x: 1380, startPoint y: 216, endPoint x: 935, endPoint y: 208, distance: 445.1
drag, startPoint x: 1000, startPoint y: 198, endPoint x: 824, endPoint y: 198, distance: 176.0
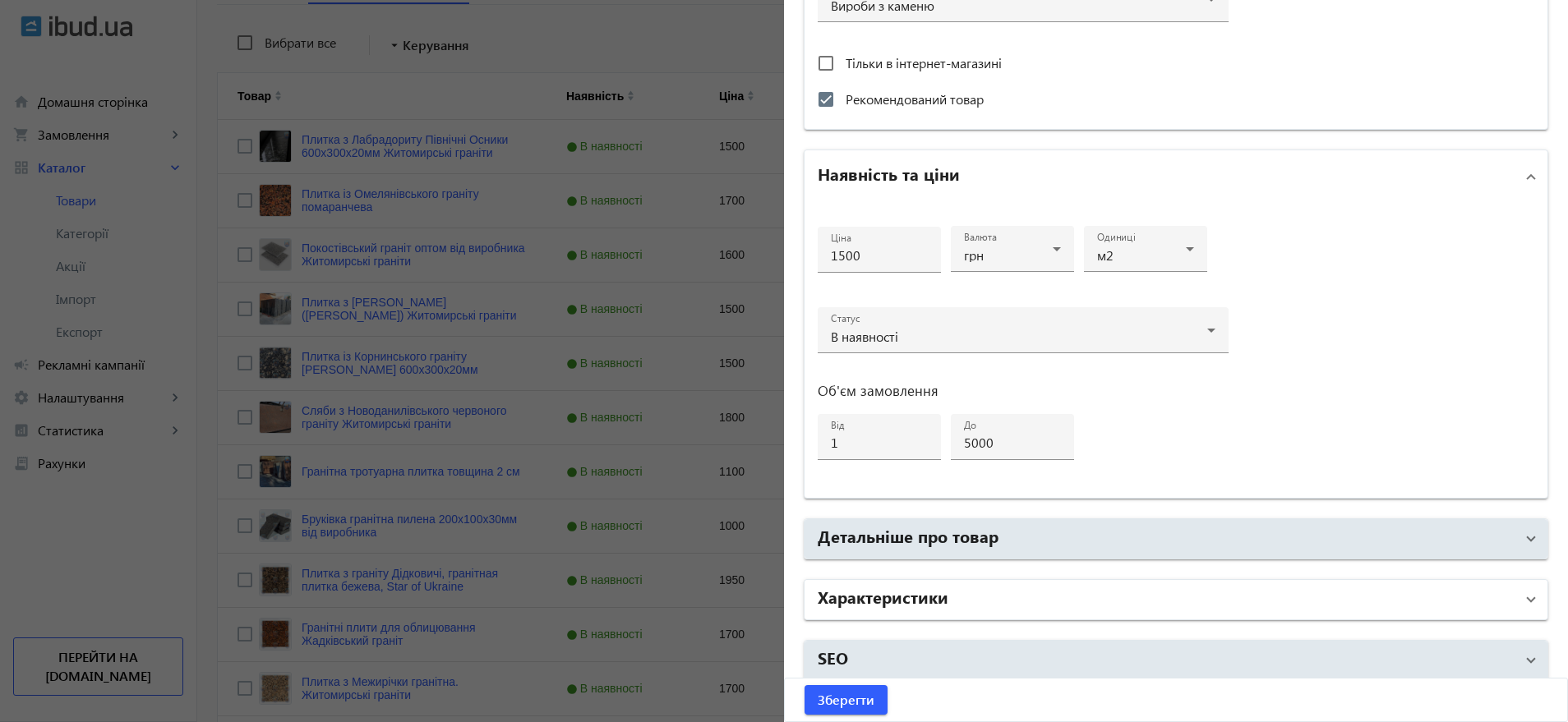
scroll to position [649, 0]
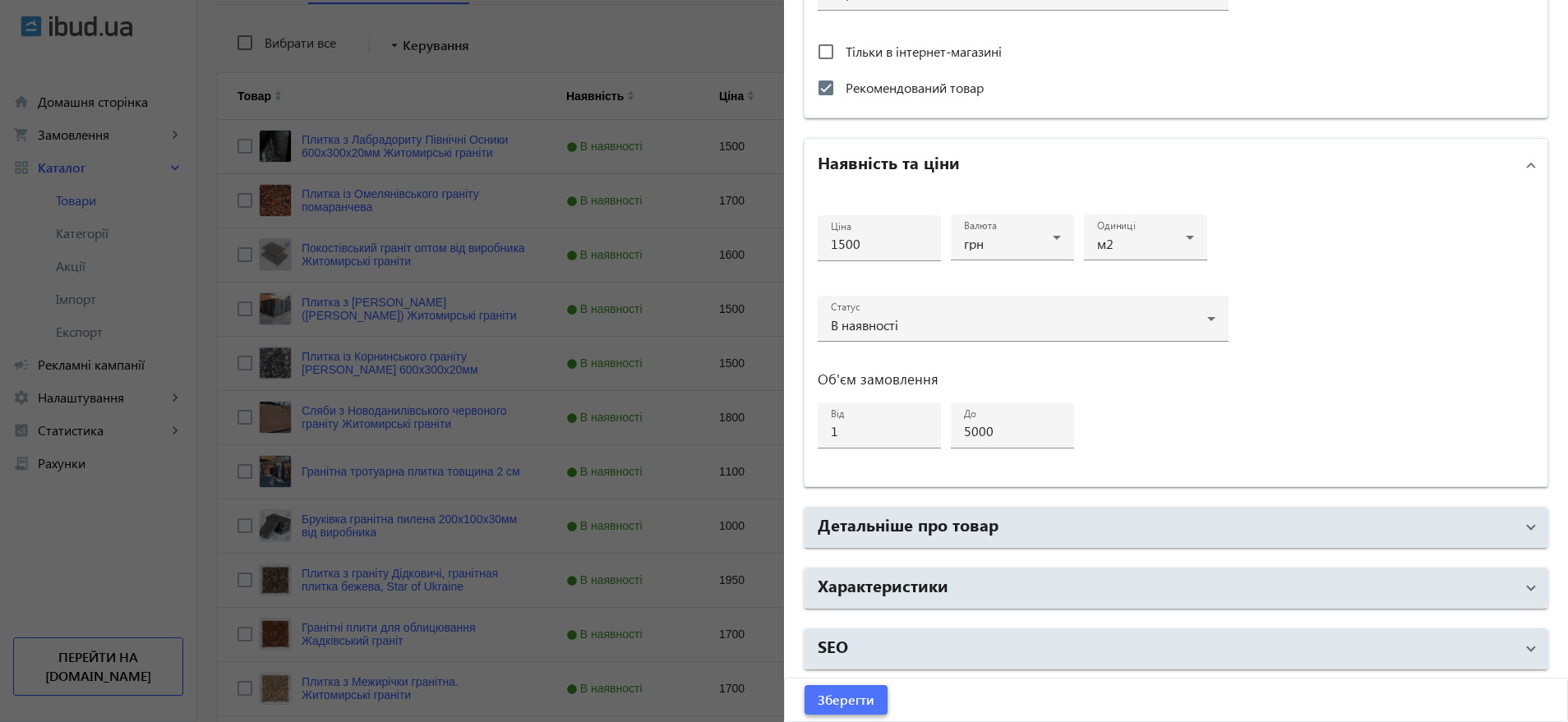
click at [842, 696] on span "Зберегти" at bounding box center [846, 700] width 56 height 18
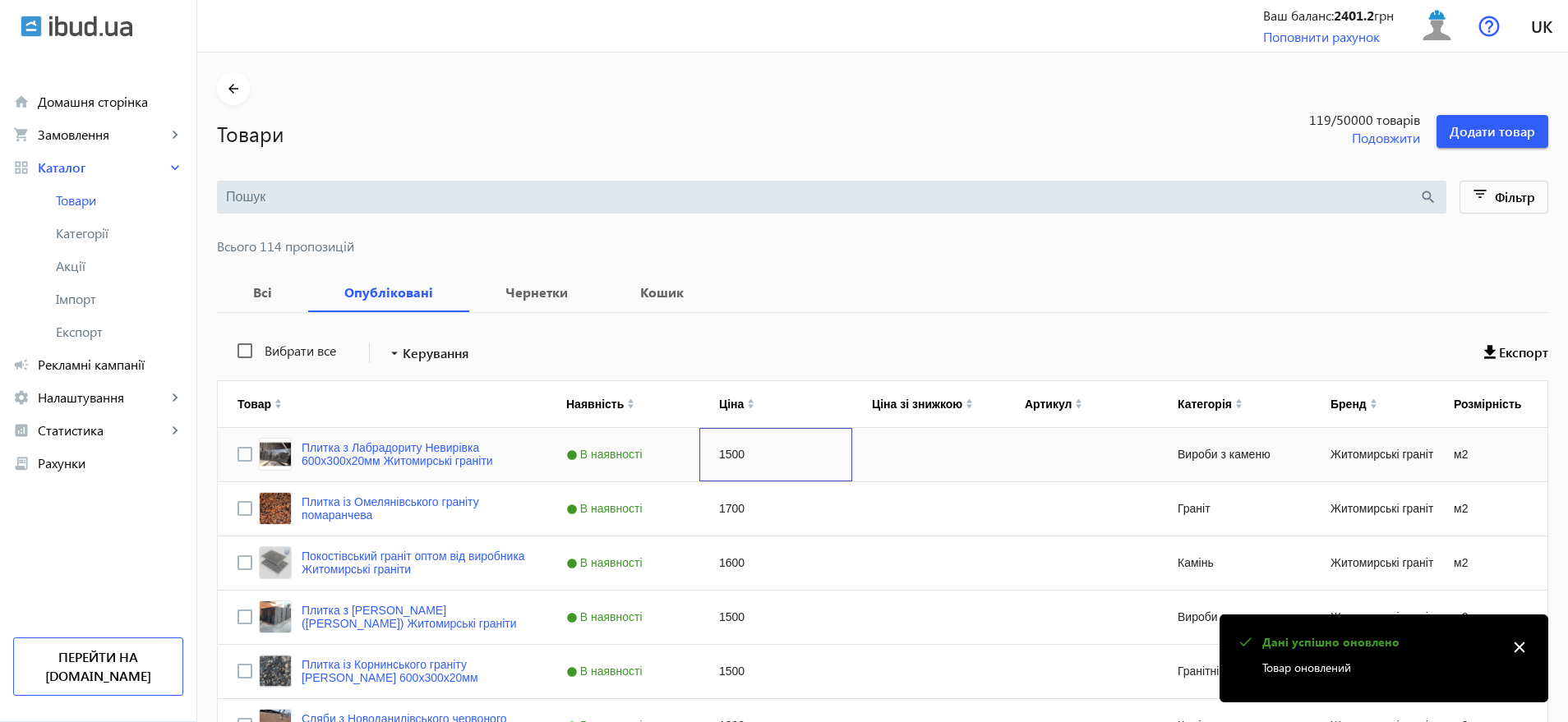
click at [720, 447] on div "1500" at bounding box center [775, 455] width 153 height 53
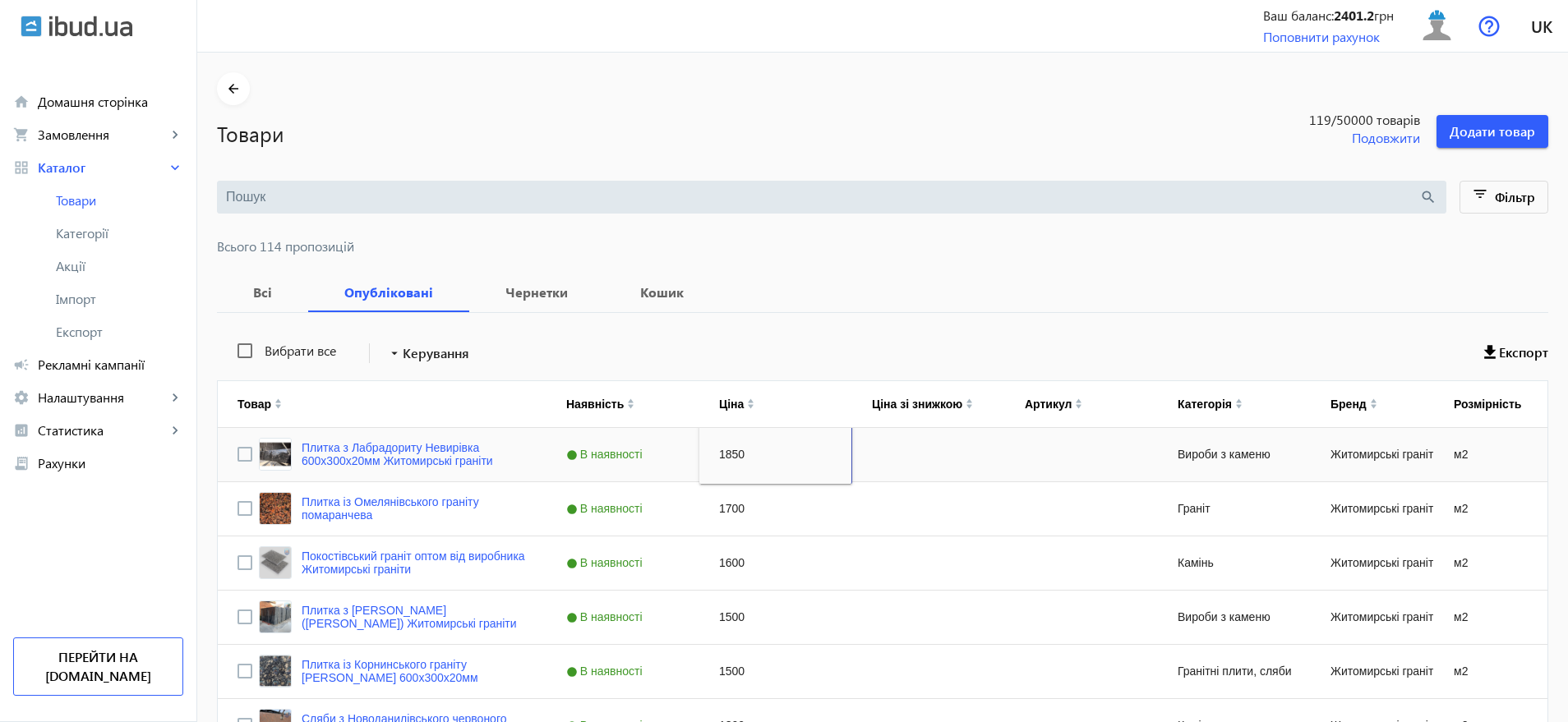
type input "1850"
click at [778, 290] on div "Всі Опубліковані Чернетки Кошик" at bounding box center [883, 292] width 1332 height 39
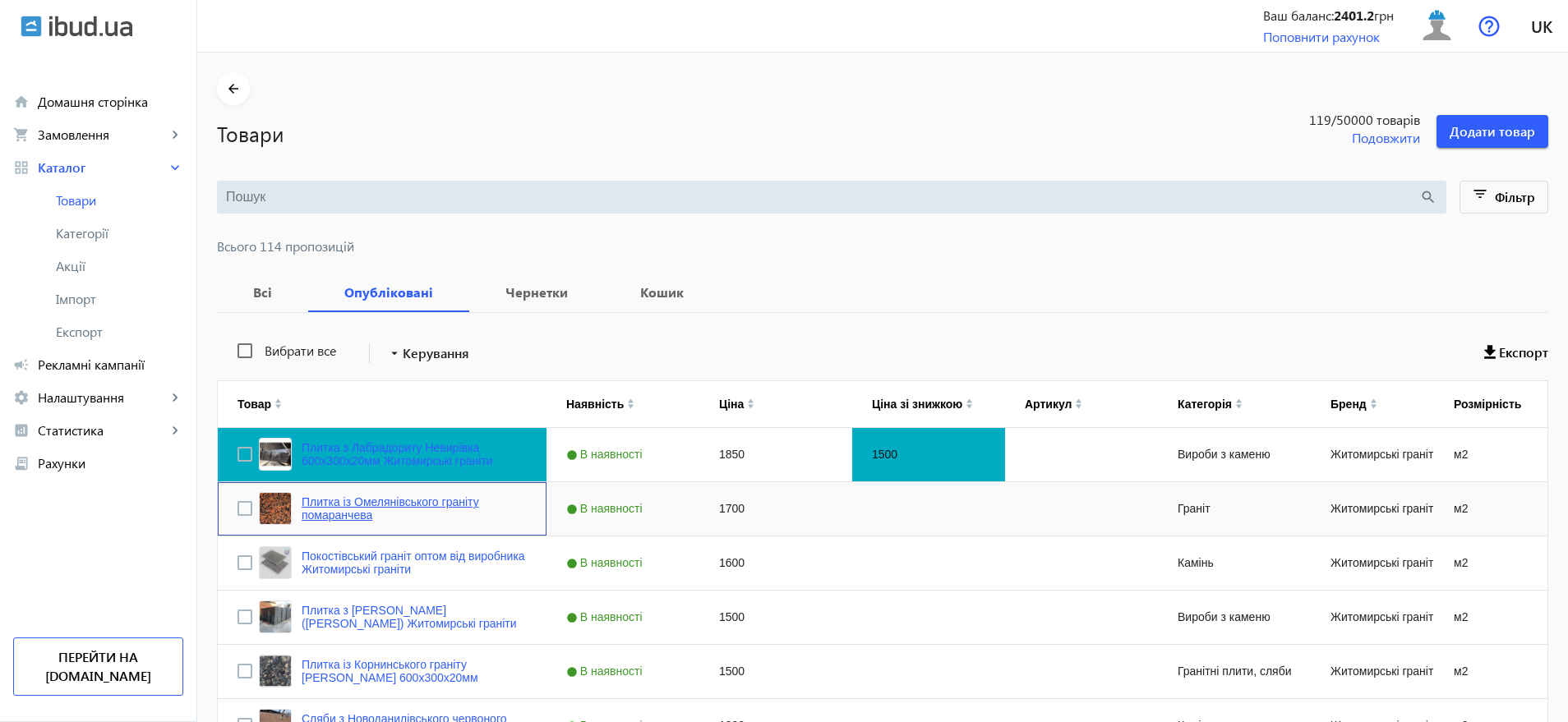
click at [431, 502] on link "Плитка із Омелянівського граніту помаранчева" at bounding box center [414, 508] width 225 height 26
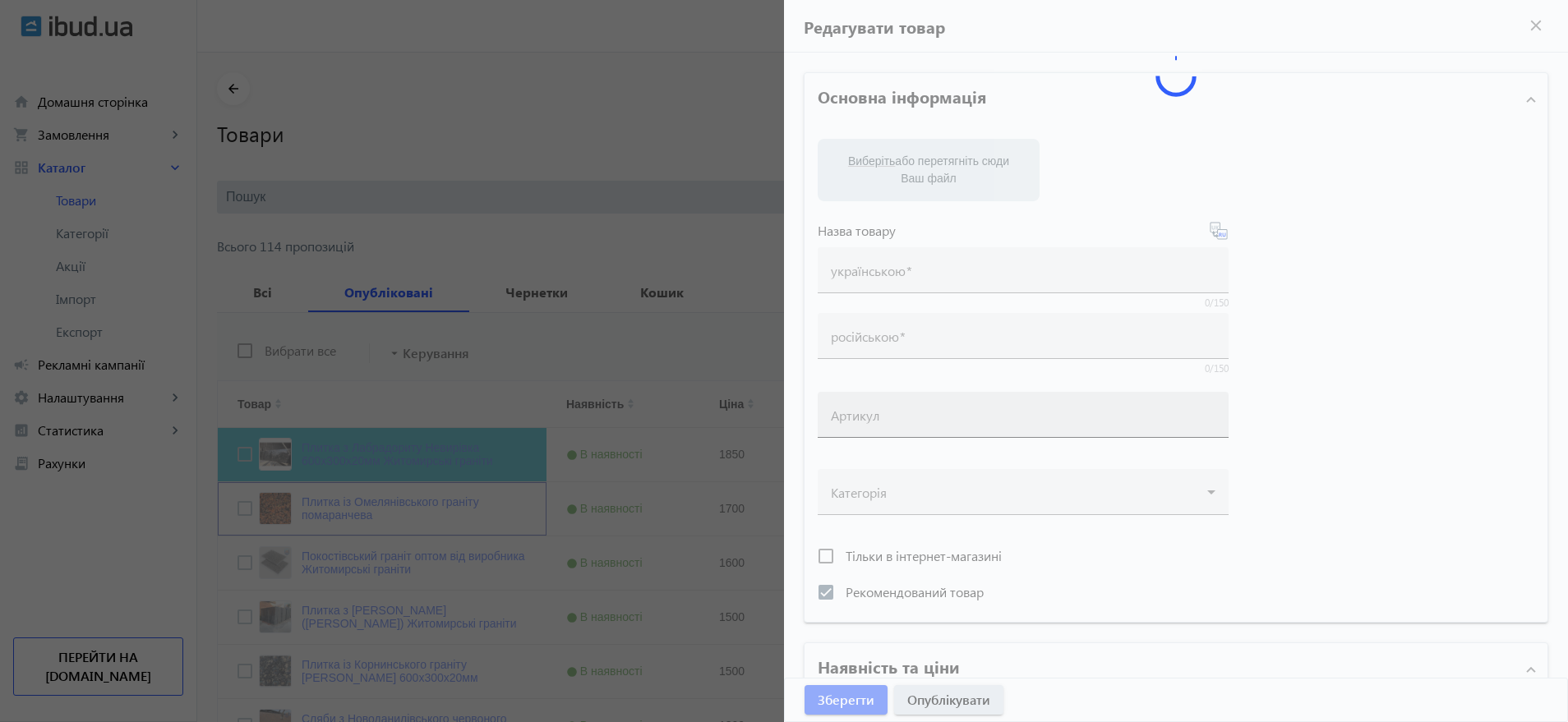
type input "Плитка із Омелянівського граніту помаранчева"
type input "Плитка из Емельяновского гранита оранжевая"
checkbox input "true"
type input "1700"
type input "5"
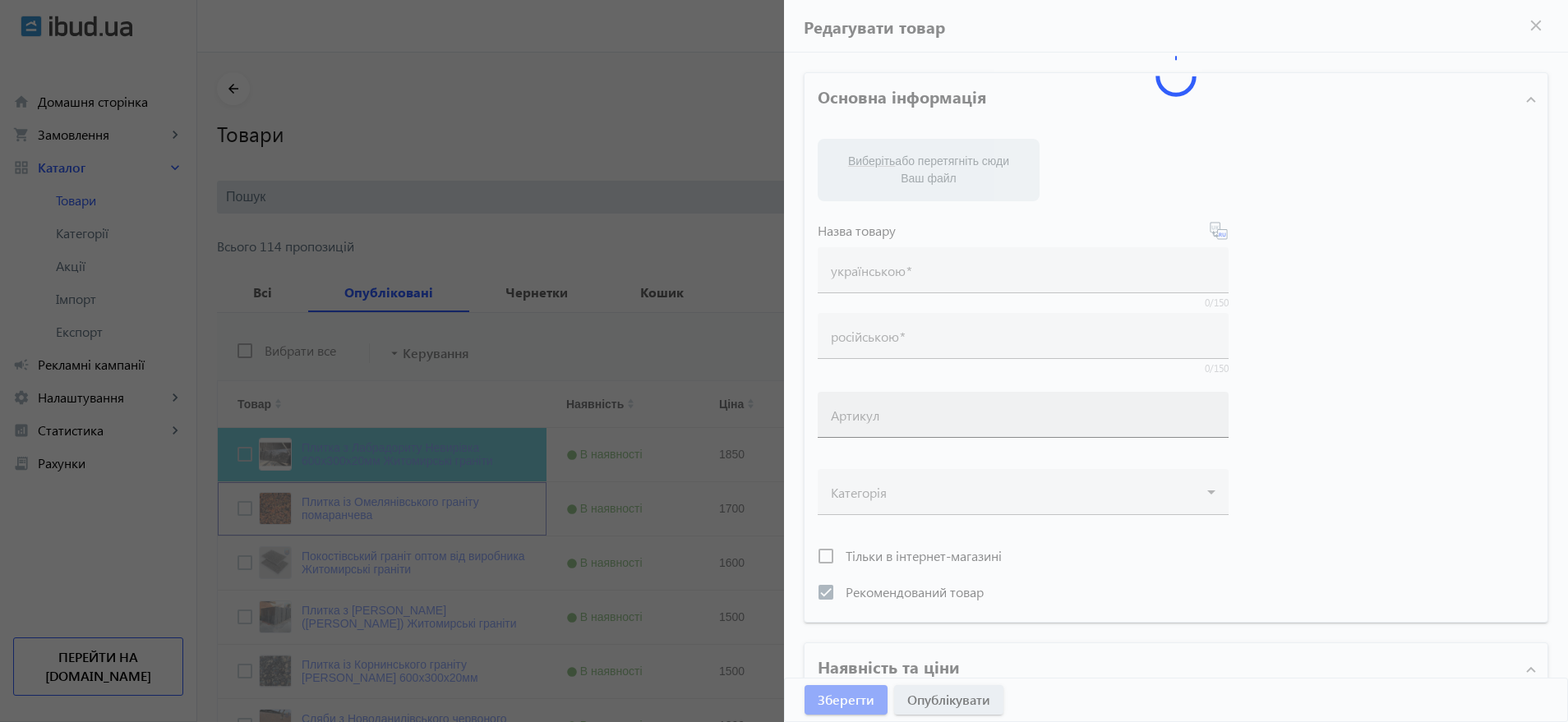
type input "5000"
type input "Плитка гранітна червона оранжева. Омелянівський граніт в наявності: 60х30см, 40…"
type input "Плитка гранитная красная оранжевая. [PERSON_NAME] гранит в наличии: 60х30см, 40…"
type textarea "Плитка із натурального каменю для всіх потреб. Широкий асортимент граніту та Ла…"
type textarea "Плитка из натурального камня для всех потребностей. Широкий ассортимент гранита…"
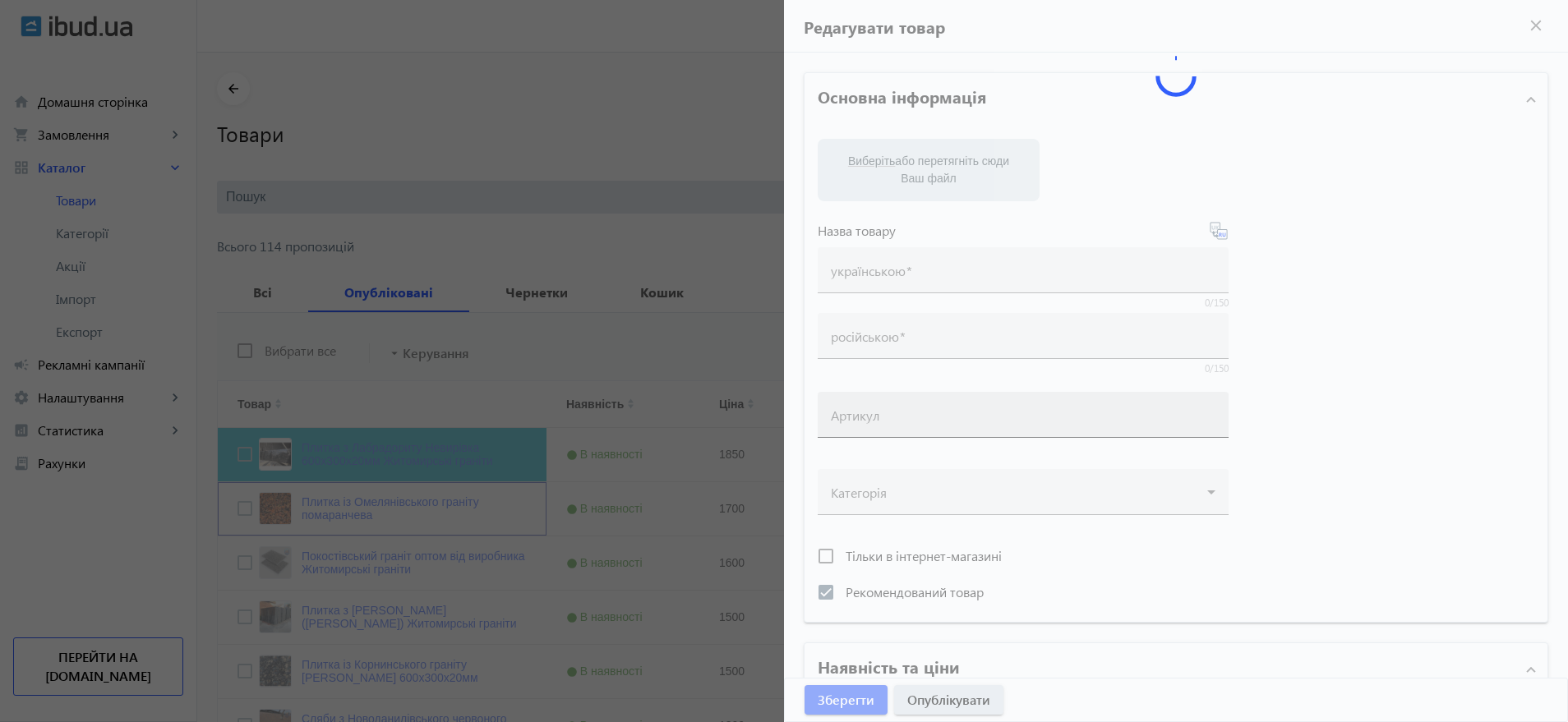
type input "плитка із граніту, омелянівський граніт, купити гранітну плитку, помаранчевий г…"
type input "плитка из гранита, емельяновский гранит, купить гранитную плитку, оранжевый гра…"
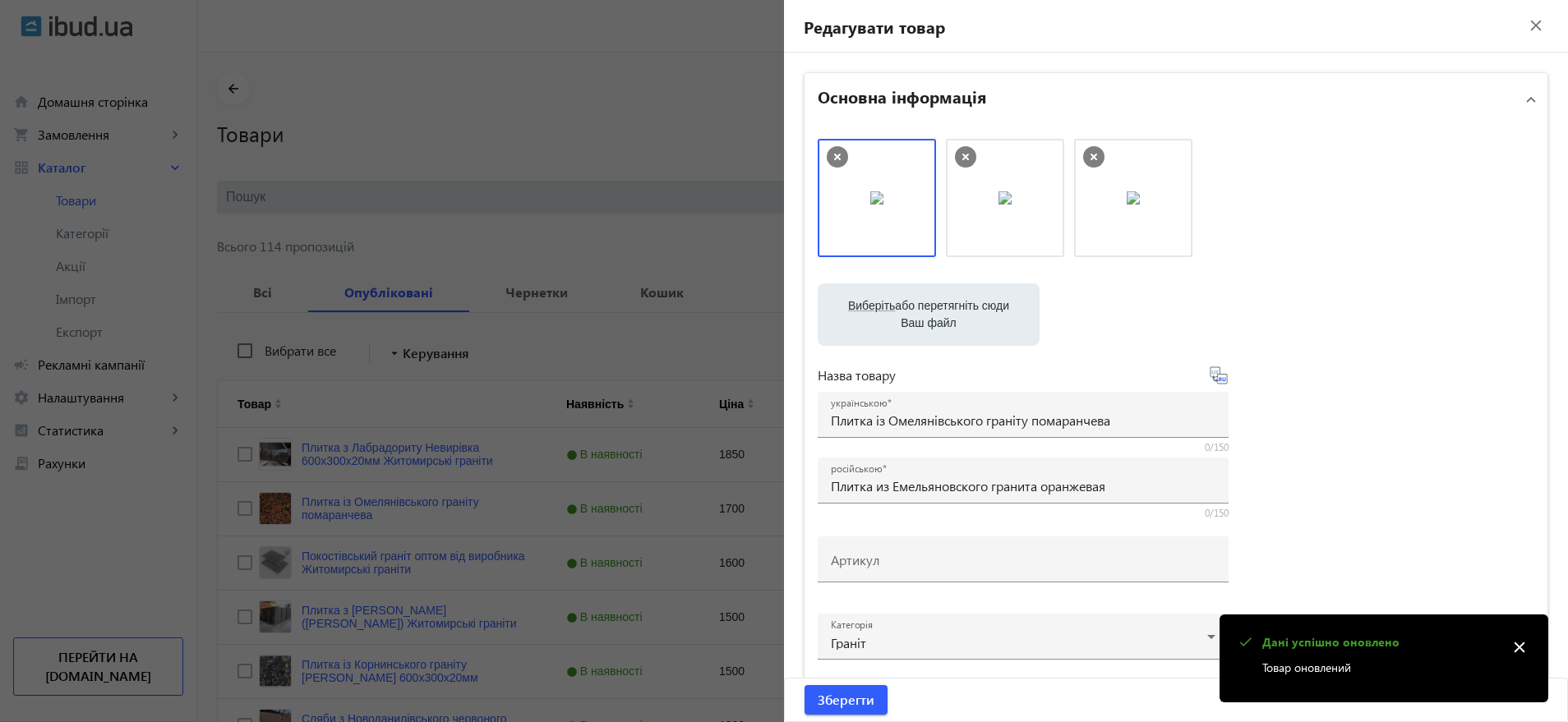
click at [944, 306] on label "Виберіть або перетягніть сюди Ваш файл" at bounding box center [928, 314] width 196 height 46
click at [944, 307] on input "Виберіть або перетягніть сюди Ваш файл" at bounding box center [928, 316] width 196 height 20
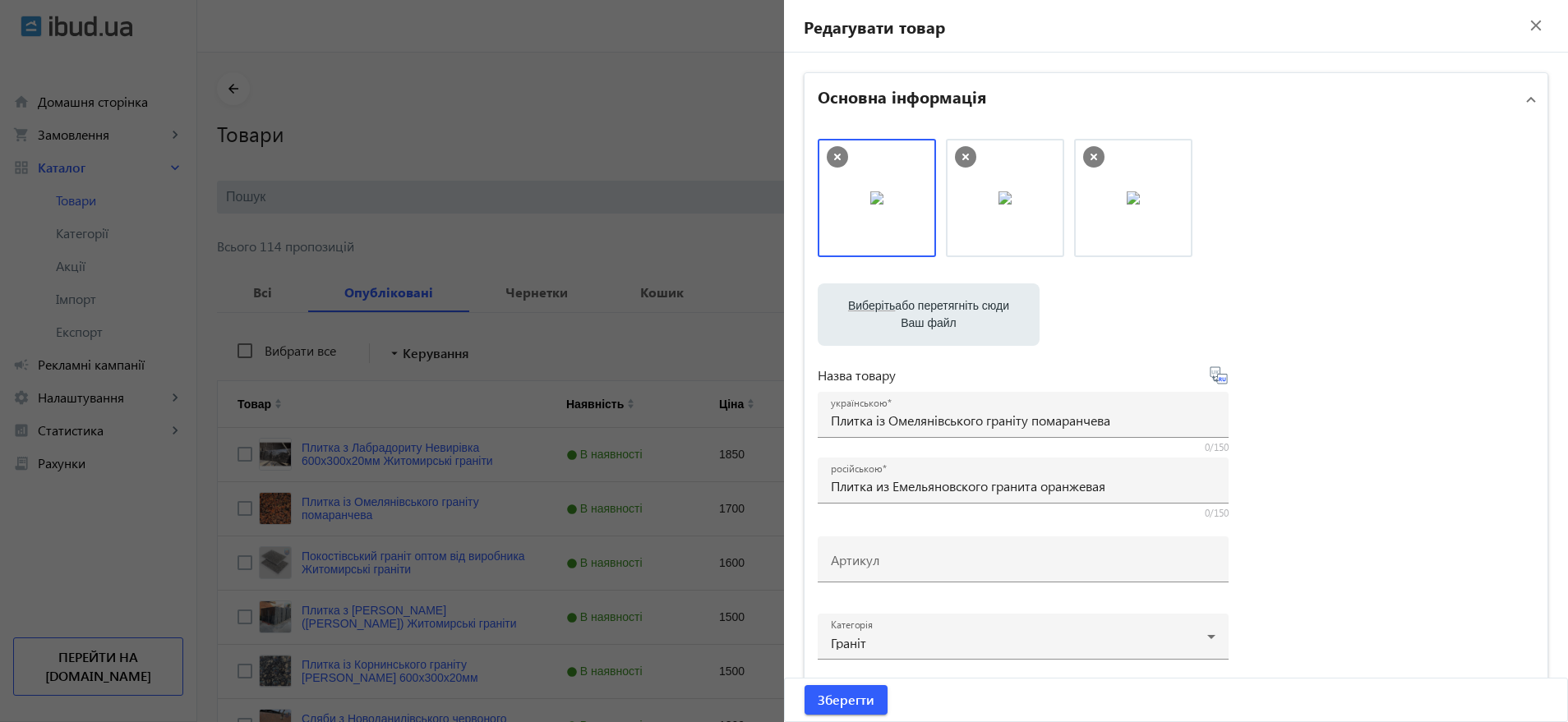
type input "C:\fakepath\Омелянівський.jpg"
drag, startPoint x: 1401, startPoint y: 204, endPoint x: 865, endPoint y: 180, distance: 536.5
drag, startPoint x: 1115, startPoint y: 197, endPoint x: 813, endPoint y: 167, distance: 303.5
drag, startPoint x: 1494, startPoint y: 215, endPoint x: 941, endPoint y: 211, distance: 553.0
drag, startPoint x: 1495, startPoint y: 199, endPoint x: 831, endPoint y: 192, distance: 664.0
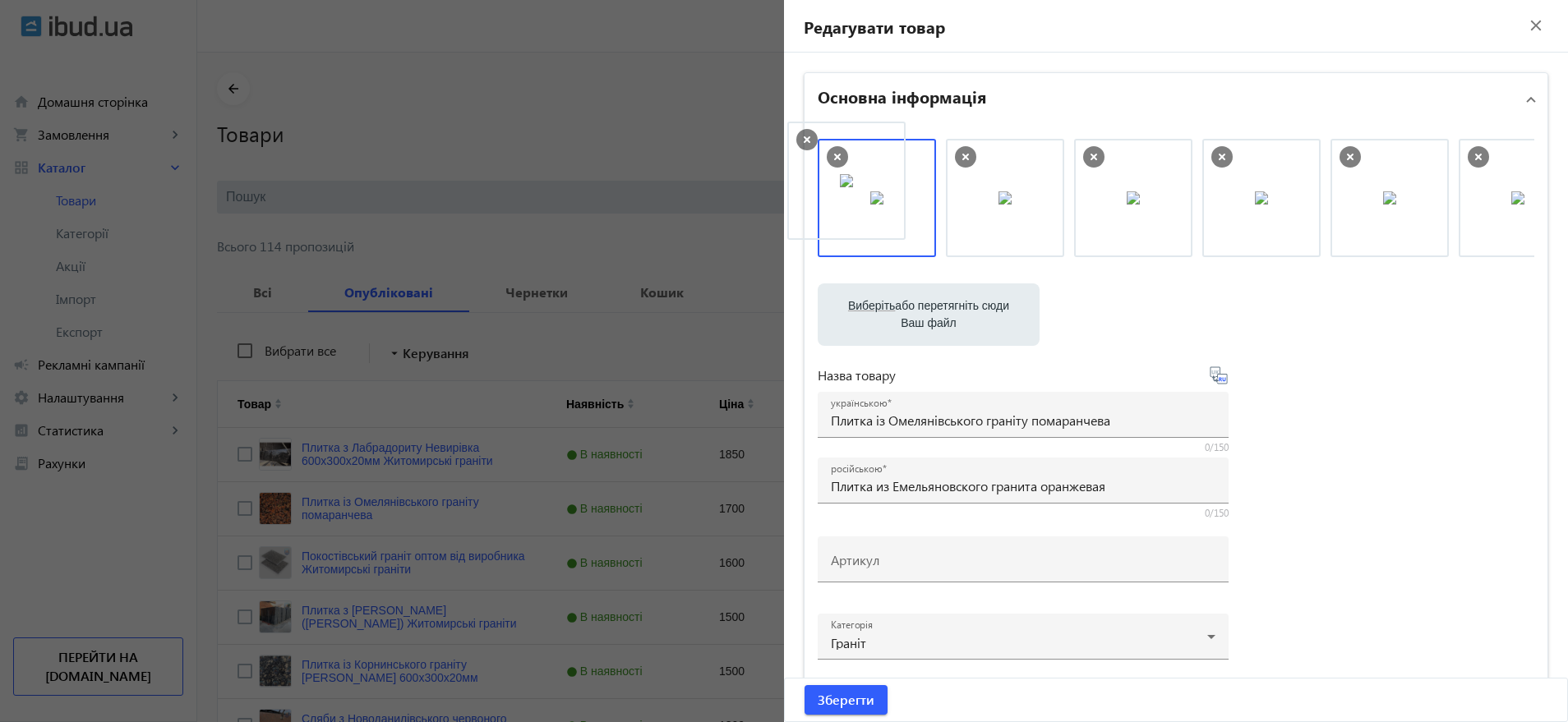
drag, startPoint x: 1135, startPoint y: 218, endPoint x: 852, endPoint y: 200, distance: 283.6
drag, startPoint x: 1074, startPoint y: 212, endPoint x: 816, endPoint y: 196, distance: 258.5
drag, startPoint x: 863, startPoint y: 198, endPoint x: 1029, endPoint y: 204, distance: 166.1
drag, startPoint x: 923, startPoint y: 202, endPoint x: 883, endPoint y: 197, distance: 40.3
drag, startPoint x: 1124, startPoint y: 204, endPoint x: 949, endPoint y: 189, distance: 175.6
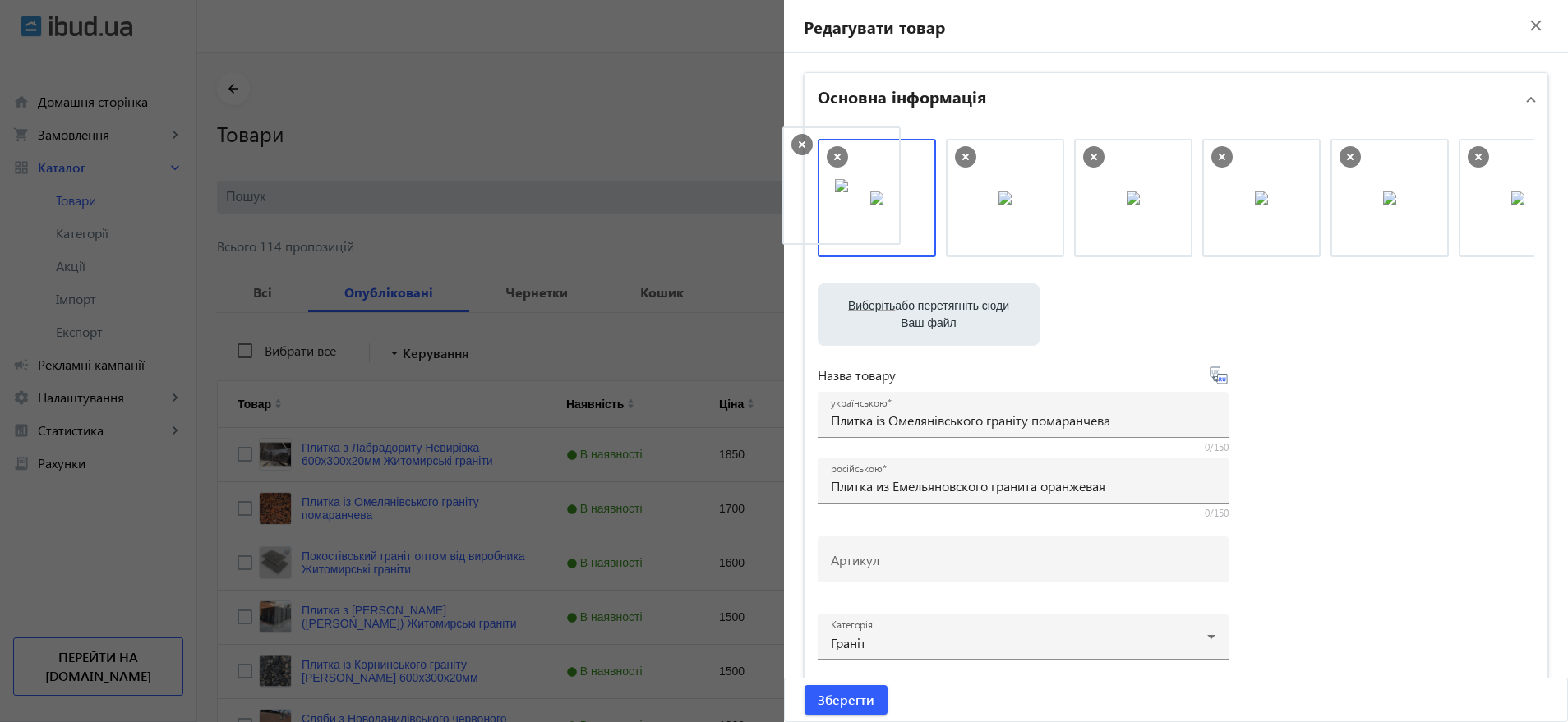
drag, startPoint x: 1016, startPoint y: 197, endPoint x: 858, endPoint y: 185, distance: 158.5
drag, startPoint x: 1005, startPoint y: 211, endPoint x: 865, endPoint y: 204, distance: 140.2
drag, startPoint x: 1130, startPoint y: 210, endPoint x: 847, endPoint y: 215, distance: 283.0
click at [852, 696] on span "Зберегти" at bounding box center [846, 700] width 56 height 18
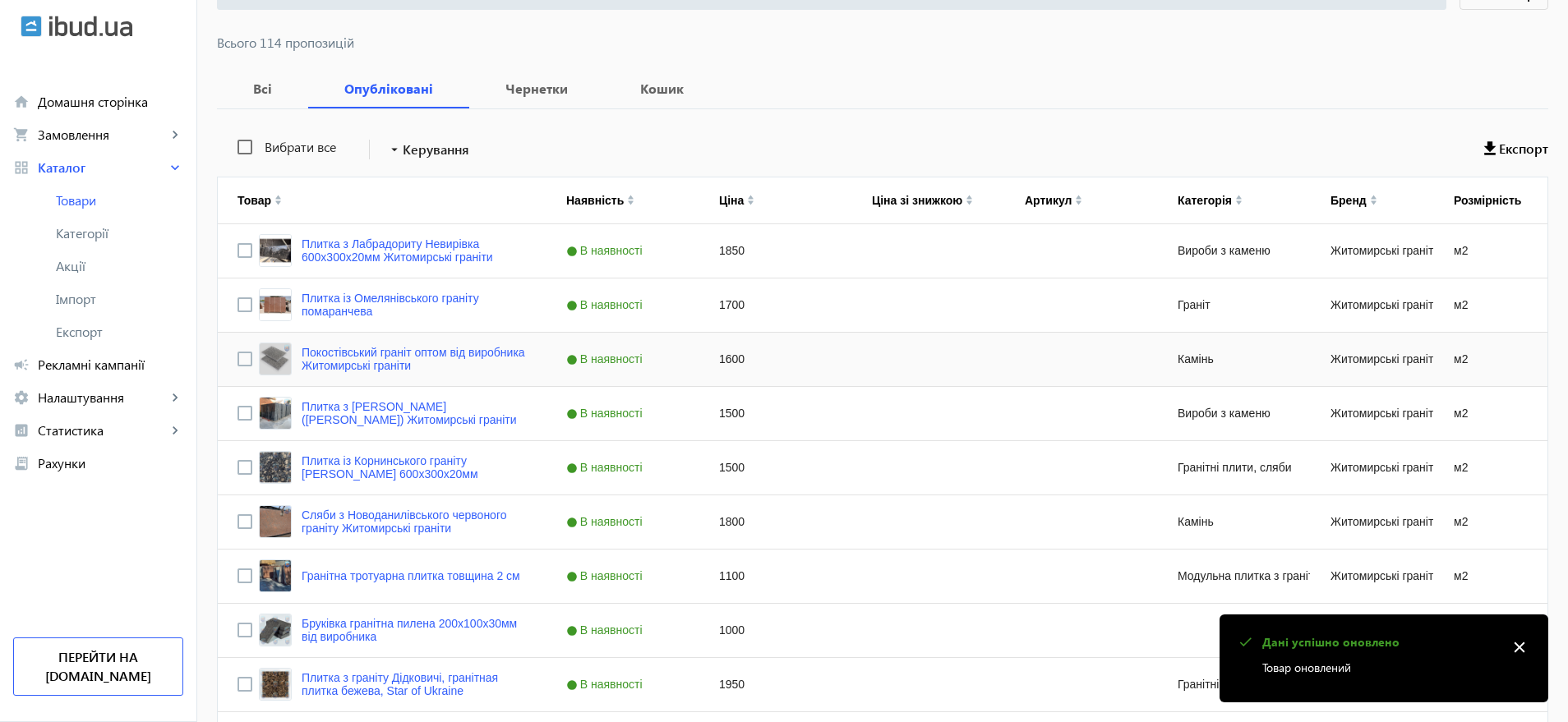
scroll to position [205, 0]
click at [440, 352] on link "Покостівський граніт оптом від виробника Житомирські граніти" at bounding box center [414, 357] width 225 height 26
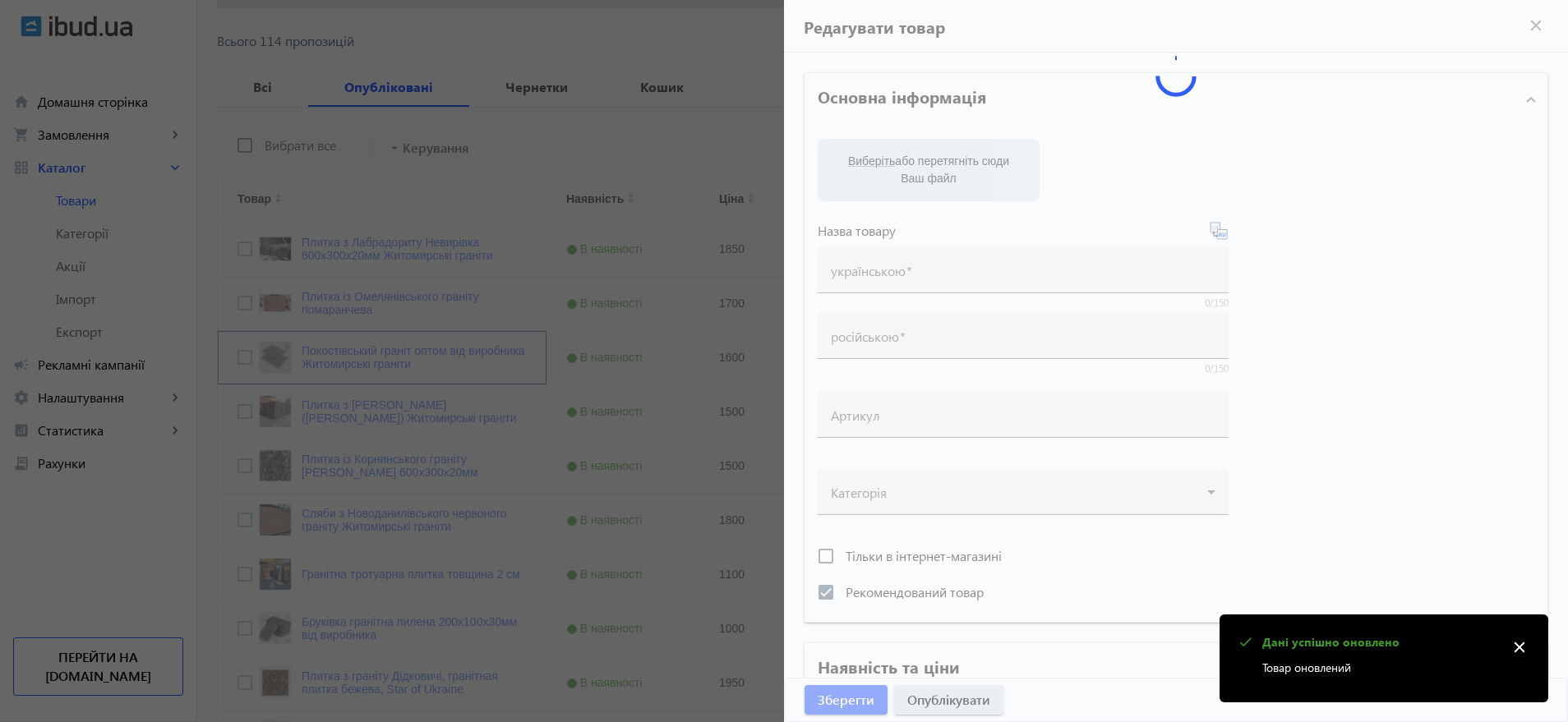
type input "Покостівський граніт оптом від виробника Житомирські граніти"
type input "Покостовский гранит оптом от производителя Житомирские граниты"
checkbox input "true"
type input "1600"
type input "1"
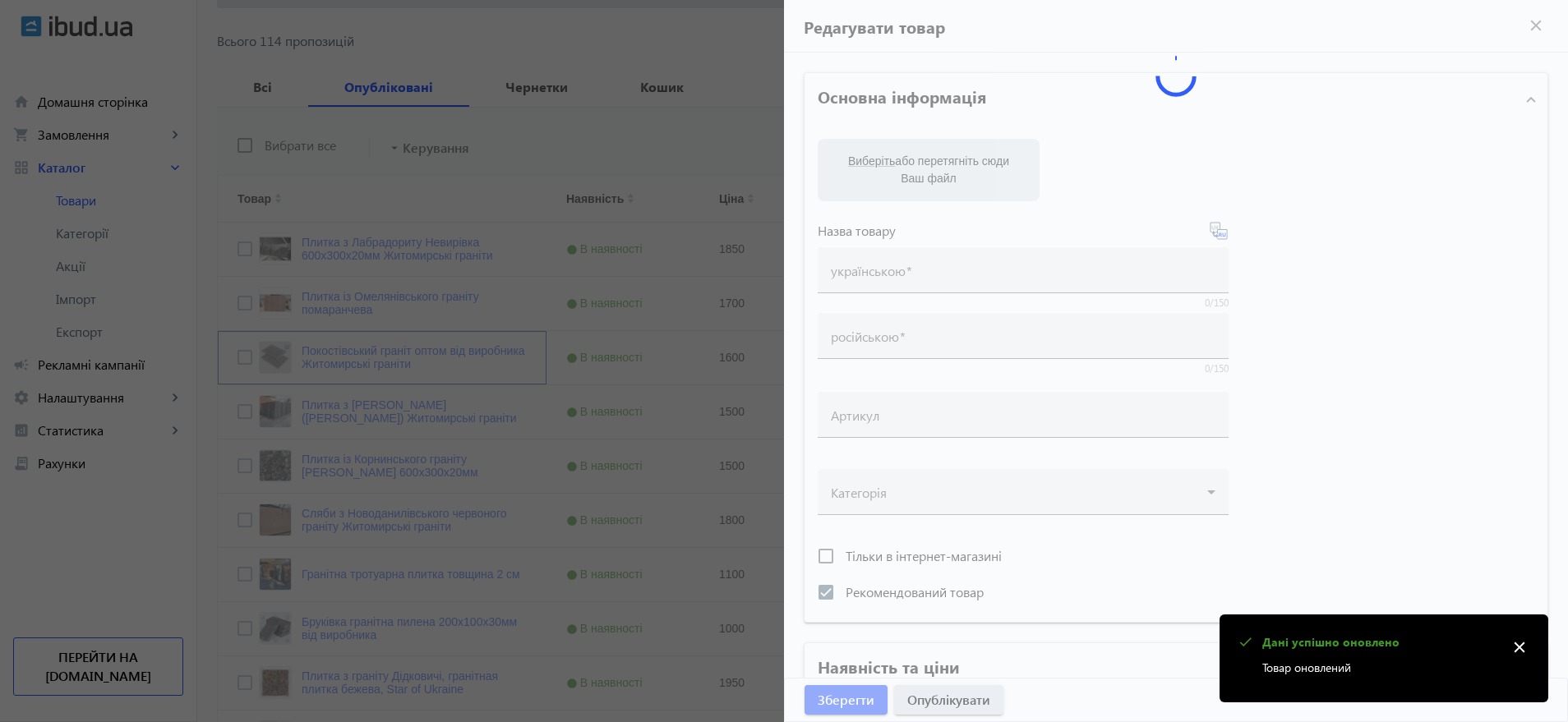
type input "50000"
type input "Гранітна плитка сірого кольору. Покостівський граніт в наявності та на замовлен…"
type input "Гранитная плитка серого цвета. Покостовский гранит в наличии и под заказ. Житом…"
type textarea "Плити із Покостівського граніту сірого кольору. У наявності на складі. Індивіду…"
type textarea "Плиты из Покостовского гранита серого цвета. В наличии на складе. Индивидуальны…"
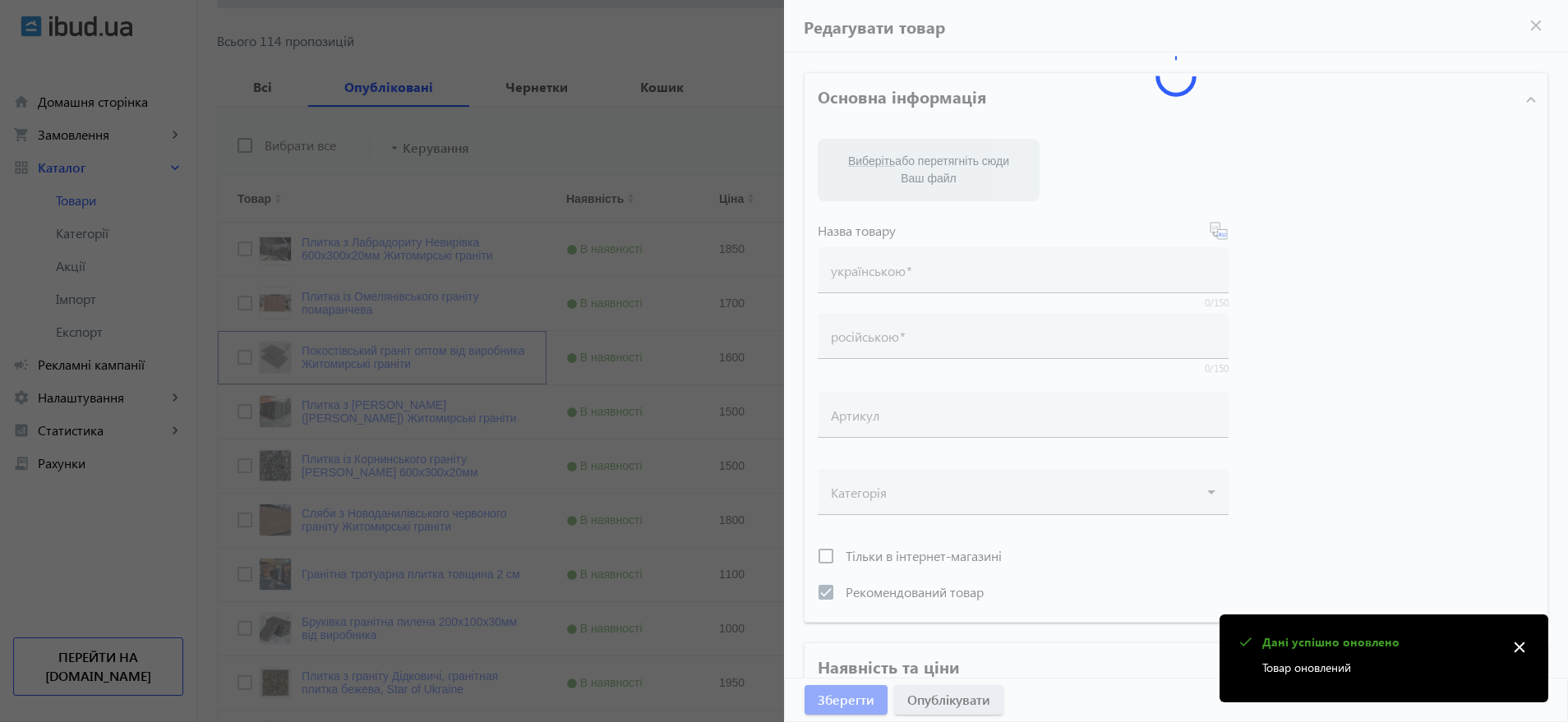
type input "гранітна плитка, Покостівський граніт, граніт сірий, сірий камінь"
type input "гранитная плитка, Покостовский гранит, гранит серый, серый камень"
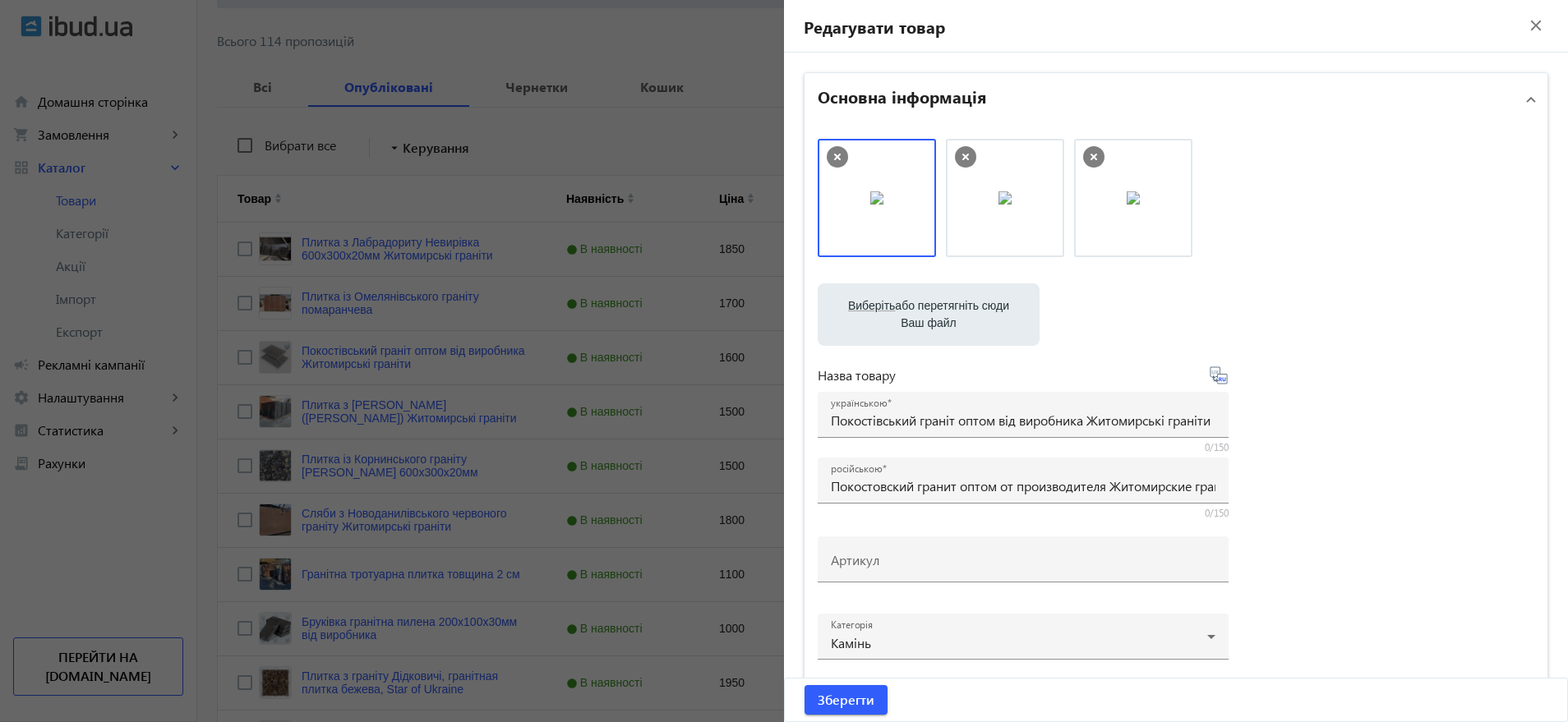
click at [937, 299] on label "Виберіть або перетягніть сюди Ваш файл" at bounding box center [928, 314] width 196 height 46
click at [937, 307] on input "Виберіть або перетягніть сюди Ваш файл" at bounding box center [928, 316] width 196 height 20
type input "C:\fakepath\зображення_viber_2025-05-21_[PHONE_NUMBER].jpg"
drag, startPoint x: 1398, startPoint y: 204, endPoint x: 1391, endPoint y: 213, distance: 11.4
click at [916, 316] on label "Виберіть або перетягніть сюди Ваш файл" at bounding box center [928, 314] width 196 height 46
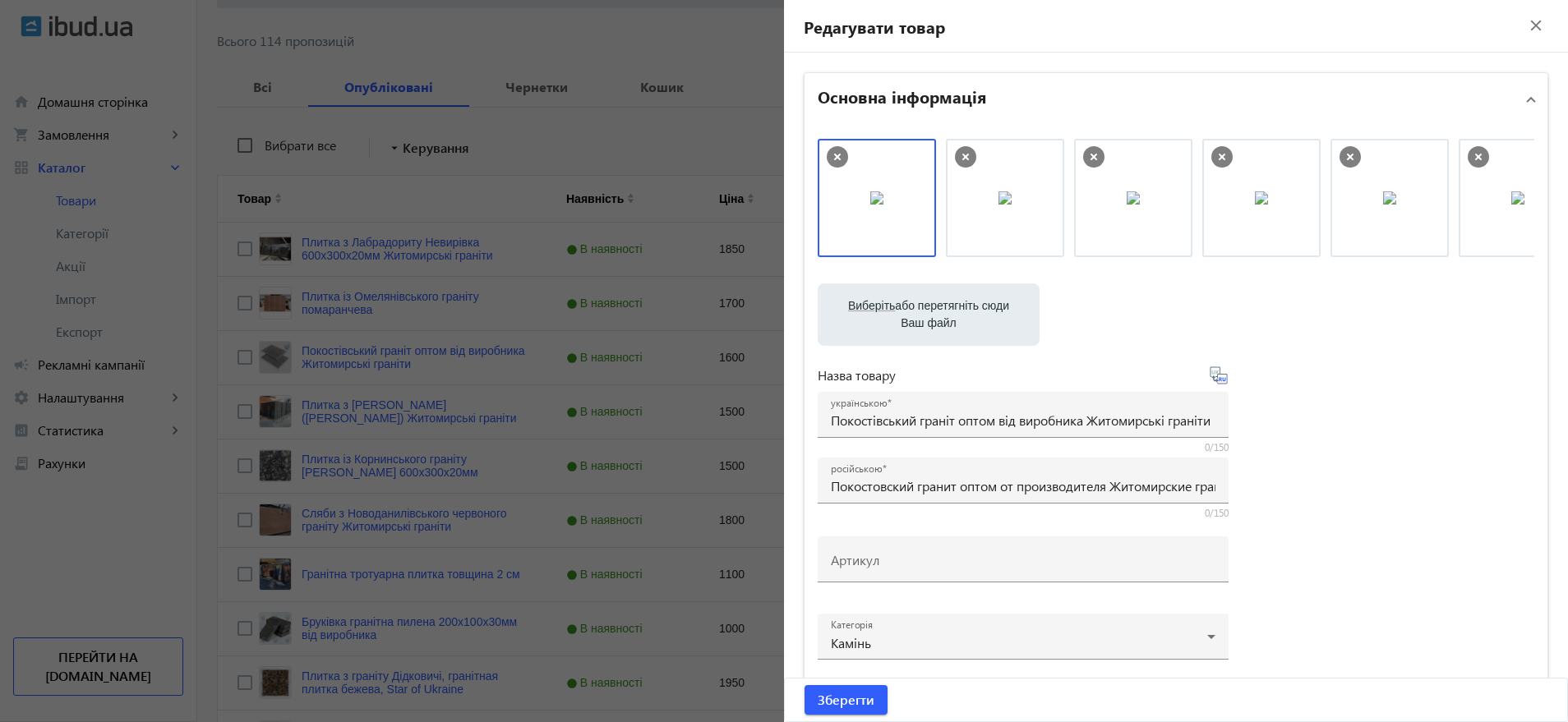
click at [916, 316] on input "Виберіть або перетягніть сюди Ваш файл" at bounding box center [928, 316] width 196 height 20
type input "C:\fakepath\20240515_114928.jpg"
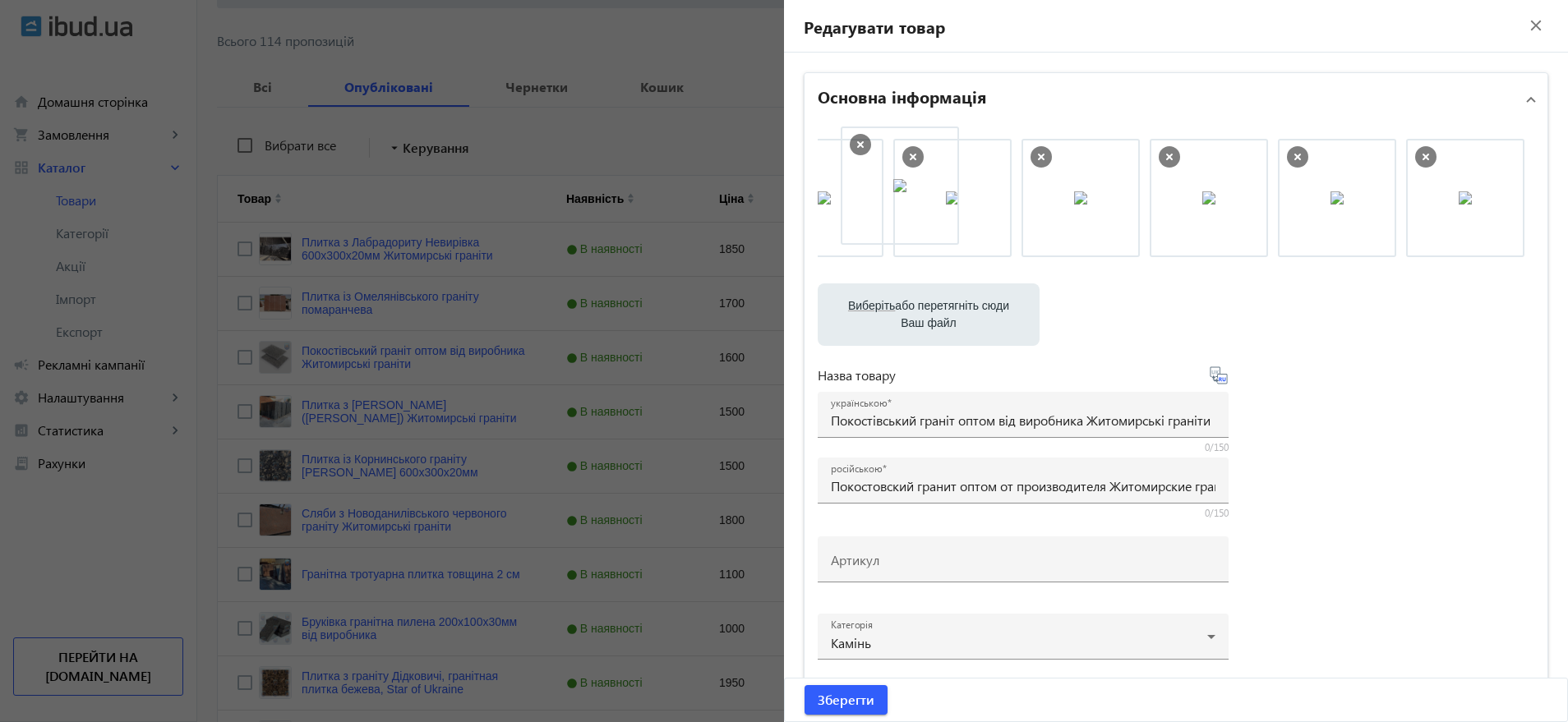
drag, startPoint x: 1335, startPoint y: 202, endPoint x: 891, endPoint y: 190, distance: 444.2
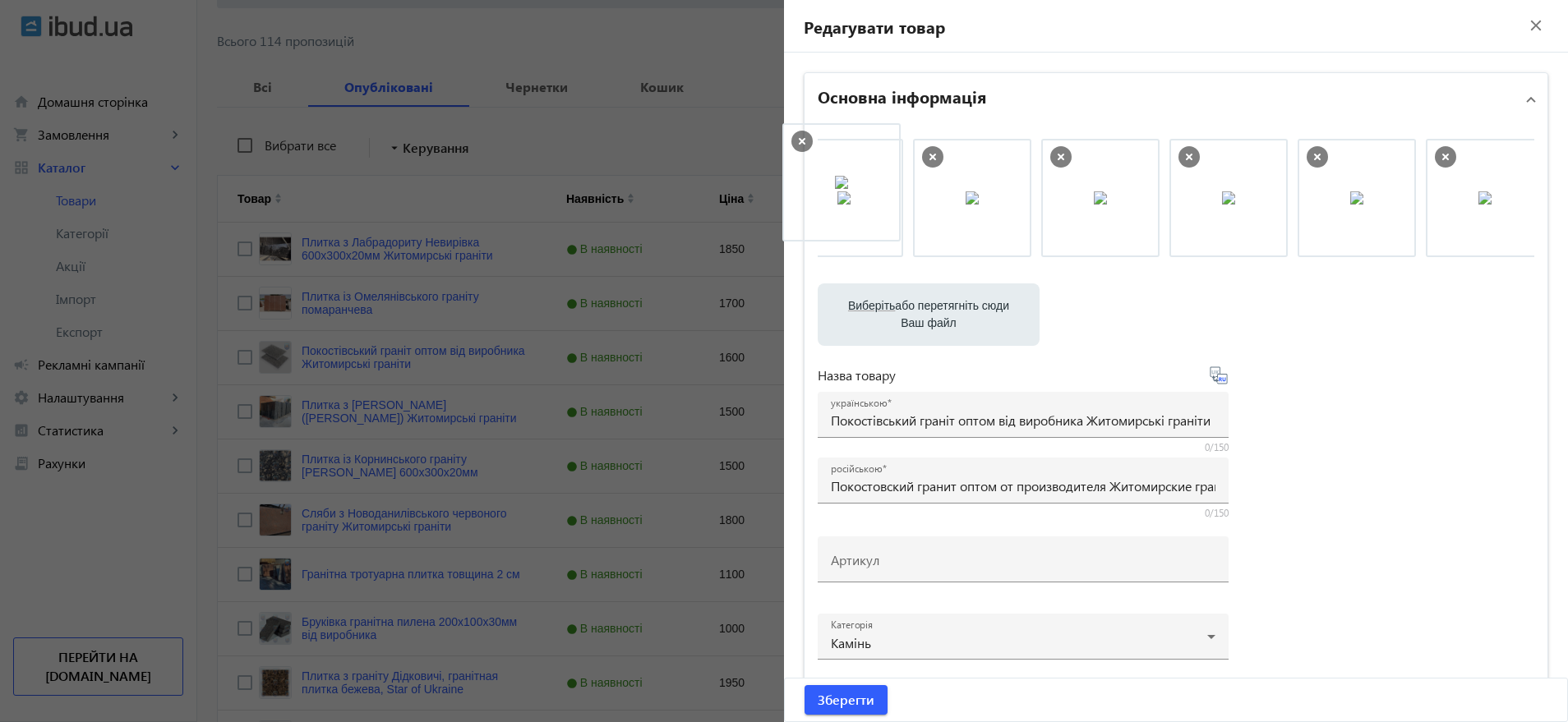
drag, startPoint x: 1461, startPoint y: 205, endPoint x: 847, endPoint y: 190, distance: 614.2
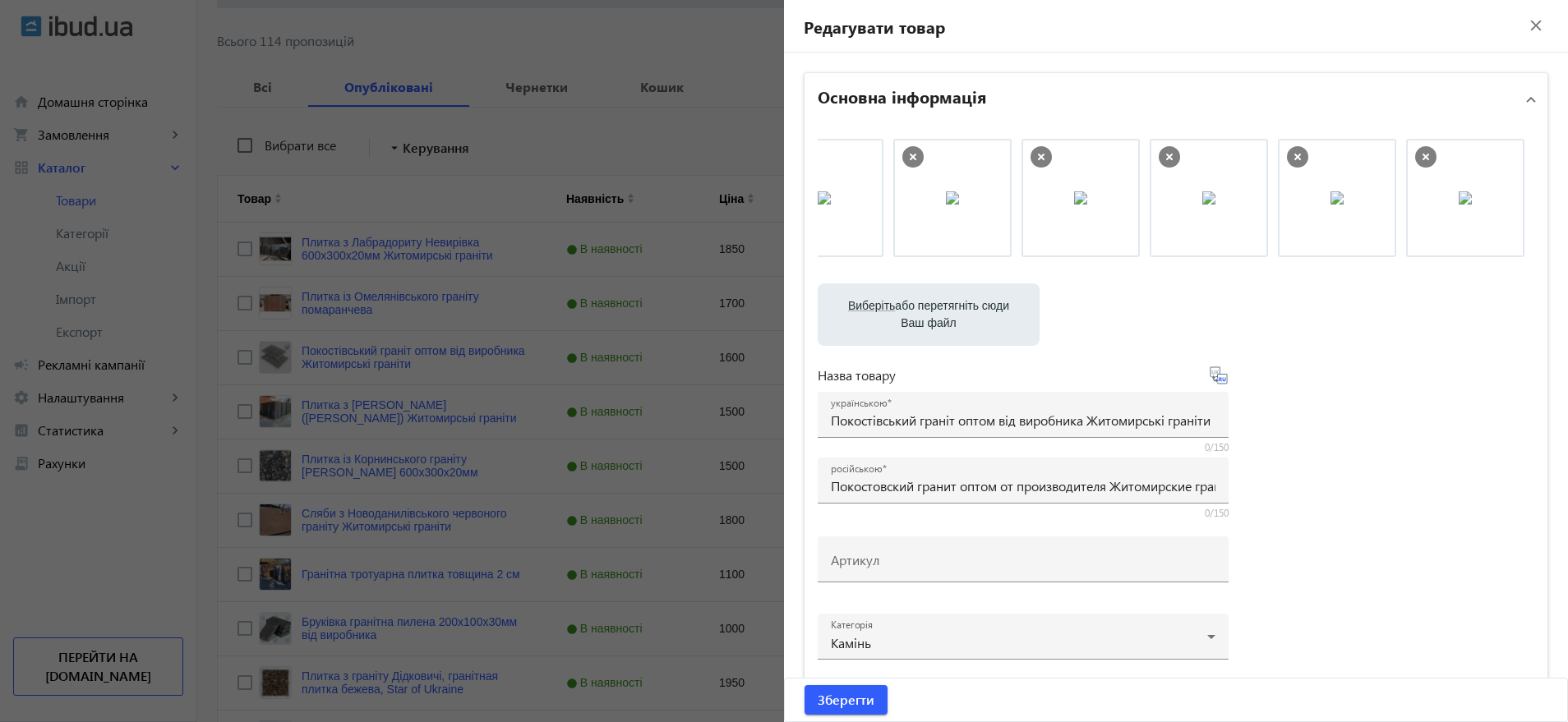
scroll to position [0, 0]
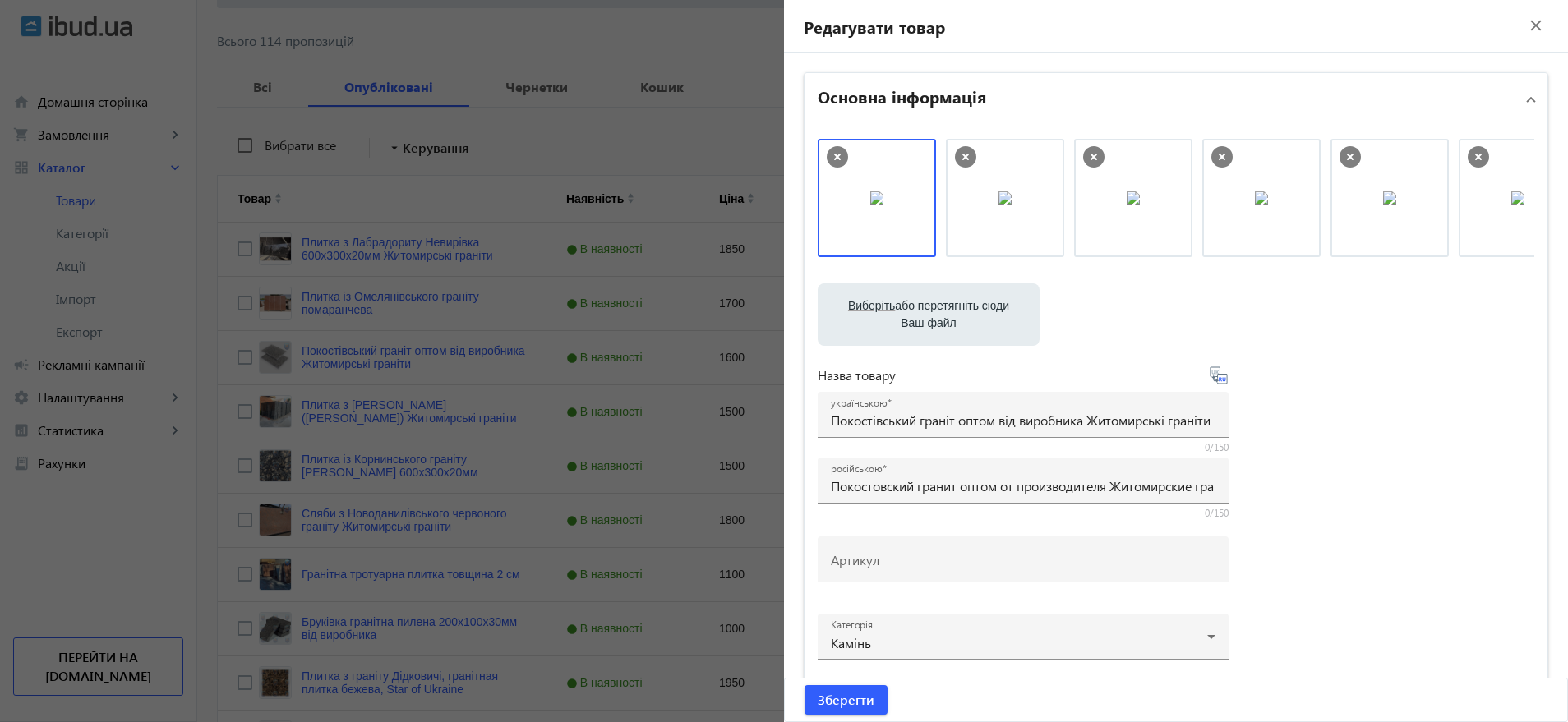
click at [1219, 156] on icon at bounding box center [1223, 157] width 7 height 7
drag, startPoint x: 1123, startPoint y: 207, endPoint x: 845, endPoint y: 204, distance: 278.0
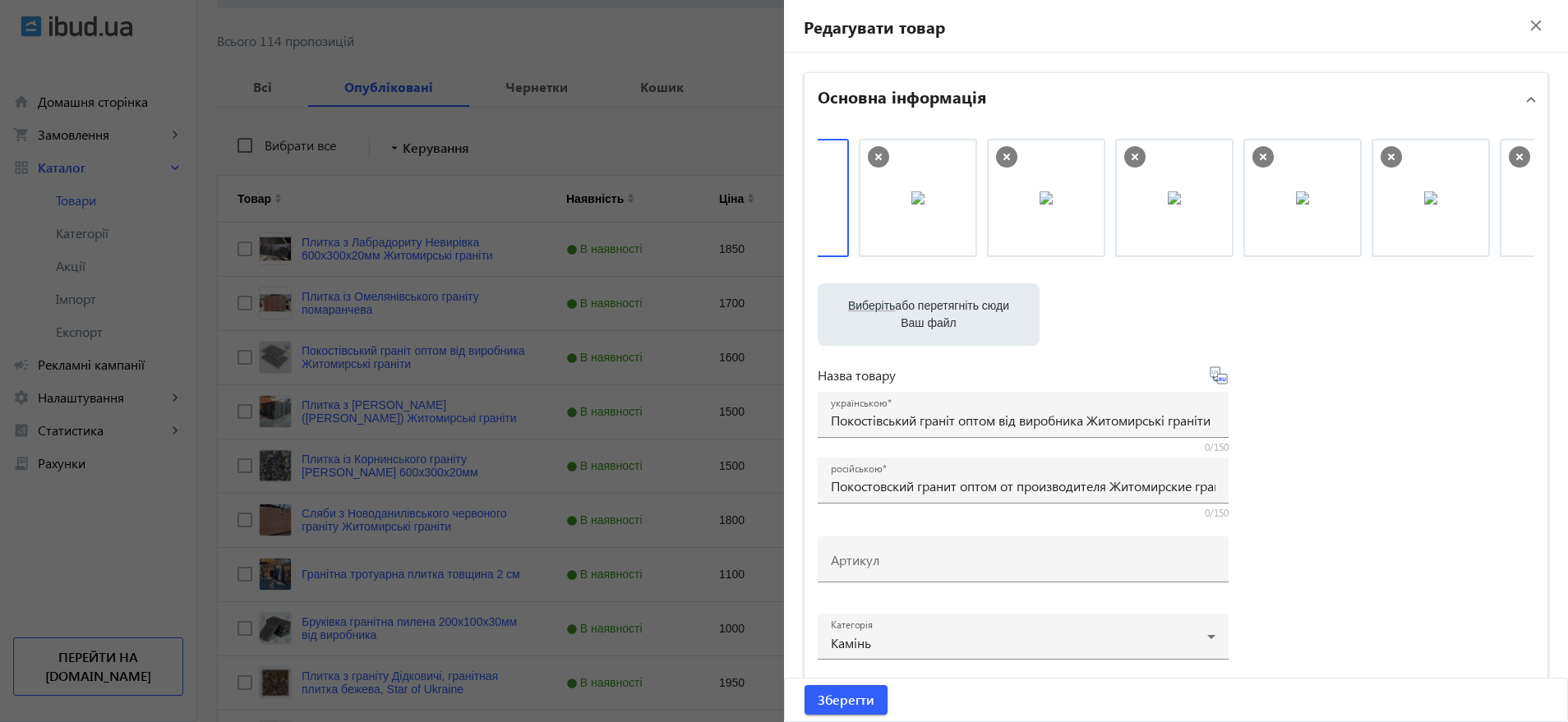
scroll to position [0, 186]
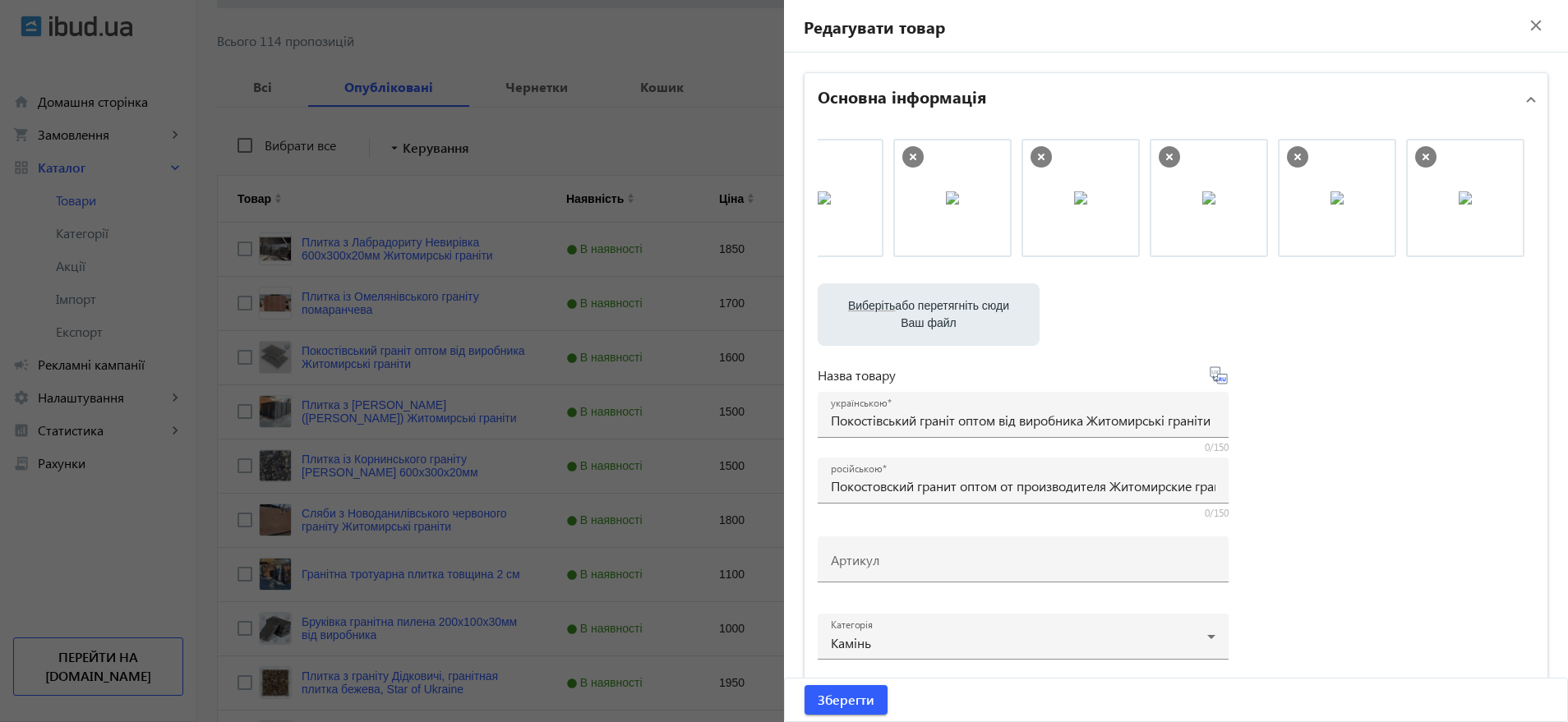
click at [1294, 156] on icon at bounding box center [1298, 157] width 7 height 7
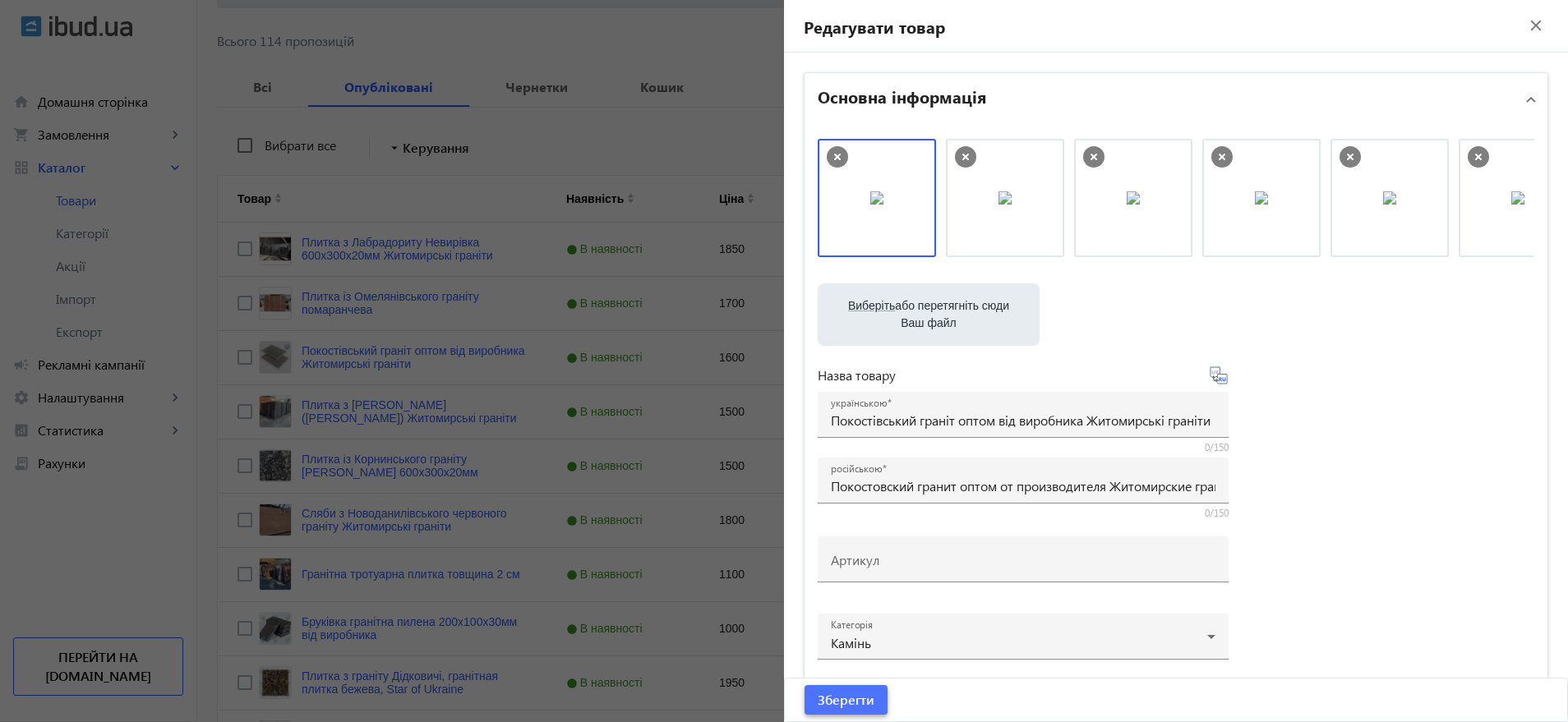
click at [850, 696] on span "Зберегти" at bounding box center [846, 700] width 56 height 18
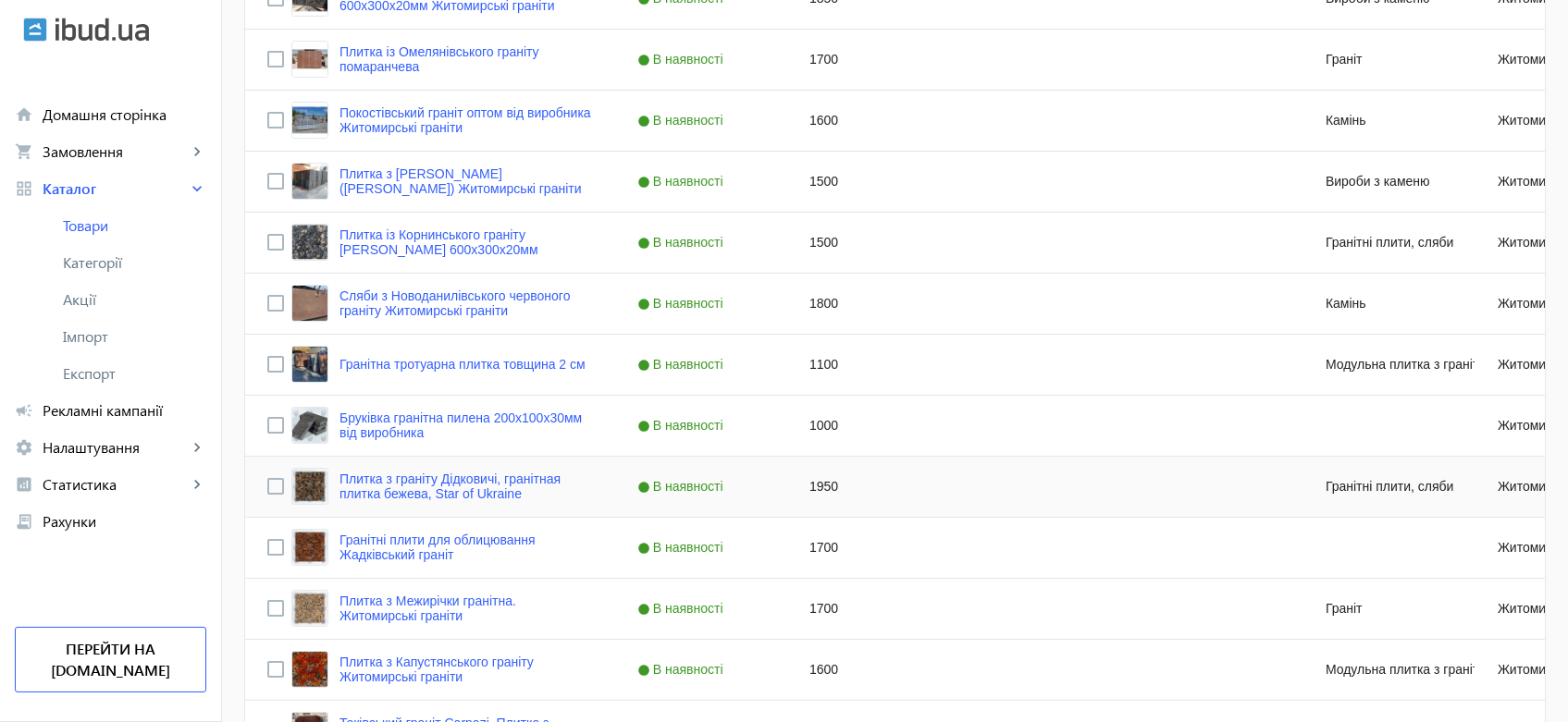
scroll to position [411, 0]
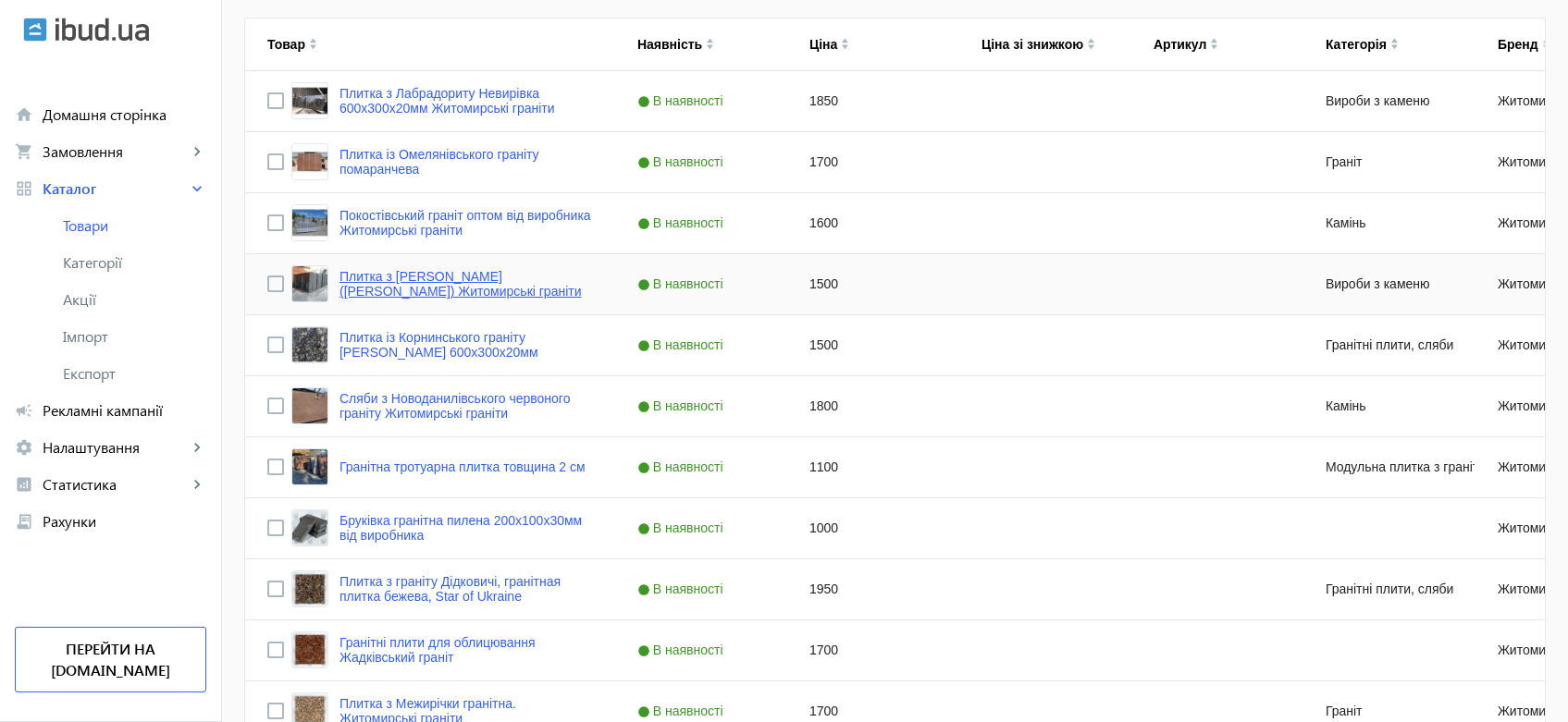
click at [452, 277] on link "Плитка з [PERSON_NAME] ([PERSON_NAME]) Житомирські граніти" at bounding box center [466, 284] width 253 height 30
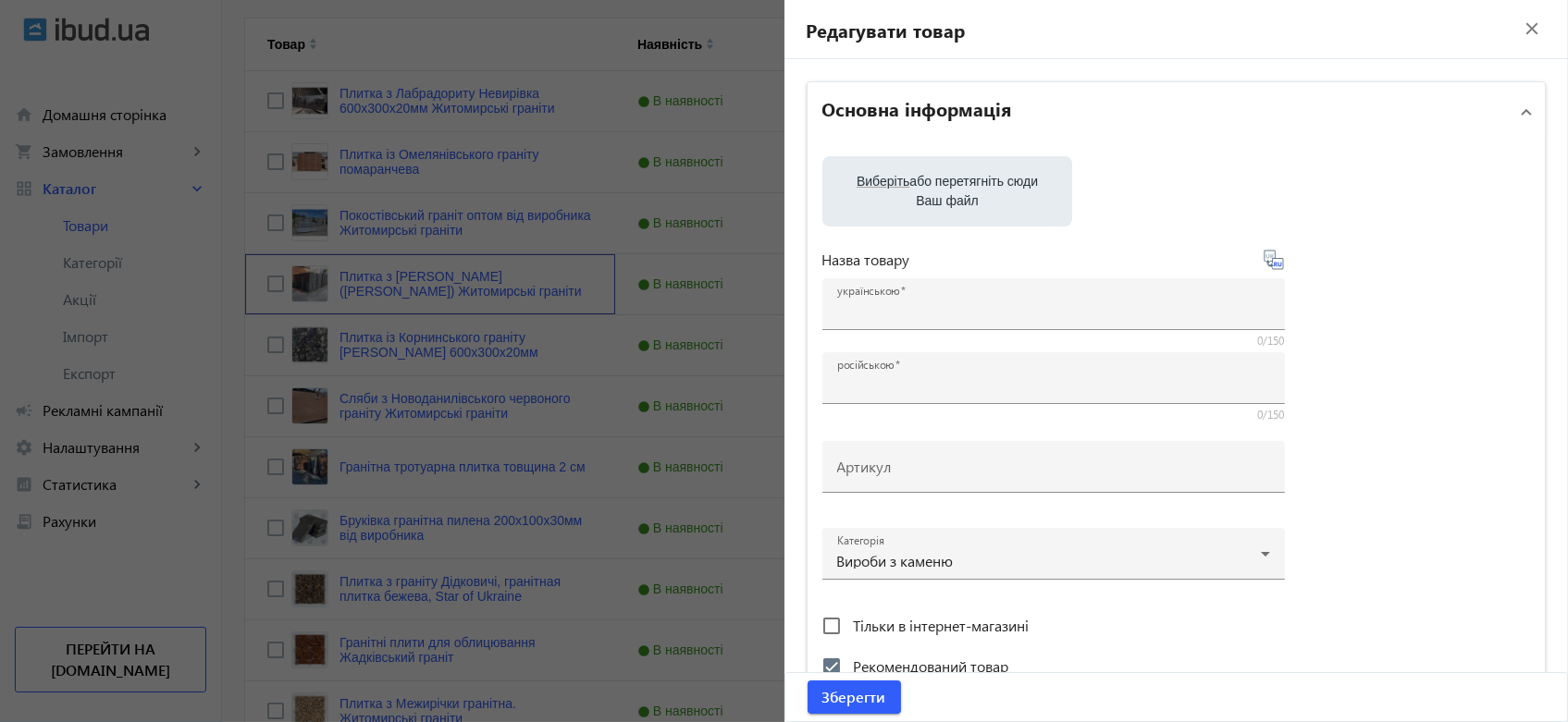
type input "Плитка з [PERSON_NAME] ([PERSON_NAME]) Житомирські граніти"
type input "Плитка из [PERSON_NAME] ([PERSON_NAME]) Житомирские граниты"
checkbox input "true"
type input "1500"
type input "Плитка з [PERSON_NAME] ([PERSON_NAME] )в наявності та на замовлення. За вашими …"
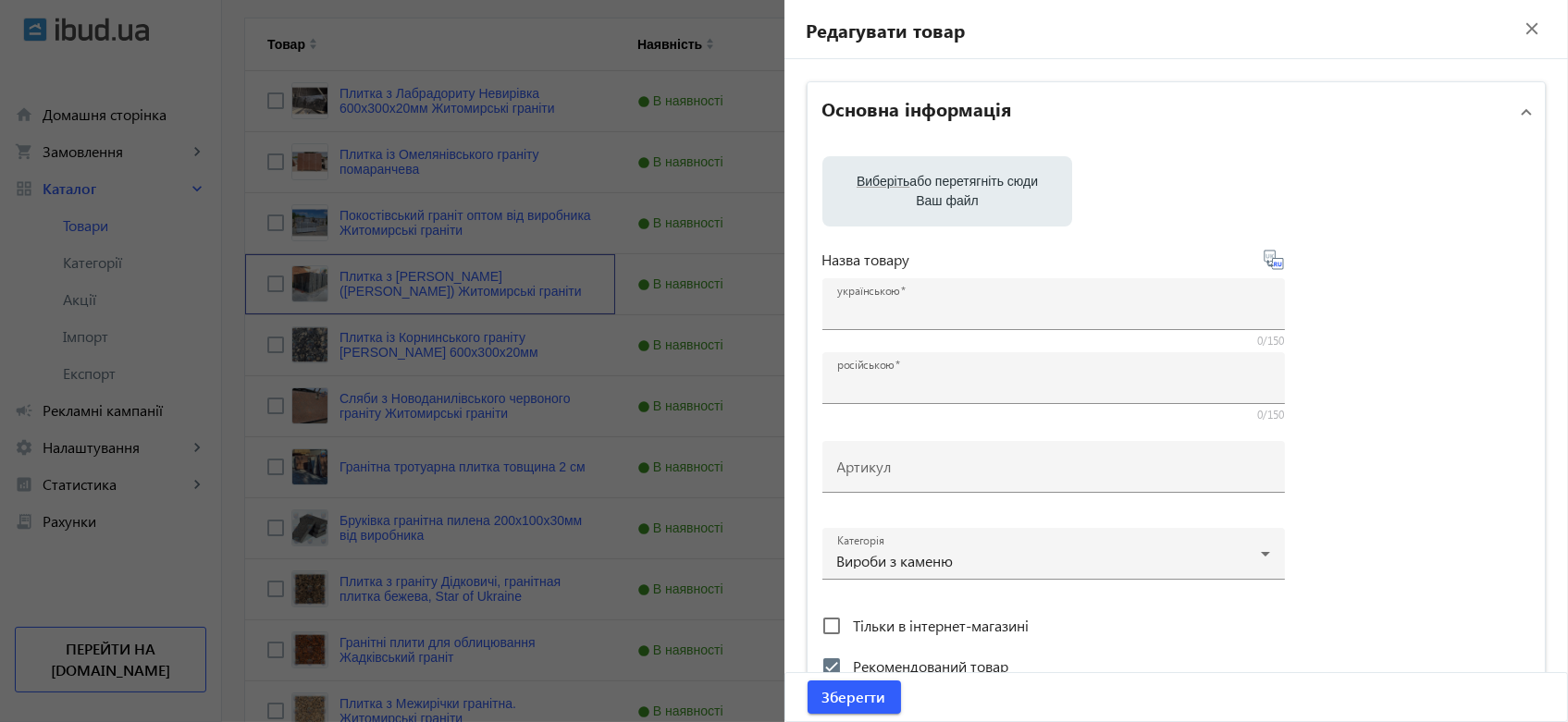
type input "Плитка из [PERSON_NAME] ([PERSON_NAME]) в наличии и под заказ. По вашим размера…"
type textarea "✔️ [PERSON_NAME] від виробника "Житомирські граніти" з доставкою по всьому світ…"
type textarea "✔️ Гранит Лабрадорит Осныковский от производителя "Житомирские граниты" с доста…"
type input "[PERSON_NAME], [PERSON_NAME], Лабрадорит ціна Україна, Лабрадорит Україна, Лабр…"
type input "[PERSON_NAME], камень лабрадор, Лабрадорит цена Украина, Лабрадорит Украина, Ла…"
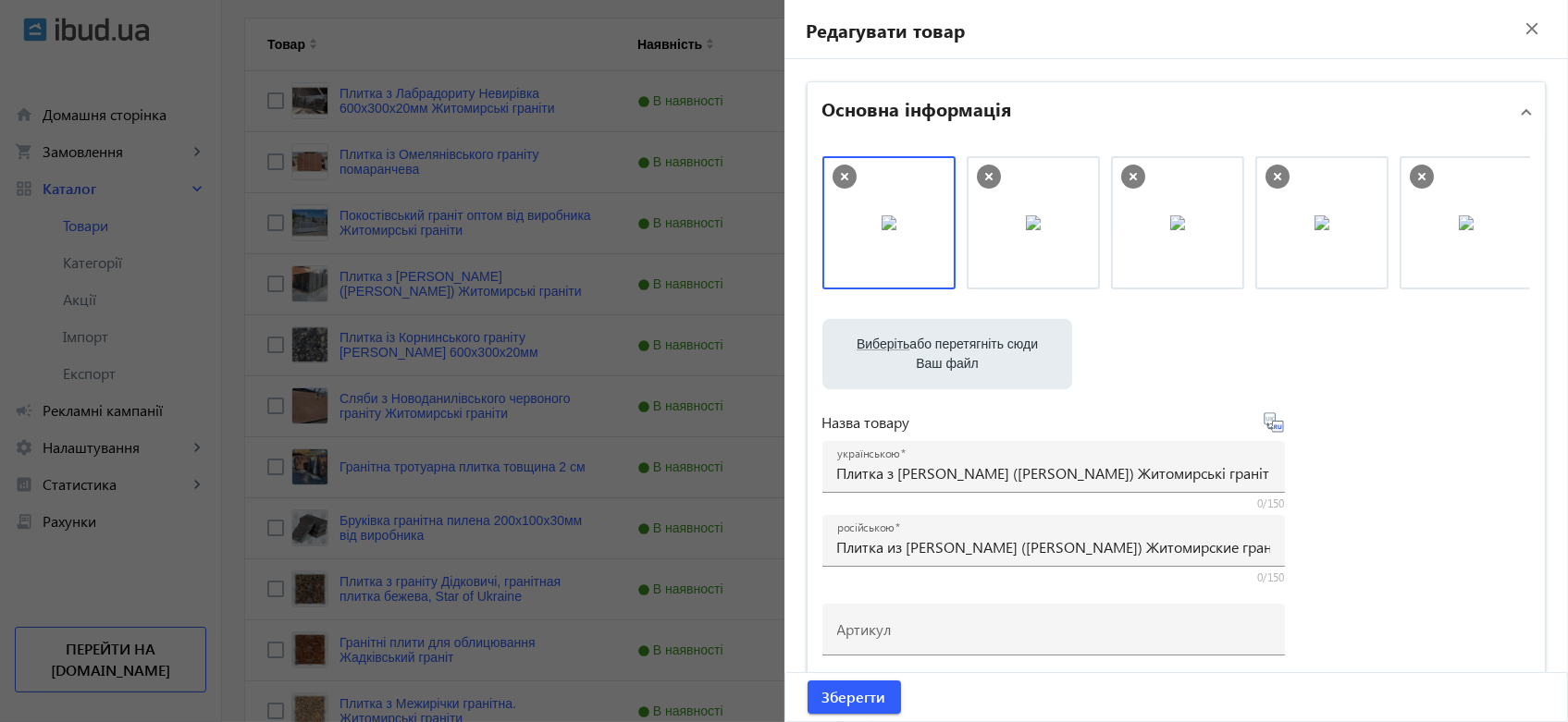
click at [985, 178] on icon at bounding box center [989, 177] width 8 height 8
click at [1129, 173] on icon at bounding box center [1133, 177] width 8 height 8
click at [1267, 175] on icon at bounding box center [1277, 176] width 24 height 24
click at [959, 346] on label "Виберіть або перетягніть сюди Ваш файл" at bounding box center [947, 354] width 220 height 52
click at [959, 346] on input "Виберіть або перетягніть сюди Ваш файл" at bounding box center [947, 356] width 220 height 22
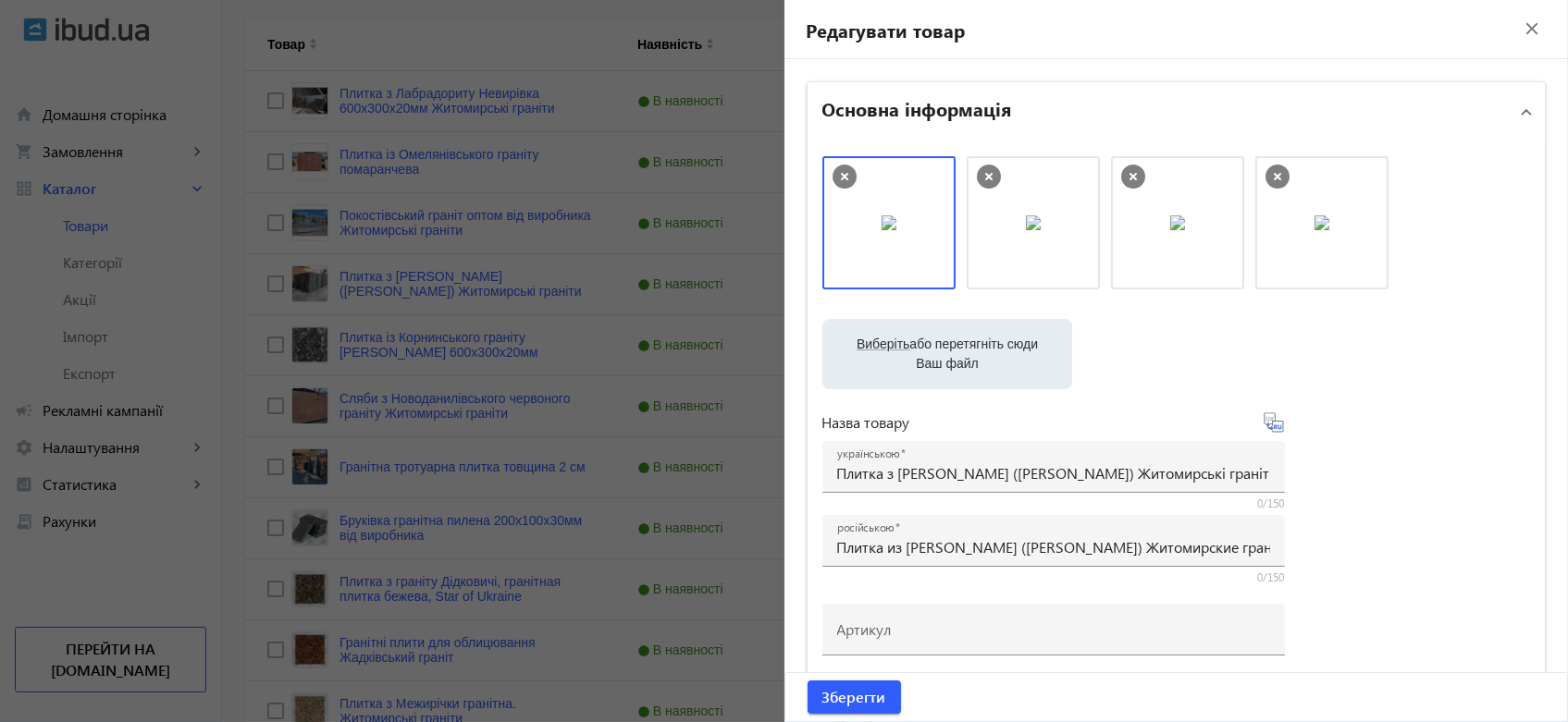
type input "C:\fakepath\Осники.jpg"
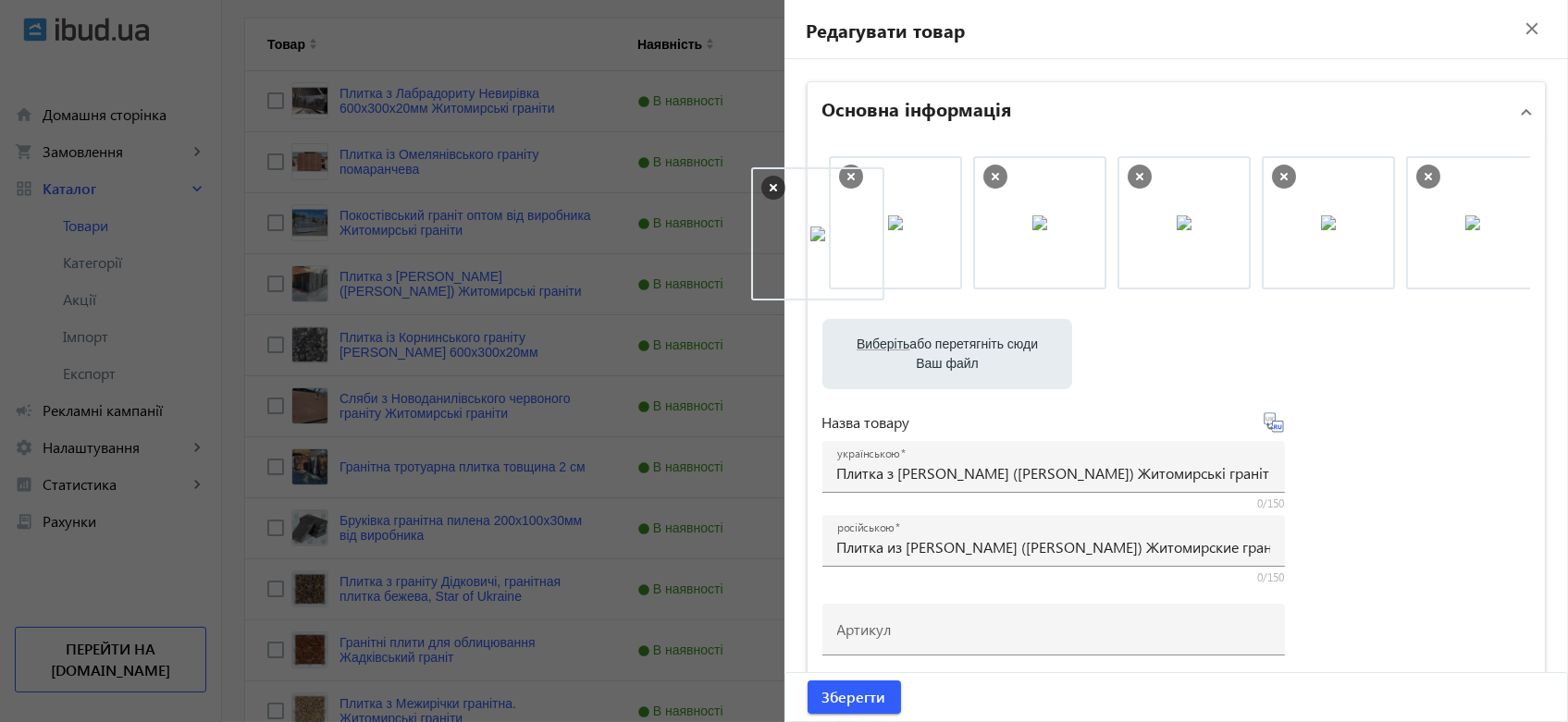
drag, startPoint x: 1303, startPoint y: 231, endPoint x: 828, endPoint y: 247, distance: 475.3
drag, startPoint x: 1328, startPoint y: 247, endPoint x: 988, endPoint y: 238, distance: 340.1
drag, startPoint x: 1016, startPoint y: 209, endPoint x: 852, endPoint y: 208, distance: 164.0
click at [836, 697] on span "Зберегти" at bounding box center [854, 696] width 63 height 20
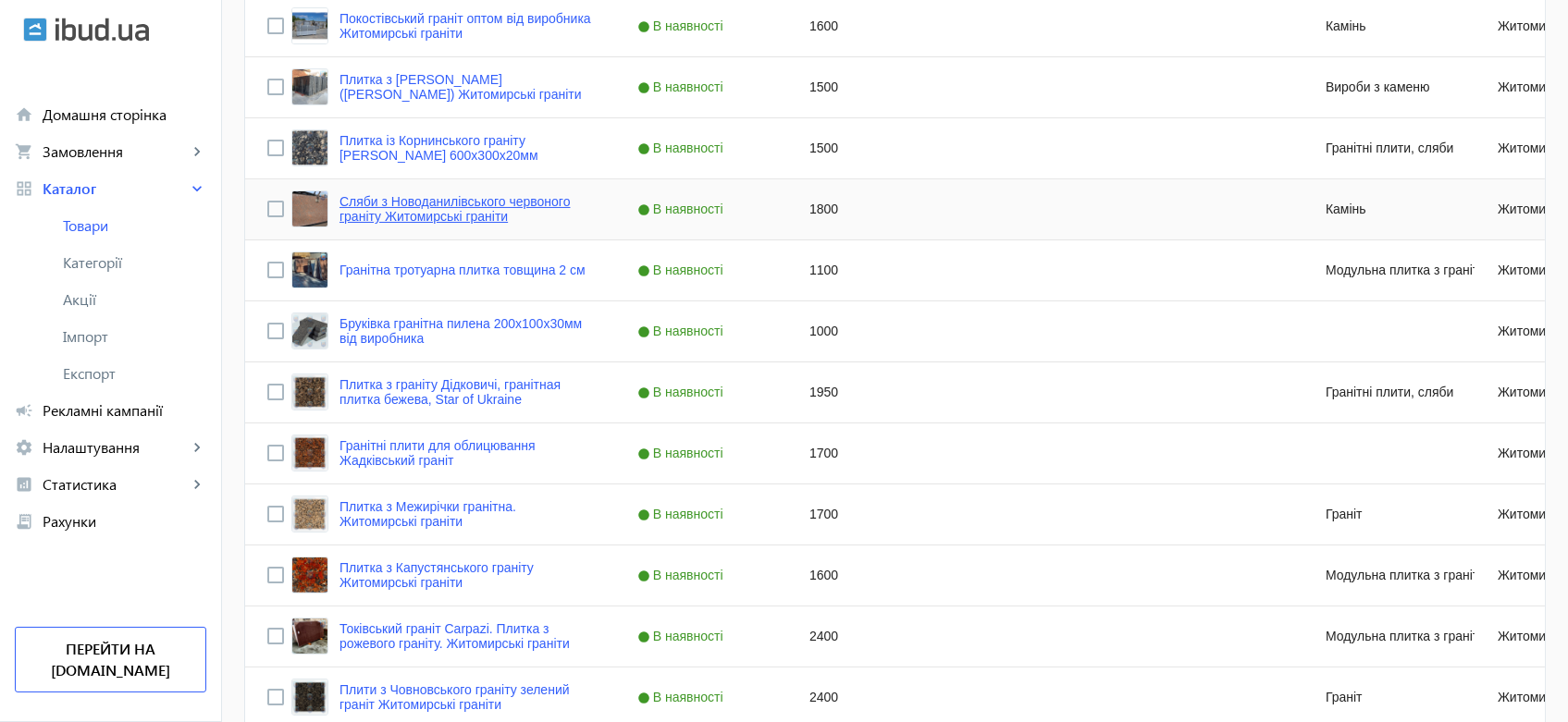
scroll to position [718, 0]
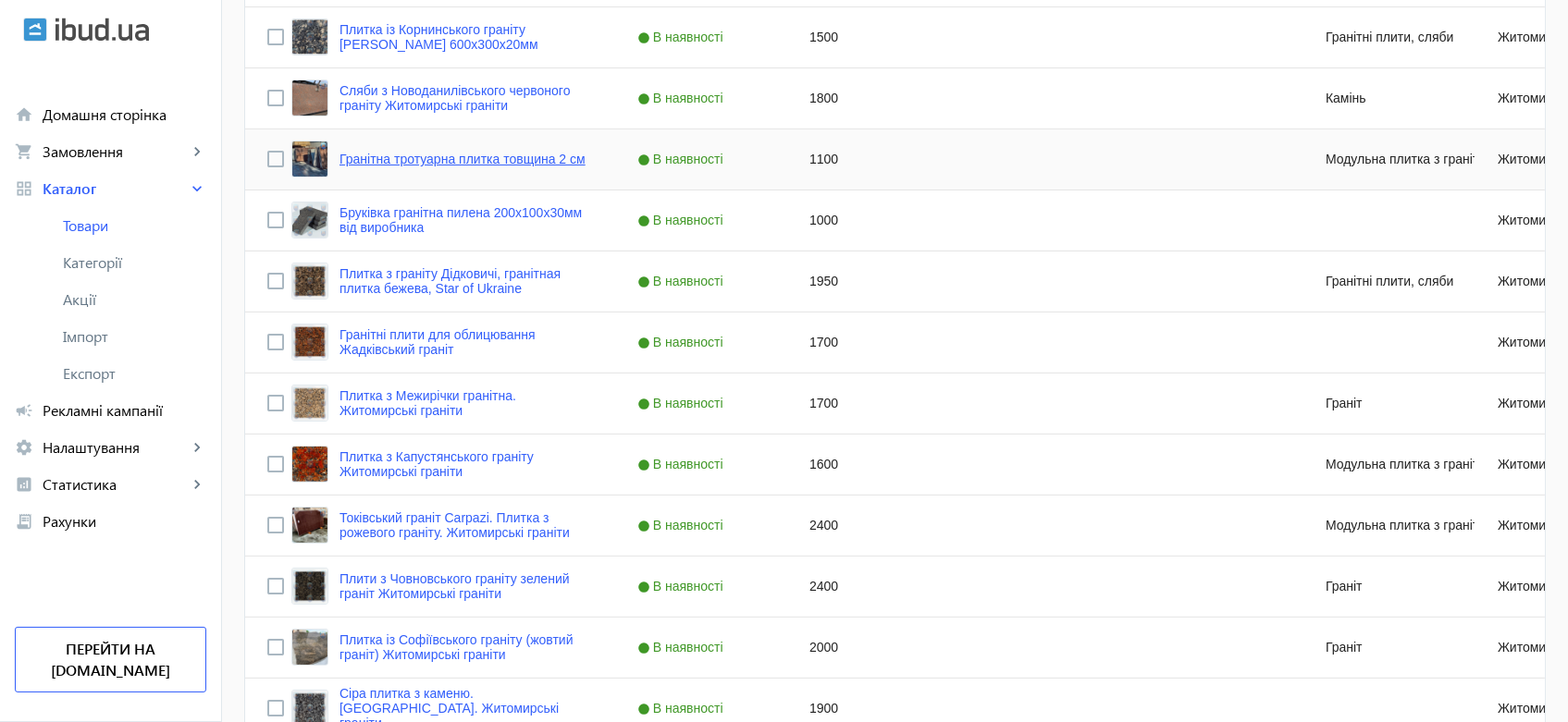
click at [460, 161] on link "Гранітна тротуарна плитка товщина 2 см" at bounding box center [463, 159] width 246 height 14
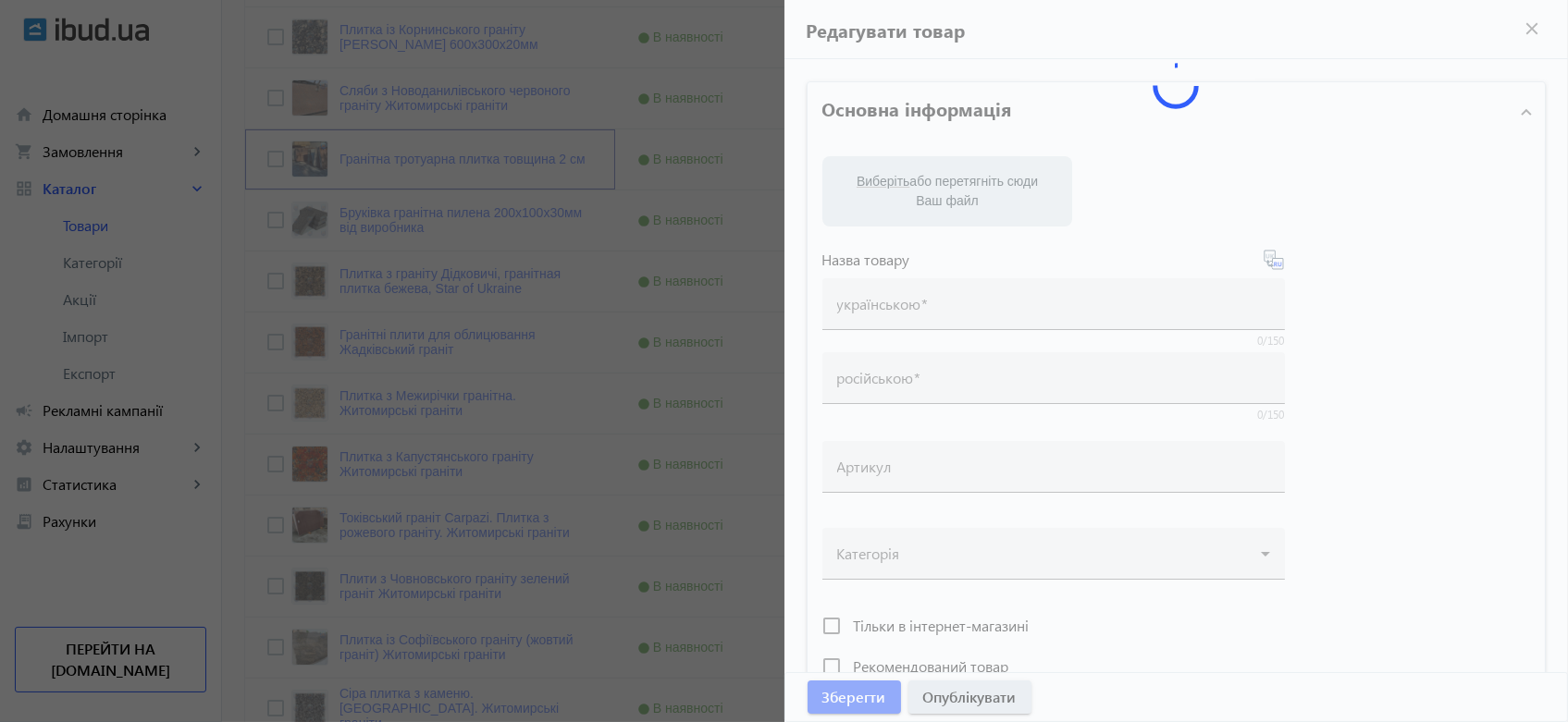
type input "Гранітна тротуарна плитка товщина 2 см"
type input "Гранитная тротуарная плитка толщина 2 см"
type input "1100"
type input "1"
type input "5000"
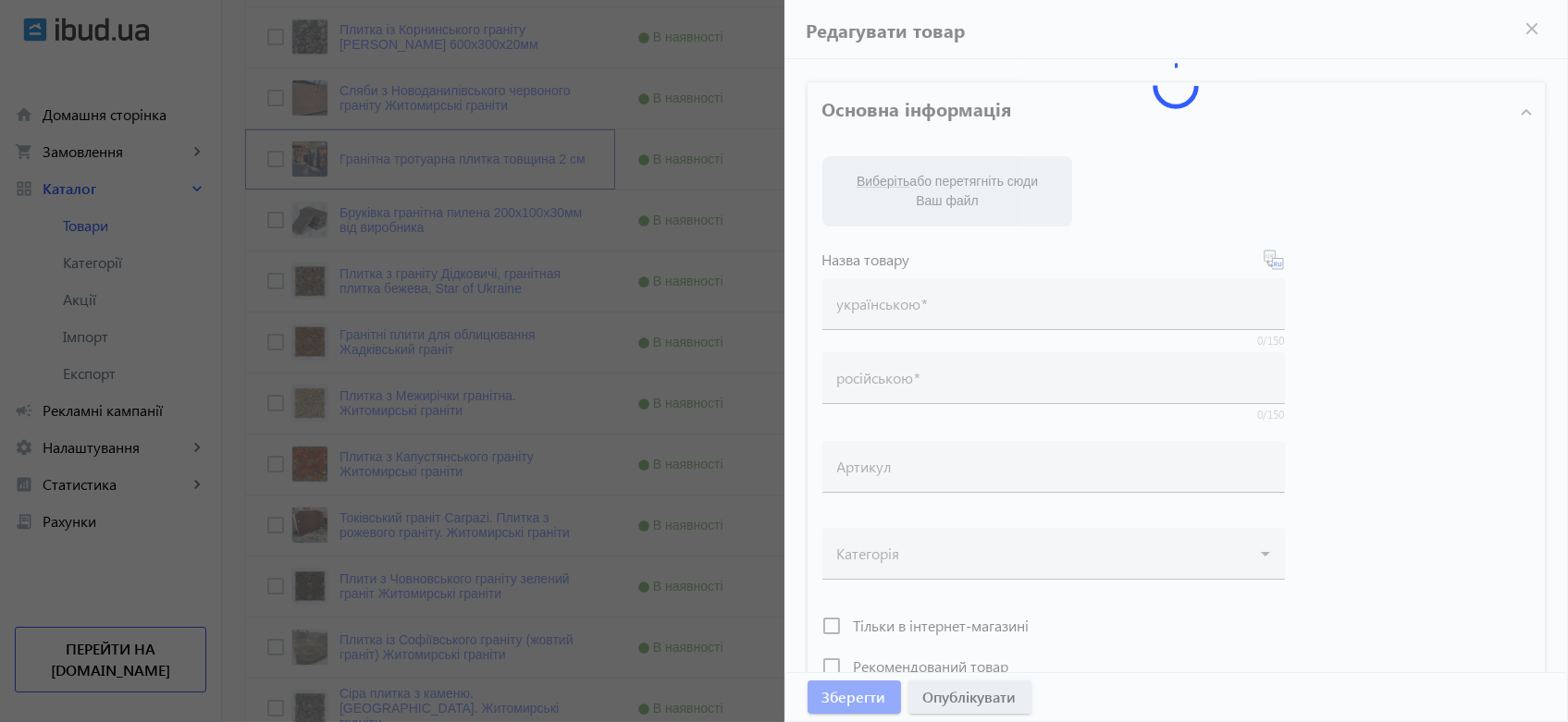
type input "Тротуарна плитка гранітна від виробника: оптом та в роздріб. Склад готової прод…"
type input "Тротуарная гранитная плитка от производителя: оптом и в розницу. Склад готовой …"
type textarea "Плитка гранітна: виготовлення + доставка. Вироби будь-якої складності від вироб…"
type textarea "Плитка гранитная изготовление + доставка. Изделия любой сложности от производит…"
type input "гранітна плитка, купити плитку з натурального каменю, покостівський граніт, пли…"
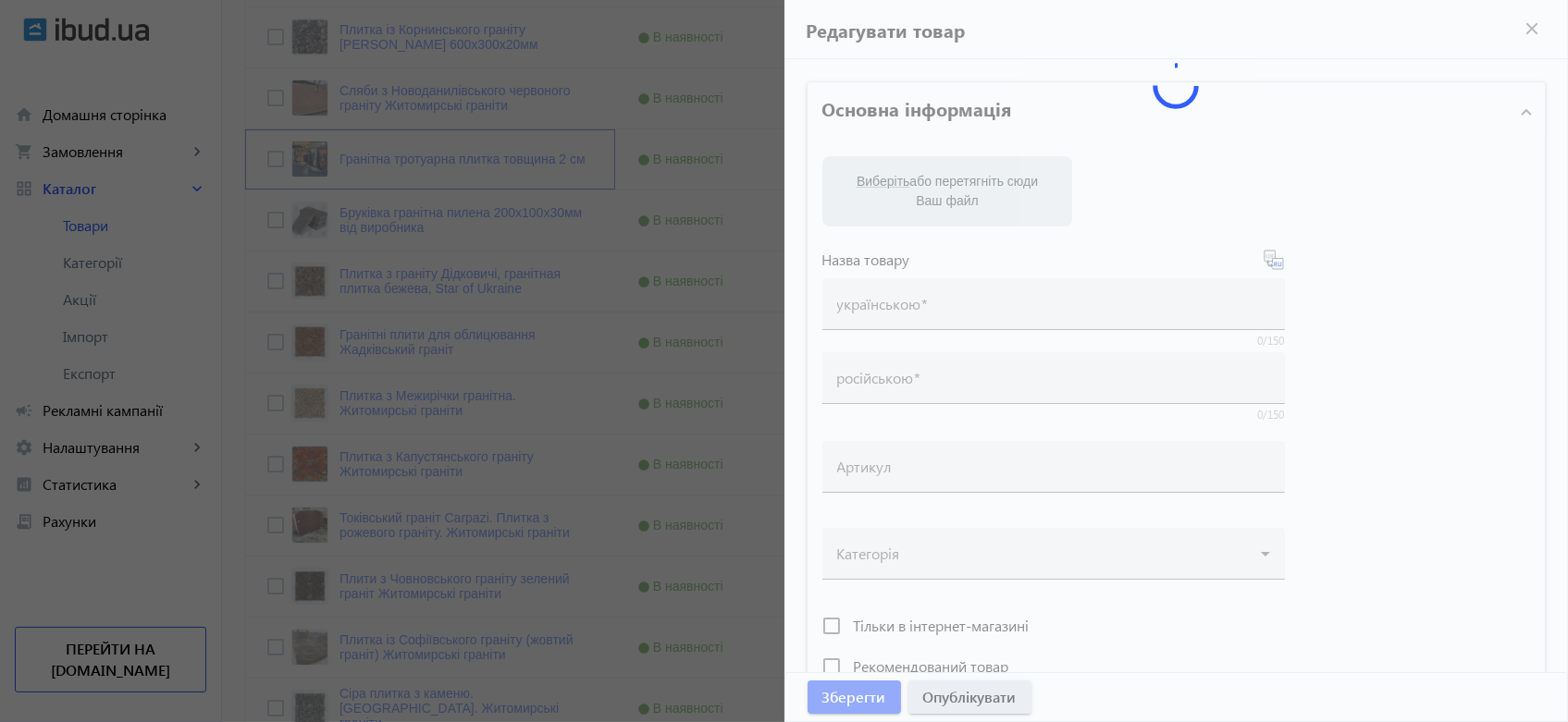
type input "гранитная плитка, купить плитку из натурального камня, покостовский гранит, пли…"
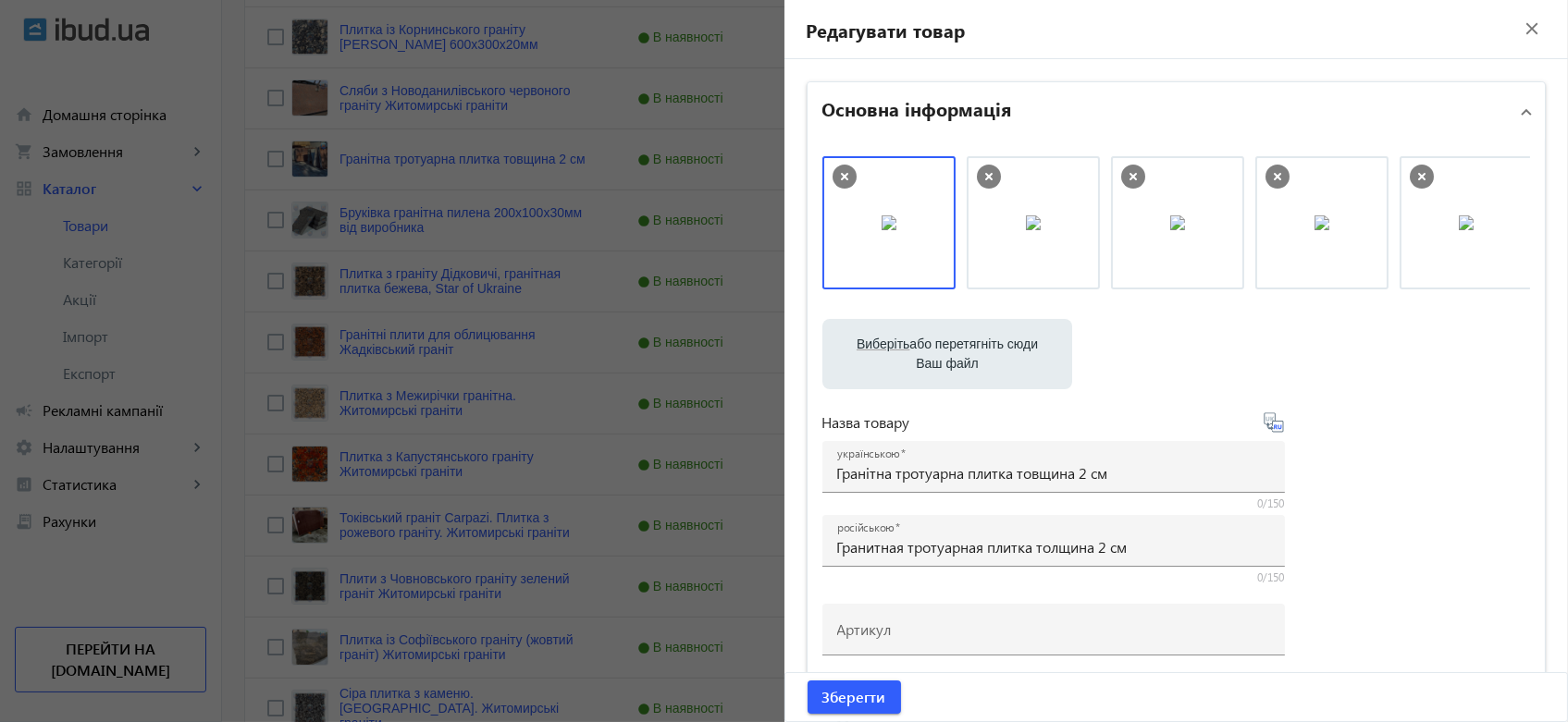
click at [841, 176] on icon at bounding box center [845, 177] width 8 height 8
click at [992, 174] on icon at bounding box center [988, 176] width 24 height 24
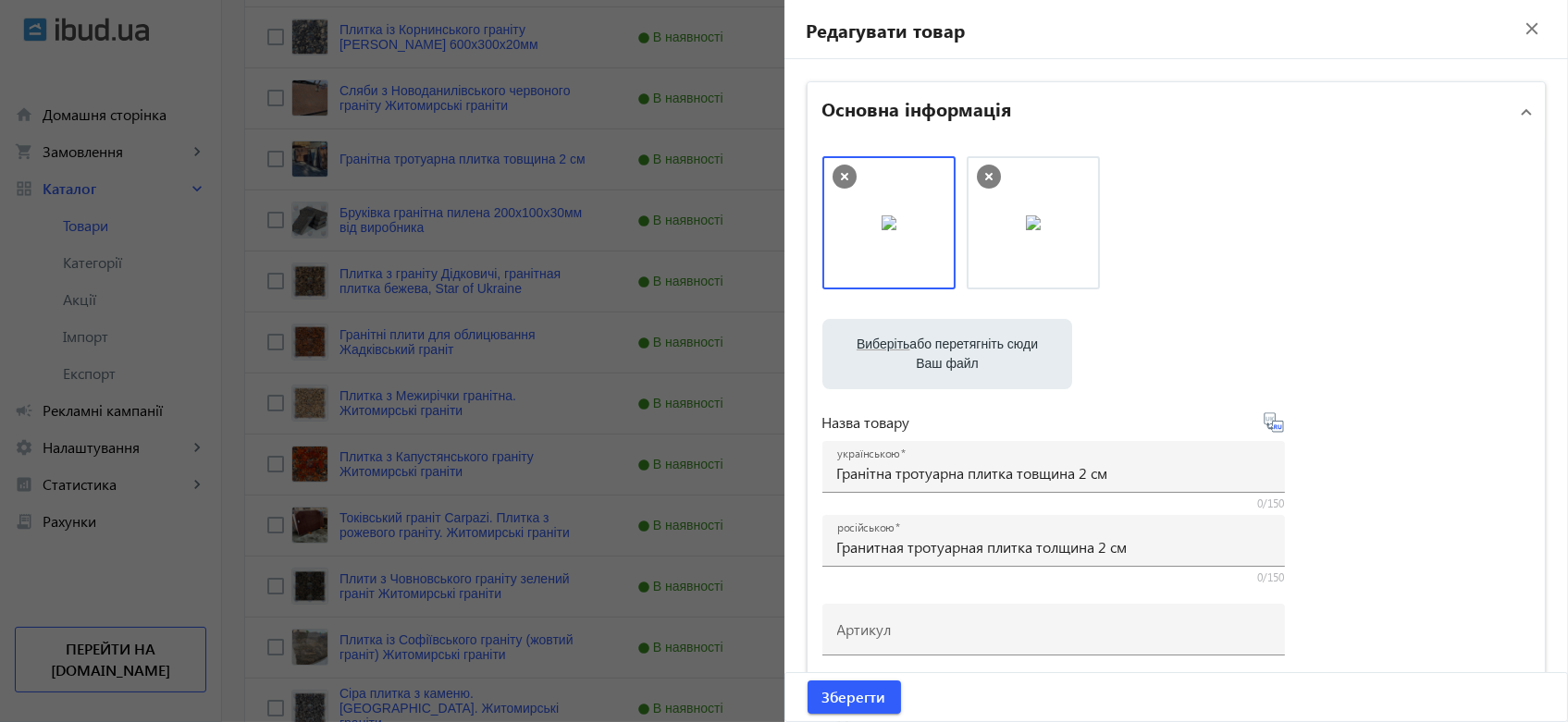
click at [992, 174] on icon at bounding box center [988, 176] width 24 height 24
click at [979, 347] on label "Виберіть або перетягніть сюди Ваш файл" at bounding box center [947, 354] width 220 height 52
click at [979, 347] on input "Виберіть або перетягніть сюди Ваш файл" at bounding box center [947, 356] width 220 height 22
type input "C:\fakepath\зображення_viber_2025-03-24_[PHONE_NUMBER].jpg"
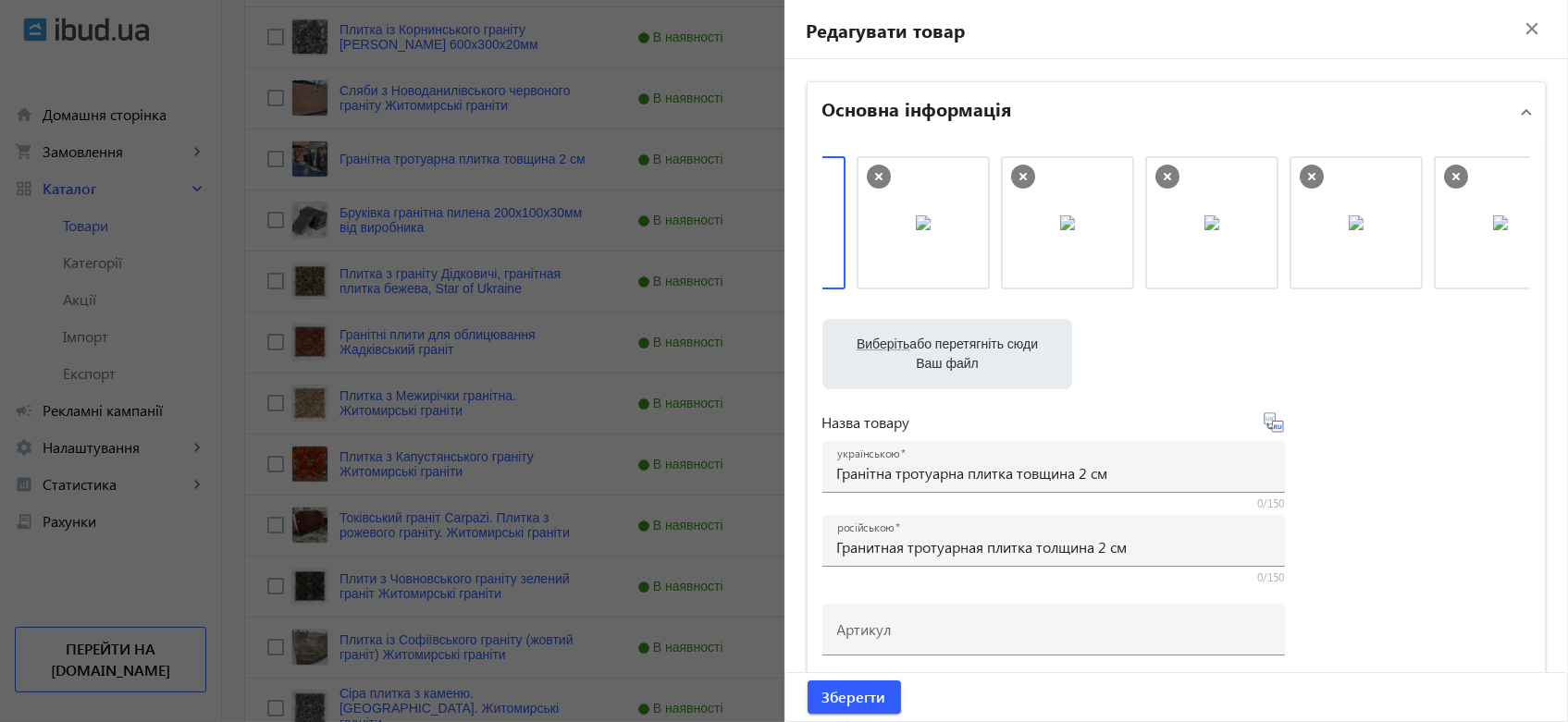
scroll to position [0, 111]
click at [1010, 175] on icon at bounding box center [1022, 176] width 24 height 24
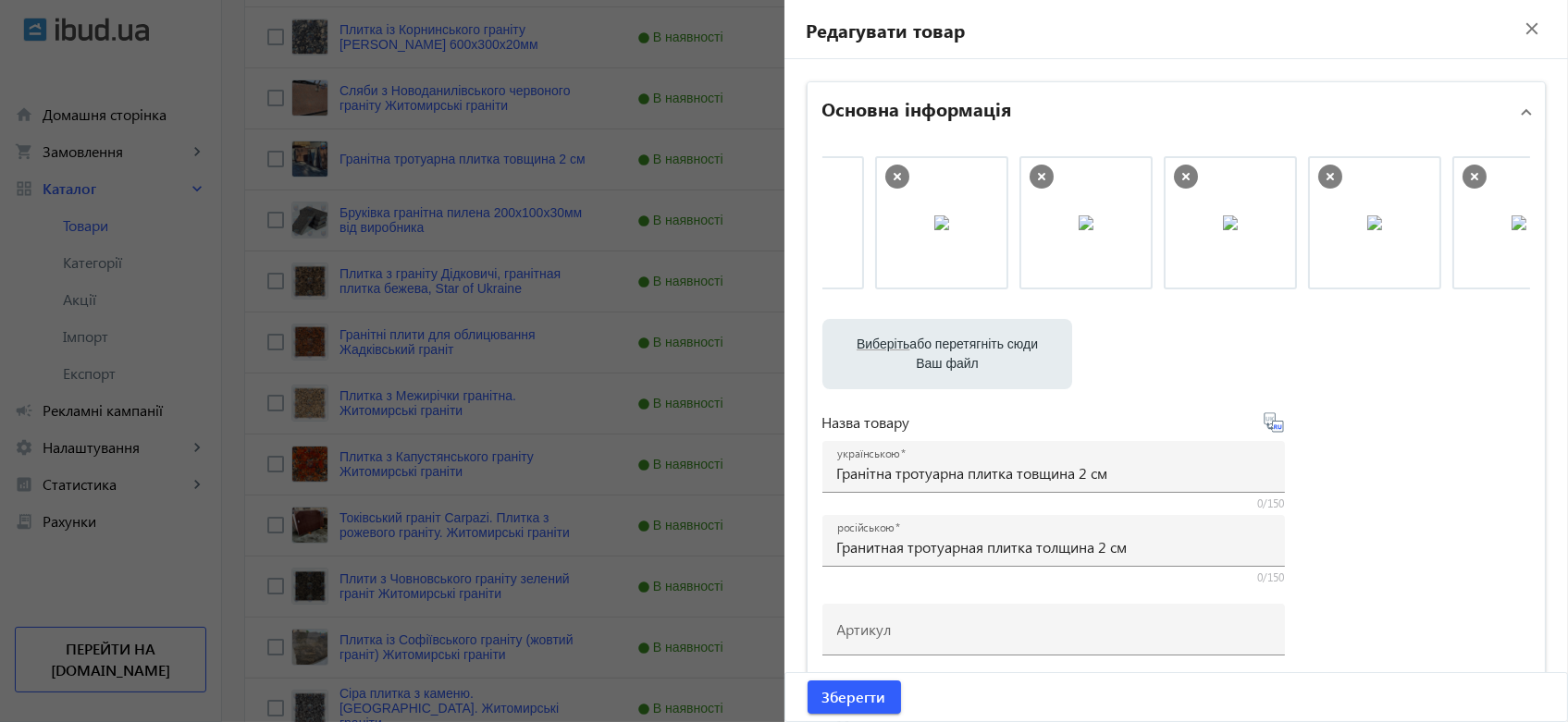
scroll to position [0, 451]
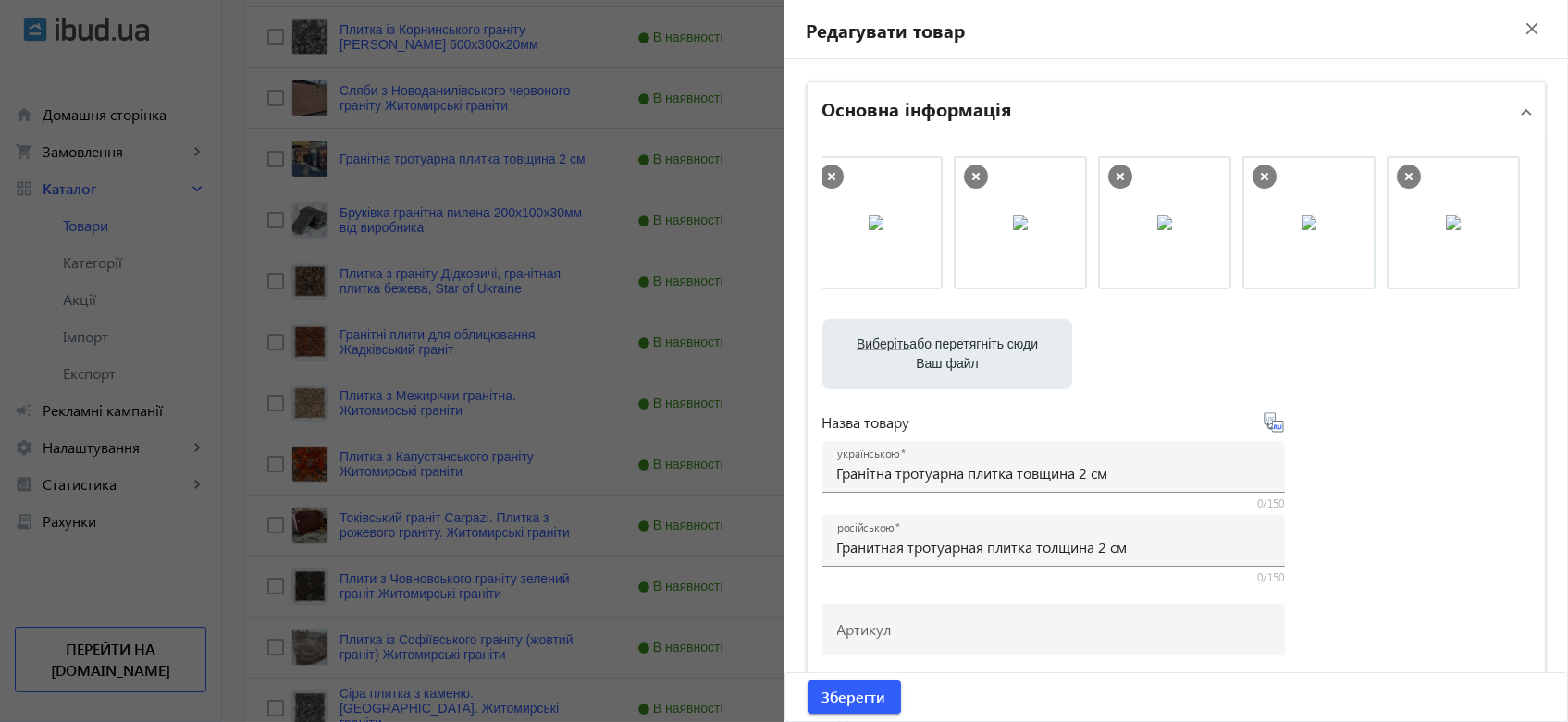
click at [964, 169] on icon at bounding box center [975, 176] width 24 height 24
click at [1116, 173] on icon at bounding box center [1120, 177] width 8 height 8
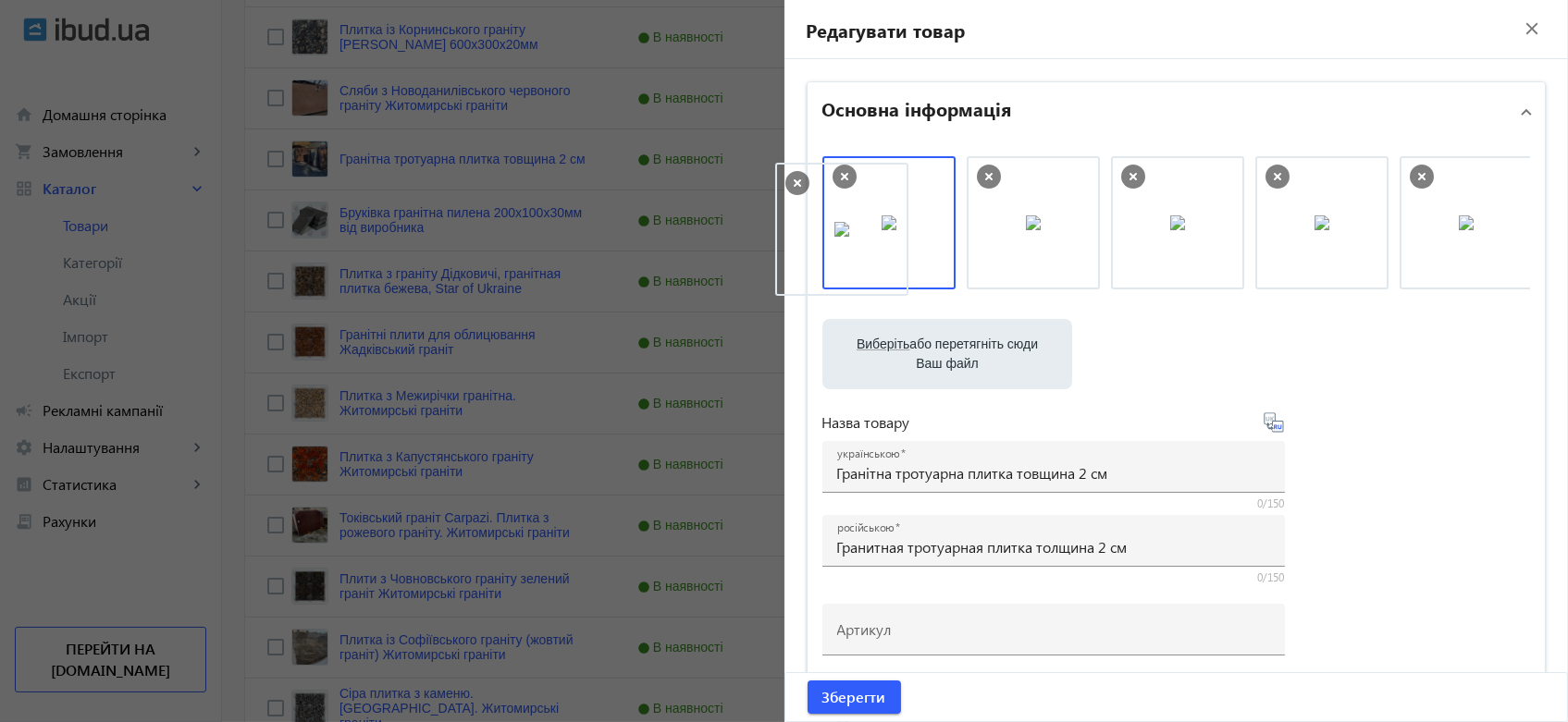
drag, startPoint x: 1454, startPoint y: 239, endPoint x: 835, endPoint y: 246, distance: 619.0
drag, startPoint x: 1153, startPoint y: 243, endPoint x: 866, endPoint y: 235, distance: 287.1
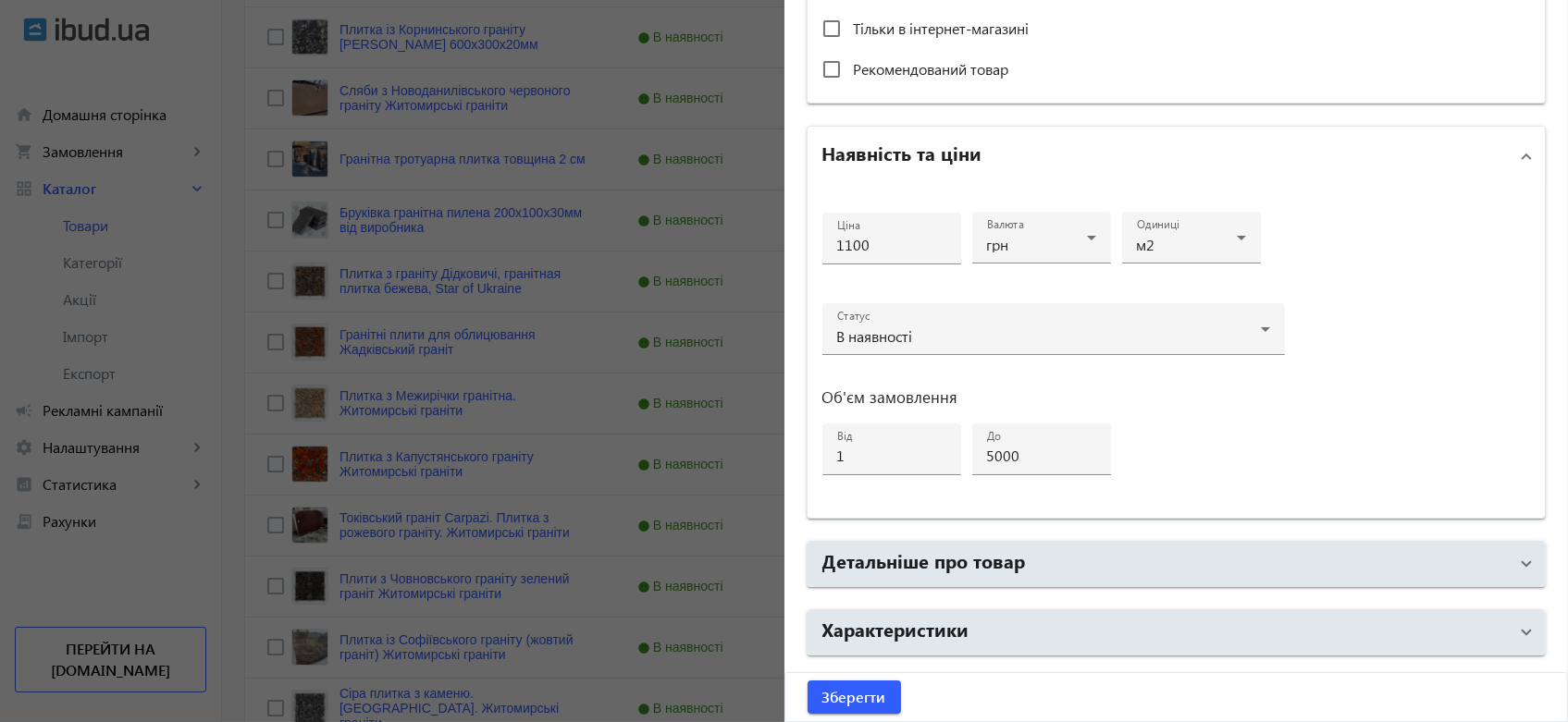
scroll to position [818, 0]
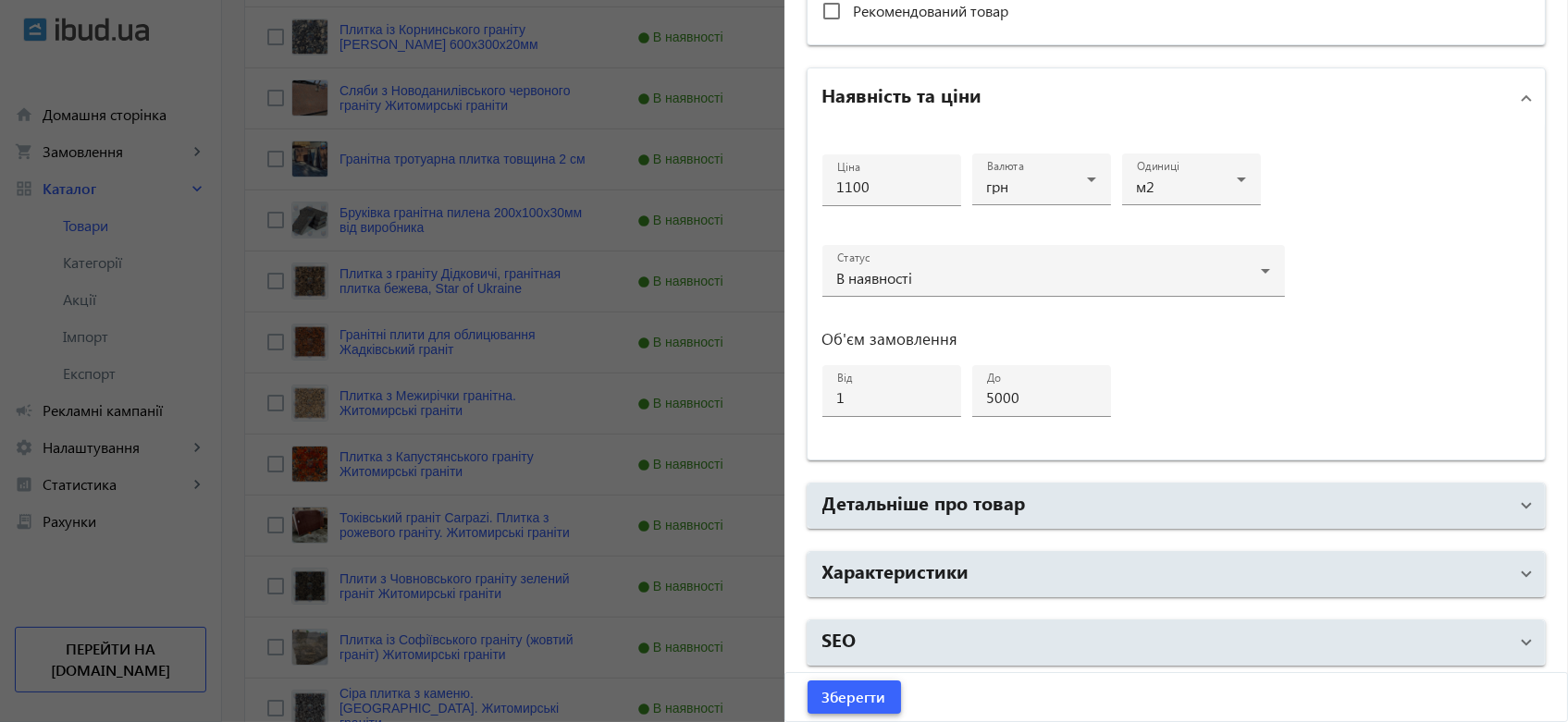
drag, startPoint x: 862, startPoint y: 693, endPoint x: 878, endPoint y: 698, distance: 16.8
click at [862, 693] on span "Зберегти" at bounding box center [854, 696] width 63 height 20
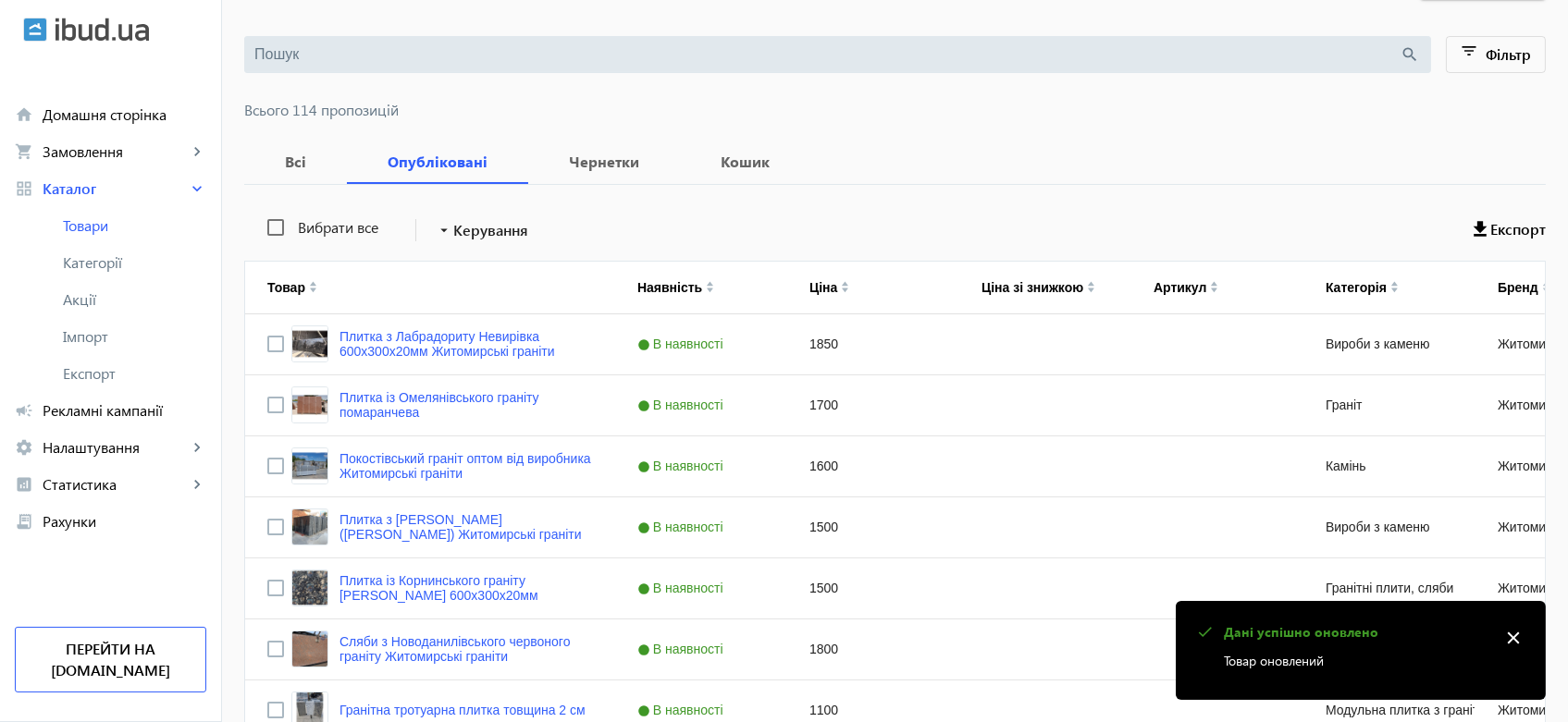
scroll to position [513, 0]
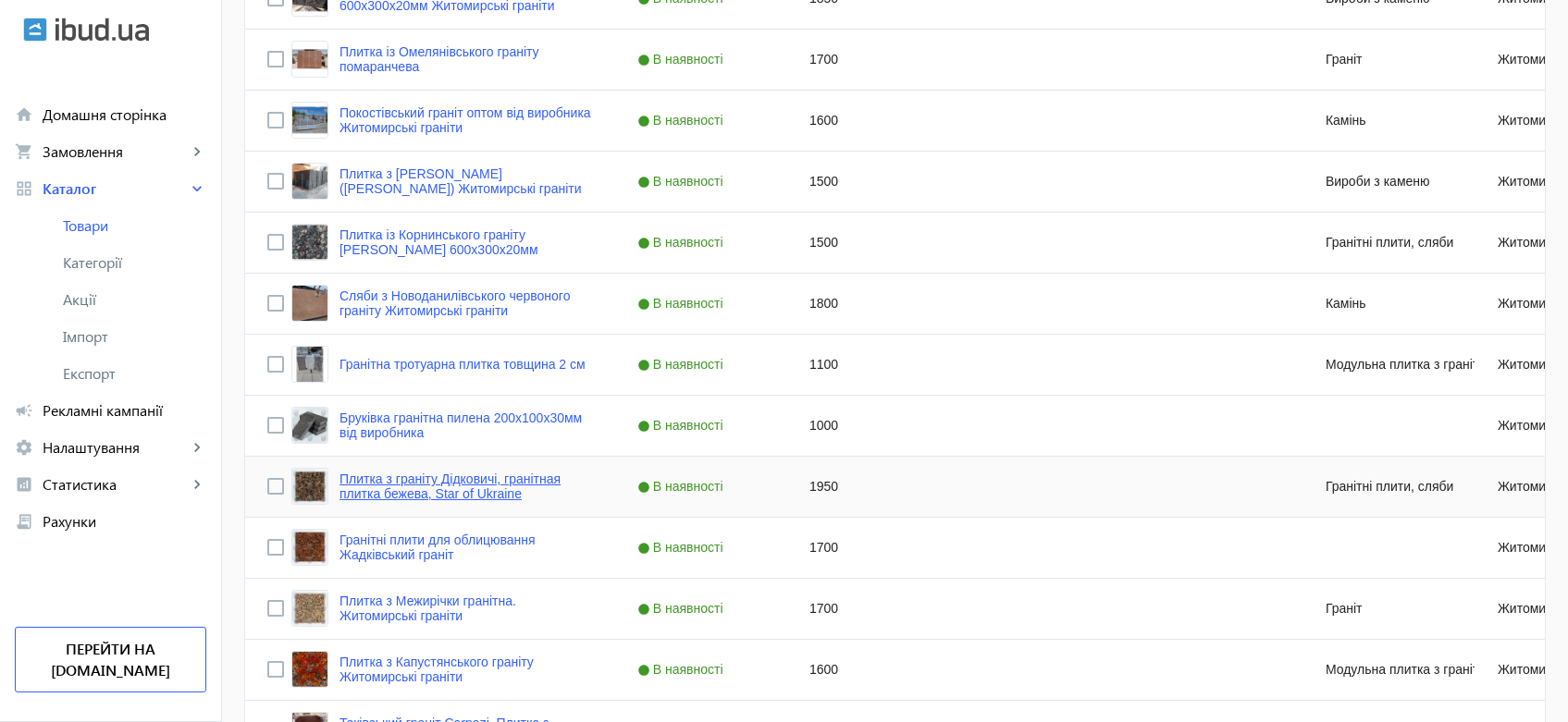
click at [463, 489] on link "Плитка з граніту Дідковичі, гранітная плитка бежева, Star of Ukraine" at bounding box center [466, 485] width 253 height 30
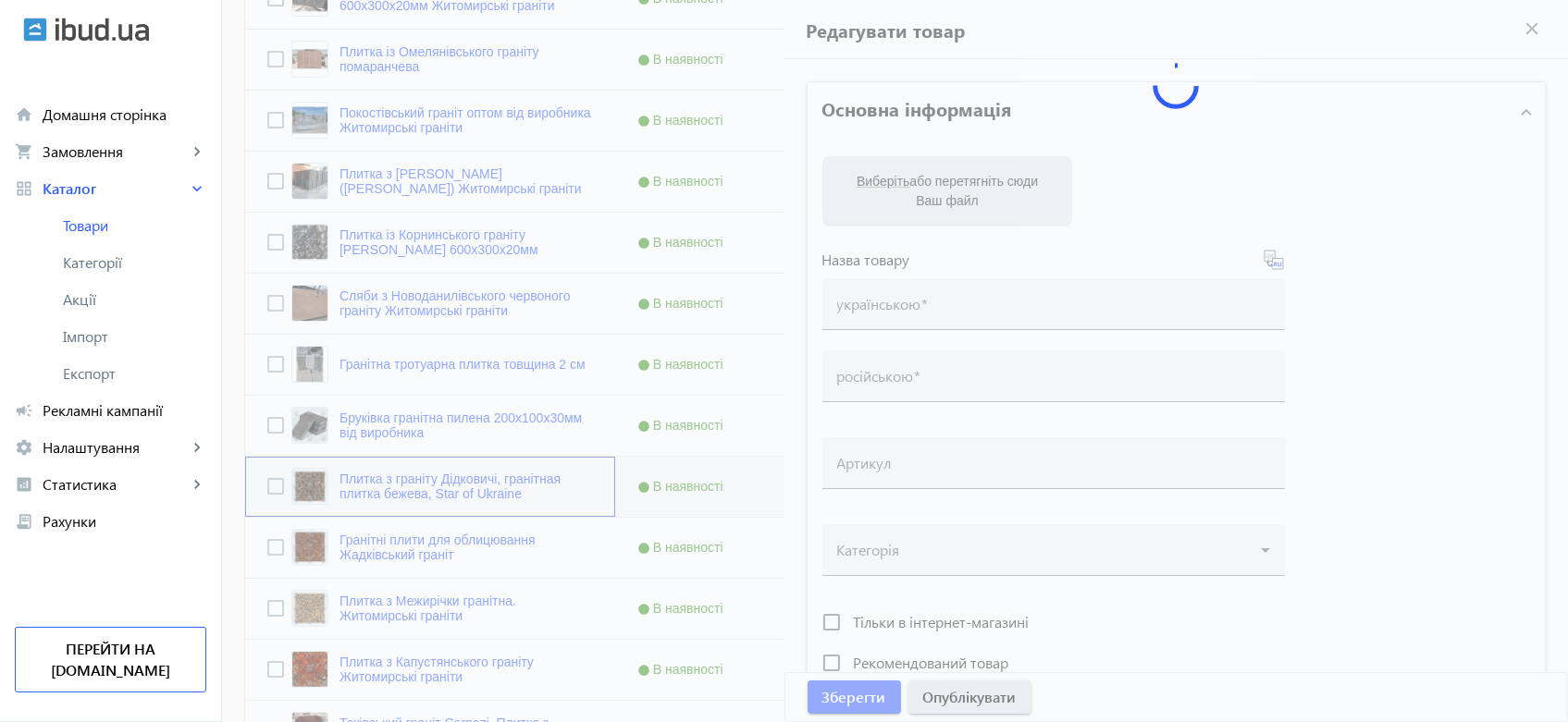
type input "Плитка з граніту Дідковичі, гранітная плитка бежева, Star of Ukraine"
type input "Плитка из гранита Дидковычи, гранитная плитка бежевая, Star of [GEOGRAPHIC_DATA]"
type input "1950"
type input "5"
type input "5000"
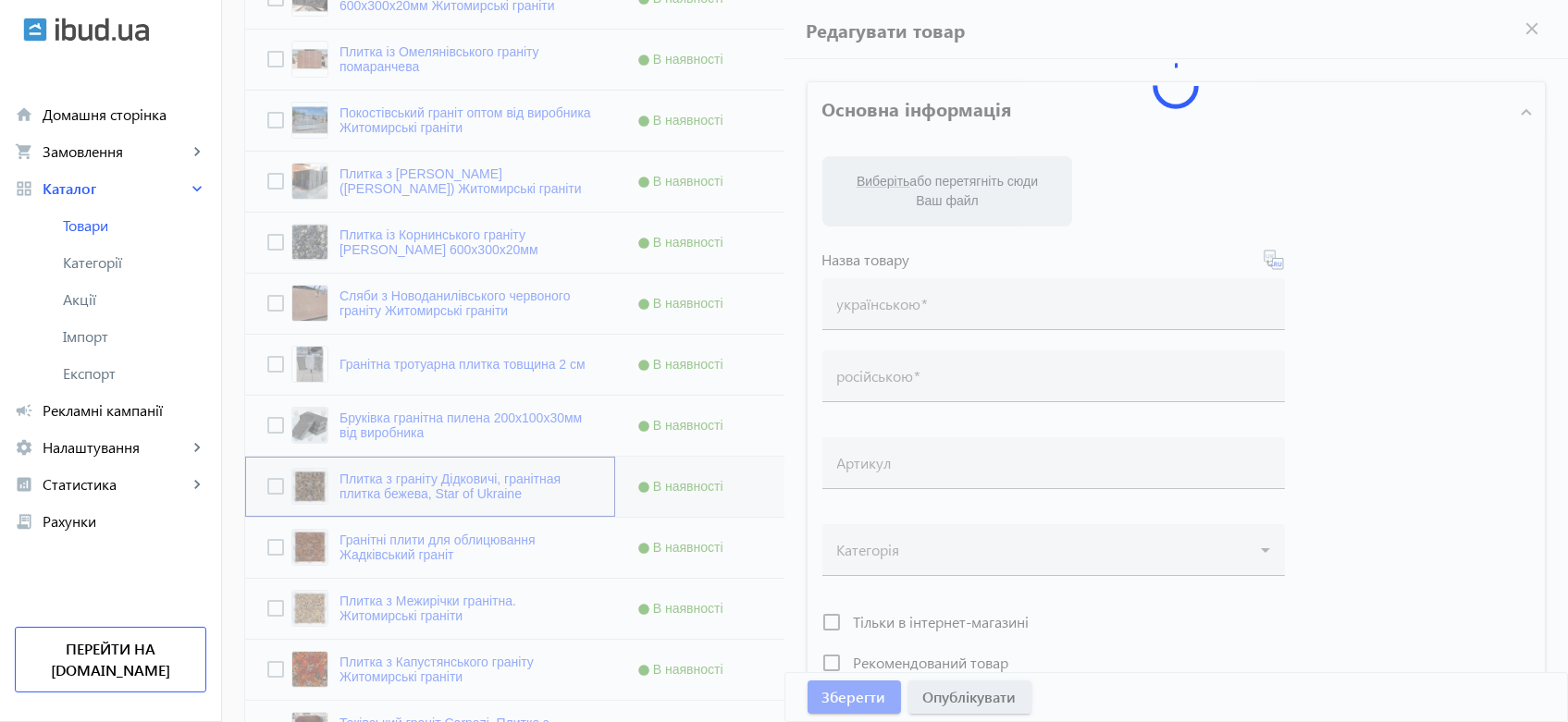
type input "Дідковицький граніт. Вироби із натурального каміння, бежева плитка для облицюва…"
type input "Дидковичский гранит. Изделия из натурального камня, бежевая плитка для облицовк…"
type textarea "Плитка із Дідковицького граніту від виробника. Вироби із натурального каменю на…"
type textarea "Плитка из Дидковичского гранита от производителя. Изделия из натурального камня…"
type input "бежевий граніт, гранітна плитка, купити плитку з натурального каміння, дідкович…"
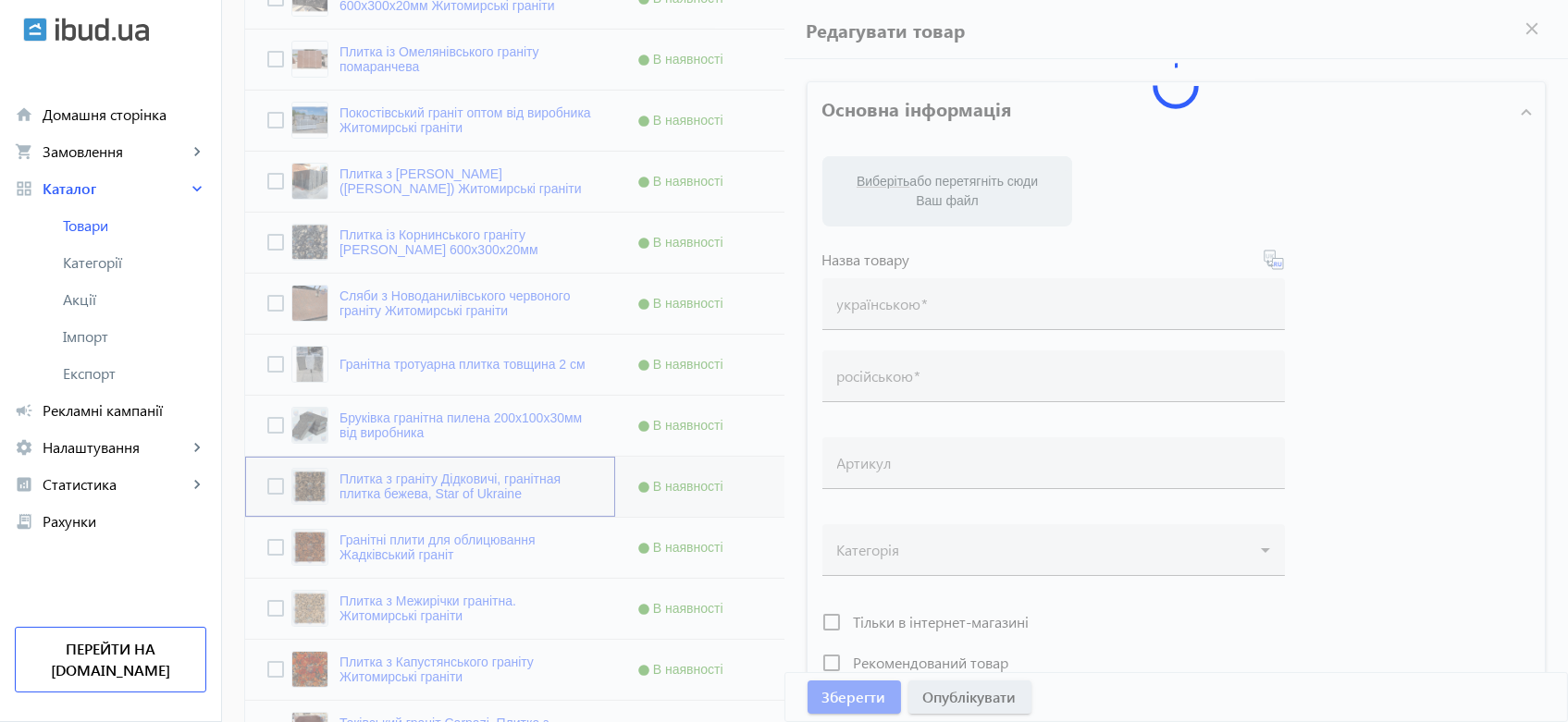
type input "бежевый гранит, гранитная плитка, купить плитку из натурального камня, дидкович…"
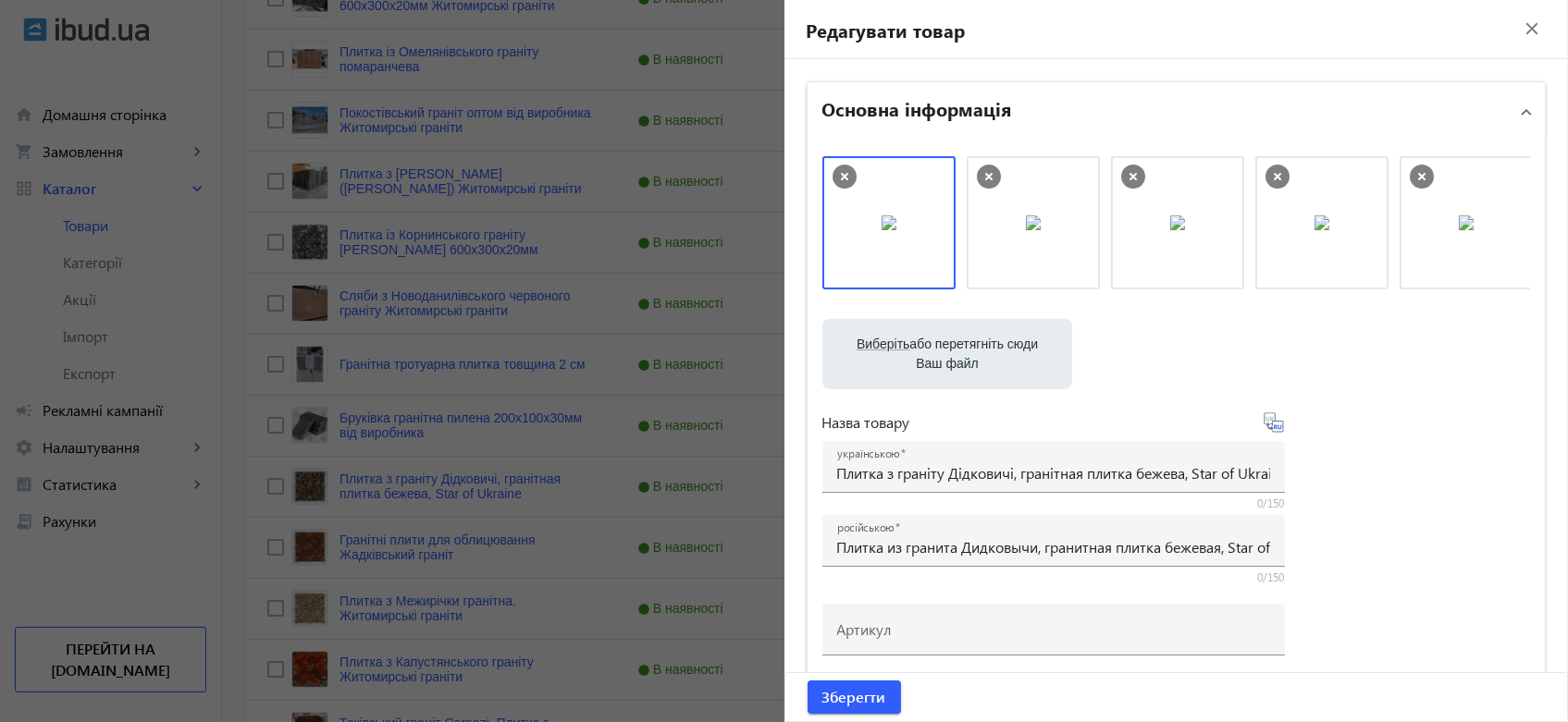
click at [836, 168] on icon at bounding box center [844, 176] width 24 height 24
click at [836, 169] on icon at bounding box center [844, 176] width 24 height 24
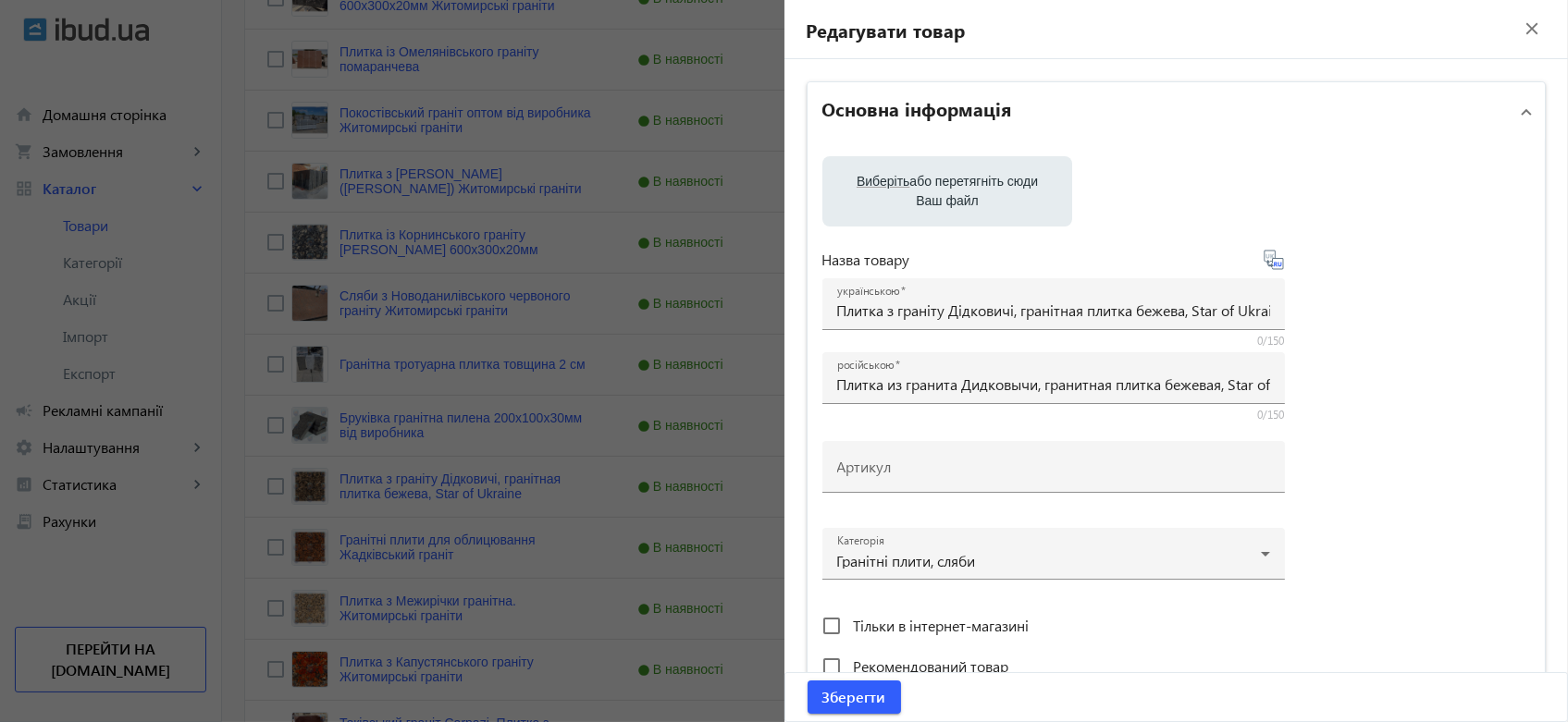
click at [940, 189] on label "Виберіть або перетягніть сюди Ваш файл" at bounding box center [947, 191] width 220 height 52
click at [940, 189] on input "Виберіть або перетягніть сюди Ваш файл" at bounding box center [947, 192] width 220 height 22
type input "C:\fakepath\Дідковичі 16.jpg"
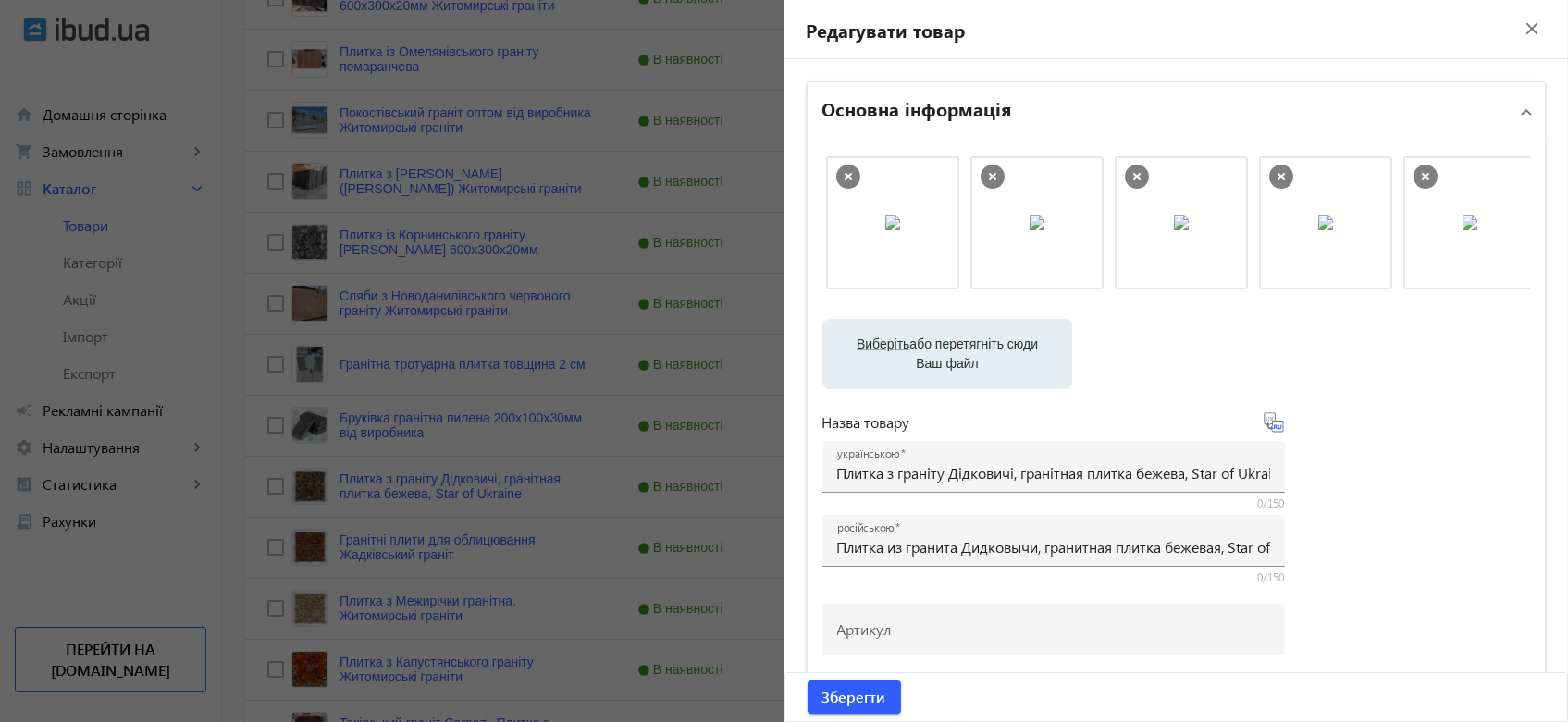
scroll to position [0, 307]
drag, startPoint x: 1306, startPoint y: 226, endPoint x: 902, endPoint y: 216, distance: 404.1
drag, startPoint x: 1197, startPoint y: 308, endPoint x: 1388, endPoint y: 294, distance: 191.5
click at [1388, 294] on div "Виберіть або перетягніть сюди Ваш файл зображення_viber_2022-07-28_[PHONE_NUMBE…" at bounding box center [1176, 501] width 708 height 691
click at [1310, 230] on img at bounding box center [1308, 222] width 14 height 14
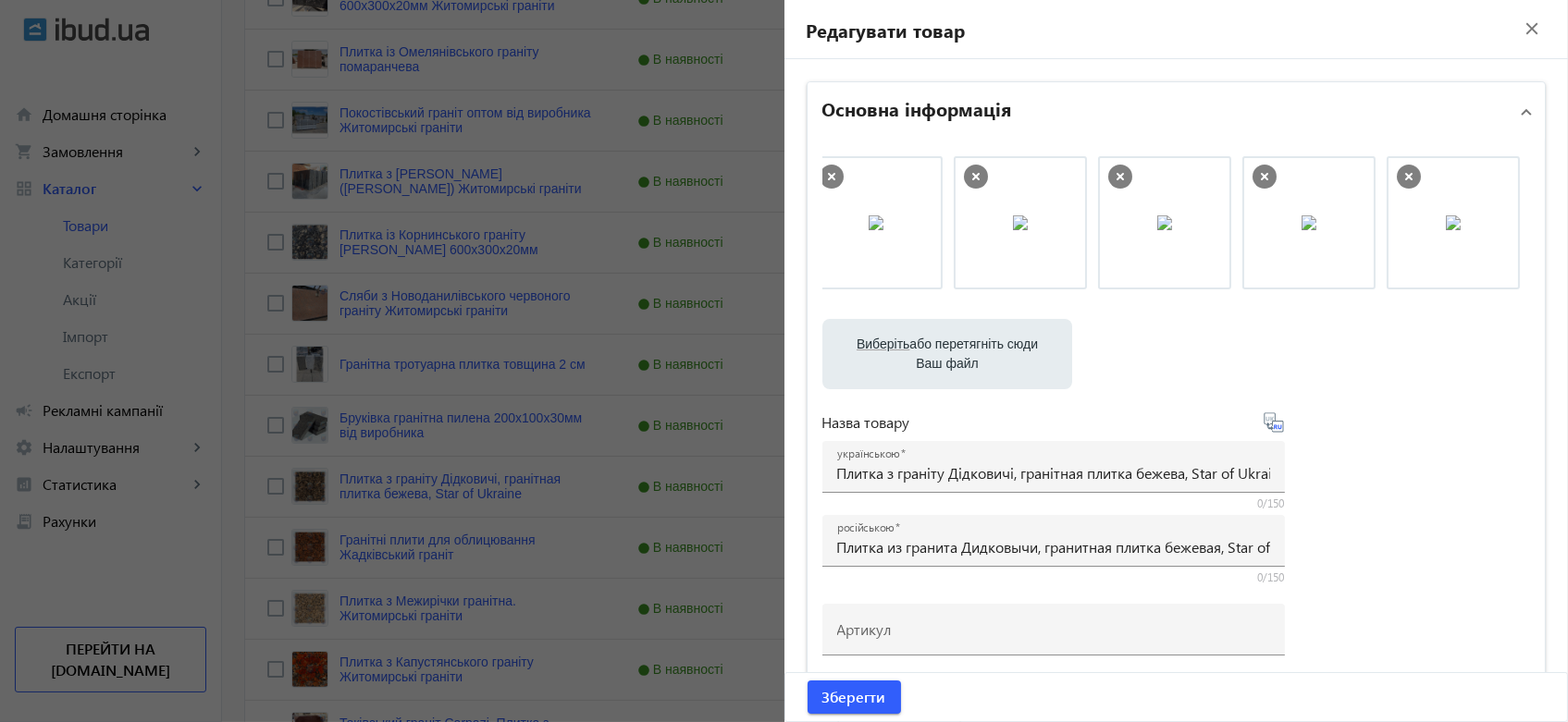
click at [1404, 419] on div "Виберіть або перетягніть сюди Ваш файл зображення_viber_2022-07-28_[PHONE_NUMBE…" at bounding box center [1176, 501] width 708 height 691
drag, startPoint x: 1277, startPoint y: 242, endPoint x: 887, endPoint y: 235, distance: 390.1
drag, startPoint x: 1147, startPoint y: 228, endPoint x: 972, endPoint y: 215, distance: 175.5
drag, startPoint x: 1028, startPoint y: 232, endPoint x: 872, endPoint y: 220, distance: 156.5
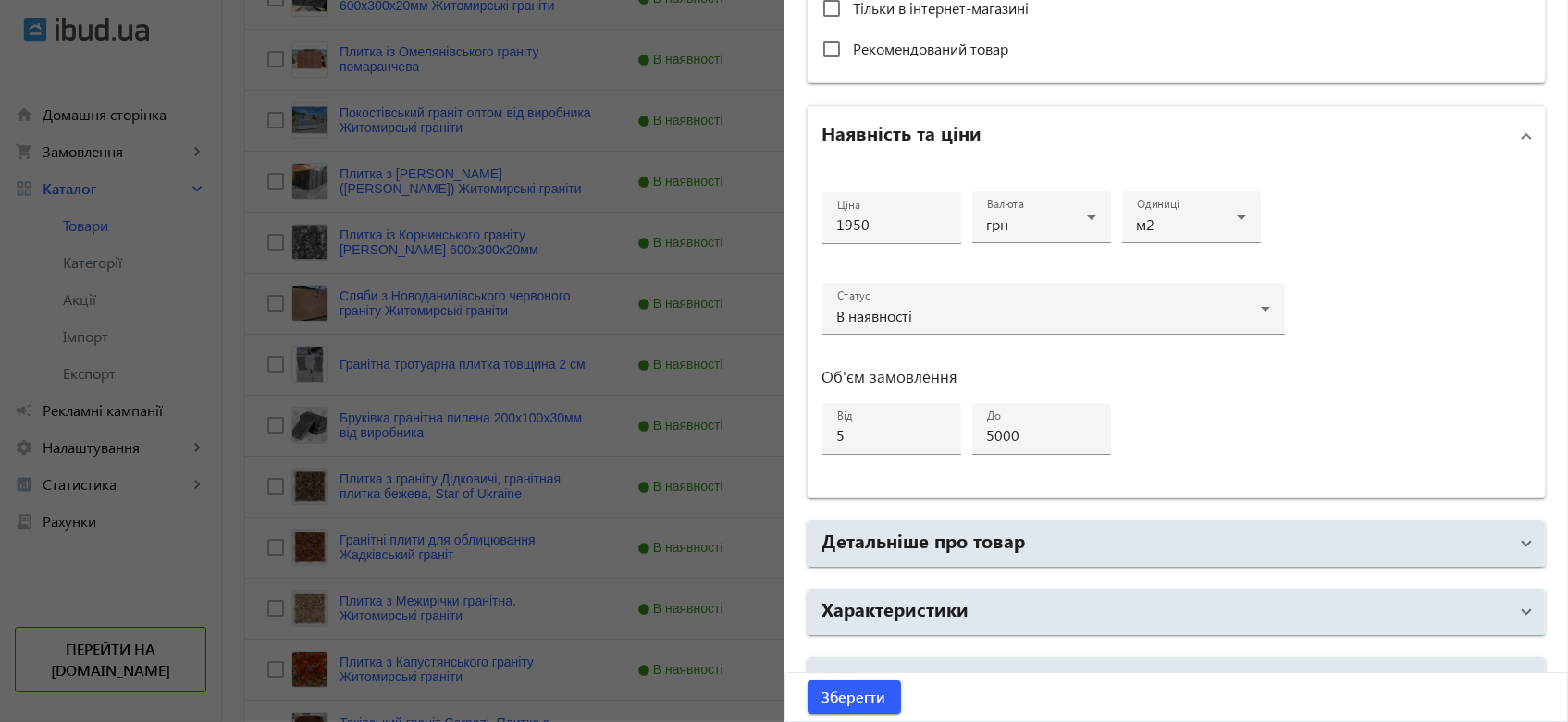
scroll to position [818, 0]
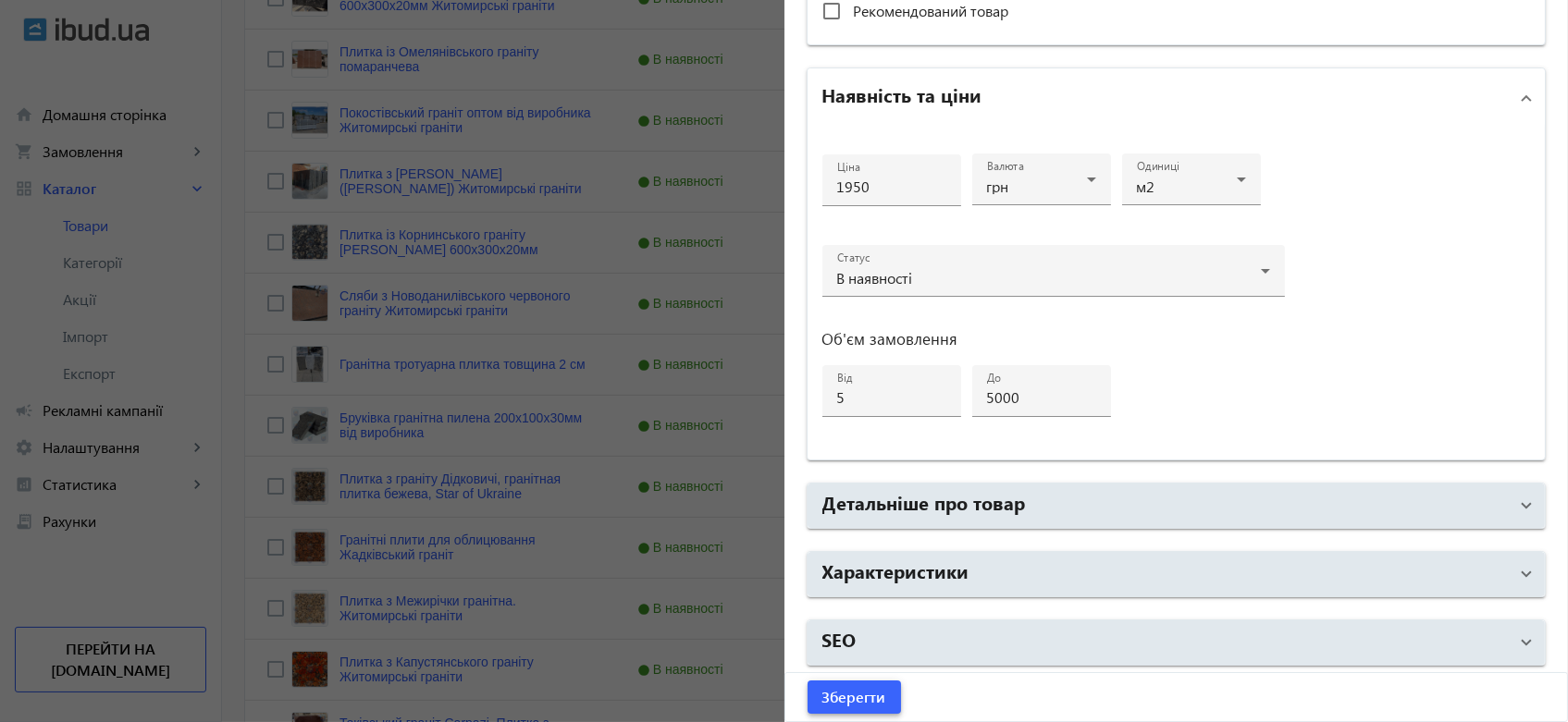
click at [826, 690] on span "Зберегти" at bounding box center [854, 696] width 63 height 20
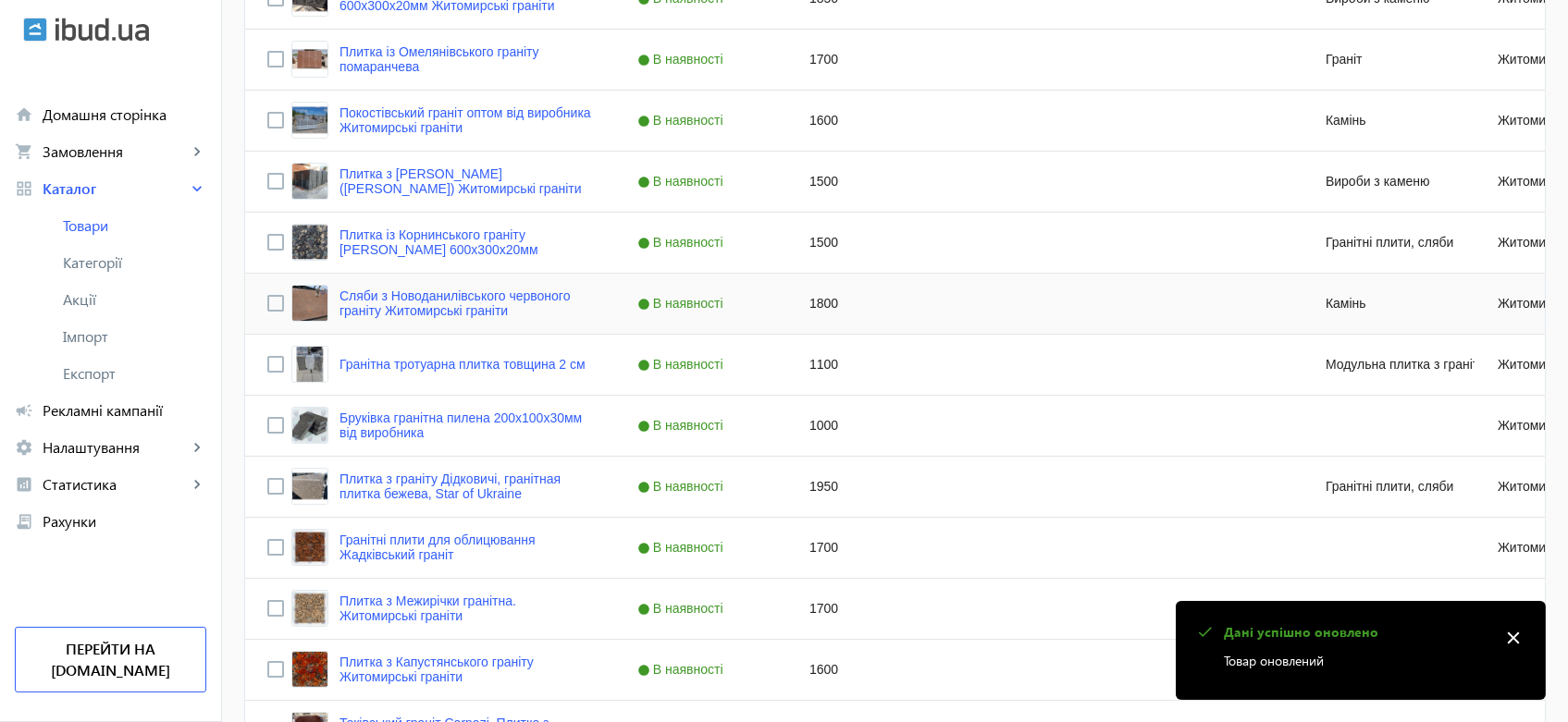
scroll to position [718, 0]
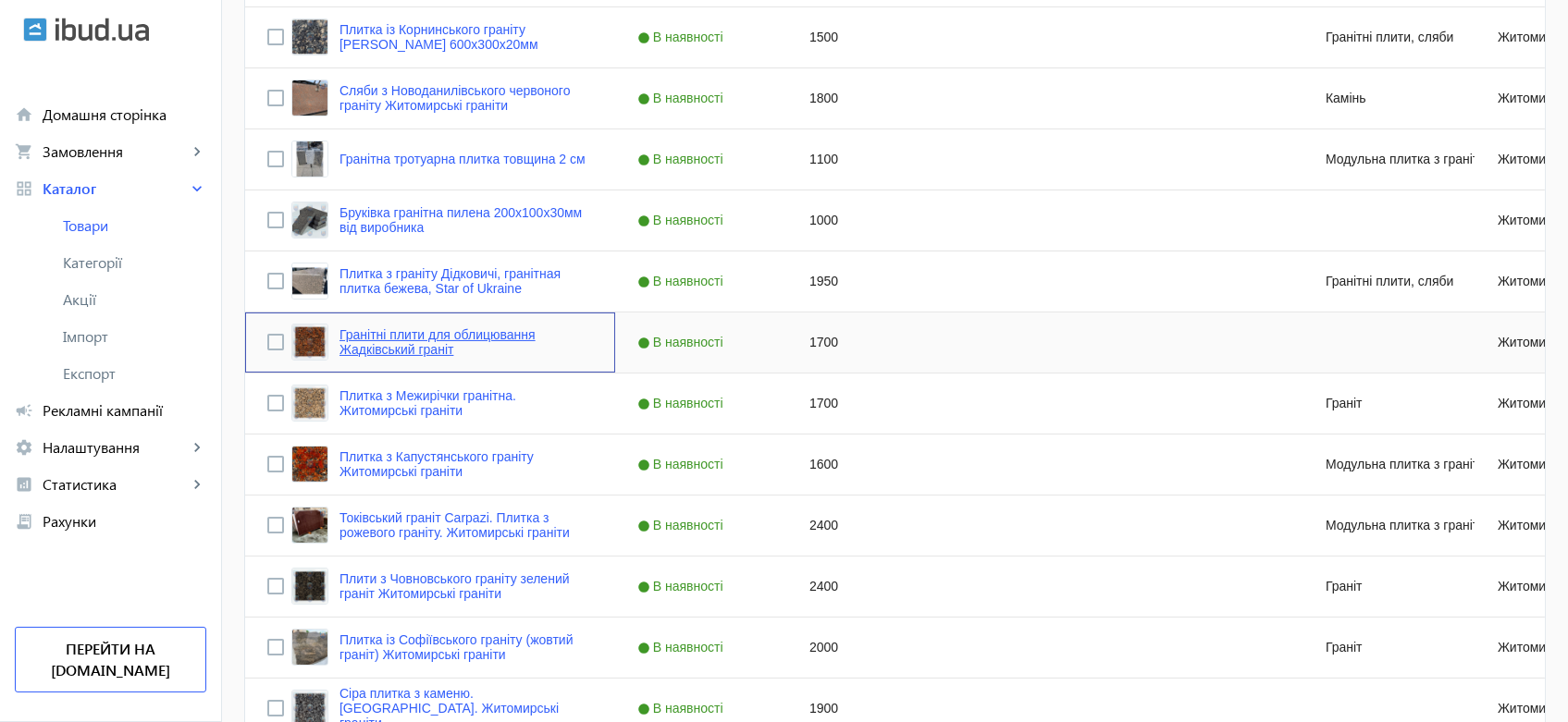
click at [400, 333] on link "Гранітні плити для облицювання Жадківський граніт" at bounding box center [466, 341] width 253 height 30
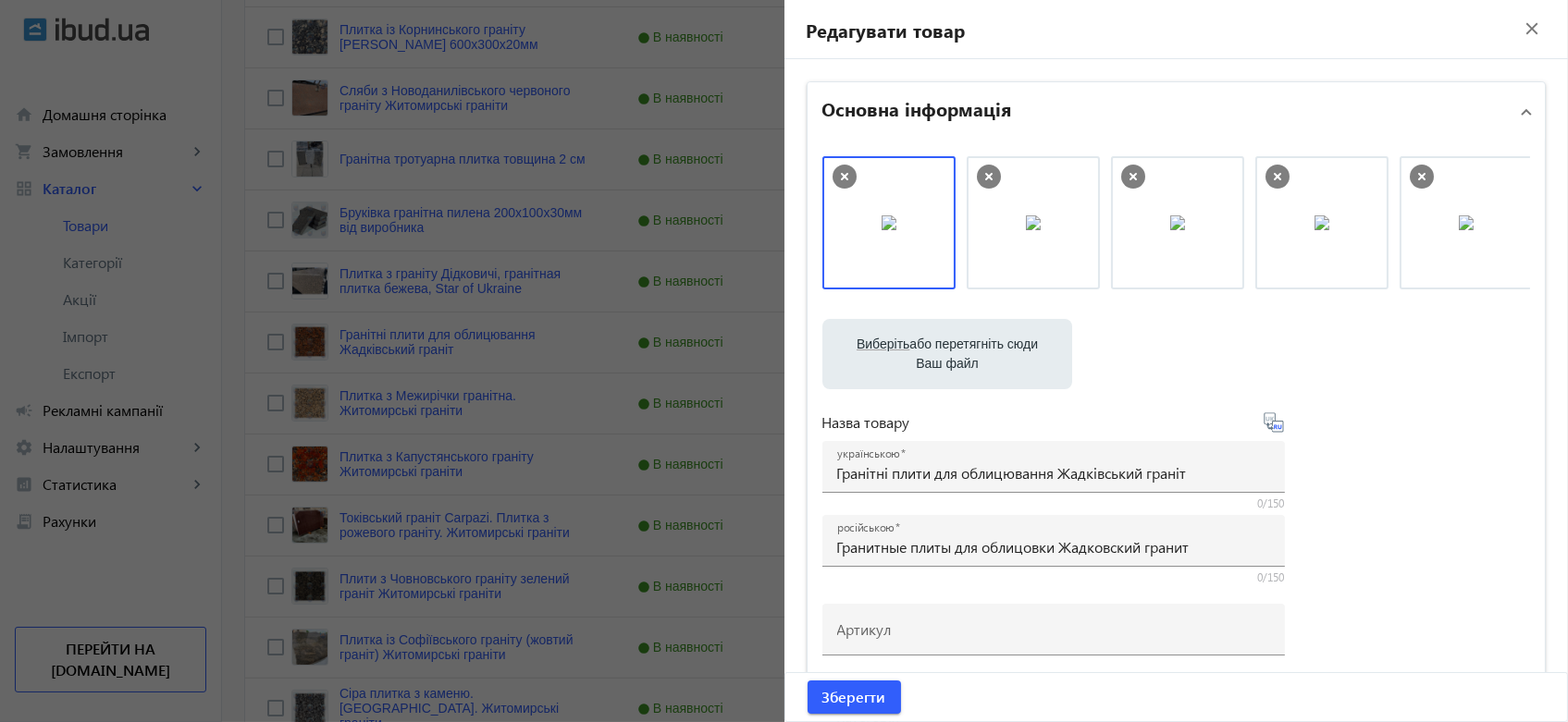
scroll to position [0, 18]
click at [1404, 174] on icon at bounding box center [1408, 177] width 8 height 8
click at [837, 173] on icon at bounding box center [844, 176] width 24 height 24
click at [932, 338] on label "Виберіть або перетягніть сюди Ваш файл" at bounding box center [947, 354] width 220 height 52
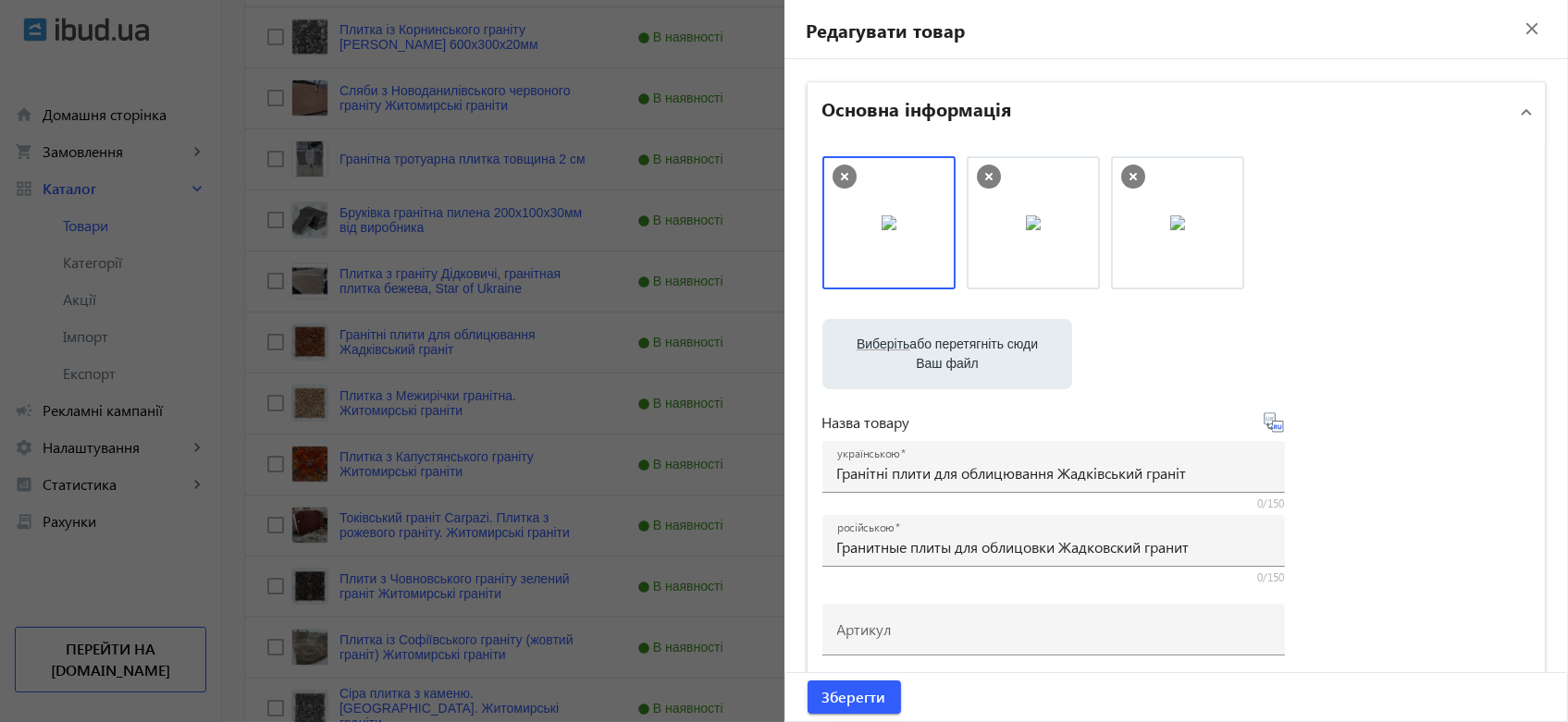
click at [932, 345] on input "Виберіть або перетягніть сюди Ваш файл" at bounding box center [947, 356] width 220 height 22
type input "C:\fakepath\Жадківка 4.jpg"
drag, startPoint x: 1319, startPoint y: 216, endPoint x: 880, endPoint y: 203, distance: 439.2
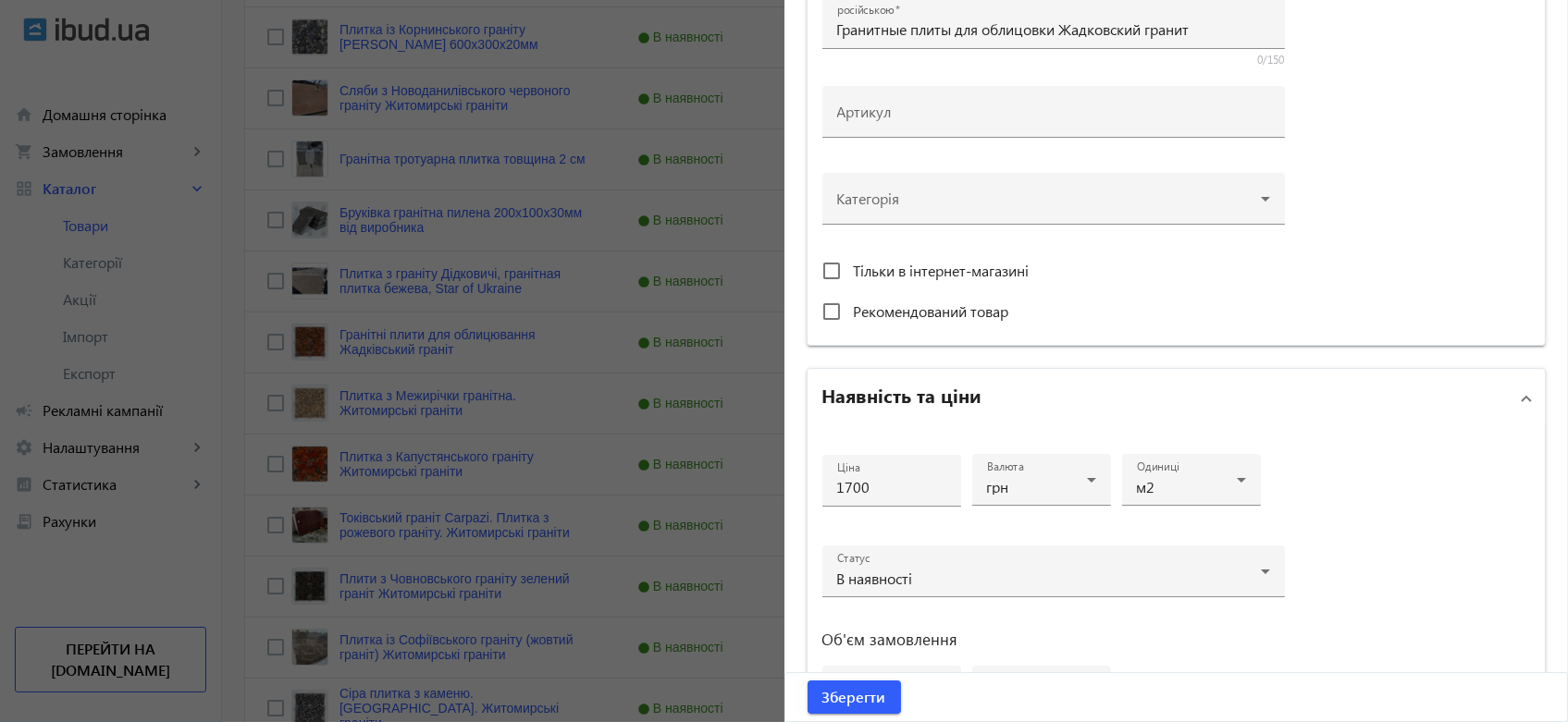
scroll to position [615, 0]
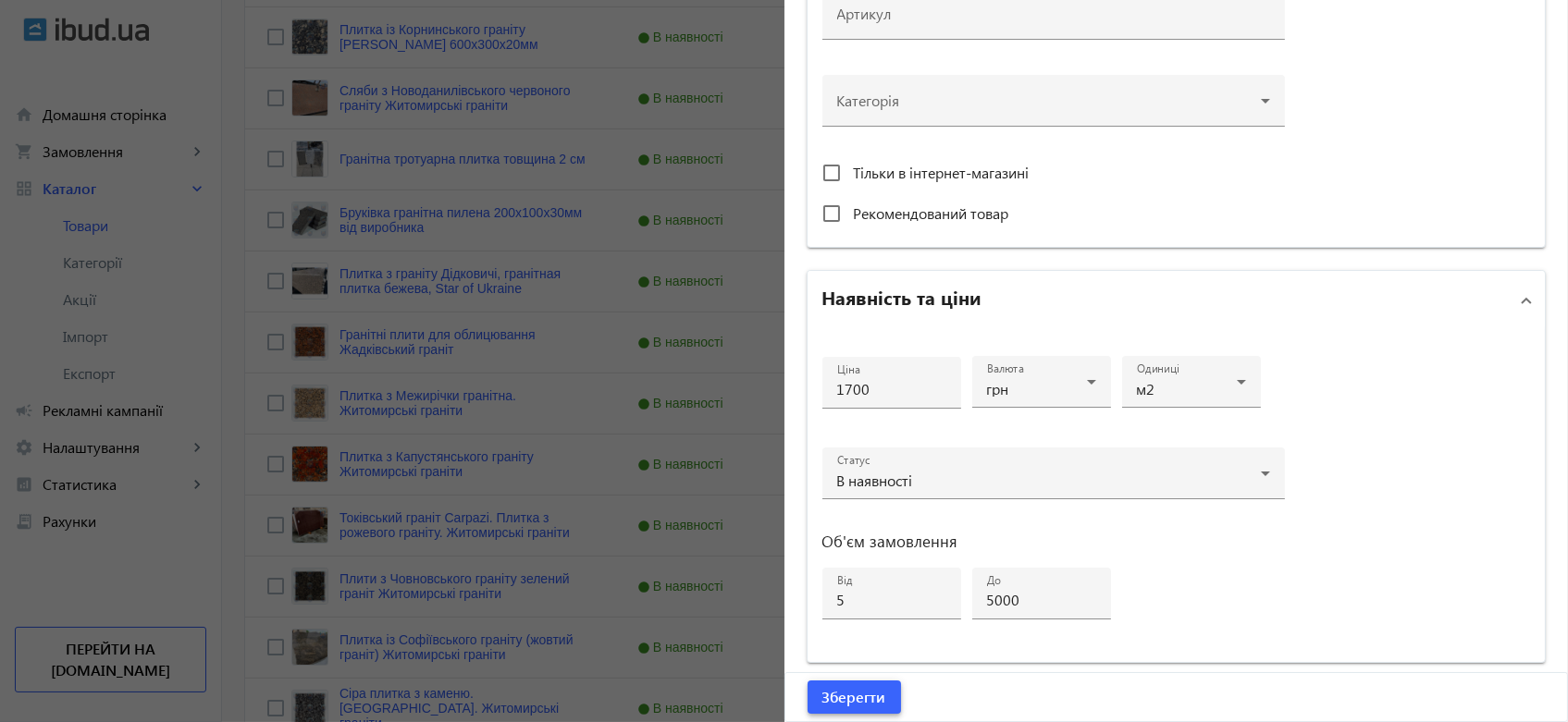
click at [844, 696] on span "Зберегти" at bounding box center [854, 696] width 63 height 20
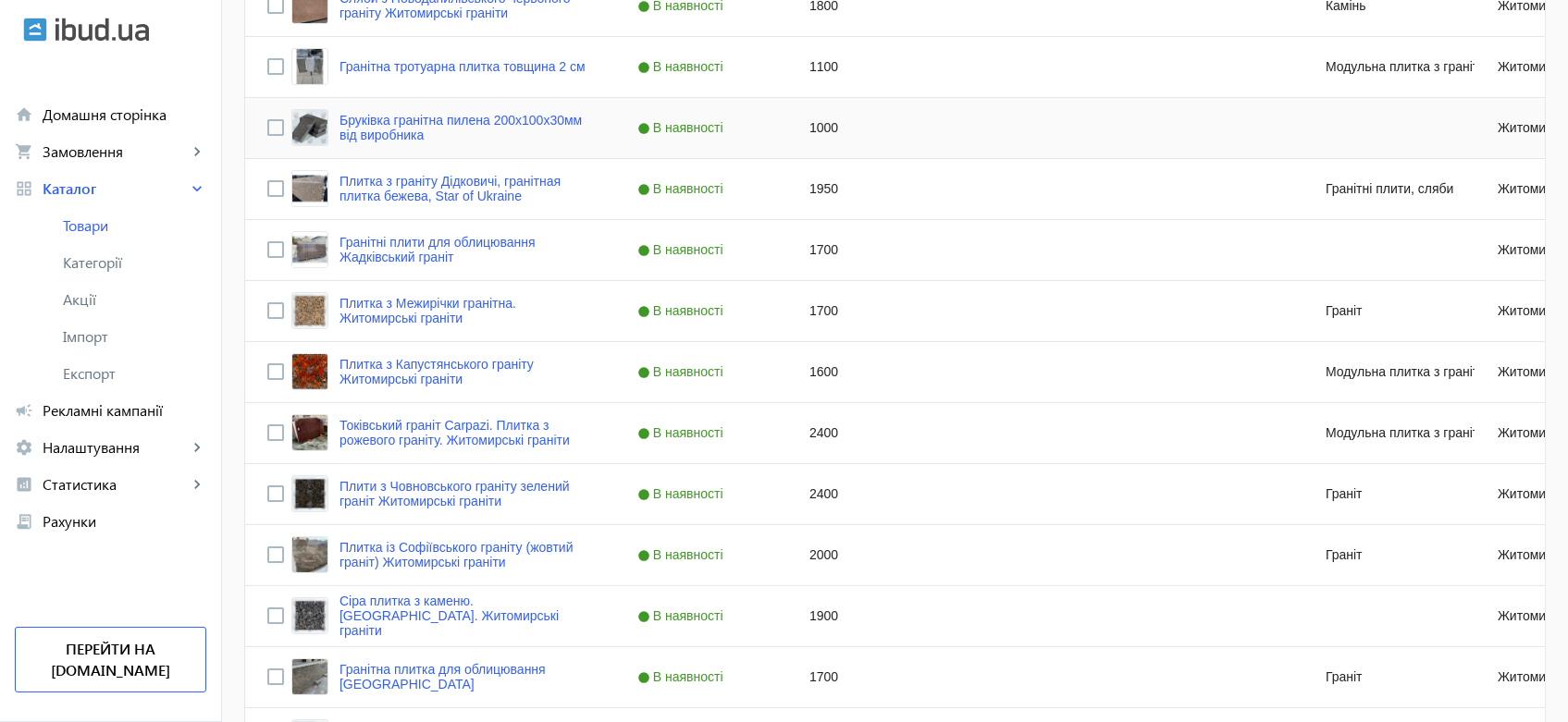
scroll to position [821, 0]
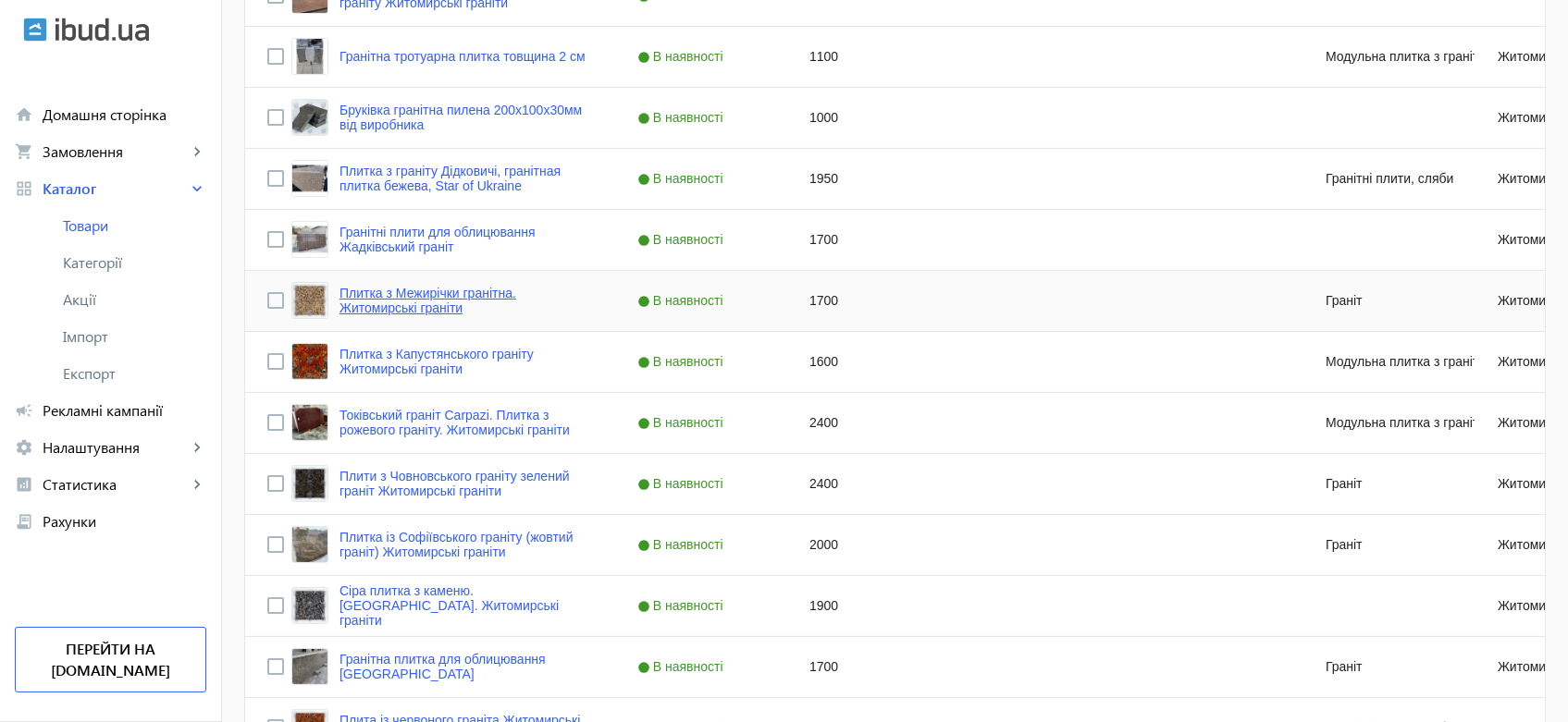
click at [437, 297] on link "Плитка з Межирічки гранітна. Житомирські граніти" at bounding box center [466, 300] width 253 height 30
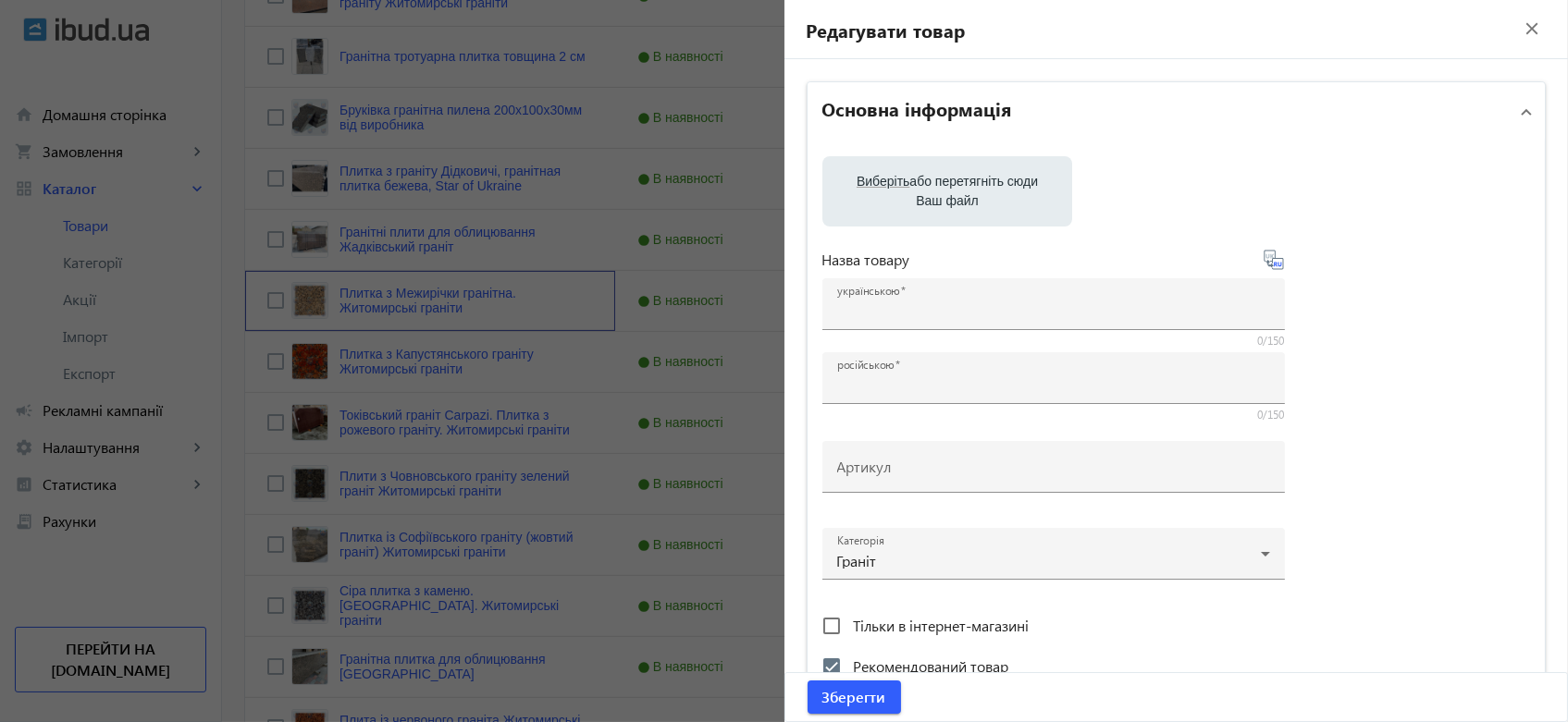
type input "Плитка з Межирічки гранітна. Житомирські граніти"
type input "Плитка из Межирички гранитная. Житомирские граниты"
checkbox input "true"
type input "1700"
type input "5"
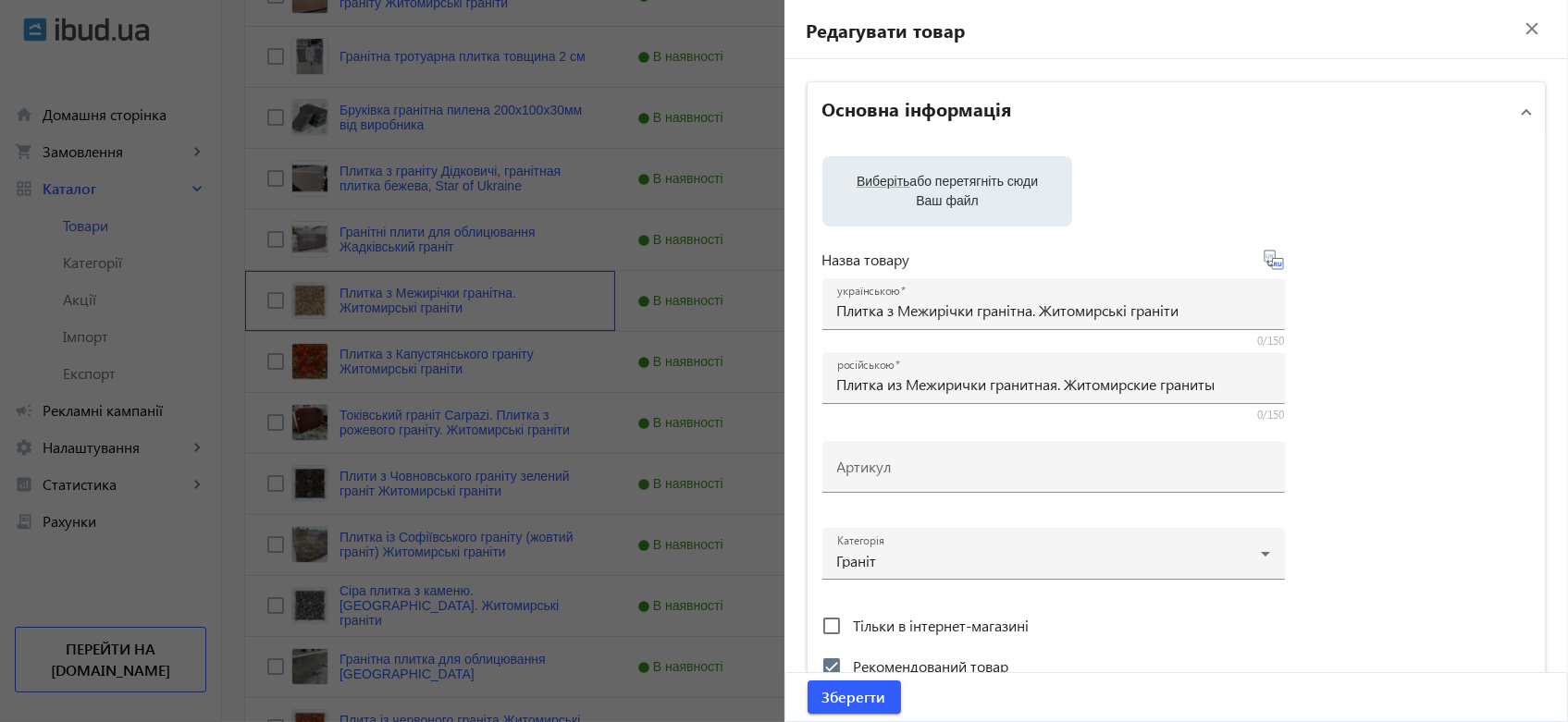
type input "5000"
type input "Межирічський граніт в наявності від виробника. Житомирські граніти"
type input "Межиричский гранит в наличии от производителя. Житомирские граниты"
type textarea "✔️ Облицювальна плитка з граніту (Межирічський граніт / Межирічка) від виробник…"
type textarea "✔️ Облицовочная плитка из гранита (Межиричский гранит / Межиричка) от производи…"
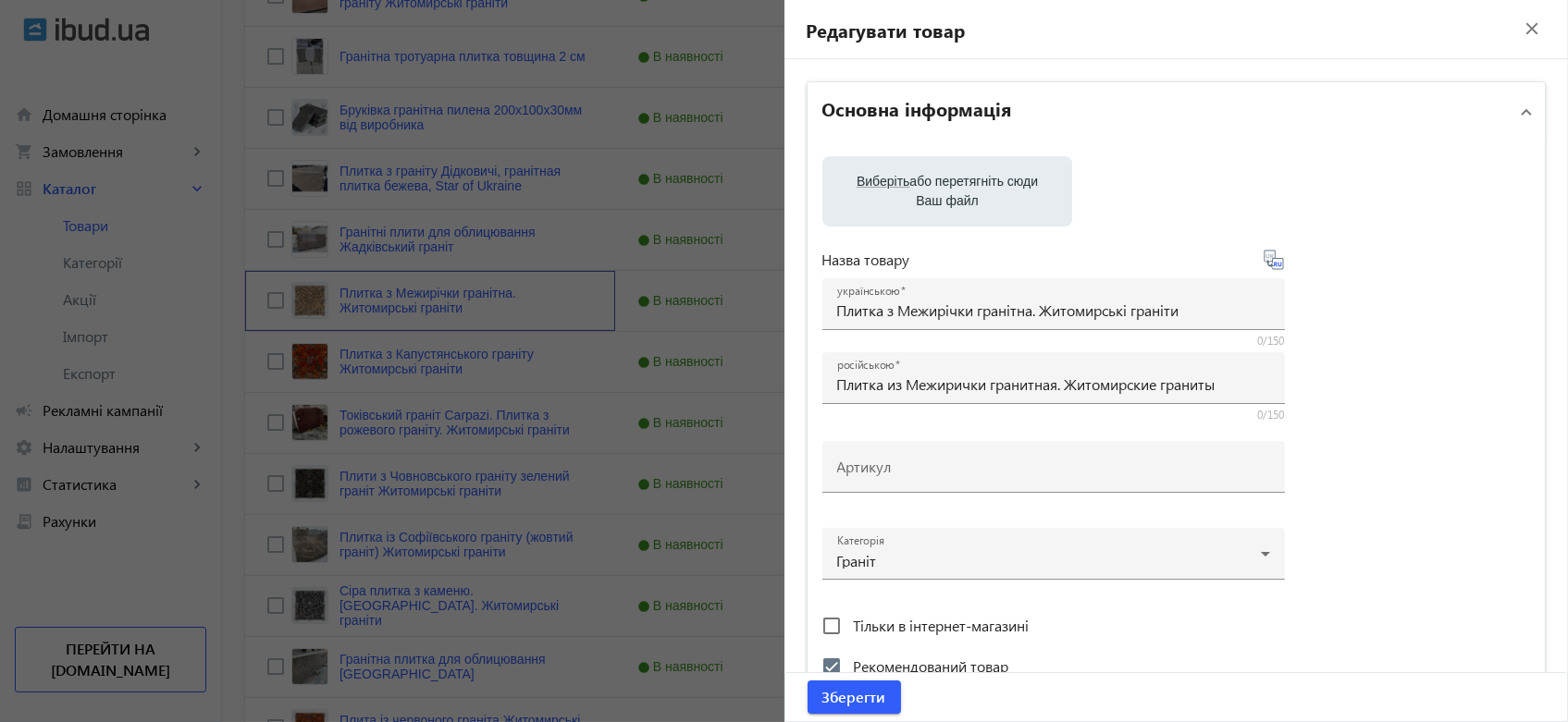
type input "межирічка, облицювальна плитка з граніту, облицювальний граніт, гранітні плити …"
type input "межиричка, облицовочная плитка из гранита, облицовочный гранит, гранитные плиты…"
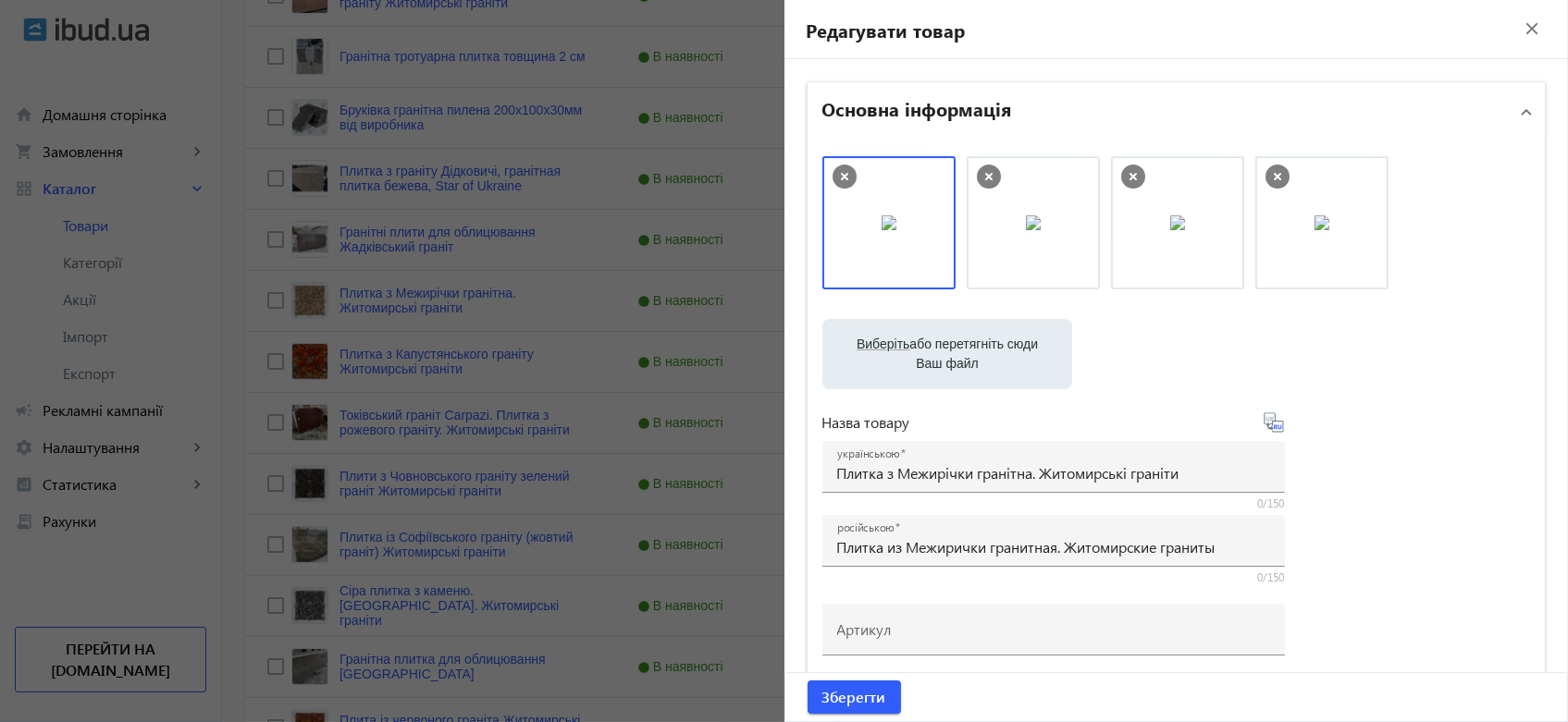
click at [832, 169] on icon at bounding box center [844, 176] width 24 height 24
click at [832, 170] on icon at bounding box center [844, 176] width 24 height 24
click at [832, 171] on icon at bounding box center [844, 176] width 24 height 24
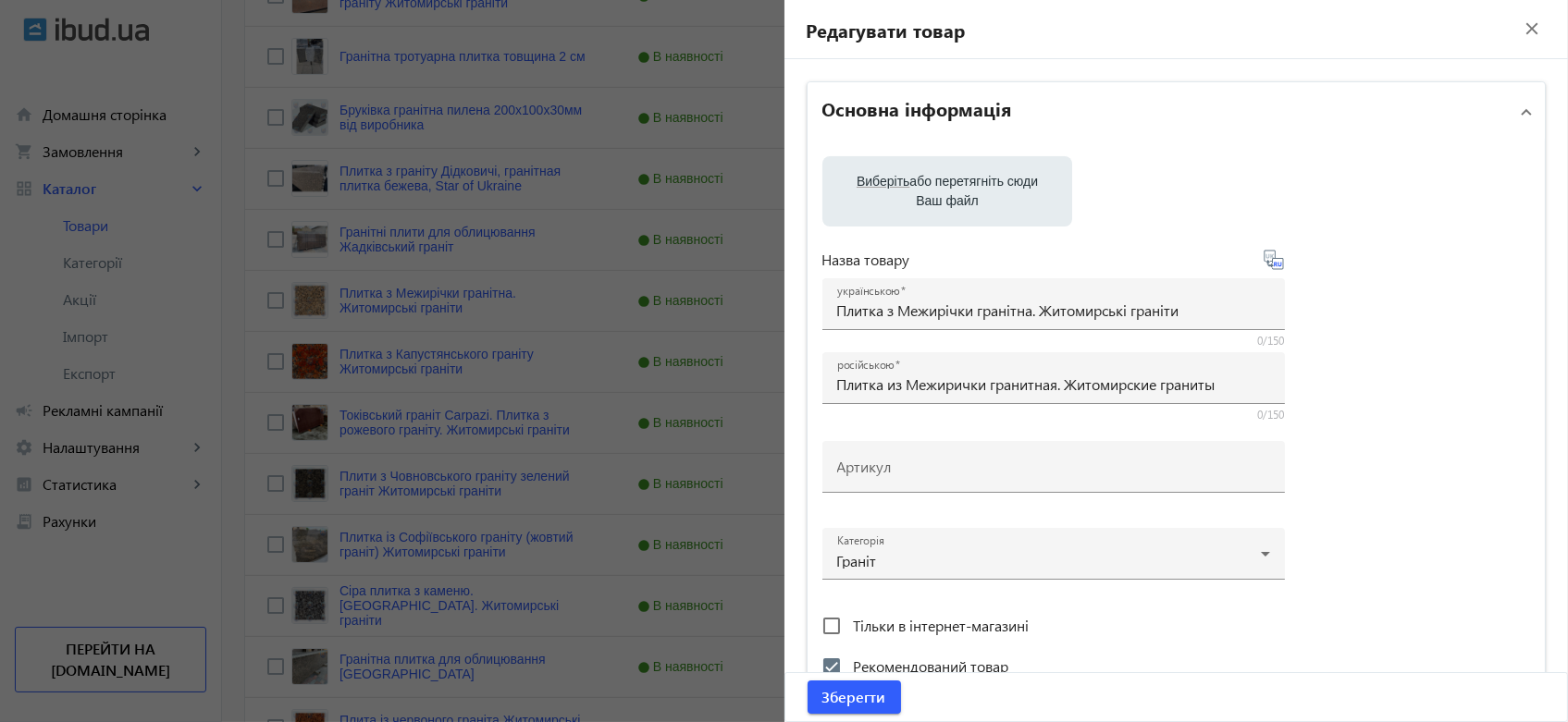
click at [948, 188] on label "Виберіть або перетягніть сюди Ваш файл" at bounding box center [947, 191] width 220 height 52
click at [948, 188] on input "Виберіть або перетягніть сюди Ваш файл" at bounding box center [947, 192] width 220 height 22
type input "C:\fakepath\Межирічка термо.jpg"
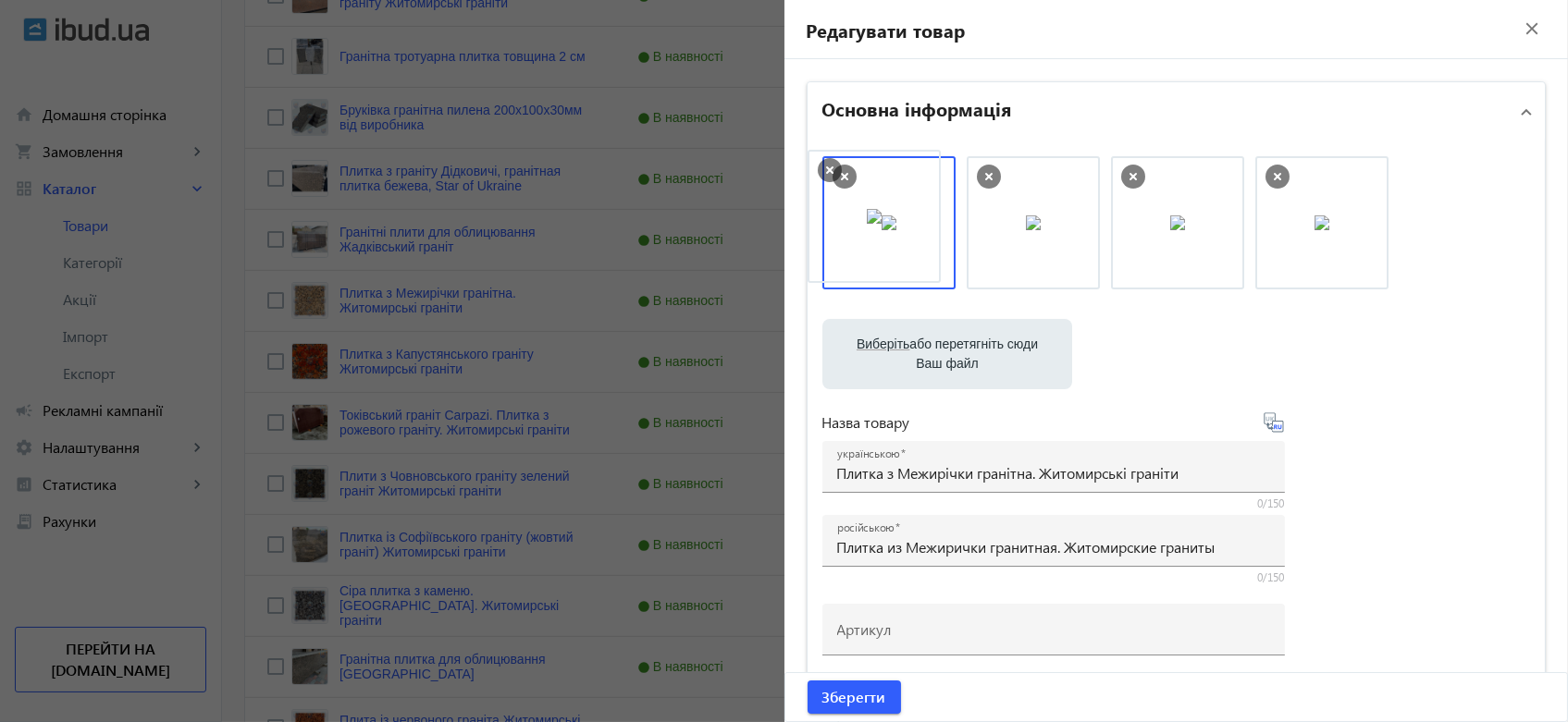
drag, startPoint x: 1325, startPoint y: 223, endPoint x: 882, endPoint y: 216, distance: 443.1
click at [975, 363] on label "Виберіть або перетягніть сюди Ваш файл" at bounding box center [947, 354] width 220 height 52
click at [975, 363] on input "Виберіть або перетягніть сюди Ваш файл" at bounding box center [947, 356] width 220 height 22
type input "C:\fakepath\20240515_170636.jpg"
drag, startPoint x: 1465, startPoint y: 223, endPoint x: 868, endPoint y: 223, distance: 597.0
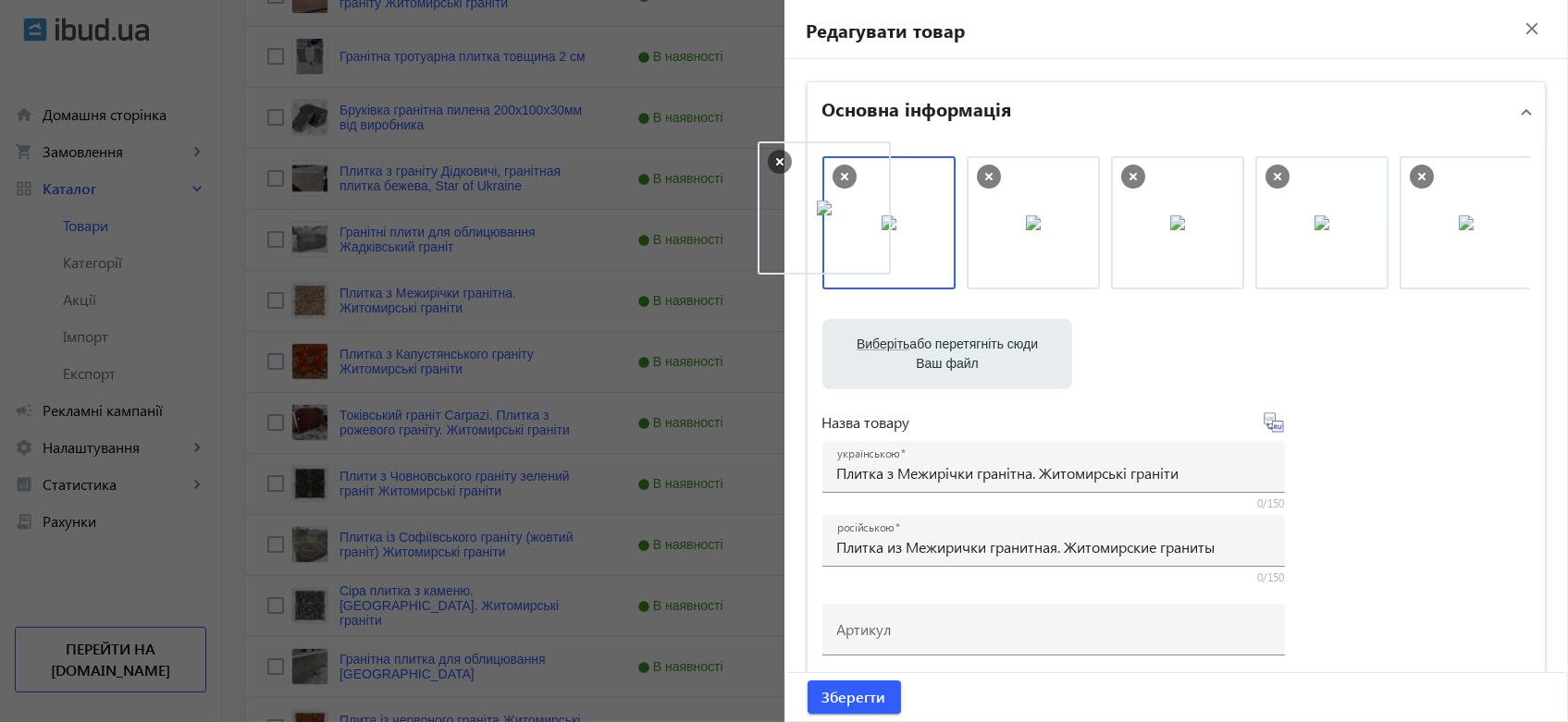
drag, startPoint x: 1167, startPoint y: 235, endPoint x: 820, endPoint y: 220, distance: 347.3
drag, startPoint x: 1193, startPoint y: 226, endPoint x: 904, endPoint y: 229, distance: 289.0
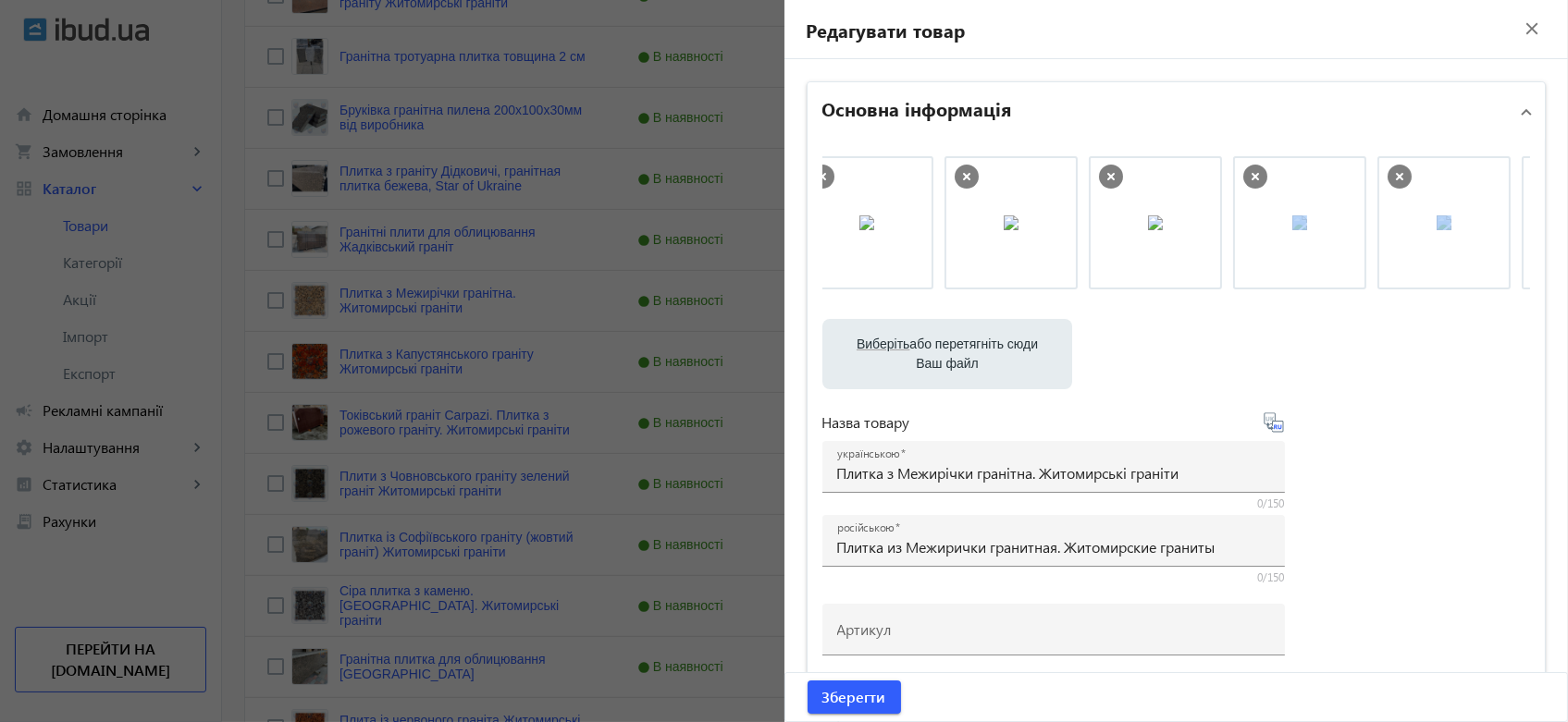
scroll to position [0, 0]
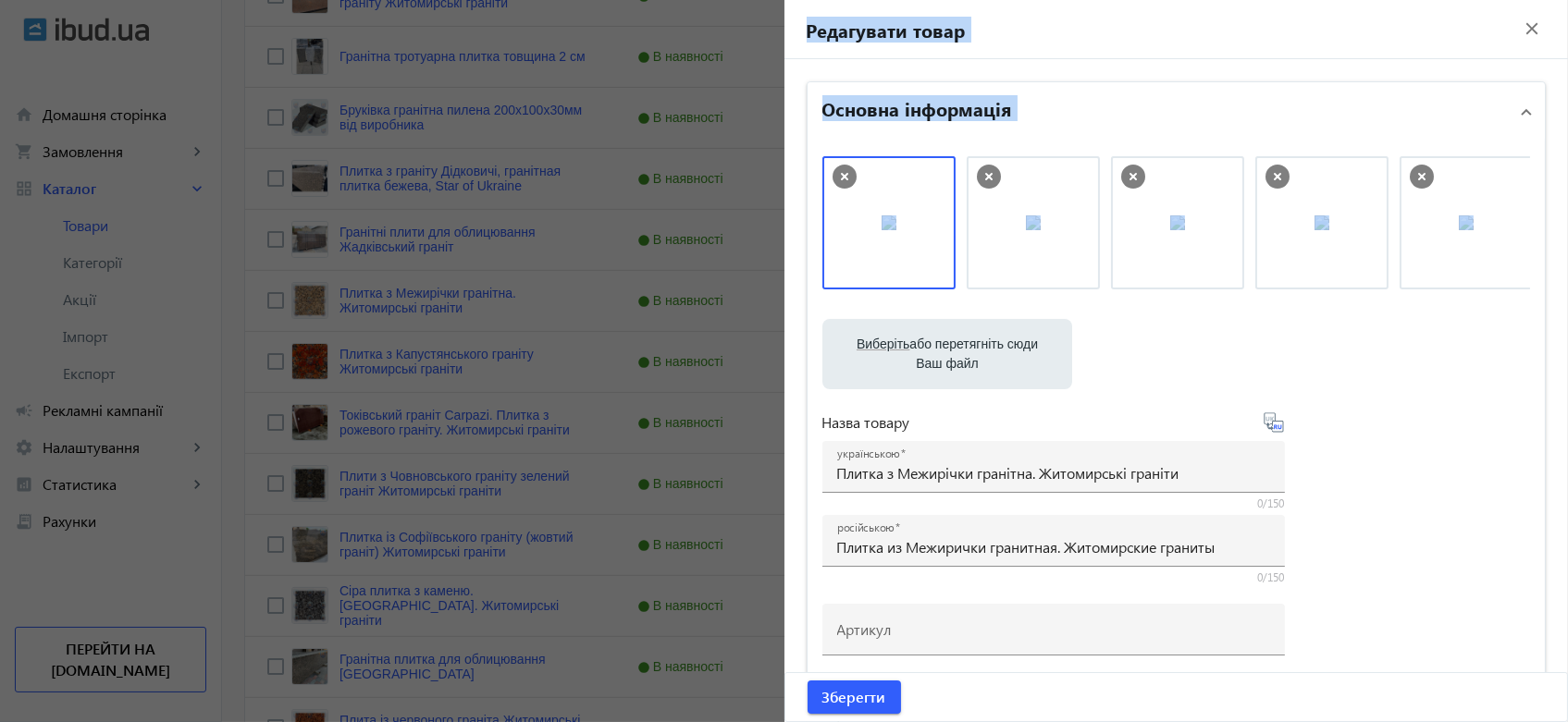
drag, startPoint x: 1198, startPoint y: 295, endPoint x: 771, endPoint y: 315, distance: 427.5
click at [771, 315] on mat-sidenav-container "arrow_back Товари 119 /50000 товарів Подовжити Додати товар search filter_list …" at bounding box center [895, 453] width 1346 height 2429
click at [1288, 346] on file-loader "Виберіть або перетягніть сюди Ваш файл IMG-84a098ccd14c1e1a6967122b1c267d5b-V.j…" at bounding box center [1176, 354] width 708 height 70
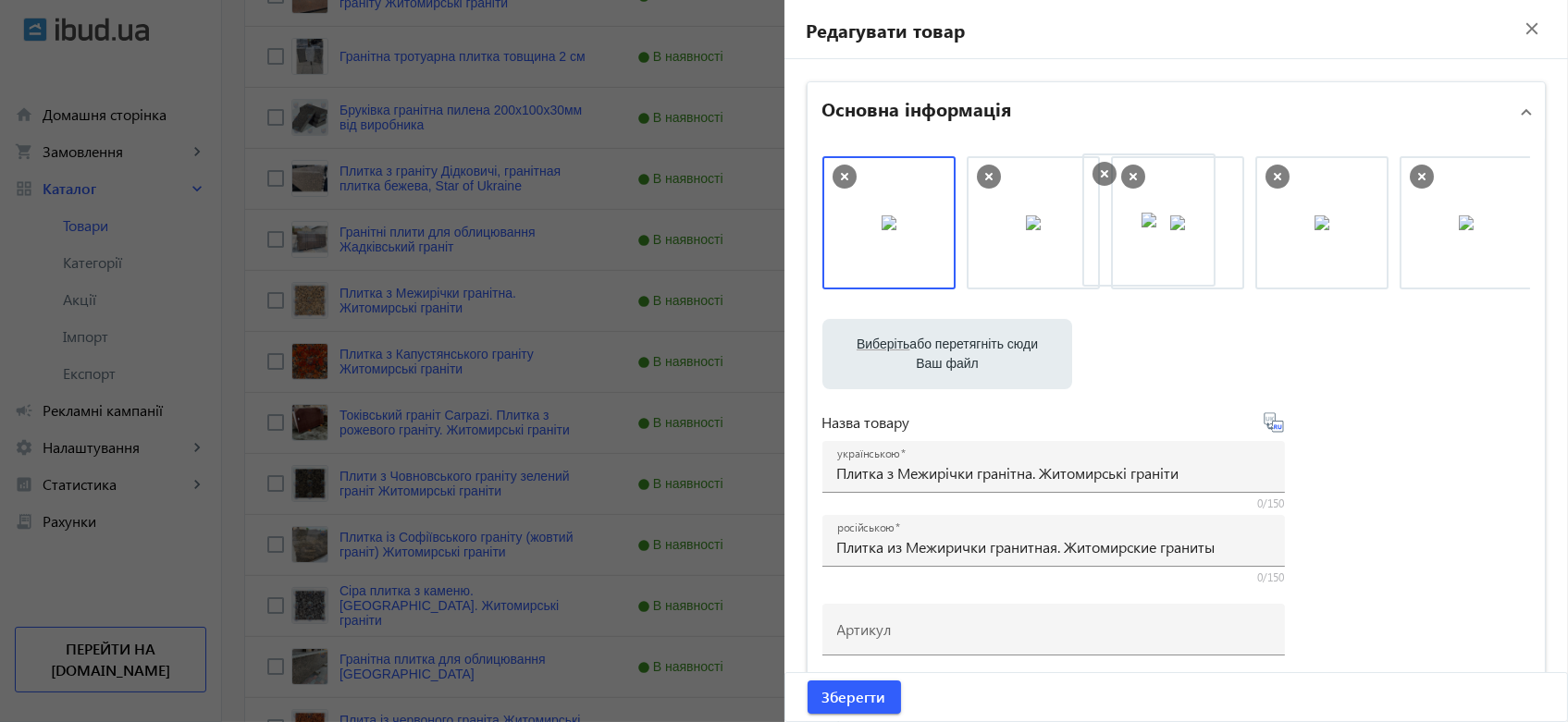
drag, startPoint x: 1295, startPoint y: 228, endPoint x: 1150, endPoint y: 227, distance: 145.0
drag, startPoint x: 1006, startPoint y: 226, endPoint x: 1244, endPoint y: 223, distance: 238.0
drag, startPoint x: 1068, startPoint y: 226, endPoint x: 975, endPoint y: 220, distance: 93.2
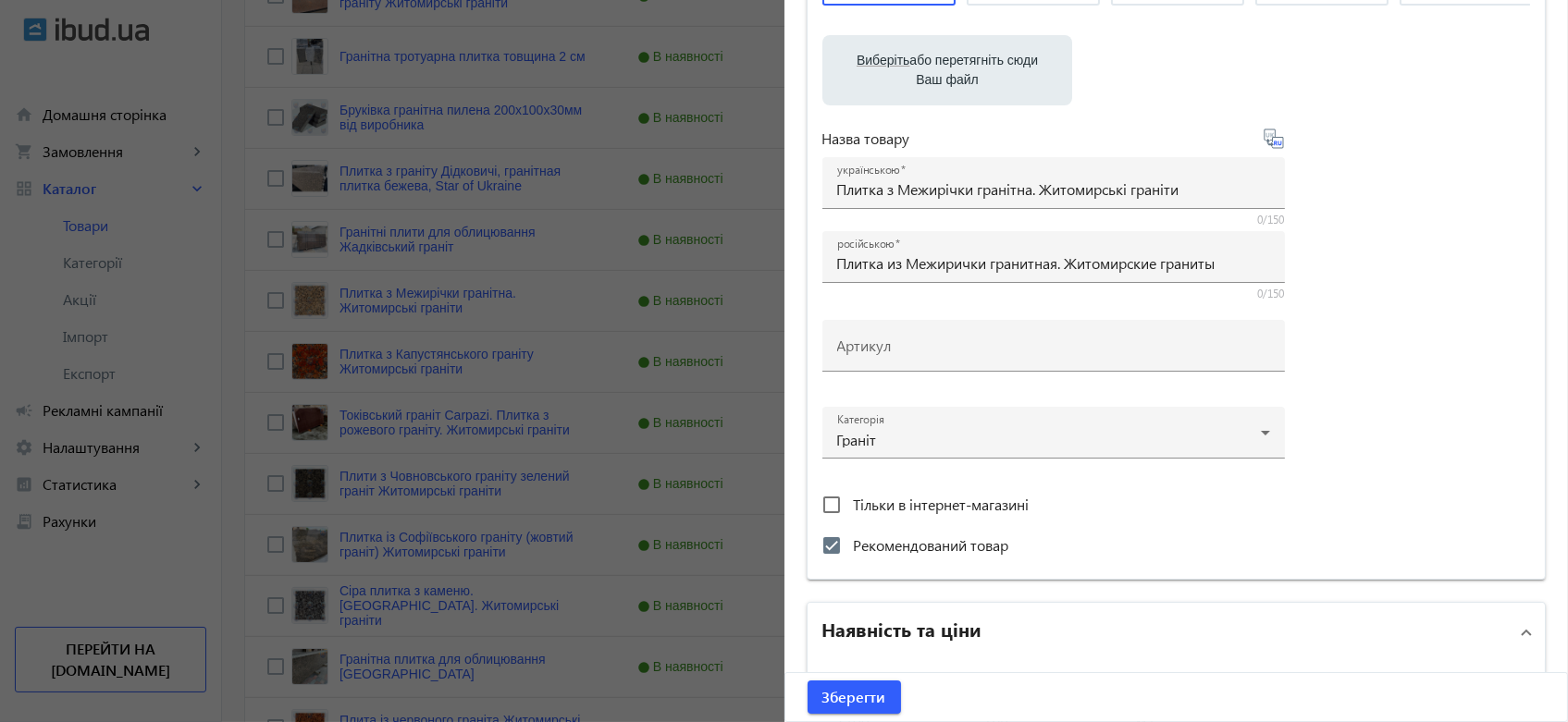
scroll to position [615, 0]
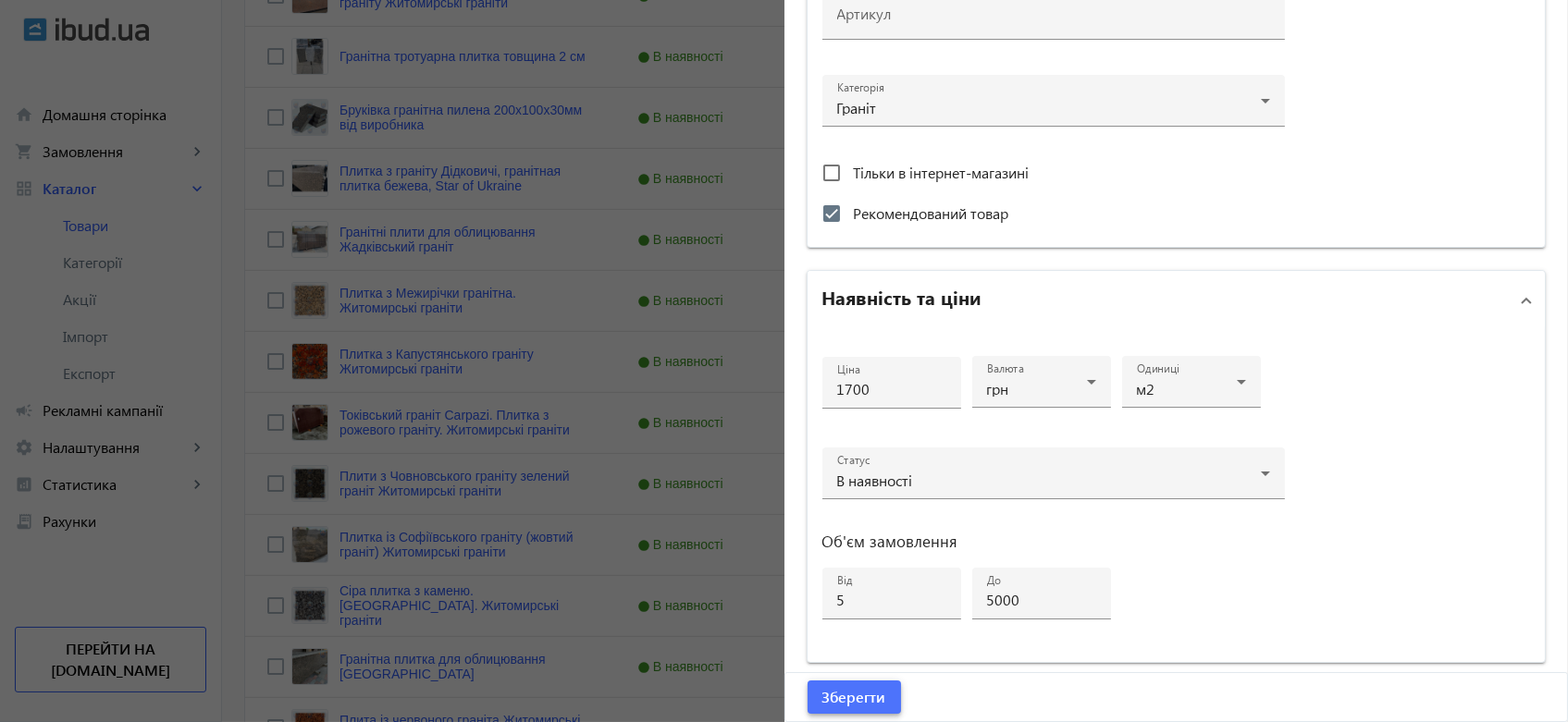
click at [848, 685] on span "submit" at bounding box center [853, 697] width 93 height 44
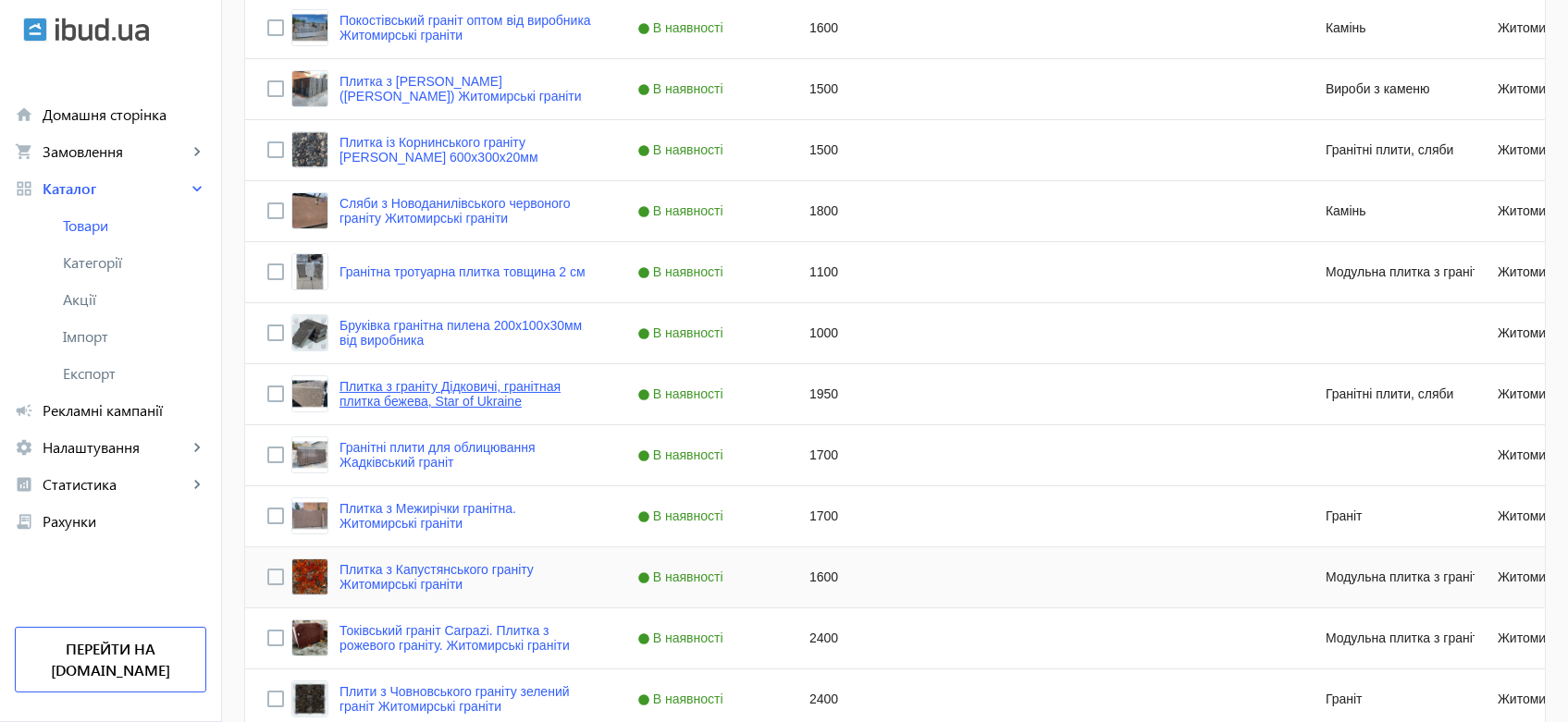
scroll to position [718, 0]
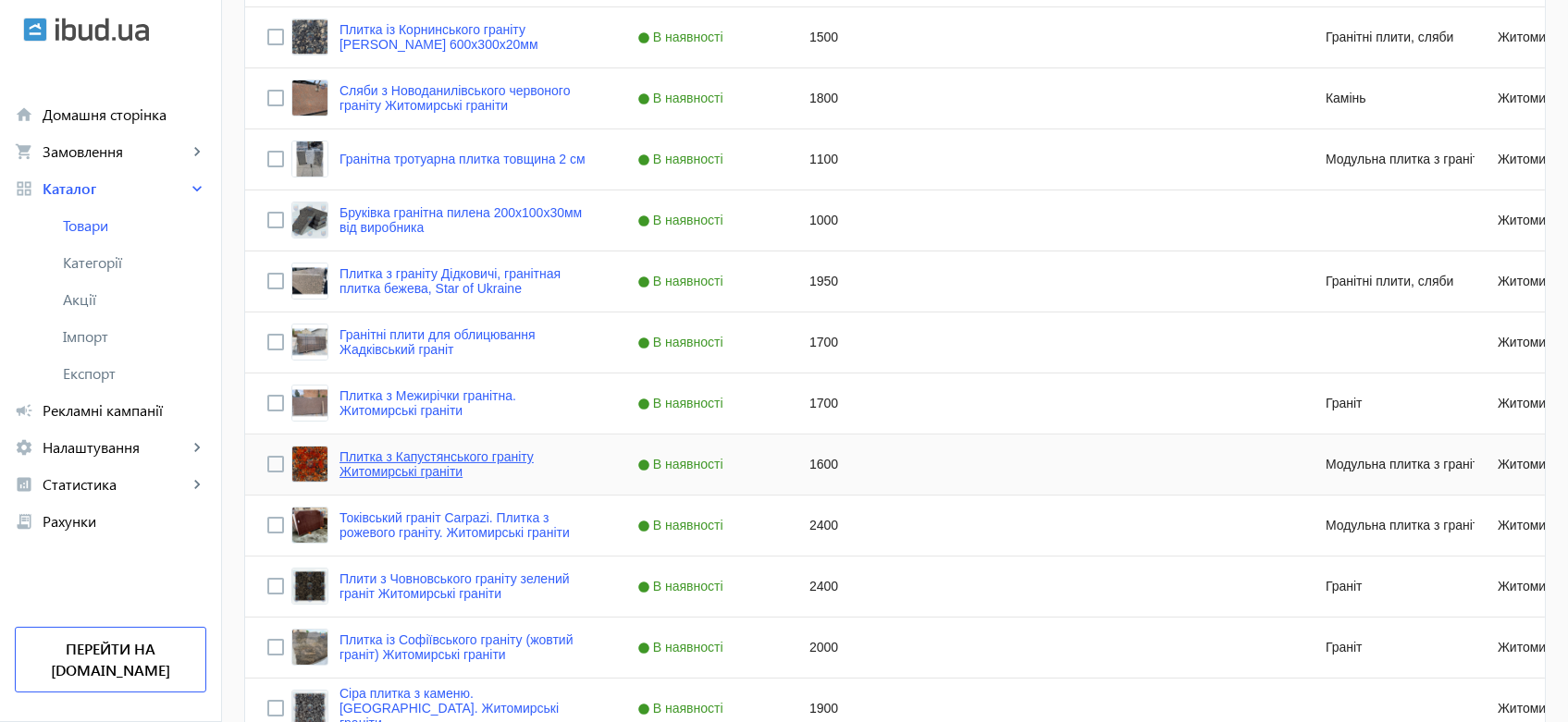
click at [392, 466] on link "Плитка з Капустянського граніту Житомирські граніти" at bounding box center [466, 463] width 253 height 30
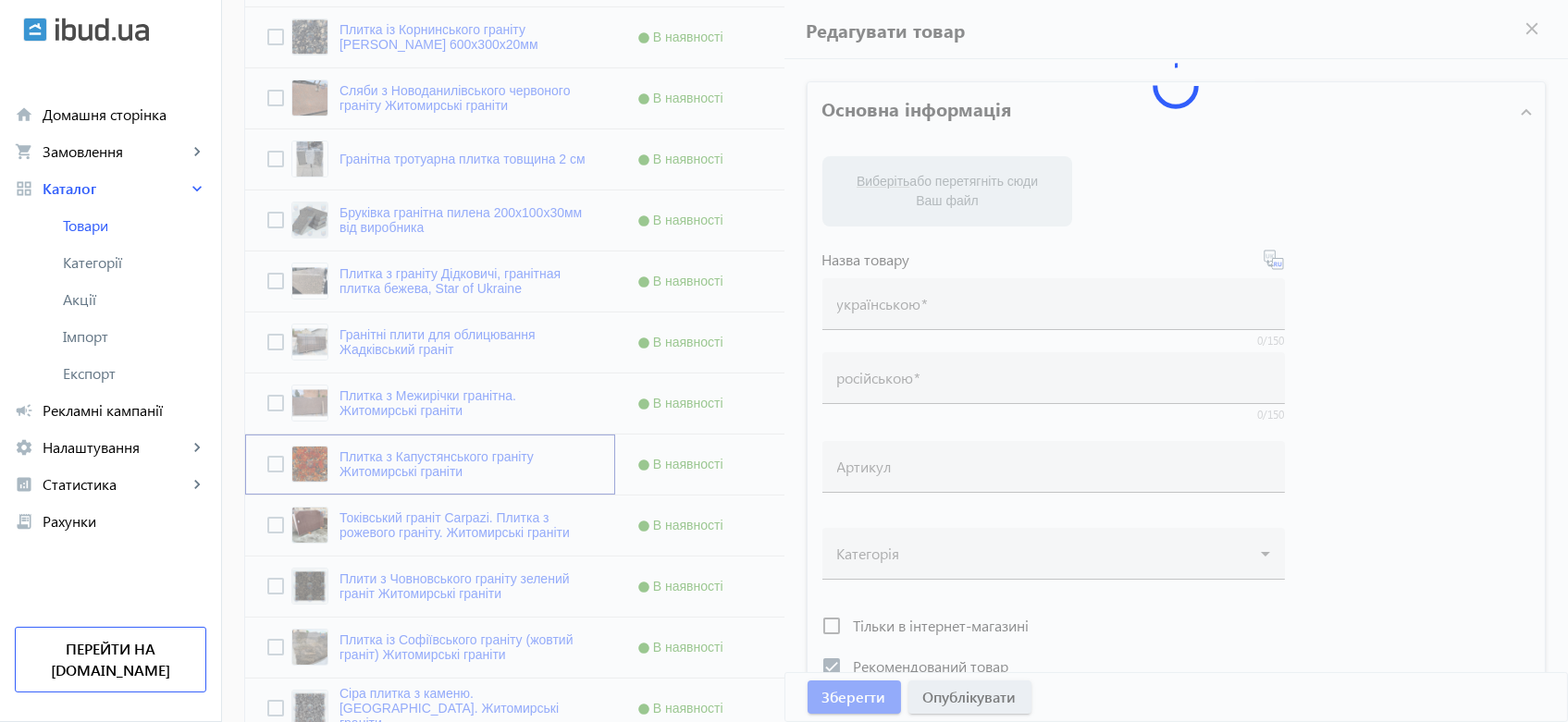
type input "Плитка з Капустянського граніту Житомирські граніти"
type input "Плитка из Капустянского гранита Житомирские граниты"
checkbox input "true"
type input "1600"
type input "5"
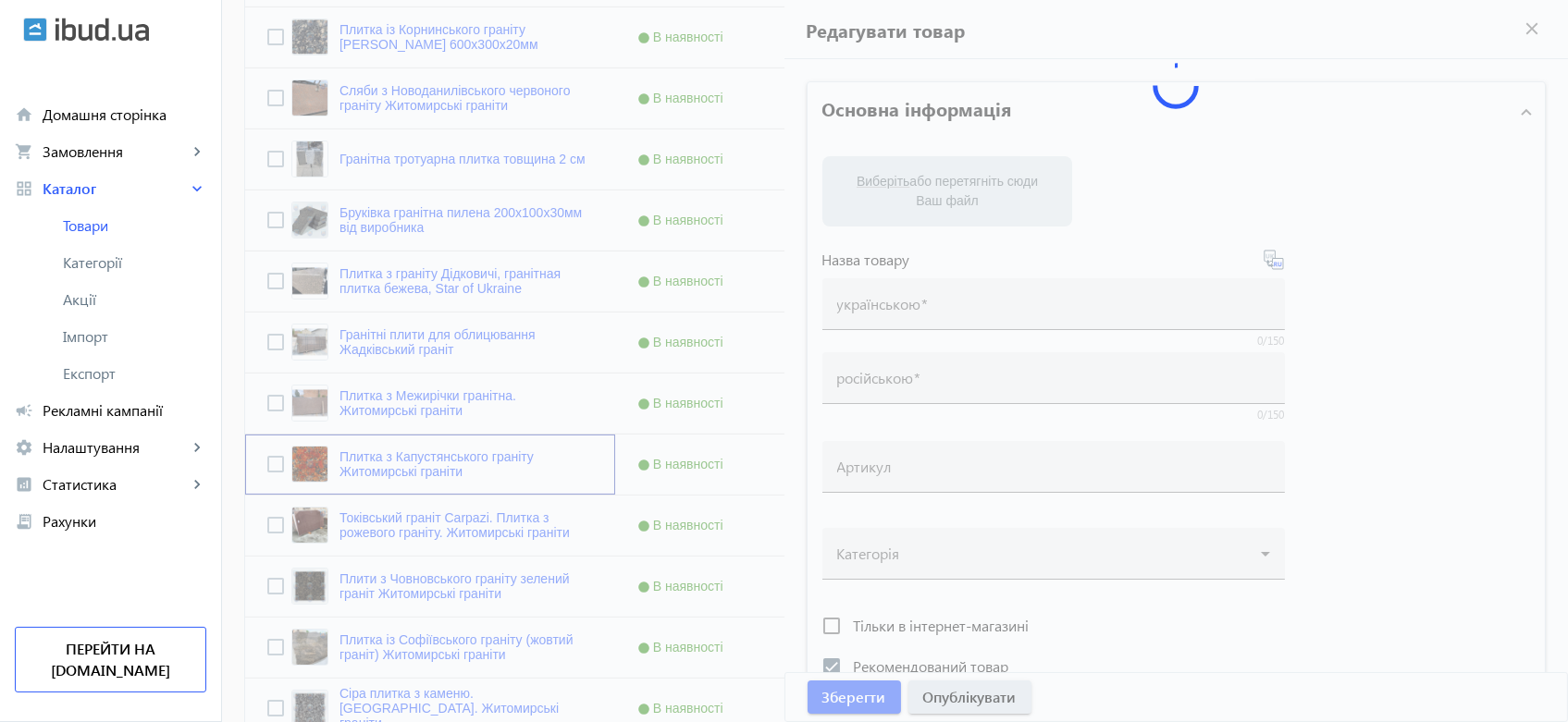
type input "5000"
type input "Граніт червоний від виробника. Плитка для облицювання з граніту. Житомирські гр…"
type input "Красный гранит от производителя. Плитка для облицовки из гранита. Житомирские г…"
type textarea "[PERSON_NAME] граніт від виробника. В наявності всі розміри (30-60х30). Виробни…"
type textarea "Капустинский гранит от производителя. В наличии все размеры (30-60х30). Произво…"
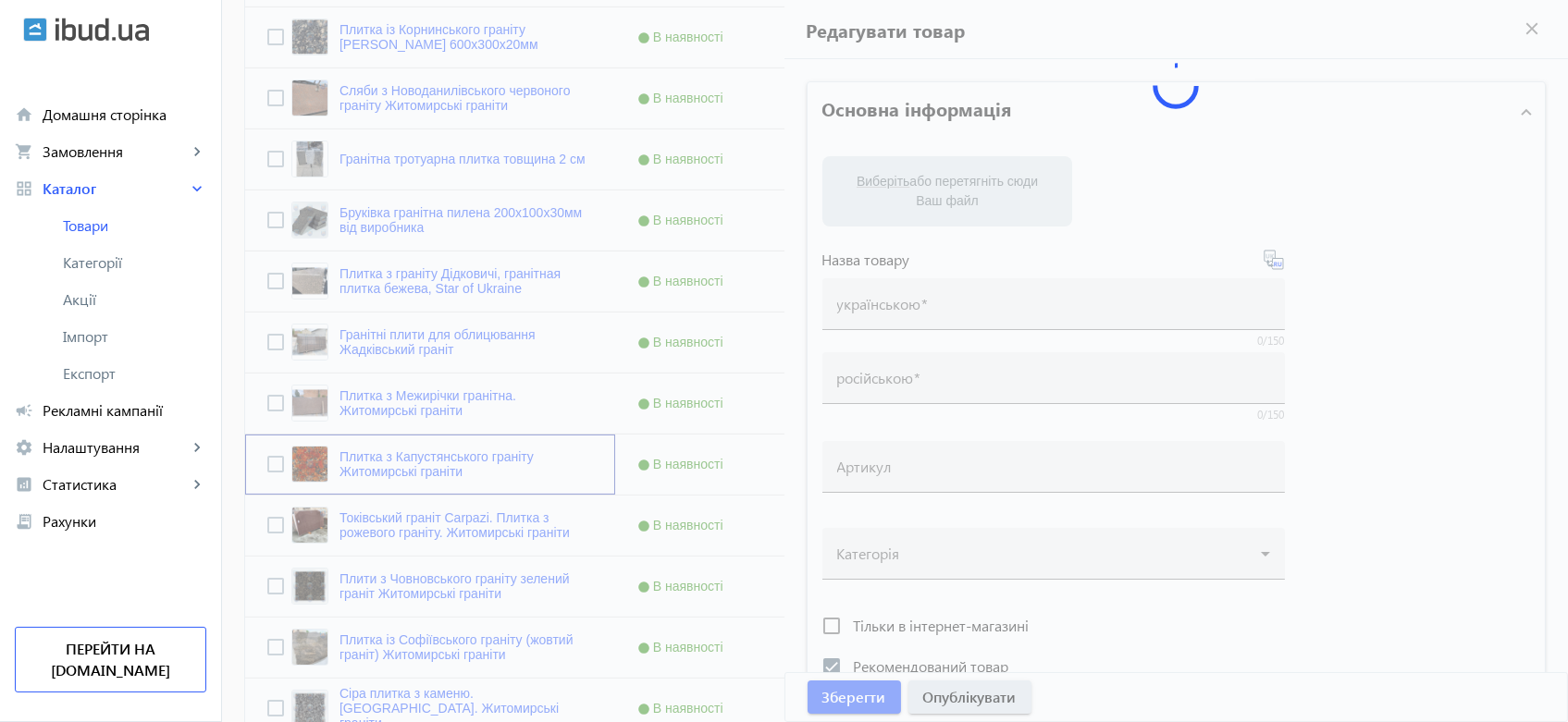
type input "[PERSON_NAME] граніт, плитка гранітна червона, гранітна плитка, сляби з Капустя…"
type input "капустинский гранит, плитка гранитная красная, гранитная плитка, сляби с Капуст…"
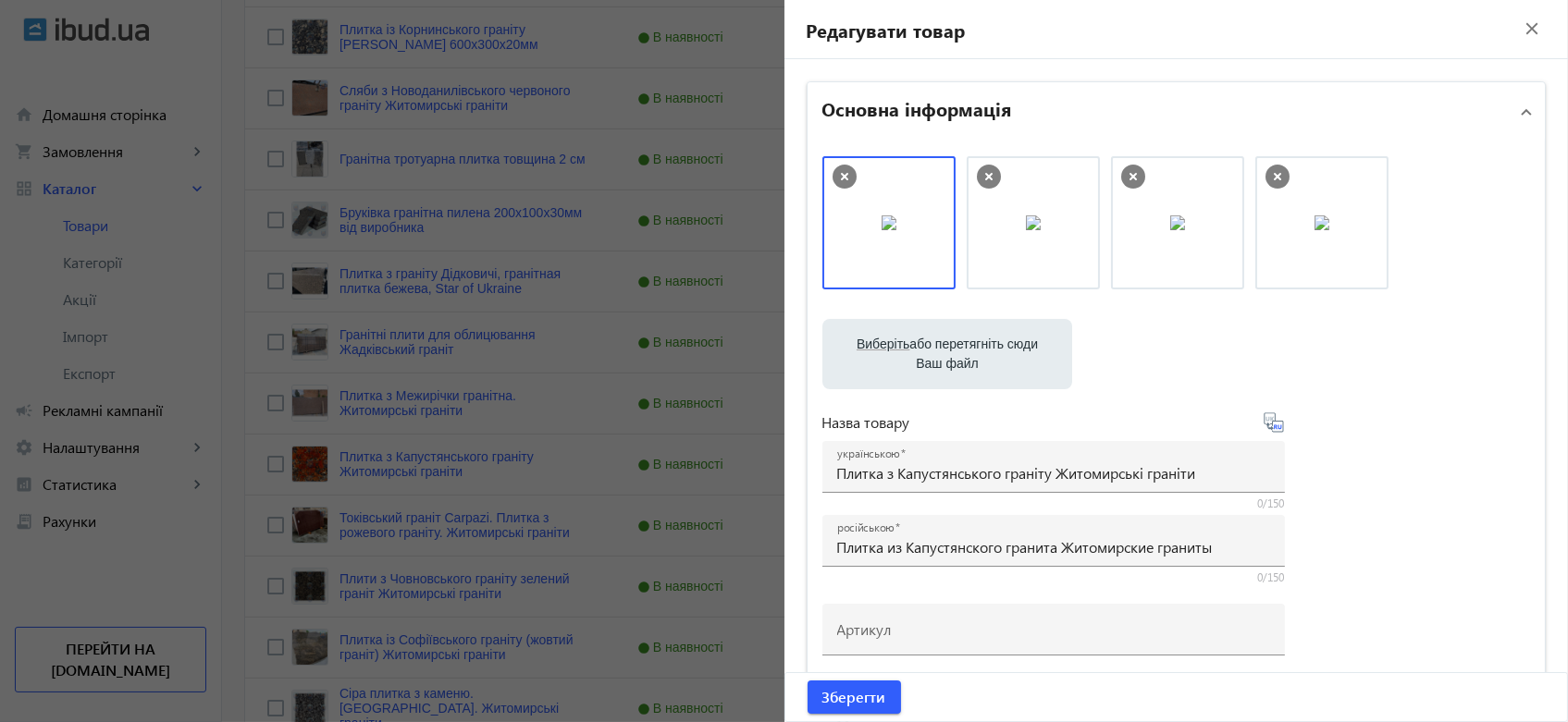
click at [960, 352] on label "Виберіть або перетягніть сюди Ваш файл" at bounding box center [947, 354] width 220 height 52
click at [960, 352] on input "Виберіть або перетягніть сюди Ваш файл" at bounding box center [947, 356] width 220 height 22
type input "C:\fakepath\зображення_viber_2024-04-04_[PHONE_NUMBER].jpg"
drag, startPoint x: 1313, startPoint y: 206, endPoint x: 900, endPoint y: 190, distance: 413.3
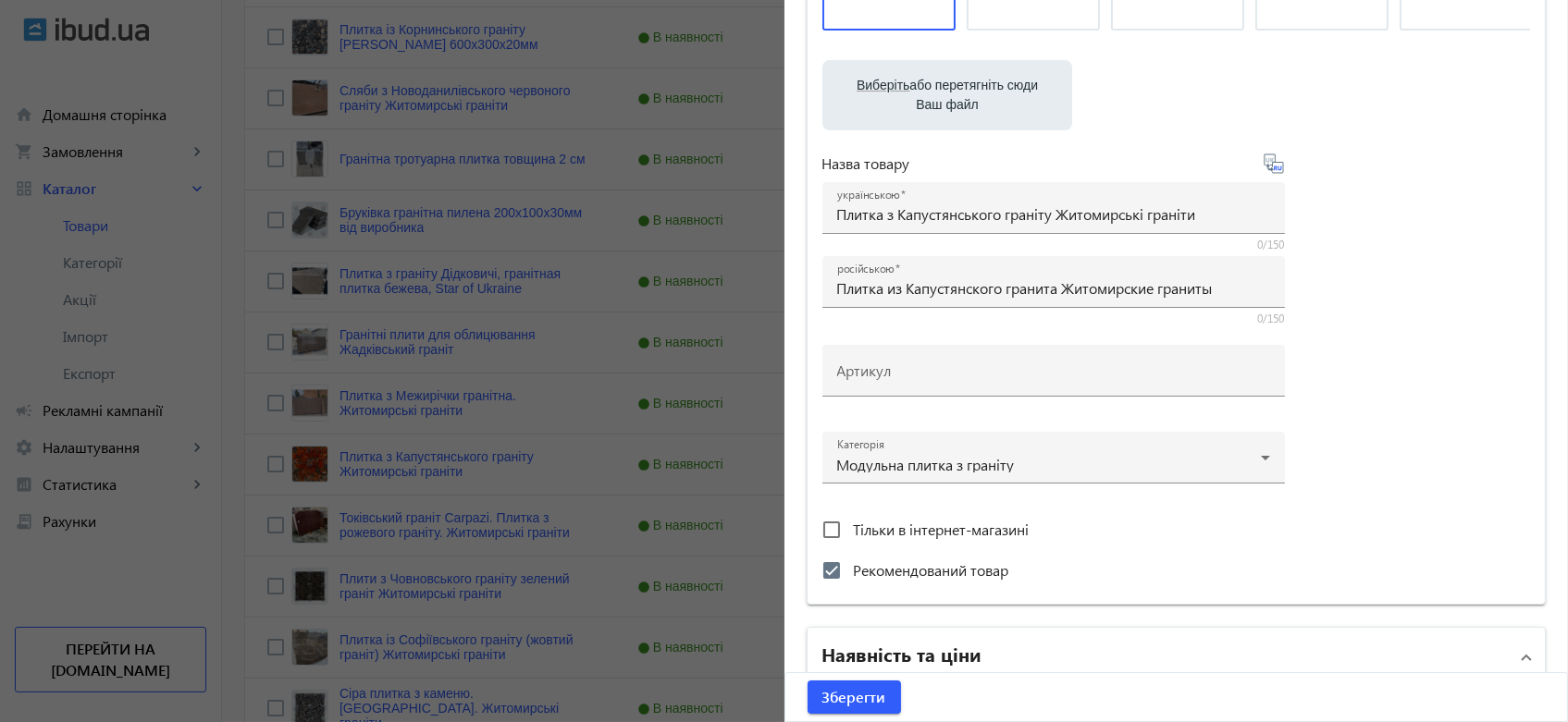
scroll to position [513, 0]
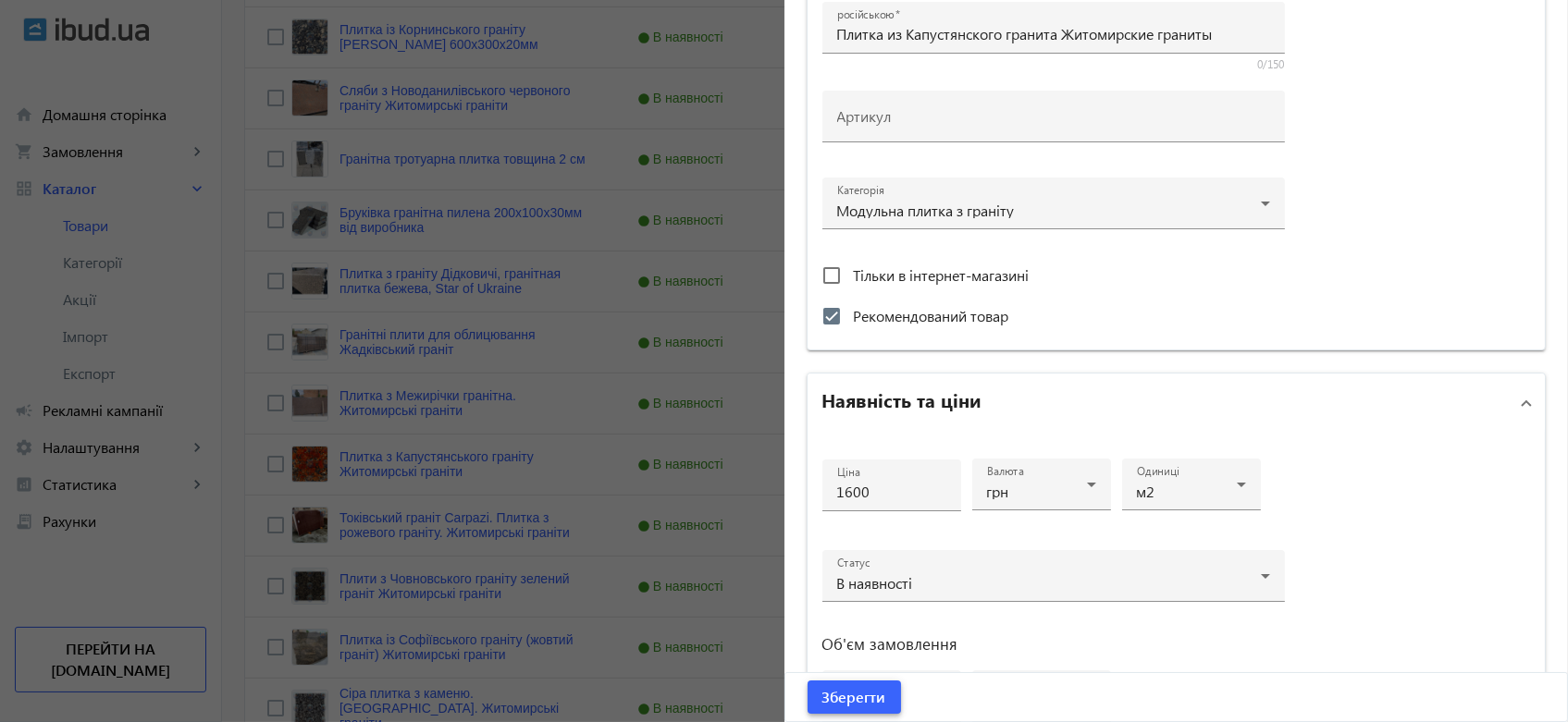
click at [837, 687] on span "Зберегти" at bounding box center [854, 696] width 63 height 20
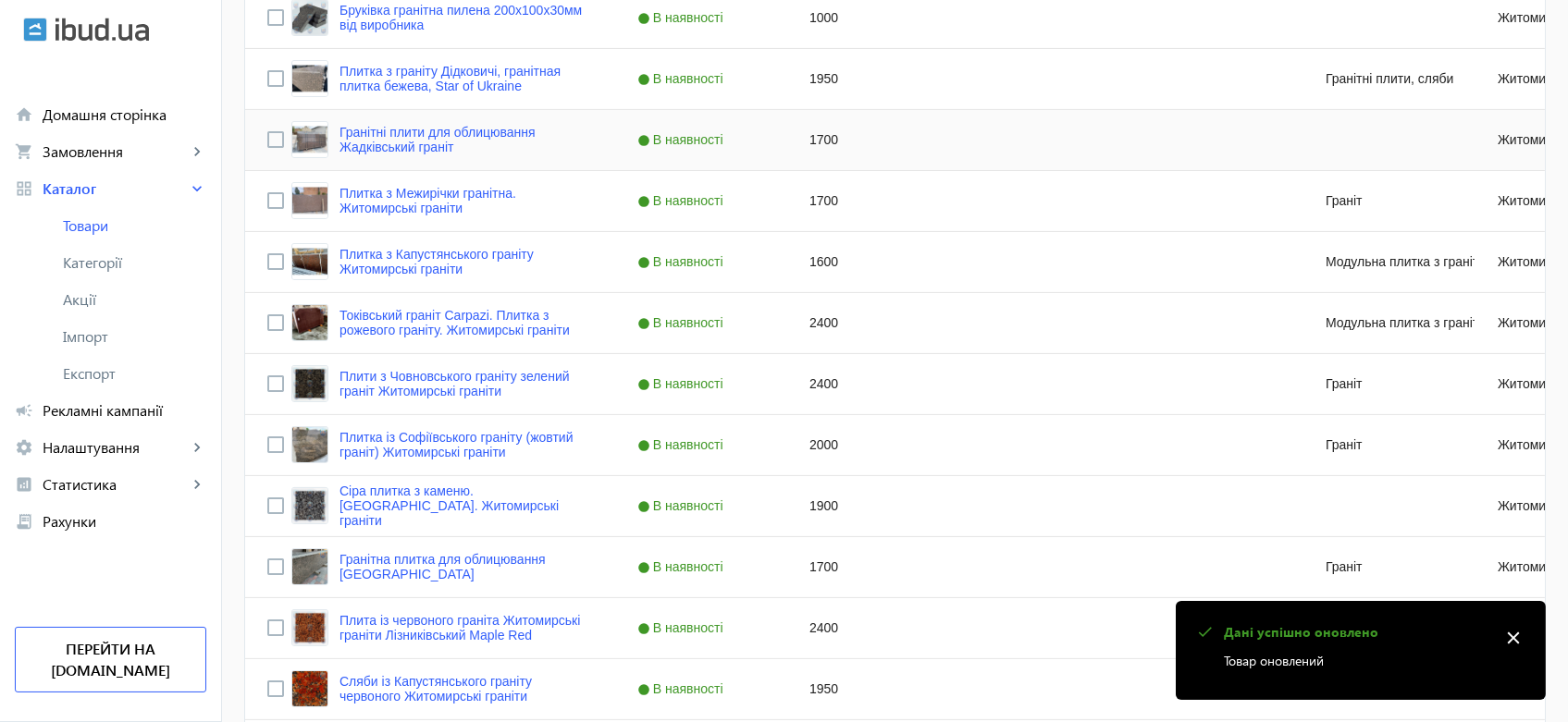
scroll to position [924, 0]
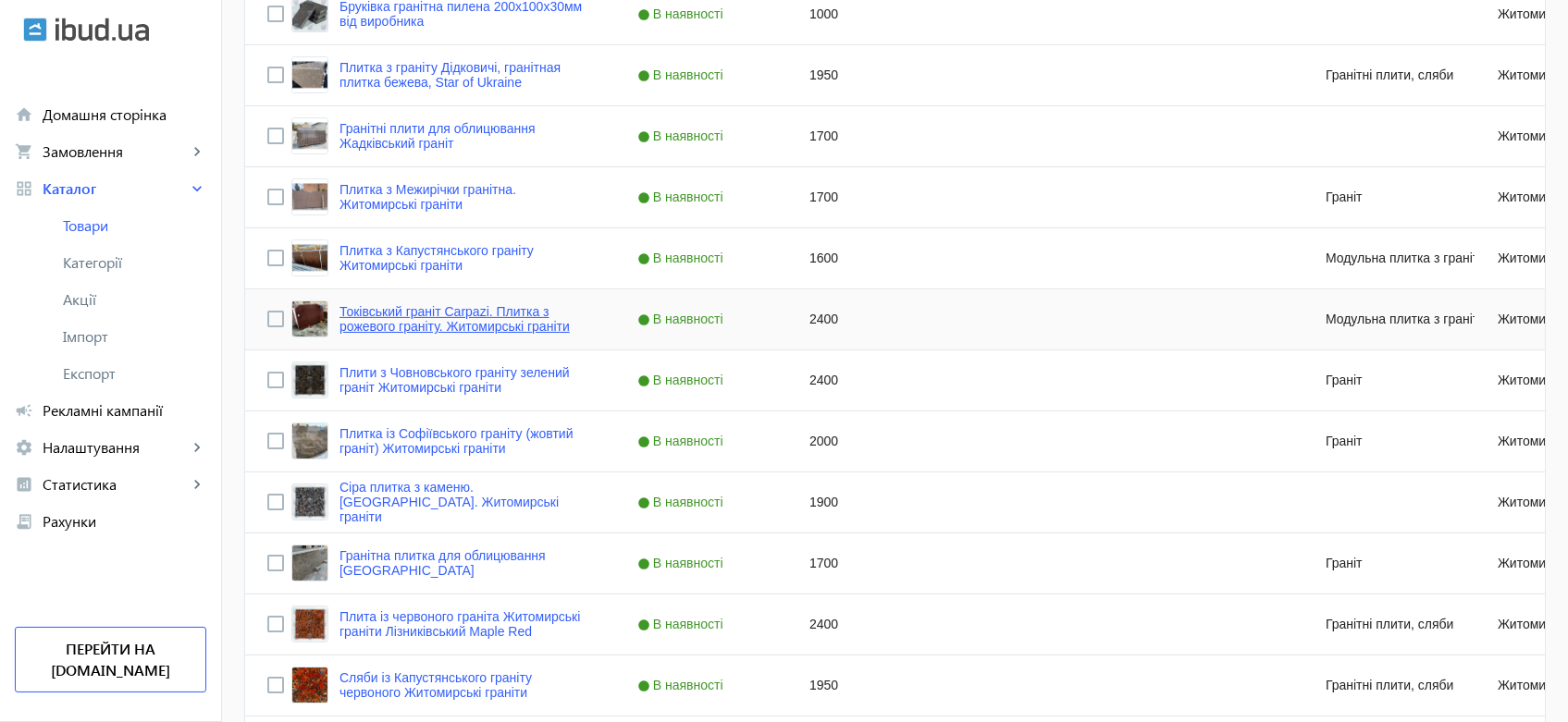
click at [469, 317] on link "Токівський граніт Carpazi. Плитка з рожевого граніту. Житомирські граніти" at bounding box center [466, 318] width 253 height 30
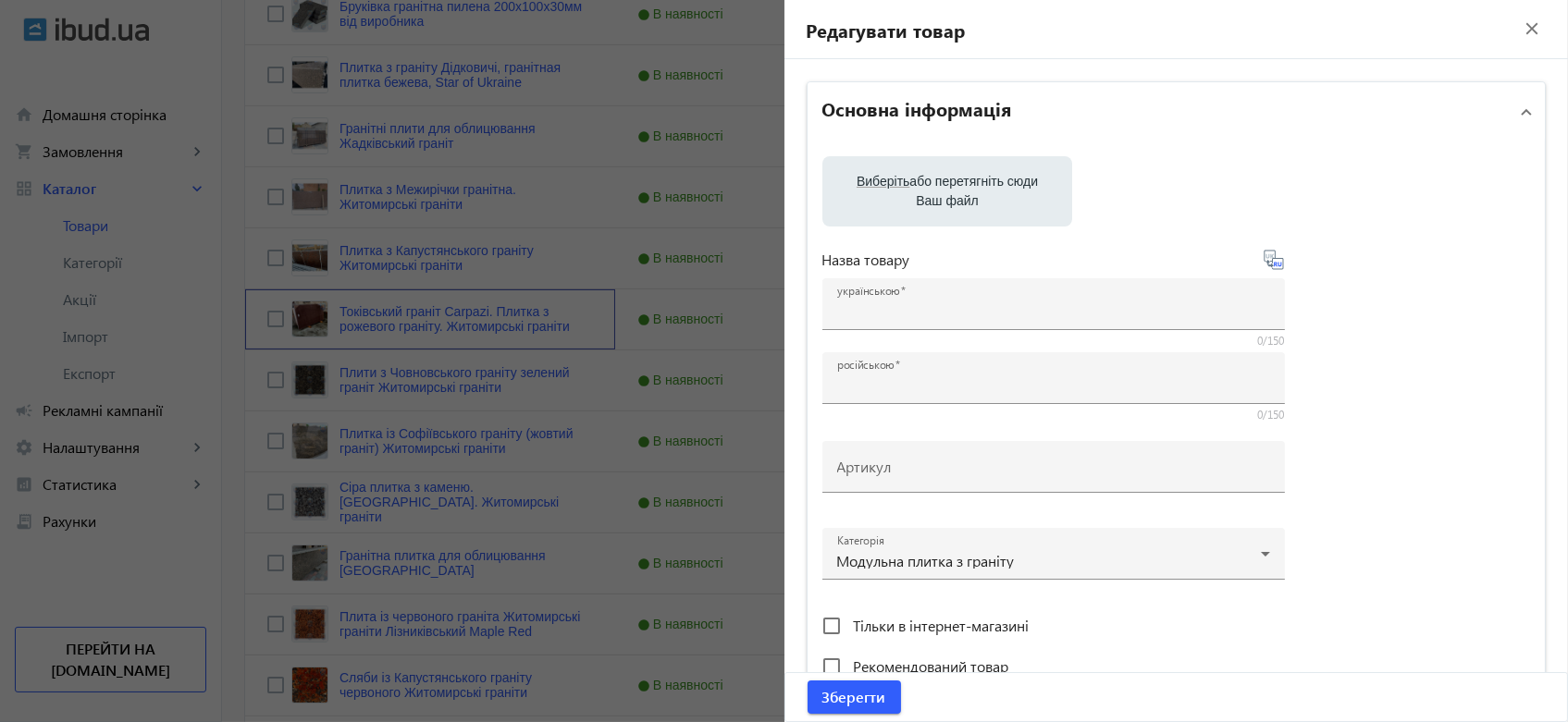
type input "Токівський граніт Carpazi. Плитка з рожевого граніту. Житомирські граніти"
type input "Токовский гранит Carpazi. Плитка из розового гранита. Житомирские граниты"
type input "2400"
type input "5"
type input "5000"
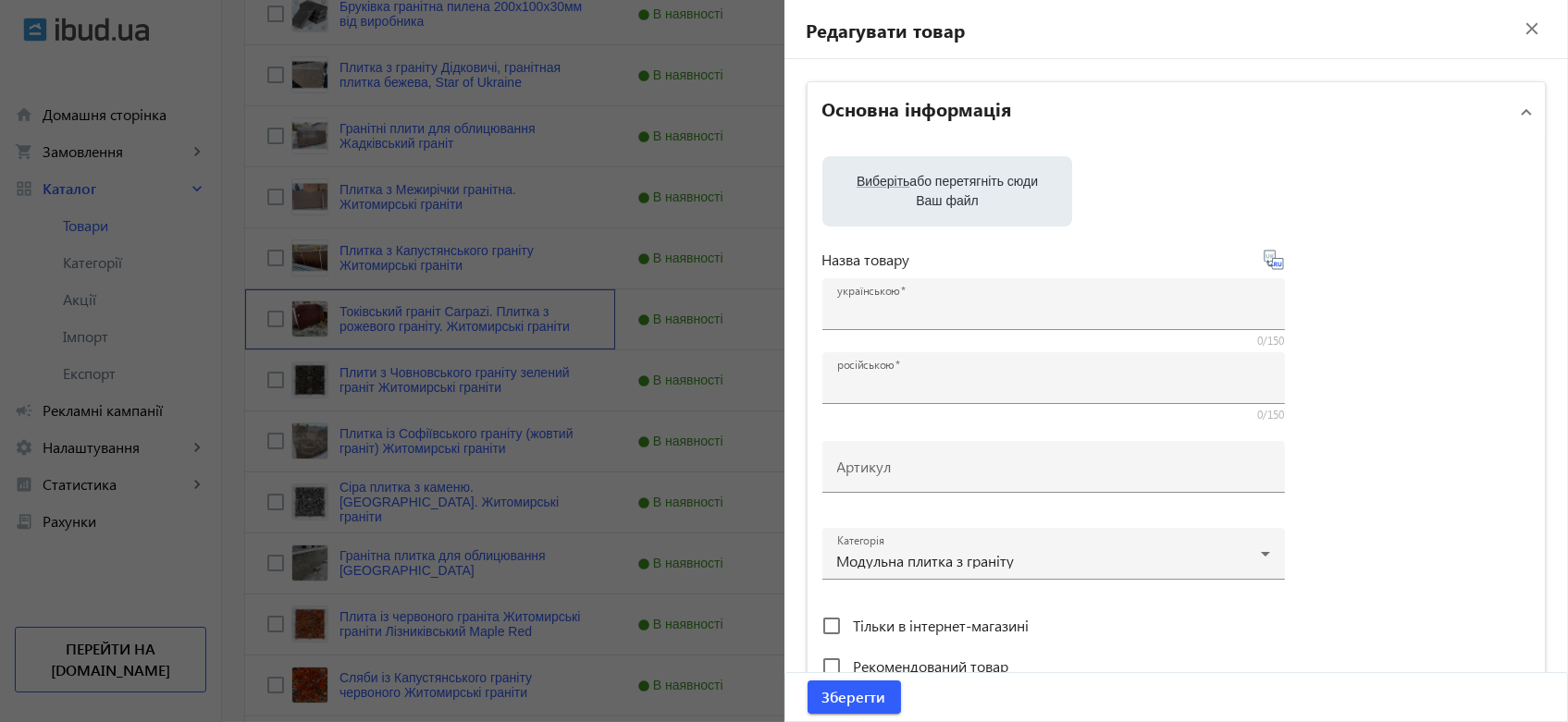
type input "Коричневий граніт для облицювання. Токівський граніт: у наявності. Гранітна пли…"
type input "Коричневый гранит для облицовки. Токовский гранит: в наличии. Гранитная плитка …"
type textarea "Гранітні плити з Токівського граніту (ціна на сайті) від виробника. Всі розміри…"
type textarea "Гранитные плиты из Токовского гранита (цена на сайте) от производителя. Все раз…"
type input "гранітні плити ціна, токівський граніт, коричневий граніт, плити з току, рожеви…"
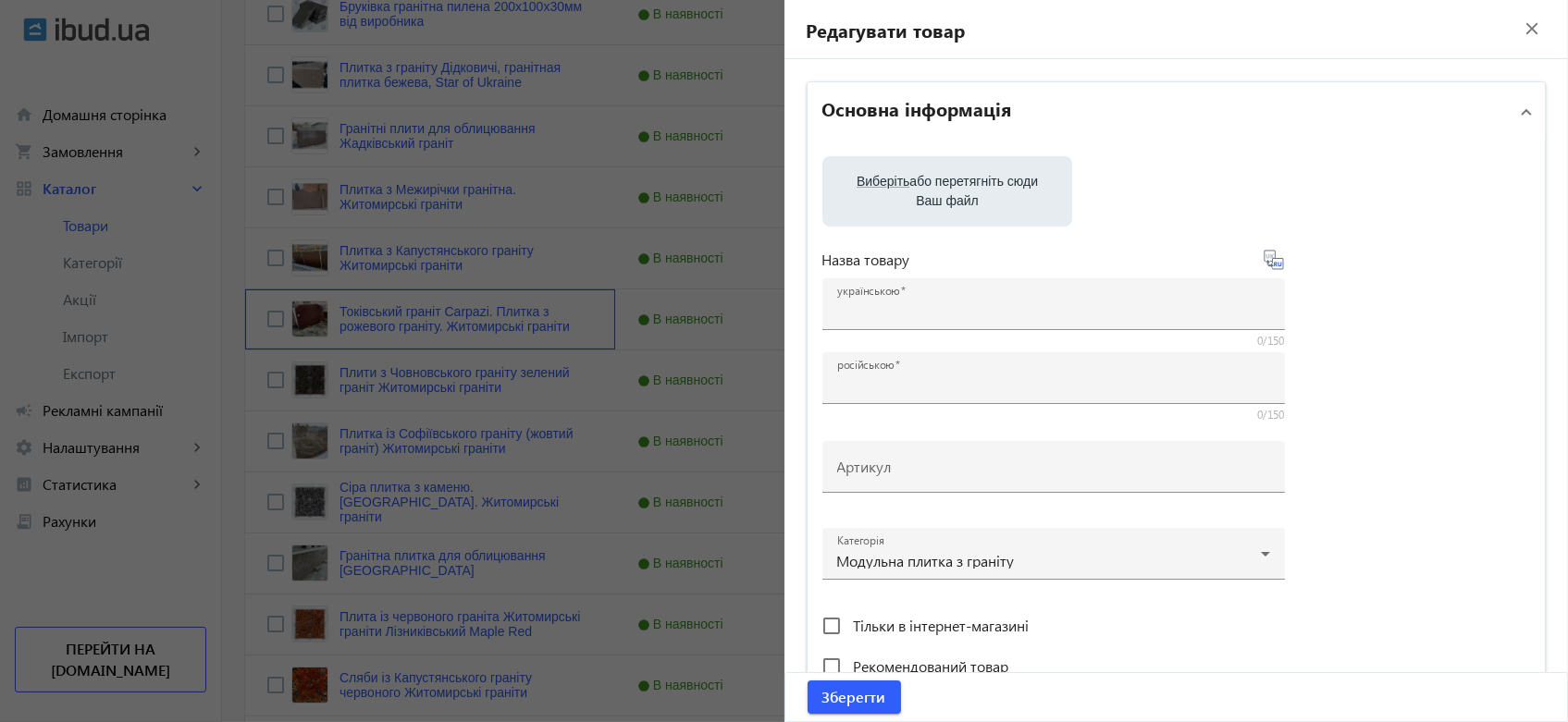
type input "гранитные плиты цена, токовский гранит, коричневый гранит, гранитные плити з то…"
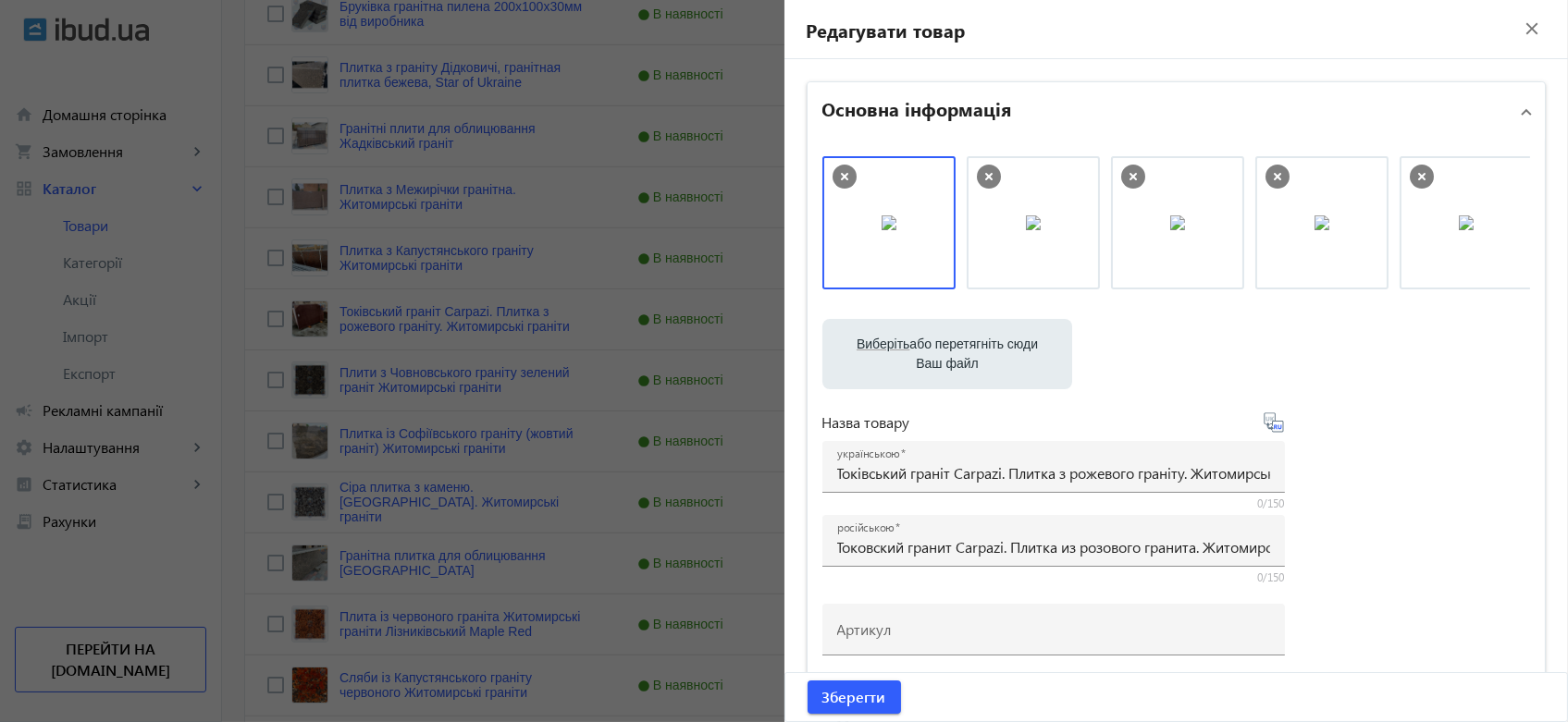
click at [952, 346] on label "Виберіть або перетягніть сюди Ваш файл" at bounding box center [947, 354] width 220 height 52
click at [952, 346] on input "Виберіть або перетягніть сюди Ваш файл" at bounding box center [947, 356] width 220 height 22
type input "C:\fakepath\Токівський.jpg"
click at [933, 353] on label "Виберіть або перетягніть сюди Ваш файл" at bounding box center [947, 354] width 220 height 52
click at [933, 353] on input "Виберіть або перетягніть сюди Ваш файл" at bounding box center [947, 356] width 220 height 22
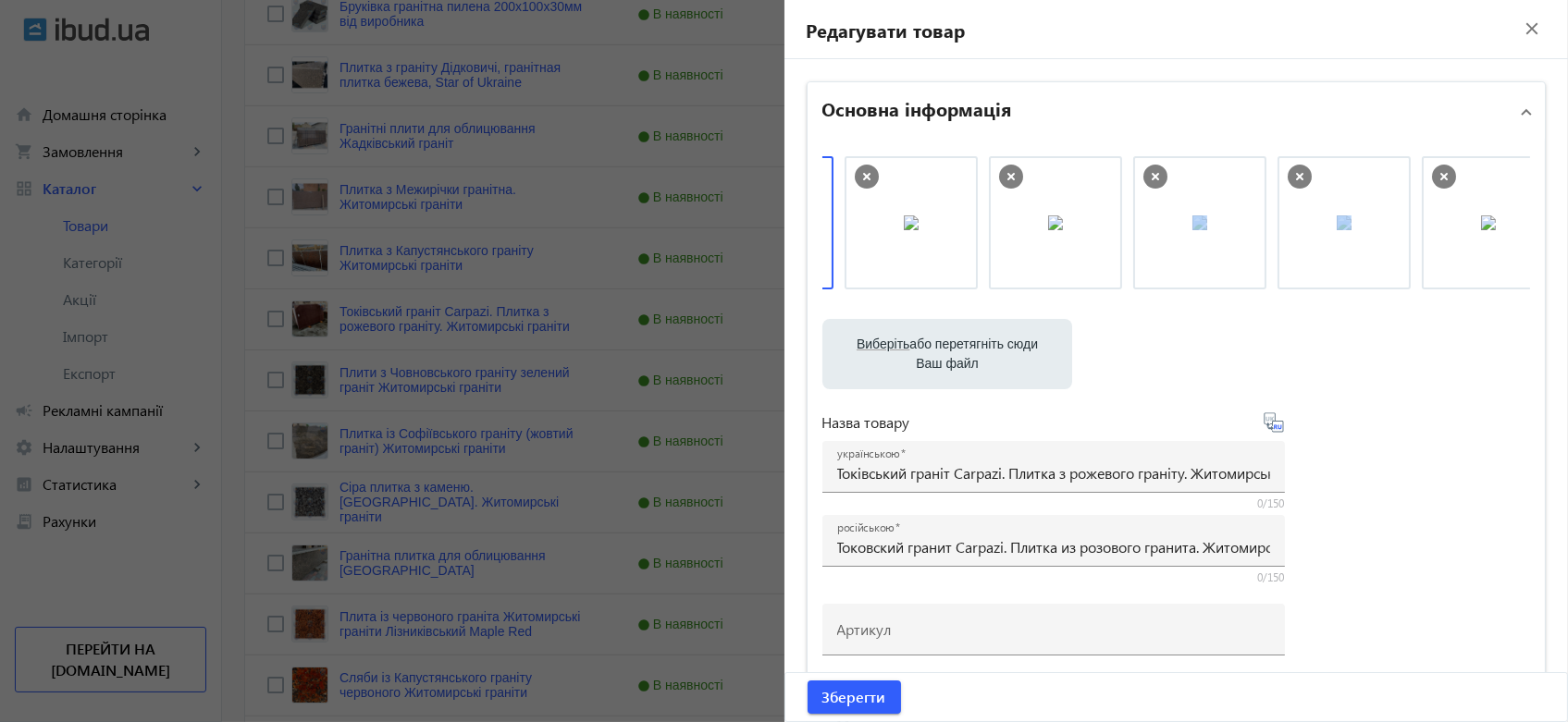
scroll to position [0, 163]
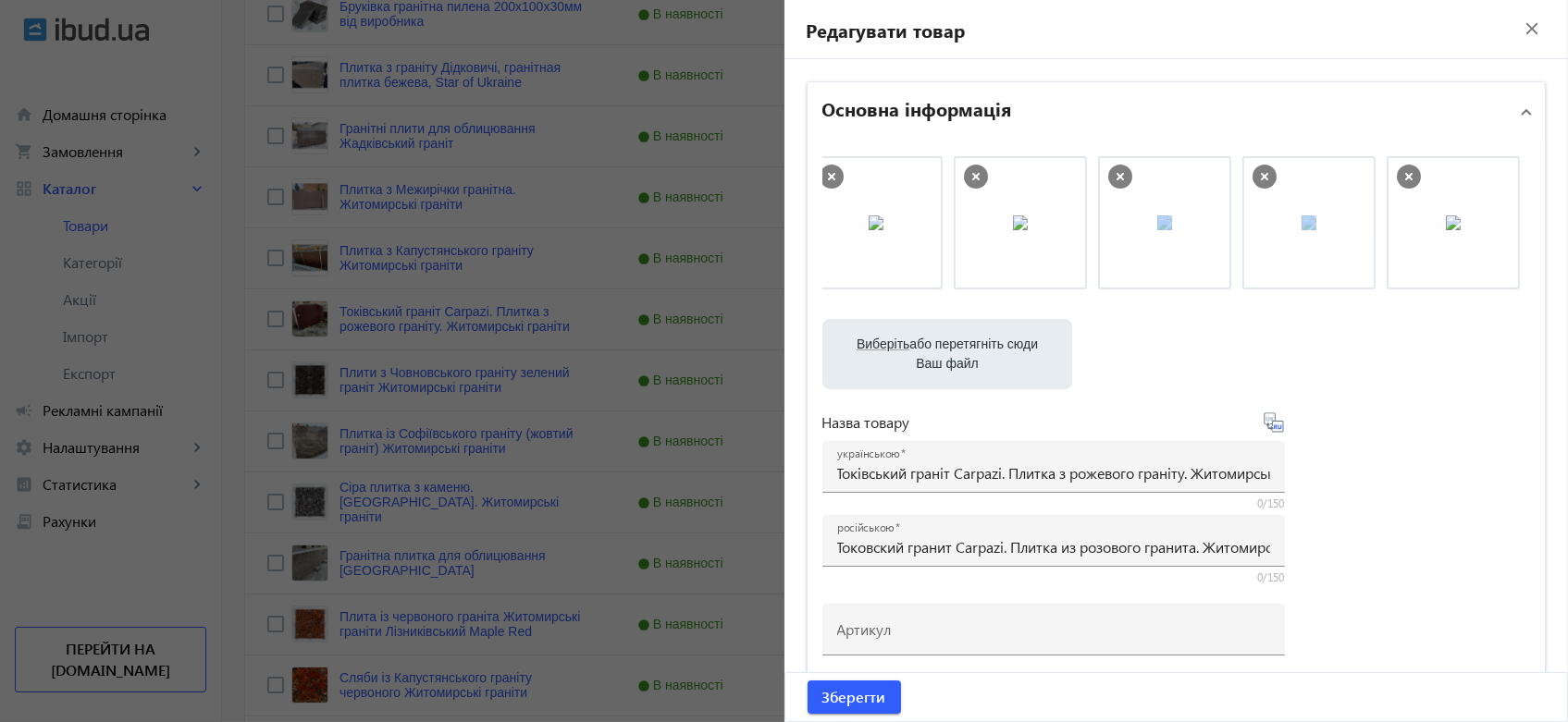
drag, startPoint x: 1353, startPoint y: 296, endPoint x: 1534, endPoint y: 298, distance: 181.0
click at [1427, 412] on div "Виберіть або перетягніть сюди Ваш файл Токівський.jpg Токівський.jpg 255 KB 275…" at bounding box center [1176, 501] width 708 height 691
drag, startPoint x: 1459, startPoint y: 204, endPoint x: 915, endPoint y: 218, distance: 544.2
drag, startPoint x: 1043, startPoint y: 228, endPoint x: 1007, endPoint y: 249, distance: 41.7
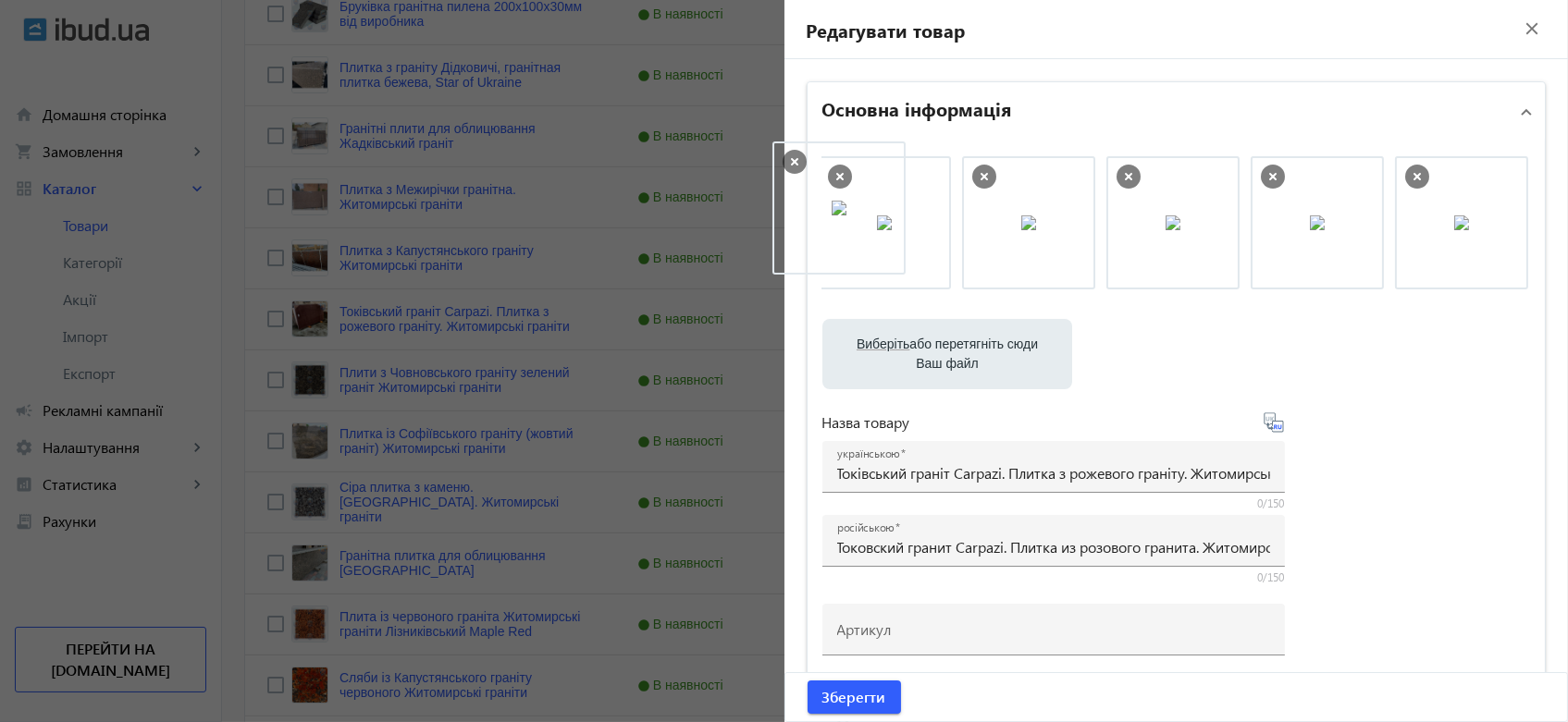
drag, startPoint x: 1005, startPoint y: 237, endPoint x: 844, endPoint y: 224, distance: 161.5
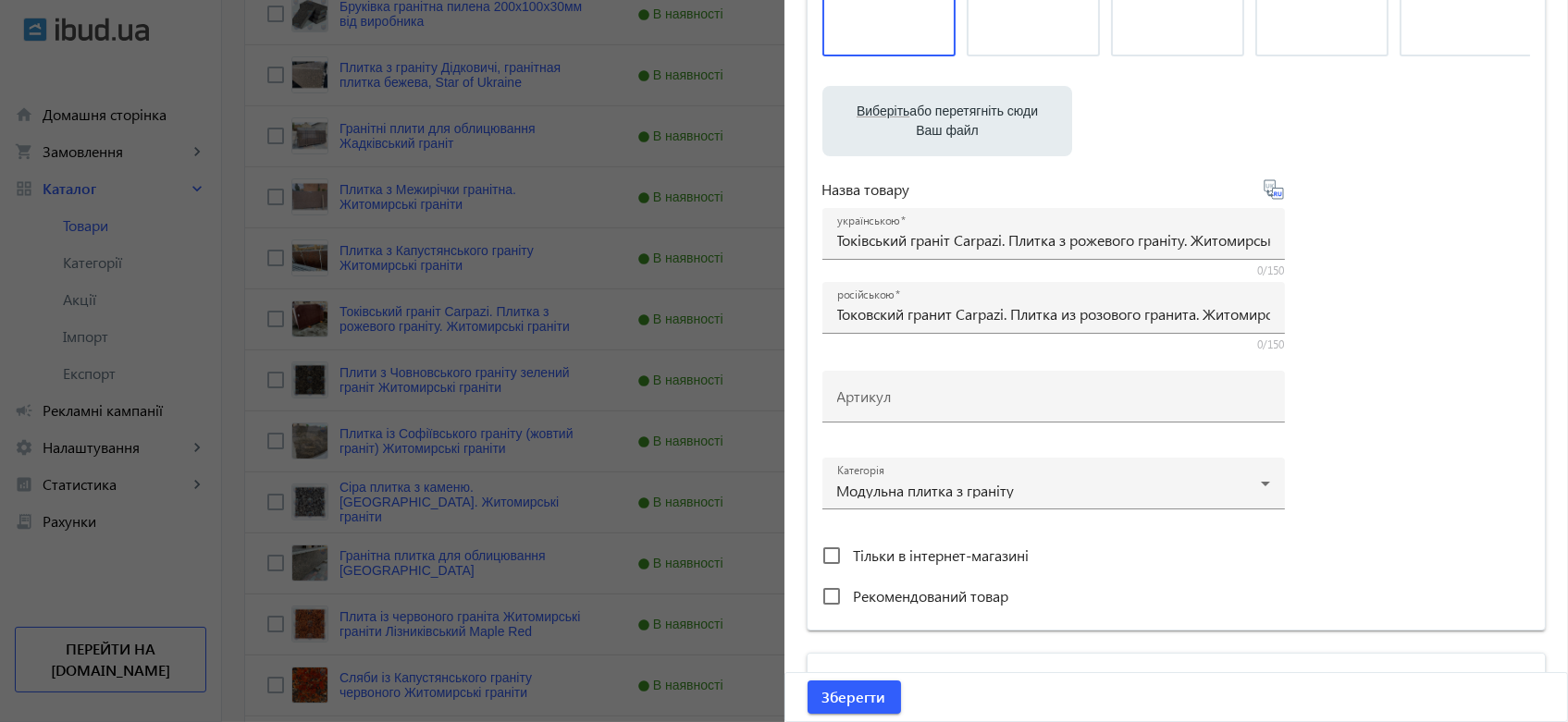
scroll to position [513, 0]
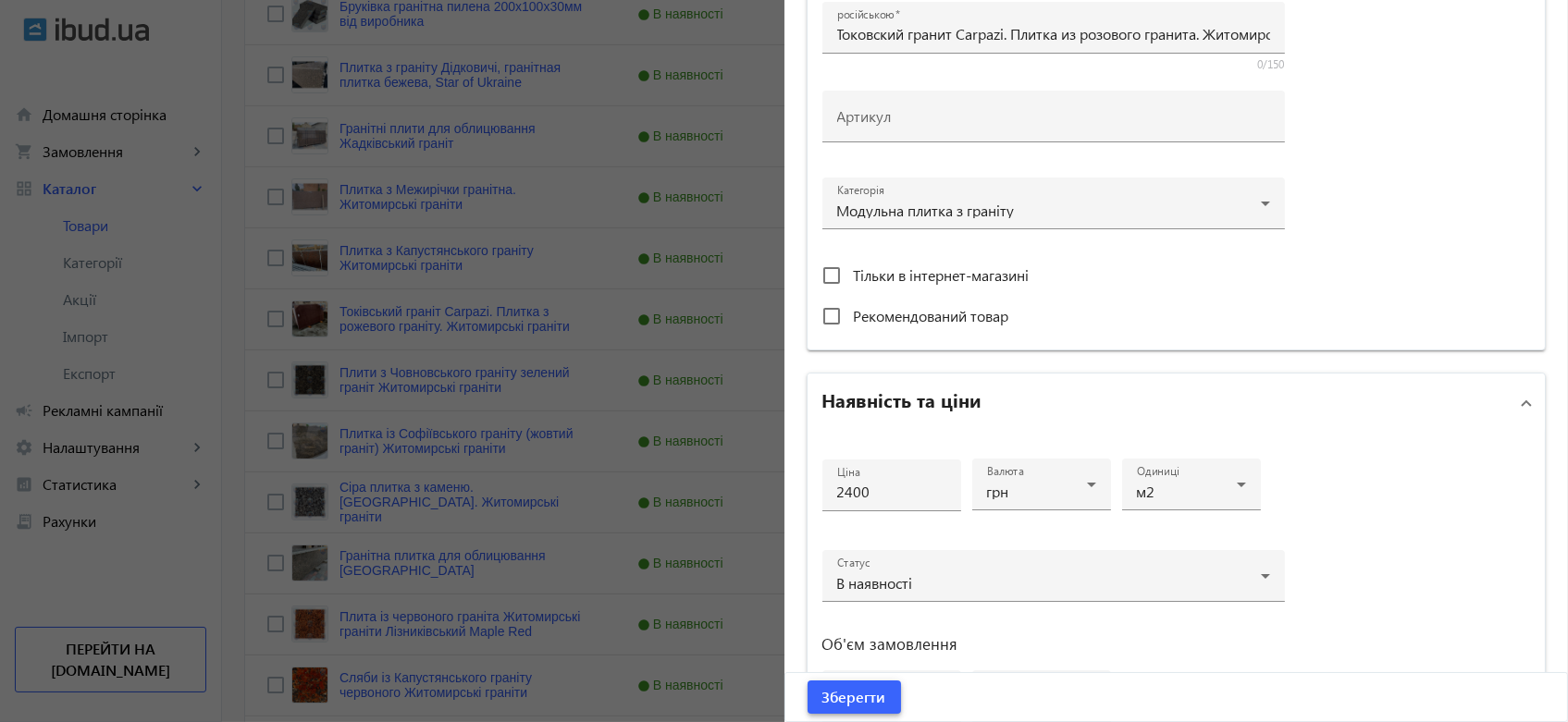
click at [869, 695] on span "Зберегти" at bounding box center [854, 696] width 63 height 20
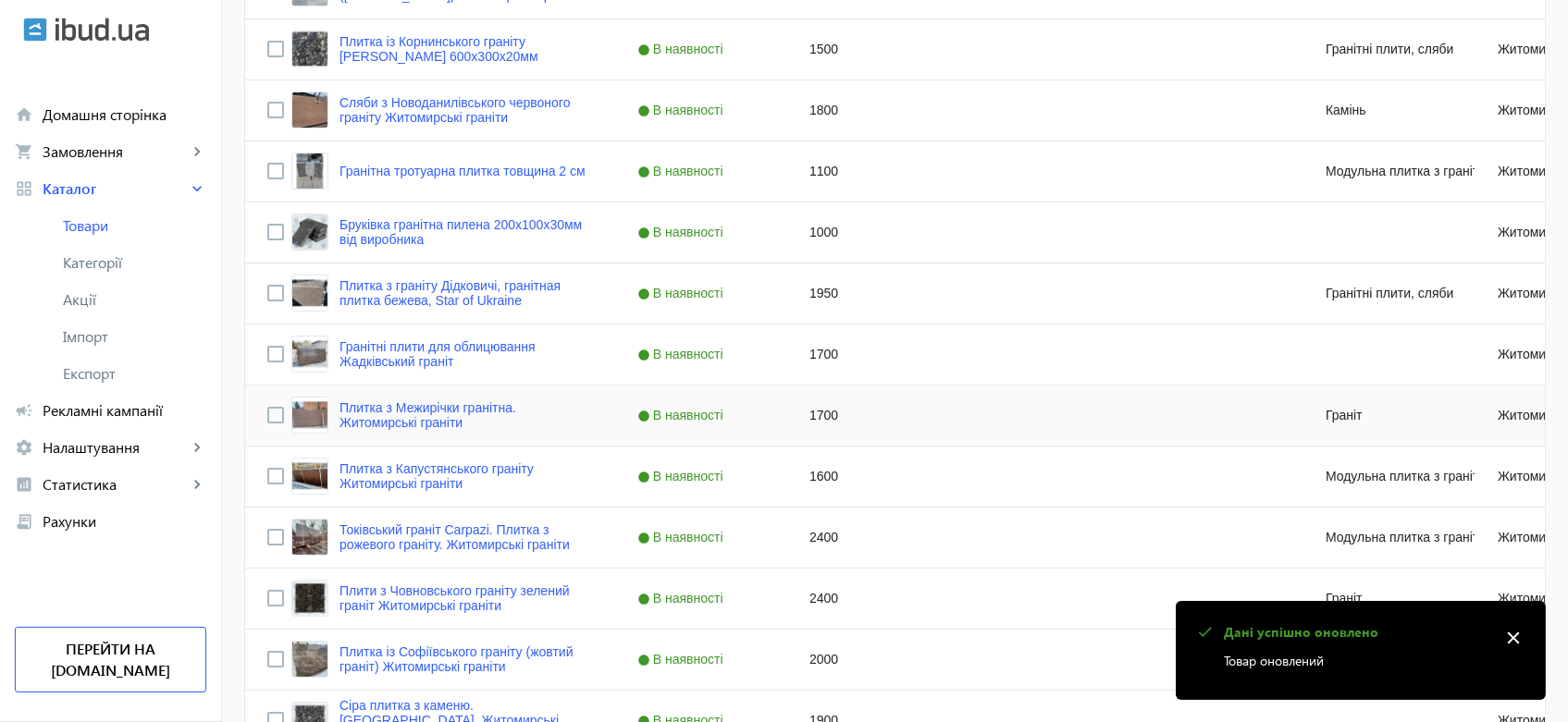
scroll to position [821, 0]
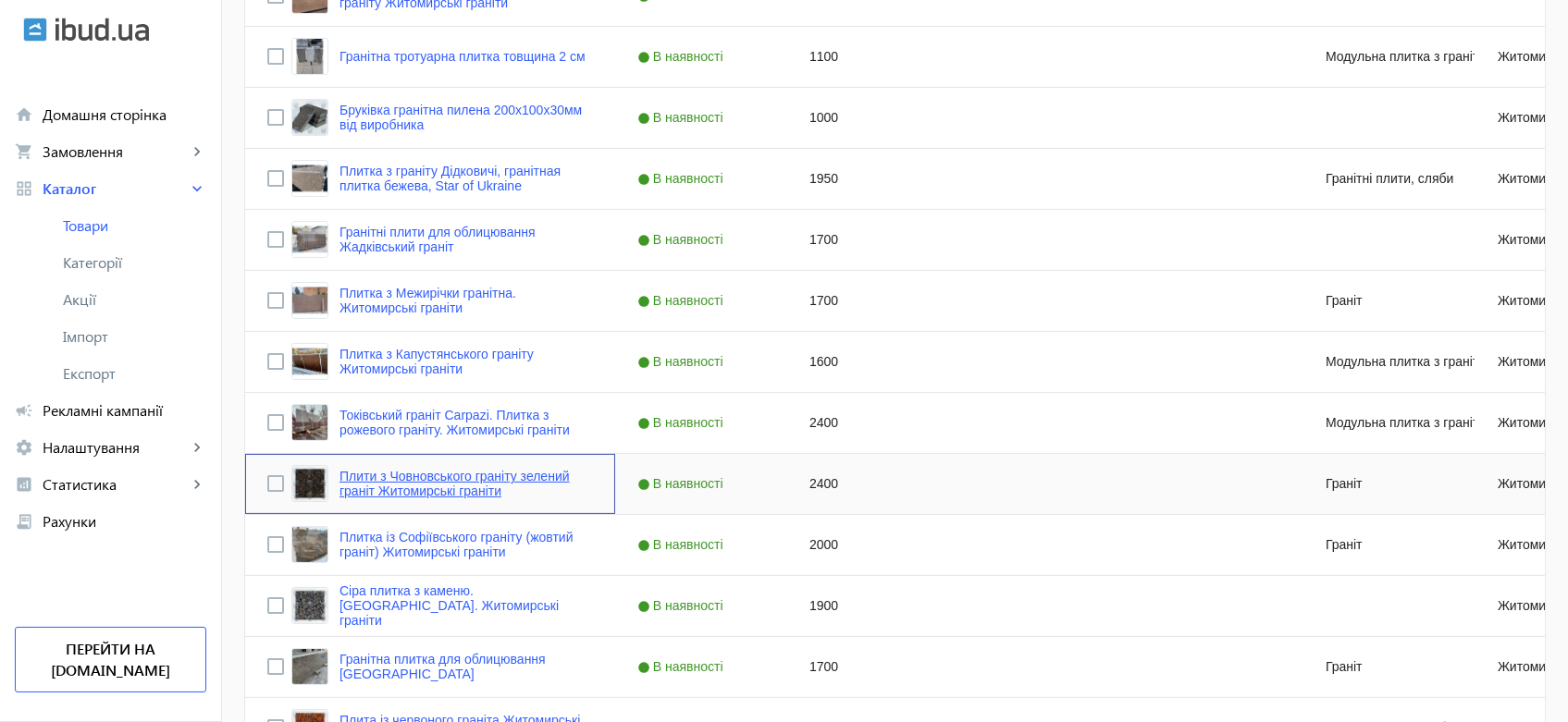
click at [439, 475] on link "Плити з Човновського граніту зелений граніт Житомирські граніти" at bounding box center [466, 483] width 253 height 30
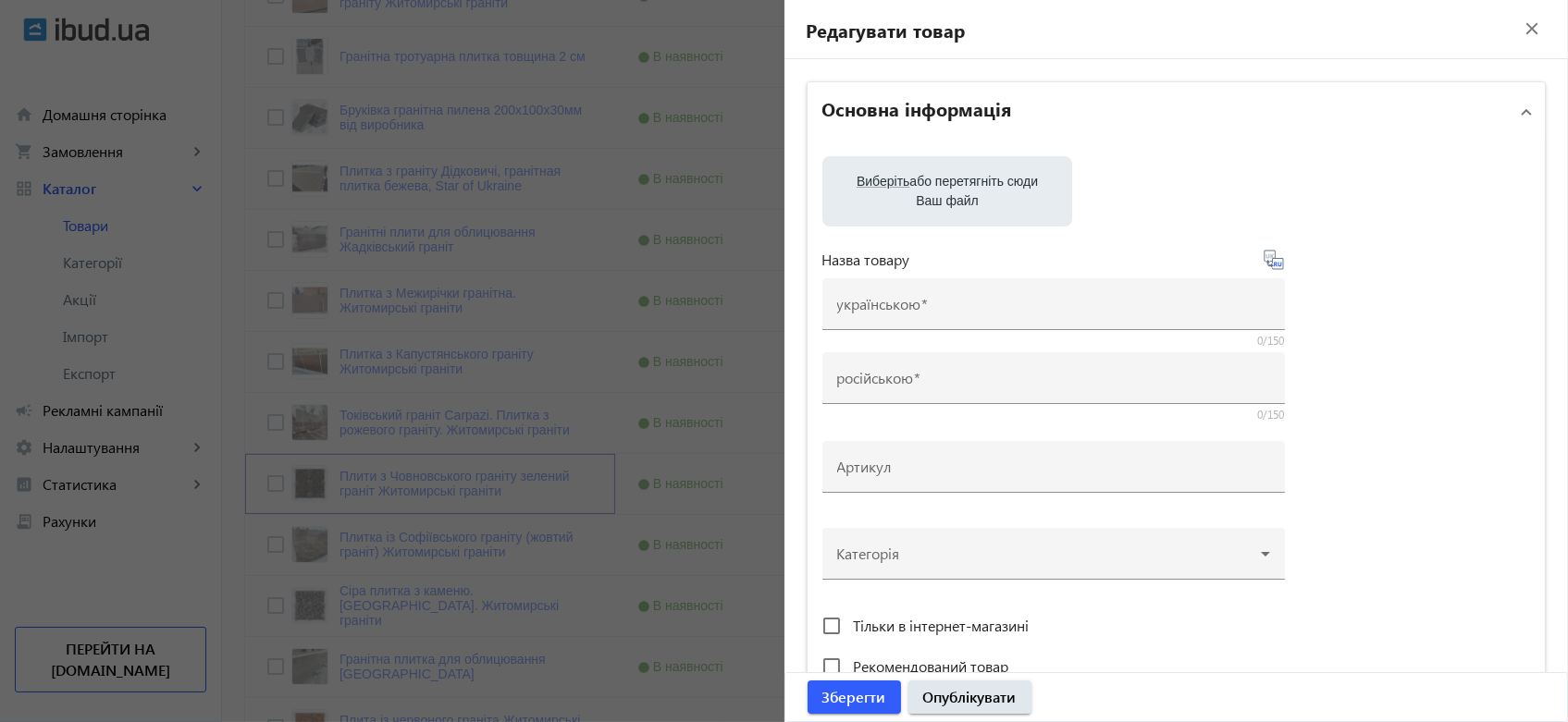
type input "Плити з Човновського граніту зелений граніт Житомирські граніти"
type input "Плиты из Чолновского гранита зеленый гранит Житомирские граниты"
type input "2400"
type input "5"
type input "5000"
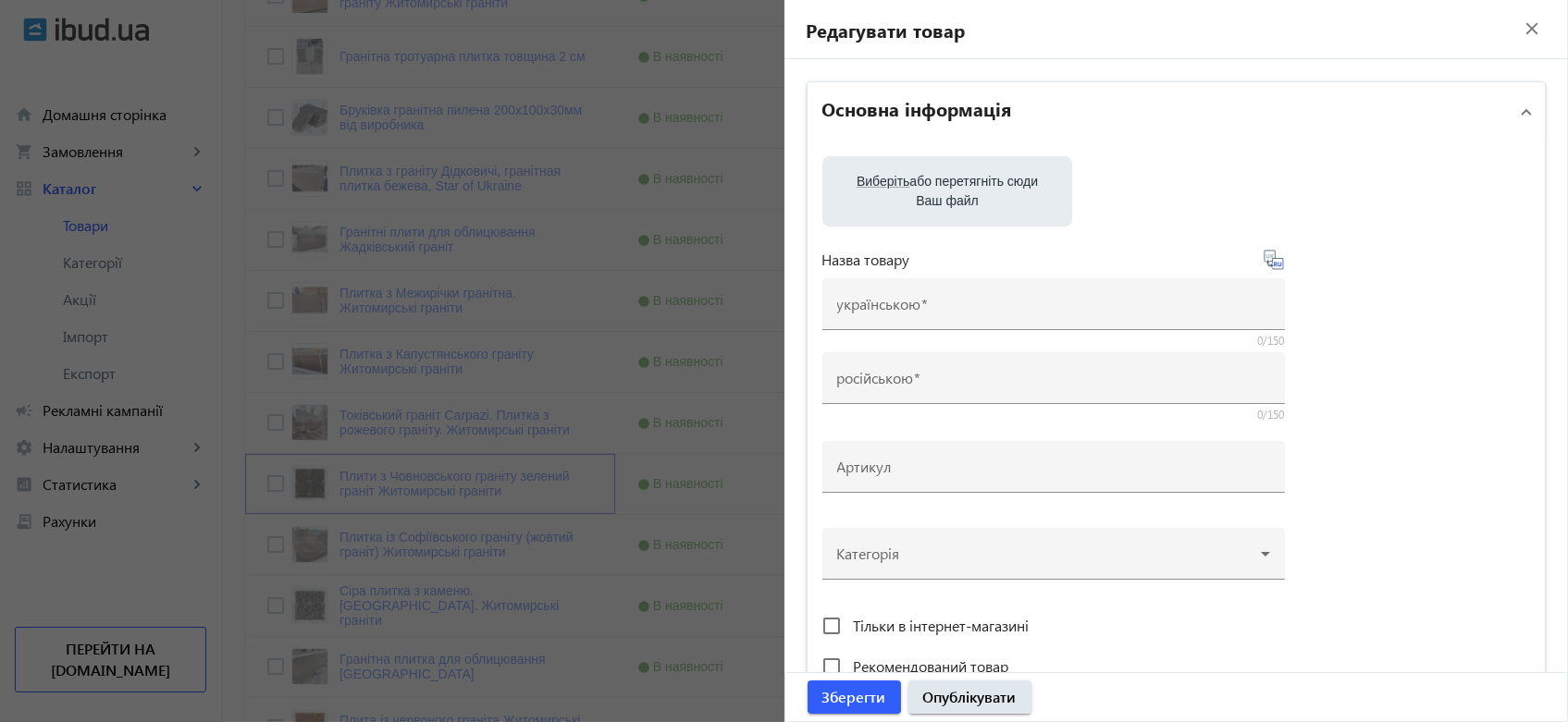
type input "Плити із зеленого каменю. Човновський граніт, виробництво + доставка. Житомирсь…"
type input "Плиты из зеленого камня. Челновский гранит, производство + доставка. Житомирски…"
type textarea "✔️ Великоформатні плити з натурального каменю ЗЕЛЕНОГО кольору (Човновський гра…"
type textarea "✔️ Великоформатные плиты из натурального камня ЗЕЛЕНОГО цвета (Челновской грани…"
type input "плити з натурального каменю, природний камінь зеленого кольору, Човновський гра…"
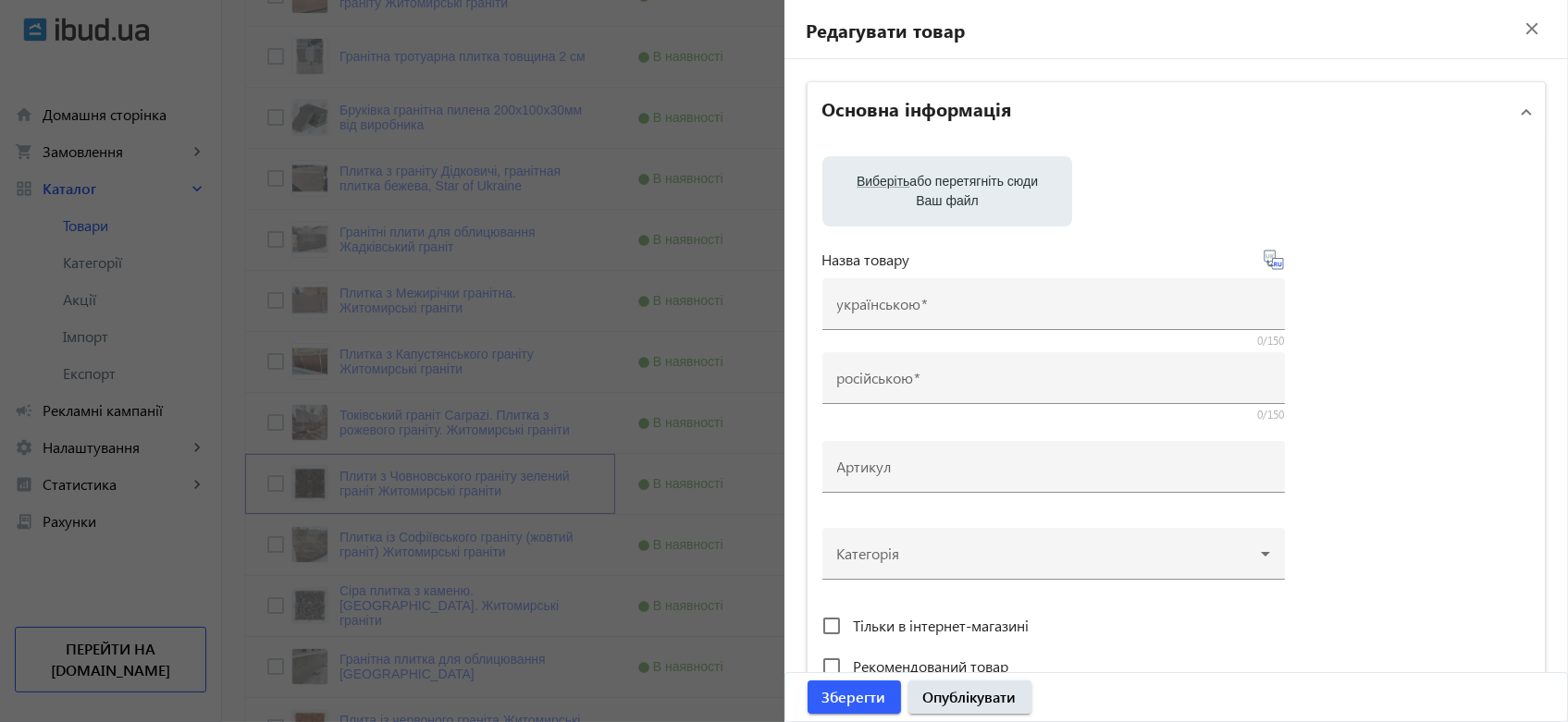
type input "плиты из натурального камня, природный камень зеленого цвета, Лодочный гранит, …"
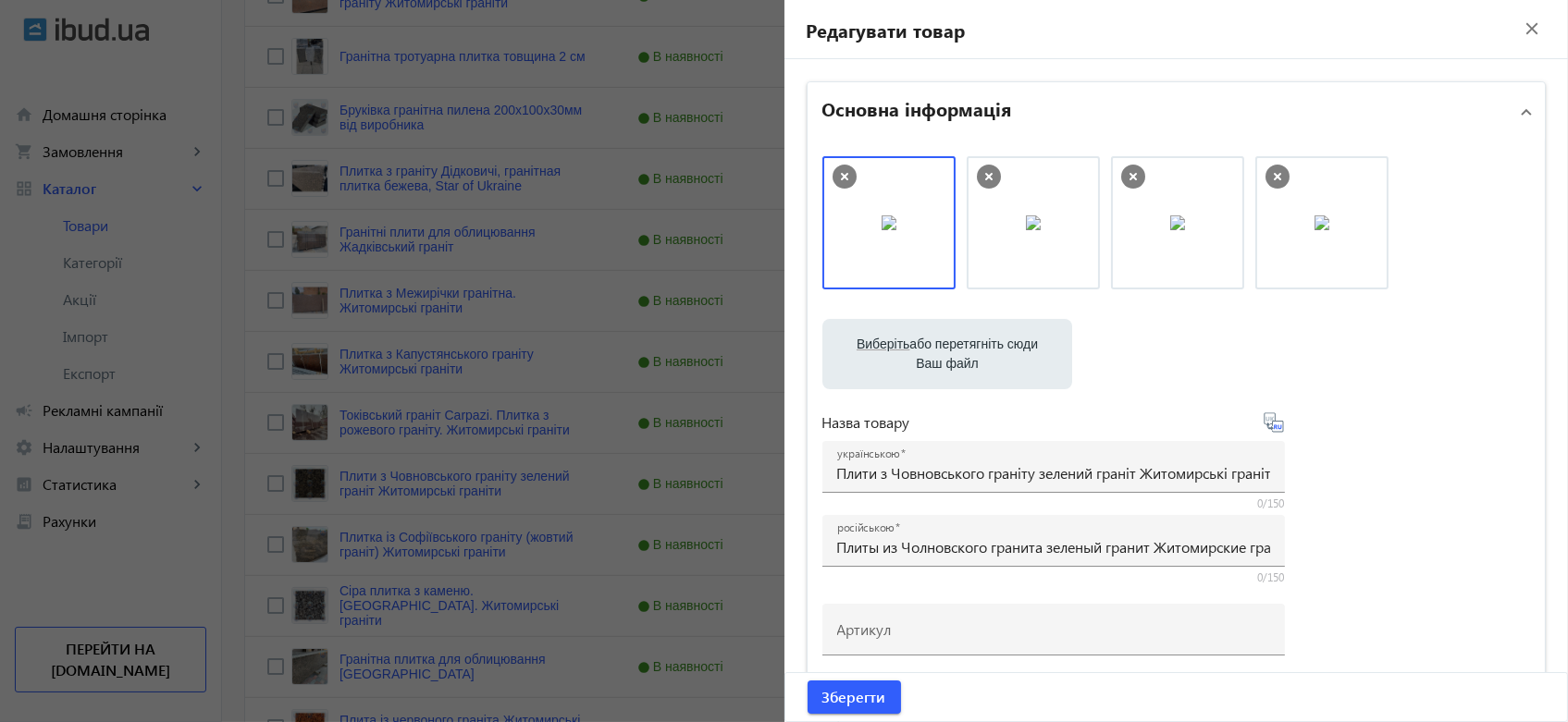
click at [977, 344] on label "Виберіть або перетягніть сюди Ваш файл" at bounding box center [947, 354] width 220 height 52
click at [977, 345] on input "Виберіть або перетягніть сюди Ваш файл" at bounding box center [947, 356] width 220 height 22
type input "C:\fakepath\Човнова сляб 5.JPG"
click at [924, 358] on label "Виберіть або перетягніть сюди Ваш файл" at bounding box center [947, 354] width 220 height 52
click at [924, 358] on input "Виберіть або перетягніть сюди Ваш файл" at bounding box center [947, 356] width 220 height 22
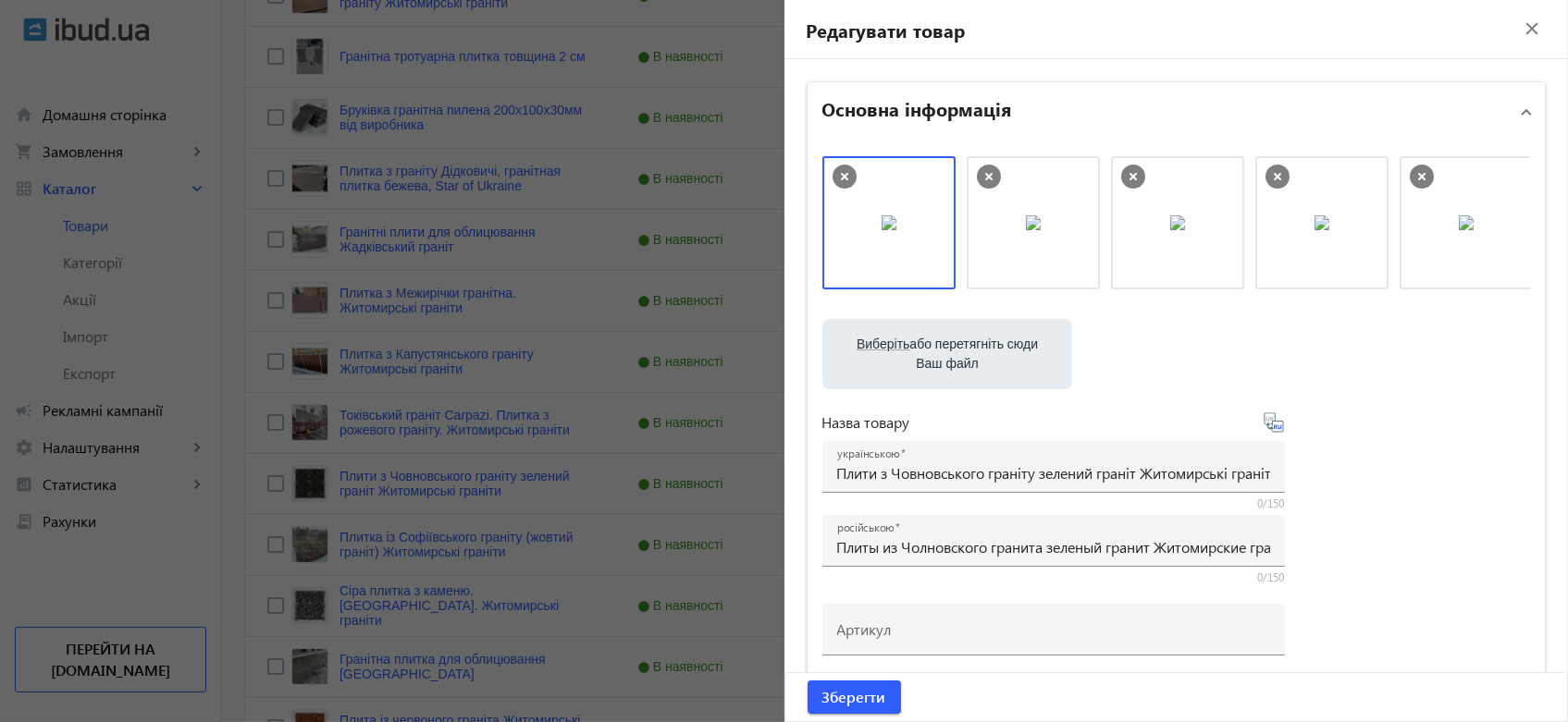
type input "C:\fakepath\Човнова.jpg"
click at [981, 172] on icon at bounding box center [988, 176] width 24 height 24
drag, startPoint x: 1213, startPoint y: 309, endPoint x: 1454, endPoint y: 302, distance: 241.1
click at [1454, 302] on div "Виберіть або перетягніть сюди Ваш файл Човнова 1.jpg Човнова 1.jpg 253 KB Човно…" at bounding box center [1176, 501] width 708 height 691
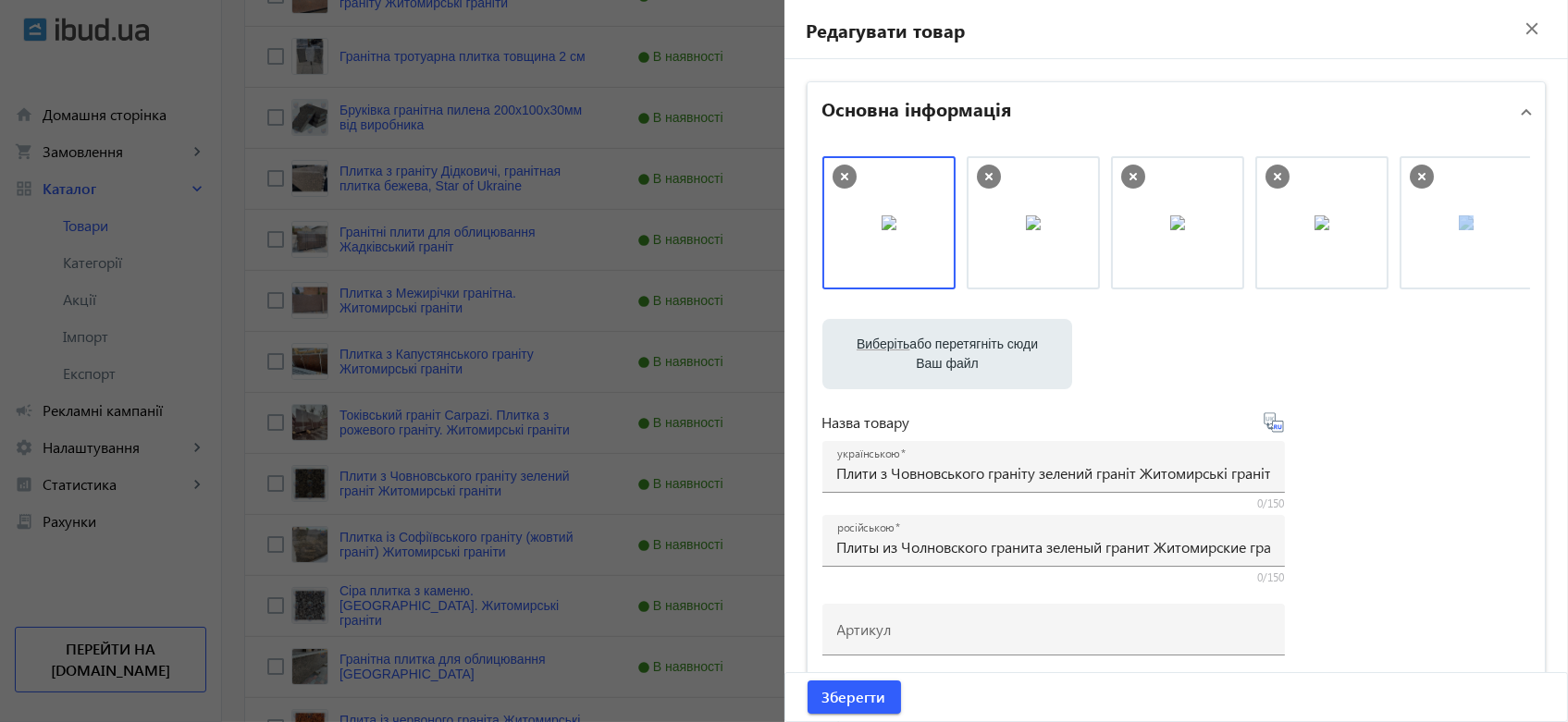
scroll to position [0, 163]
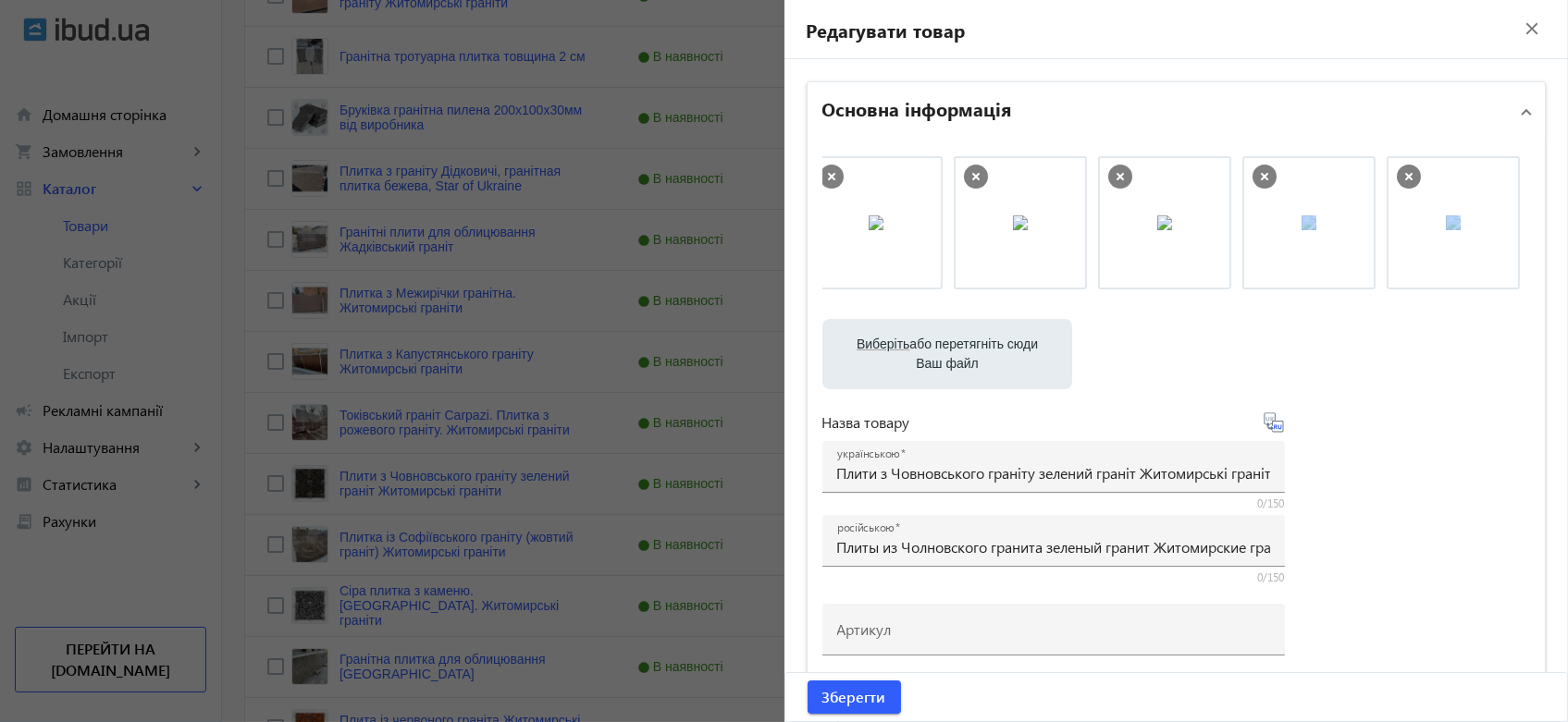
click at [1421, 361] on file-loader "Виберіть або перетягніть сюди Ваш файл Човнова 1.jpg Човнова 1.jpg 253 KB Човно…" at bounding box center [1176, 354] width 708 height 70
click at [1405, 366] on file-loader "Виберіть або перетягніть сюди Ваш файл Човнова 1.jpg Човнова 1.jpg 253 KB Човно…" at bounding box center [1176, 354] width 708 height 70
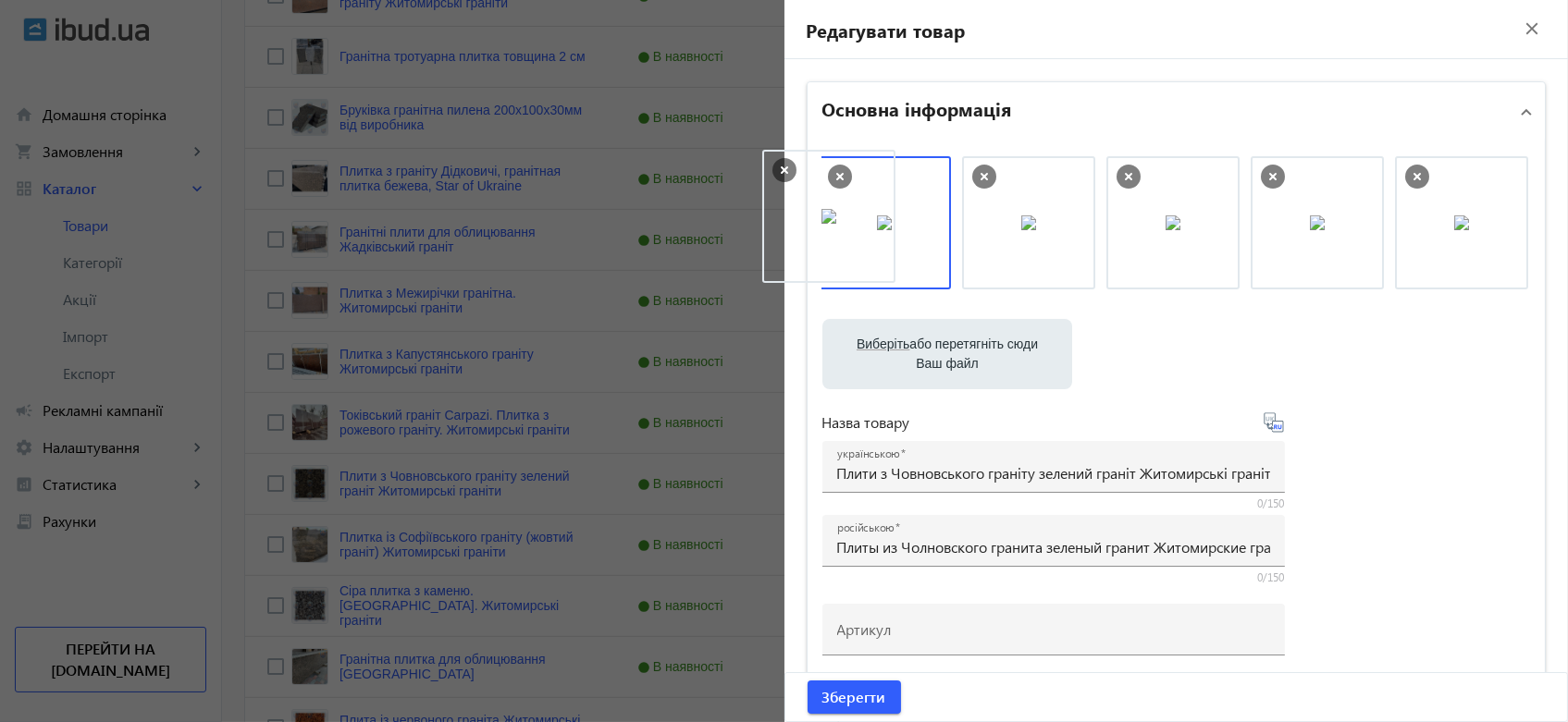
scroll to position [0, 0]
drag, startPoint x: 1305, startPoint y: 225, endPoint x: 836, endPoint y: 219, distance: 469.0
click at [829, 702] on span "Зберегти" at bounding box center [854, 696] width 63 height 20
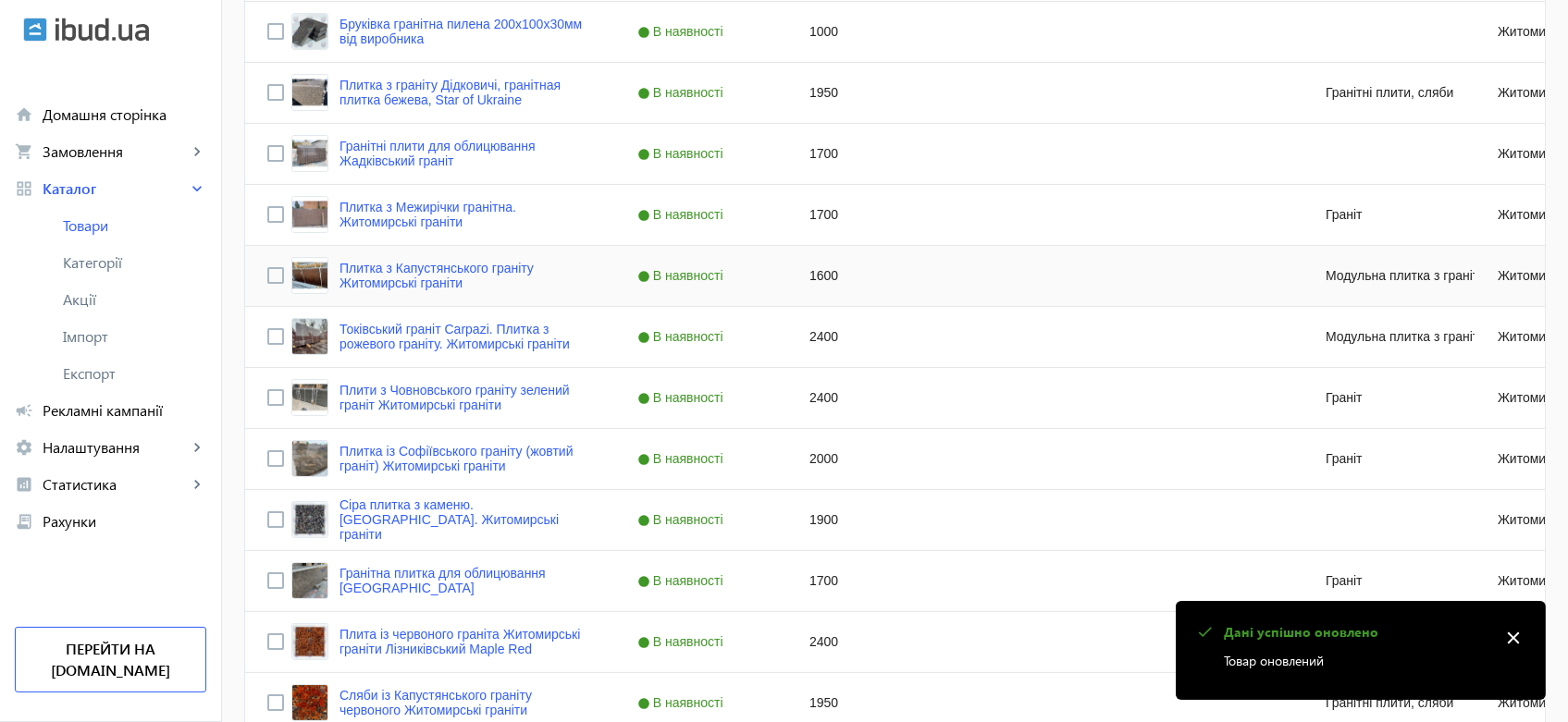
scroll to position [924, 0]
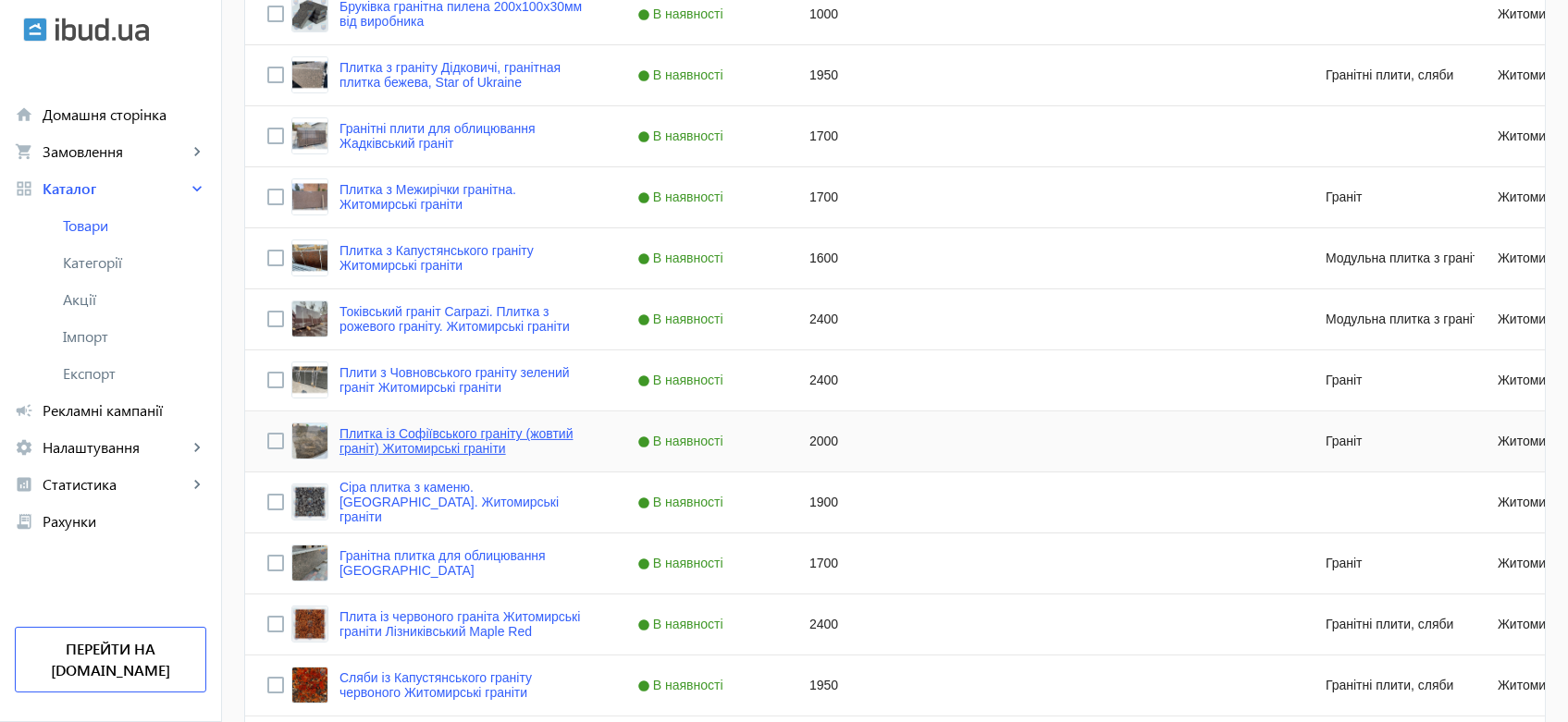
click at [470, 436] on link "Плитка із Софіївського граніту (жовтий граніт) Житомирські граніти" at bounding box center [466, 440] width 253 height 30
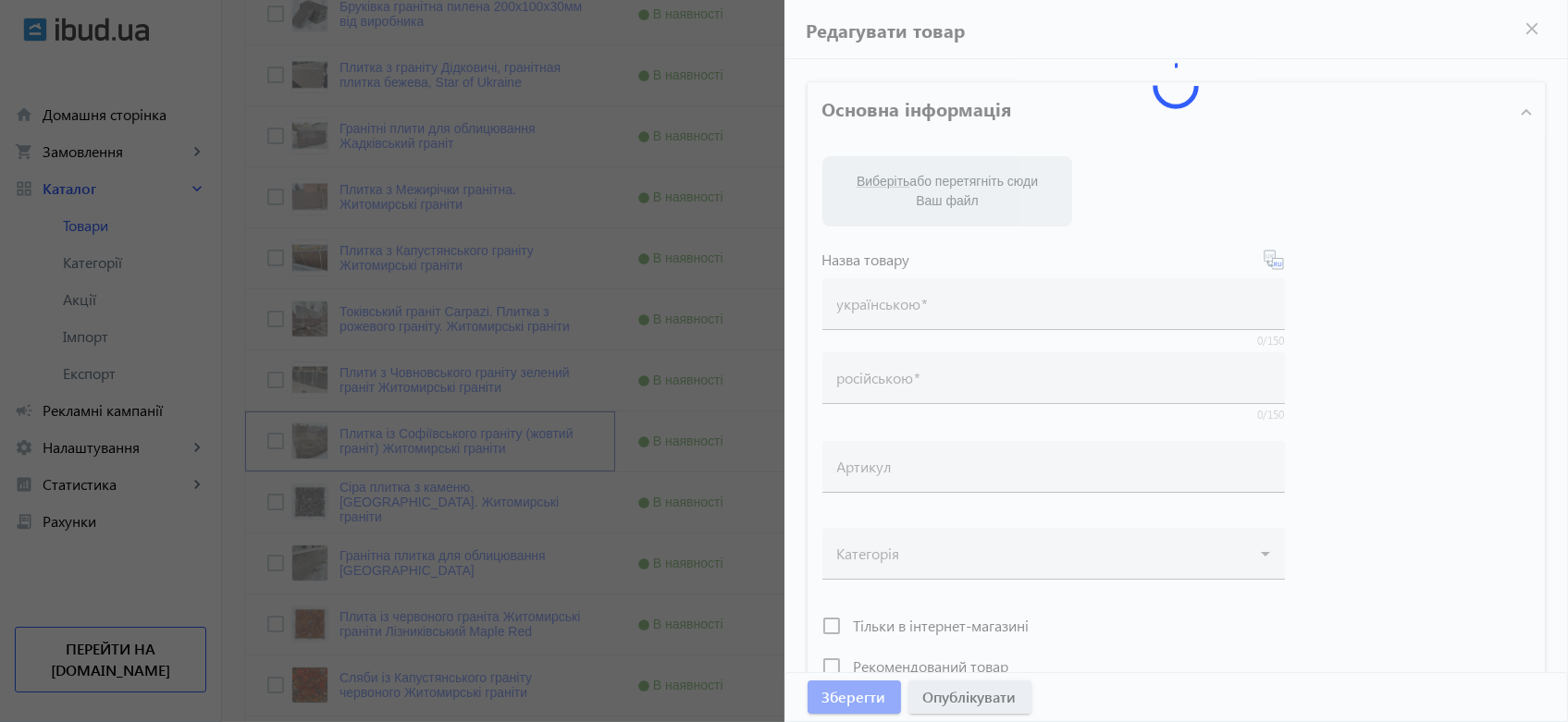
type input "Плитка із Софіївського граніту (жовтий граніт) Житомирські граніти"
type input "Плитка из Софиевского гранита (желтый гранит) Житомирские граниты"
type input "2000"
type input "Софіївський граніт - плитка з жовтого граніту. Виробник: Житомирські граніти"
type input "Софиевский гранит – плитка из желтого гранита. Производитель: Житомирские грани…"
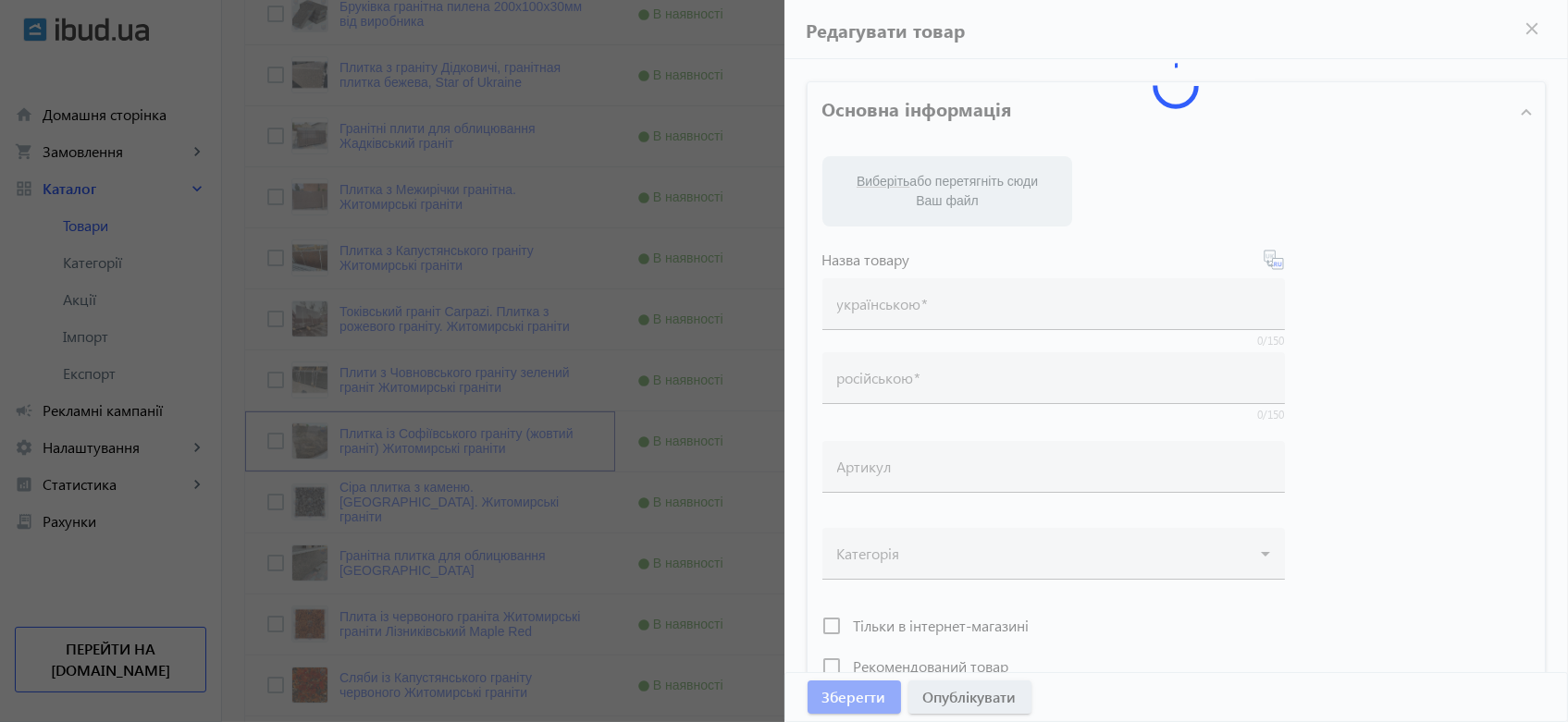
type textarea "Гранітна плитка жовтого кольору стандартних та індивідуальних розмірів. Софіївс…"
type textarea "Гранитная плитка желтого цвета стандартных и личных размеров. [PERSON_NAME] гра…"
type input "гранітна плита жовтого кольору, граніт оптом, софіївський граніт, купити граніт…"
type input "гранитная плита желтого цвета, гранит оптом, софиевский гранит, купить гранитну…"
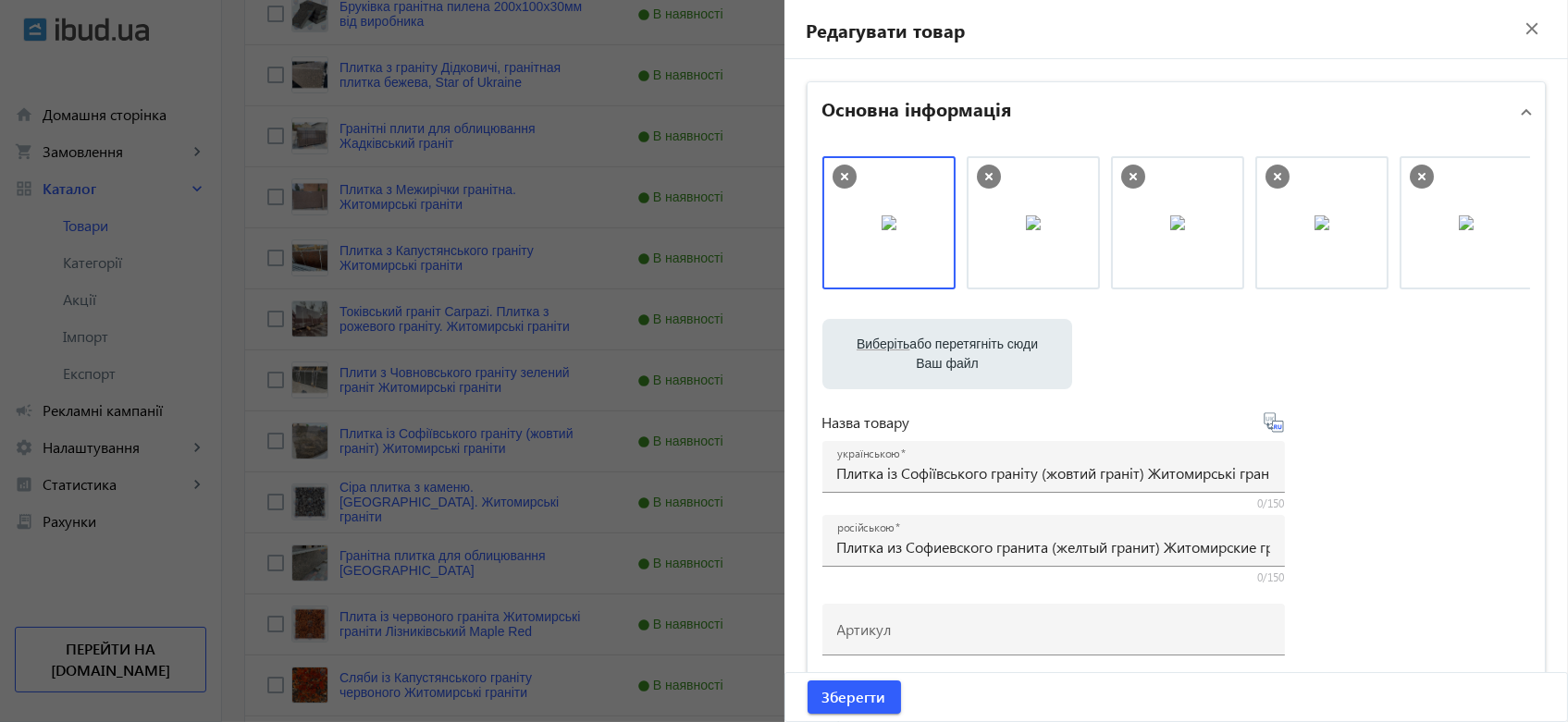
click at [965, 346] on label "Виберіть або перетягніть сюди Ваш файл" at bounding box center [947, 354] width 220 height 52
click at [965, 346] on input "Виберіть або перетягніть сюди Ваш файл" at bounding box center [947, 356] width 220 height 22
type input "C:\fakepath\20240515_162053.jpg"
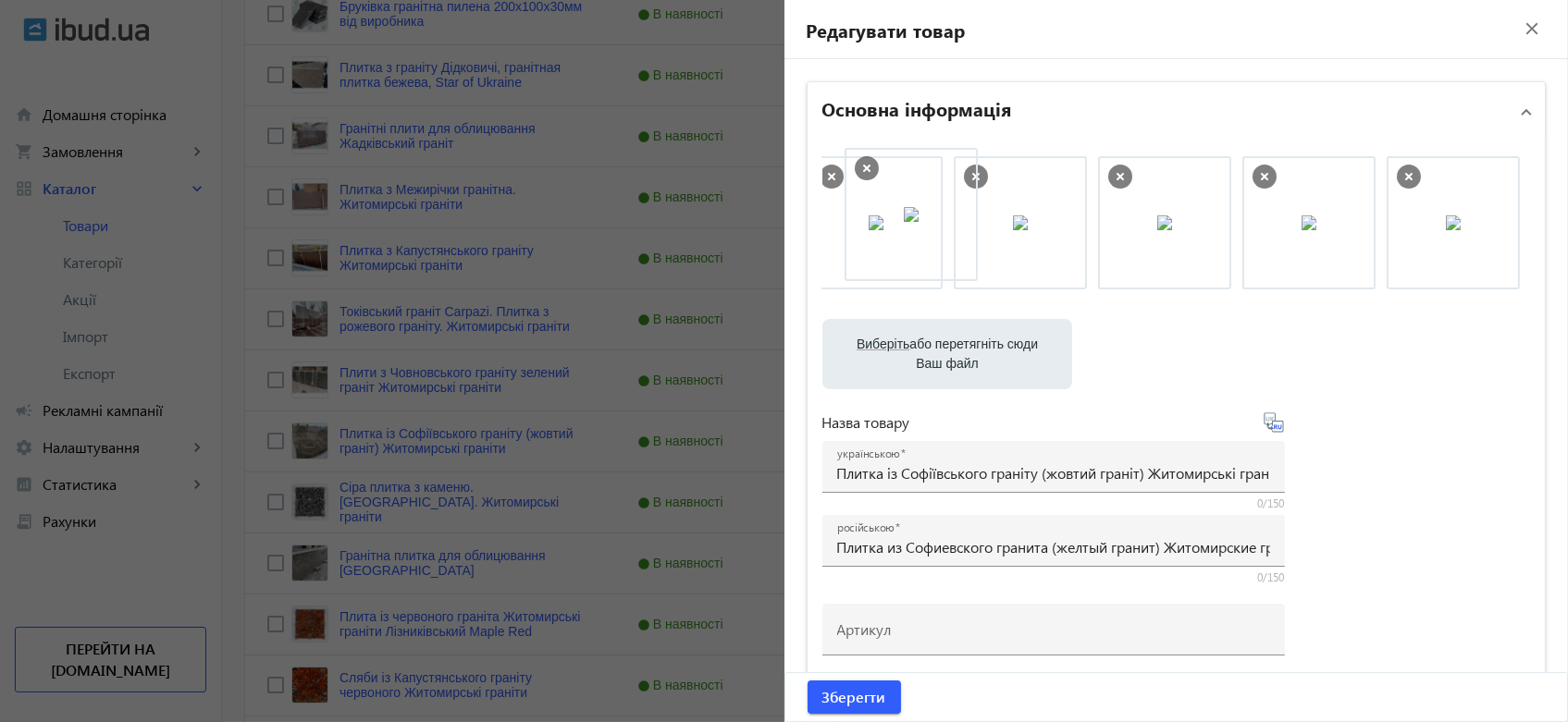
drag, startPoint x: 1164, startPoint y: 229, endPoint x: 919, endPoint y: 221, distance: 245.1
drag, startPoint x: 1273, startPoint y: 239, endPoint x: 883, endPoint y: 231, distance: 390.1
drag, startPoint x: 1454, startPoint y: 226, endPoint x: 886, endPoint y: 222, distance: 568.0
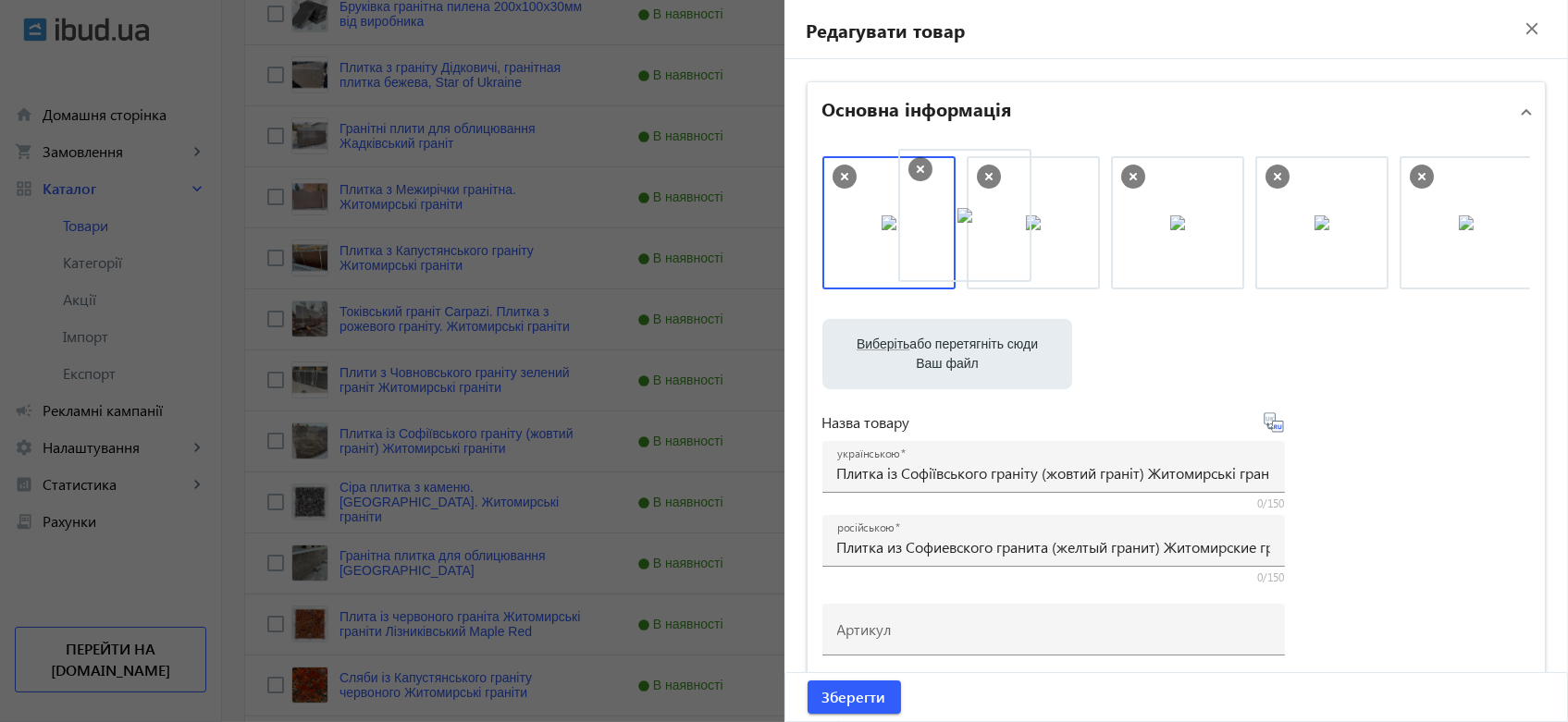
drag, startPoint x: 1155, startPoint y: 249, endPoint x: 948, endPoint y: 242, distance: 207.1
drag, startPoint x: 1157, startPoint y: 220, endPoint x: 970, endPoint y: 209, distance: 187.3
drag, startPoint x: 1332, startPoint y: 221, endPoint x: 1102, endPoint y: 228, distance: 230.1
click at [830, 701] on span "Зберегти" at bounding box center [854, 696] width 63 height 20
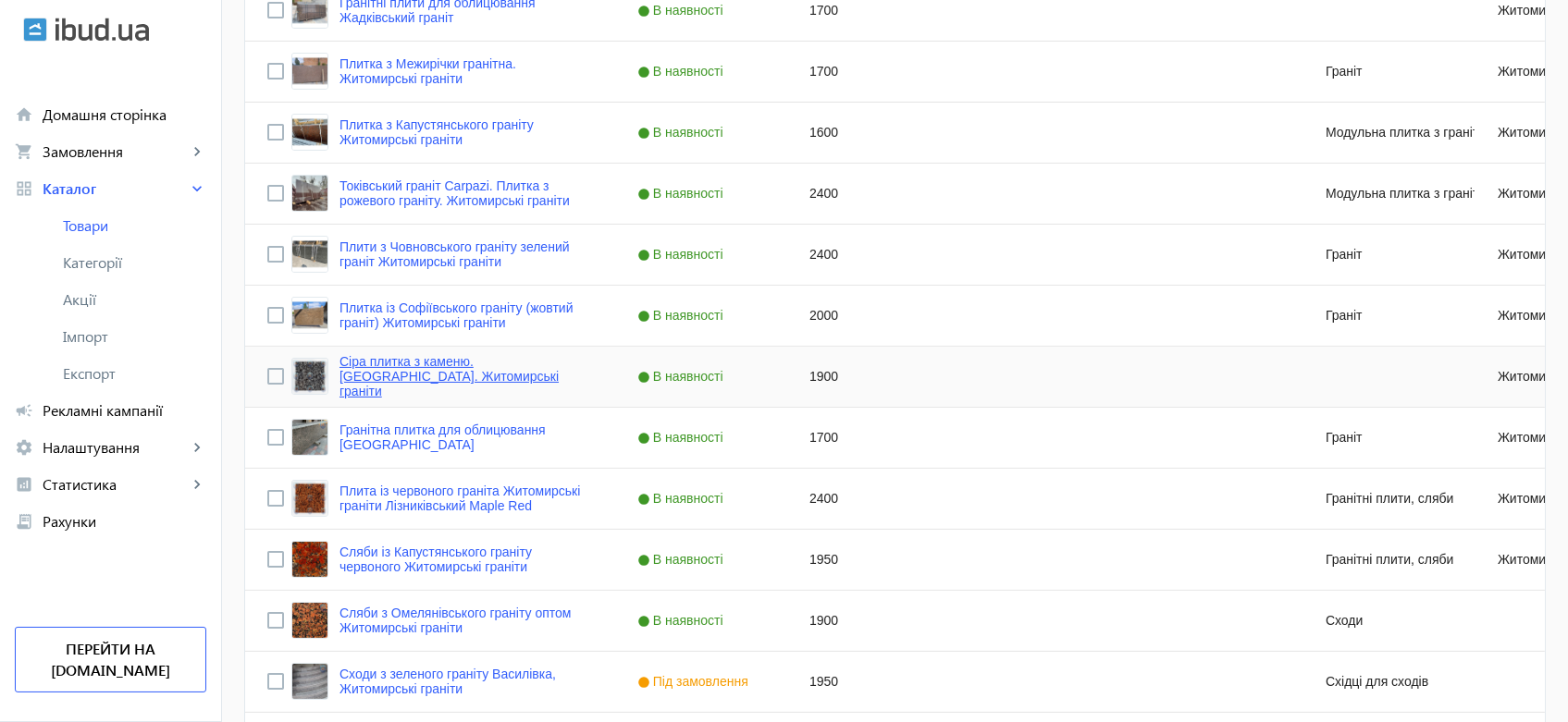
scroll to position [1130, 0]
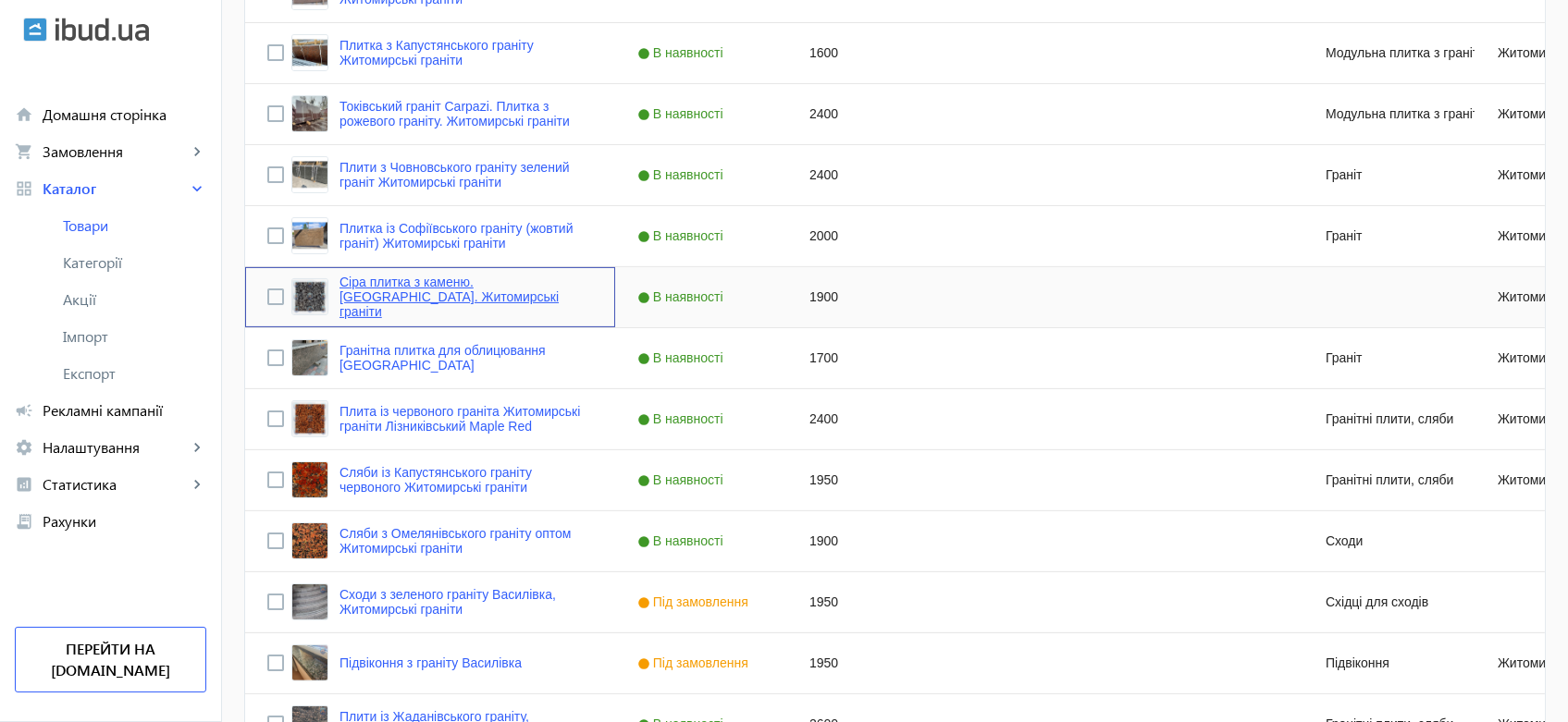
click at [441, 294] on link "Сіра плитка з каменю. [GEOGRAPHIC_DATA]. Житомирські граніти" at bounding box center [466, 297] width 253 height 44
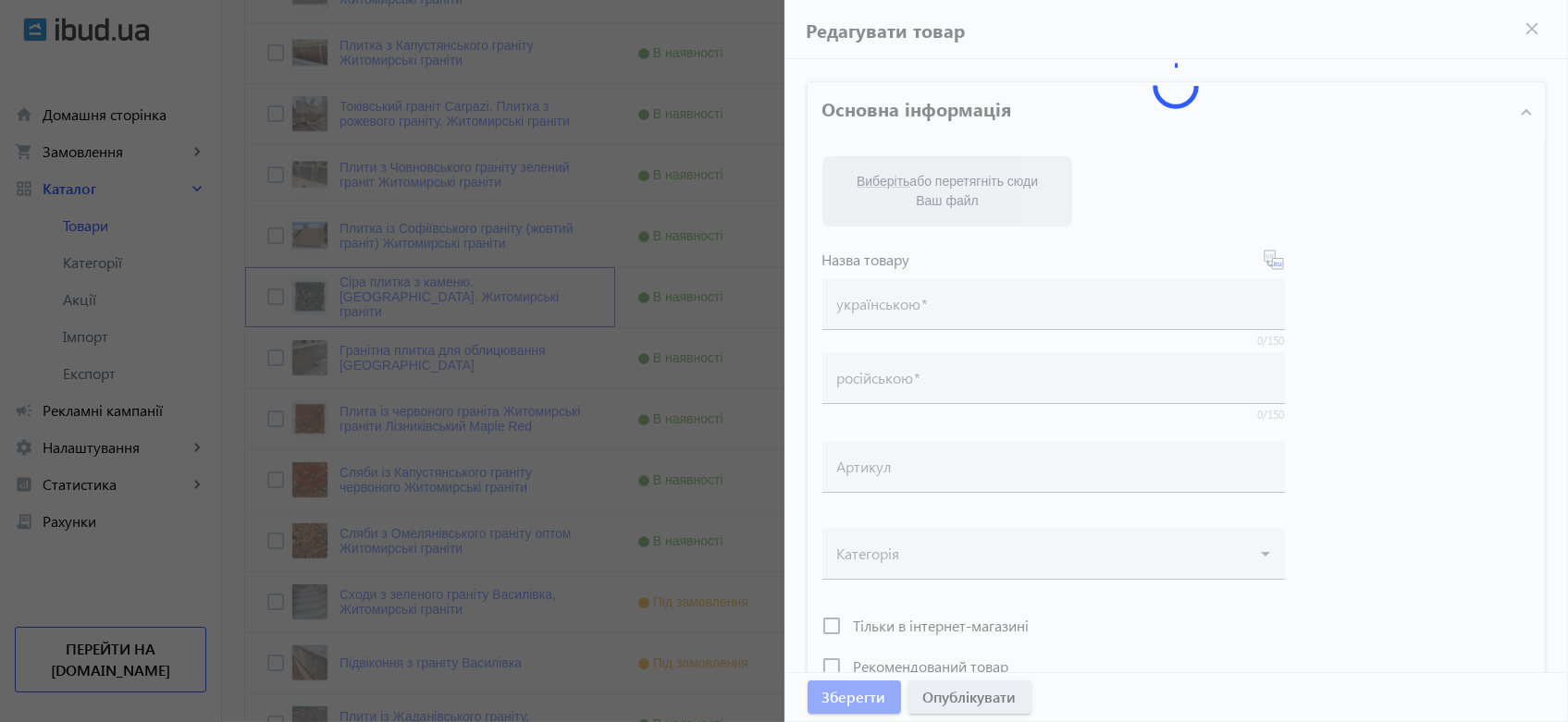
type input "Сіра плитка з каменю. [GEOGRAPHIC_DATA]. Житомирські граніти"
type input "Серая плитка из камня. [GEOGRAPHIC_DATA]. Житомирские граниты"
type input "1900"
type input "Сіра плитка з каменю. Новоселівський граніт від виробника. Житомирські граніти:…"
type input "Серая плитка из камня. Новоселовский гранит от производителя. Житомирские грани…"
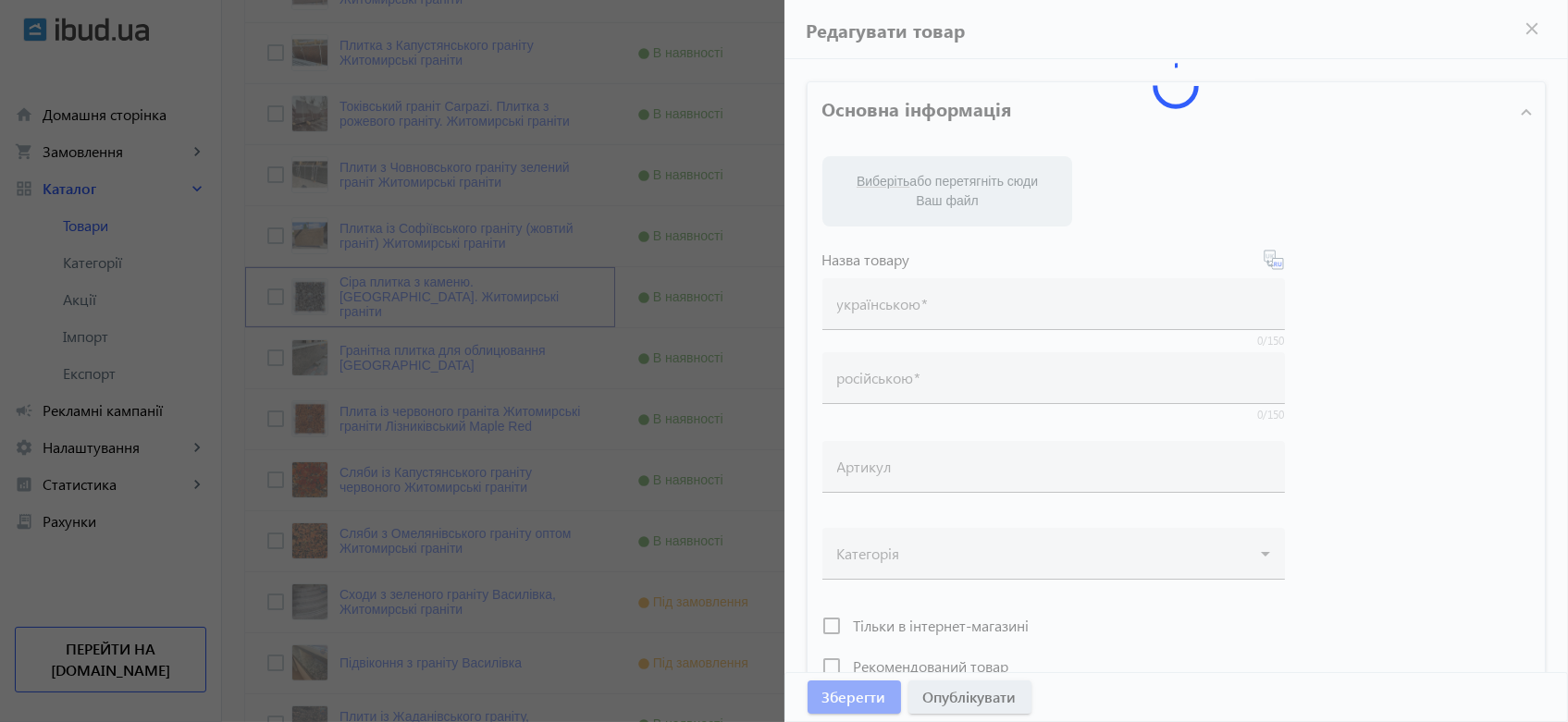
type textarea "Сірий граніт. Новоселівський граніт: плита для облицювання та покриття. Без ско…"
type textarea "Серый гранит от производителя. Новоселовский гранит: плита для облицовки и покр…"
type input "граніт плита, новоселівський граніт, купити граніт, гранітна плитка"
type input "гранит плита, новоселовский гранит, купить гранит, гранитная плитка"
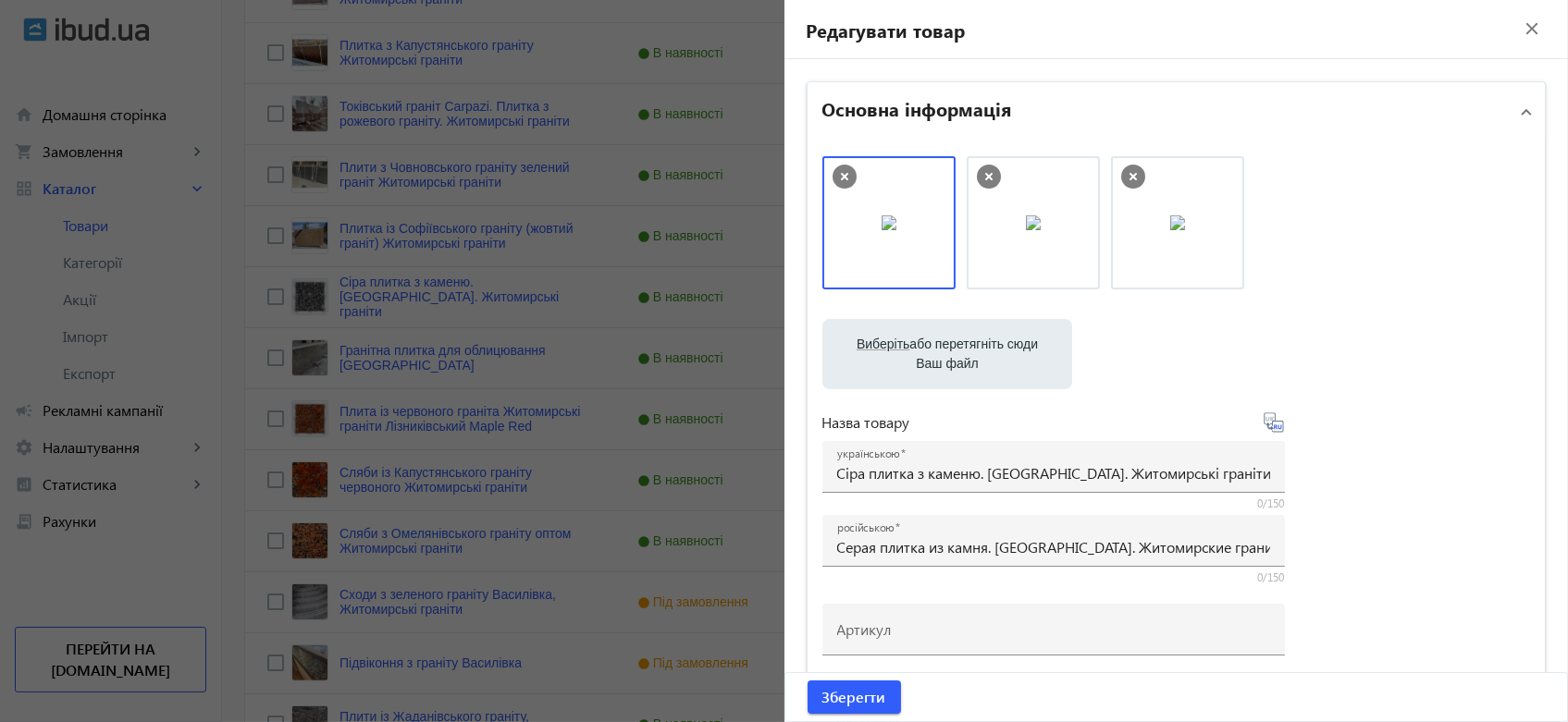
click at [961, 343] on label "Виберіть або перетягніть сюди Ваш файл" at bounding box center [947, 354] width 220 height 52
click at [961, 345] on input "Виберіть або перетягніть сюди Ваш файл" at bounding box center [947, 356] width 220 height 22
type input "C:\fakepath\Новоселівський.jpg"
drag, startPoint x: 1298, startPoint y: 207, endPoint x: 848, endPoint y: 207, distance: 450.0
click at [957, 353] on label "Виберіть або перетягніть сюди Ваш файл" at bounding box center [947, 354] width 220 height 52
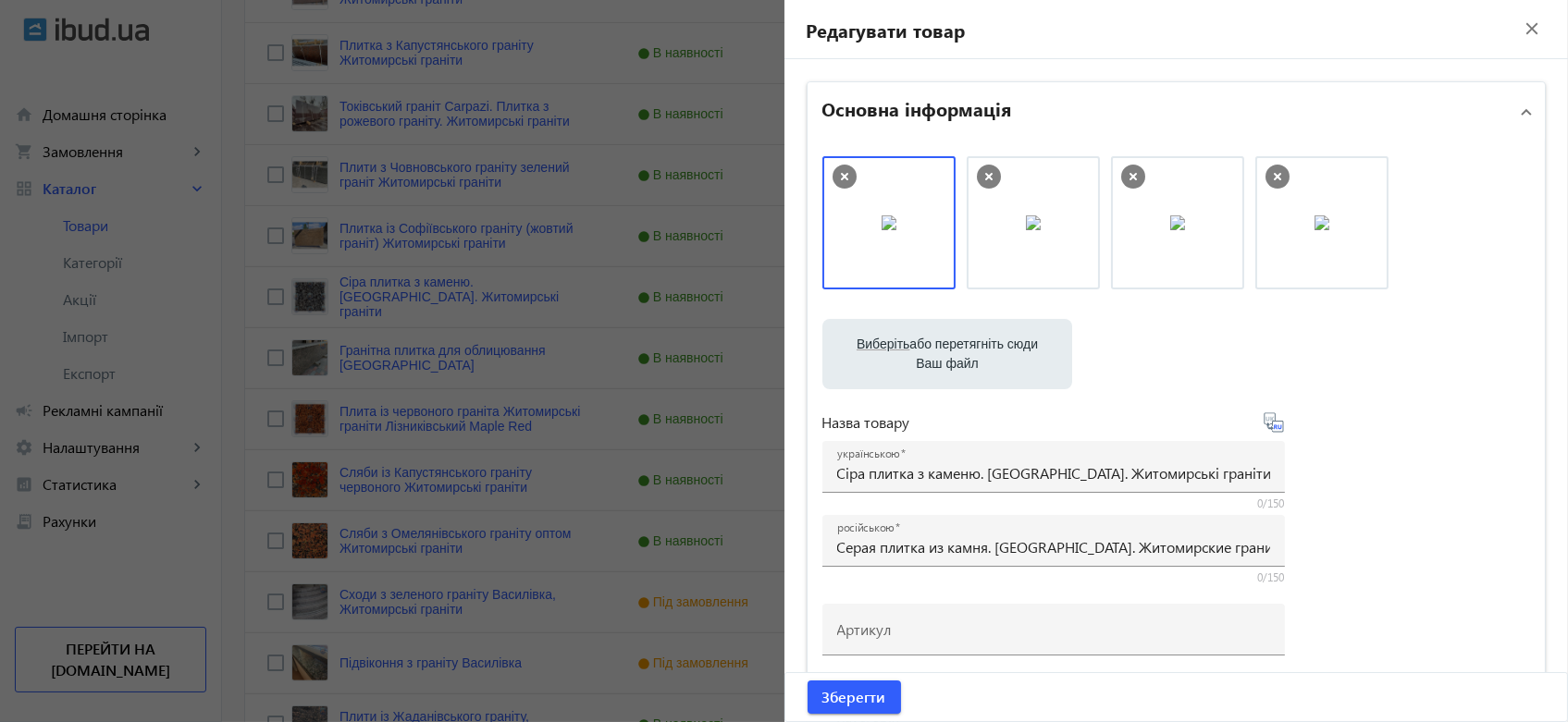
click at [957, 353] on input "Виберіть або перетягніть сюди Ваш файл" at bounding box center [947, 356] width 220 height 22
type input "C:\fakepath\[GEOGRAPHIC_DATA]jpg"
drag, startPoint x: 1456, startPoint y: 214, endPoint x: 969, endPoint y: 207, distance: 487.1
drag, startPoint x: 962, startPoint y: 228, endPoint x: 843, endPoint y: 220, distance: 119.3
click at [852, 696] on span "Зберегти" at bounding box center [854, 696] width 63 height 20
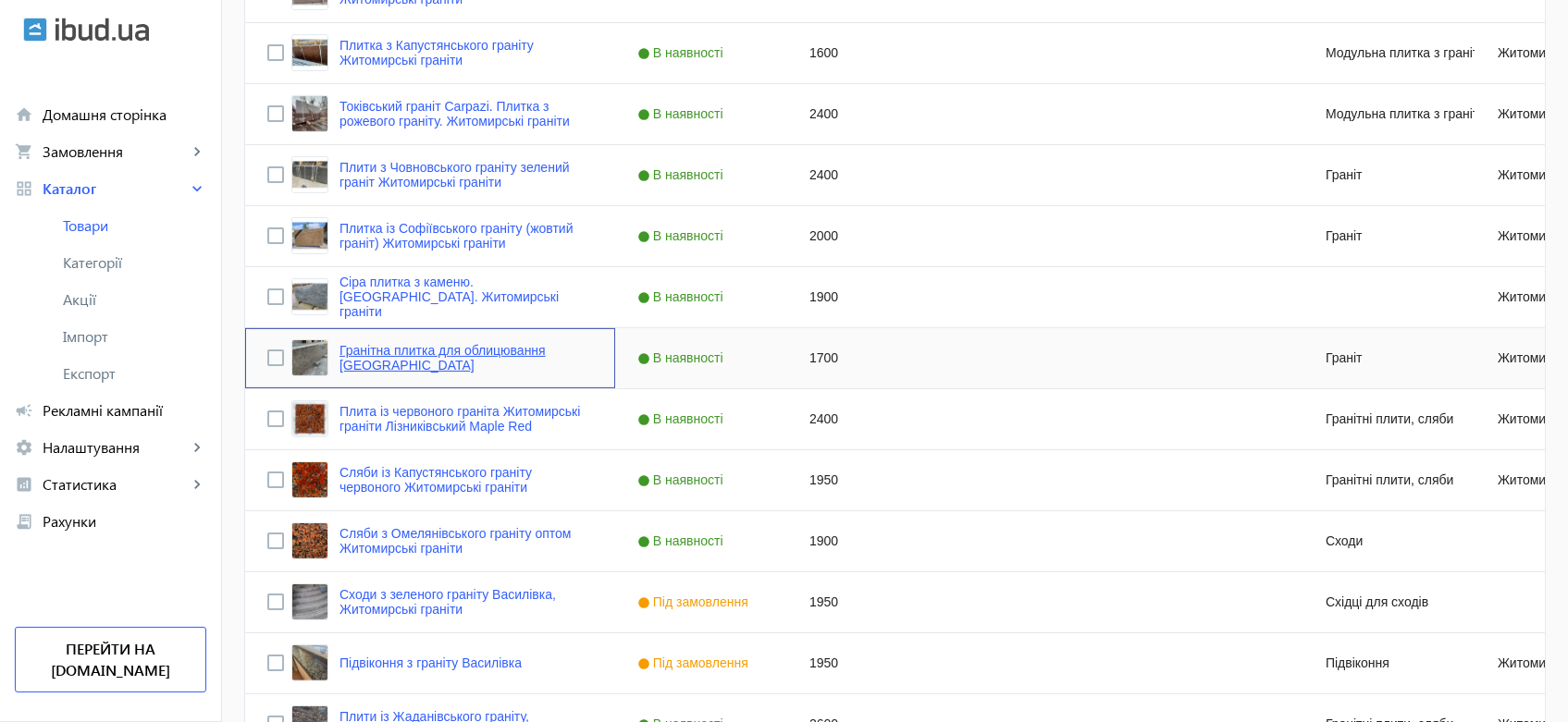
click at [417, 346] on link "Гранітна плитка для облицювання [GEOGRAPHIC_DATA]" at bounding box center [466, 358] width 253 height 30
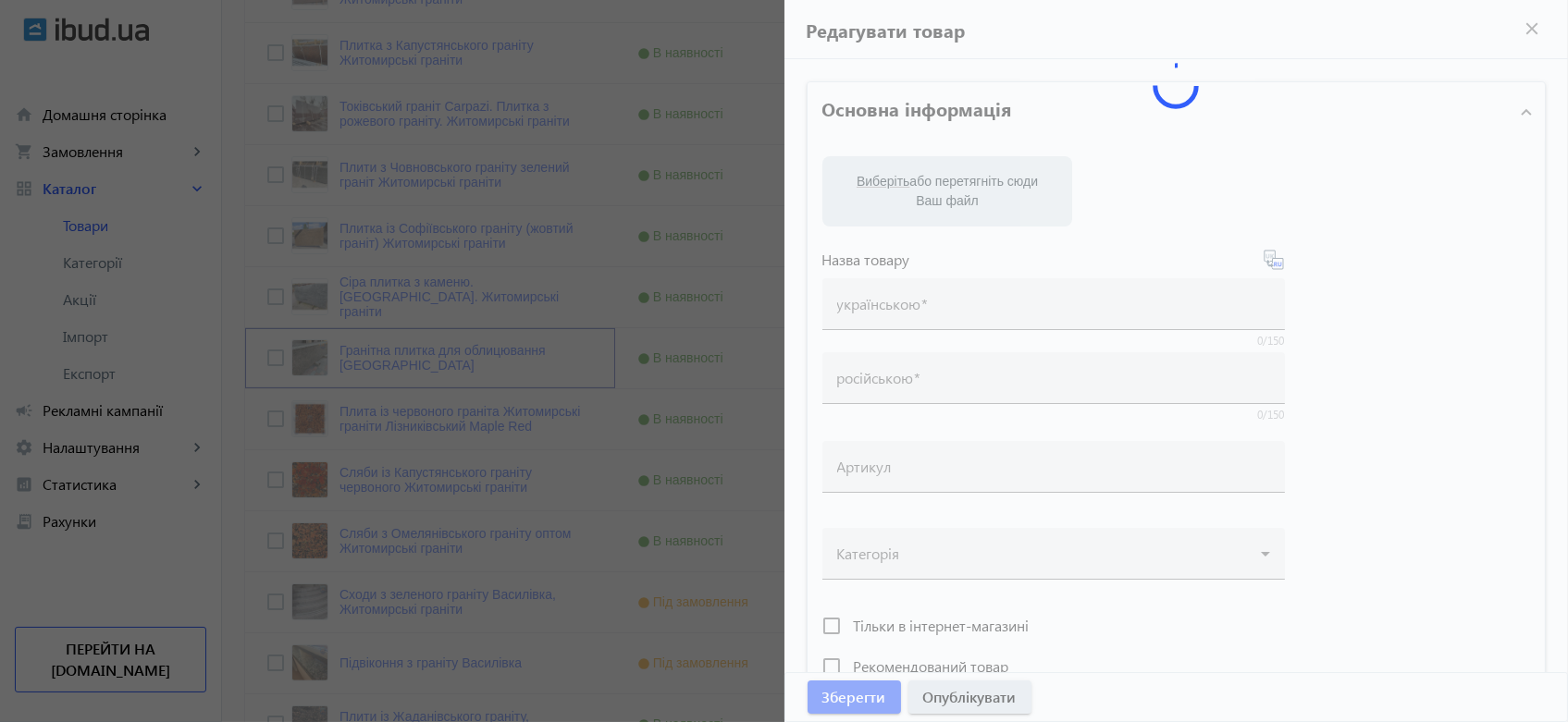
type input "Гранітна плитка для облицювання [GEOGRAPHIC_DATA]"
type input "Гранитная плитка для облицовки [GEOGRAPHIC_DATA]"
type input "1700"
type input "Плитка для облицювання з Василівського граніту. В наявності на складі від вироб…"
type input "Облицовочная плитка з Васильевского гранита. В наличии на складе от производите…"
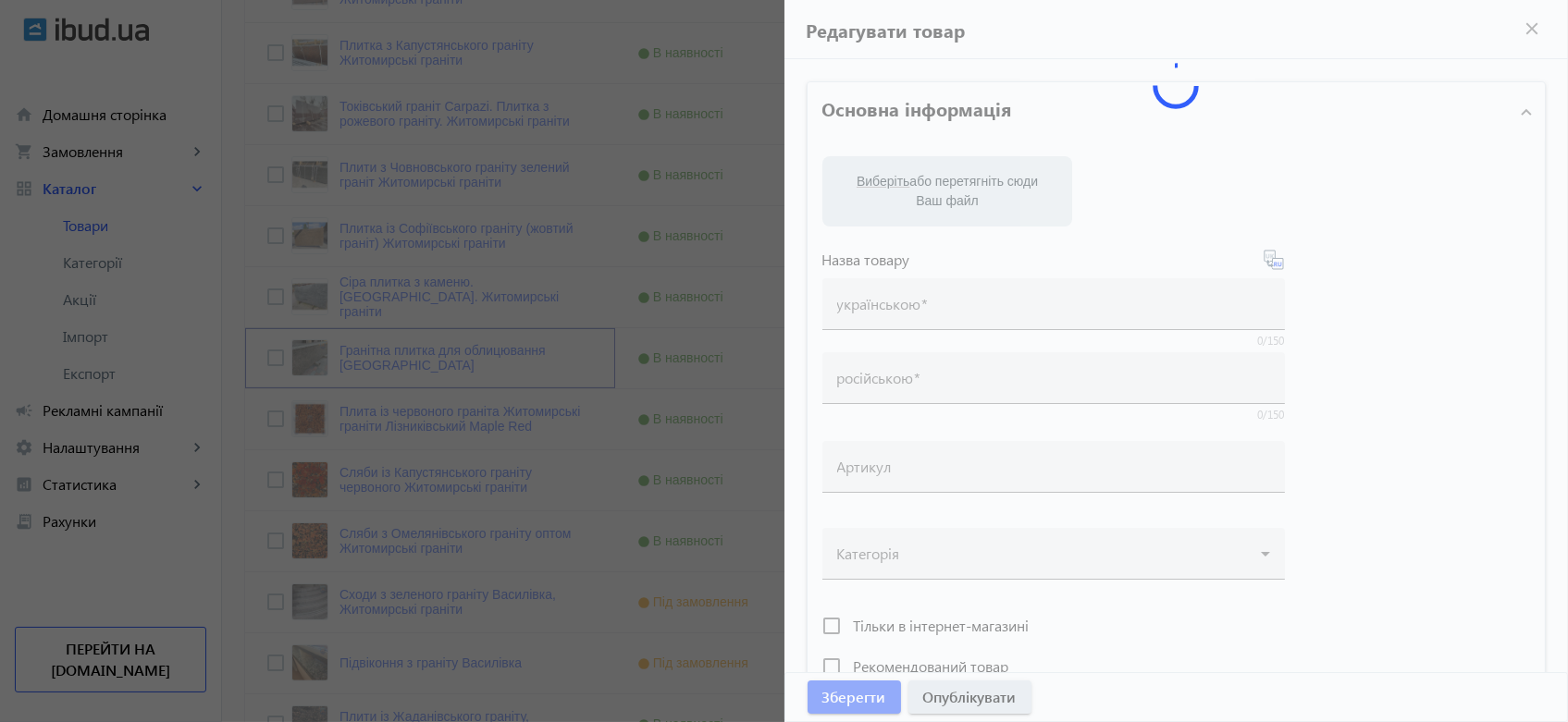
type textarea "Василівський граніт: плити будь-яких розмірів. Виробництво та доставка. Купити …"
type textarea "Васильевский гранит: плиты любых размеров. Производство и доставка. Купить гран…"
type input "купити граніт, плитка із граніту, Василівський граніт"
type input "купить гранит, плитка из гранита, Васильевский гранит"
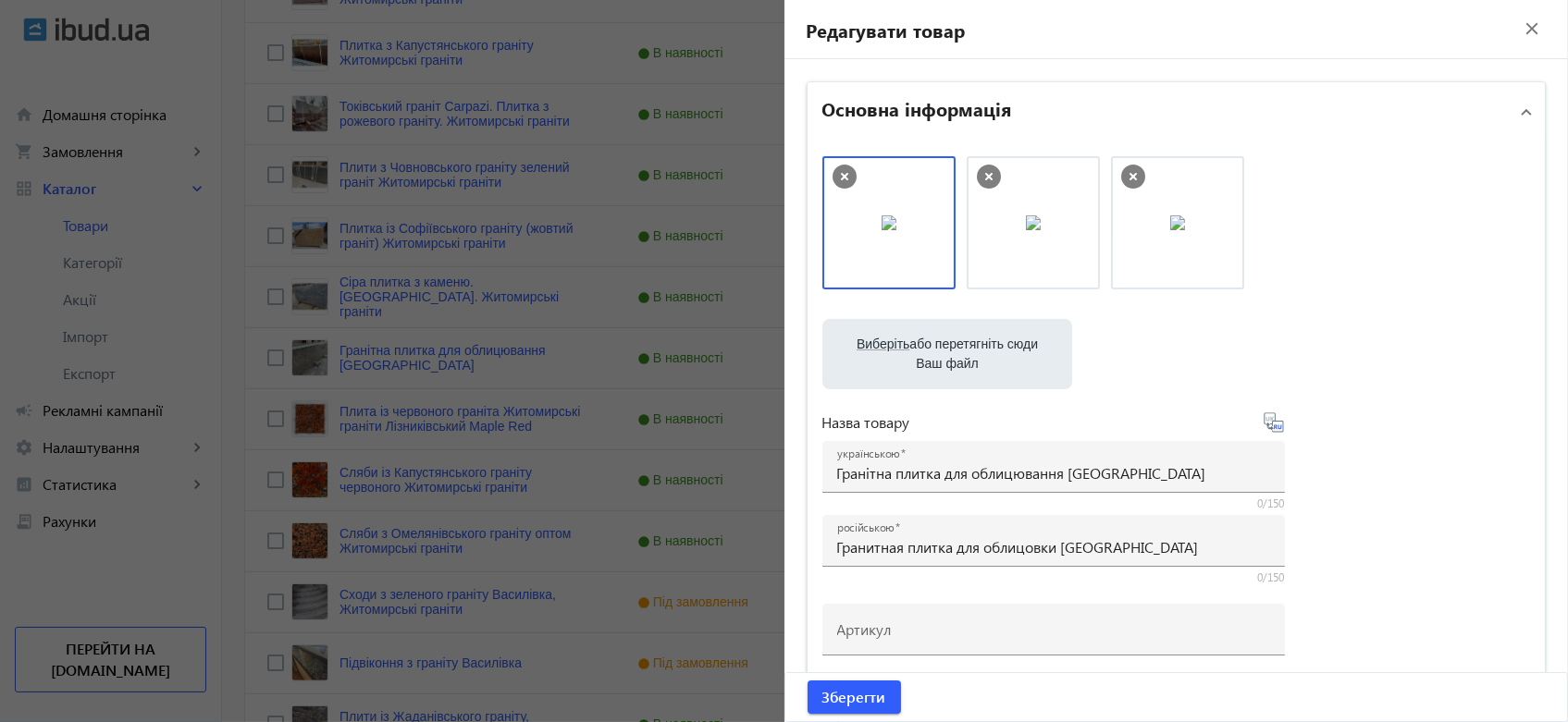
click at [1521, 27] on mat-icon "close" at bounding box center [1531, 28] width 28 height 28
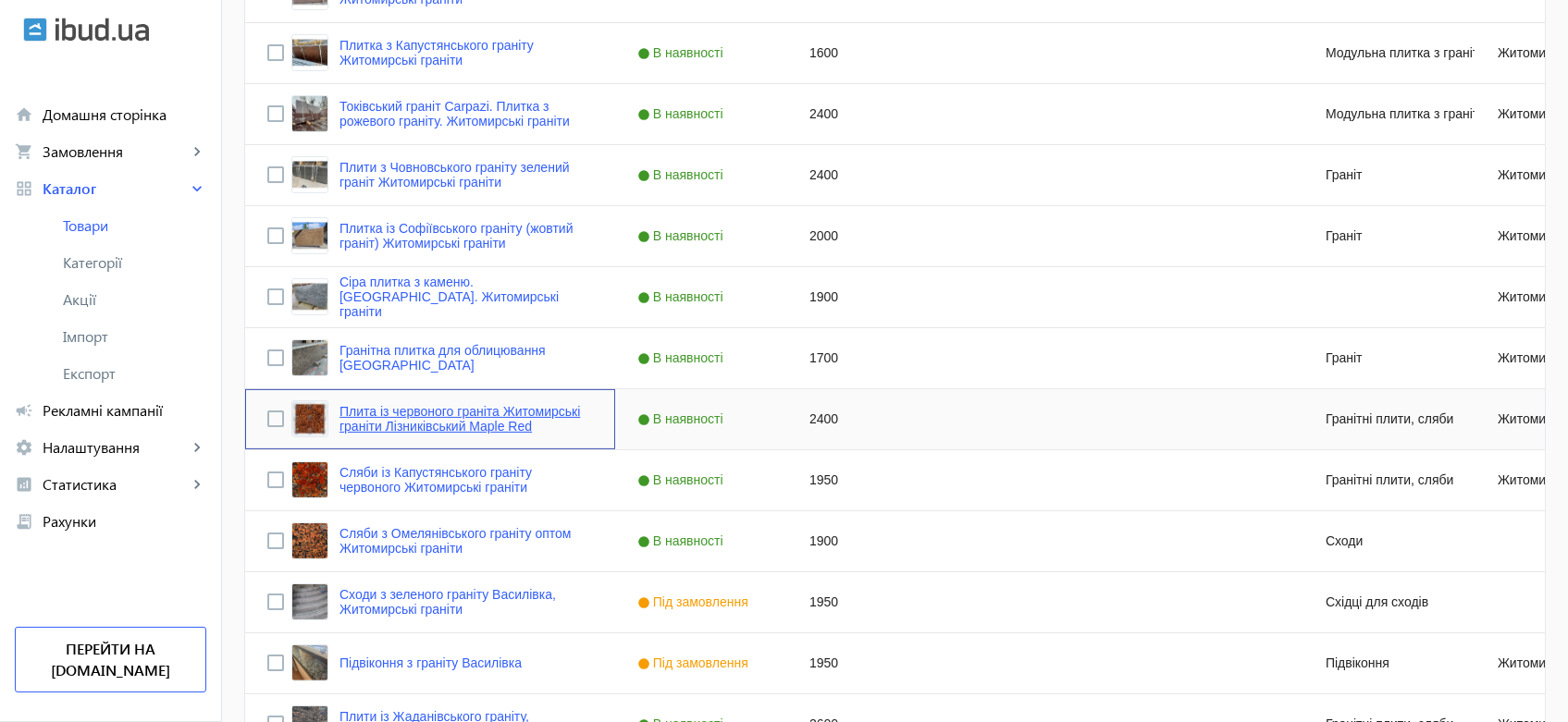
click at [466, 415] on link "Плита із червоного граніта Житомирські граніти Лізниківський Maple Red" at bounding box center [466, 418] width 253 height 30
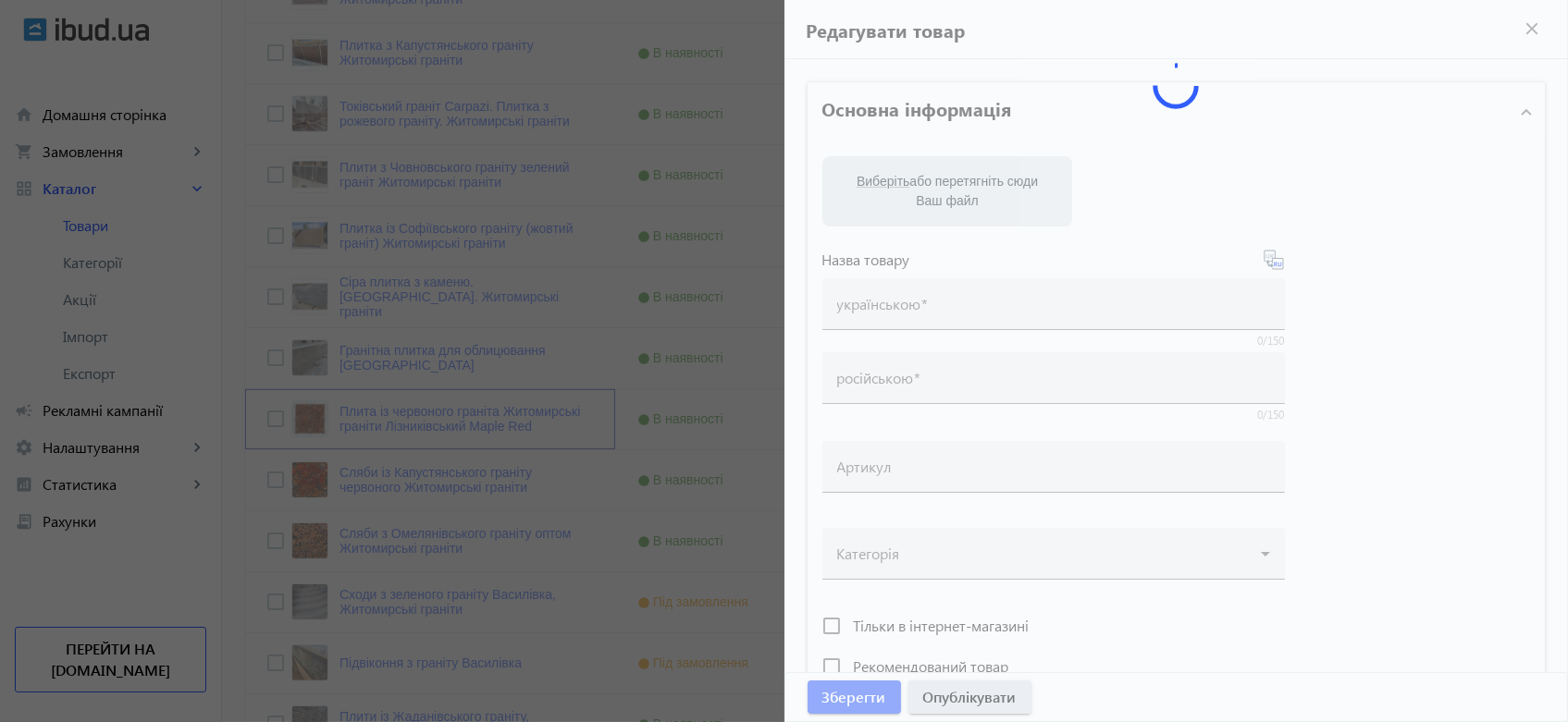
type input "Плита із червоного граніта Житомирські граніти Лізниківський Maple Red"
type input "Плита из красного гранита Житомирские граниты Лезниковский Maple Red"
type input "2400"
type input "Червоний граніт. Плитка із [GEOGRAPHIC_DATA] граніту від виробника."
type input "Красный гранит. Плитка из [GEOGRAPHIC_DATA] гранита от производителя"
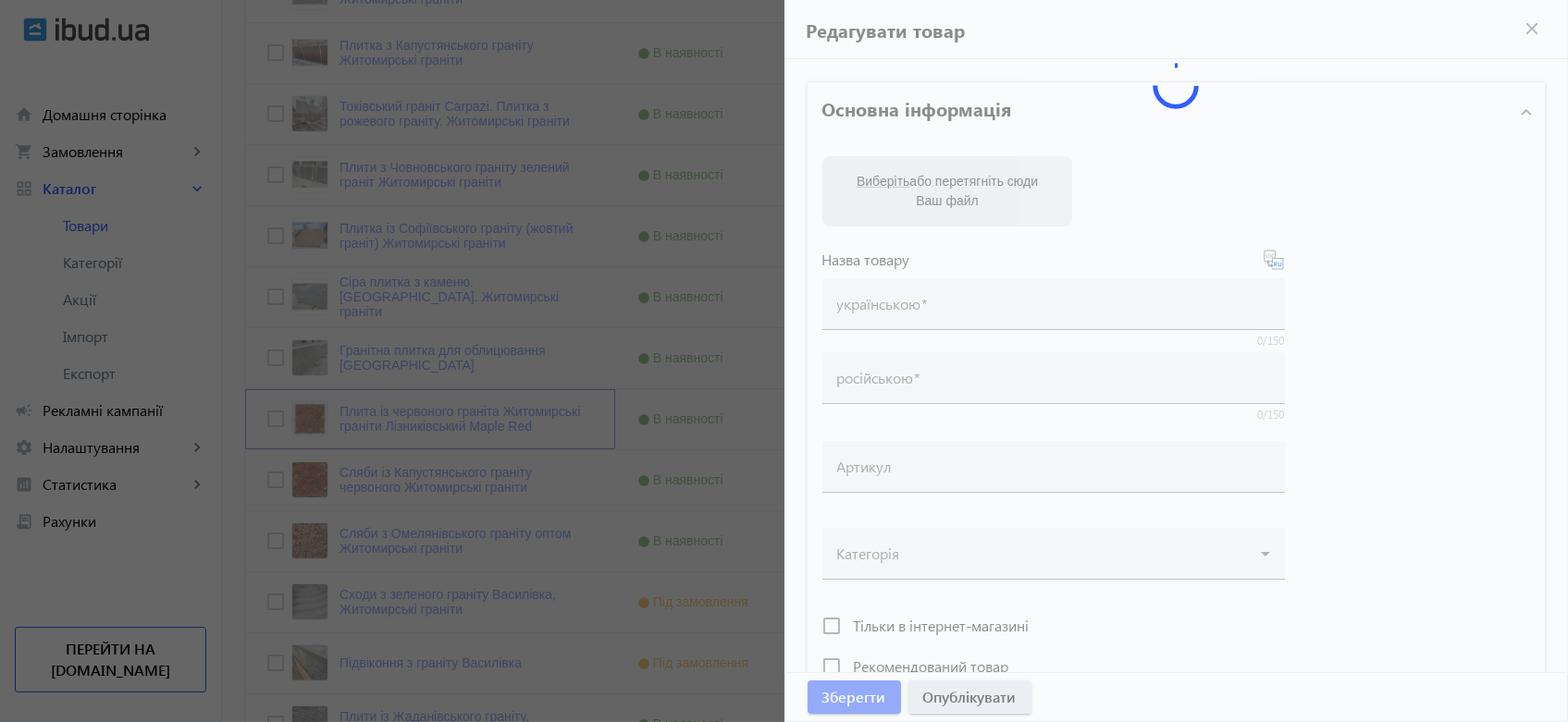
type textarea "✔️ Граніт лезніковський Maple Red / Мапл Ред (Челновський граніт) від виробника…"
type textarea "✔️ Гранит лезниковский Maple Red / Мапл Ред (Челновский гранит) от производител…"
type input "граніт лезники, граніт лезниковський, Maple Red, лезніківський граніт, плити гр…"
type input "гранит лезники, гранит лезниковский, Maple Red, лезниковский гранит, плиты гран…"
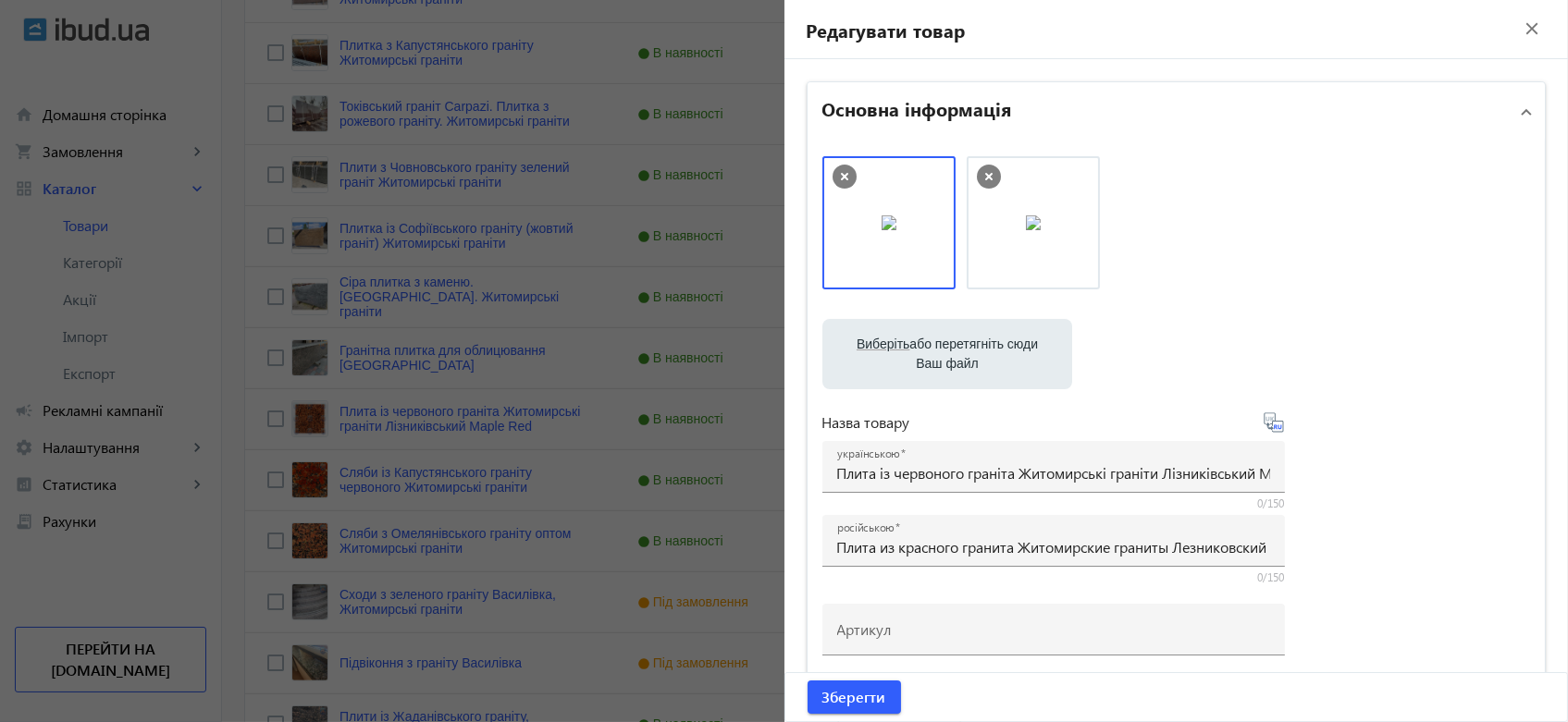
click at [1518, 24] on mat-icon "close" at bounding box center [1531, 28] width 28 height 28
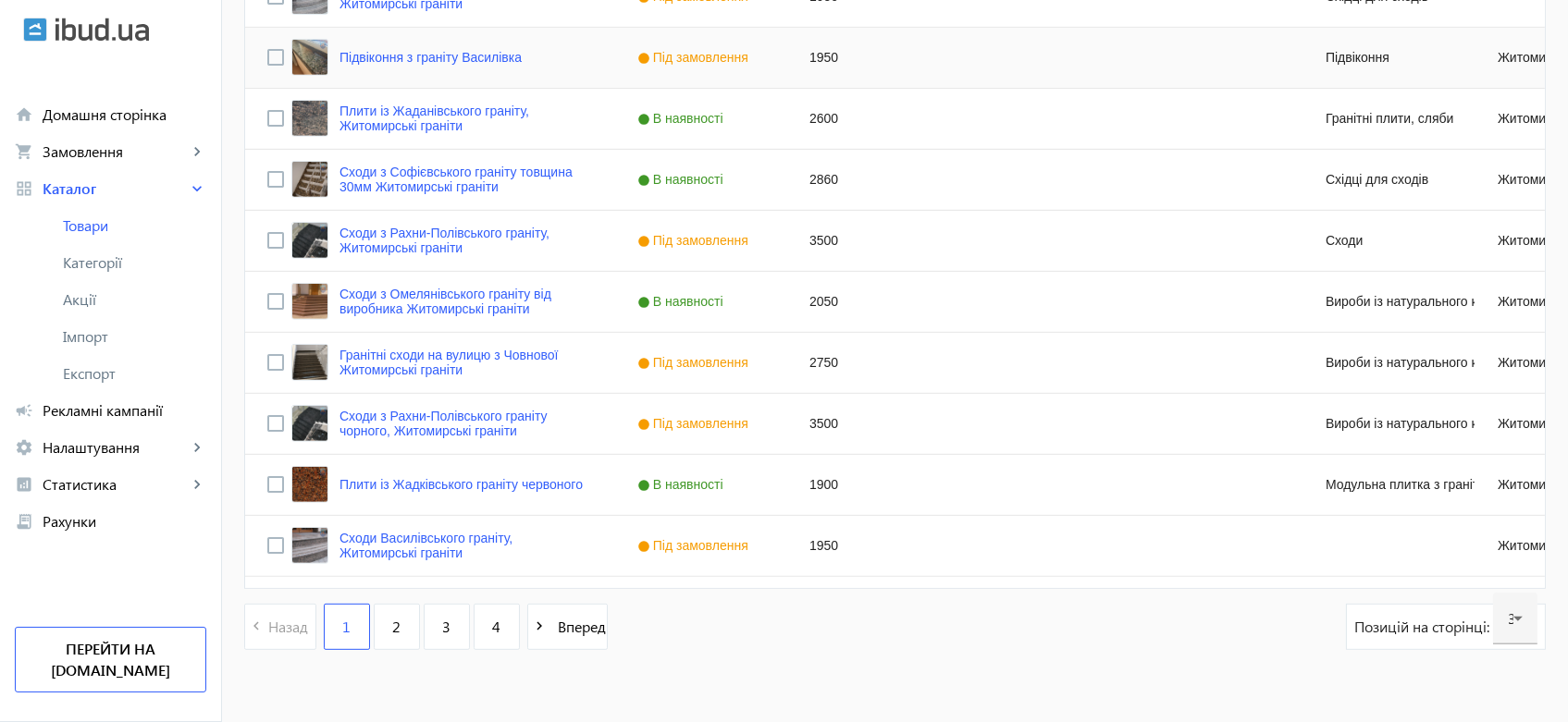
scroll to position [1745, 0]
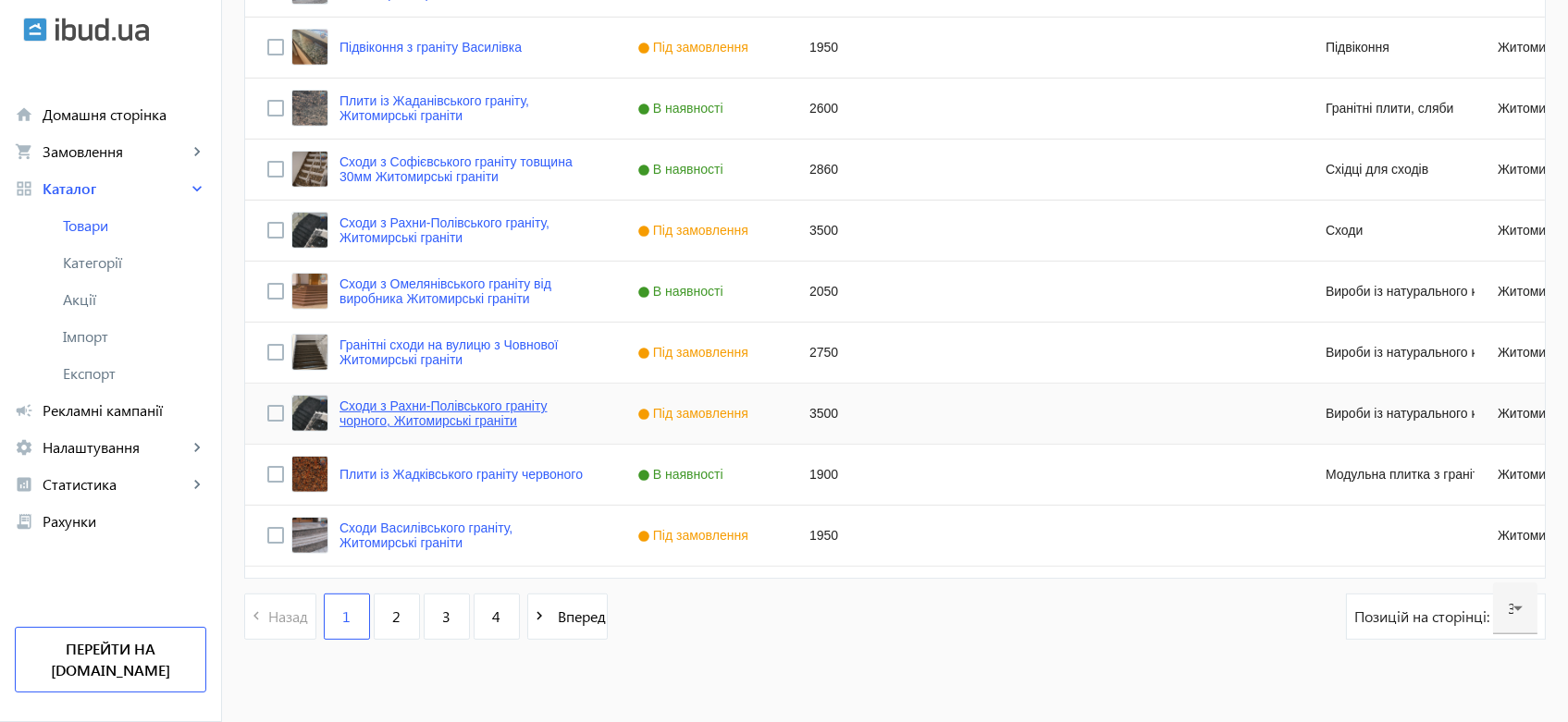
click at [407, 402] on link "Сходи з Рахни-Полівського граніту чорного, Житомирські граніти" at bounding box center [466, 412] width 253 height 30
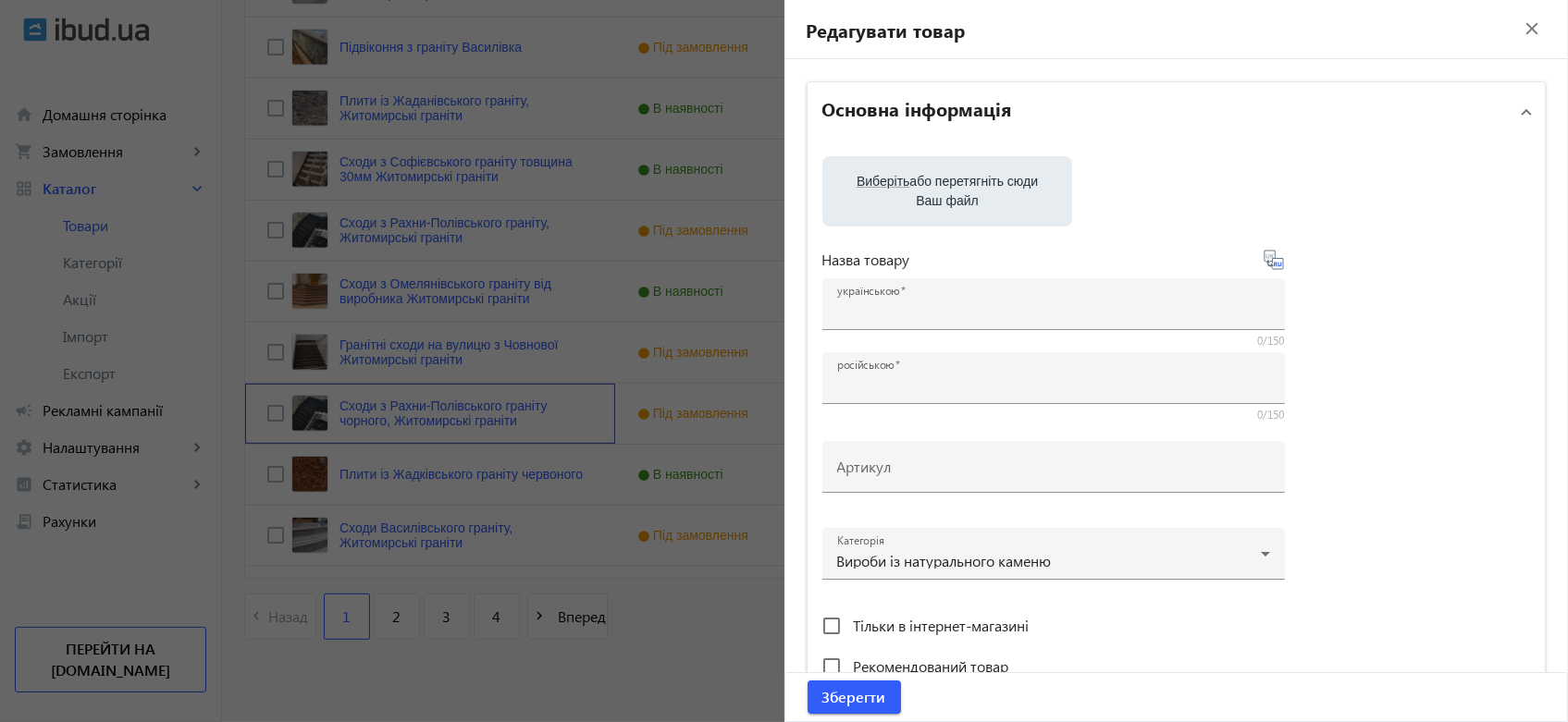
type input "Сходи з Рахни-Полівського граніту чорного, Житомирські граніти"
type input "Ступени из Рахны-Полевского гранита черного, Житомирские граниты"
type input "3500"
type input "Сходи з Рахни-Полівського граніт в наявності та під замовлення. Житомирські гра…"
type input "Ступени из Рахны-Полевского гранит в наличии и под заказ. Житомирские граниты"
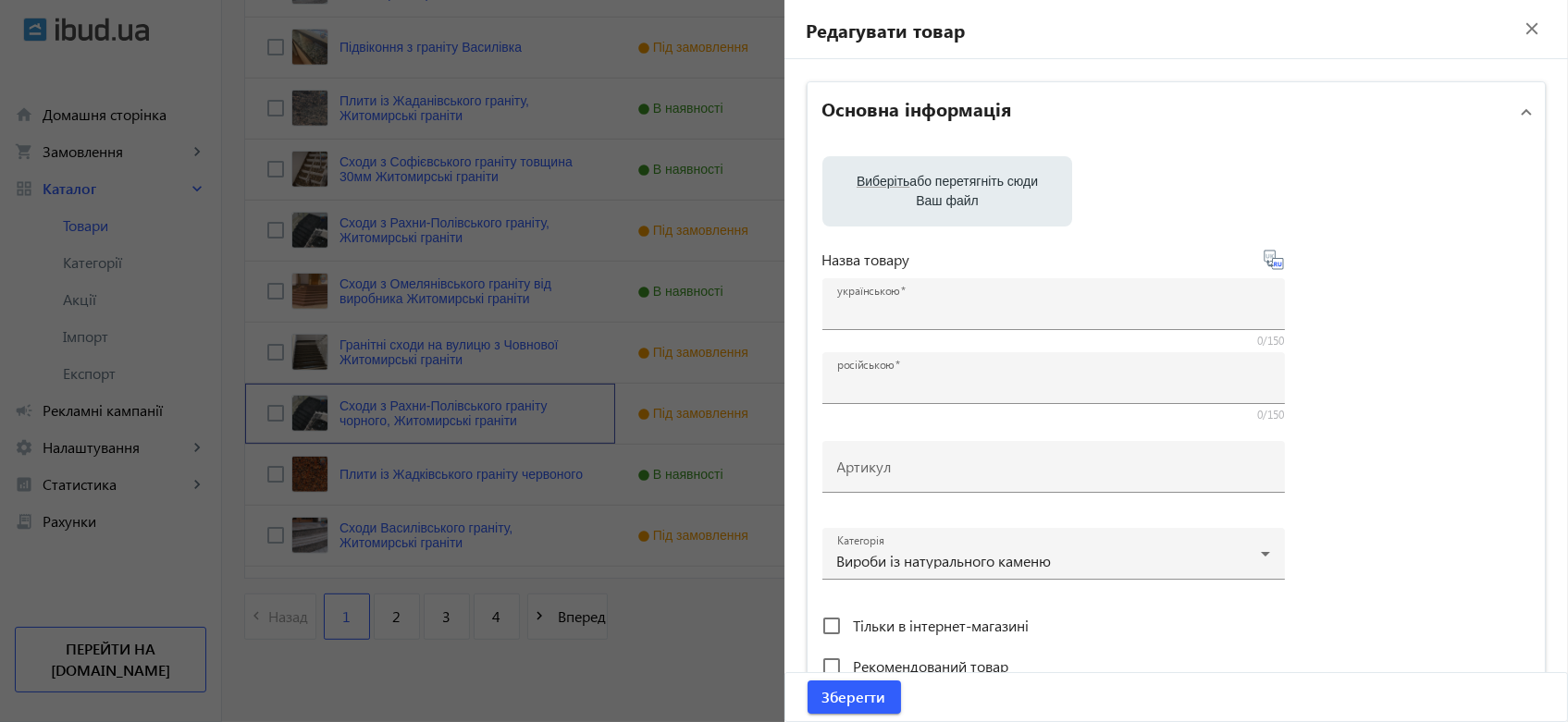
type textarea "Гранітні сходи чорного кольору за розмірами. Рахни-Полівський граніт. Без сколі…"
type textarea "Гранитные ступени черного цвета по вашим размерам. Рахны-Полевский гранит. Без …"
type input "гранітні сходи з чорного граніту, Рахни-Полевський граніт, сходи з граніту рахн…"
type input "гранитные ступени из черного гранита, Рахни-Полівський гранит, ступени из грани…"
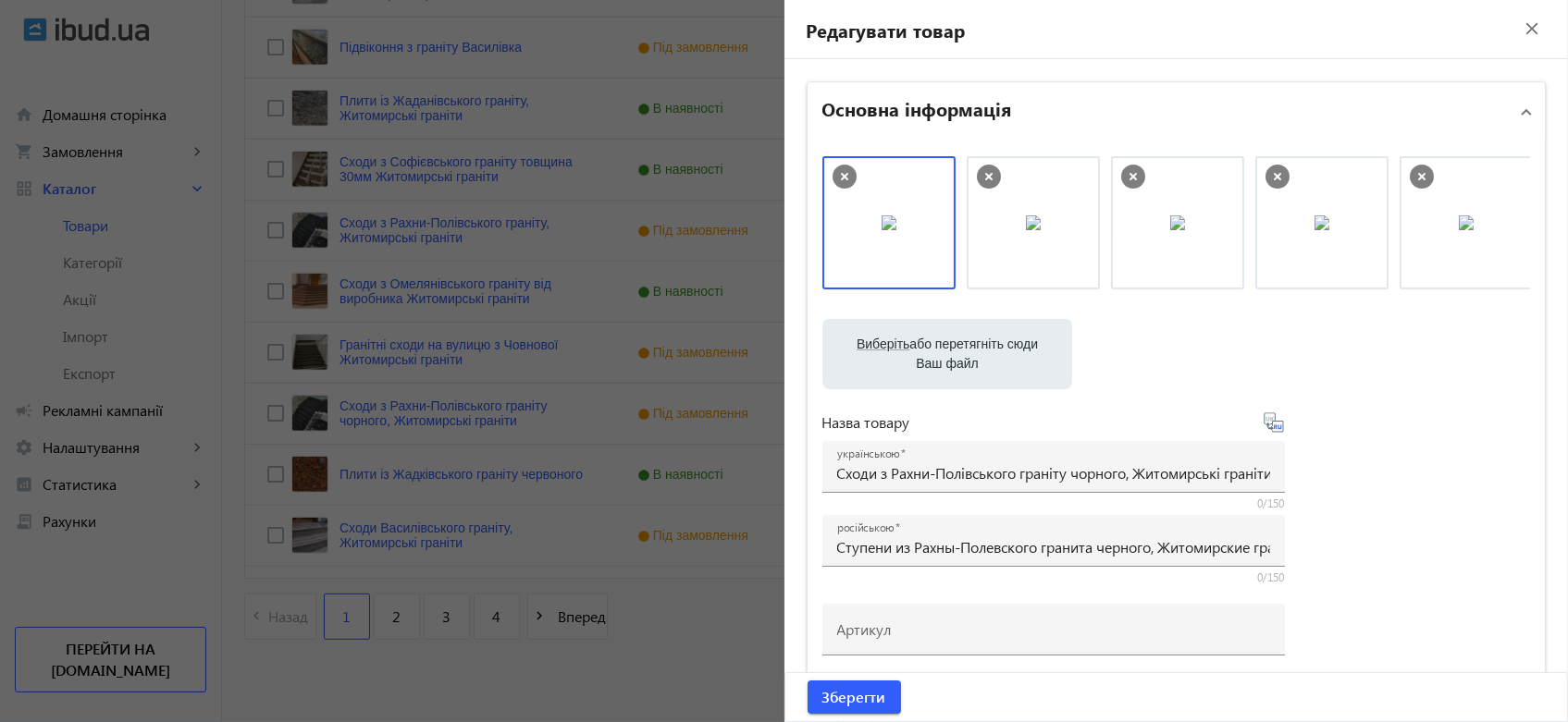
click at [924, 351] on label "Виберіть або перетягніть сюди Ваш файл" at bounding box center [947, 354] width 220 height 52
click at [924, 351] on input "Виберіть або перетягніть сюди Ваш файл" at bounding box center [947, 356] width 220 height 22
type input "C:\fakepath\Рахни.jpg"
click at [832, 172] on icon at bounding box center [844, 176] width 24 height 24
click at [834, 177] on icon at bounding box center [844, 176] width 24 height 24
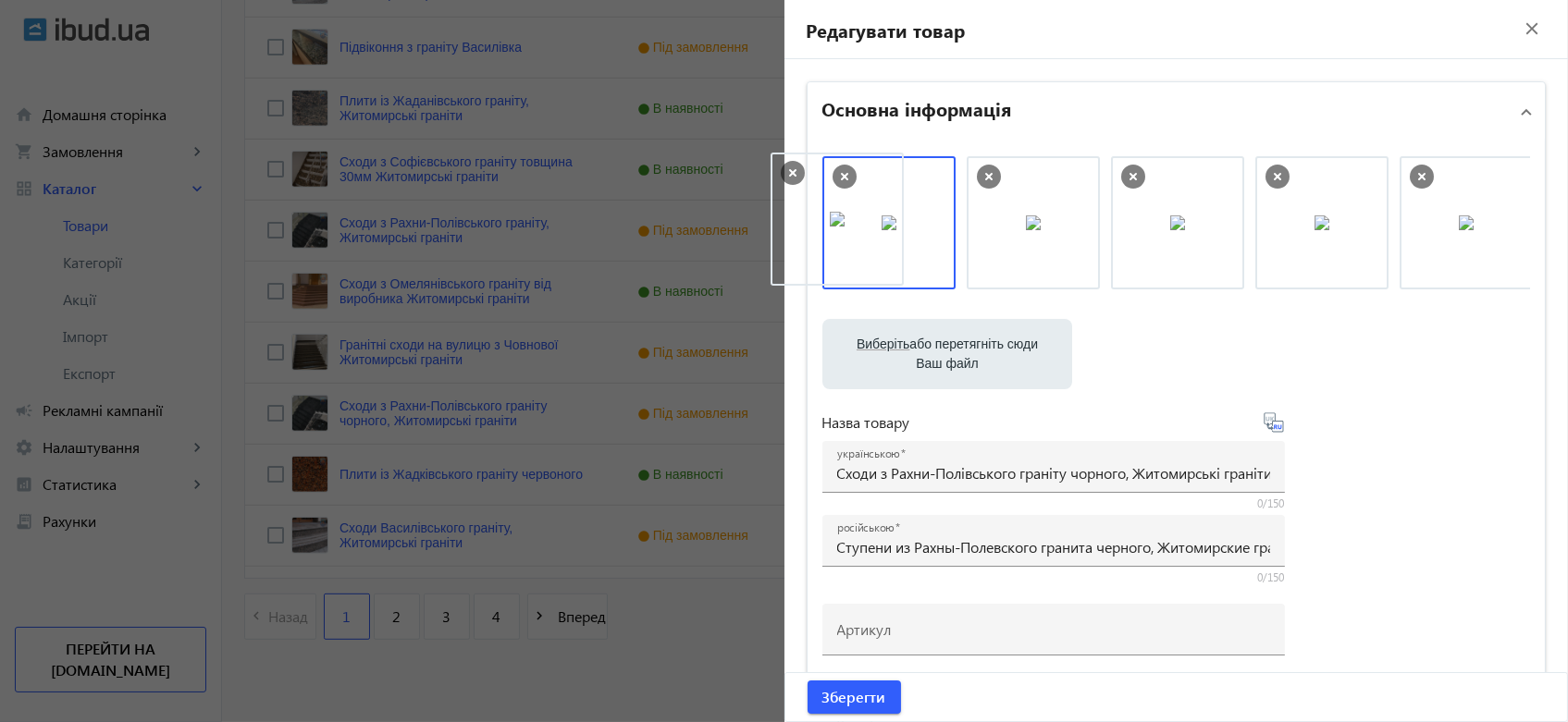
drag, startPoint x: 1458, startPoint y: 229, endPoint x: 835, endPoint y: 225, distance: 623.0
click at [834, 692] on span "Зберегти" at bounding box center [854, 696] width 63 height 20
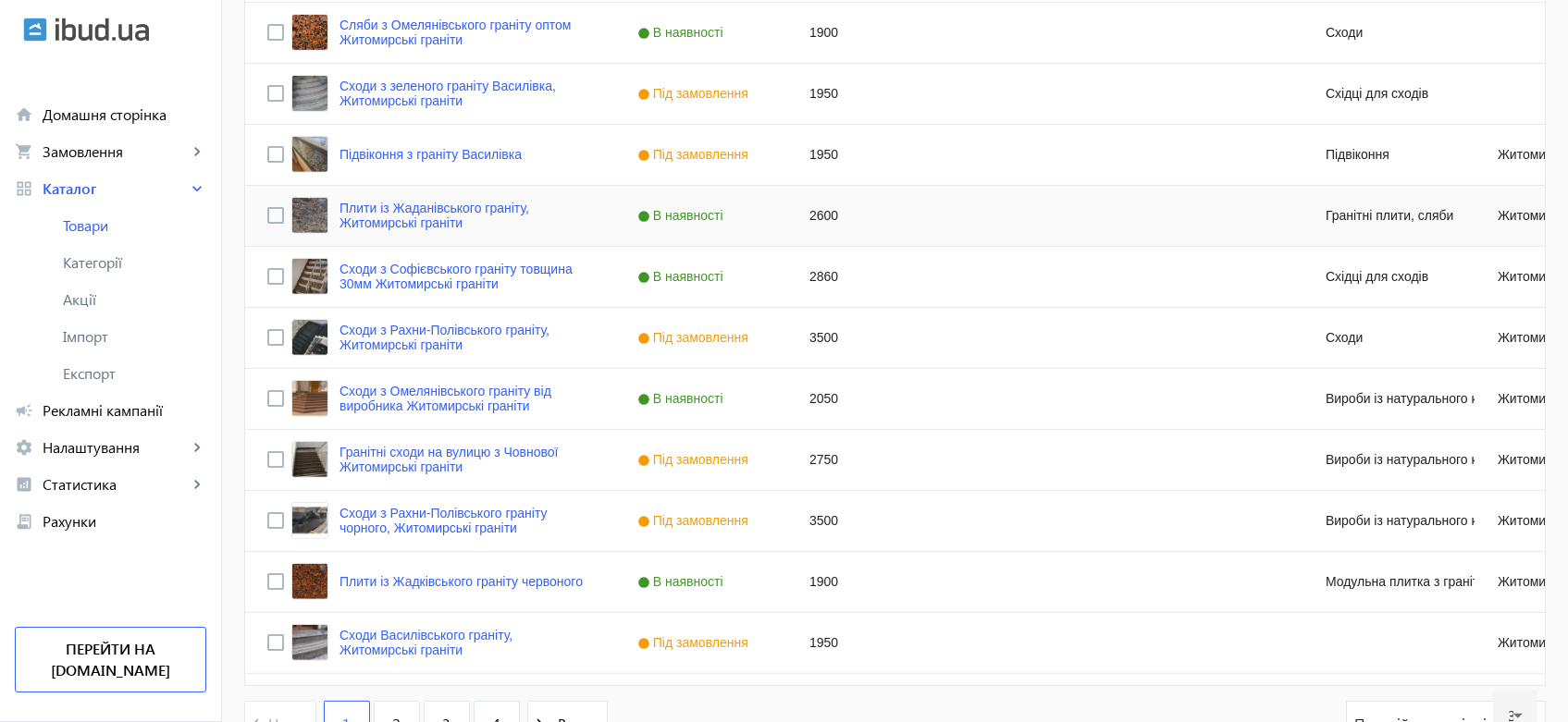
scroll to position [1643, 0]
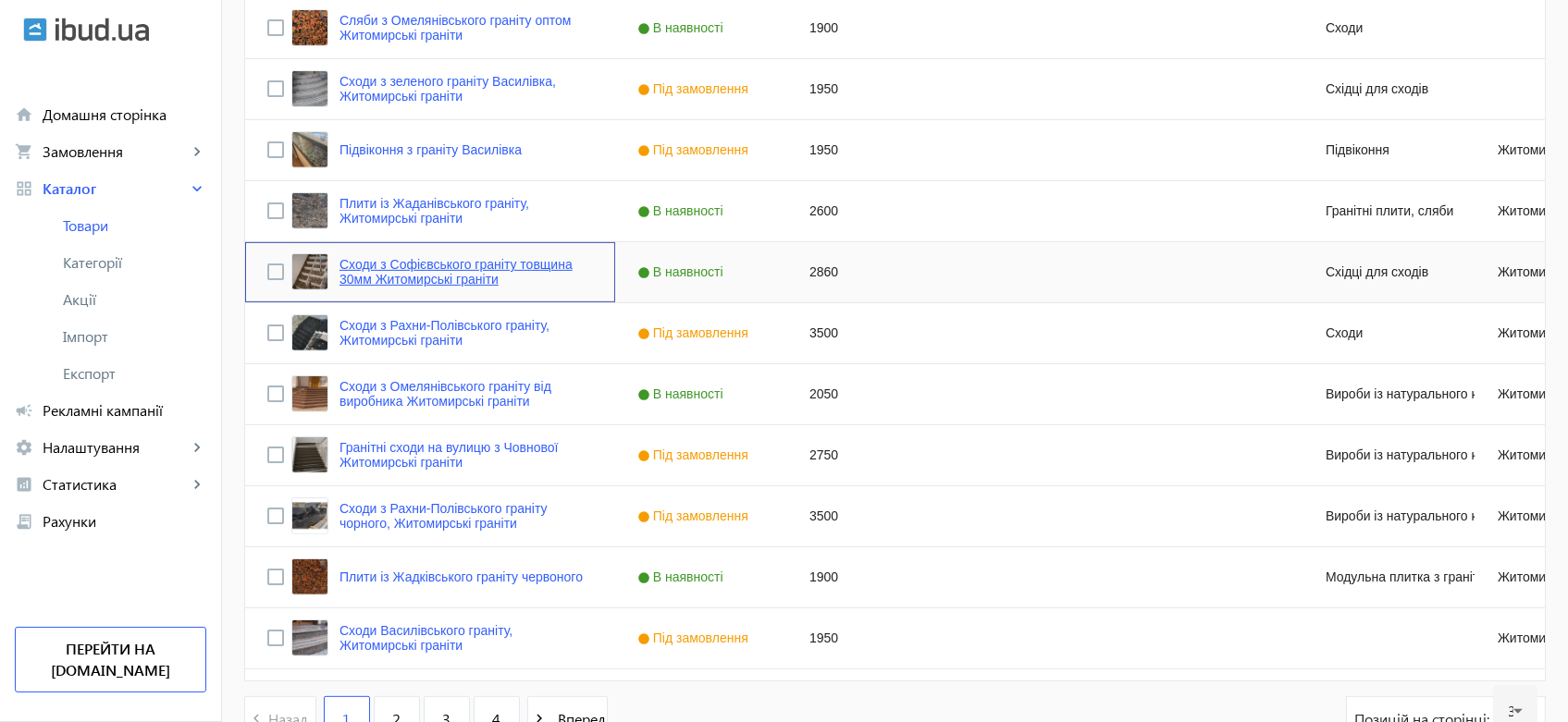
click at [437, 262] on link "Сходи з Софієвського граніту товщина 30мм Житомирські граніти" at bounding box center [466, 271] width 253 height 30
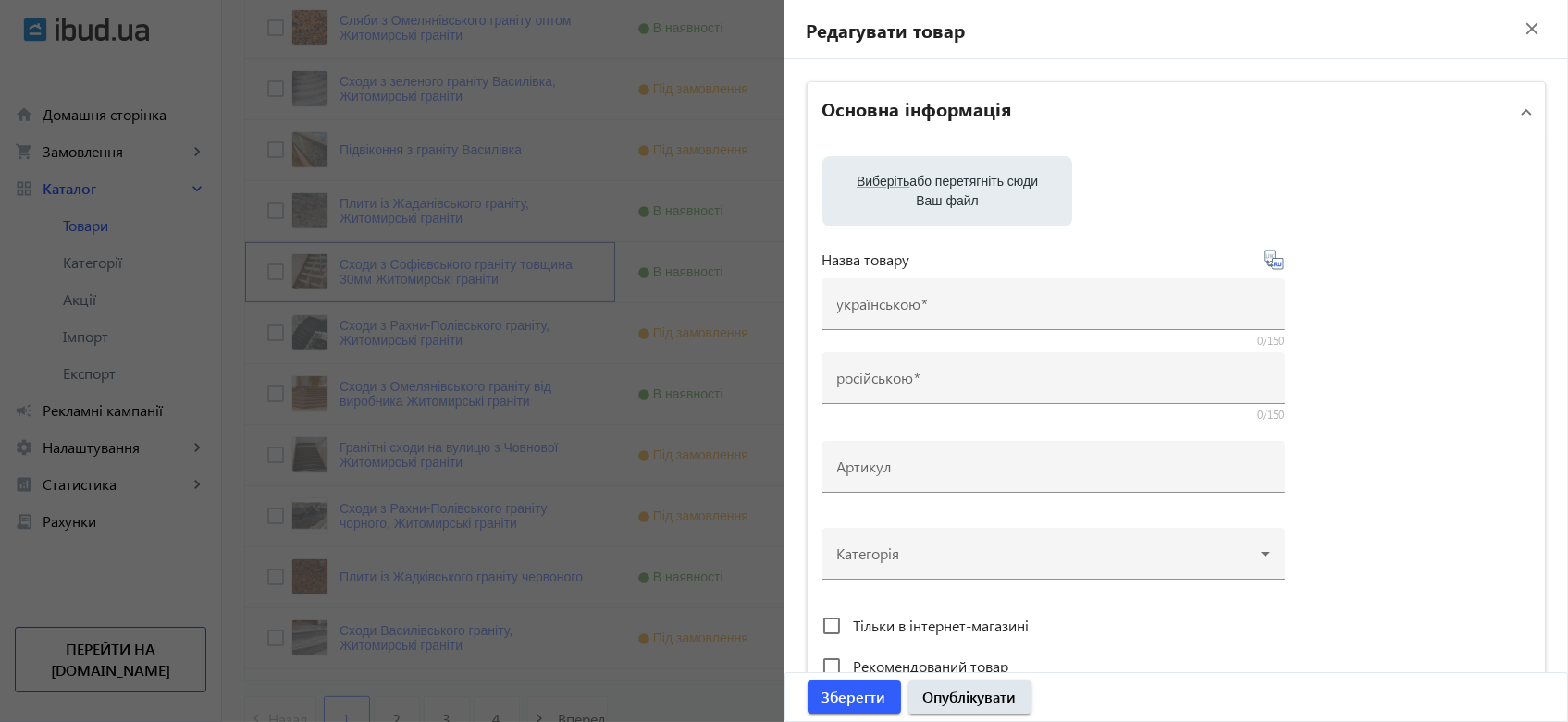
type input "Сходи з Софієвського граніту товщина 30мм Житомирські граніти"
type input "Ступени из Софиевского гранита толщина 30мм Житомирские граниты"
type input "2860"
type input "Камінь для сходів, східців, вхідних груп. Софіївський граніт (жовтий)"
type input "Камень для ступеней, лестниц, входных групп. Софиевский гранит (желтый)"
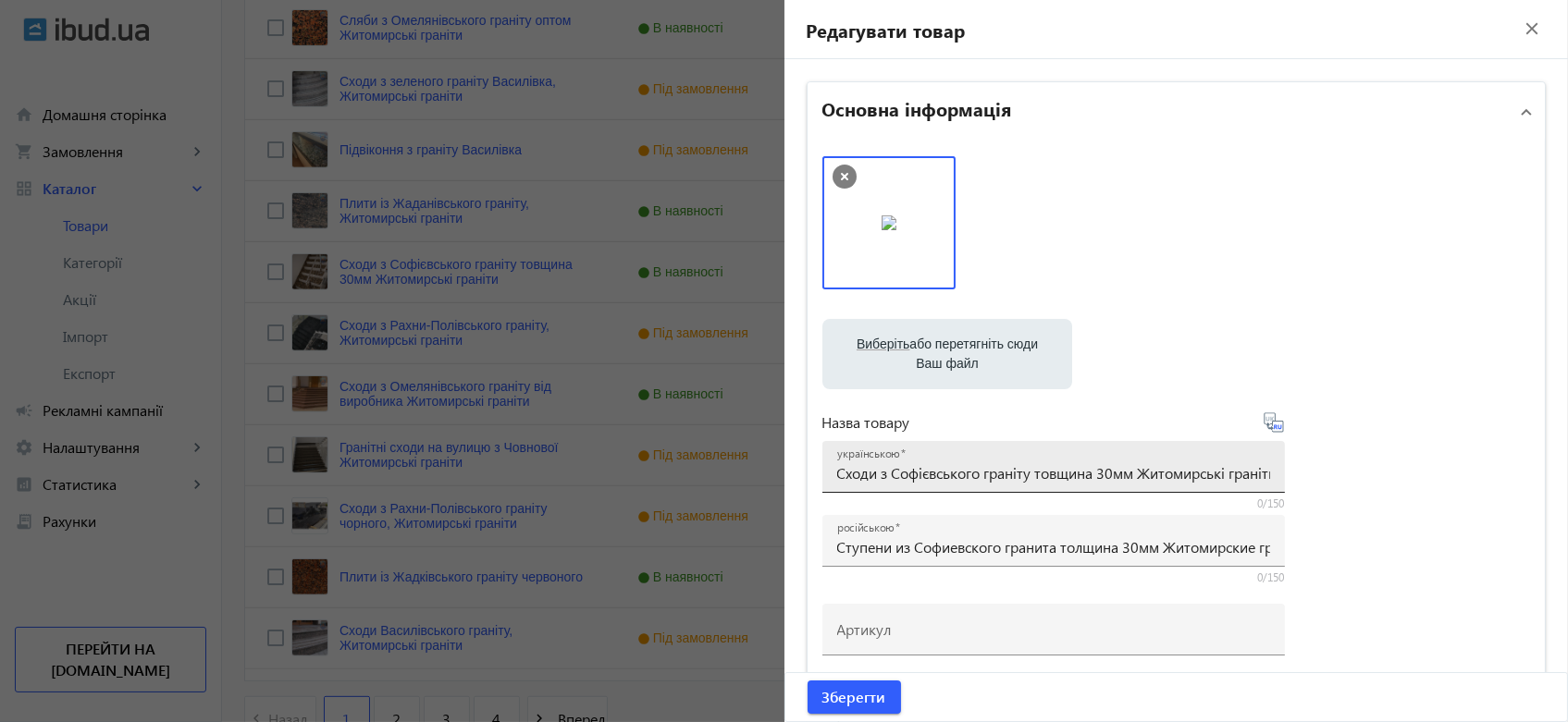
click at [927, 471] on input "Сходи з Софієвського граніту товщина 30мм Житомирські граніти" at bounding box center [1053, 473] width 433 height 19
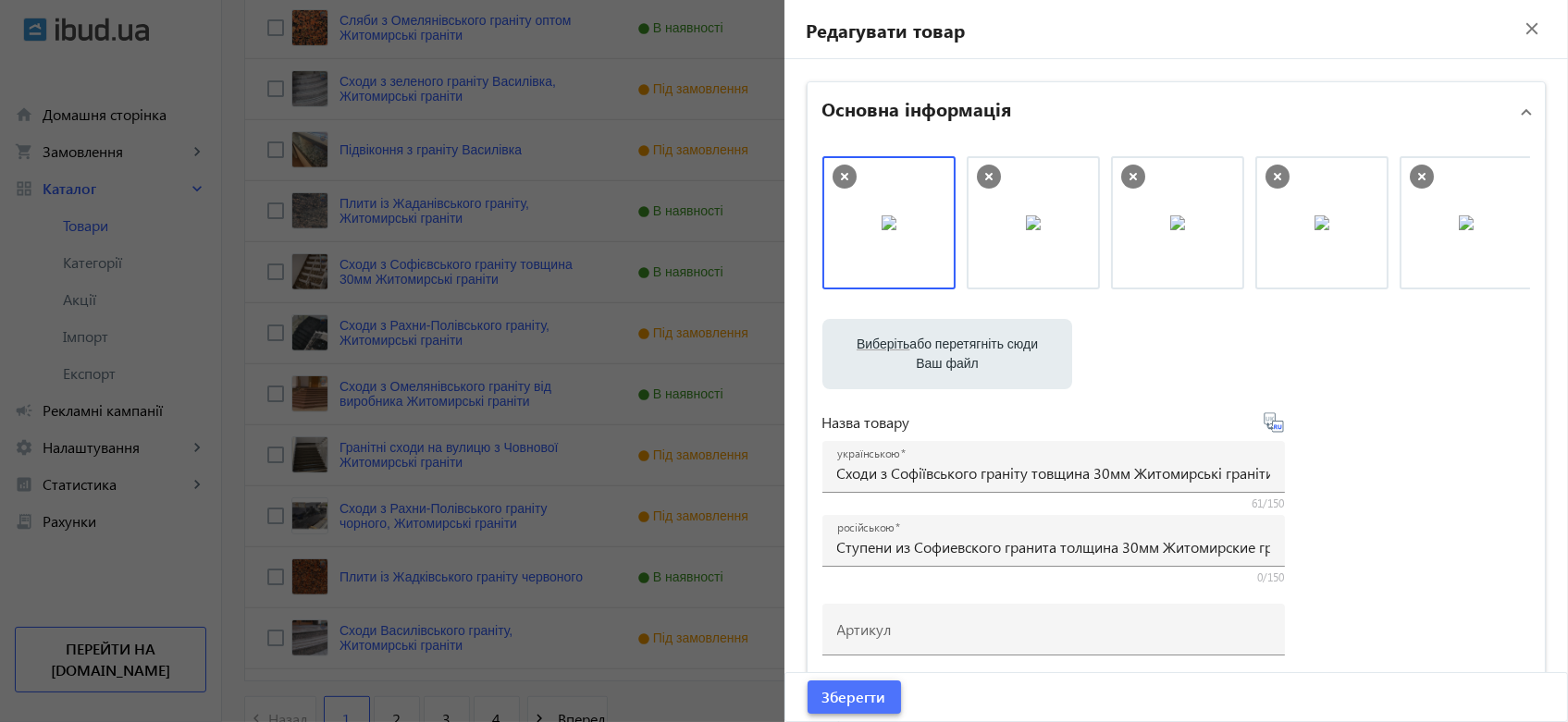
click at [851, 686] on span "Зберегти" at bounding box center [854, 696] width 63 height 20
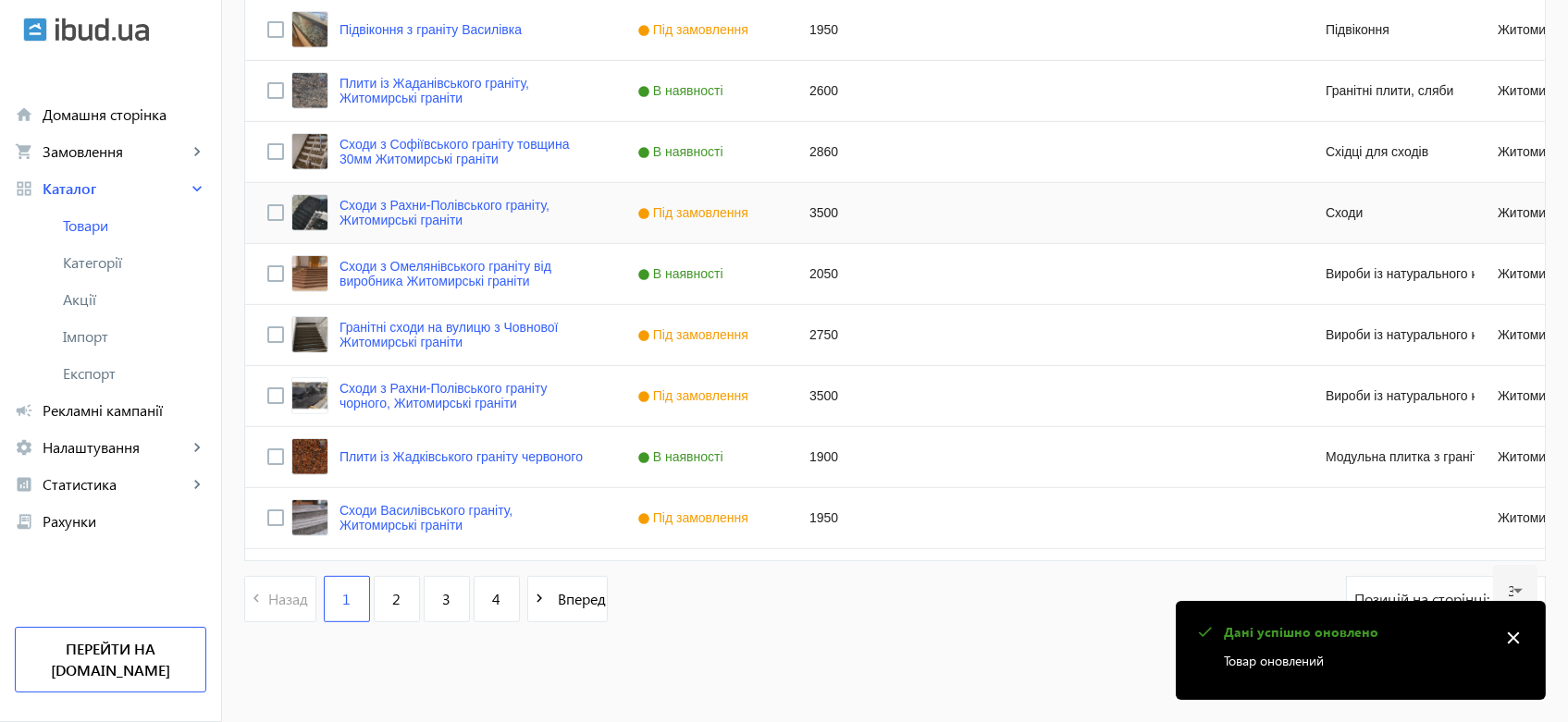
scroll to position [1764, 0]
